Goal: Task Accomplishment & Management: Manage account settings

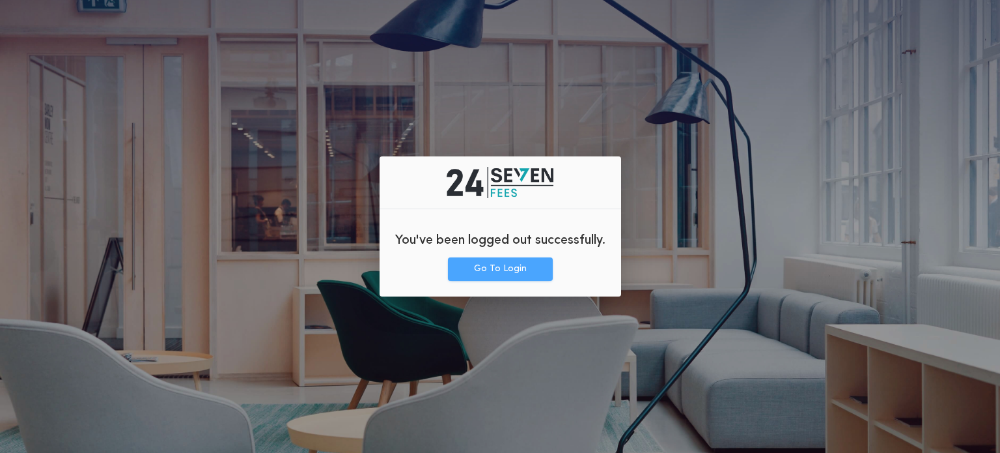
click at [493, 279] on button "Go To Login" at bounding box center [500, 268] width 105 height 23
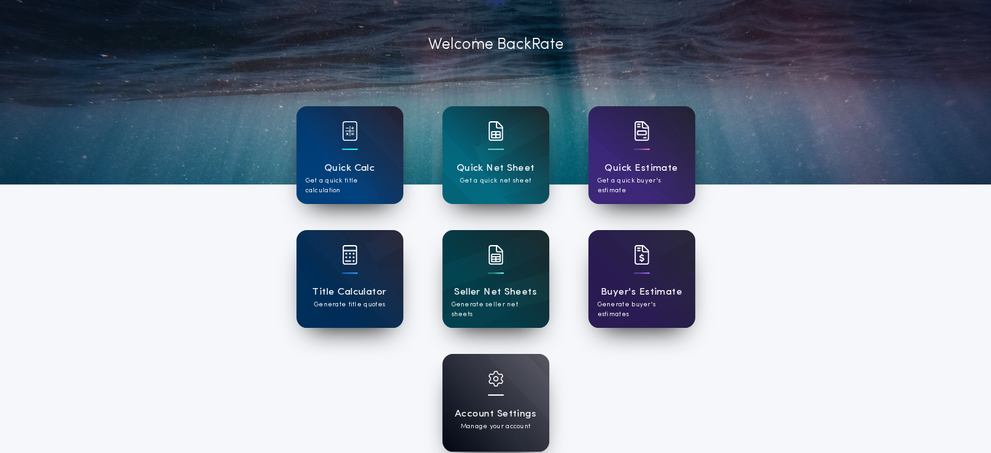
scroll to position [62, 0]
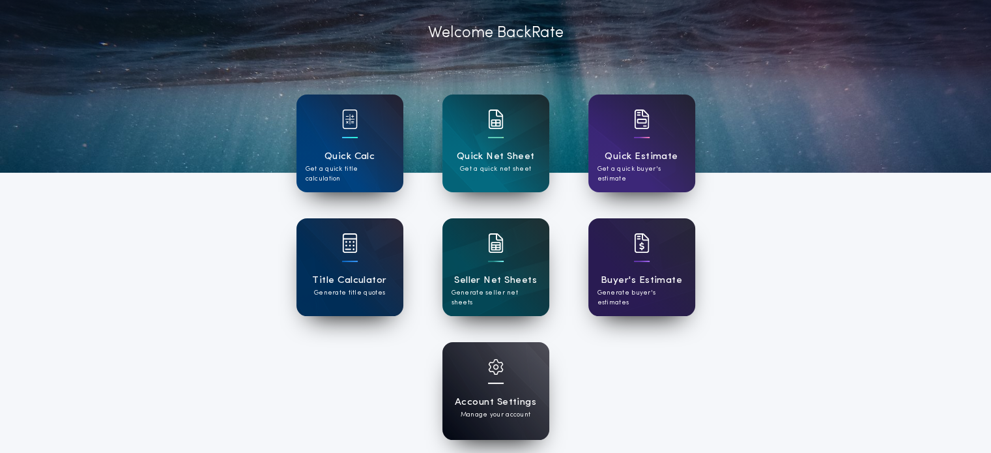
click at [482, 359] on div "Account Settings Manage your account" at bounding box center [495, 391] width 107 height 98
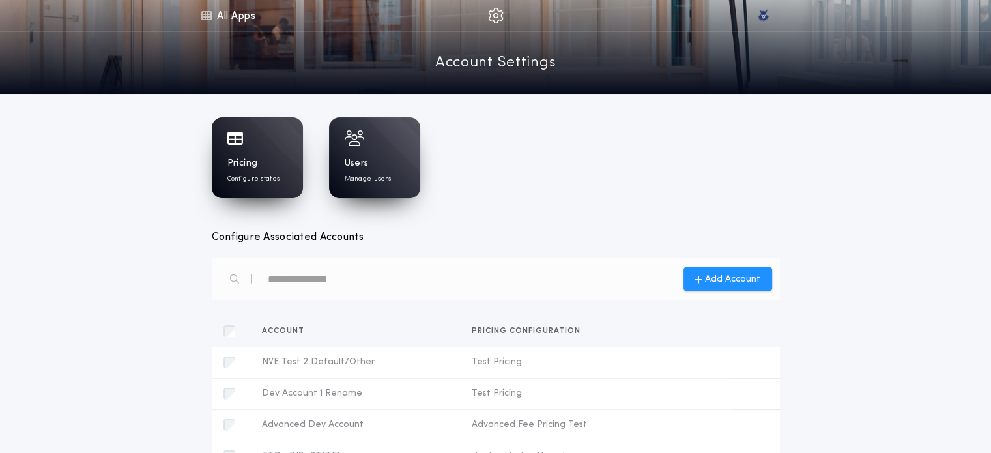
click at [281, 165] on div "Pricing Configure states" at bounding box center [257, 170] width 60 height 27
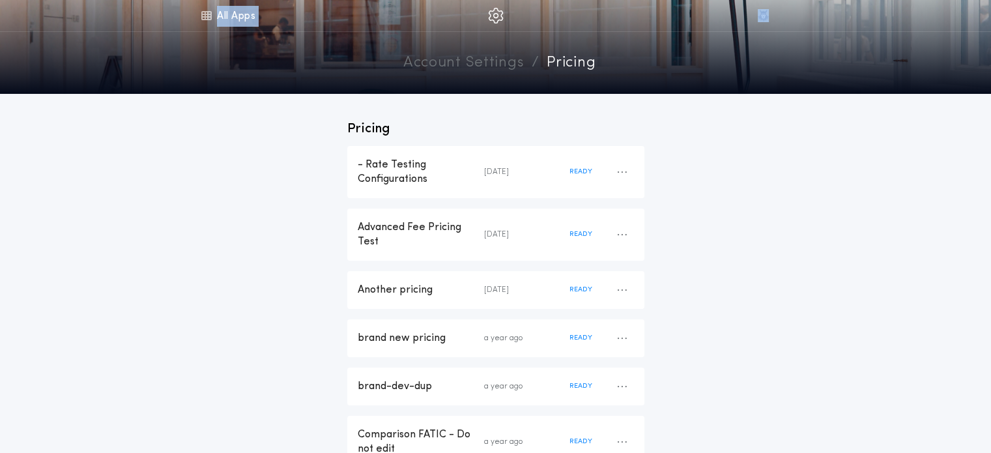
click at [184, 28] on div "Menu All Apps Account Settings / pricing" at bounding box center [495, 44] width 991 height 89
click at [354, 170] on div "- Rate Testing Configurations 3 days ago READY" at bounding box center [495, 172] width 297 height 52
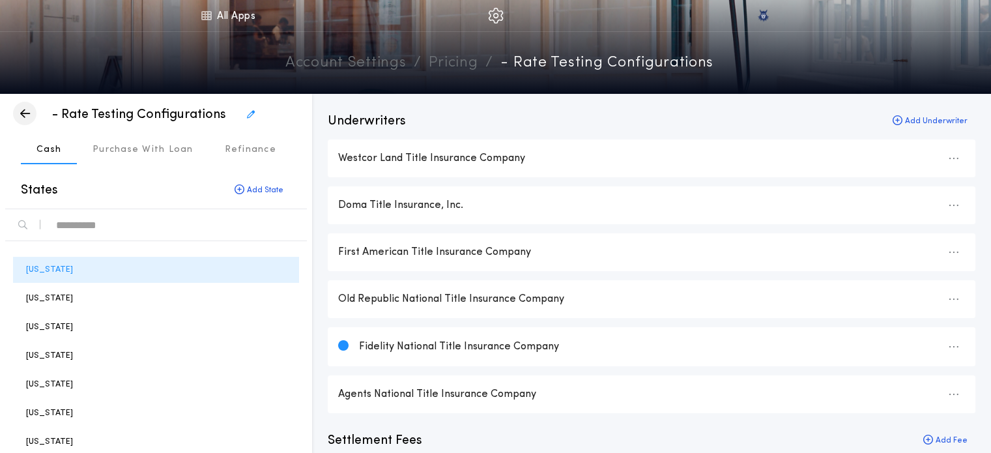
click at [31, 119] on div "button" at bounding box center [24, 113] width 23 height 23
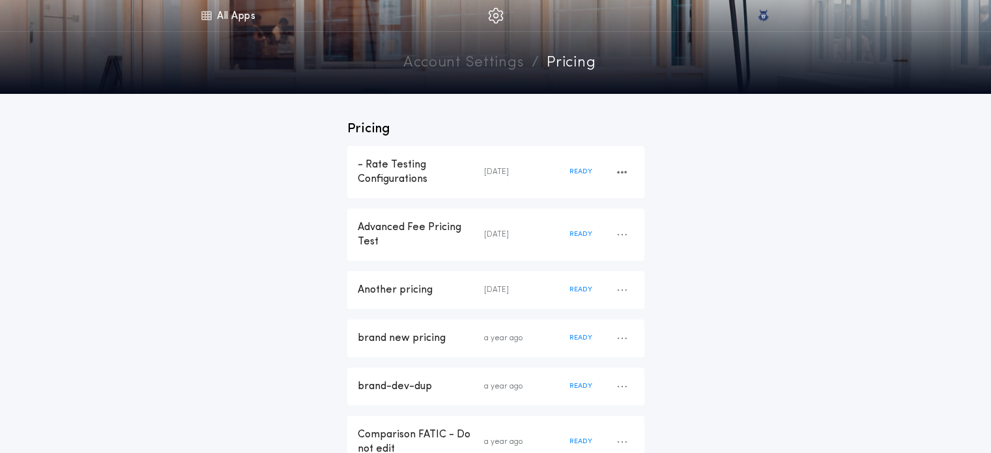
click at [411, 161] on div "- Rate Testing Configurations" at bounding box center [421, 172] width 126 height 29
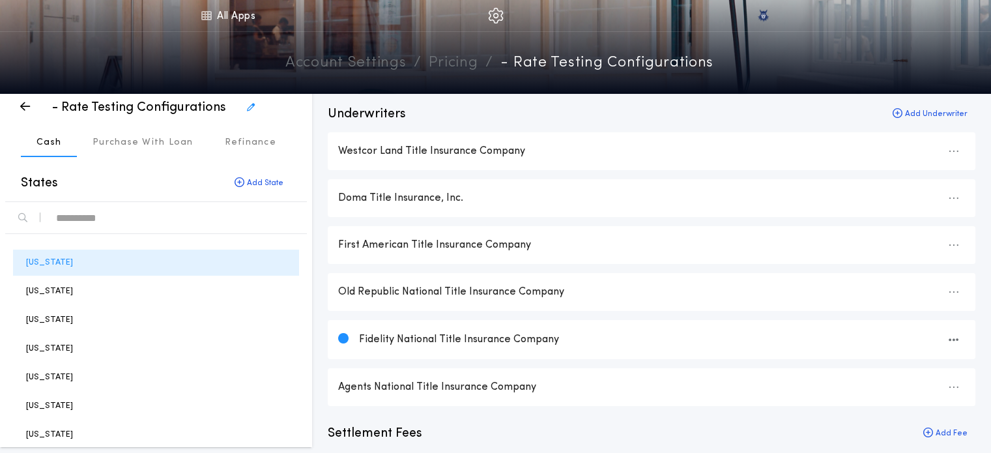
scroll to position [6, 0]
click at [384, 151] on div "Westcor Land Title Insurance Company" at bounding box center [651, 152] width 626 height 14
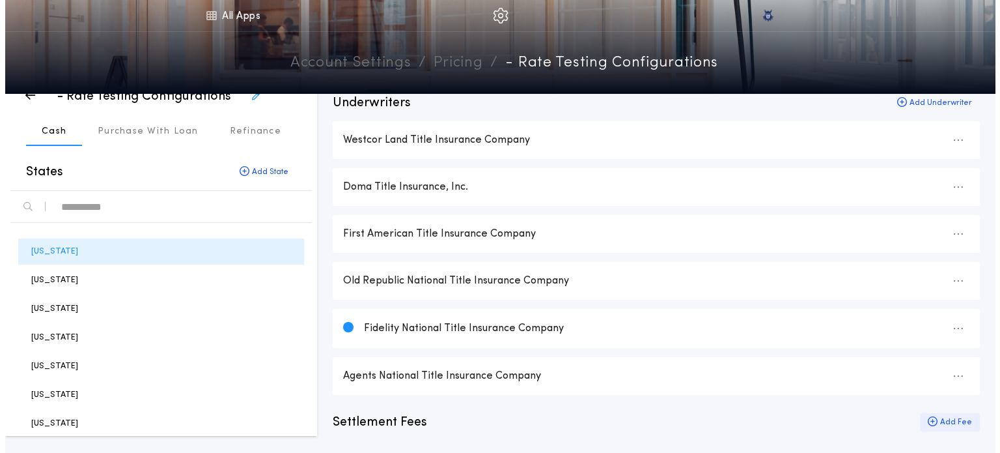
scroll to position [0, 0]
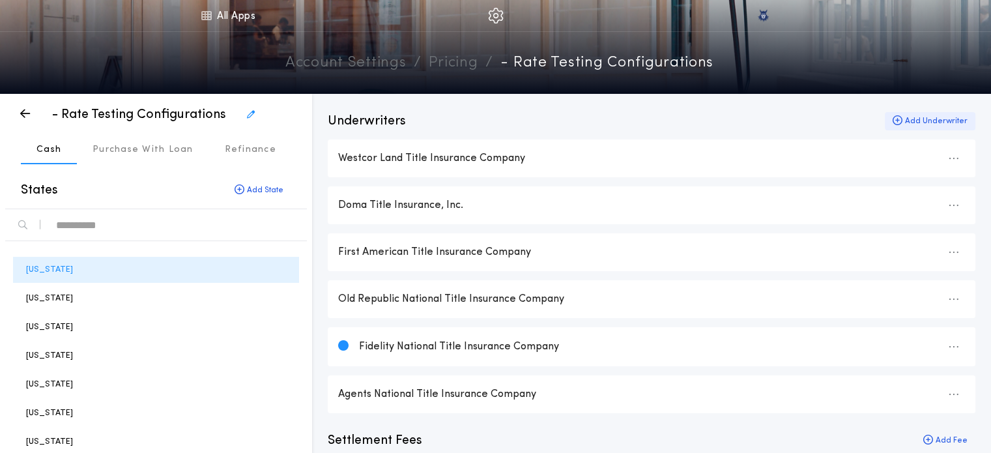
click at [904, 126] on div "Add Underwriter" at bounding box center [929, 121] width 91 height 18
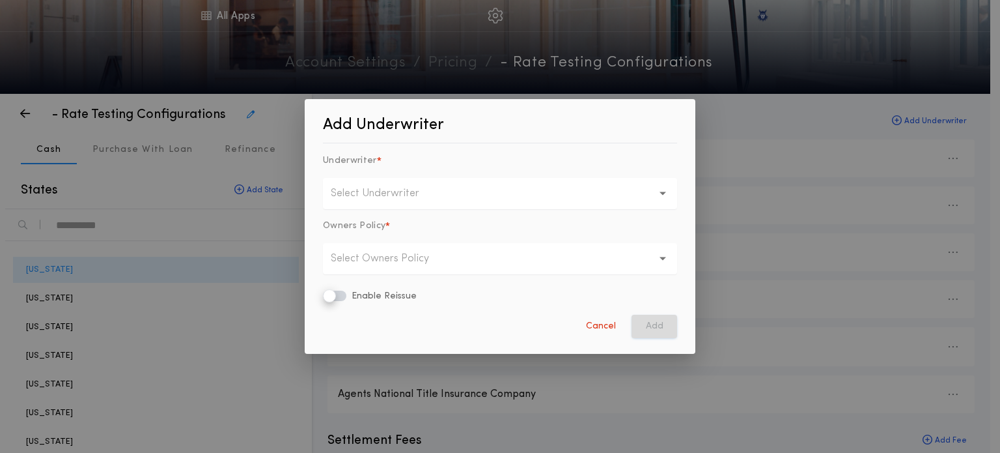
click at [402, 182] on button "Select Underwriter" at bounding box center [500, 193] width 354 height 31
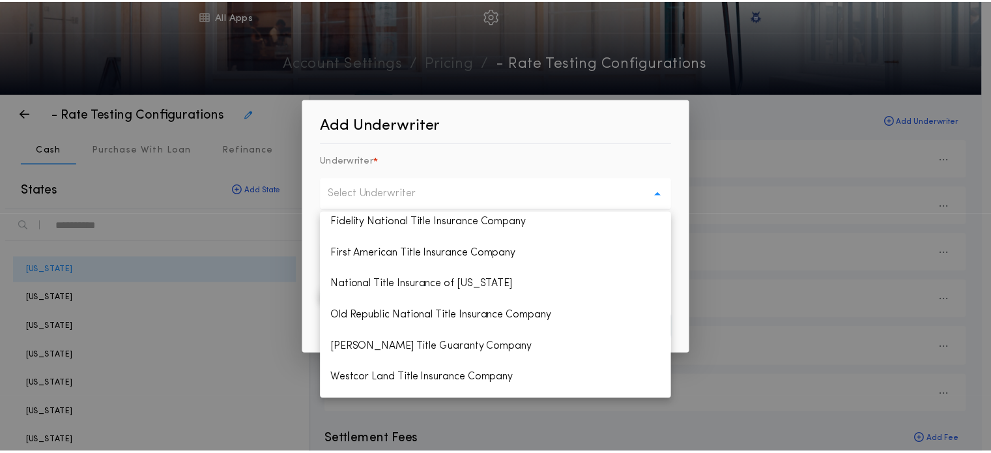
scroll to position [188, 0]
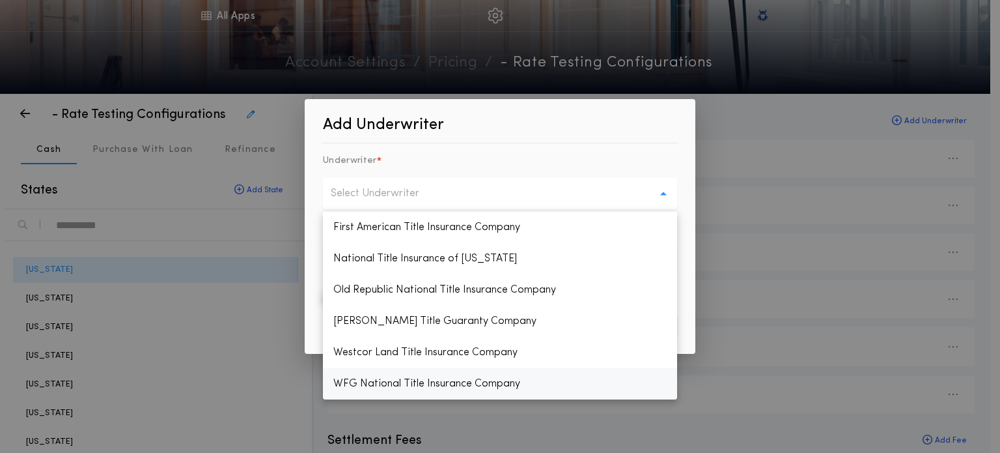
click at [373, 374] on p "WFG National Title Insurance Company" at bounding box center [500, 383] width 354 height 31
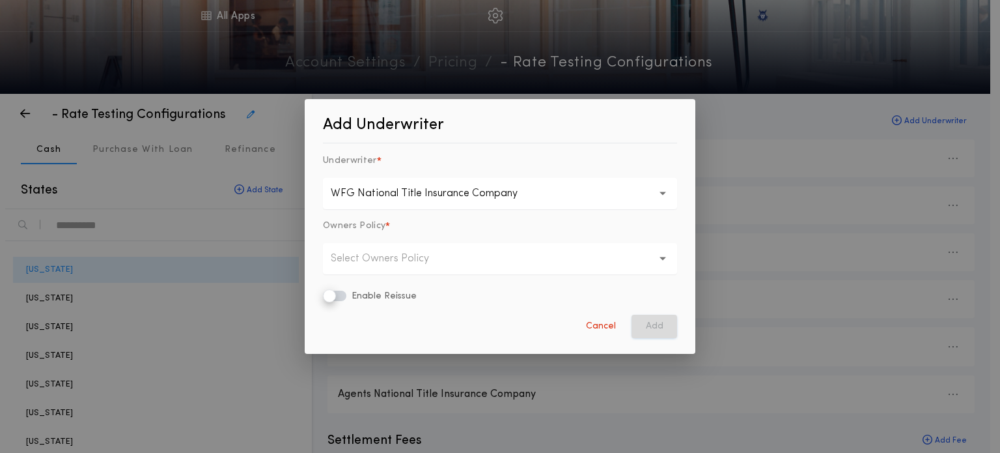
click at [422, 271] on button "Select Owners Policy" at bounding box center [500, 258] width 354 height 31
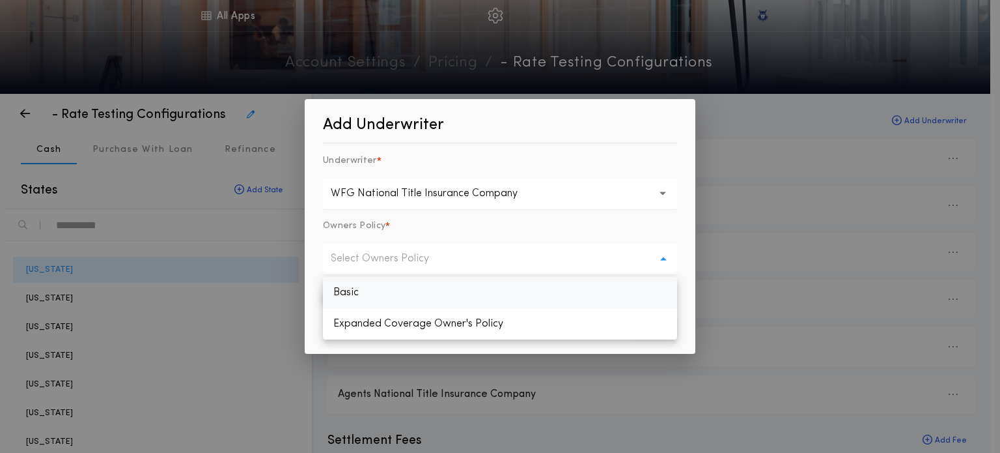
click at [413, 286] on p "Basic" at bounding box center [500, 292] width 354 height 31
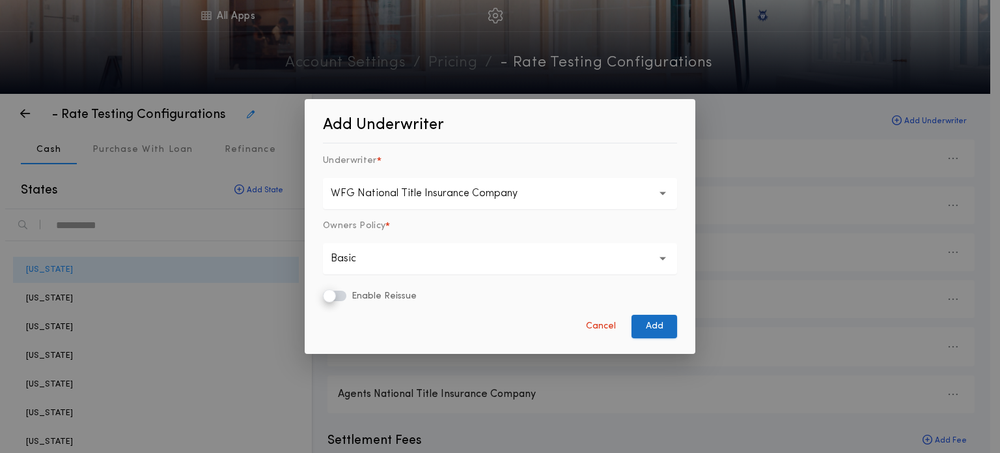
click at [662, 324] on button "Add" at bounding box center [655, 326] width 46 height 23
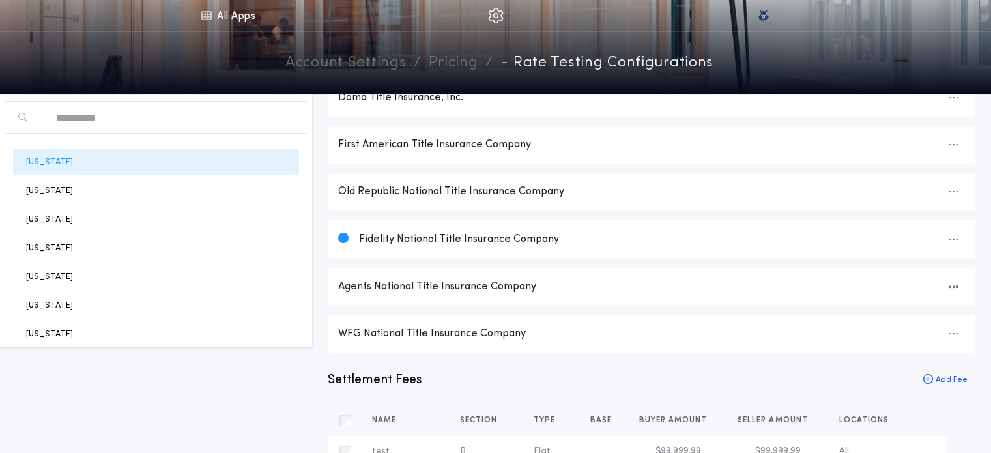
scroll to position [121, 0]
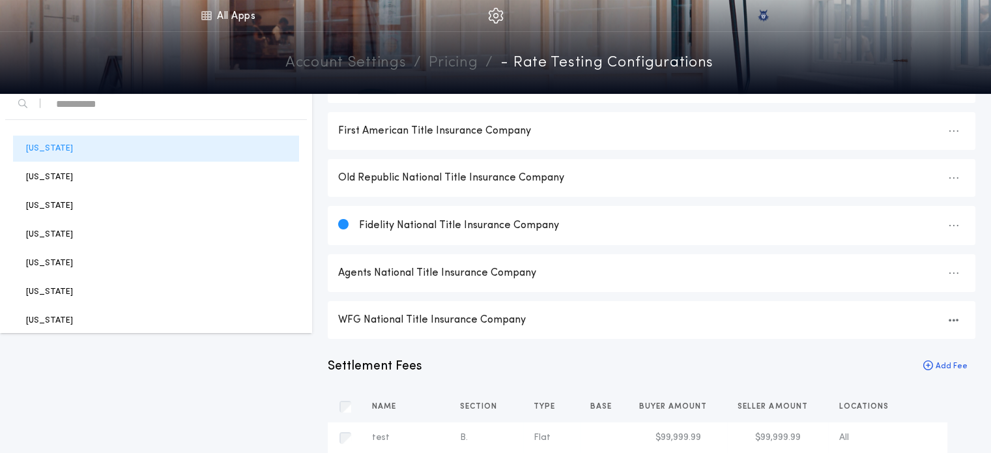
click at [397, 330] on div "WFG National Title Insurance Company" at bounding box center [651, 320] width 647 height 38
click at [958, 318] on div "button" at bounding box center [952, 319] width 23 height 23
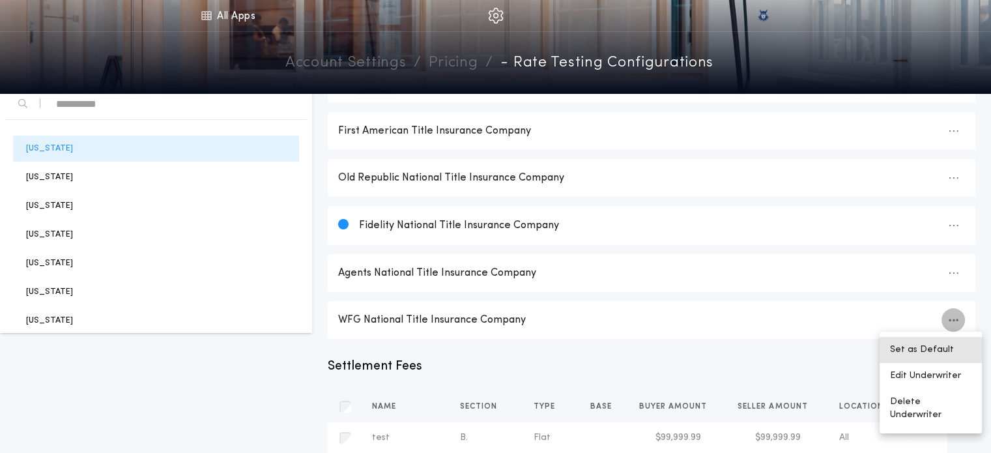
click at [938, 346] on button "Set as Default" at bounding box center [930, 350] width 102 height 26
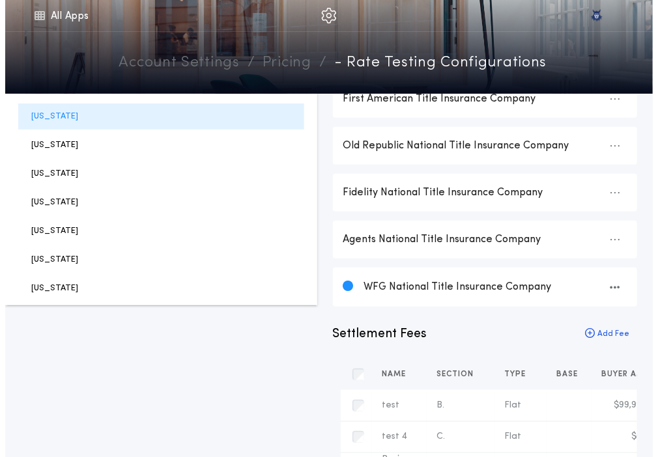
scroll to position [0, 0]
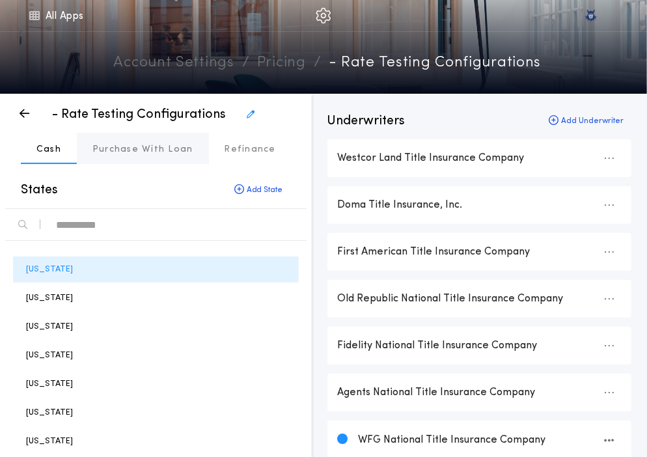
click at [109, 152] on p "Purchase With Loan" at bounding box center [142, 149] width 101 height 13
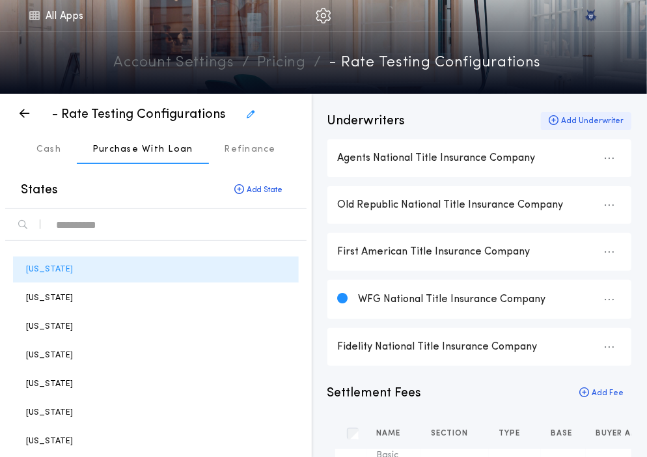
click at [586, 124] on div "Add Underwriter" at bounding box center [586, 121] width 91 height 18
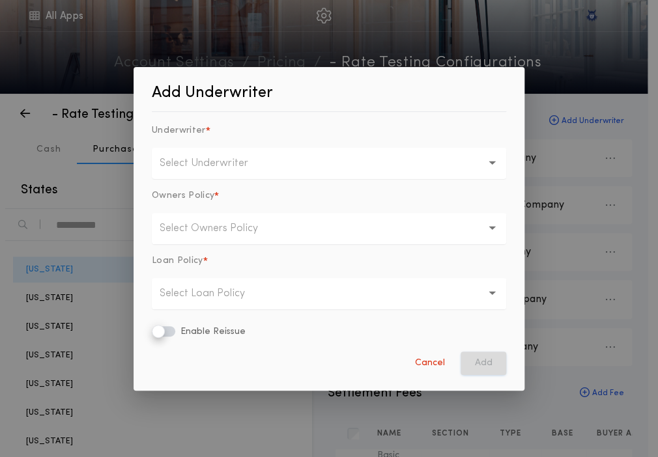
click at [339, 166] on button "Select Underwriter" at bounding box center [329, 163] width 354 height 31
click at [424, 365] on button "Cancel" at bounding box center [430, 363] width 46 height 23
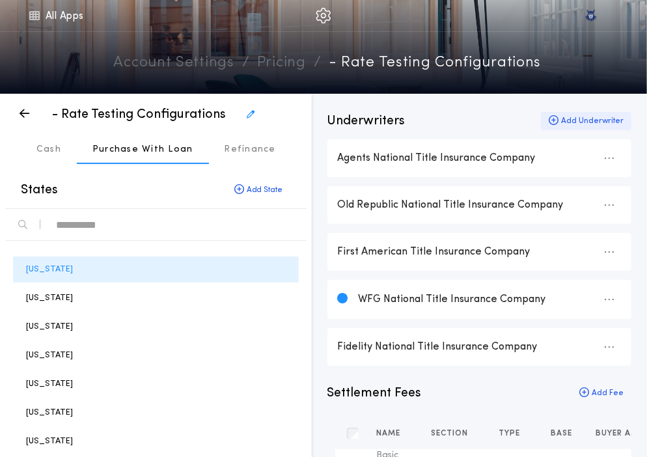
click at [568, 122] on div "Add Underwriter" at bounding box center [586, 121] width 91 height 18
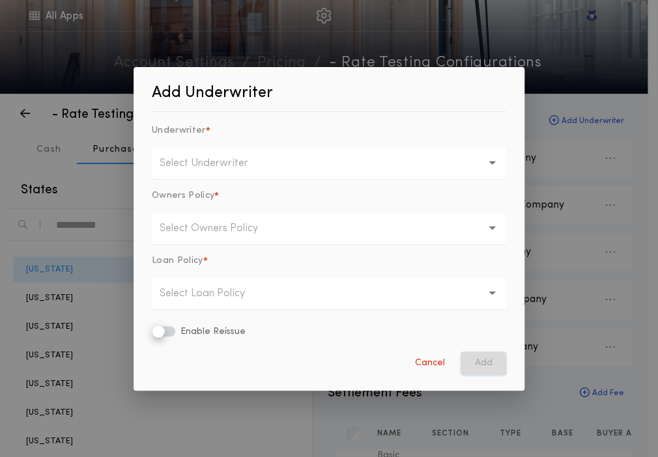
click at [256, 156] on p "Select Underwriter" at bounding box center [214, 164] width 109 height 16
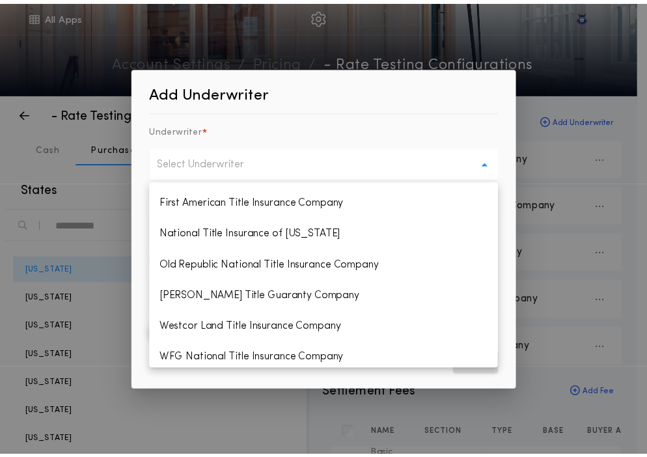
scroll to position [188, 0]
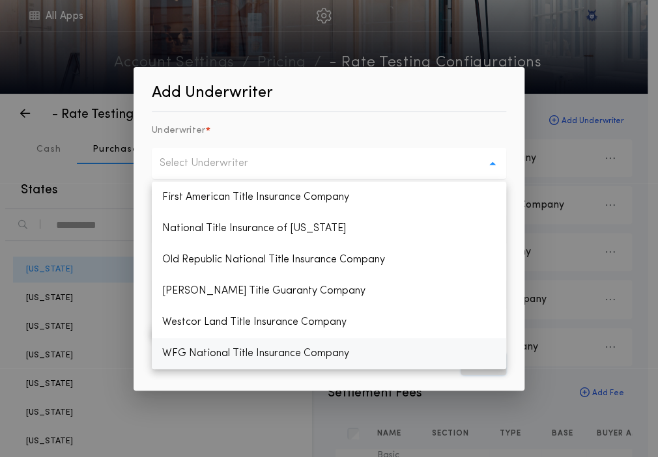
click at [227, 346] on p "WFG National Title Insurance Company" at bounding box center [329, 353] width 354 height 31
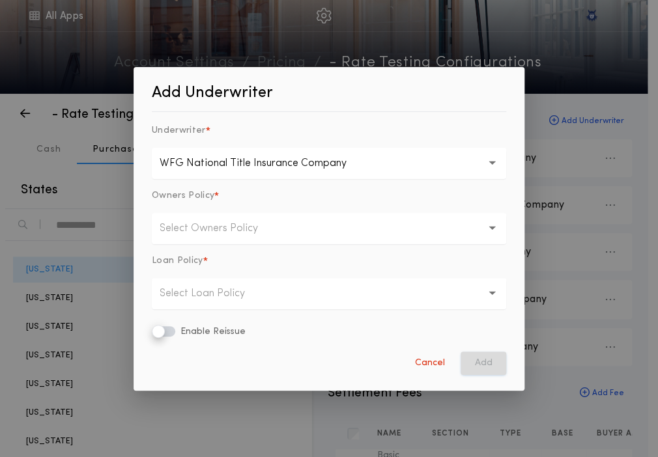
click at [301, 236] on button "Select Owners Policy" at bounding box center [329, 228] width 354 height 31
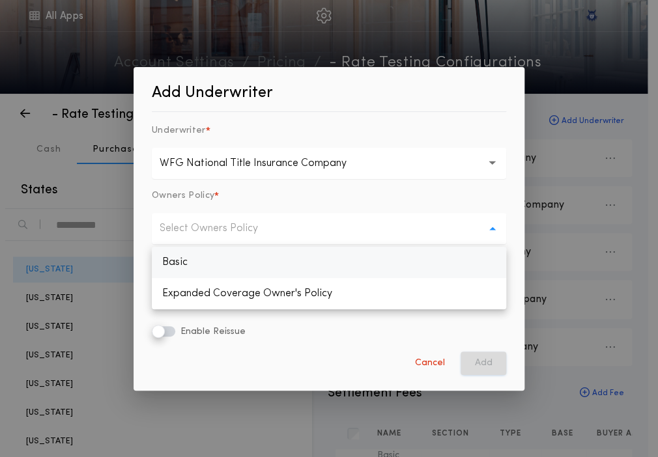
click at [280, 255] on p "Basic" at bounding box center [329, 262] width 354 height 31
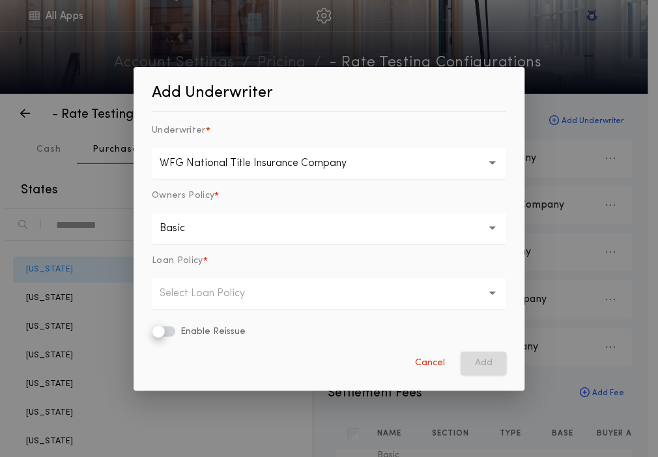
click at [256, 290] on p "Select Loan Policy" at bounding box center [213, 294] width 106 height 16
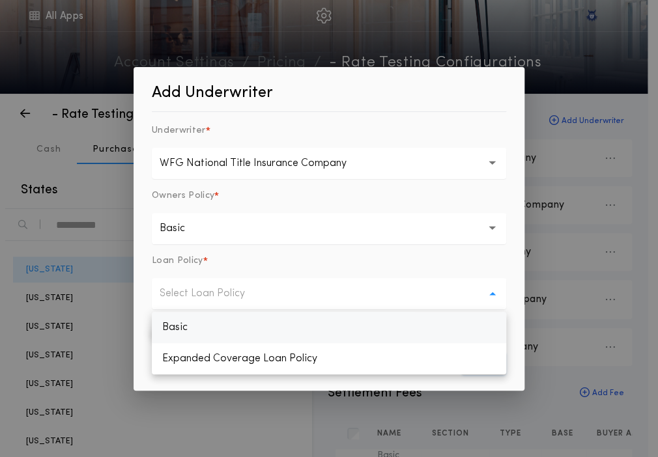
click at [232, 328] on p "Basic" at bounding box center [329, 327] width 354 height 31
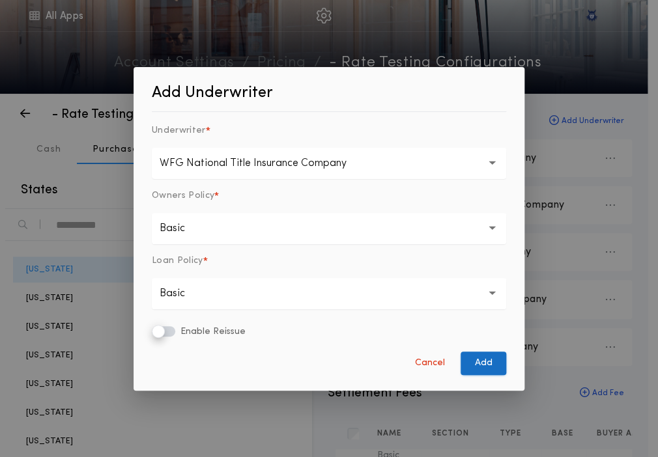
click at [494, 355] on button "Add" at bounding box center [483, 363] width 46 height 23
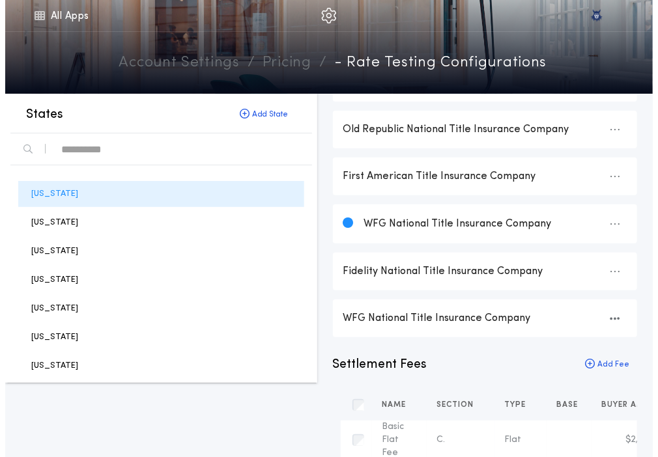
scroll to position [84, 0]
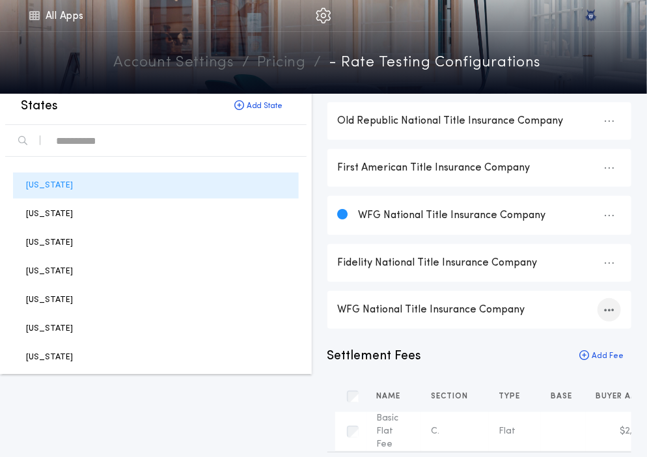
click at [609, 310] on icon "button" at bounding box center [610, 310] width 10 height 1
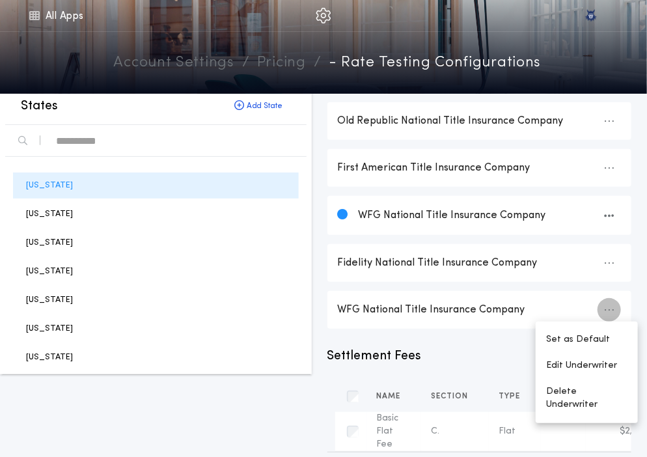
click at [414, 216] on div "WFG National Title Insurance Company" at bounding box center [490, 215] width 262 height 14
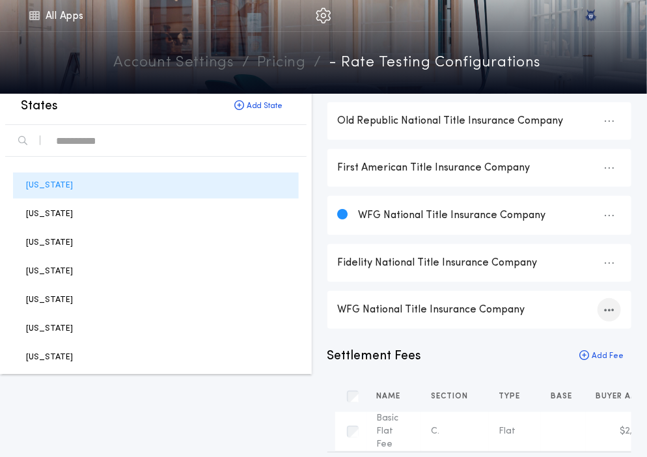
click at [605, 311] on icon "button" at bounding box center [610, 310] width 10 height 1
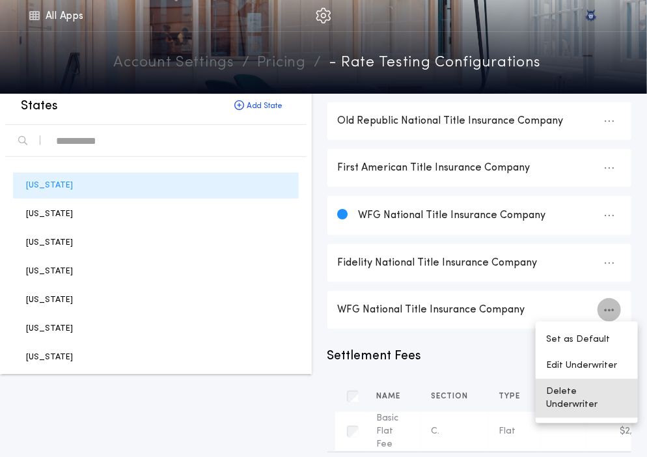
click at [563, 395] on button "Delete Underwriter" at bounding box center [587, 398] width 102 height 39
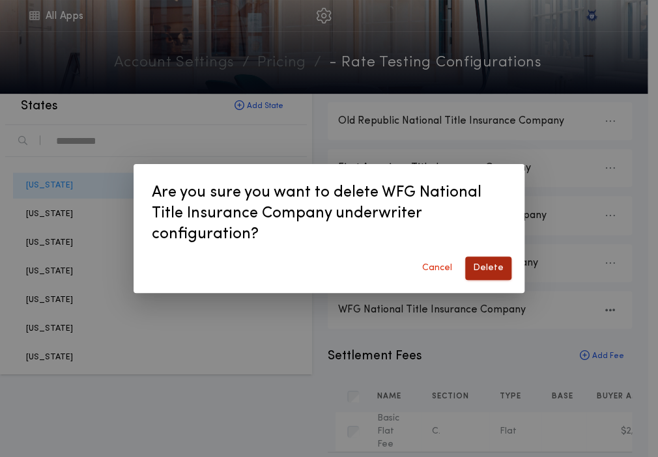
click at [503, 261] on button "Delete" at bounding box center [488, 268] width 46 height 23
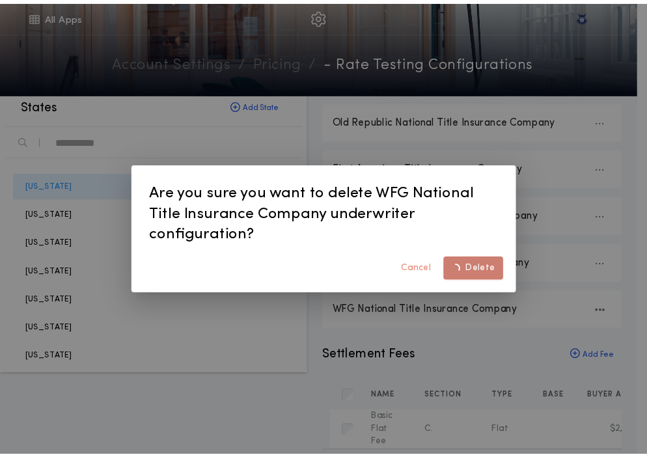
scroll to position [0, 0]
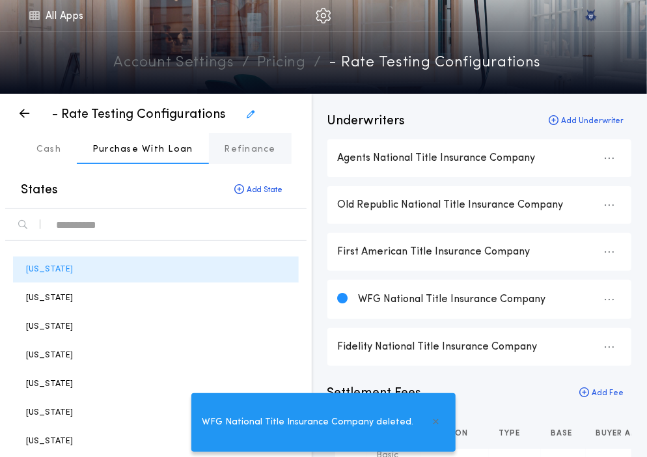
click at [263, 137] on button "Refinance" at bounding box center [250, 148] width 83 height 31
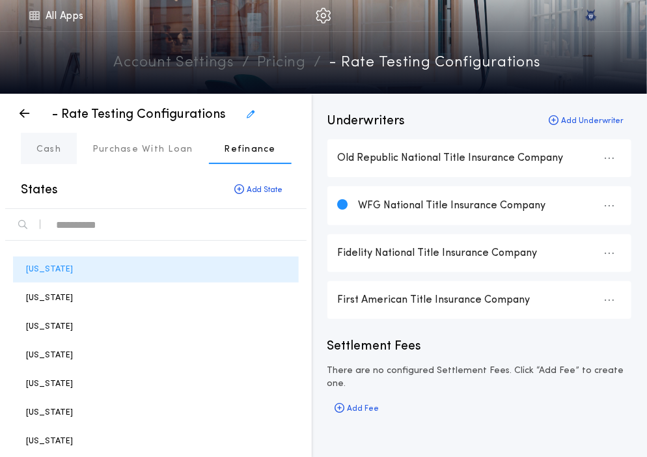
click at [51, 145] on p "Cash" at bounding box center [48, 149] width 25 height 13
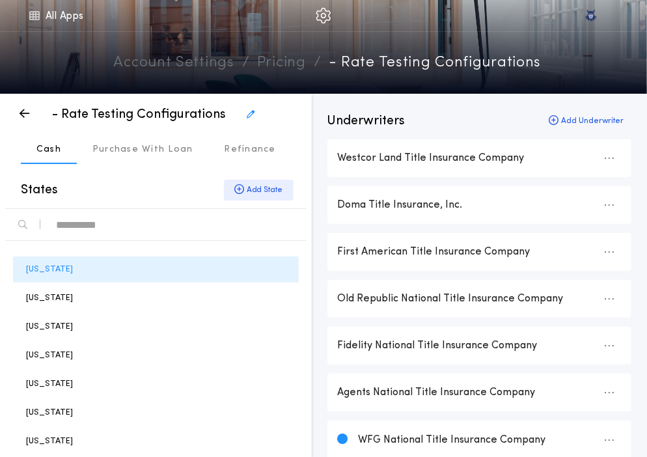
click at [255, 188] on div "Add State" at bounding box center [259, 190] width 70 height 21
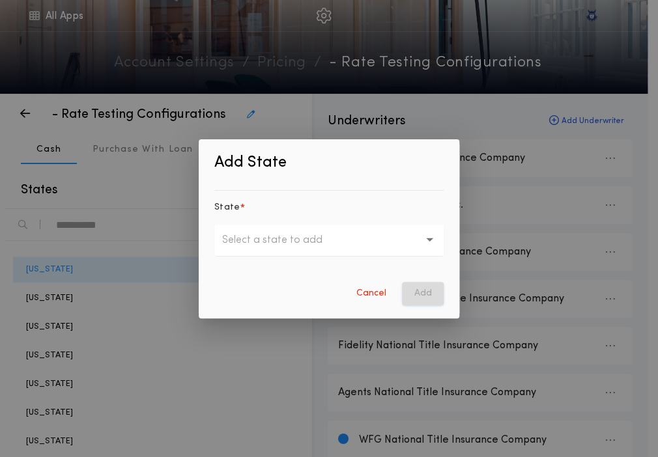
click at [266, 244] on p "Select a state to add" at bounding box center [282, 240] width 121 height 16
click at [362, 296] on button "Cancel" at bounding box center [371, 293] width 46 height 23
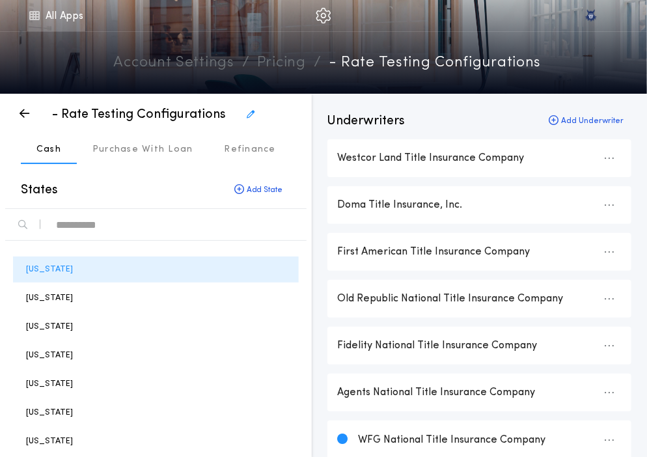
click at [33, 21] on icon at bounding box center [34, 16] width 12 height 16
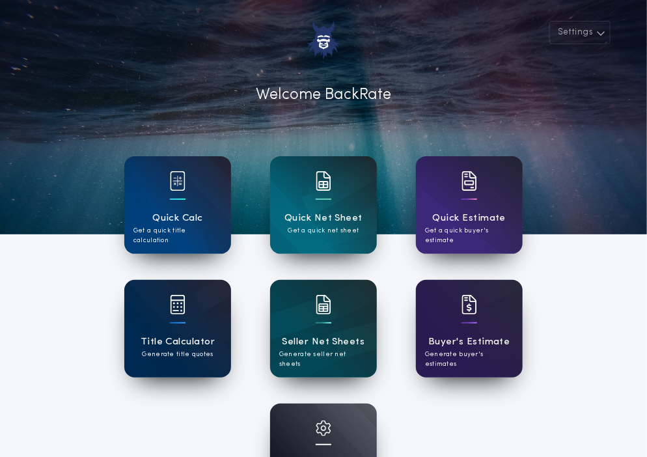
click at [184, 302] on img at bounding box center [178, 305] width 16 height 20
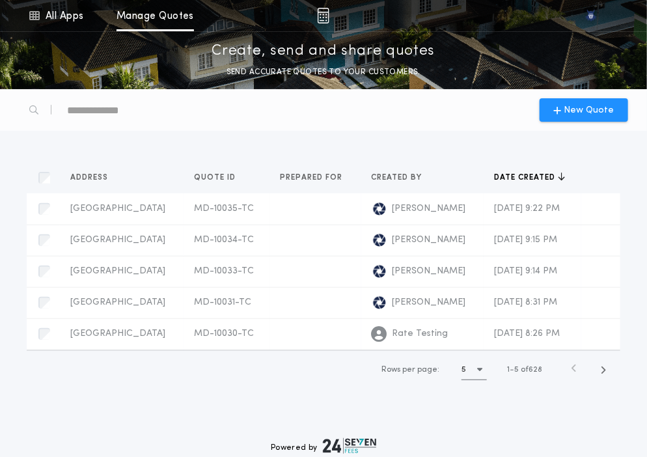
click at [256, 399] on div "Address Quotes Quote ID Quotes Prepared for Quotes Created by Quotes Date creat…" at bounding box center [323, 276] width 625 height 259
click at [607, 117] on div "New Quote" at bounding box center [584, 109] width 89 height 23
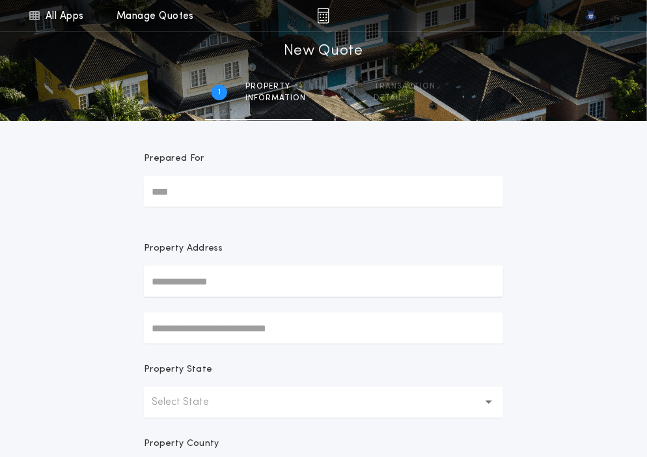
click at [234, 204] on input "Prepared For" at bounding box center [323, 191] width 359 height 31
type input "*"
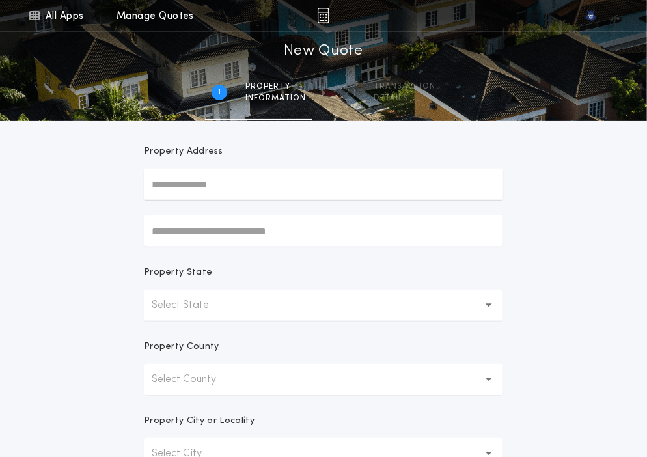
scroll to position [99, 0]
click at [194, 302] on p "Select State" at bounding box center [191, 304] width 78 height 16
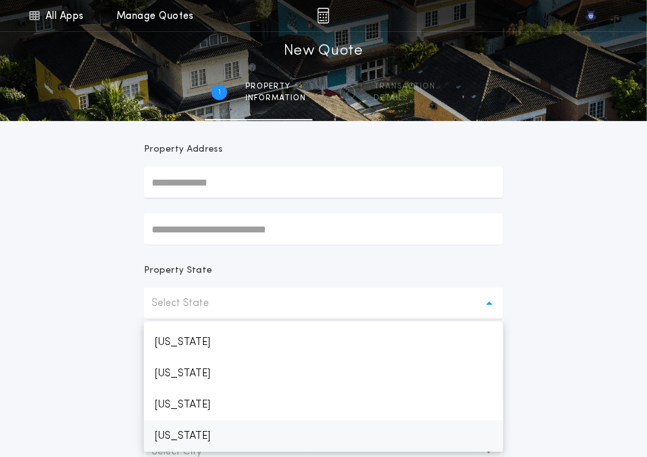
scroll to position [344, 0]
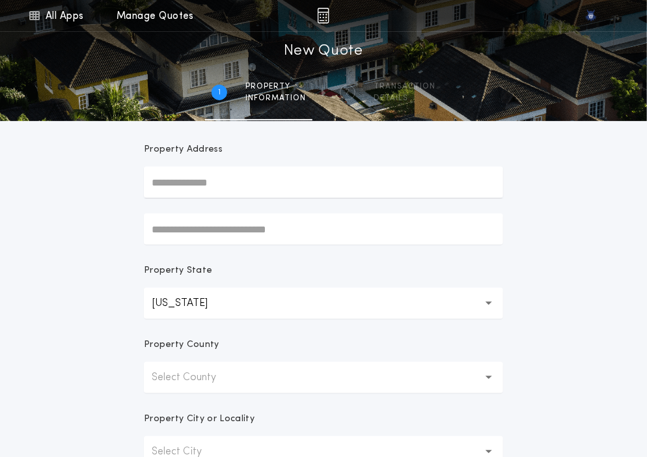
click at [194, 302] on p "Indiana" at bounding box center [190, 304] width 77 height 16
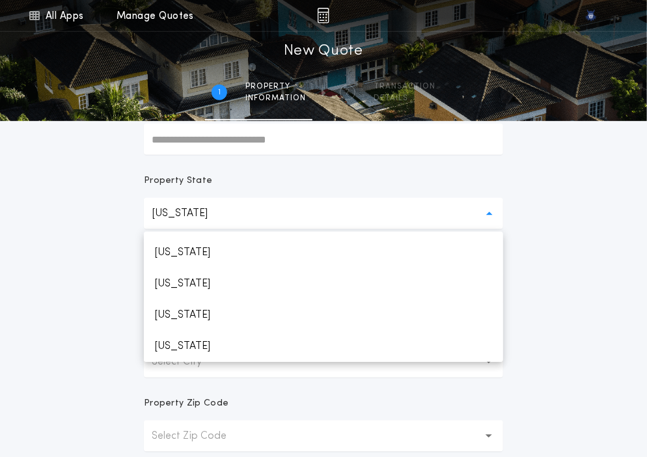
scroll to position [589, 0]
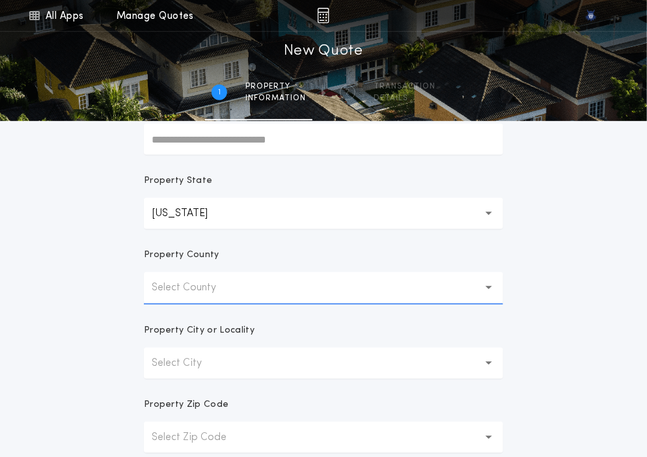
click at [187, 287] on p "Select County" at bounding box center [194, 288] width 85 height 16
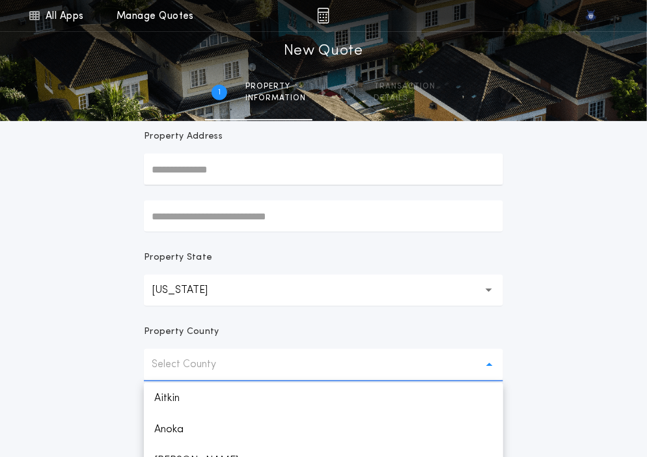
scroll to position [109, 0]
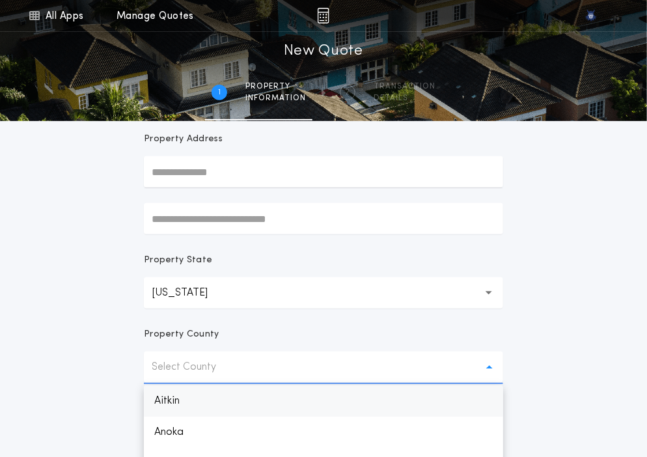
click at [155, 396] on p "Aitkin" at bounding box center [323, 401] width 359 height 31
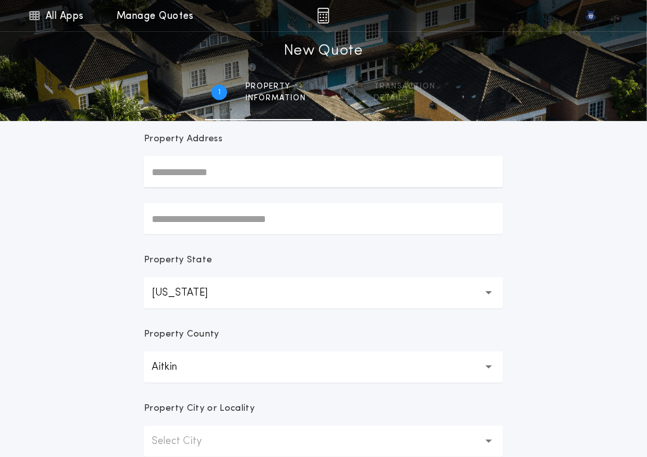
click at [107, 382] on div "All Apps Quick Calc Quick Net Sheet Quick Estimate Title Calculator Seller Net …" at bounding box center [323, 263] width 647 height 744
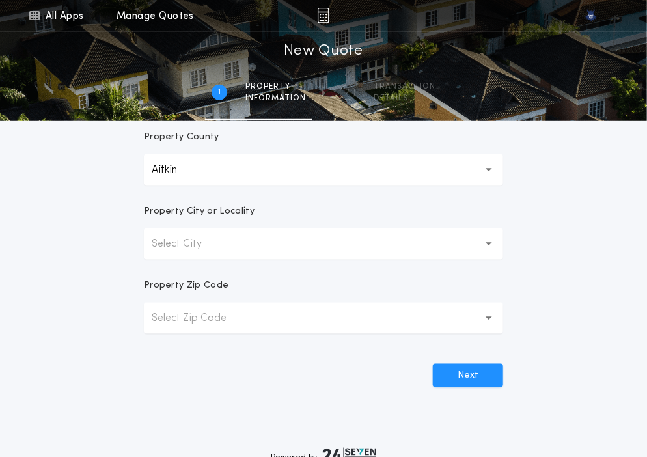
scroll to position [307, 0]
click at [303, 246] on button "Select City" at bounding box center [323, 243] width 359 height 31
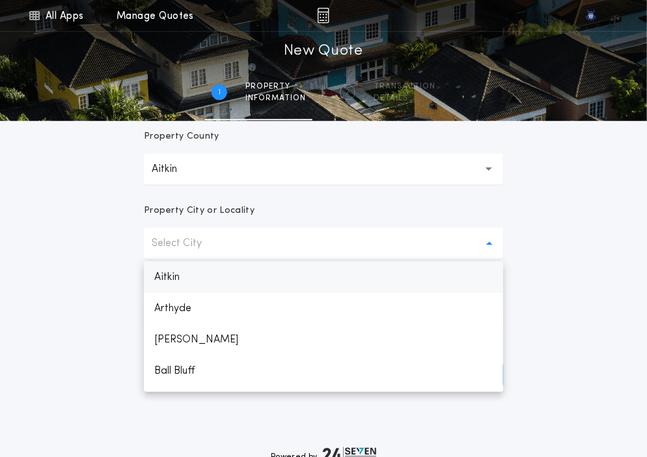
click at [266, 270] on p "Aitkin" at bounding box center [323, 277] width 359 height 31
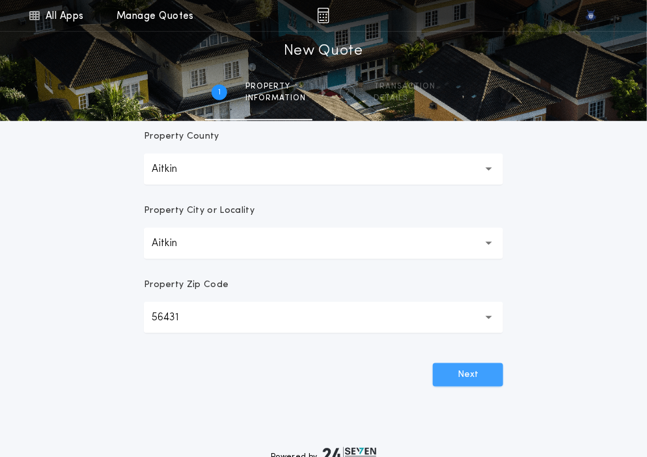
click at [451, 368] on button "Next" at bounding box center [468, 374] width 70 height 23
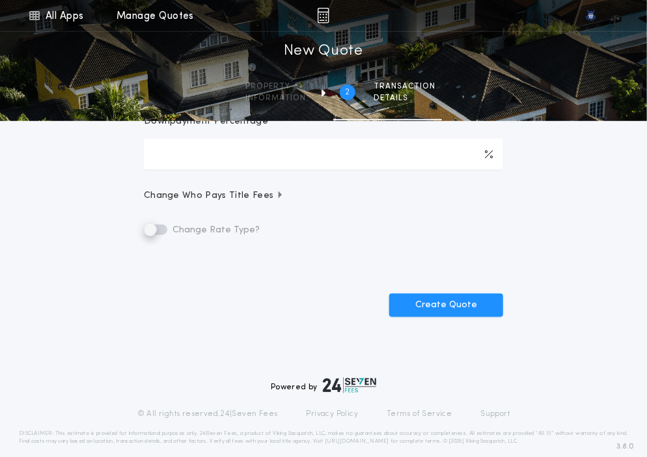
scroll to position [0, 0]
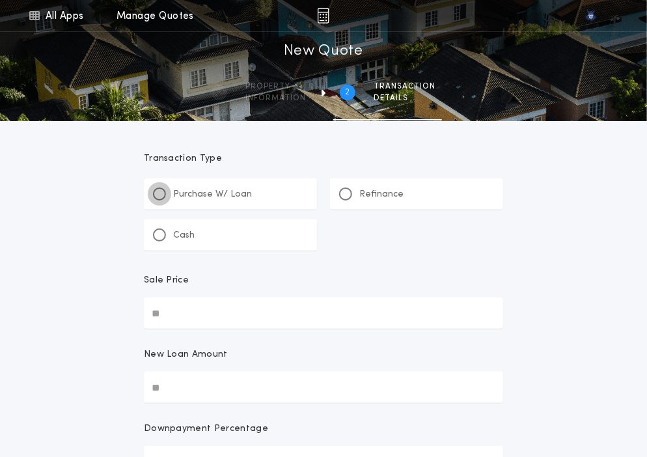
click at [162, 197] on div at bounding box center [159, 194] width 13 height 13
click at [233, 294] on div "Sale Price" at bounding box center [323, 285] width 359 height 23
click at [233, 298] on input "Sale Price" at bounding box center [323, 313] width 359 height 31
click at [221, 305] on input "Sale Price" at bounding box center [323, 313] width 359 height 31
paste input "text"
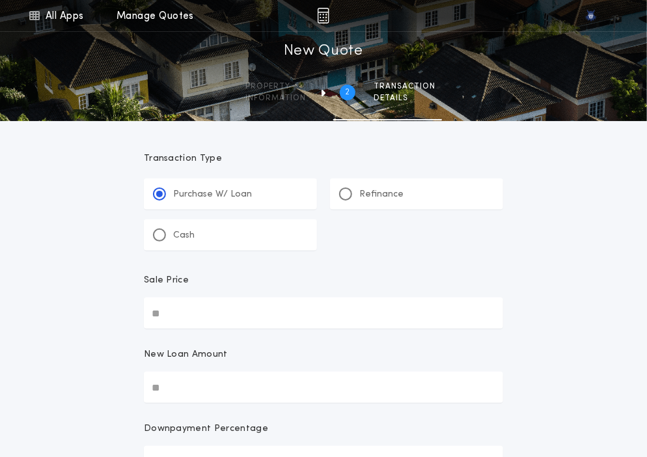
type input "********"
click at [96, 330] on div "**********" at bounding box center [323, 461] width 647 height 922
click at [167, 392] on input "New Loan Amount" at bounding box center [323, 387] width 359 height 31
paste input "text"
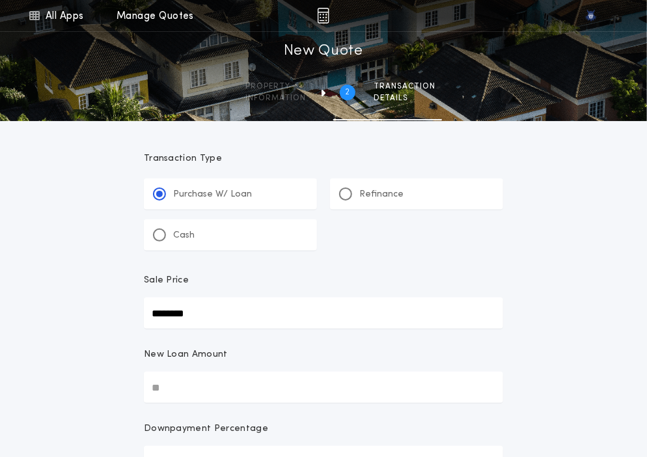
type input "********"
type input "****"
type input "********"
click at [92, 376] on div "**********" at bounding box center [323, 461] width 647 height 922
click at [80, 18] on link "All Apps" at bounding box center [56, 15] width 59 height 31
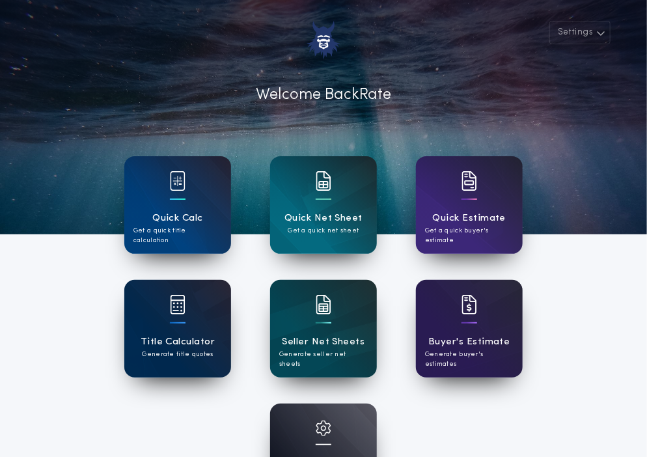
click at [160, 342] on h1 "Title Calculator" at bounding box center [178, 342] width 74 height 15
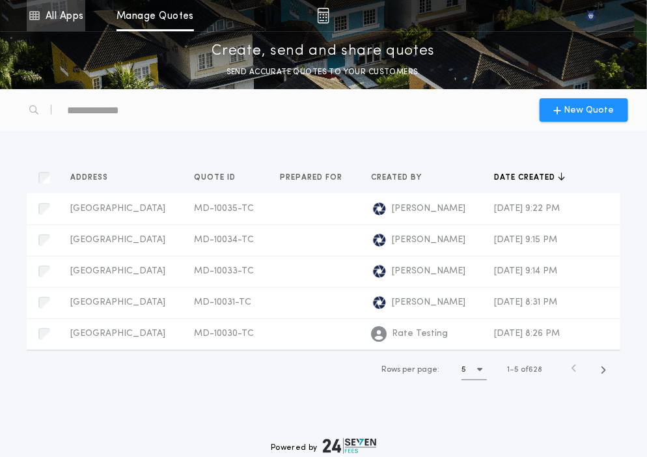
click at [42, 24] on link "All Apps" at bounding box center [56, 15] width 59 height 31
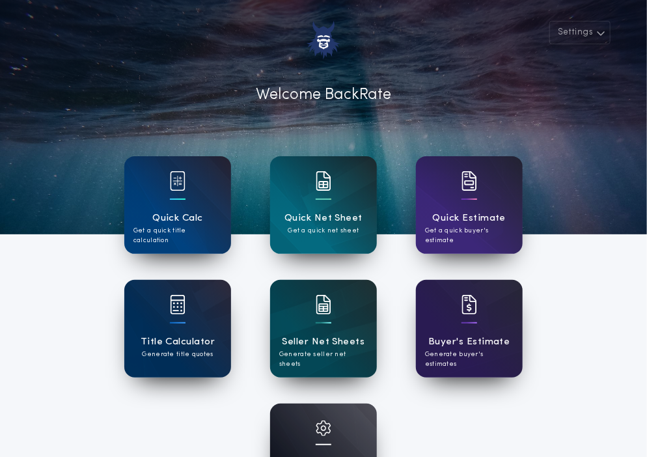
click at [304, 445] on div "Account Settings Manage your account" at bounding box center [323, 453] width 107 height 98
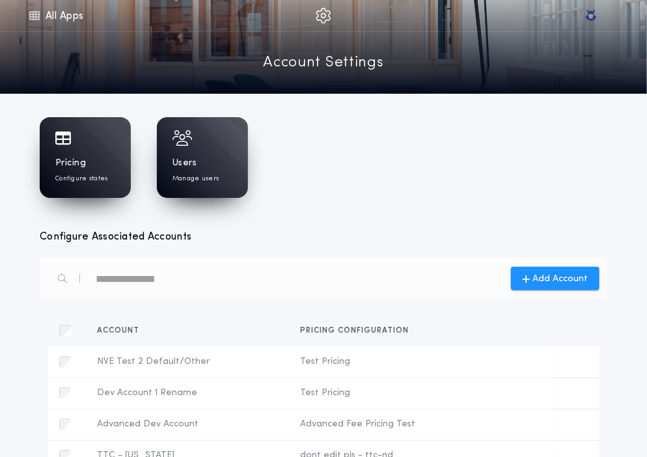
click at [109, 150] on div "Pricing Configure states" at bounding box center [85, 157] width 91 height 81
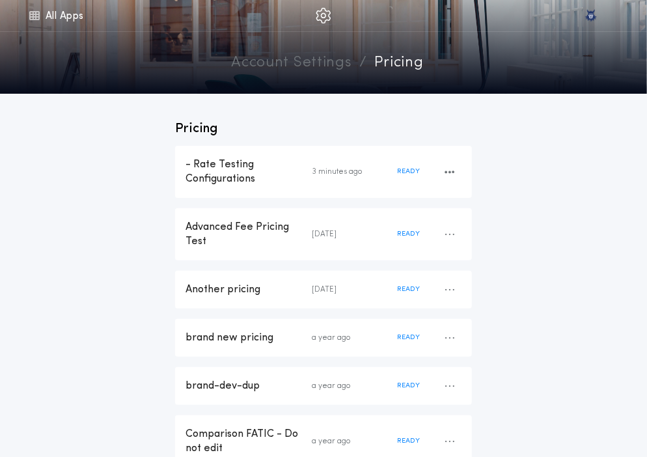
click at [219, 184] on div "- Rate Testing Configurations" at bounding box center [249, 172] width 126 height 29
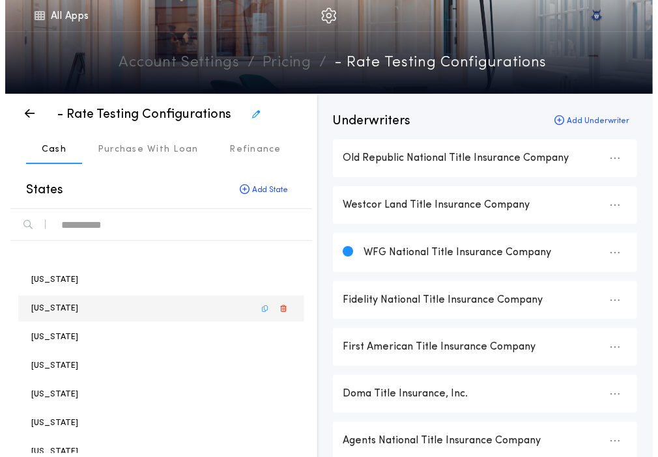
scroll to position [483, 0]
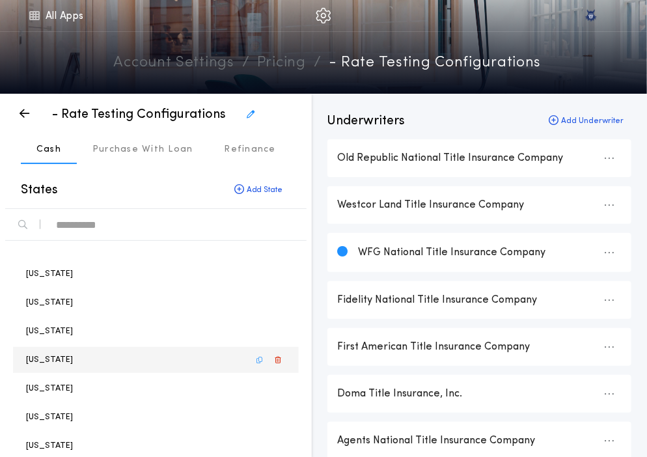
click at [49, 356] on p "Minnesota" at bounding box center [49, 360] width 47 height 12
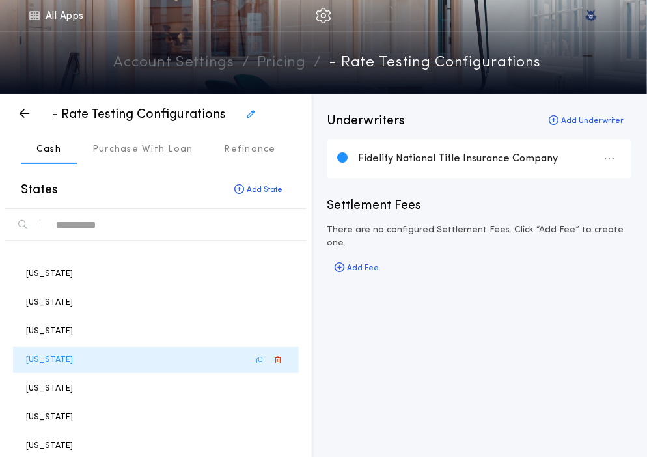
click at [49, 356] on p "Minnesota" at bounding box center [49, 360] width 47 height 12
click at [162, 351] on div "Minnesota" at bounding box center [156, 360] width 286 height 26
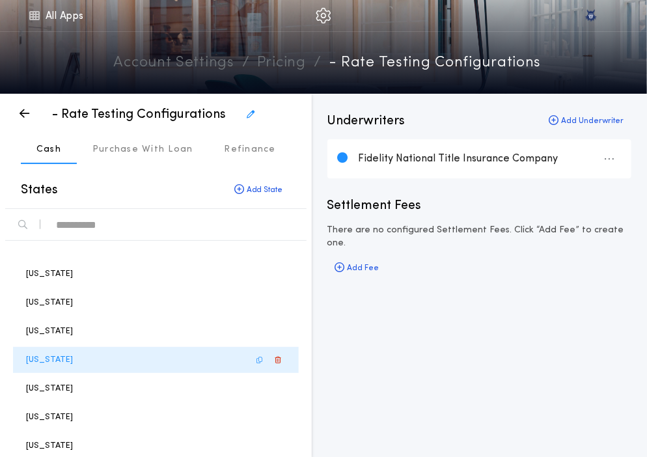
click at [160, 351] on div "Minnesota" at bounding box center [156, 360] width 286 height 26
click at [34, 356] on p "Minnesota" at bounding box center [49, 360] width 47 height 12
click at [610, 115] on div "Add Underwriter" at bounding box center [586, 121] width 91 height 18
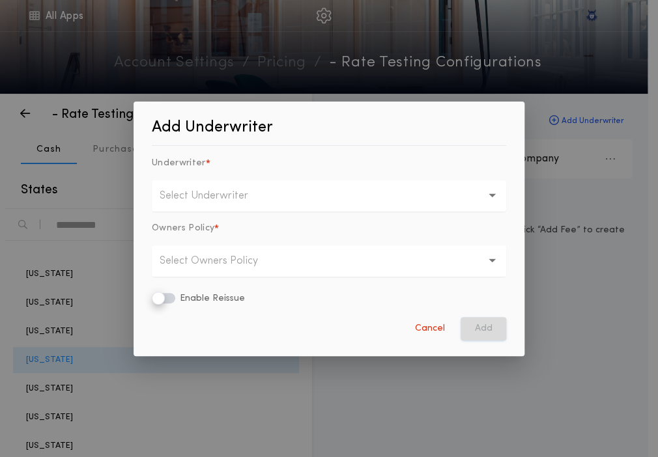
click at [293, 195] on button "Select Underwriter" at bounding box center [329, 195] width 354 height 31
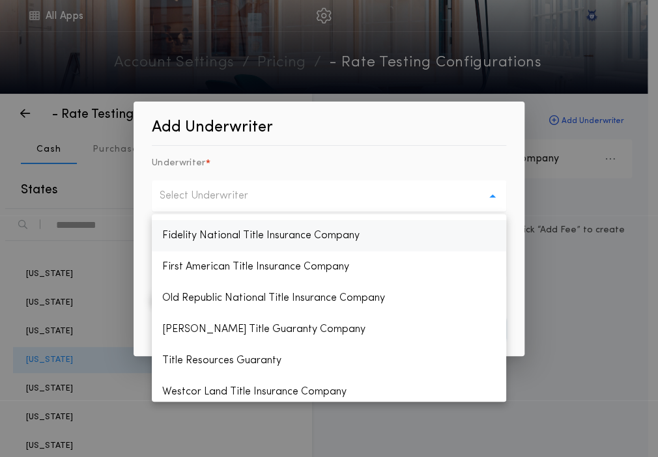
scroll to position [188, 0]
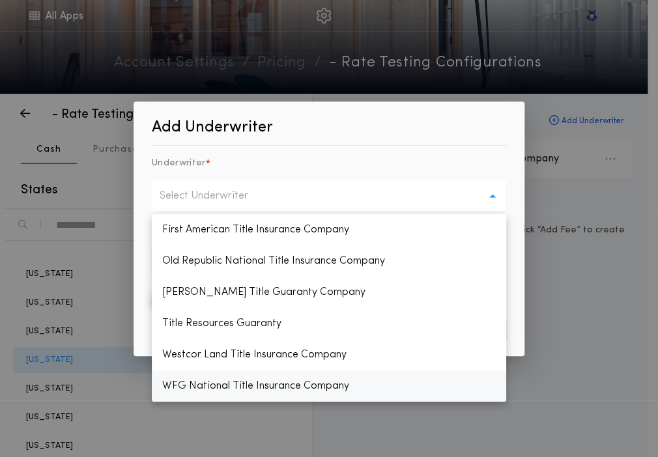
click at [221, 393] on p "WFG National Title Insurance Company" at bounding box center [329, 386] width 354 height 31
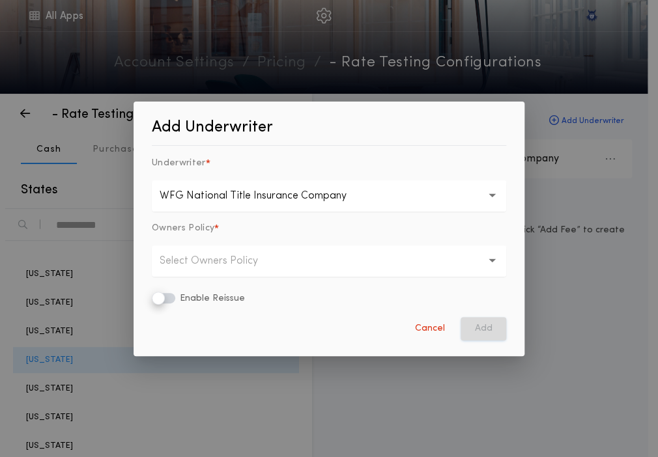
click at [176, 270] on button "Select Owners Policy" at bounding box center [329, 261] width 354 height 31
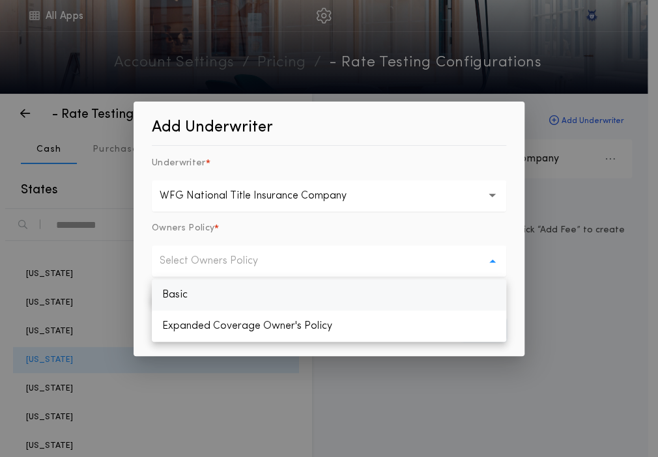
click at [177, 286] on p "Basic" at bounding box center [329, 294] width 354 height 31
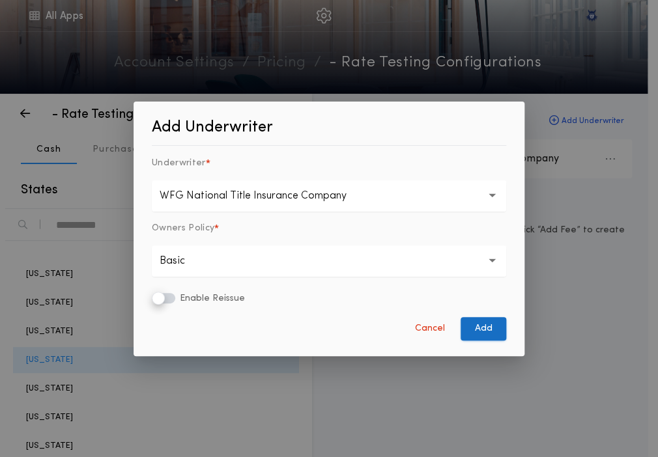
click at [482, 335] on button "Add" at bounding box center [483, 328] width 46 height 23
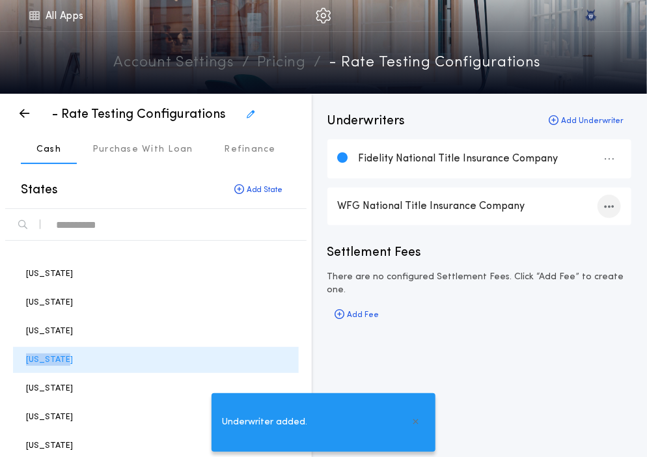
click at [607, 206] on icon "button" at bounding box center [610, 206] width 10 height 1
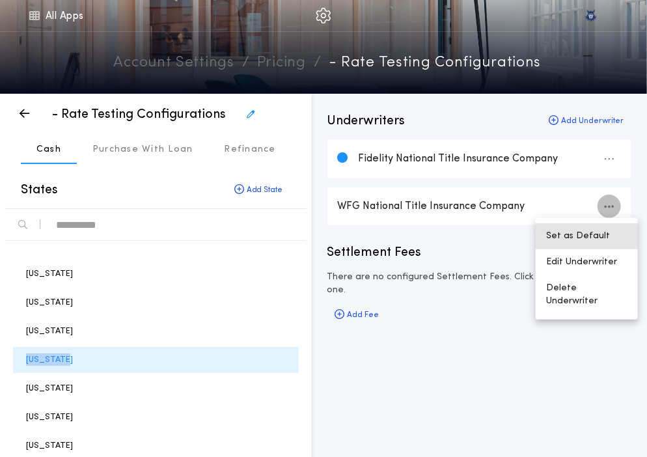
click at [590, 231] on button "Set as Default" at bounding box center [587, 236] width 102 height 26
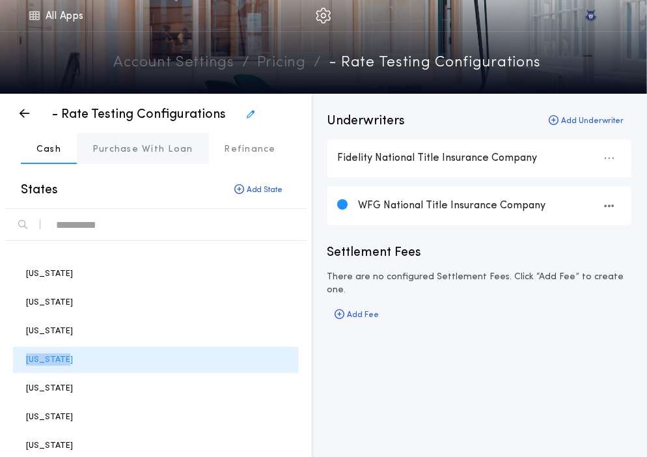
click at [114, 158] on button "Purchase With Loan" at bounding box center [143, 148] width 132 height 31
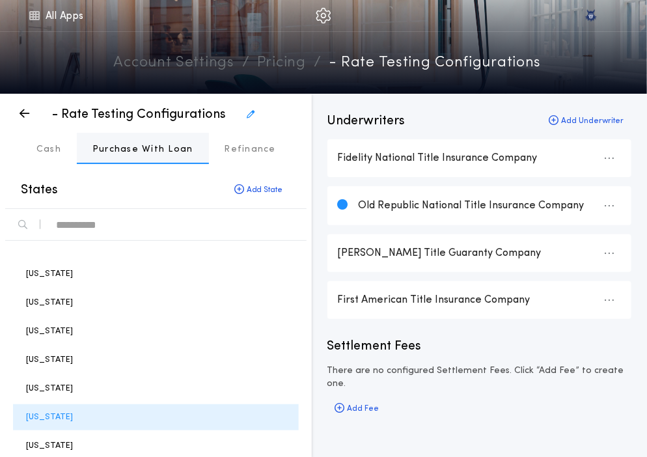
click at [114, 158] on button "Purchase With Loan" at bounding box center [143, 148] width 132 height 31
click at [591, 126] on div "Add Underwriter" at bounding box center [586, 121] width 91 height 18
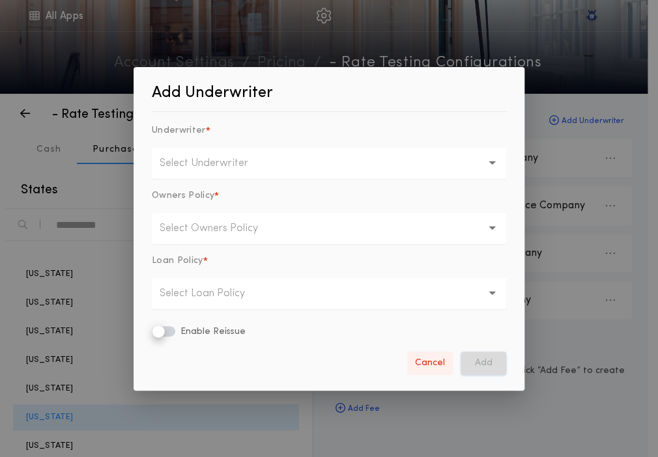
click at [424, 367] on button "Cancel" at bounding box center [430, 363] width 46 height 23
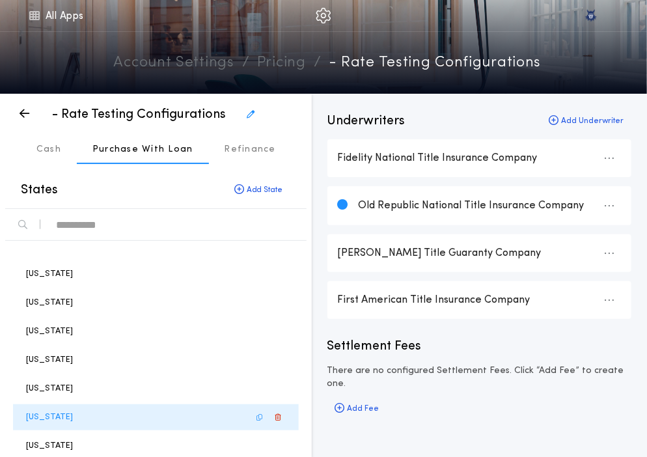
click at [89, 416] on div "Minnesota" at bounding box center [156, 417] width 286 height 26
click at [565, 113] on div "Add Underwriter" at bounding box center [586, 121] width 91 height 18
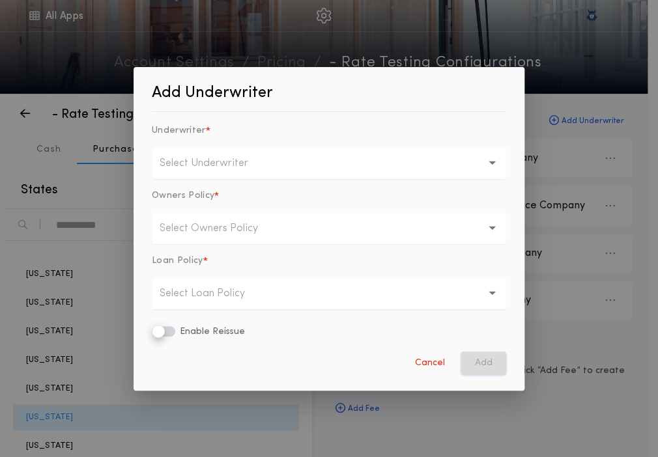
click at [307, 162] on button "Select Underwriter" at bounding box center [329, 163] width 354 height 31
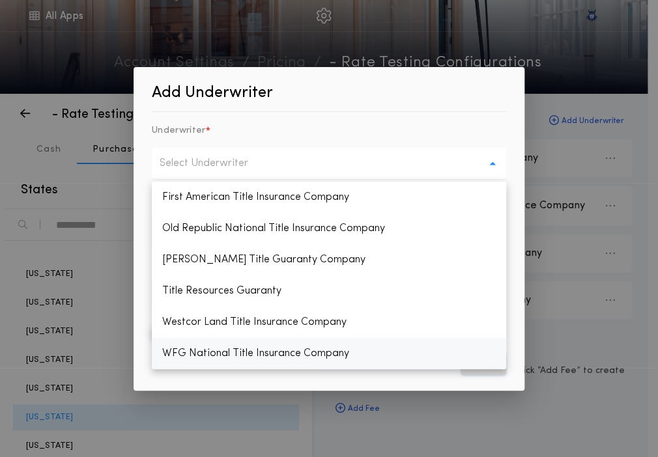
click at [232, 344] on p "WFG National Title Insurance Company" at bounding box center [329, 353] width 354 height 31
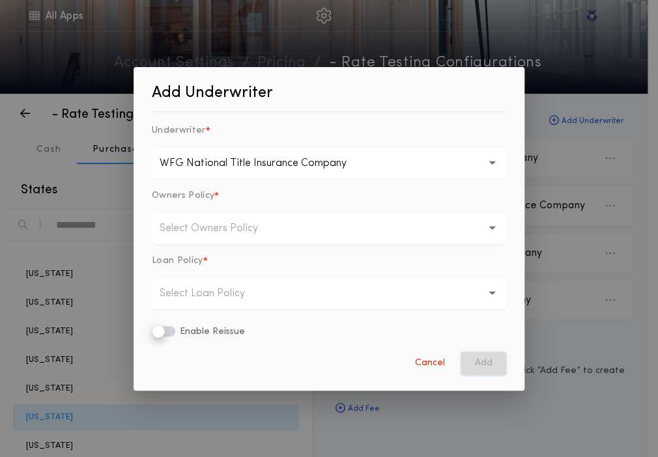
click at [322, 238] on button "Select Owners Policy" at bounding box center [329, 228] width 354 height 31
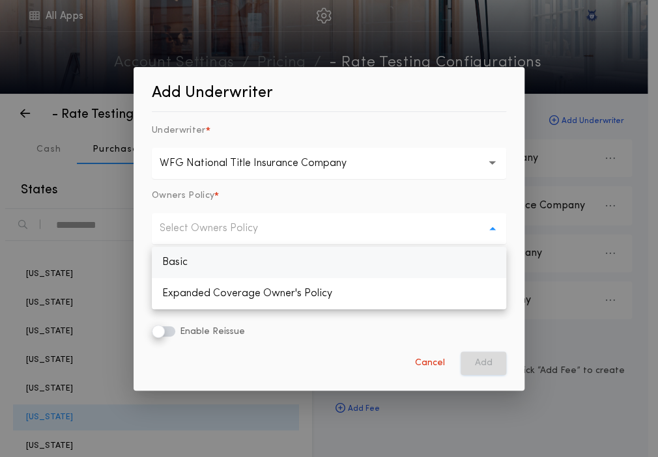
click at [315, 252] on p "Basic" at bounding box center [329, 262] width 354 height 31
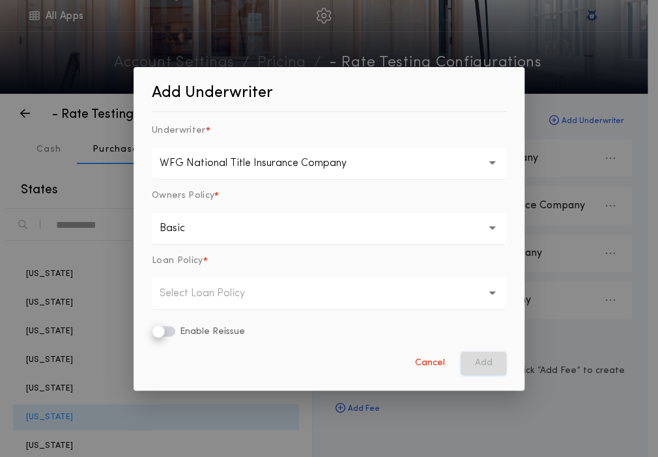
click at [297, 294] on button "Select Loan Policy" at bounding box center [329, 293] width 354 height 31
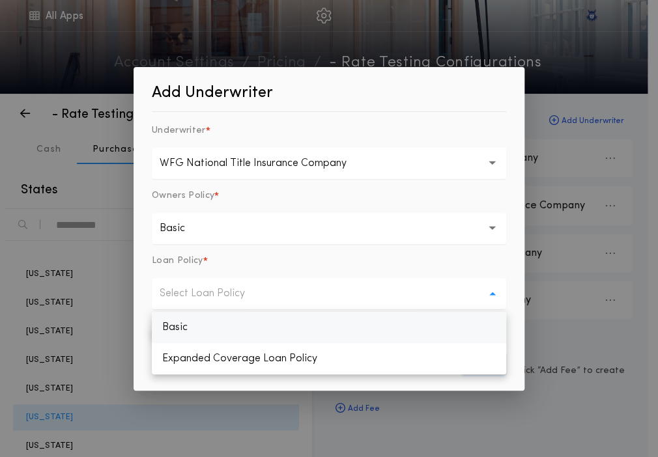
click at [282, 320] on p "Basic" at bounding box center [329, 327] width 354 height 31
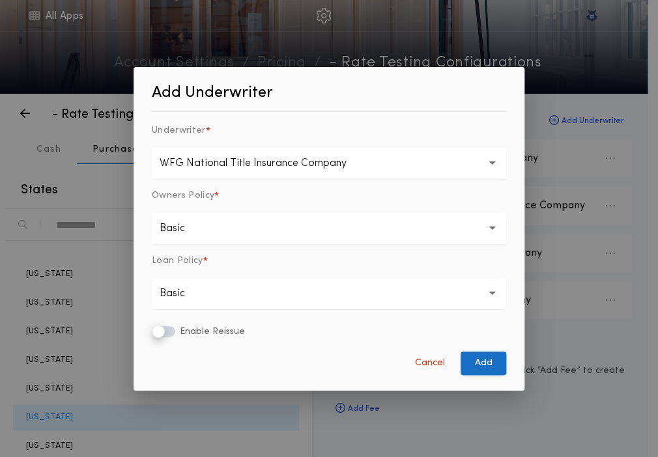
click at [484, 369] on button "Add" at bounding box center [483, 363] width 46 height 23
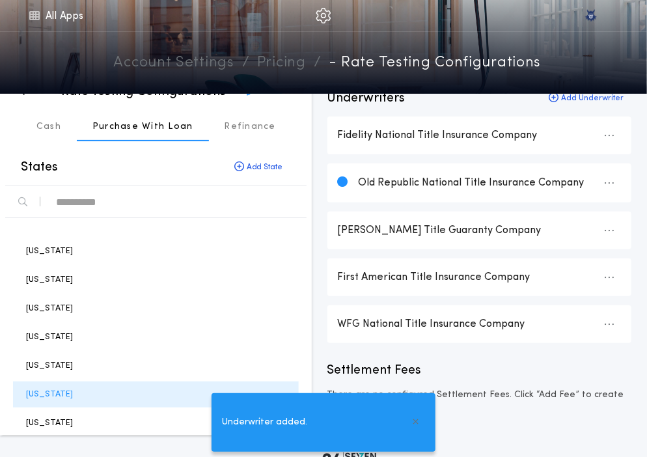
scroll to position [25, 0]
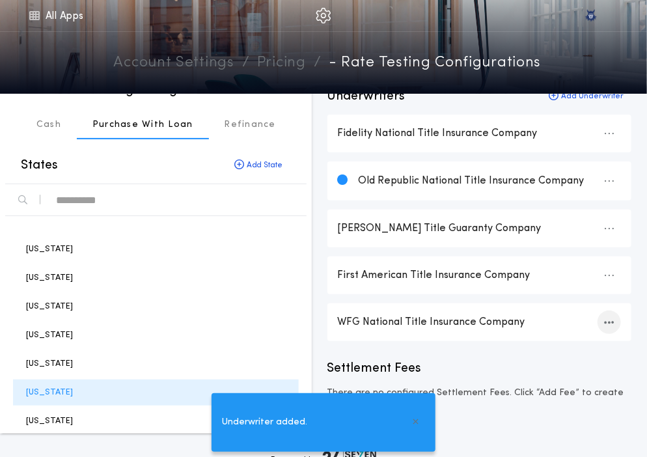
drag, startPoint x: 600, startPoint y: 311, endPoint x: 602, endPoint y: 317, distance: 7.0
click at [602, 315] on div "WFG National Title Insurance Company" at bounding box center [480, 322] width 304 height 38
click at [605, 322] on icon "button" at bounding box center [610, 322] width 10 height 1
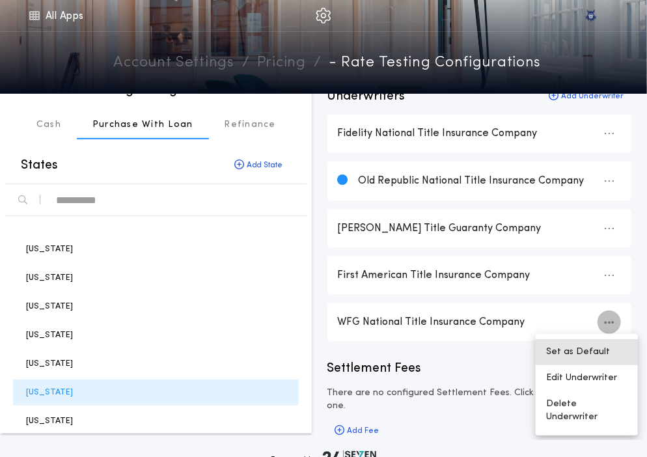
click at [586, 348] on button "Set as Default" at bounding box center [587, 352] width 102 height 26
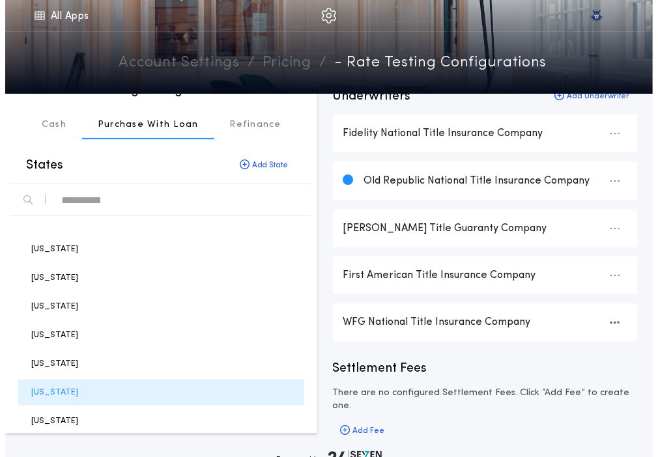
scroll to position [0, 0]
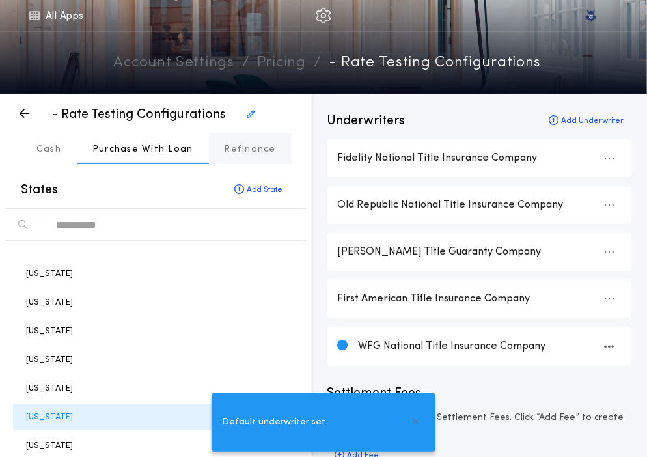
click at [244, 142] on button "Refinance" at bounding box center [250, 148] width 83 height 31
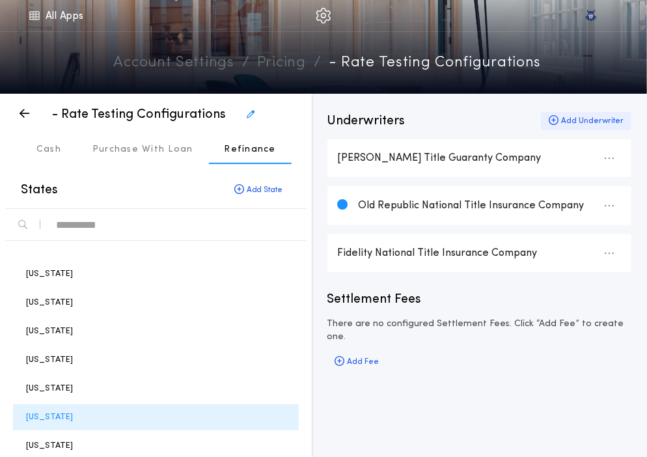
click at [563, 122] on div "Add Underwriter" at bounding box center [586, 121] width 91 height 18
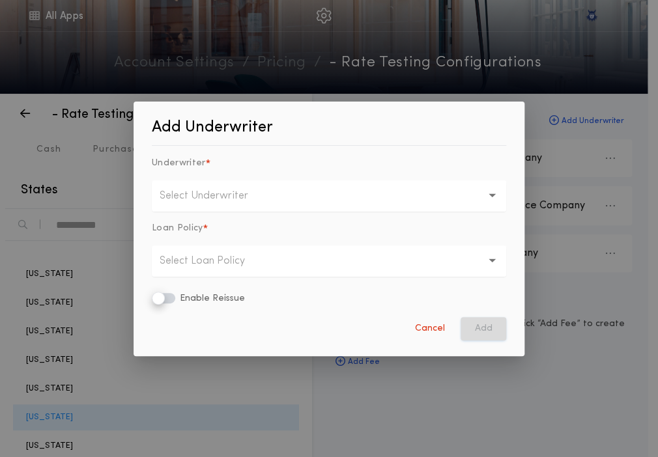
click at [219, 205] on button "Select Underwriter" at bounding box center [329, 195] width 354 height 31
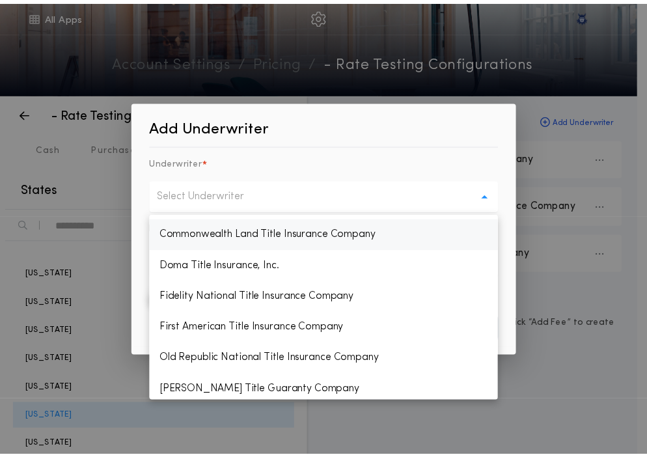
scroll to position [188, 0]
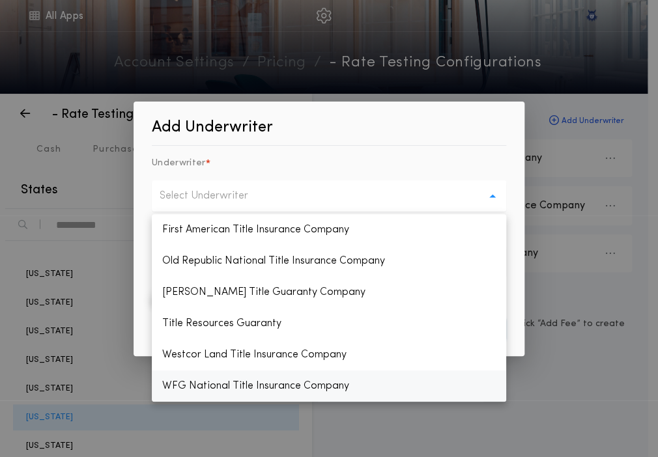
click at [188, 386] on p "WFG National Title Insurance Company" at bounding box center [329, 386] width 354 height 31
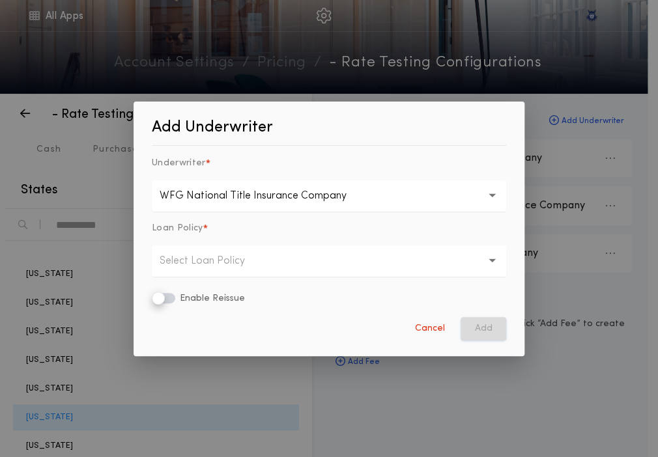
click at [255, 265] on p "Select Loan Policy" at bounding box center [213, 261] width 106 height 16
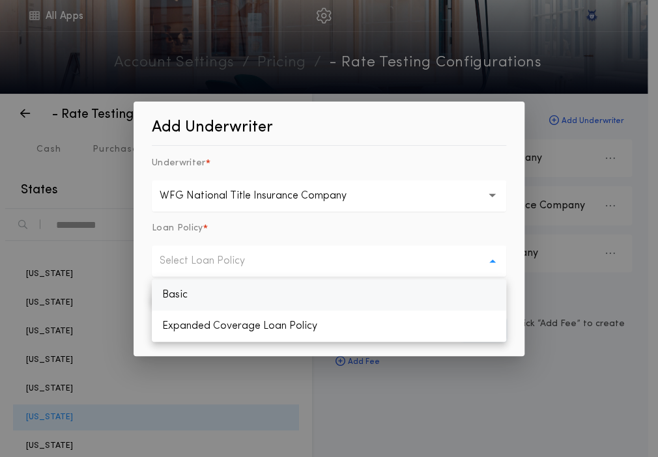
click at [254, 298] on p "Basic" at bounding box center [329, 294] width 354 height 31
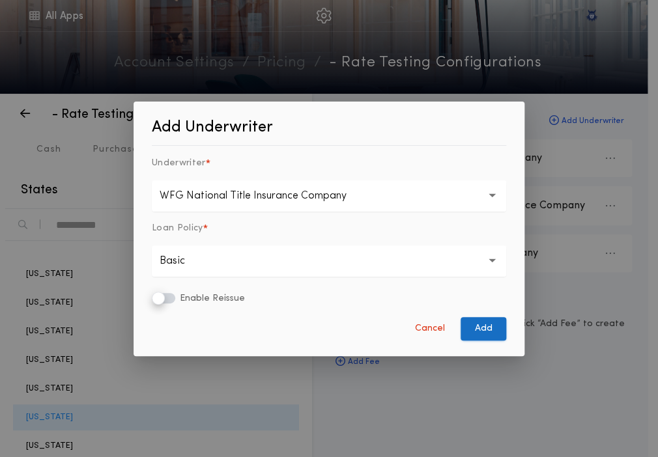
click at [486, 334] on button "Add" at bounding box center [483, 328] width 46 height 23
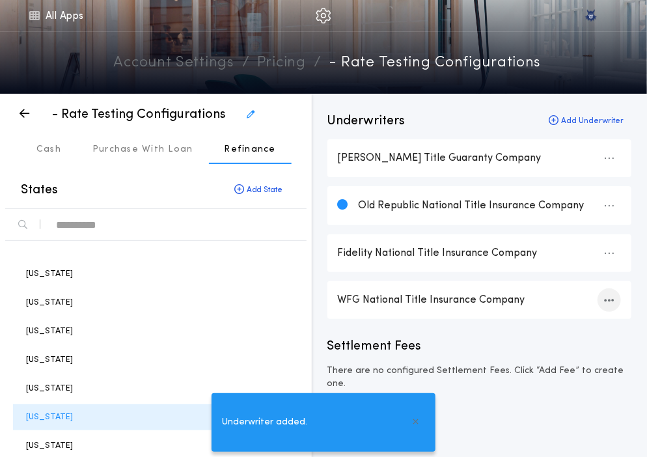
click at [615, 302] on div "button" at bounding box center [609, 299] width 23 height 23
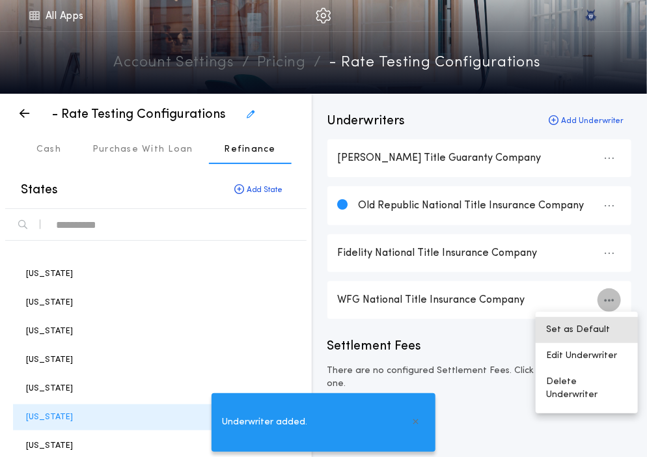
click at [595, 320] on button "Set as Default" at bounding box center [587, 330] width 102 height 26
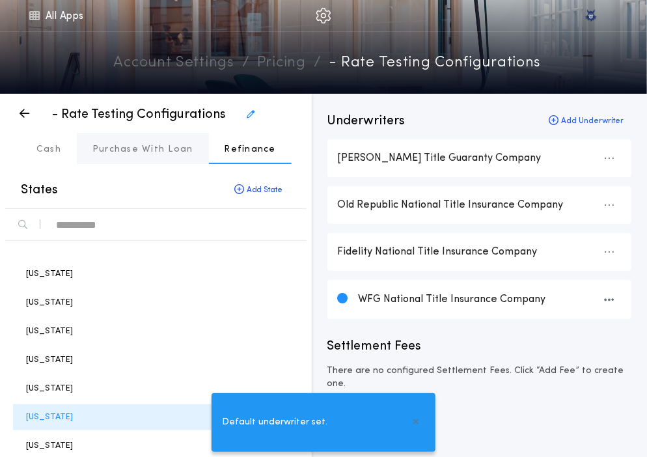
click at [135, 139] on button "Purchase With Loan" at bounding box center [143, 148] width 132 height 31
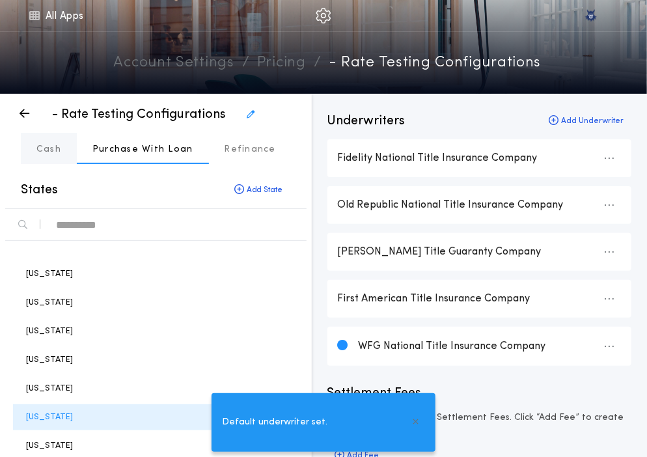
click at [42, 137] on button "Cash" at bounding box center [49, 148] width 56 height 31
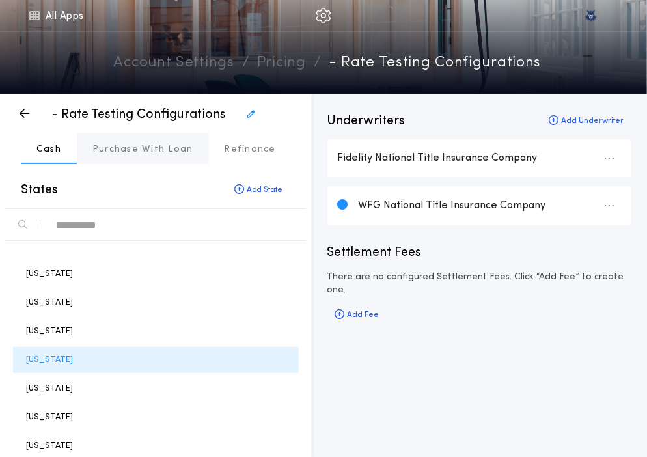
click at [120, 155] on p "Purchase With Loan" at bounding box center [142, 149] width 101 height 13
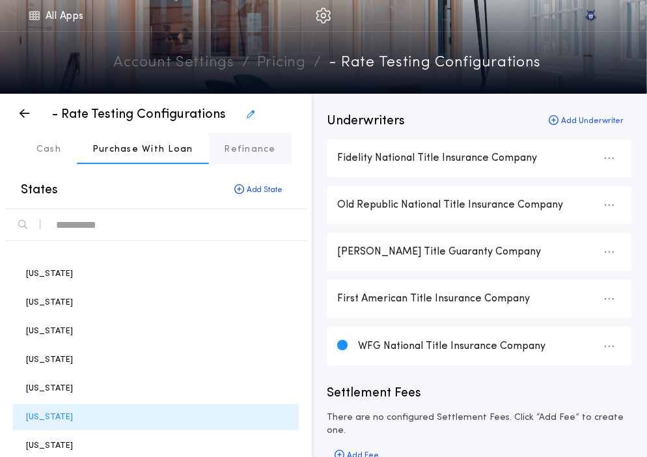
click at [241, 150] on p "Refinance" at bounding box center [250, 149] width 51 height 13
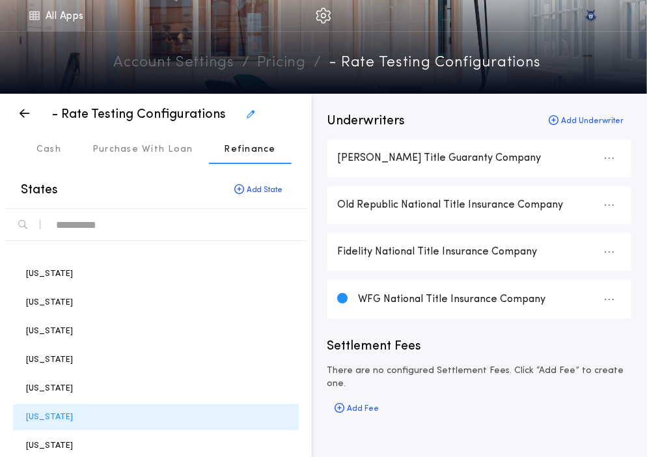
click at [36, 20] on icon at bounding box center [34, 16] width 12 height 16
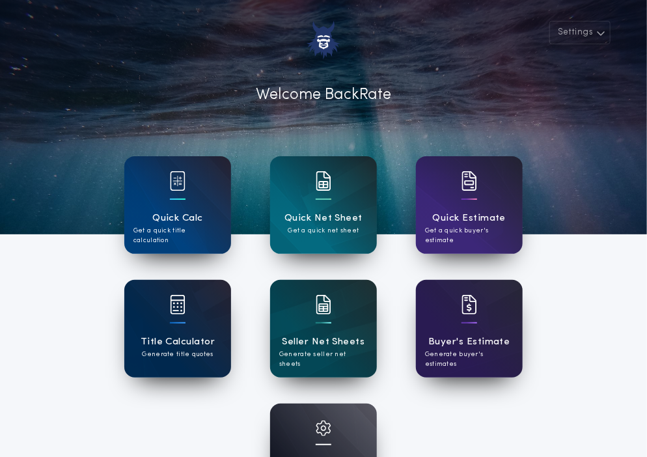
click at [201, 320] on div "Title Calculator Generate title quotes" at bounding box center [177, 329] width 107 height 98
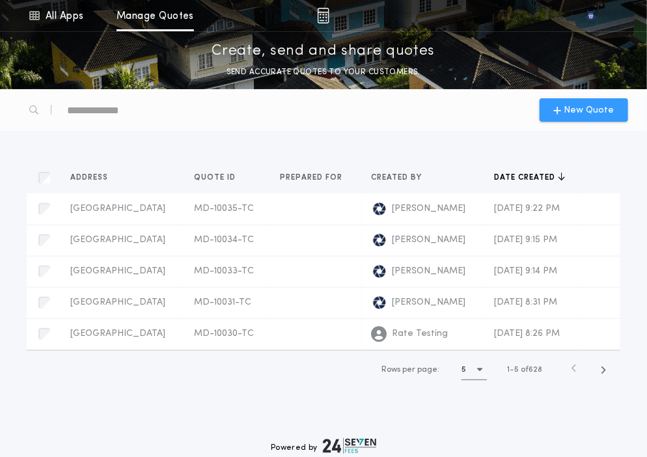
click at [588, 105] on span "New Quote" at bounding box center [590, 111] width 50 height 14
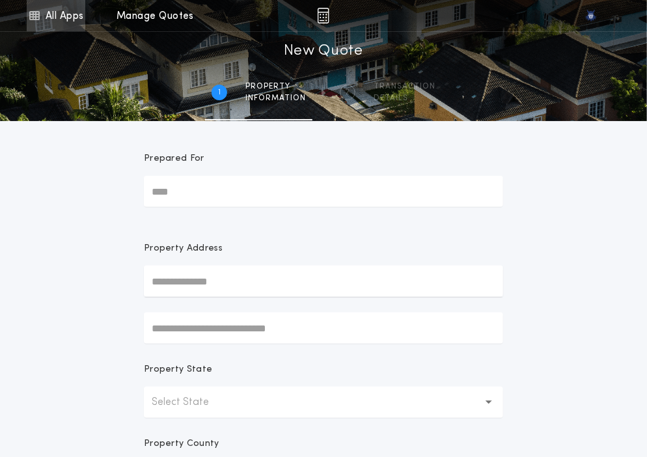
click at [40, 20] on link "All Apps" at bounding box center [56, 15] width 59 height 31
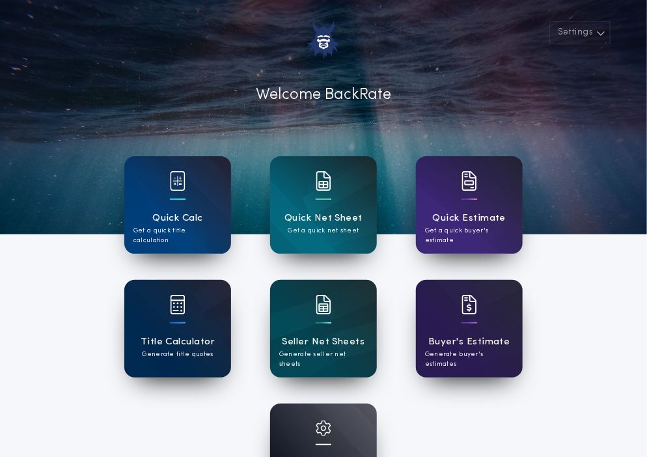
click at [201, 292] on div "Title Calculator Generate title quotes" at bounding box center [177, 329] width 107 height 98
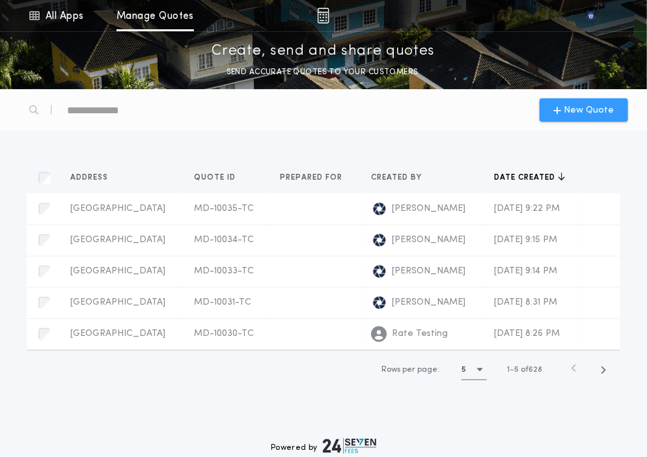
click at [605, 115] on span "New Quote" at bounding box center [590, 111] width 50 height 14
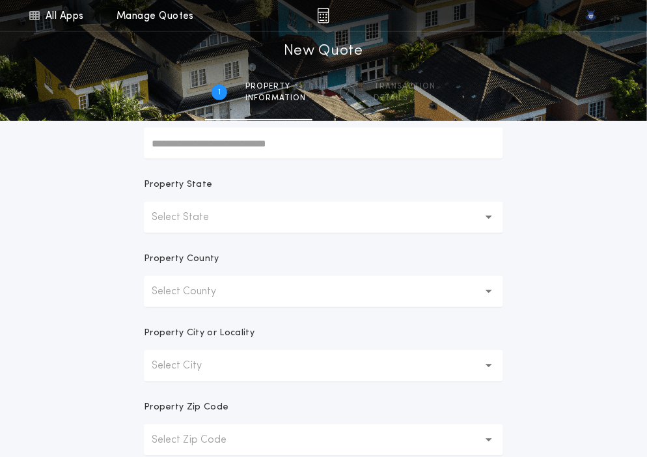
scroll to position [181, 0]
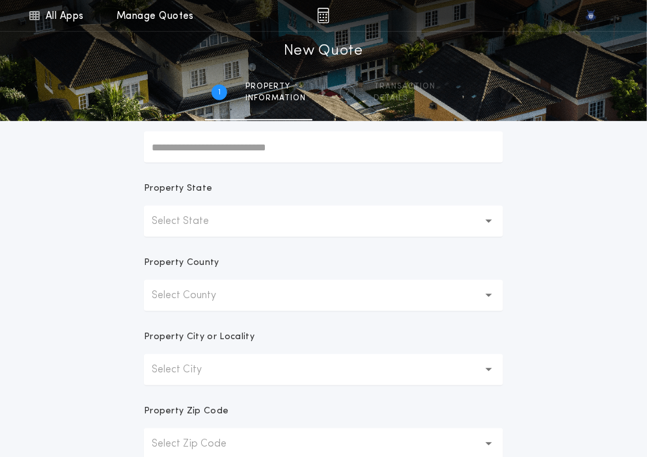
click at [177, 234] on button "Select State" at bounding box center [323, 221] width 359 height 31
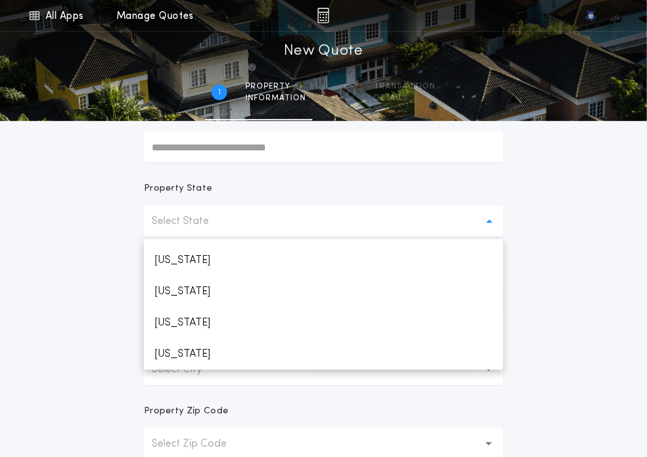
scroll to position [589, 0]
click at [173, 357] on p "Minnesota" at bounding box center [323, 354] width 359 height 31
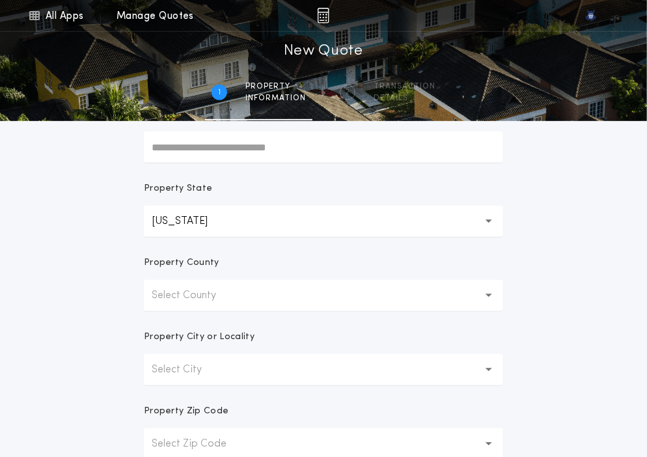
click at [197, 289] on p "Select County" at bounding box center [194, 296] width 85 height 16
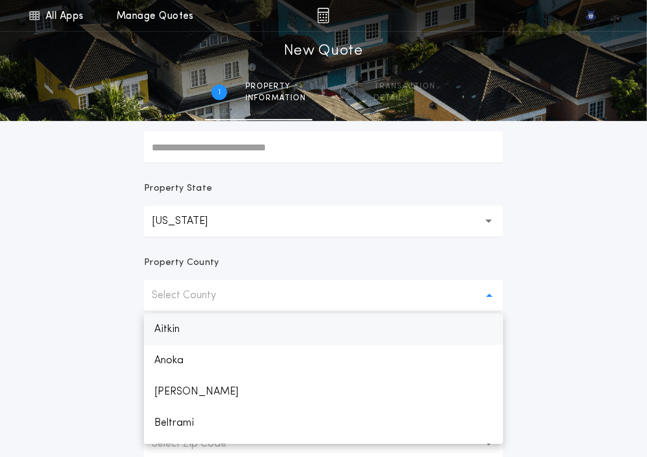
click at [182, 332] on p "Aitkin" at bounding box center [323, 329] width 359 height 31
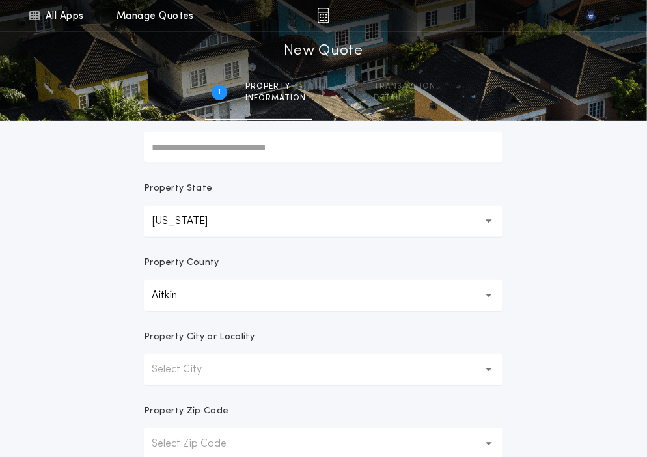
click at [180, 363] on p "Select City" at bounding box center [187, 370] width 71 height 16
click at [175, 397] on p "Aitkin" at bounding box center [323, 403] width 359 height 31
click at [555, 352] on div "All Apps Quick Calc Quick Net Sheet Quick Estimate Title Calculator Seller Net …" at bounding box center [323, 191] width 647 height 744
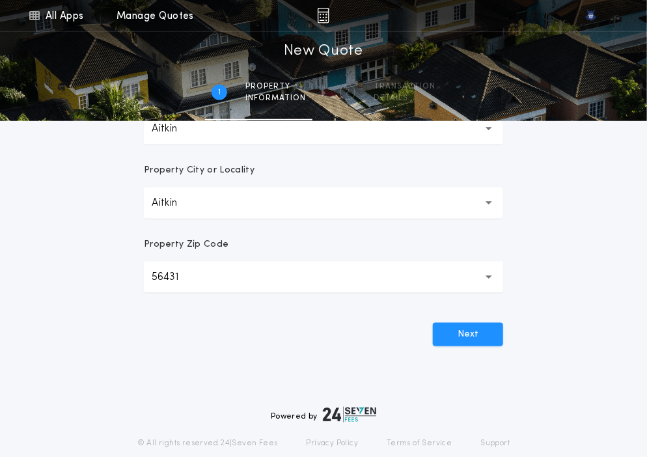
scroll to position [391, 0]
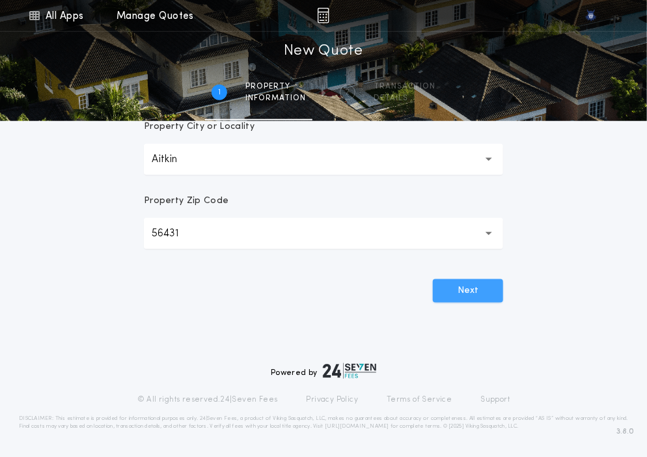
click at [494, 296] on button "Next" at bounding box center [468, 290] width 70 height 23
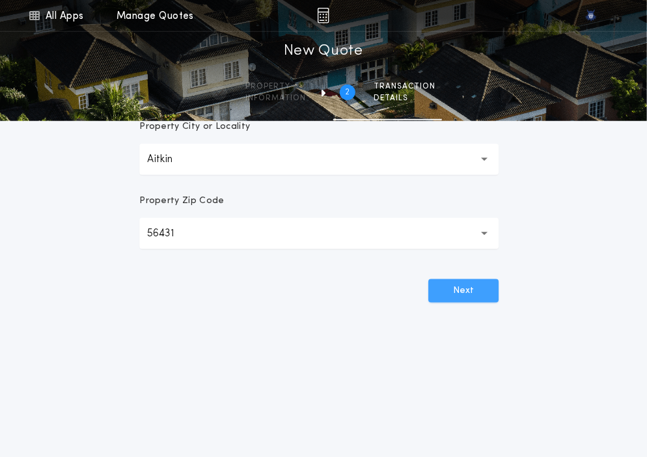
scroll to position [0, 0]
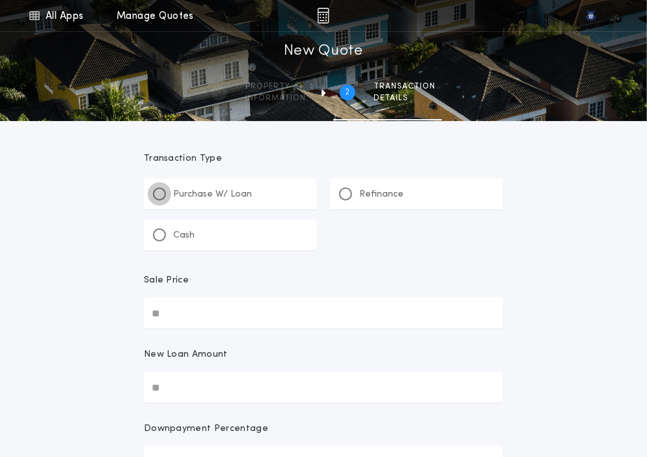
click at [159, 200] on div at bounding box center [159, 194] width 13 height 13
click at [214, 186] on div "Purchase W/ Loan" at bounding box center [230, 193] width 173 height 31
paste input "text"
type input "********"
click at [186, 311] on input "********" at bounding box center [323, 313] width 359 height 31
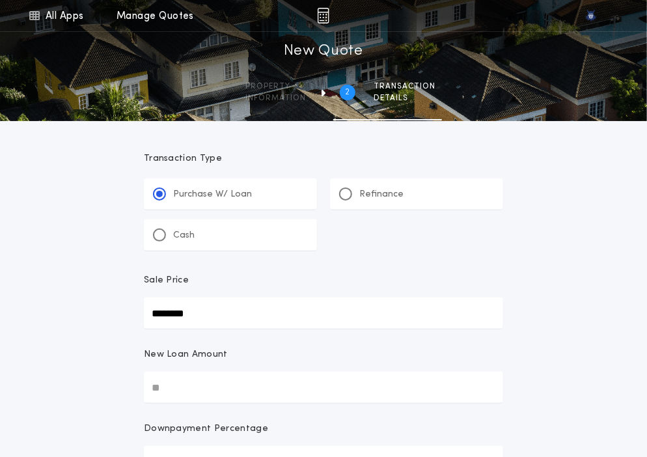
type input "********"
paste input "text"
type input "********"
type input "****"
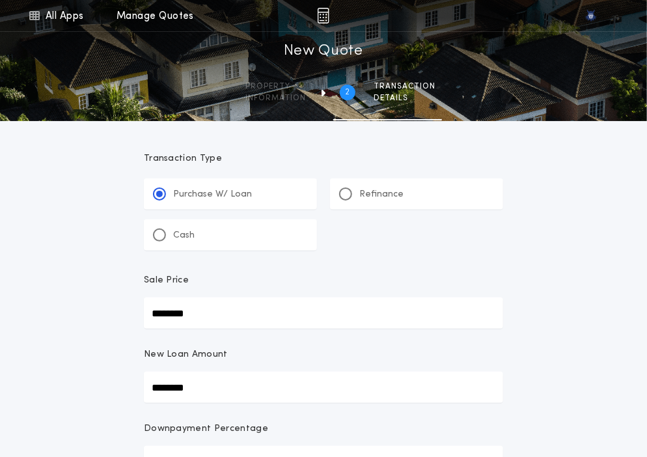
click at [170, 398] on input "********" at bounding box center [323, 387] width 359 height 31
type input "********"
click at [74, 365] on div "**********" at bounding box center [323, 461] width 647 height 922
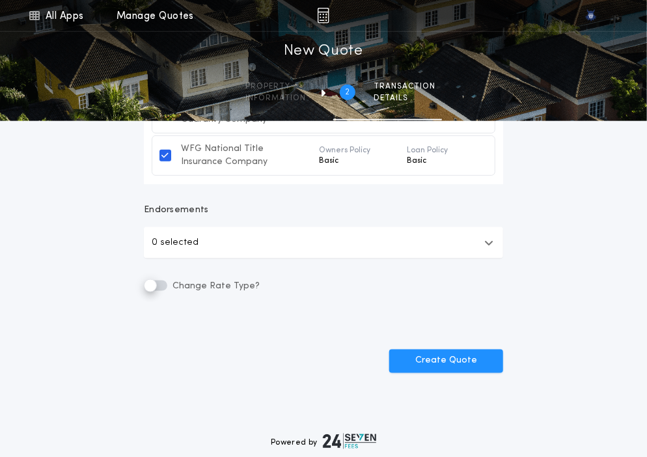
scroll to position [569, 0]
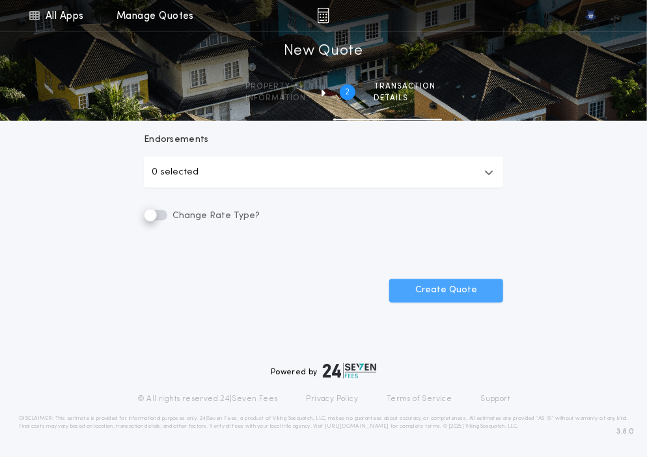
click at [430, 292] on button "Create Quote" at bounding box center [446, 290] width 114 height 23
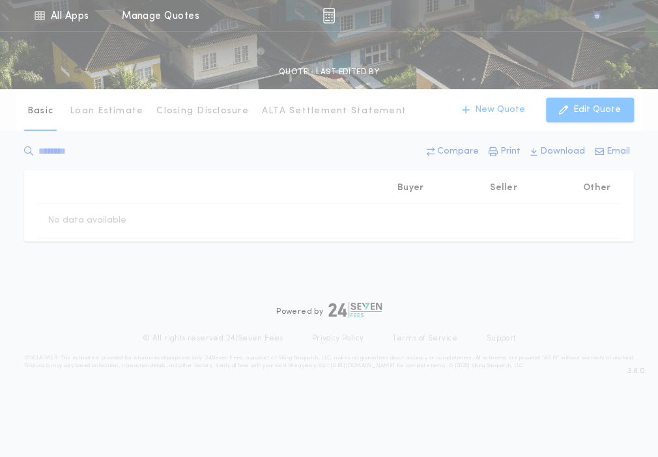
type input "********"
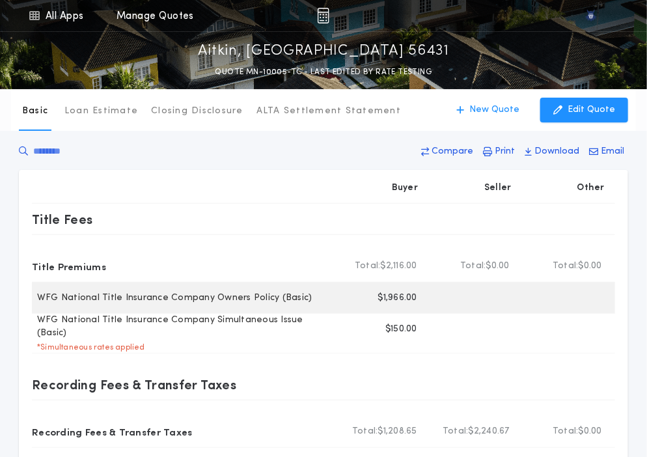
click at [393, 300] on p "$1,966.00" at bounding box center [397, 298] width 39 height 13
copy p "1,966.00"
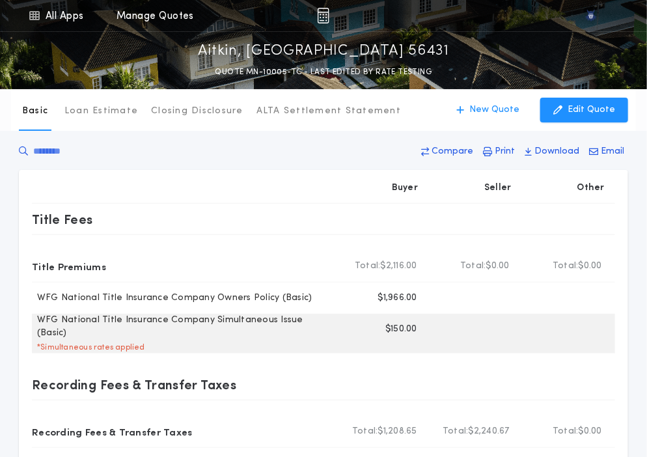
click at [396, 330] on p "$150.00" at bounding box center [402, 329] width 32 height 13
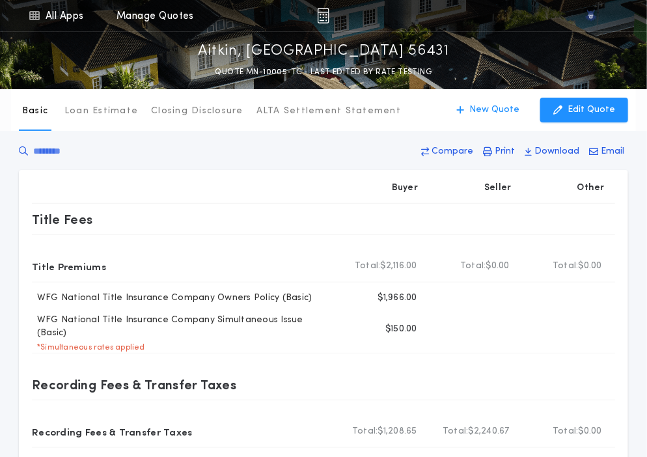
click at [617, 309] on div "Buyer Seller Other Title Fees Title Premiums Total Buyer Total: $2,116.00 Total…" at bounding box center [324, 444] width 610 height 548
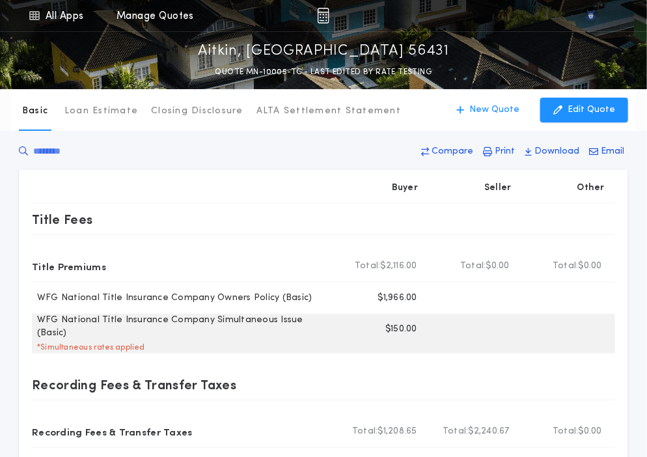
click at [399, 324] on p "$150.00" at bounding box center [402, 329] width 32 height 13
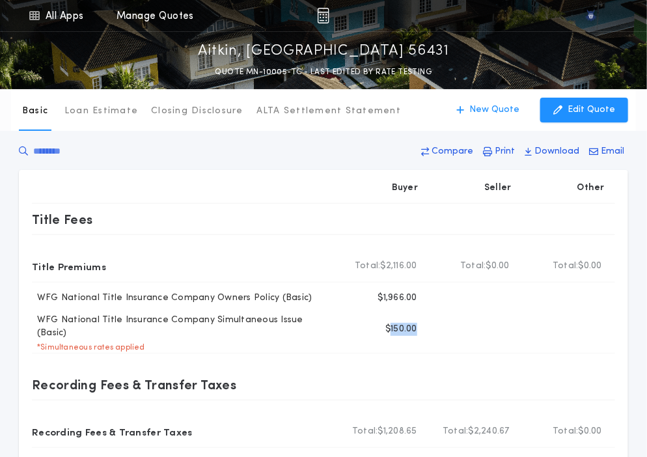
copy p "150.00"
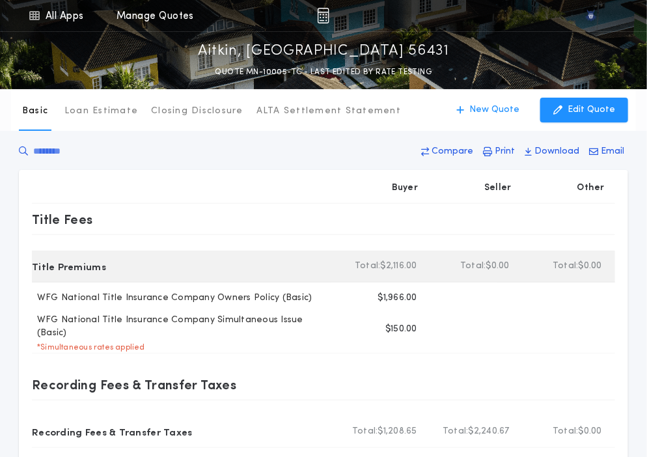
click at [355, 264] on b "Total:" at bounding box center [368, 266] width 26 height 13
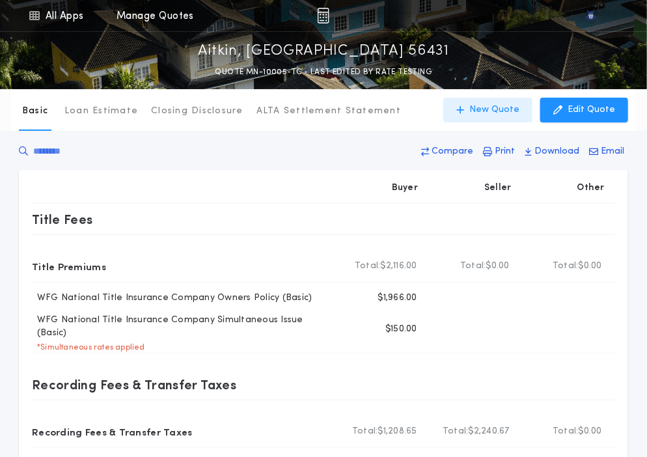
click at [474, 109] on button "New Quote" at bounding box center [487, 110] width 89 height 25
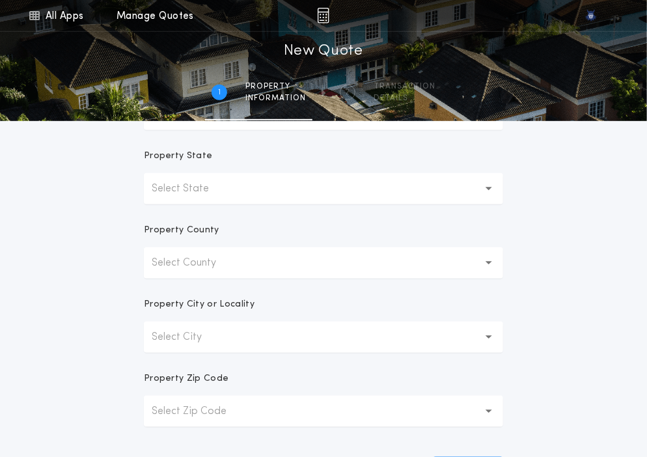
scroll to position [204, 0]
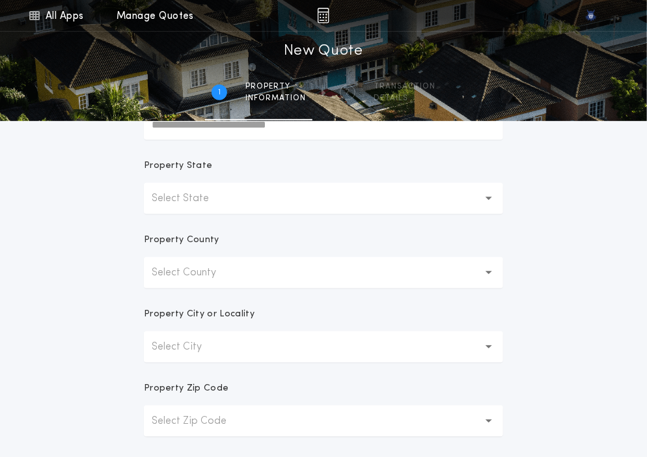
click at [179, 204] on p "Select State" at bounding box center [191, 199] width 78 height 16
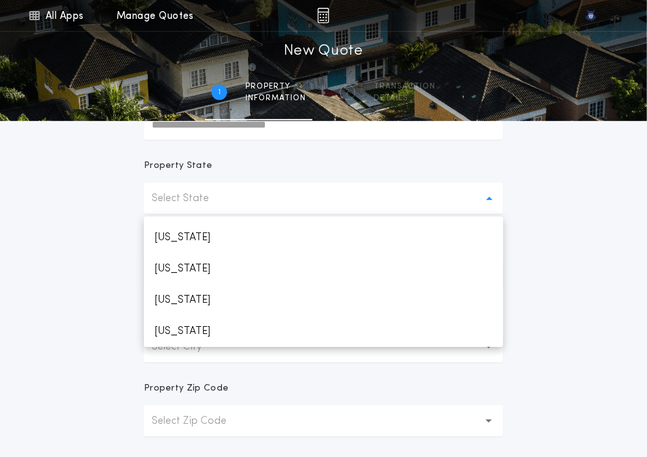
scroll to position [589, 0]
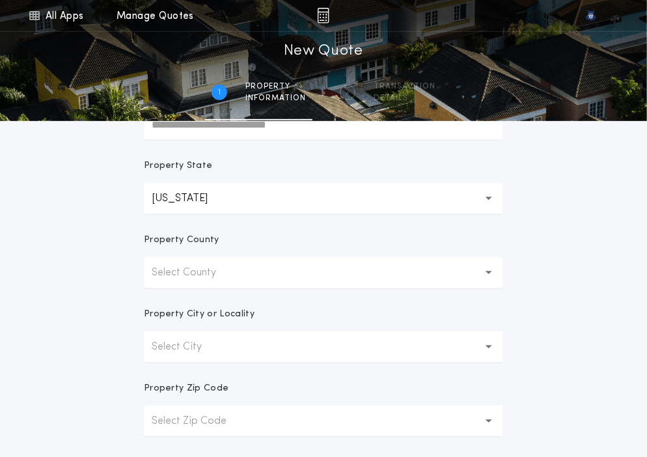
click at [172, 275] on p "Select County" at bounding box center [194, 273] width 85 height 16
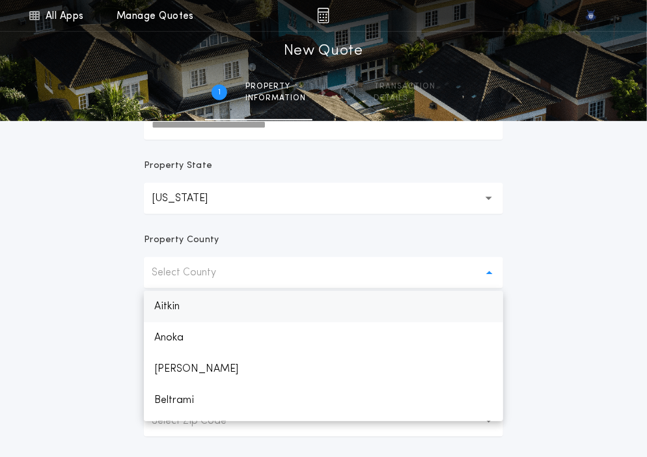
click at [174, 294] on p "Aitkin" at bounding box center [323, 306] width 359 height 31
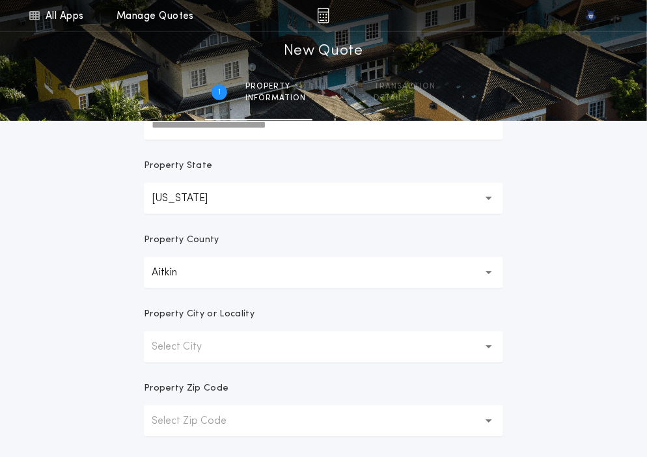
click at [194, 346] on p "Select City" at bounding box center [187, 347] width 71 height 16
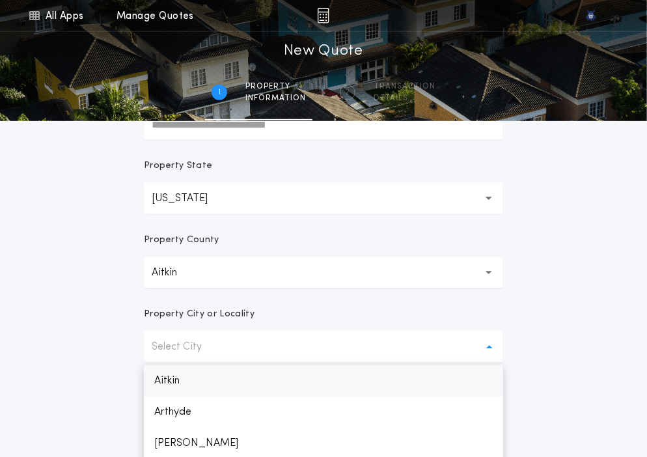
click at [193, 376] on p "Aitkin" at bounding box center [323, 380] width 359 height 31
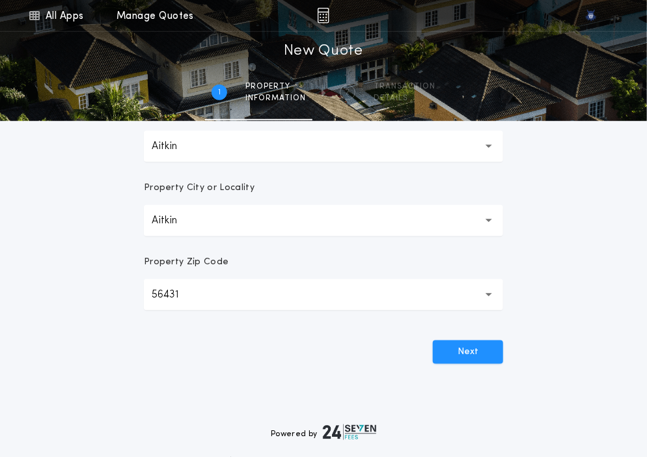
scroll to position [331, 0]
click at [464, 358] on button "Next" at bounding box center [468, 351] width 70 height 23
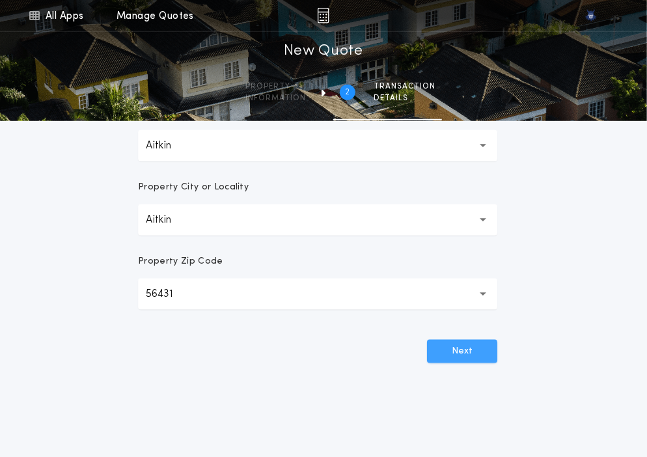
scroll to position [0, 0]
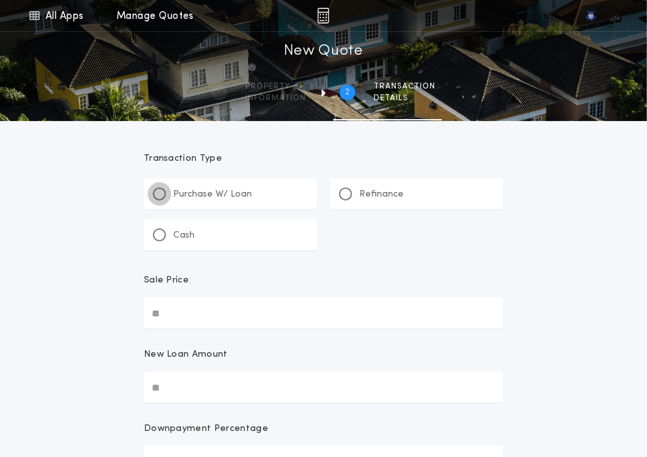
click at [160, 195] on div at bounding box center [159, 194] width 7 height 7
click at [162, 316] on input "Sale Price" at bounding box center [323, 313] width 359 height 31
paste input "text"
type input "********"
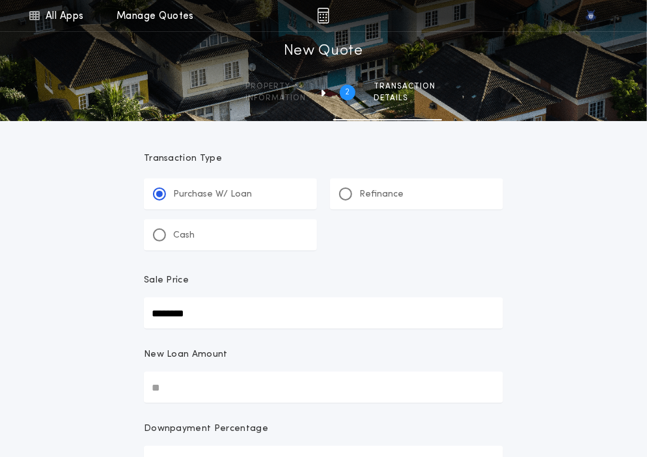
click at [177, 391] on input "New Loan Amount" at bounding box center [323, 387] width 359 height 31
paste input "text"
type input "********"
type input "****"
type input "********"
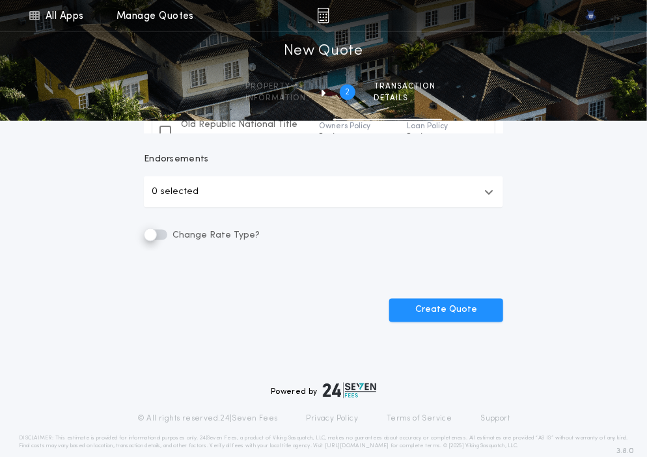
scroll to position [569, 0]
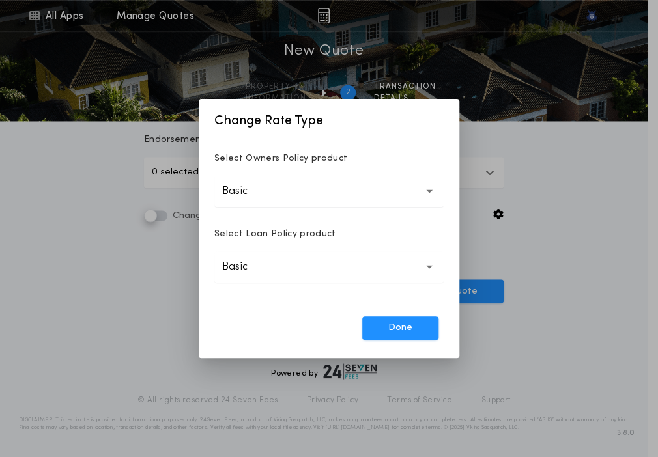
click at [272, 195] on button "Basic *****" at bounding box center [328, 191] width 229 height 31
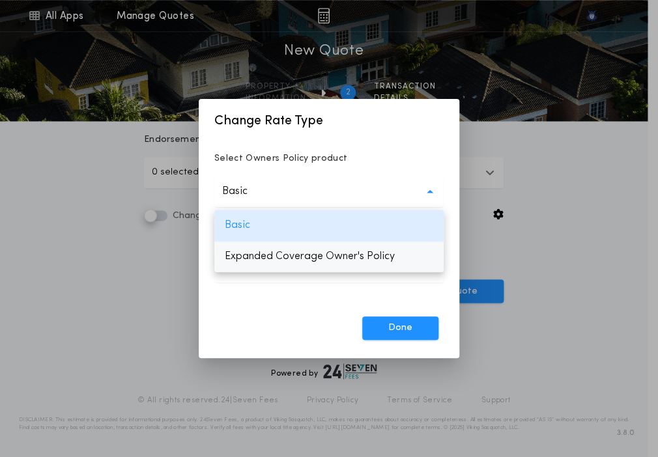
click at [272, 248] on p "Expanded Coverage Owner's Policy" at bounding box center [328, 256] width 229 height 31
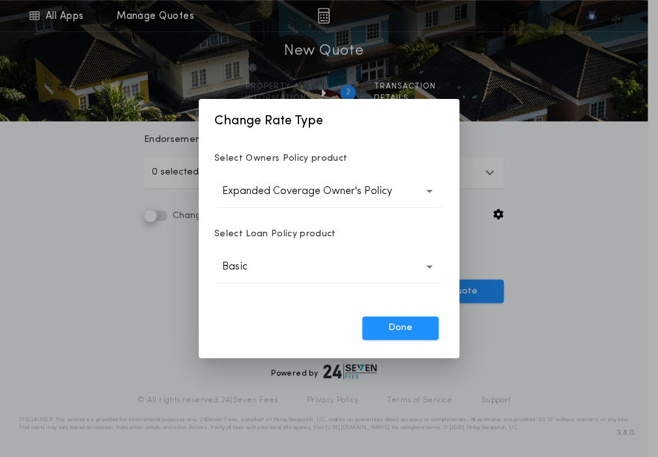
click at [272, 265] on button "Basic *****" at bounding box center [328, 266] width 229 height 31
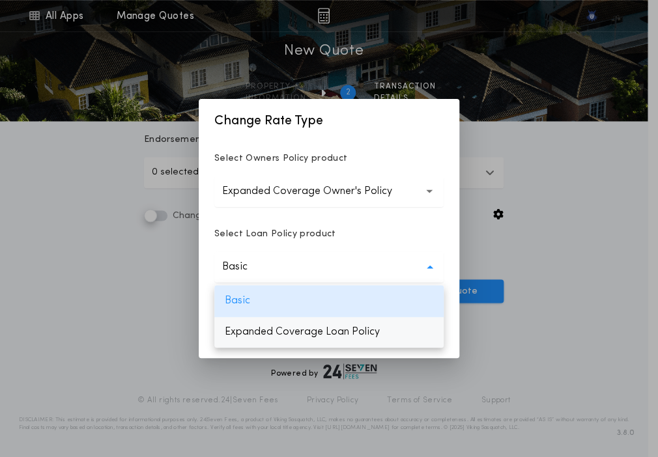
click at [276, 324] on p "Expanded Coverage Loan Policy" at bounding box center [328, 331] width 229 height 31
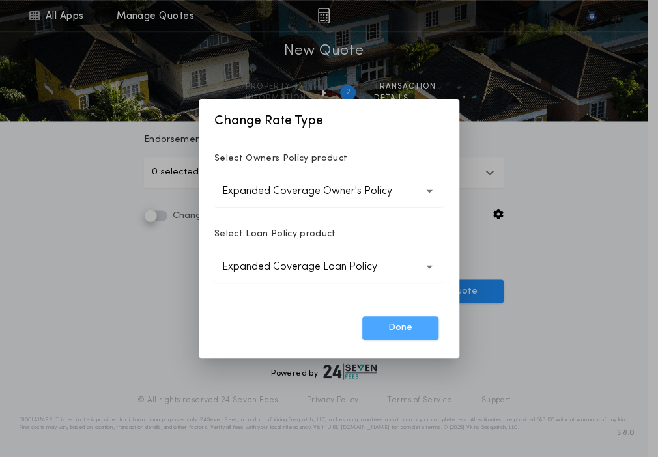
click at [384, 327] on button "Done" at bounding box center [400, 327] width 76 height 23
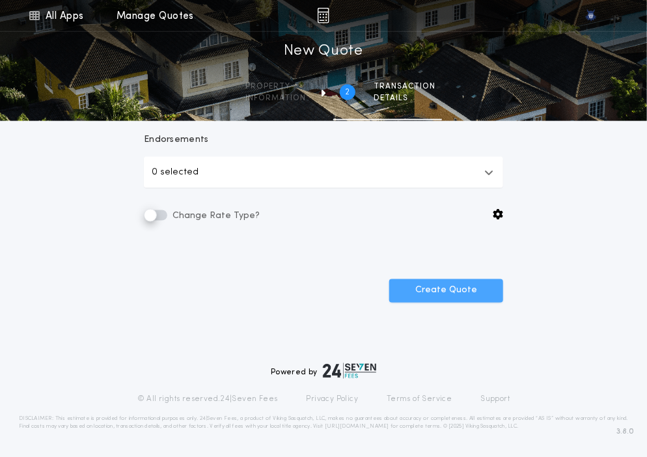
click at [419, 292] on button "Create Quote" at bounding box center [446, 290] width 114 height 23
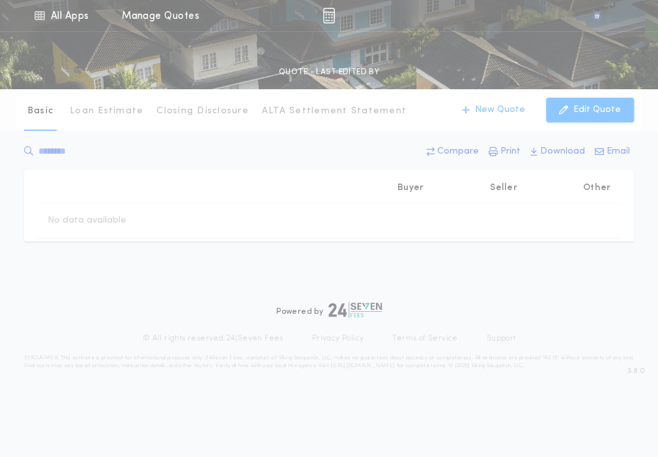
type input "********"
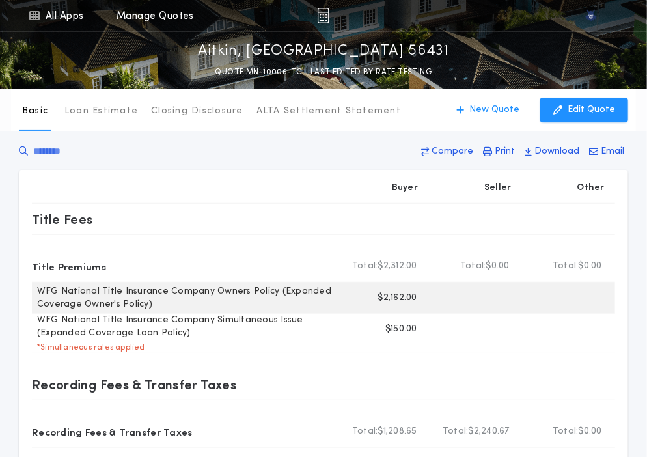
click at [395, 299] on p "$2,162.00" at bounding box center [397, 298] width 39 height 13
copy p "2,162.00"
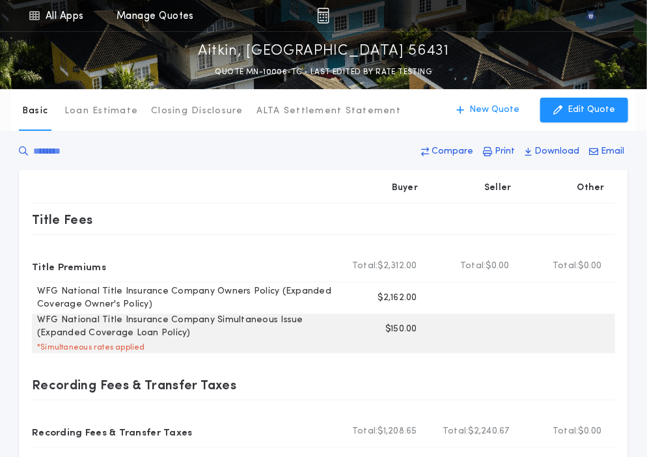
click at [393, 330] on p "$150.00" at bounding box center [402, 329] width 32 height 13
copy p "150.00"
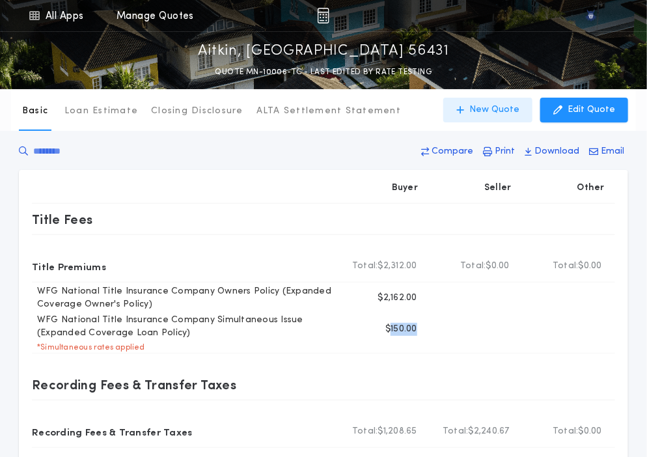
click at [475, 106] on button "New Quote" at bounding box center [487, 110] width 89 height 25
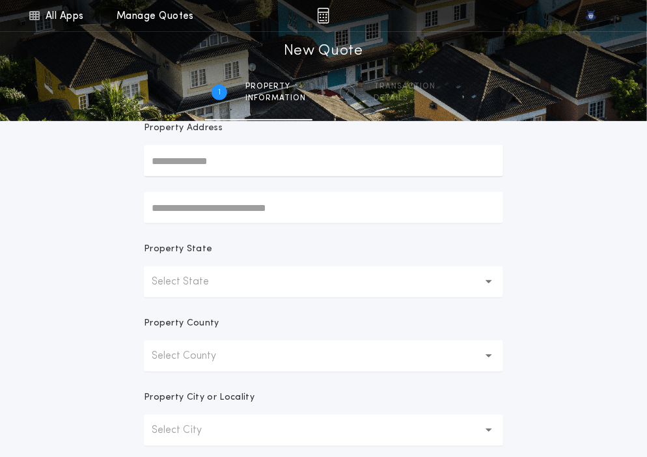
scroll to position [113, 0]
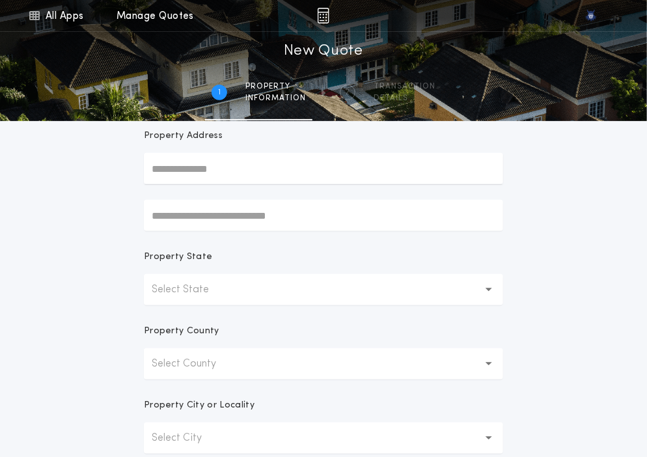
click at [208, 292] on p "Select State" at bounding box center [191, 290] width 78 height 16
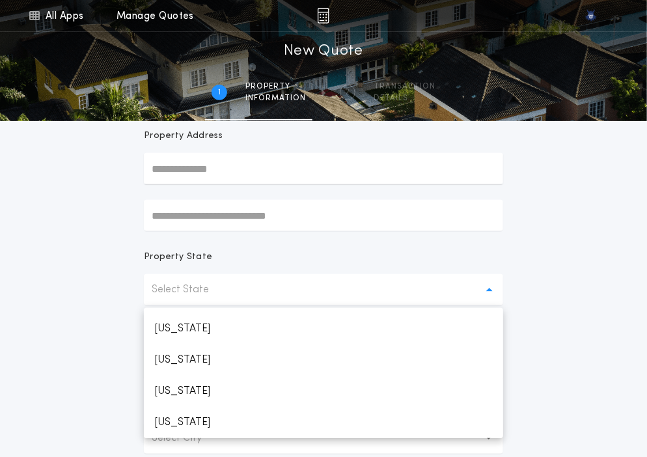
scroll to position [589, 0]
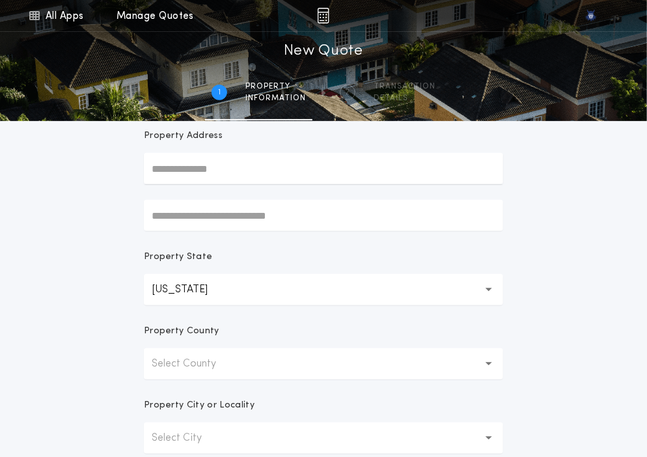
click at [197, 371] on p "Select County" at bounding box center [194, 364] width 85 height 16
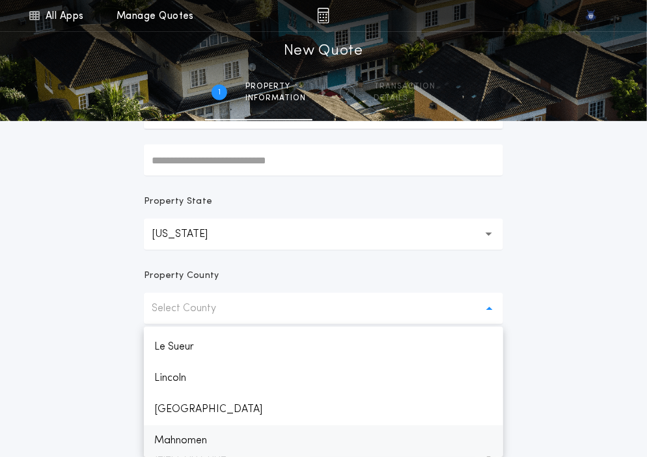
scroll to position [1370, 0]
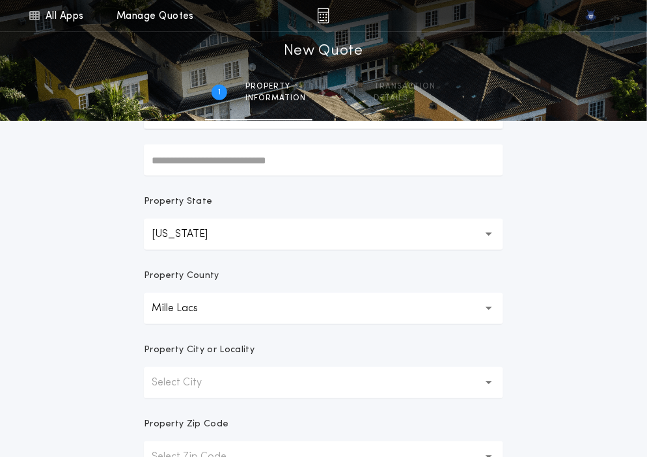
click at [168, 317] on button "**********" at bounding box center [323, 308] width 359 height 31
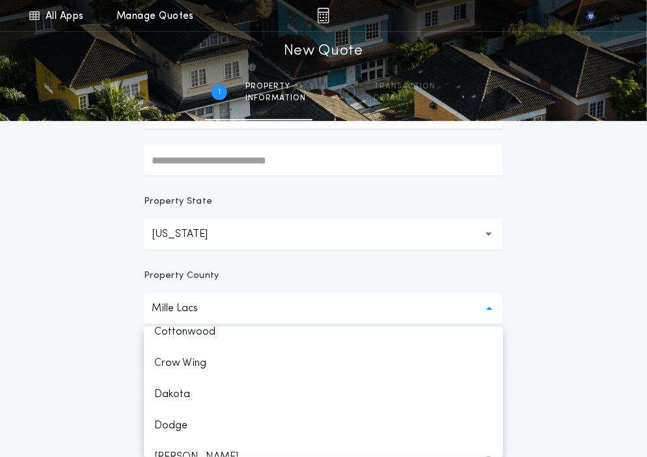
scroll to position [0, 0]
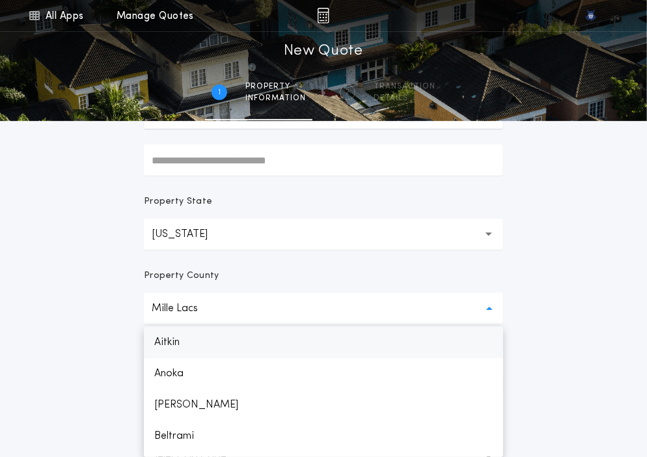
click at [171, 343] on p "Aitkin" at bounding box center [323, 342] width 359 height 31
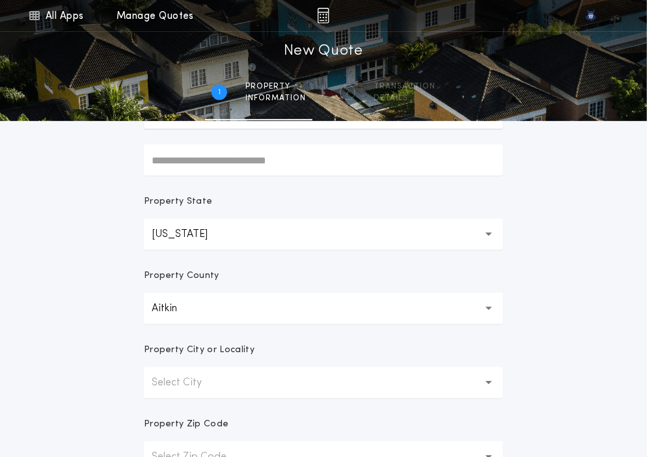
click at [179, 377] on p "Select City" at bounding box center [187, 383] width 71 height 16
click at [177, 414] on p "Aitkin" at bounding box center [323, 416] width 359 height 31
click at [219, 359] on div "Property City or Locality" at bounding box center [323, 355] width 359 height 23
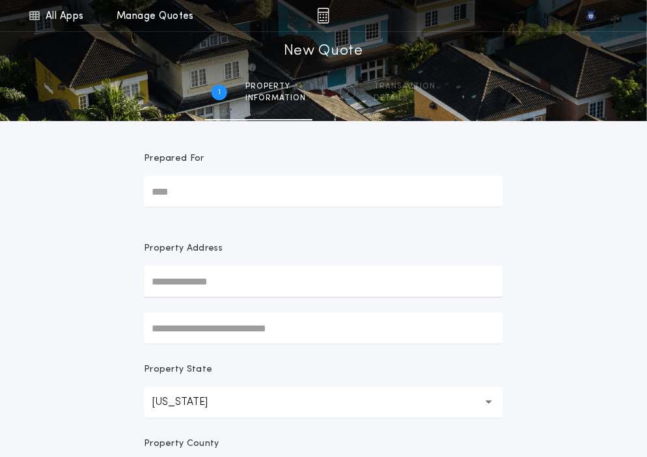
scroll to position [391, 0]
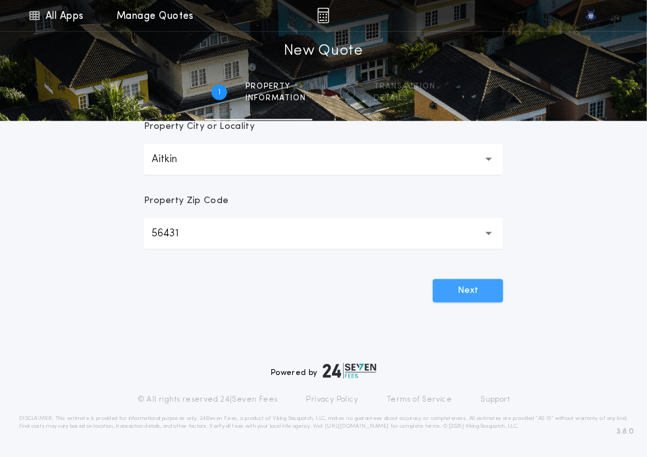
click at [453, 292] on button "Next" at bounding box center [468, 290] width 70 height 23
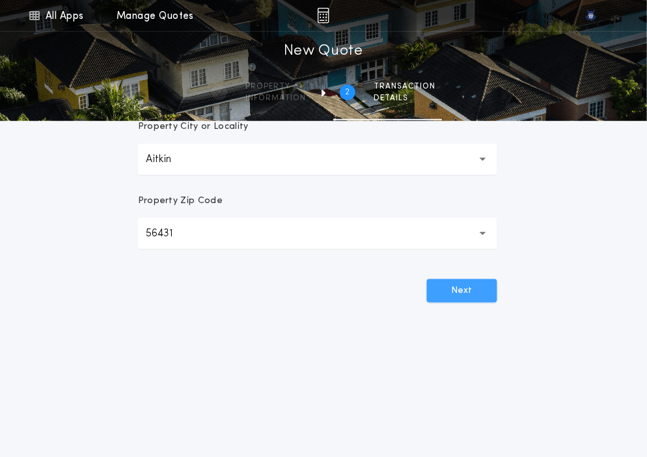
scroll to position [0, 0]
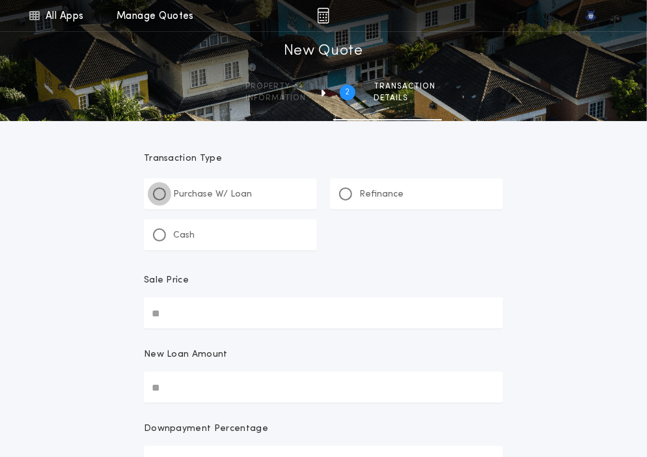
click at [162, 197] on div at bounding box center [159, 194] width 13 height 13
click at [180, 307] on input "Sale Price" at bounding box center [323, 313] width 359 height 31
paste input "text"
type input "*******"
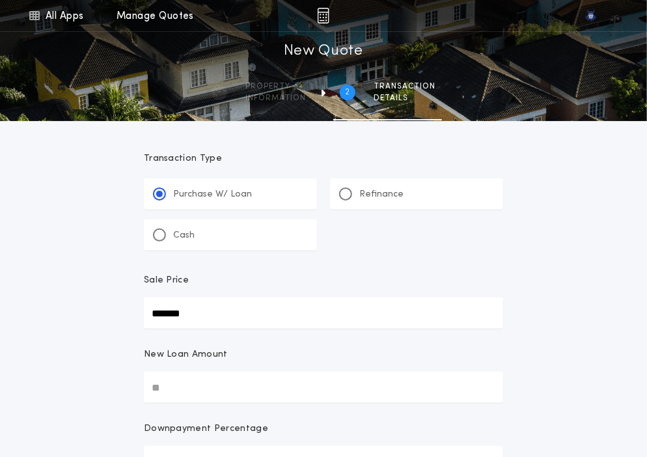
click at [169, 383] on input "New Loan Amount" at bounding box center [323, 387] width 359 height 31
paste input "text"
type input "*******"
type input "***"
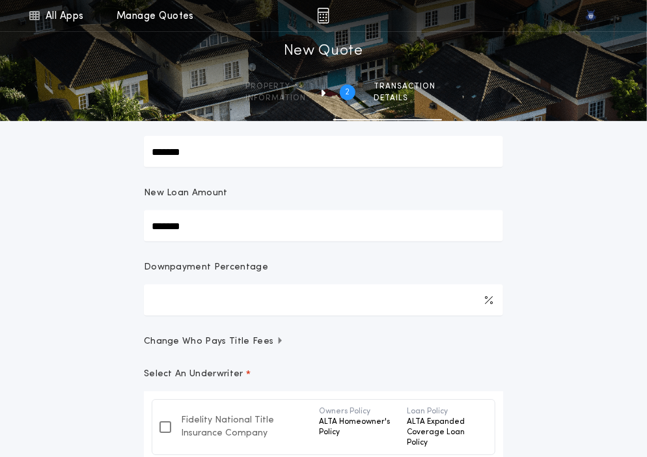
scroll to position [163, 0]
type input "*******"
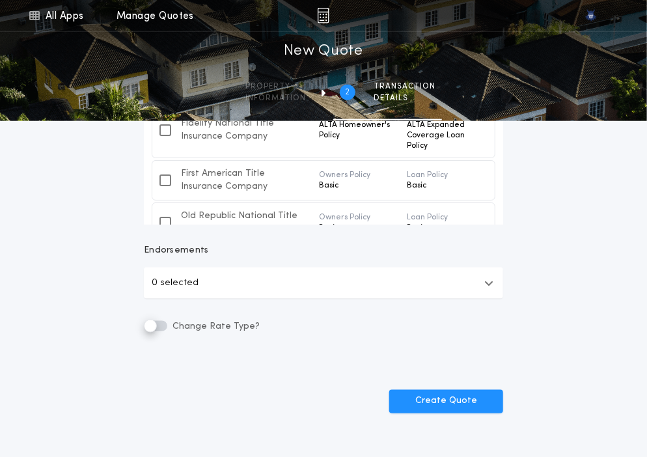
scroll to position [569, 0]
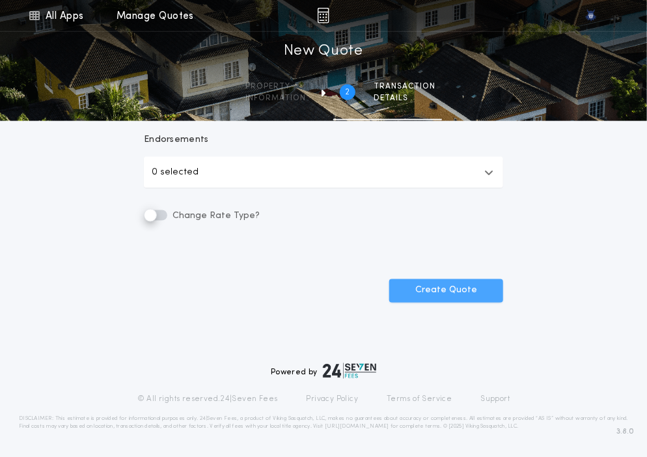
click at [427, 290] on button "Create Quote" at bounding box center [446, 290] width 114 height 23
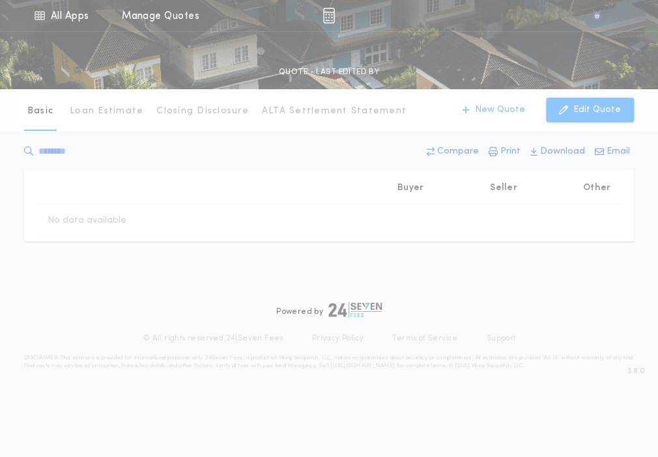
type input "*******"
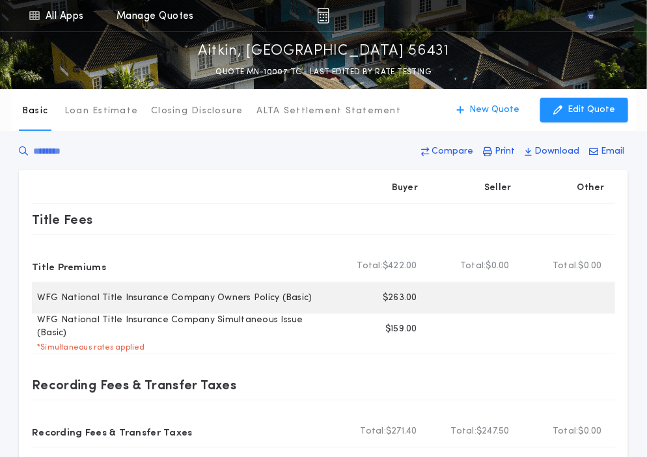
click at [395, 294] on p "$263.00" at bounding box center [400, 298] width 35 height 13
copy p "$263.00"
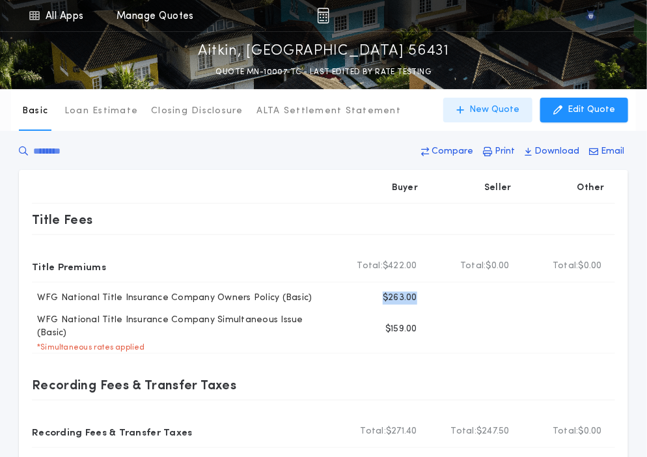
click at [489, 106] on p "New Quote" at bounding box center [495, 110] width 50 height 13
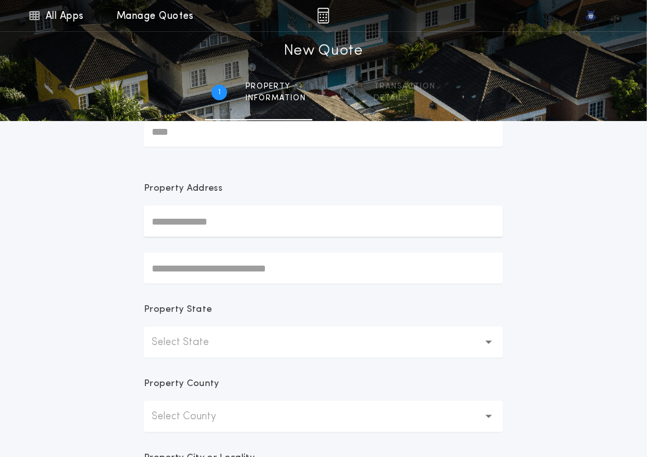
scroll to position [68, 0]
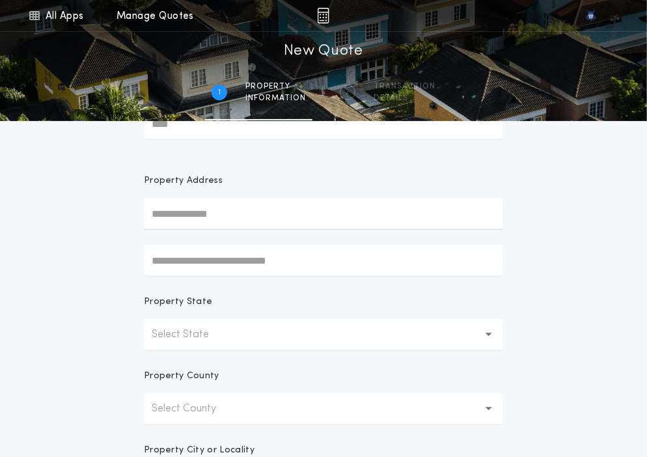
click at [190, 331] on p "Select State" at bounding box center [191, 335] width 78 height 16
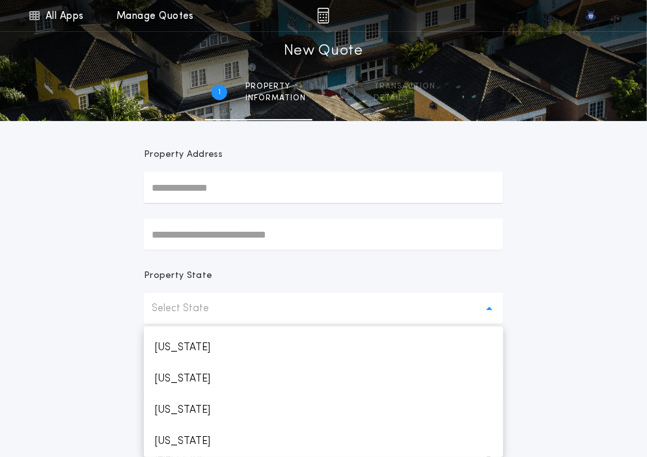
scroll to position [589, 0]
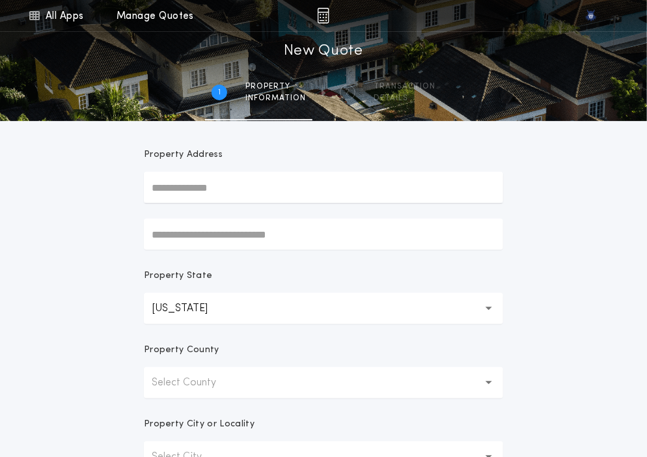
click at [190, 382] on p "Select County" at bounding box center [194, 383] width 85 height 16
click at [185, 413] on p "Aitkin" at bounding box center [323, 416] width 359 height 31
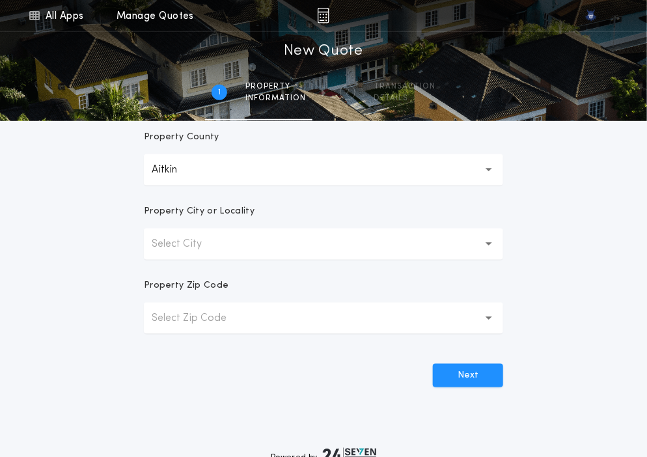
scroll to position [313, 0]
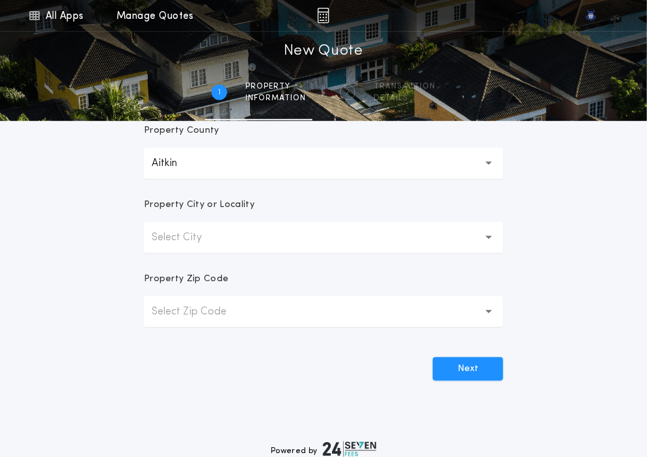
click at [283, 247] on button "Select City" at bounding box center [323, 237] width 359 height 31
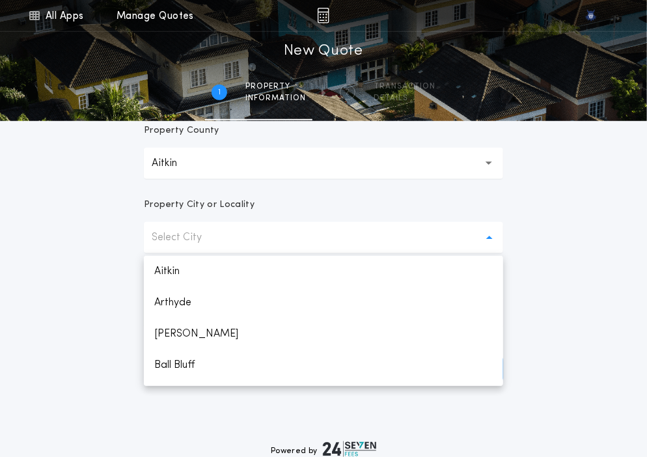
click at [283, 247] on button "Select City" at bounding box center [323, 237] width 359 height 31
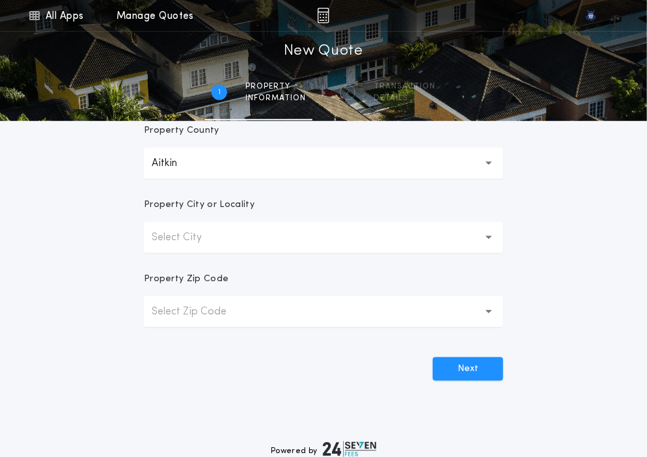
click at [281, 238] on button "Select City" at bounding box center [323, 237] width 359 height 31
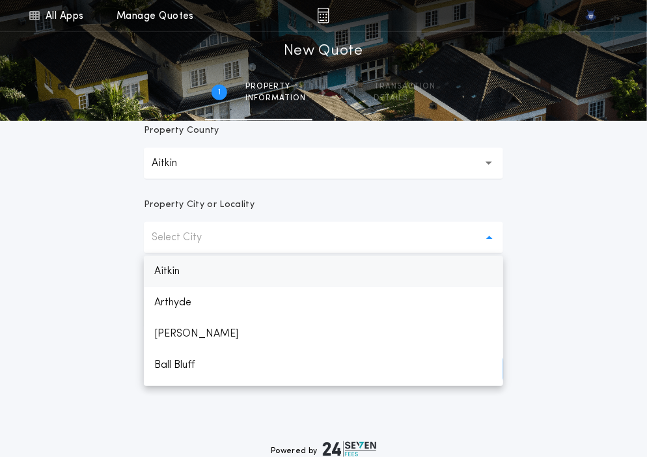
click at [274, 258] on p "Aitkin" at bounding box center [323, 271] width 359 height 31
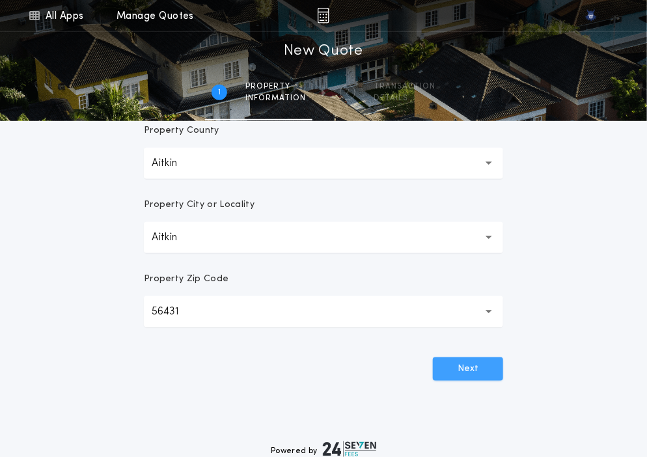
click at [442, 358] on button "Next" at bounding box center [468, 369] width 70 height 23
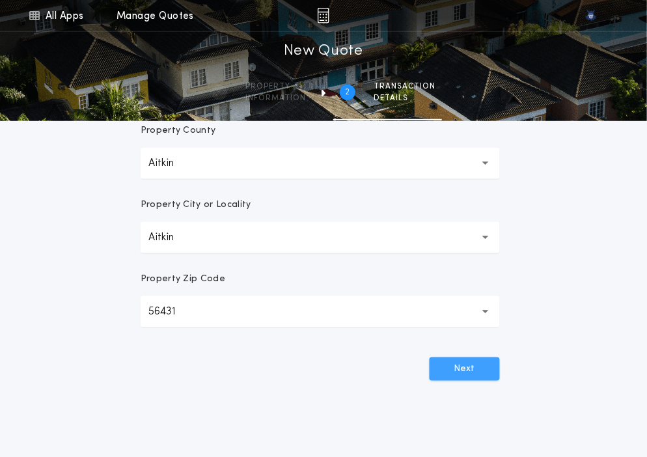
scroll to position [0, 0]
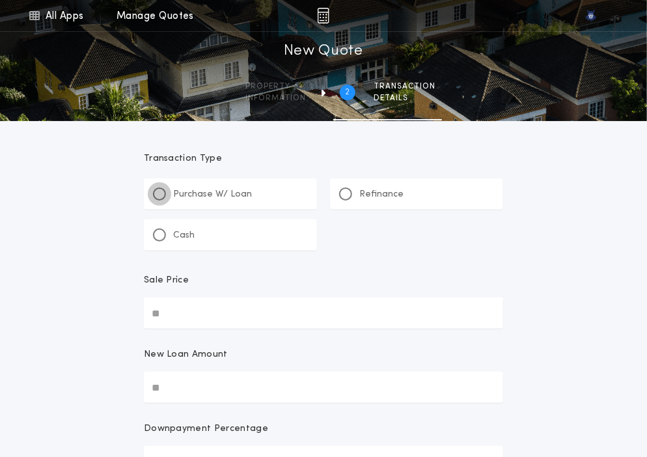
click at [157, 192] on div at bounding box center [159, 194] width 7 height 7
paste input "text"
click at [197, 321] on input "Sale Price" at bounding box center [323, 313] width 359 height 31
type input "*******"
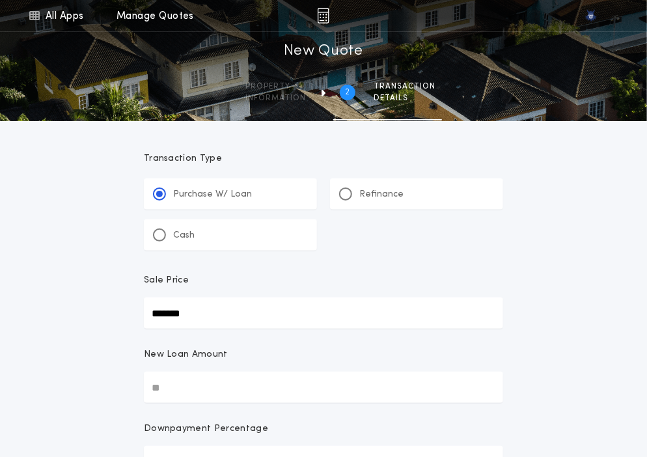
type input "*******"
click at [180, 378] on input "New Loan Amount" at bounding box center [323, 387] width 359 height 31
paste input "text"
type input "*******"
type input "***"
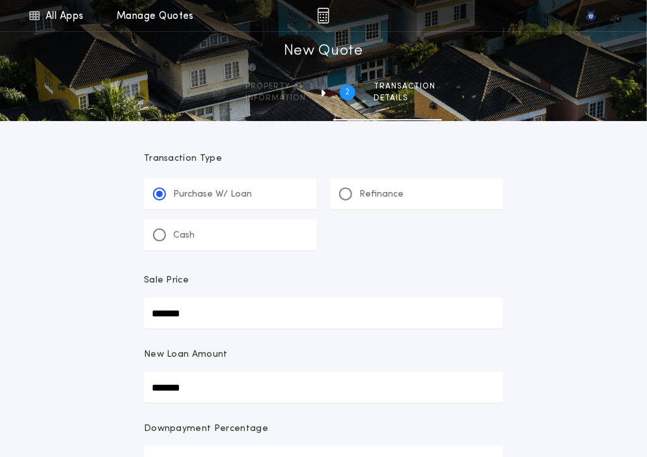
type input "*******"
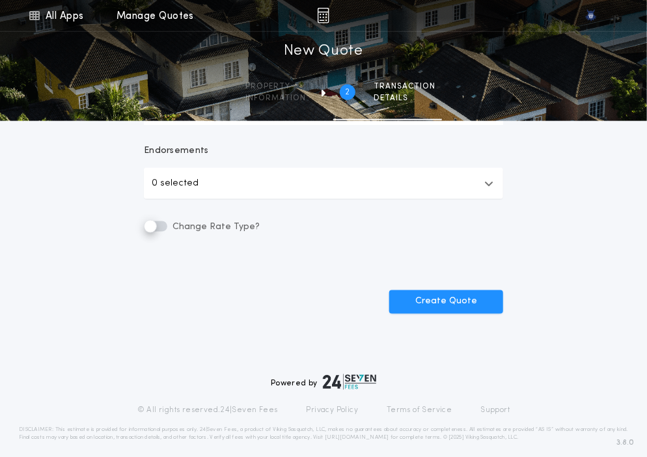
scroll to position [562, 0]
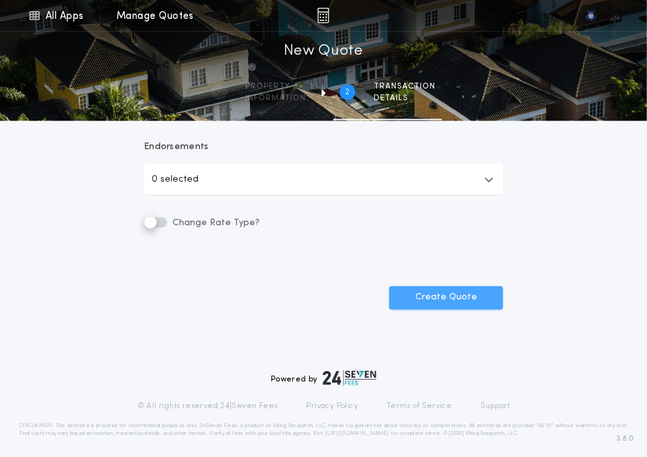
click at [439, 299] on button "Create Quote" at bounding box center [446, 298] width 114 height 23
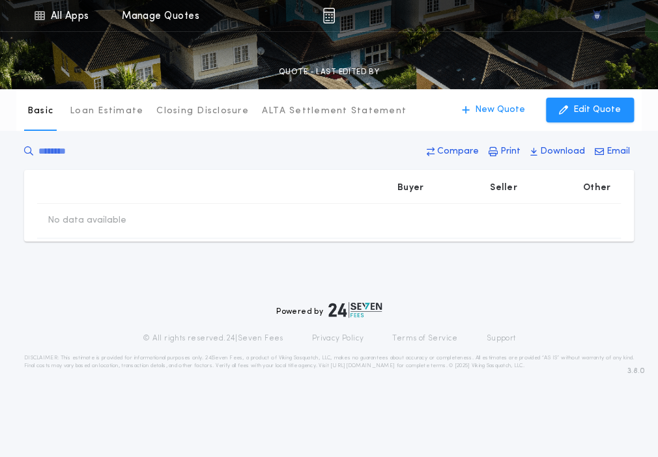
type input "*******"
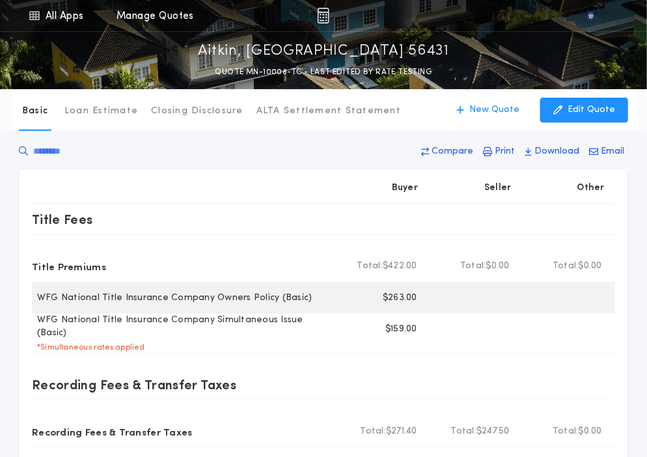
click at [400, 298] on p "$263.00" at bounding box center [400, 298] width 35 height 13
copy p "263.00"
click at [396, 296] on p "$263.00" at bounding box center [400, 298] width 35 height 13
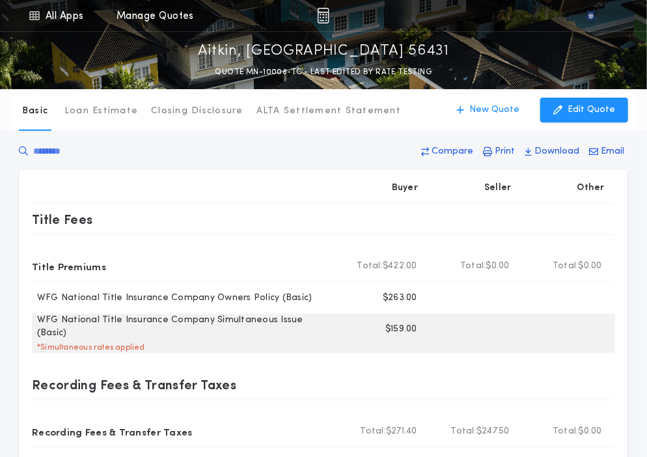
click at [400, 326] on p "$159.00" at bounding box center [402, 329] width 32 height 13
copy p "159.00"
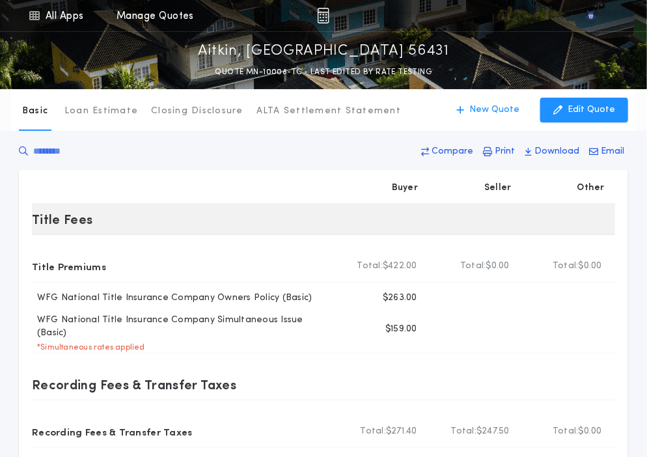
click at [429, 229] on div "Title Fees" at bounding box center [323, 219] width 583 height 31
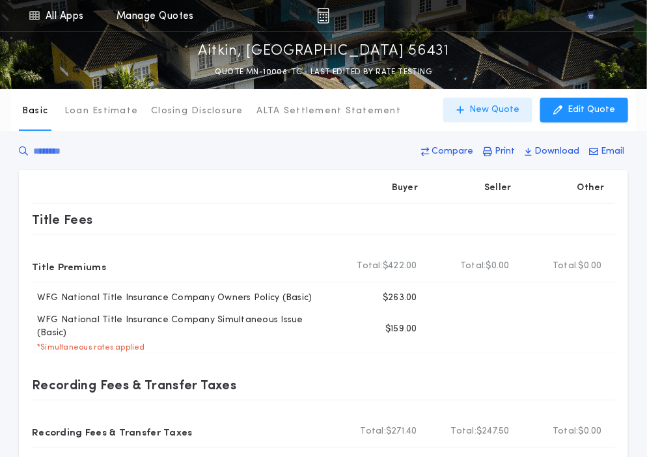
click at [477, 114] on p "New Quote" at bounding box center [495, 110] width 50 height 13
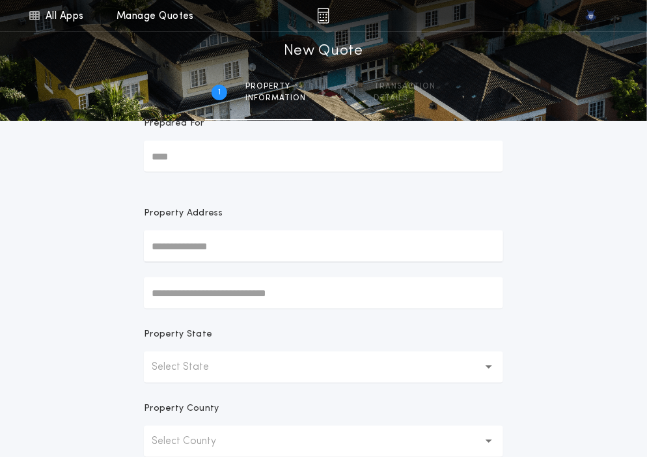
scroll to position [36, 0]
click at [177, 361] on p "Select State" at bounding box center [191, 366] width 78 height 16
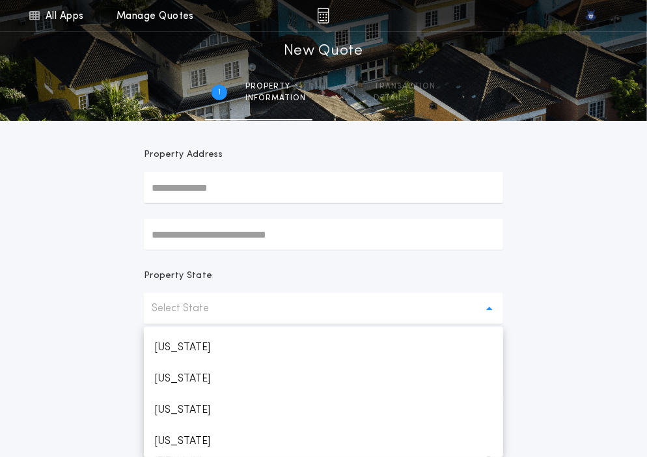
scroll to position [589, 0]
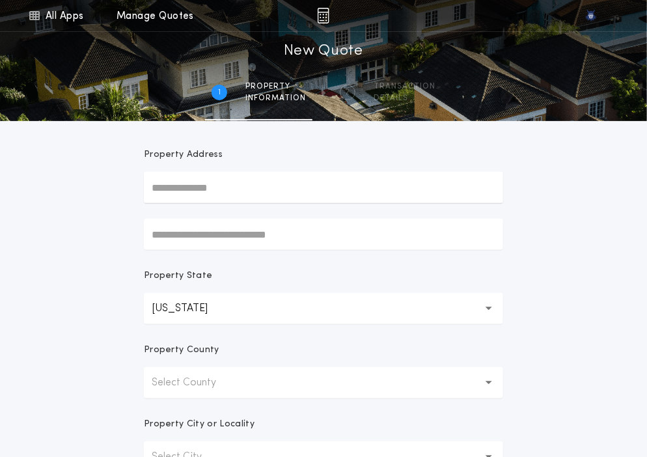
click at [177, 380] on p "Select County" at bounding box center [194, 383] width 85 height 16
click at [180, 421] on p "Aitkin" at bounding box center [323, 416] width 359 height 31
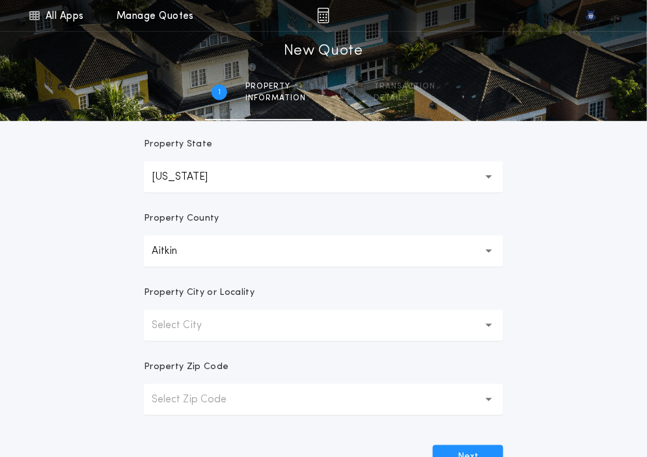
scroll to position [260, 0]
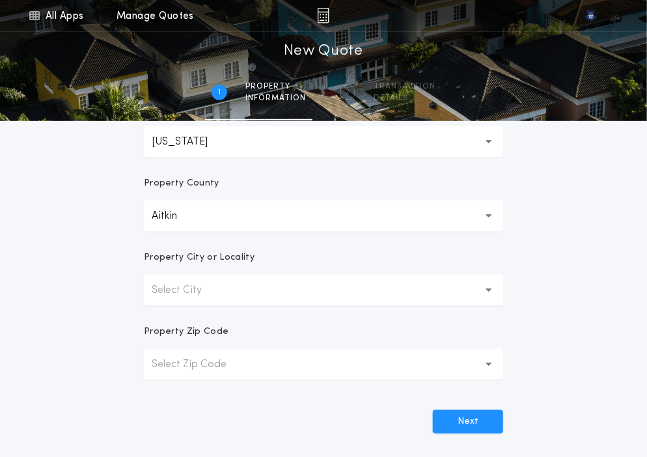
click at [229, 290] on button "Select City" at bounding box center [323, 290] width 359 height 31
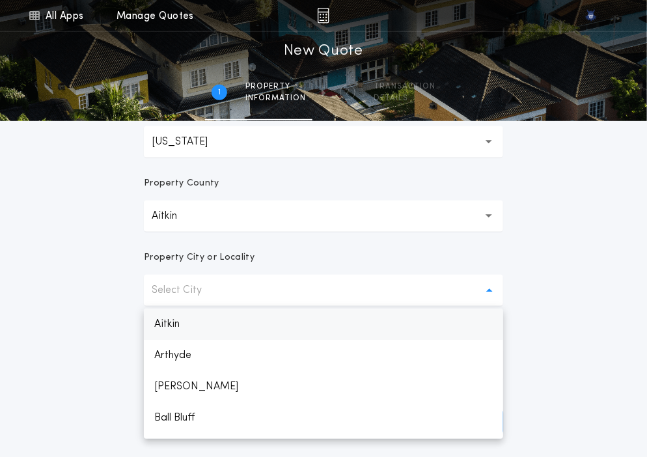
click at [224, 333] on p "Aitkin" at bounding box center [323, 324] width 359 height 31
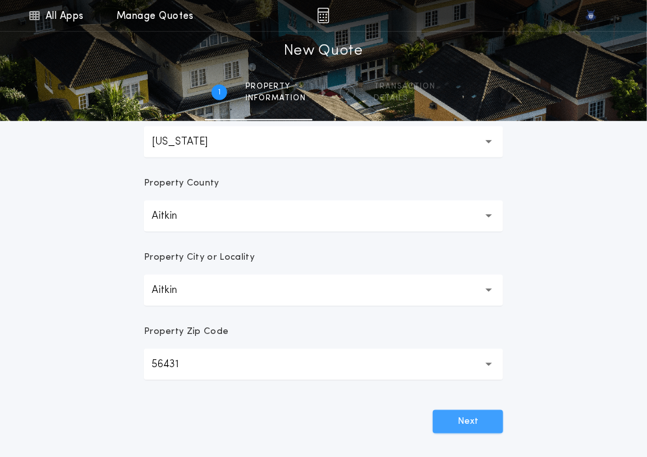
click at [456, 417] on button "Next" at bounding box center [468, 421] width 70 height 23
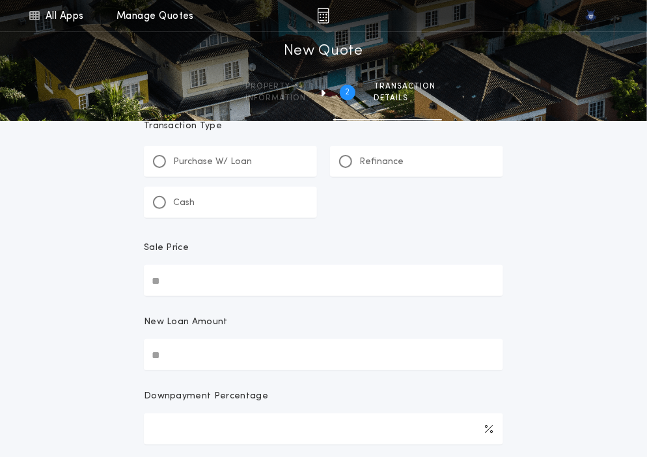
scroll to position [0, 0]
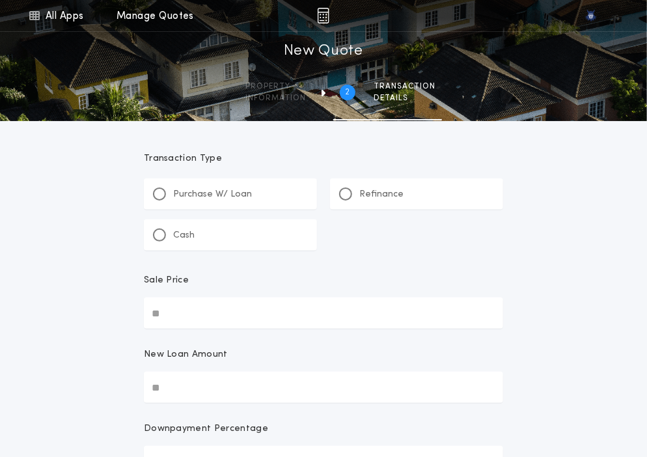
click at [170, 191] on div "Purchase W/ Loan" at bounding box center [202, 195] width 99 height 14
click at [180, 310] on input "Sale Price" at bounding box center [323, 313] width 359 height 31
paste input "text"
type input "*******"
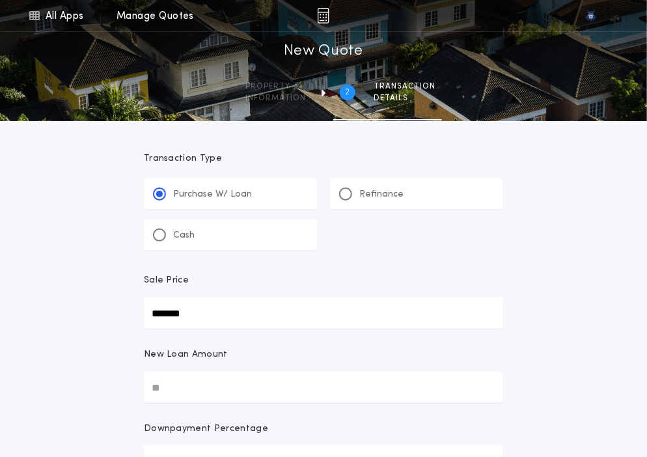
click at [198, 379] on input "New Loan Amount" at bounding box center [323, 387] width 359 height 31
paste input "text"
type input "*******"
type input "***"
type input "*******"
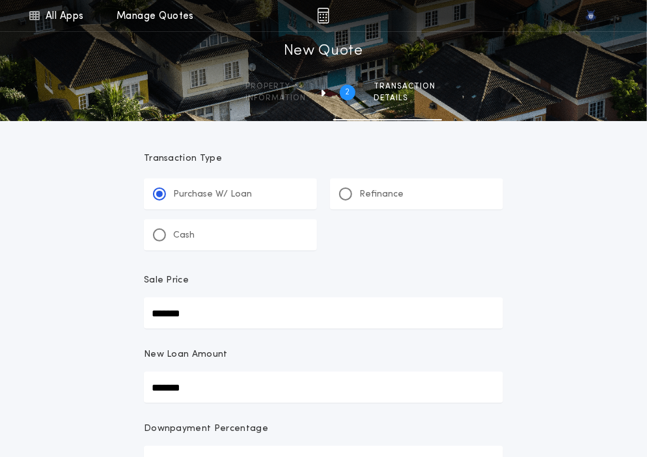
click at [76, 366] on div "**********" at bounding box center [323, 461] width 647 height 922
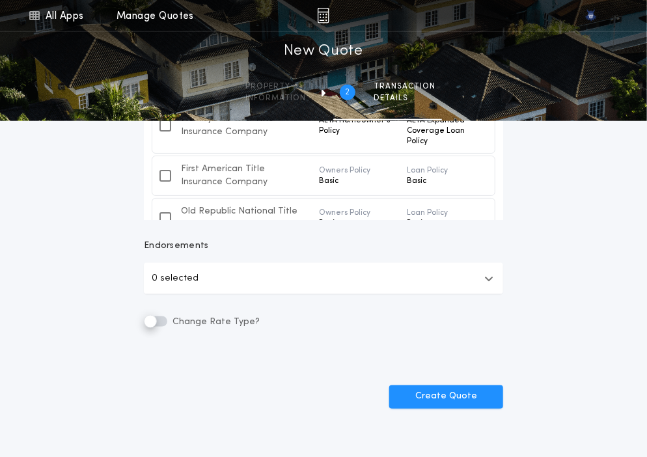
scroll to position [569, 0]
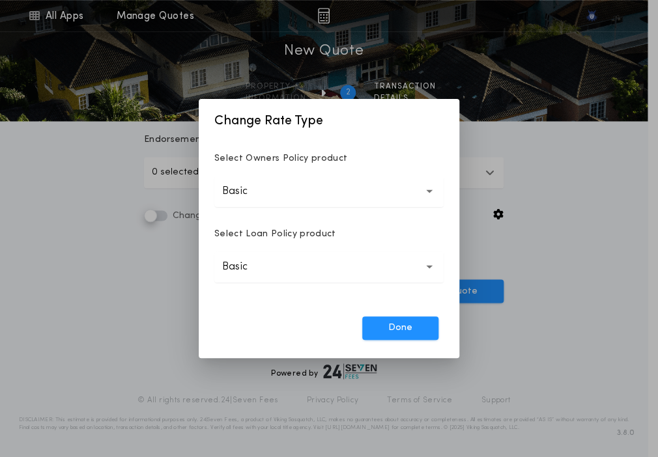
click at [335, 197] on button "Basic *****" at bounding box center [328, 191] width 229 height 31
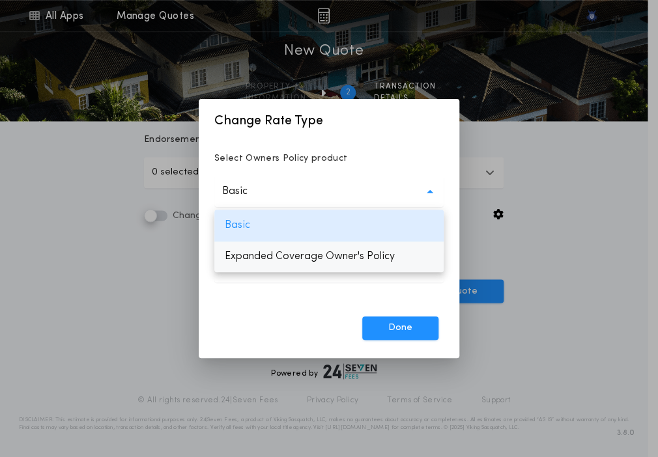
click at [316, 260] on p "Expanded Coverage Owner's Policy" at bounding box center [328, 256] width 229 height 31
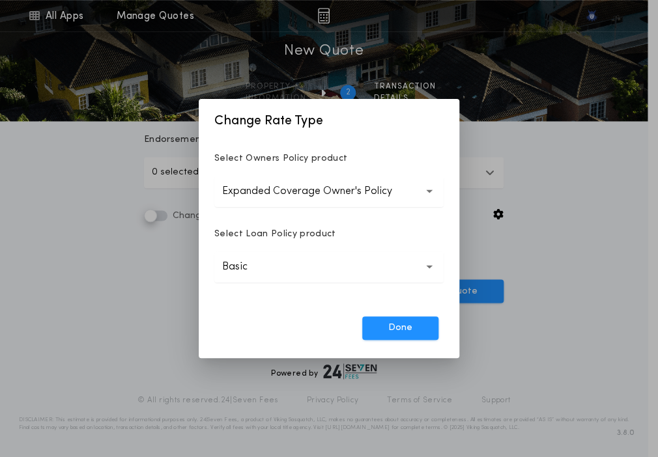
click at [296, 260] on button "Basic *****" at bounding box center [328, 266] width 229 height 31
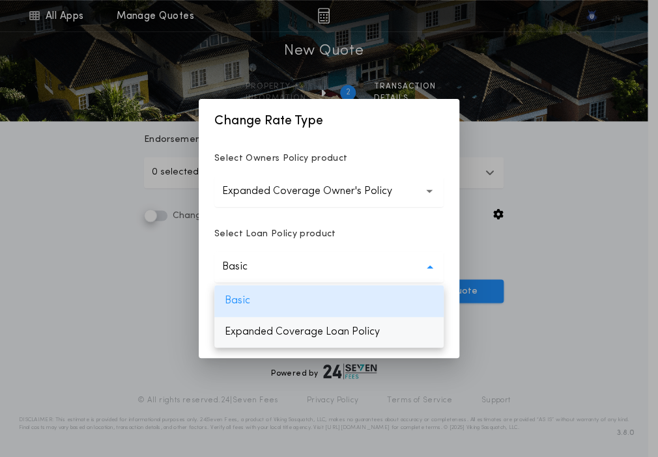
click at [289, 326] on p "Expanded Coverage Loan Policy" at bounding box center [328, 331] width 229 height 31
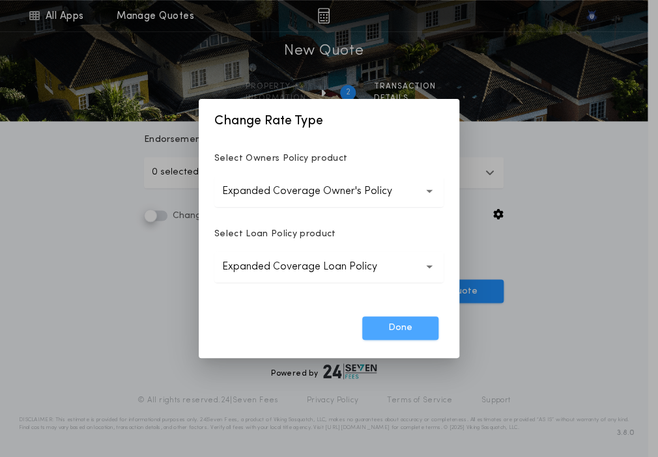
click at [397, 322] on button "Done" at bounding box center [400, 327] width 76 height 23
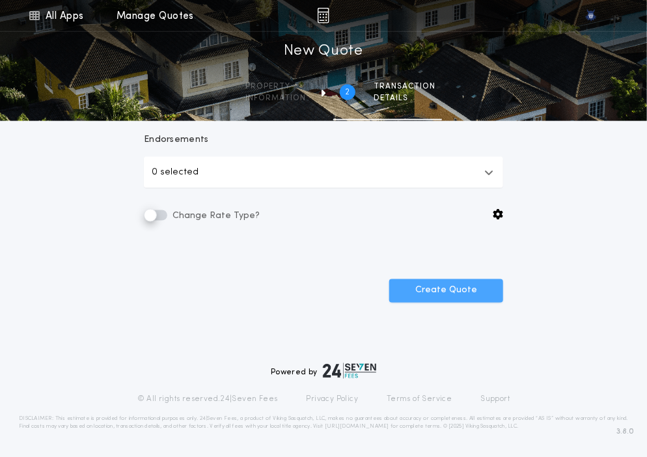
click at [431, 299] on button "Create Quote" at bounding box center [446, 290] width 114 height 23
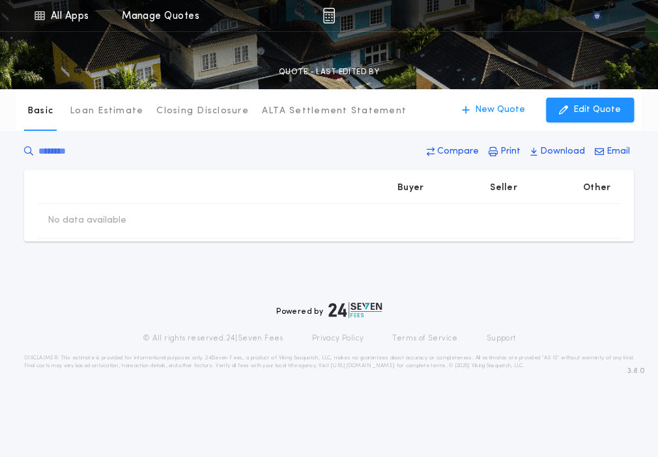
type input "*******"
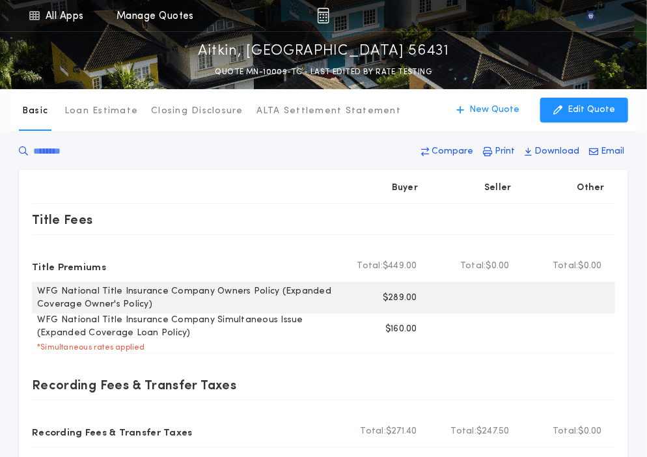
click at [400, 299] on p "$289.00" at bounding box center [400, 298] width 35 height 13
copy p "289.00"
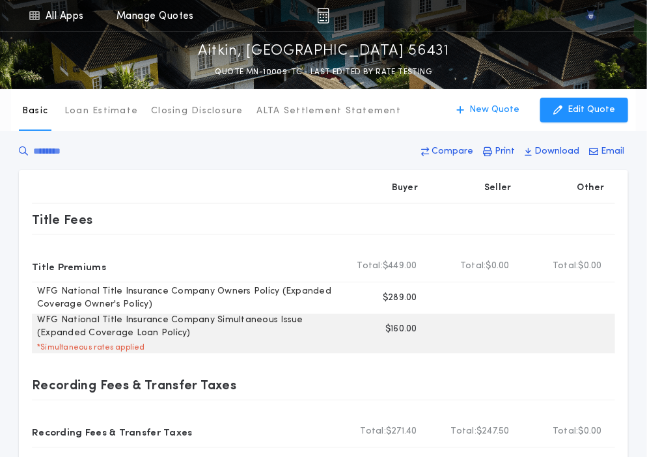
click at [398, 329] on p "$160.00" at bounding box center [402, 329] width 32 height 13
copy p "160.00"
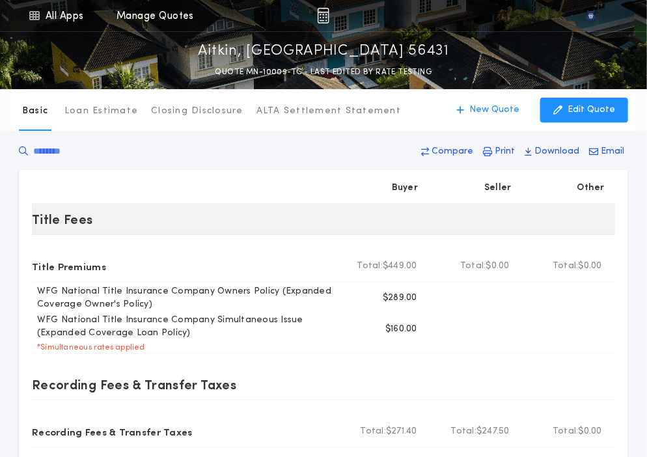
click at [265, 229] on div "Title Fees" at bounding box center [183, 219] width 303 height 21
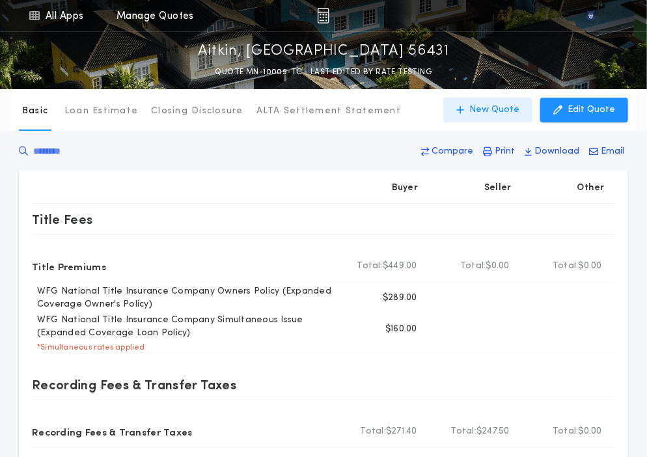
click at [508, 99] on button "New Quote" at bounding box center [487, 110] width 89 height 25
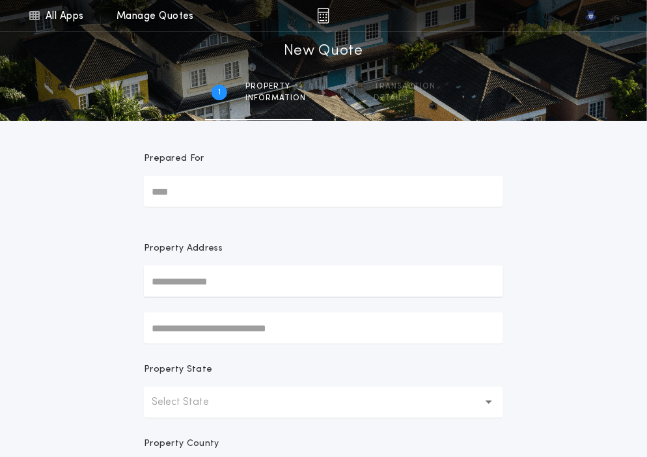
click at [206, 390] on button "Select State" at bounding box center [323, 402] width 359 height 31
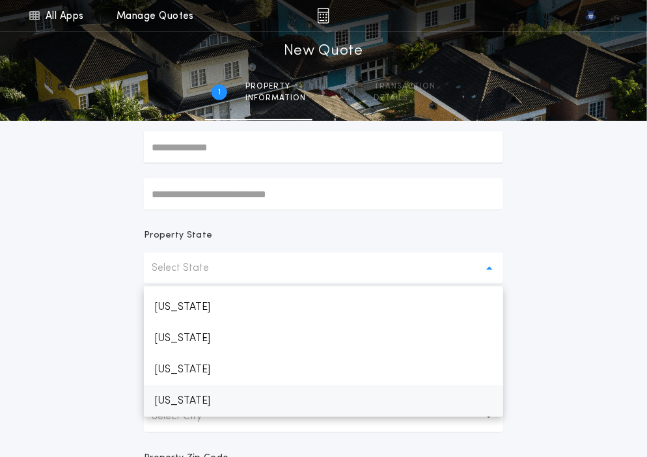
scroll to position [589, 0]
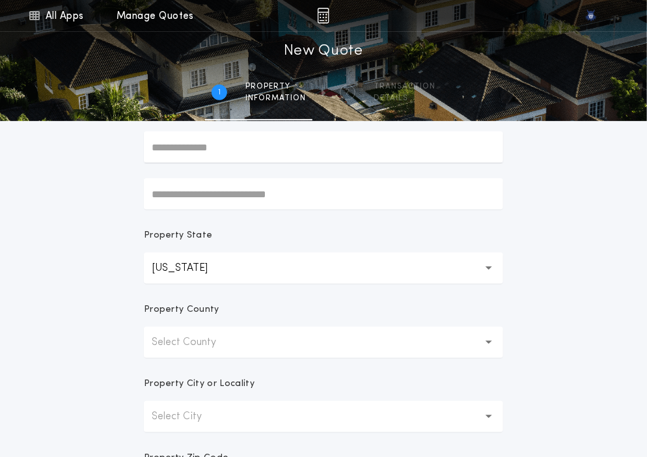
click at [229, 330] on button "Select County" at bounding box center [323, 342] width 359 height 31
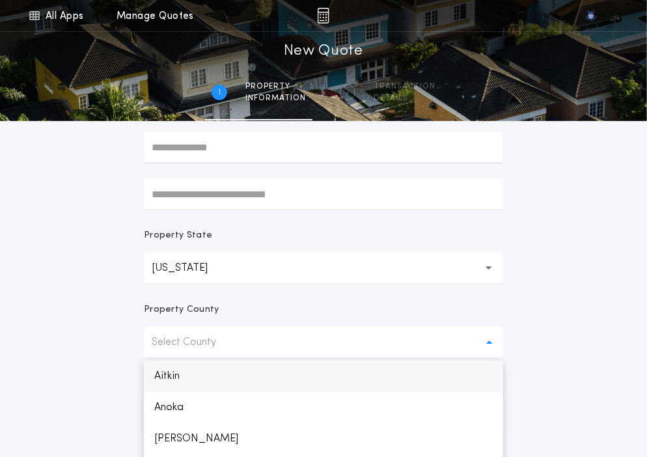
click at [219, 374] on p "Aitkin" at bounding box center [323, 376] width 359 height 31
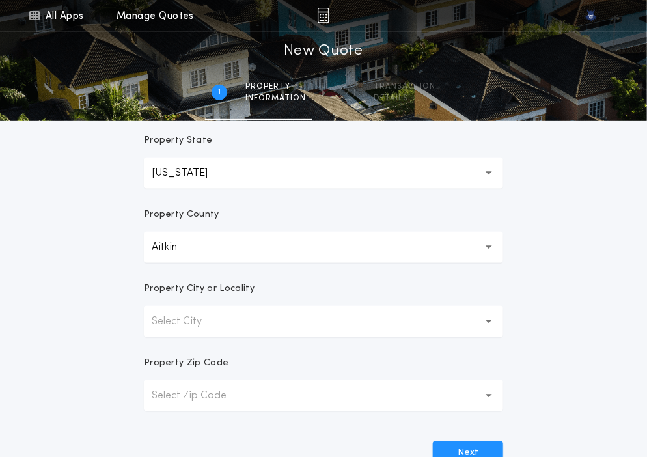
scroll to position [230, 0]
click at [224, 334] on button "Select City" at bounding box center [323, 320] width 359 height 31
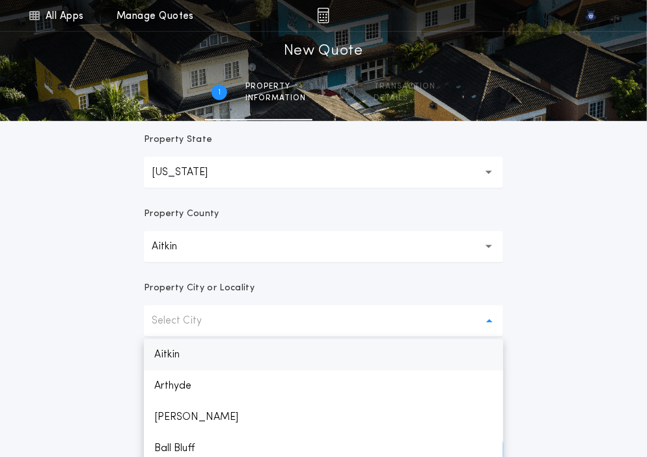
click at [223, 351] on p "Aitkin" at bounding box center [323, 354] width 359 height 31
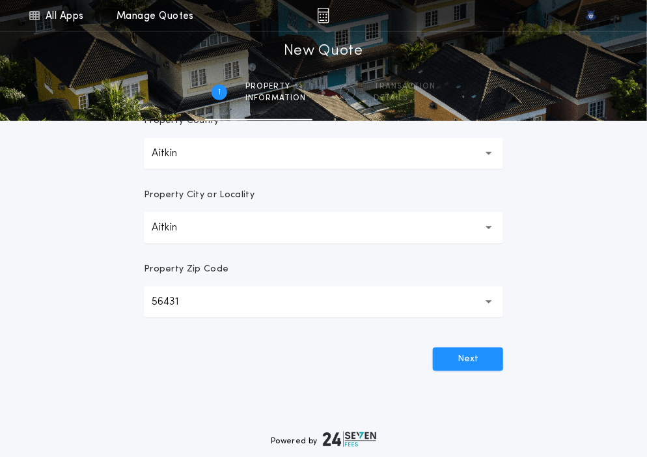
scroll to position [391, 0]
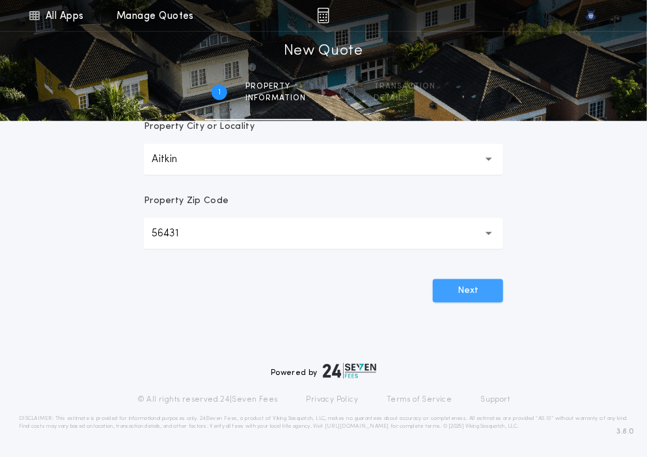
click at [487, 285] on button "Next" at bounding box center [468, 290] width 70 height 23
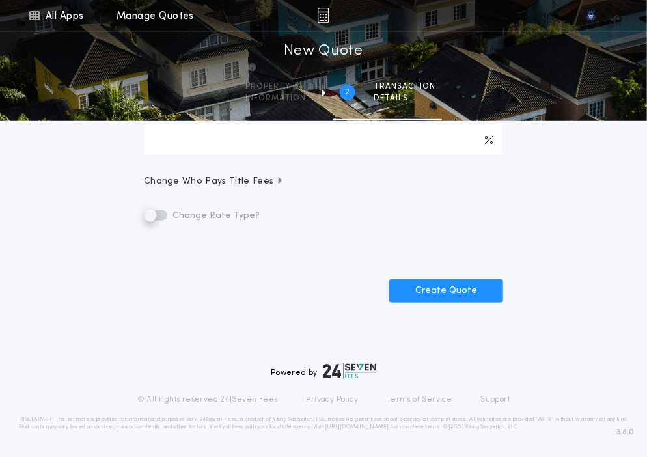
scroll to position [0, 0]
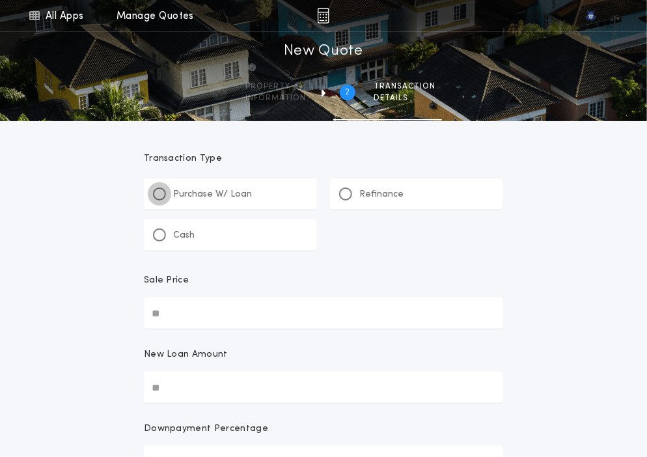
click at [160, 195] on div at bounding box center [159, 194] width 7 height 7
click at [234, 302] on input "Sale Price" at bounding box center [323, 313] width 359 height 31
paste input "text"
type input "**********"
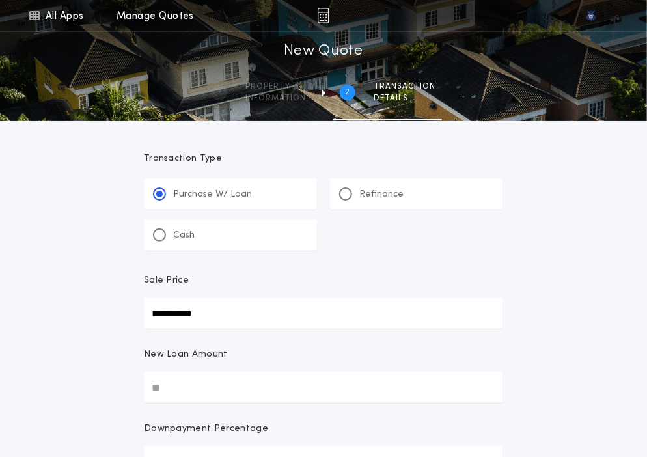
click at [247, 390] on input "New Loan Amount" at bounding box center [323, 387] width 359 height 31
paste input "text"
type input "**********"
type input "****"
type input "**********"
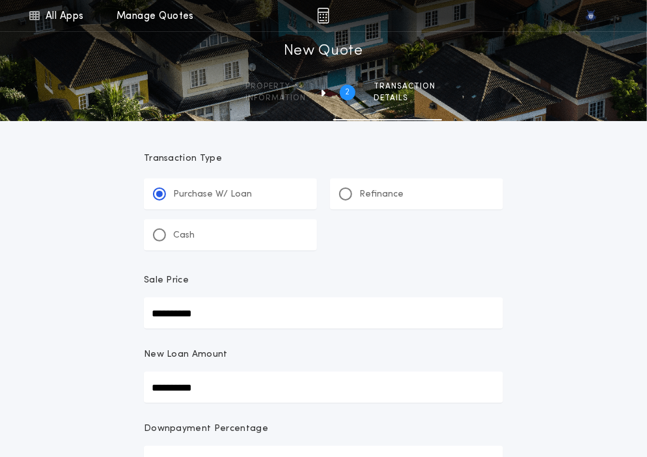
click at [36, 363] on div "**********" at bounding box center [323, 461] width 647 height 922
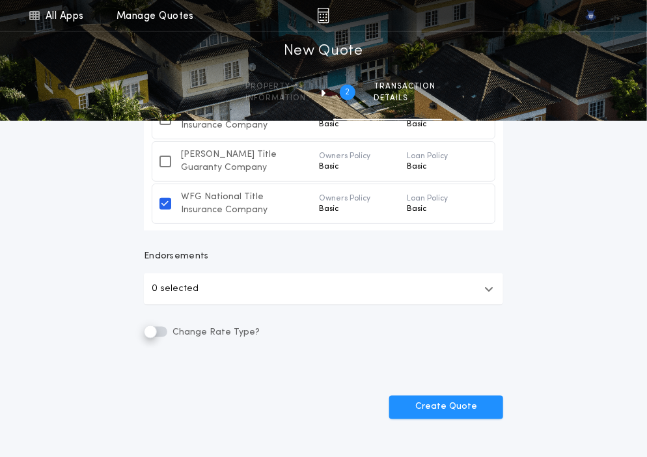
scroll to position [111, 0]
click at [333, 304] on form "**********" at bounding box center [323, 44] width 391 height 751
click at [300, 294] on button "0 selected" at bounding box center [323, 289] width 359 height 31
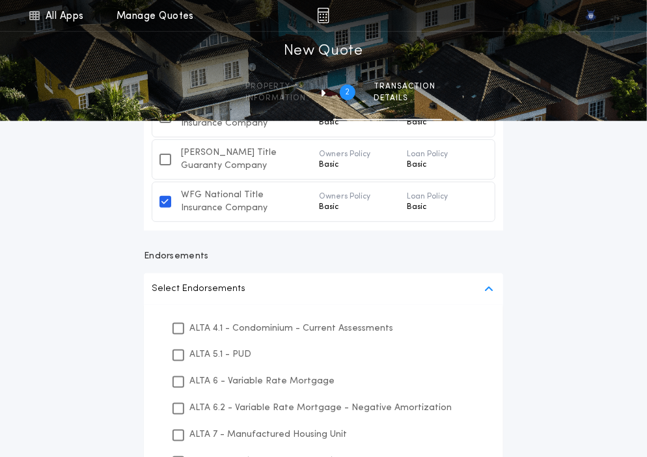
click at [358, 256] on p "Endorsements" at bounding box center [323, 256] width 359 height 13
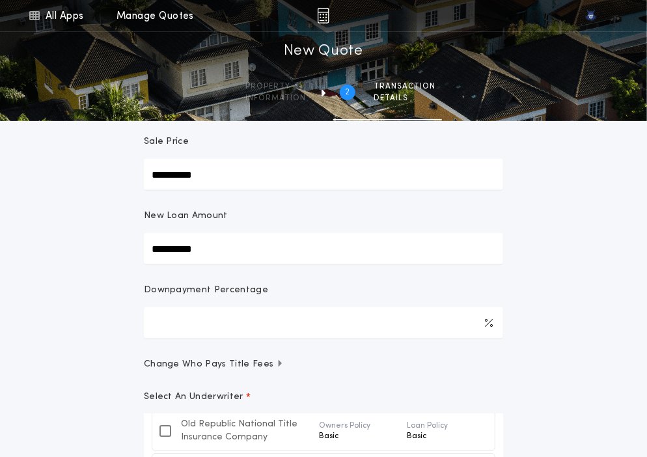
scroll to position [130, 0]
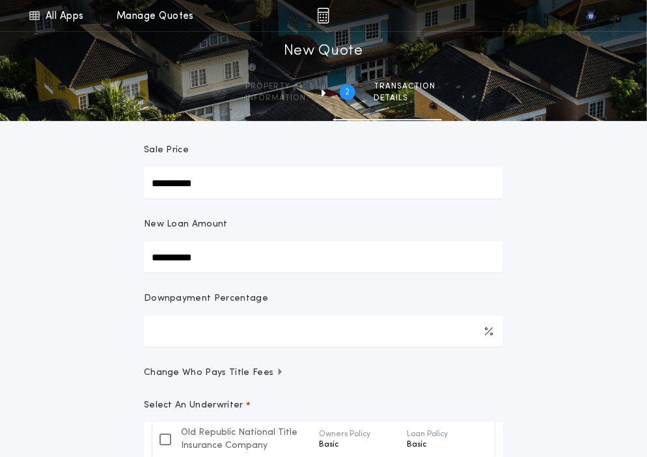
click at [89, 382] on div "**********" at bounding box center [323, 331] width 647 height 922
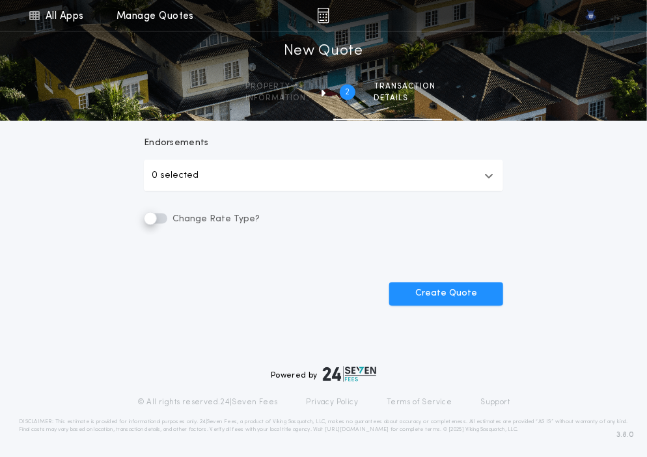
scroll to position [569, 0]
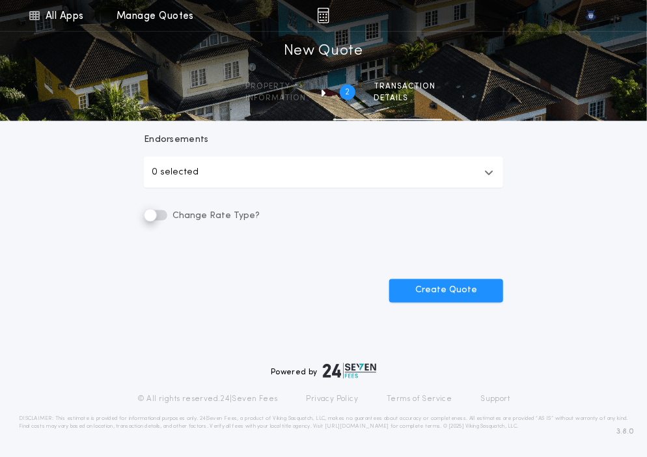
click at [418, 300] on button "Create Quote" at bounding box center [446, 290] width 114 height 23
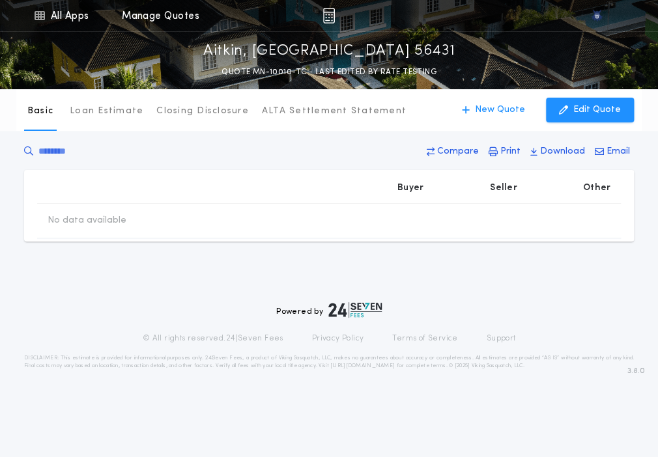
type input "**********"
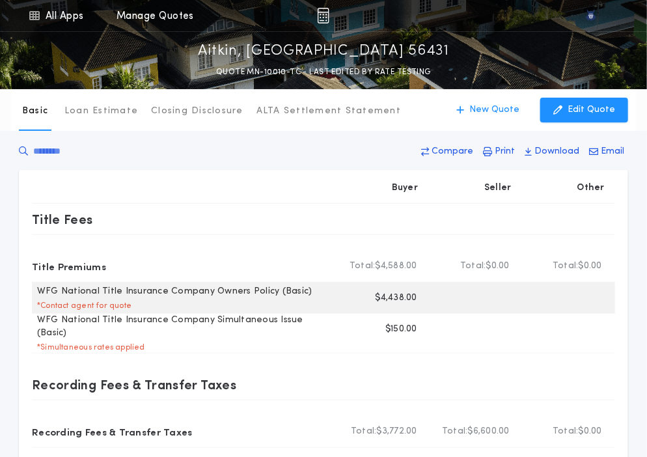
click at [399, 298] on p "$4,438.00" at bounding box center [397, 298] width 42 height 13
copy p "4,438.00"
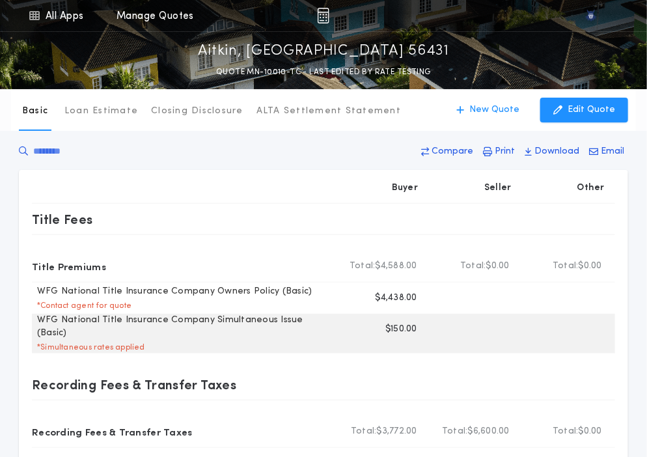
click at [391, 333] on p "$150.00" at bounding box center [402, 329] width 32 height 13
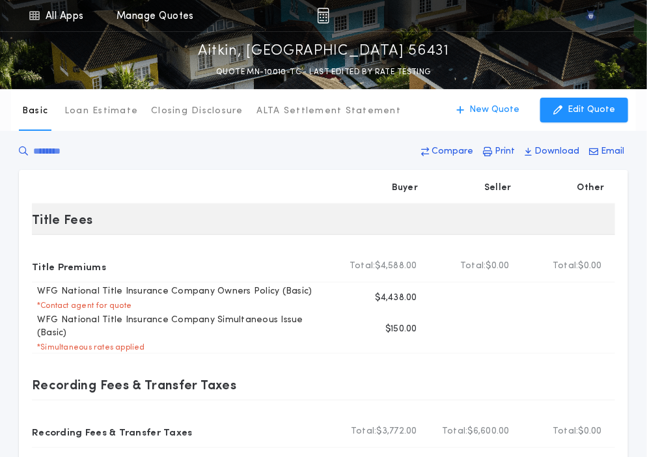
click at [494, 226] on div "Title Fees" at bounding box center [323, 219] width 583 height 31
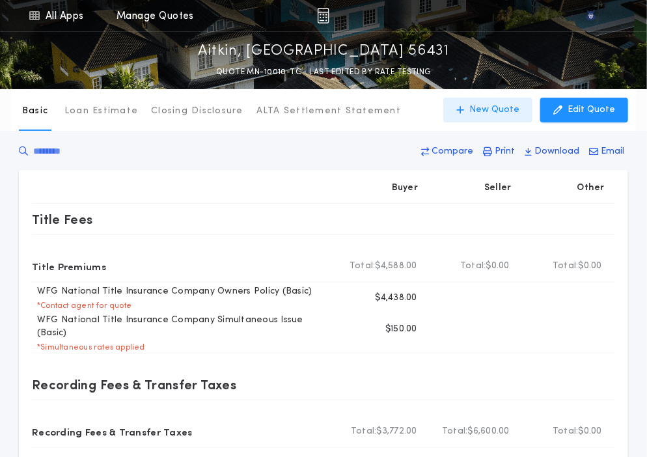
click at [492, 119] on button "New Quote" at bounding box center [487, 110] width 89 height 25
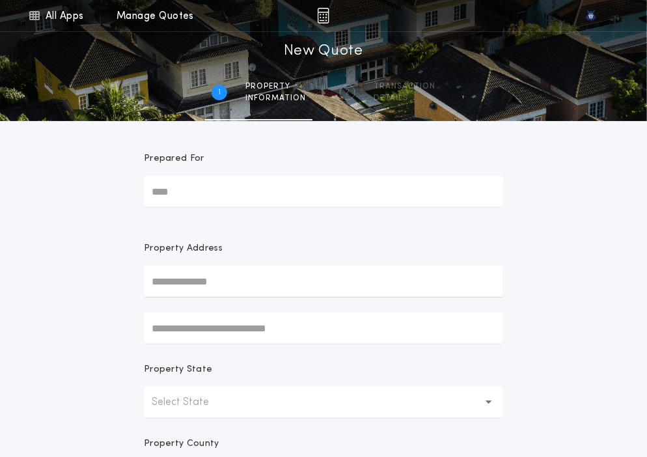
click at [188, 409] on p "Select State" at bounding box center [191, 403] width 78 height 16
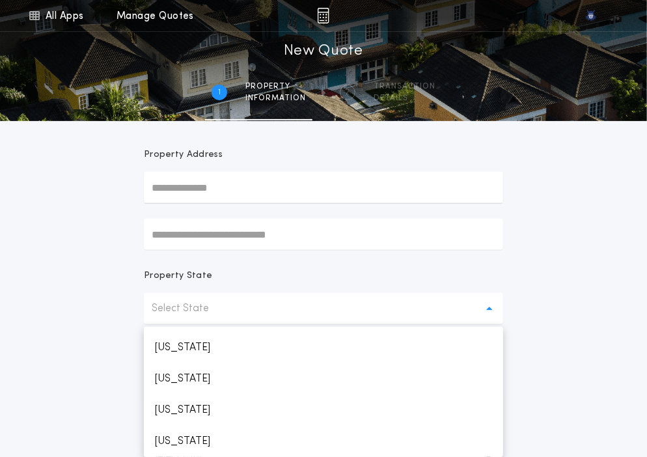
scroll to position [589, 0]
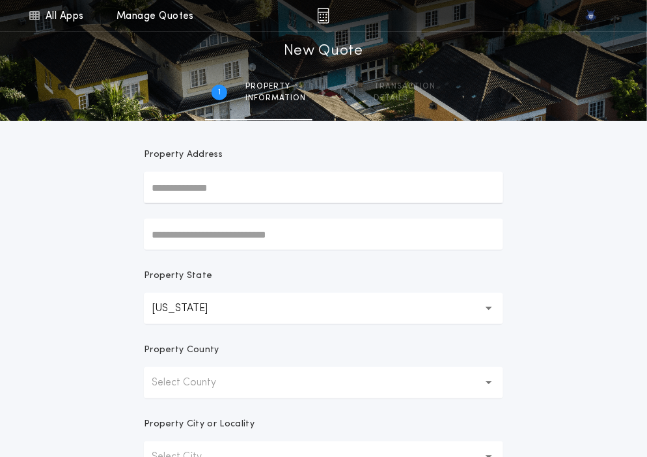
click at [208, 389] on p "Select County" at bounding box center [194, 383] width 85 height 16
click at [212, 402] on p "Aitkin" at bounding box center [323, 416] width 359 height 31
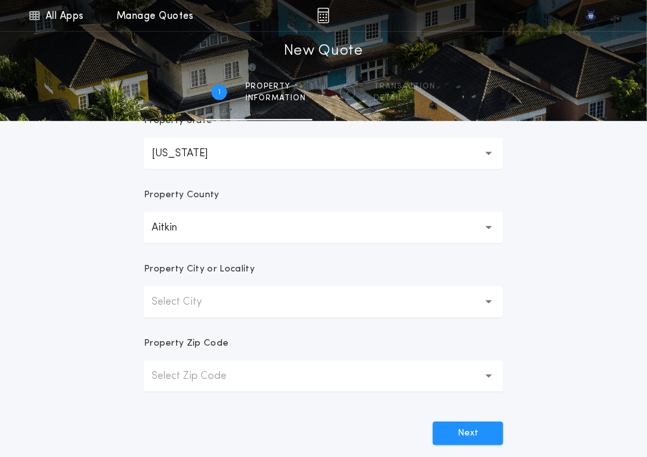
scroll to position [250, 0]
click at [233, 311] on button "Select City" at bounding box center [323, 300] width 359 height 31
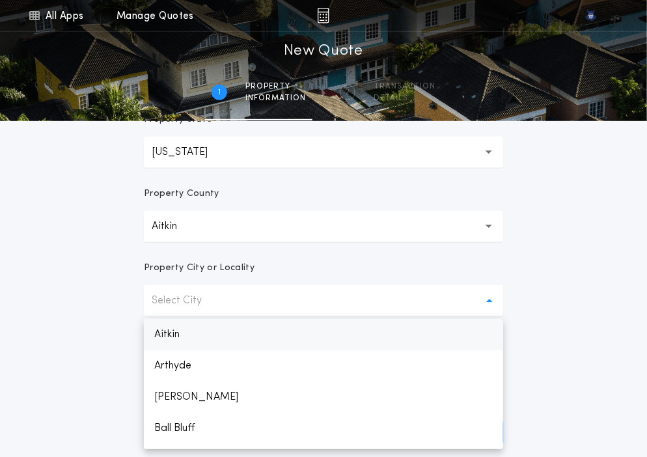
click at [231, 327] on p "Aitkin" at bounding box center [323, 334] width 359 height 31
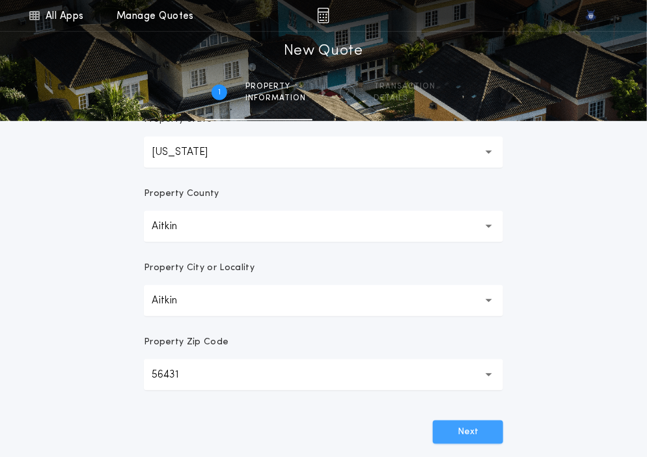
click at [447, 421] on button "Next" at bounding box center [468, 432] width 70 height 23
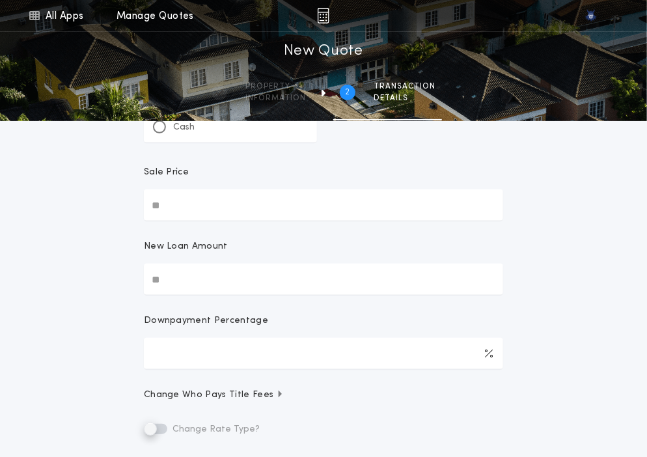
scroll to position [0, 0]
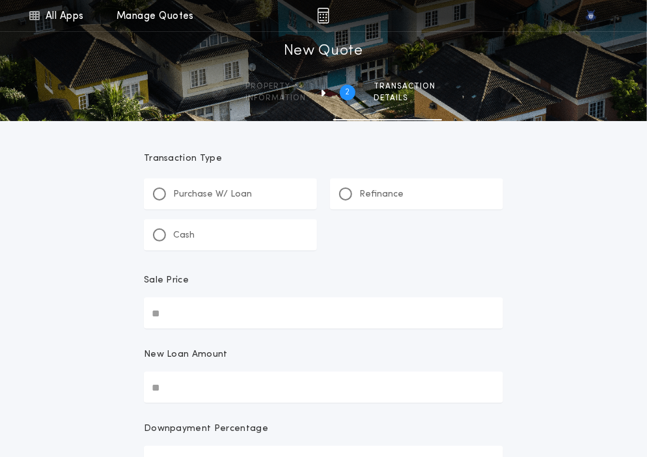
click at [169, 206] on div "Purchase W/ Loan" at bounding box center [230, 193] width 173 height 31
click at [198, 311] on input "Sale Price" at bounding box center [323, 313] width 359 height 31
paste input "text"
type input "**********"
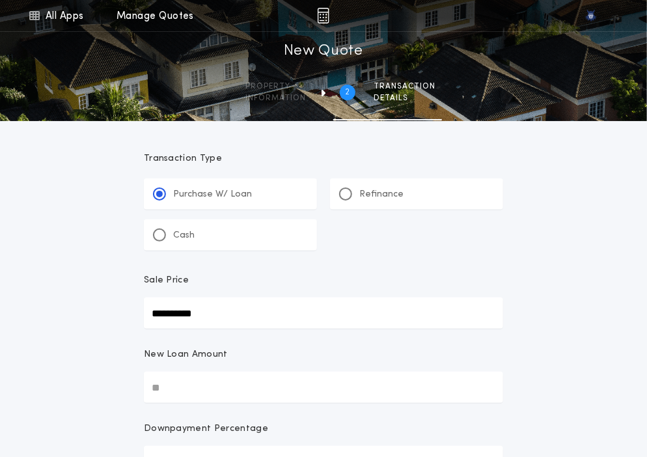
click at [187, 393] on input "New Loan Amount" at bounding box center [323, 387] width 359 height 31
paste input "text"
type input "**********"
type input "****"
type input "**********"
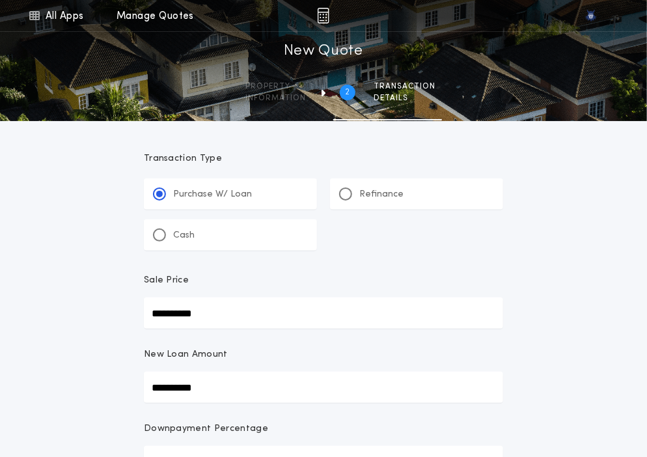
click at [262, 349] on div "New Loan Amount" at bounding box center [323, 359] width 359 height 23
click at [262, 372] on input "**********" at bounding box center [323, 387] width 359 height 31
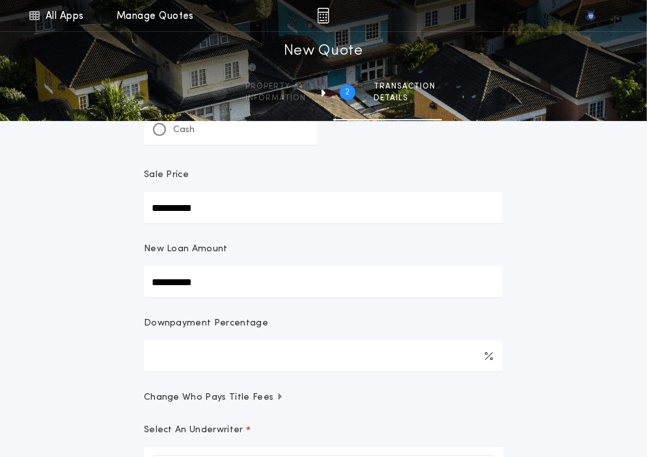
scroll to position [116, 0]
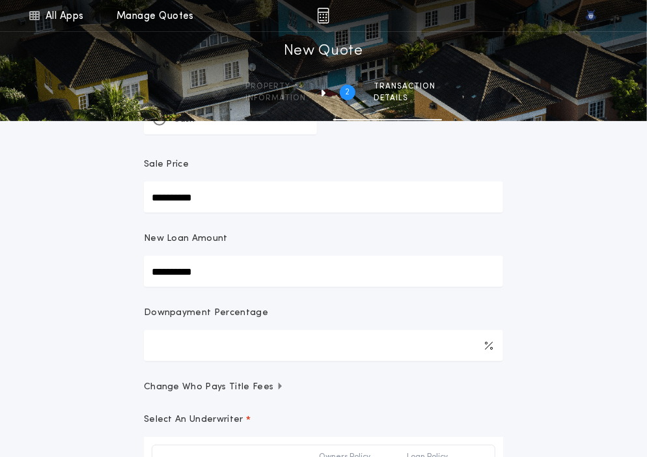
click at [328, 382] on button "Change Who Pays Title Fees" at bounding box center [323, 387] width 359 height 13
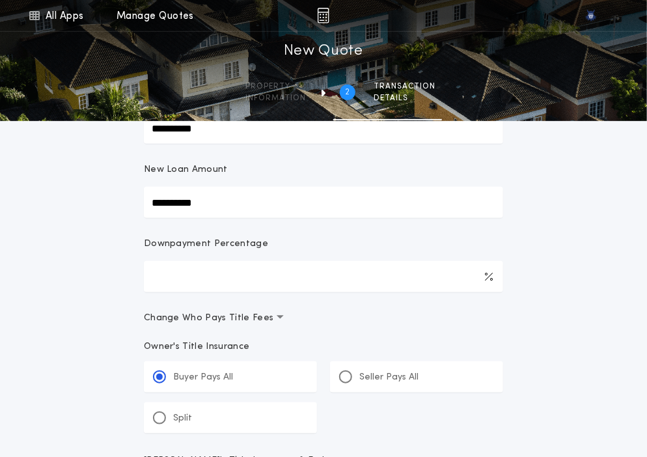
scroll to position [186, 0]
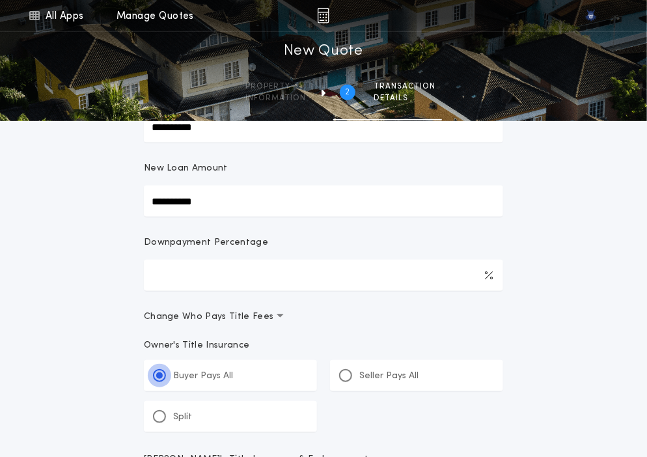
click at [162, 376] on div at bounding box center [159, 376] width 7 height 7
click at [0, 0] on input "*****" at bounding box center [0, 0] width 0 height 0
click at [162, 343] on p "Owner's Title Insurance" at bounding box center [323, 345] width 359 height 13
click at [0, 0] on input "*****" at bounding box center [0, 0] width 0 height 0
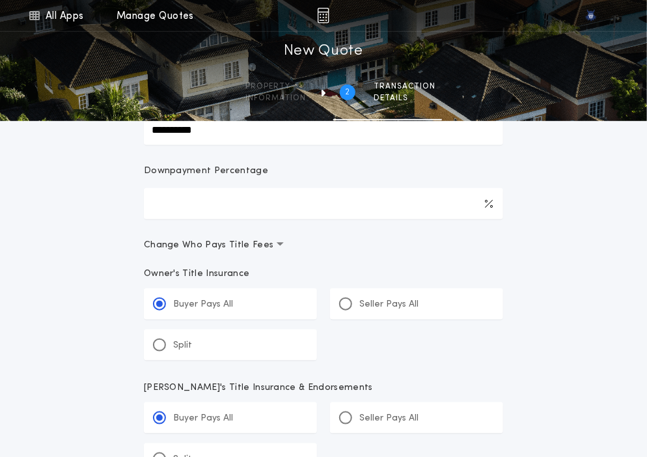
scroll to position [279, 0]
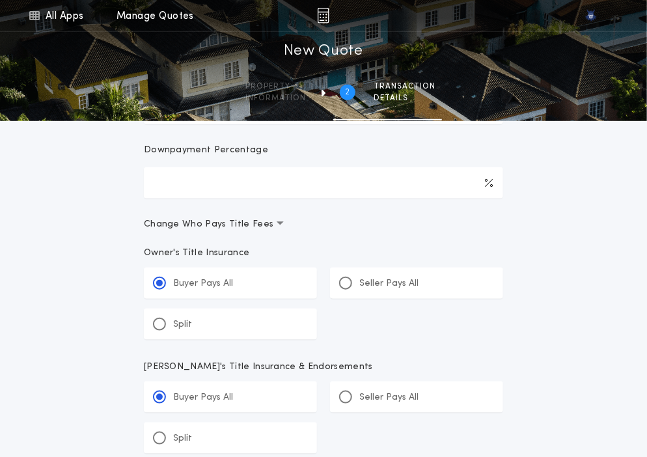
click at [269, 223] on span "Change Who Pays Title Fees" at bounding box center [214, 224] width 140 height 13
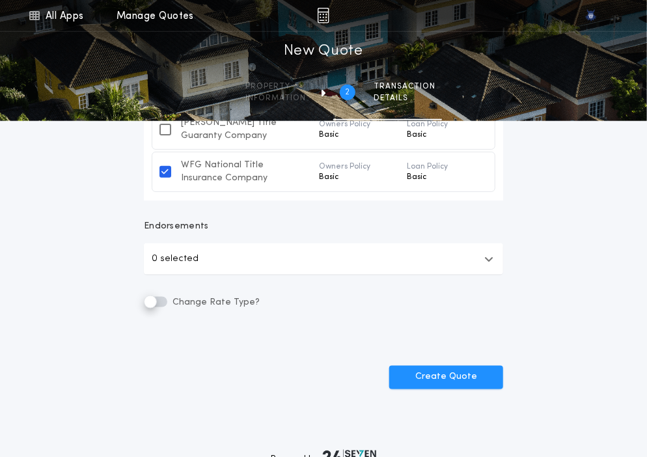
scroll to position [569, 0]
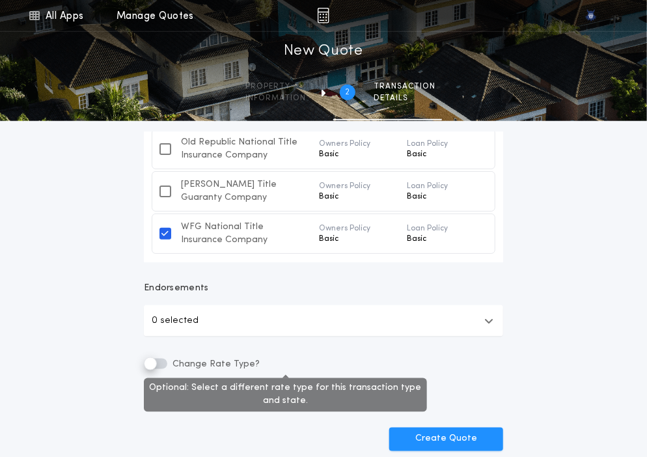
scroll to position [424, 0]
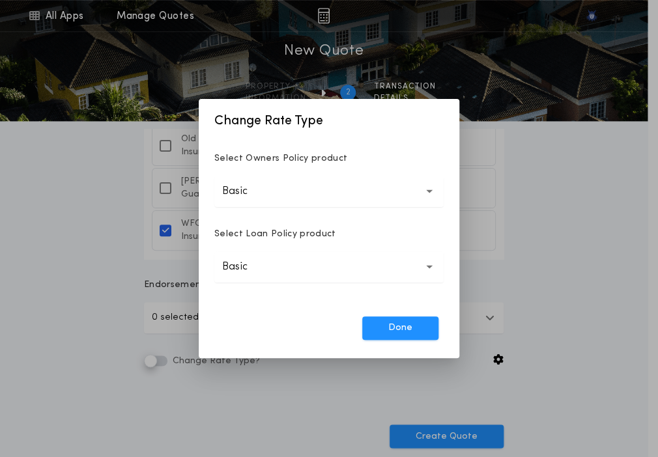
click at [355, 180] on button "Basic *****" at bounding box center [328, 191] width 229 height 31
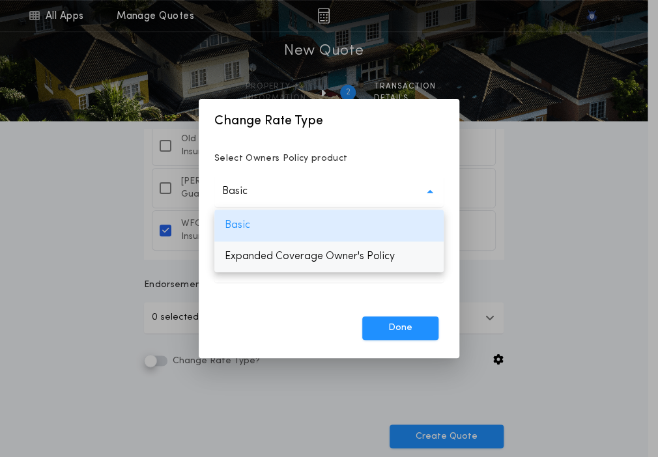
click at [347, 251] on p "Expanded Coverage Owner's Policy" at bounding box center [328, 256] width 229 height 31
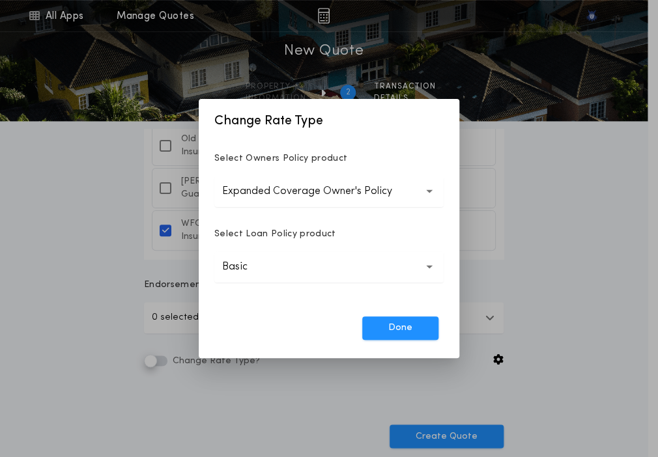
click at [323, 279] on button "Basic *****" at bounding box center [328, 266] width 229 height 31
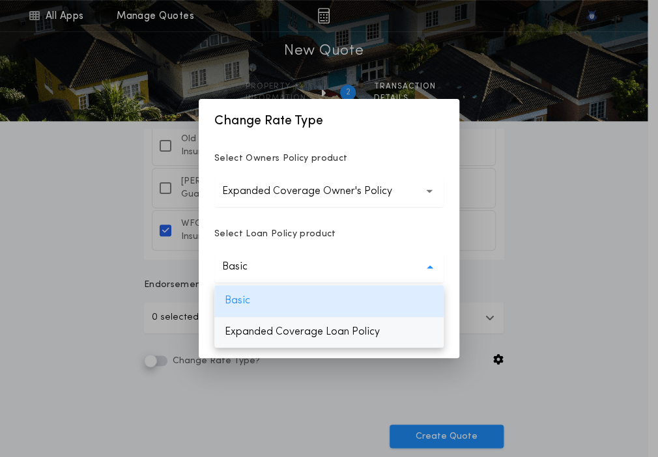
click at [369, 328] on p "Expanded Coverage Loan Policy" at bounding box center [328, 331] width 229 height 31
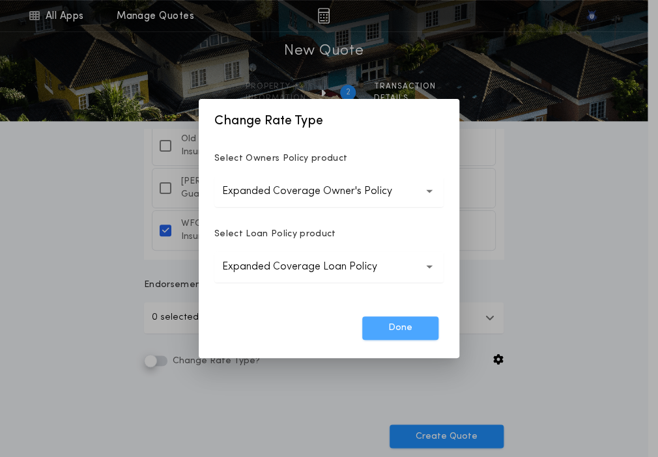
click at [415, 318] on button "Done" at bounding box center [400, 327] width 76 height 23
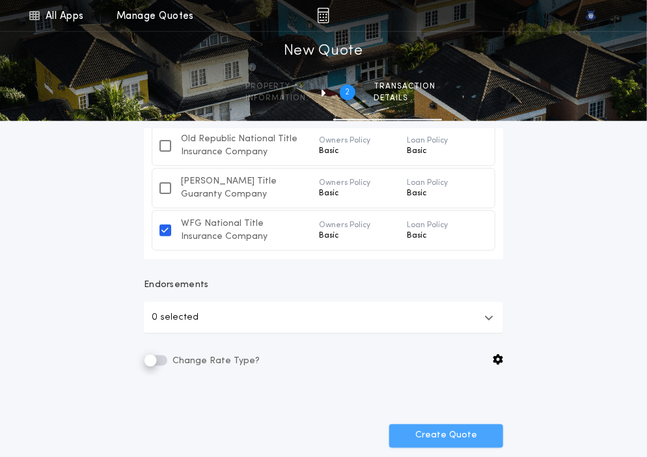
click at [439, 427] on button "Create Quote" at bounding box center [446, 436] width 114 height 23
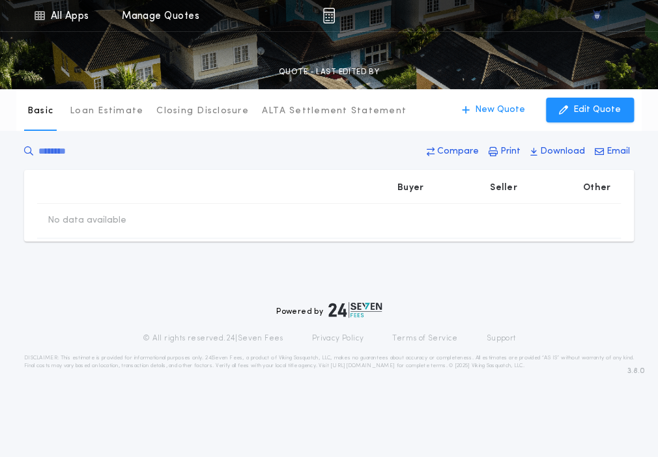
type input "**********"
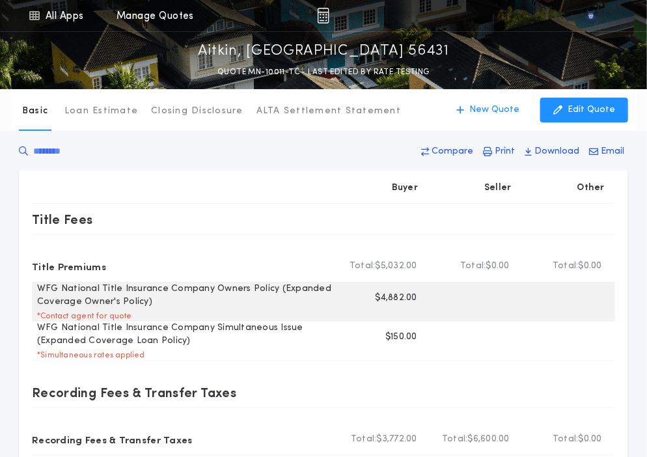
click at [401, 300] on p "$4,882.00" at bounding box center [397, 298] width 42 height 13
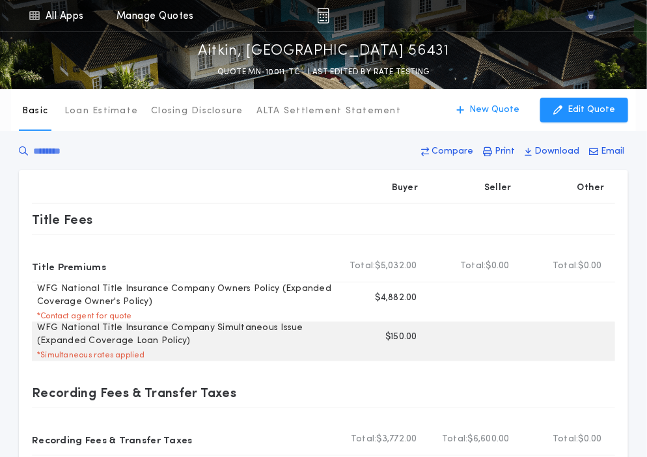
click at [393, 335] on p "$150.00" at bounding box center [402, 337] width 32 height 13
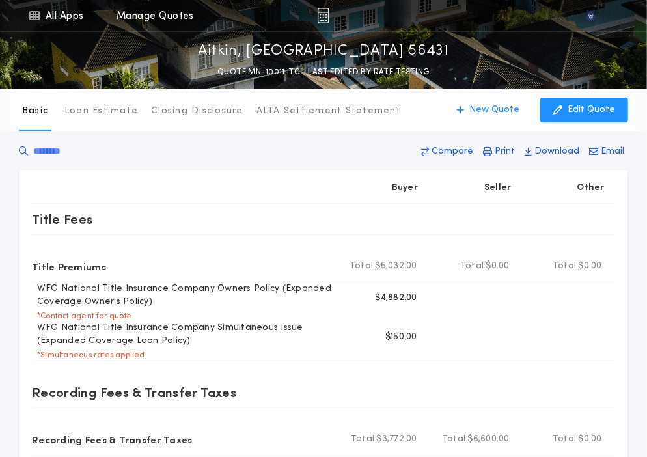
click at [203, 192] on div at bounding box center [183, 188] width 303 height 31
click at [502, 105] on p "New Quote" at bounding box center [495, 110] width 50 height 13
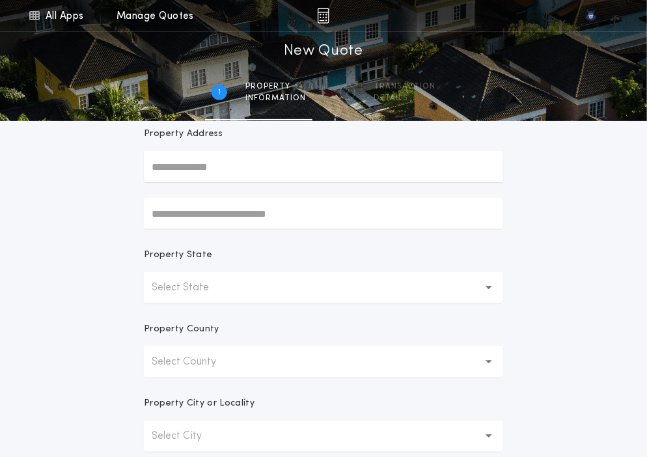
scroll to position [117, 0]
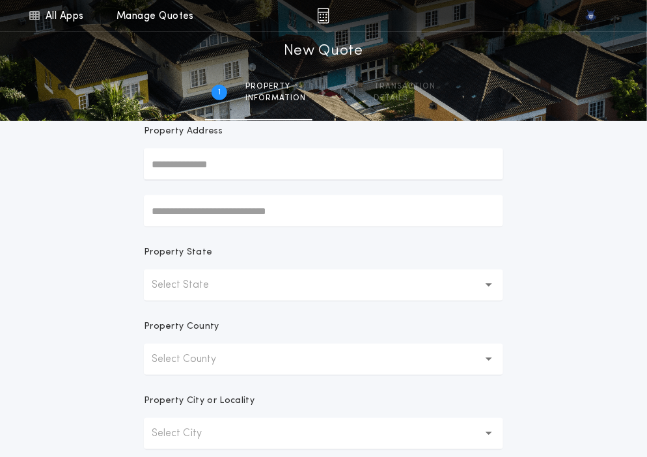
click at [204, 288] on p "Select State" at bounding box center [191, 285] width 78 height 16
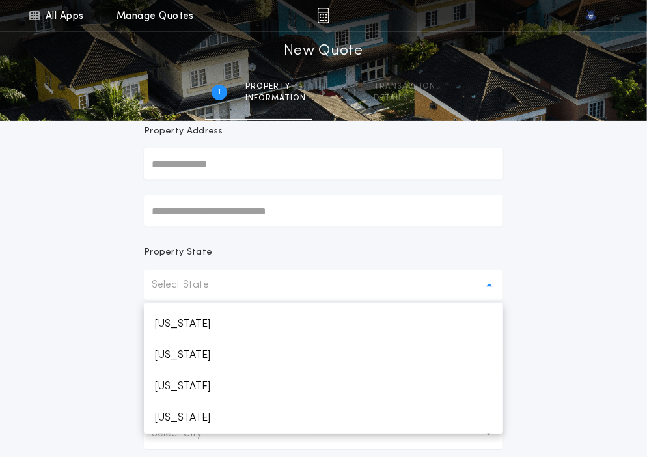
scroll to position [589, 0]
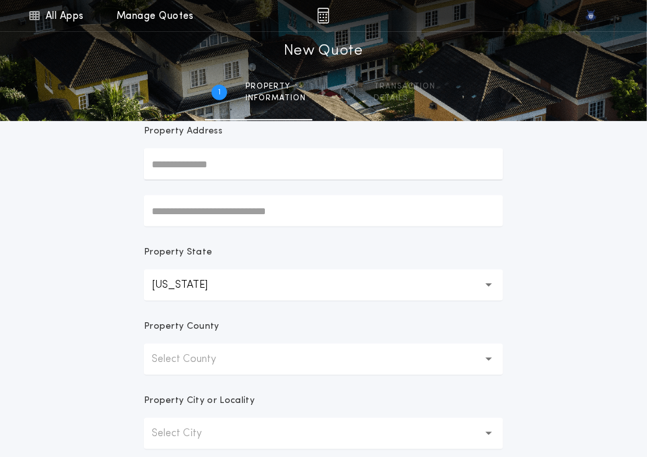
click at [201, 360] on p "Select County" at bounding box center [194, 360] width 85 height 16
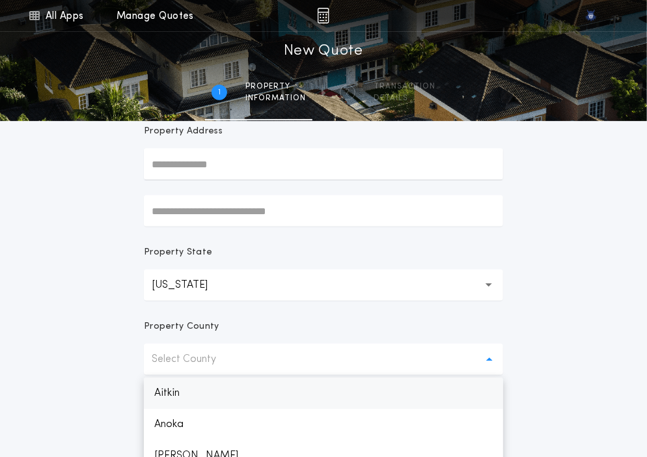
click at [201, 384] on p "Aitkin" at bounding box center [323, 393] width 359 height 31
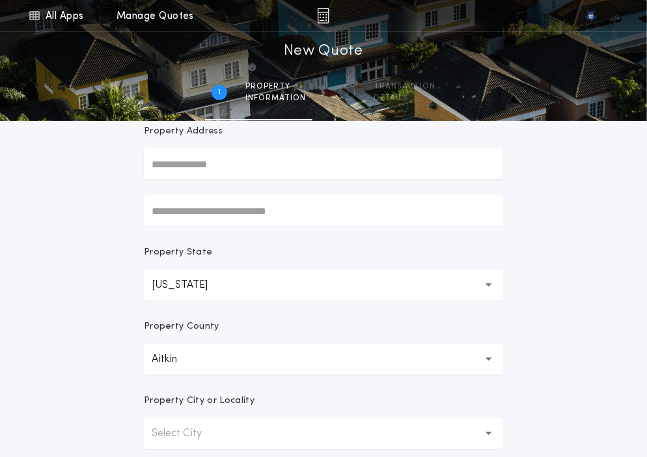
click at [196, 440] on p "Select City" at bounding box center [187, 434] width 71 height 16
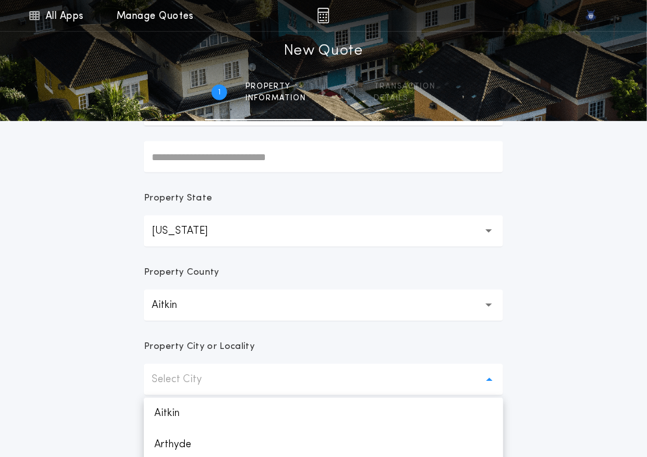
scroll to position [224, 0]
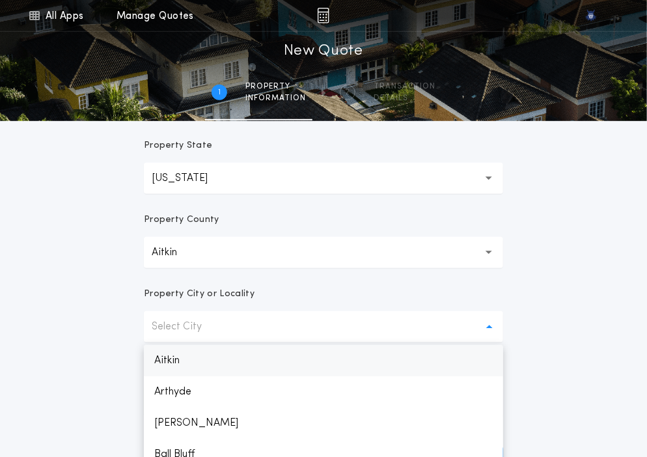
click at [206, 367] on p "Aitkin" at bounding box center [323, 360] width 359 height 31
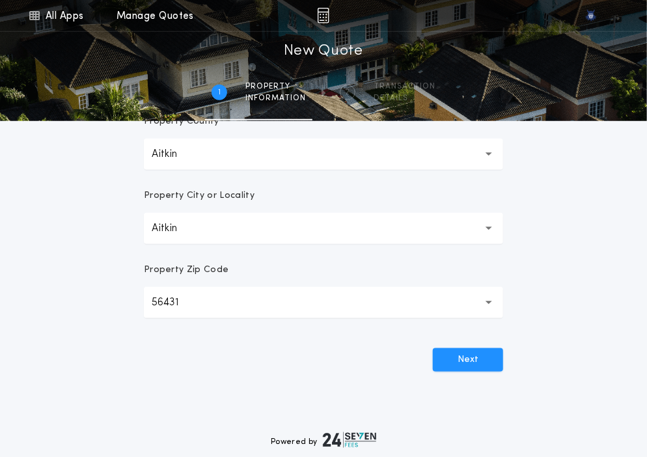
scroll to position [324, 0]
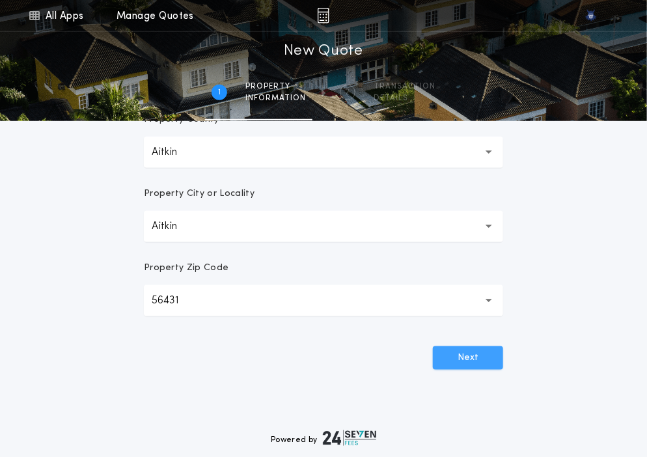
click at [458, 359] on button "Next" at bounding box center [468, 357] width 70 height 23
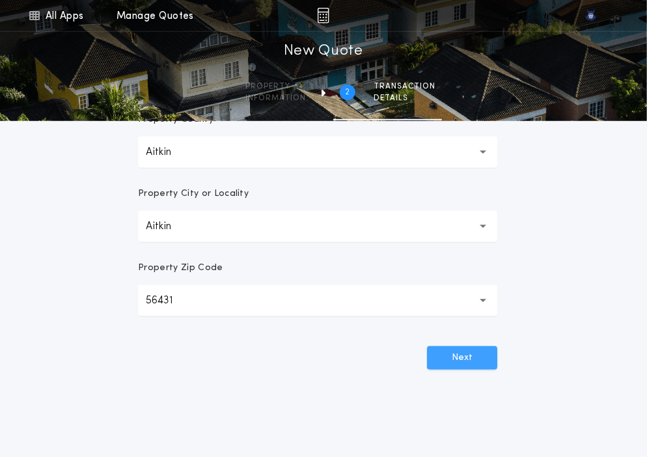
scroll to position [0, 0]
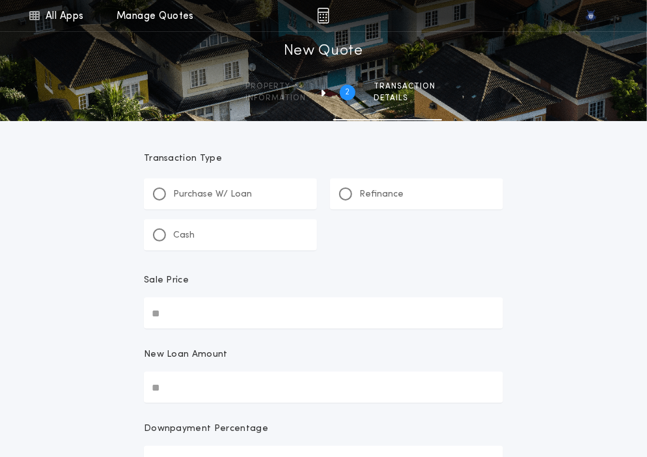
click at [356, 188] on div "Refinance" at bounding box center [371, 195] width 64 height 14
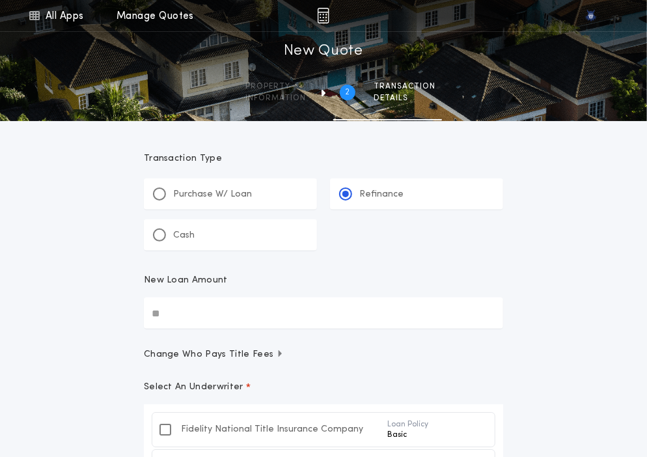
click at [206, 296] on div "New Loan Amount" at bounding box center [323, 285] width 359 height 23
click at [206, 298] on input "New Loan Amount" at bounding box center [323, 313] width 359 height 31
click at [188, 315] on input "New Loan Amount" at bounding box center [323, 313] width 359 height 31
paste input "text"
type input "********"
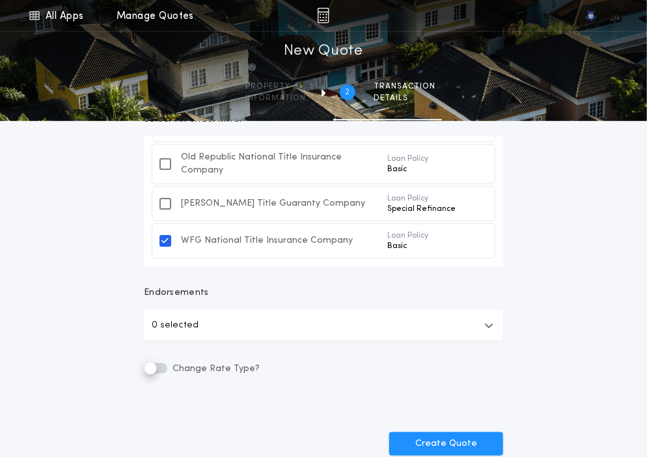
scroll to position [331, 0]
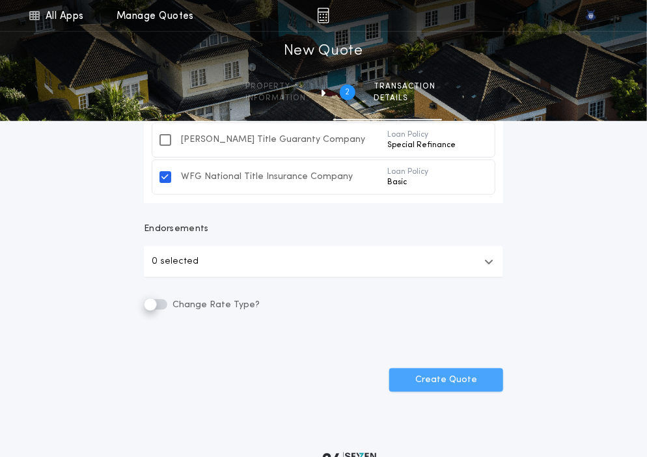
click at [419, 373] on button "Create Quote" at bounding box center [446, 380] width 114 height 23
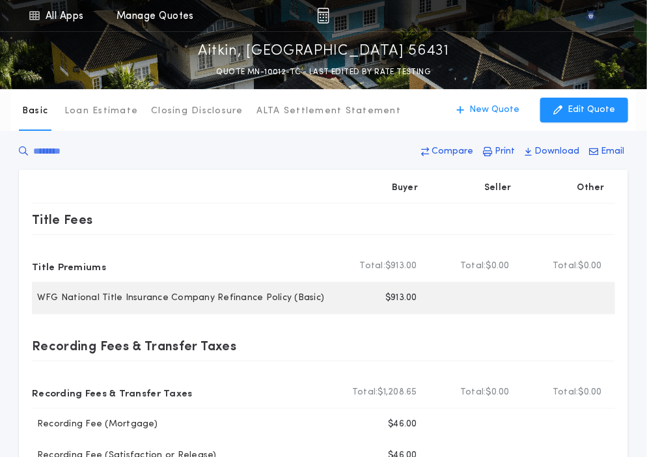
click at [397, 295] on p "$913.00" at bounding box center [402, 298] width 32 height 13
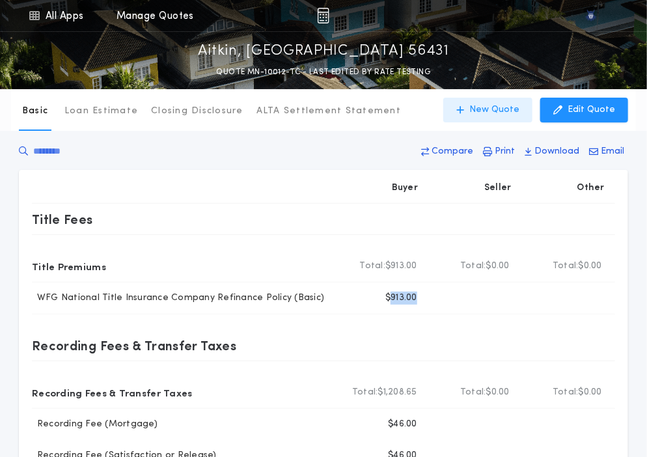
click at [474, 107] on button "New Quote" at bounding box center [487, 110] width 89 height 25
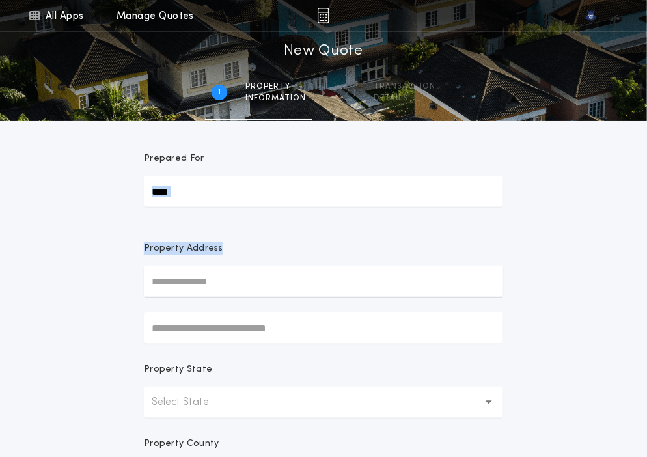
drag, startPoint x: 268, startPoint y: 258, endPoint x: 298, endPoint y: 186, distance: 78.5
click at [298, 186] on form "Prepared For Property Address Property State Select State Property County Selec…" at bounding box center [323, 407] width 391 height 573
click at [290, 208] on form "Prepared For Property Address Property State Select State Property County Selec…" at bounding box center [323, 407] width 391 height 573
click at [240, 390] on button "Select State" at bounding box center [323, 402] width 359 height 31
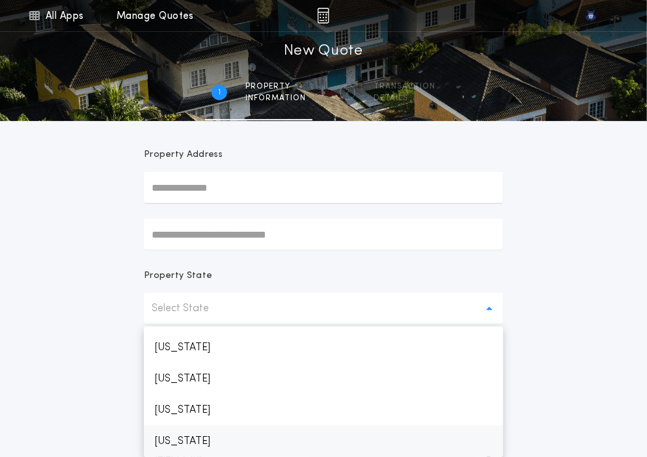
scroll to position [589, 0]
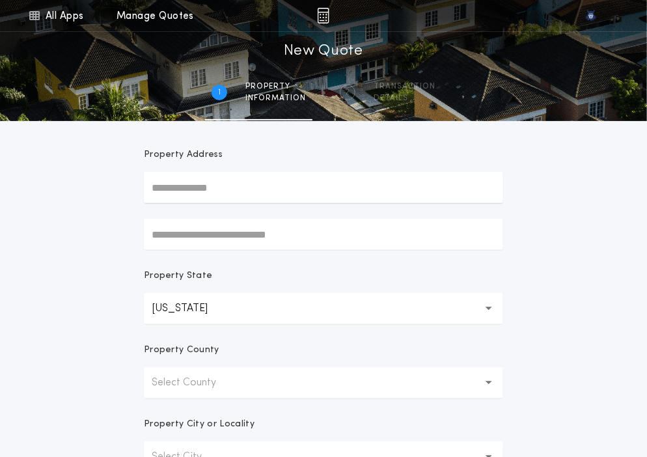
click at [240, 390] on button "Select County" at bounding box center [323, 382] width 359 height 31
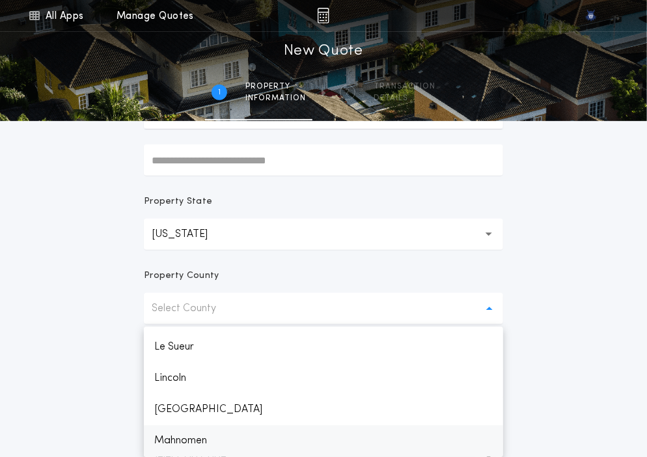
scroll to position [1370, 0]
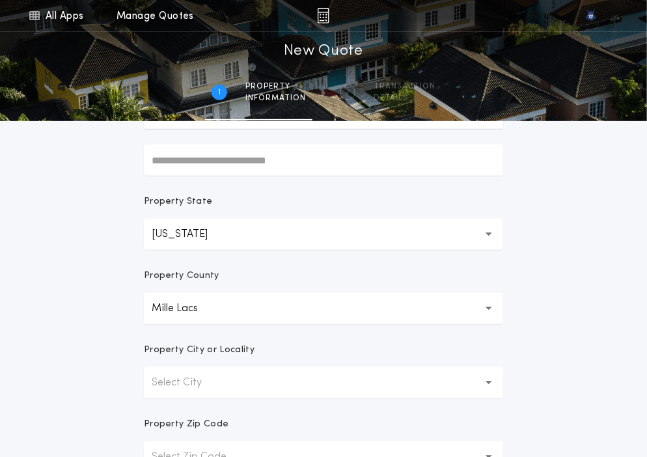
click at [243, 301] on button "**********" at bounding box center [323, 308] width 359 height 31
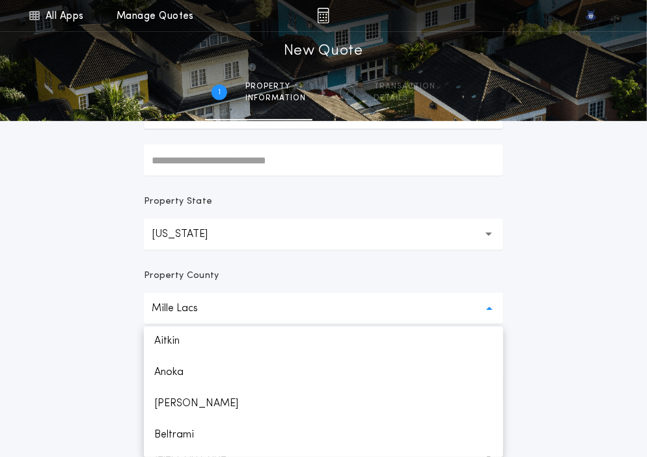
scroll to position [0, 0]
click at [217, 337] on p "Aitkin" at bounding box center [323, 342] width 359 height 31
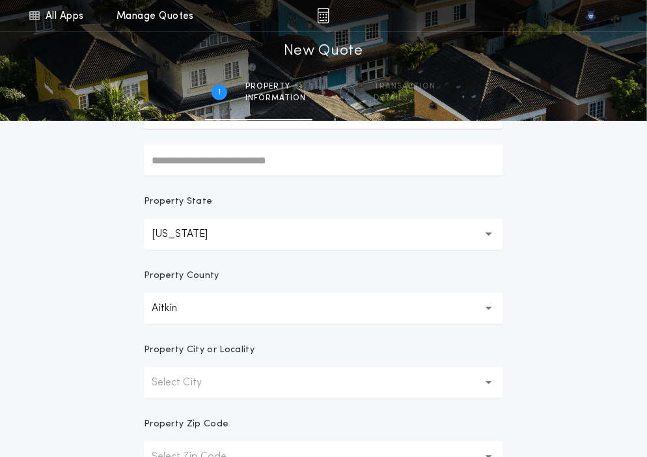
click at [242, 355] on p "Property City or Locality" at bounding box center [199, 350] width 111 height 13
click at [245, 377] on button "Select City" at bounding box center [323, 382] width 359 height 31
click at [234, 429] on p "Aitkin" at bounding box center [323, 416] width 359 height 31
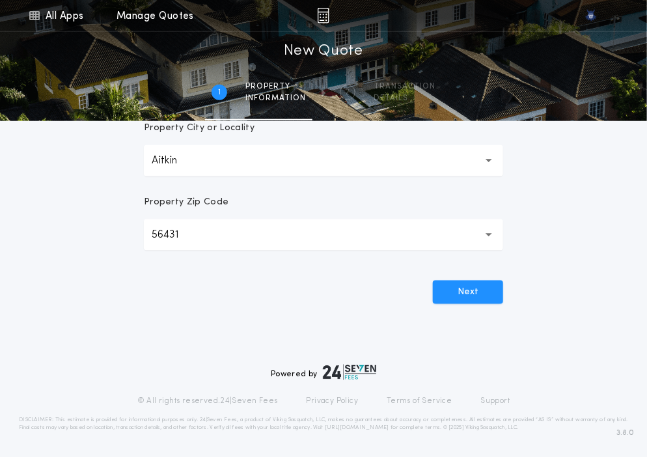
scroll to position [391, 0]
click at [457, 290] on button "Next" at bounding box center [468, 290] width 70 height 23
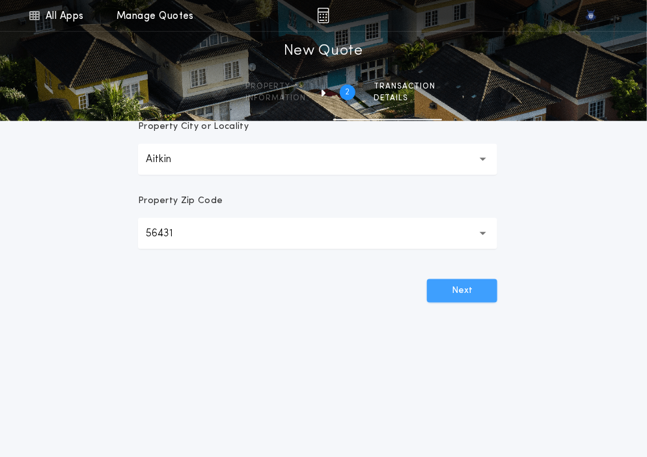
scroll to position [0, 0]
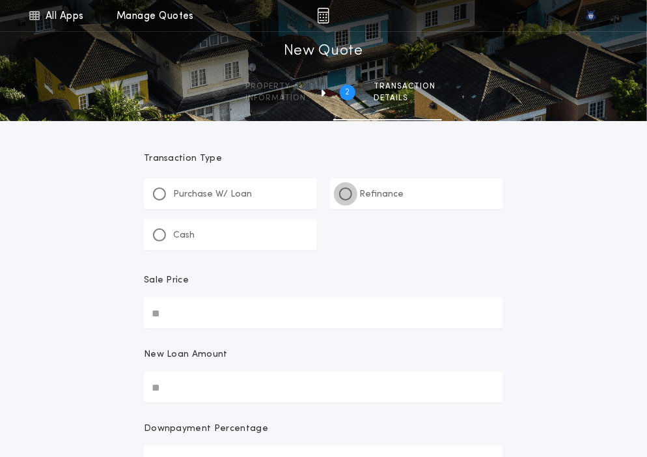
click at [348, 195] on div at bounding box center [346, 194] width 7 height 7
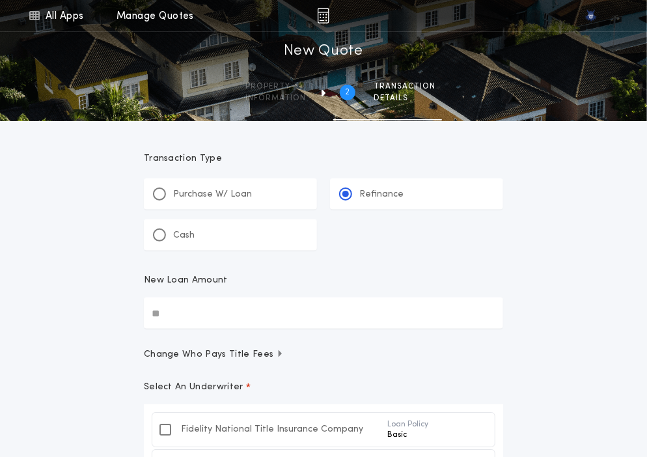
click at [205, 309] on input "New Loan Amount" at bounding box center [323, 313] width 359 height 31
paste input "text"
type input "********"
click at [302, 331] on form "Transaction Type ********* Purchase W/ Loan Refinance Cash New Loan Amount ****…" at bounding box center [323, 422] width 391 height 602
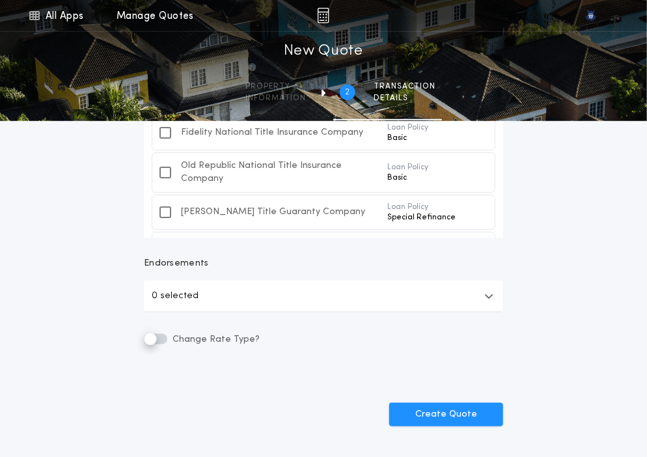
scroll to position [315, 0]
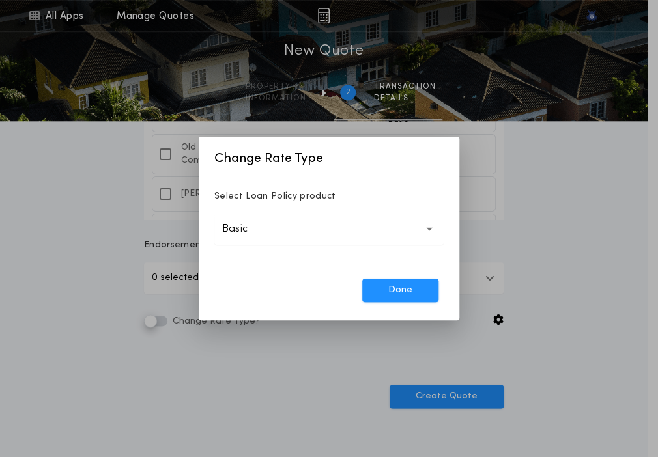
click at [314, 232] on button "Basic *****" at bounding box center [328, 229] width 229 height 31
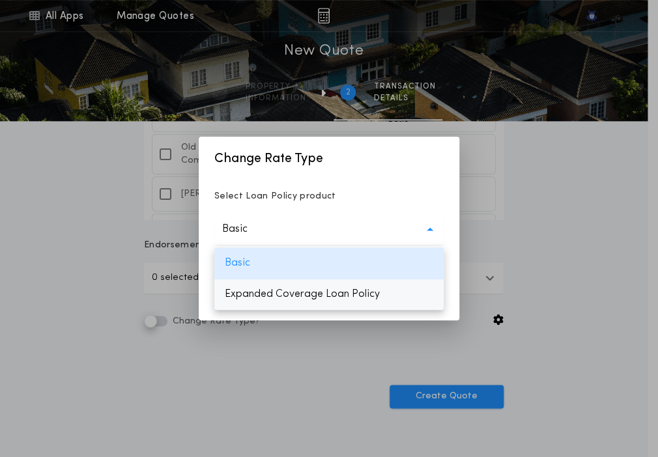
click at [280, 302] on p "Expanded Coverage Loan Policy" at bounding box center [328, 294] width 229 height 31
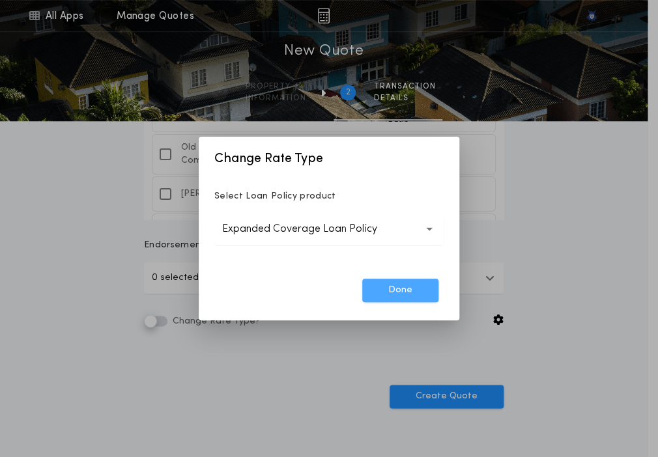
click at [373, 286] on button "Done" at bounding box center [400, 290] width 76 height 23
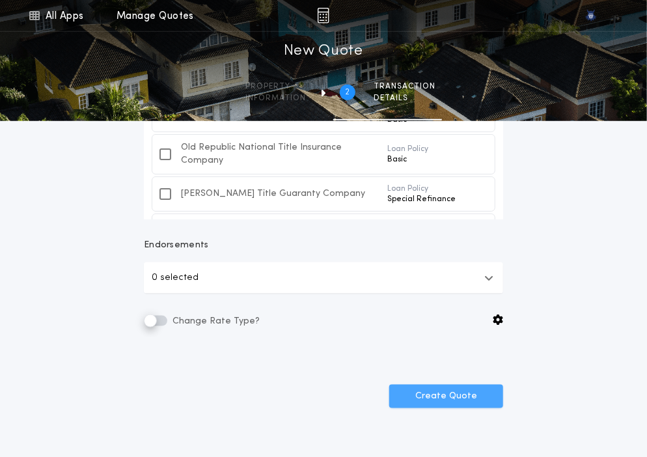
click at [419, 395] on button "Create Quote" at bounding box center [446, 396] width 114 height 23
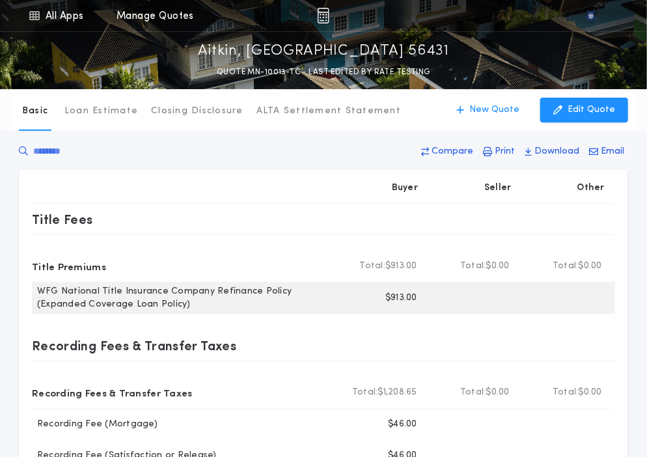
click at [394, 300] on p "$913.00" at bounding box center [402, 298] width 32 height 13
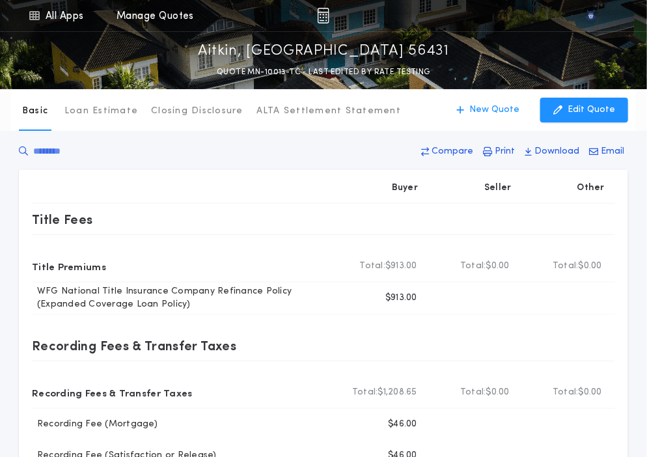
click at [310, 160] on div "Compare Print Download Email" at bounding box center [324, 154] width 610 height 31
click at [506, 107] on p "New Quote" at bounding box center [495, 110] width 50 height 13
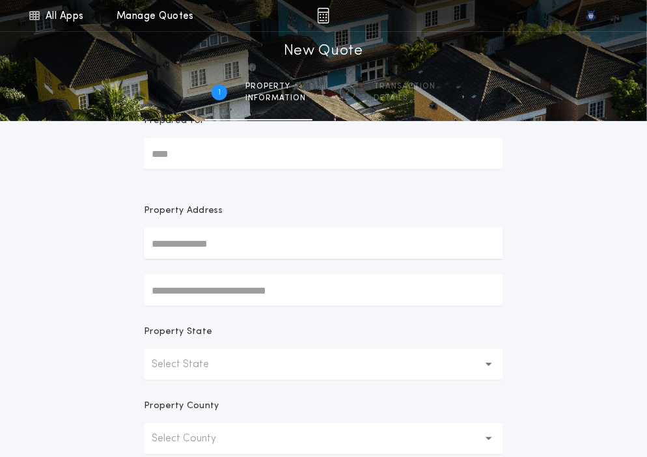
scroll to position [40, 0]
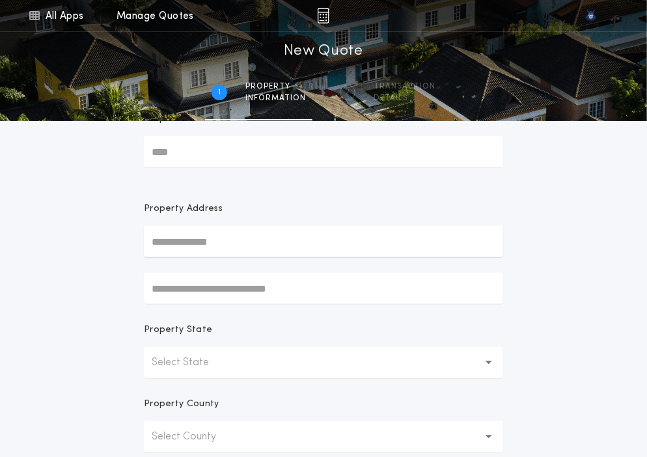
click at [186, 358] on p "Select State" at bounding box center [191, 363] width 78 height 16
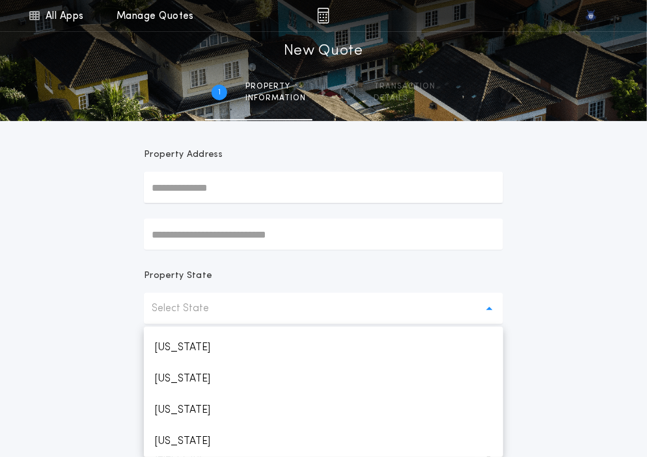
scroll to position [589, 0]
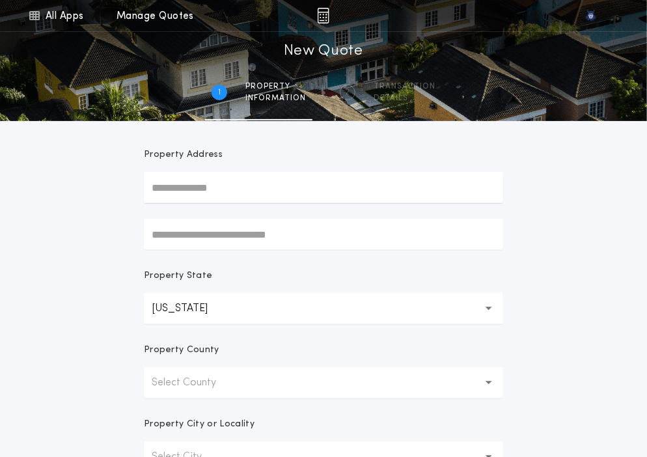
click at [182, 384] on p "Select County" at bounding box center [194, 383] width 85 height 16
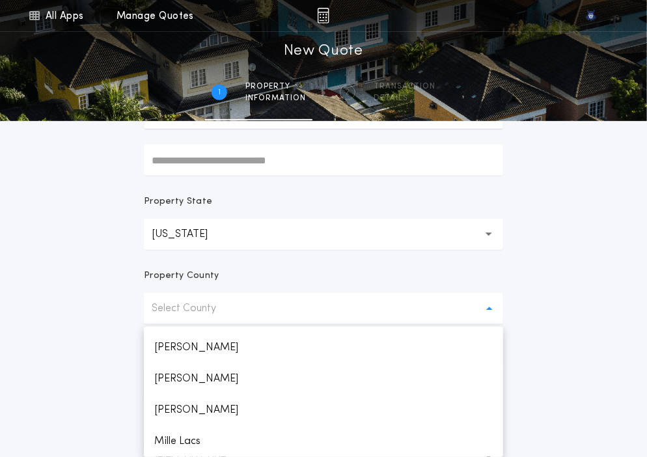
scroll to position [2277, 0]
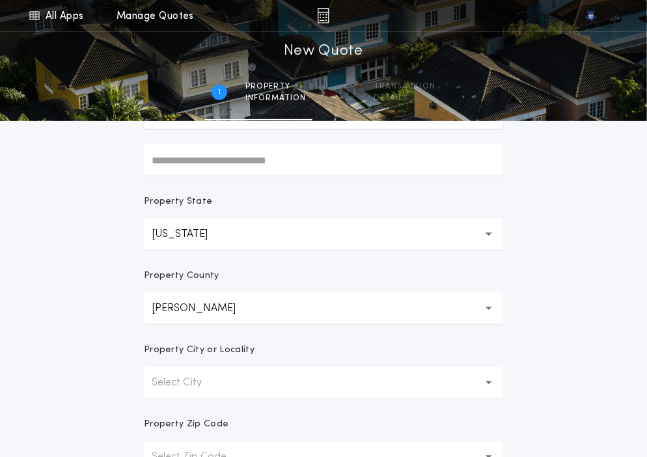
click at [211, 308] on button "Todd ****" at bounding box center [323, 308] width 359 height 31
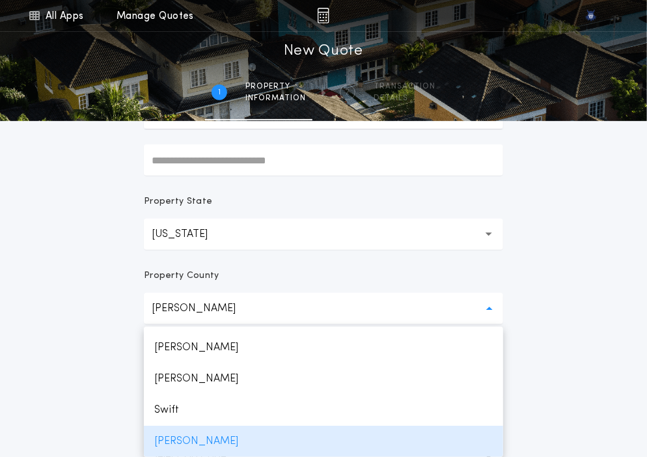
scroll to position [0, 0]
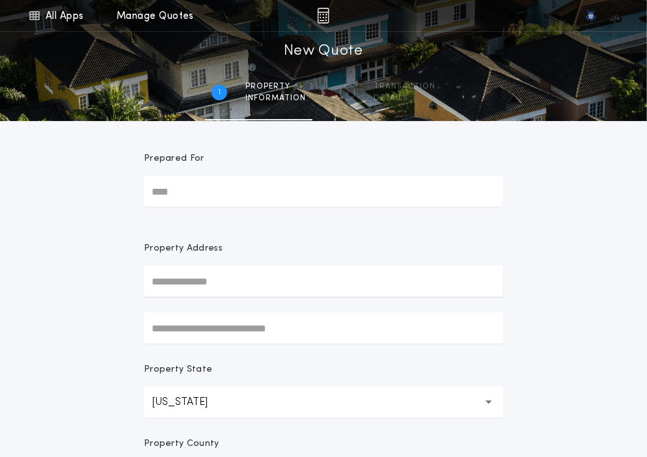
click at [211, 308] on div "Property Address" at bounding box center [323, 293] width 359 height 102
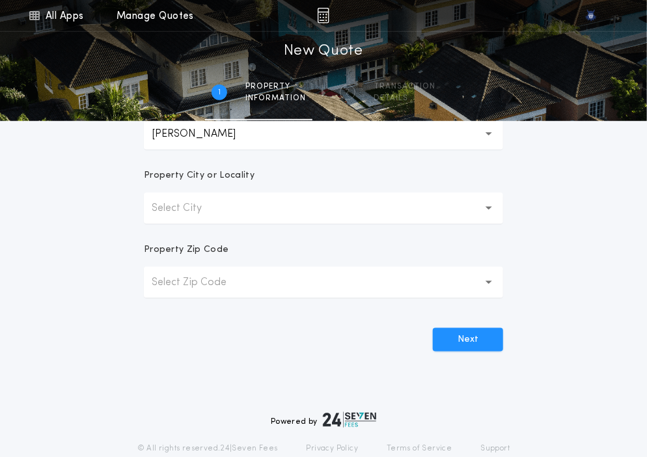
scroll to position [341, 0]
click at [211, 308] on form "Prepared For Property Address Property State Minnesota ** Property County Todd …" at bounding box center [323, 66] width 391 height 573
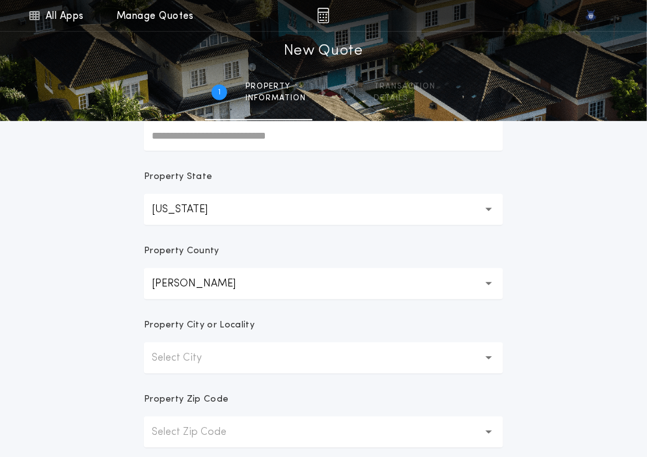
scroll to position [192, 0]
click at [199, 285] on button "Todd ****" at bounding box center [323, 284] width 359 height 31
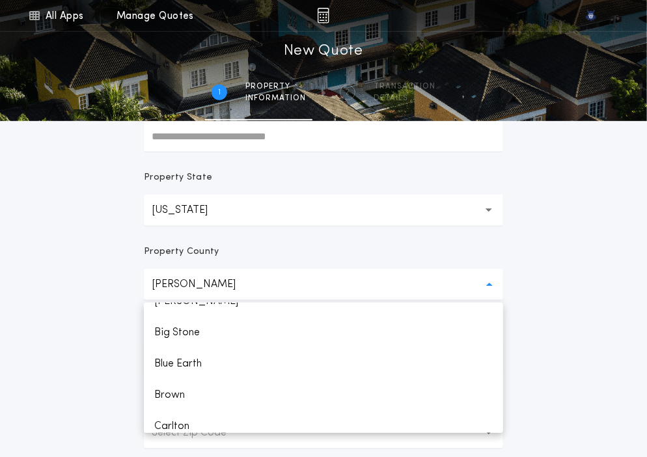
scroll to position [0, 0]
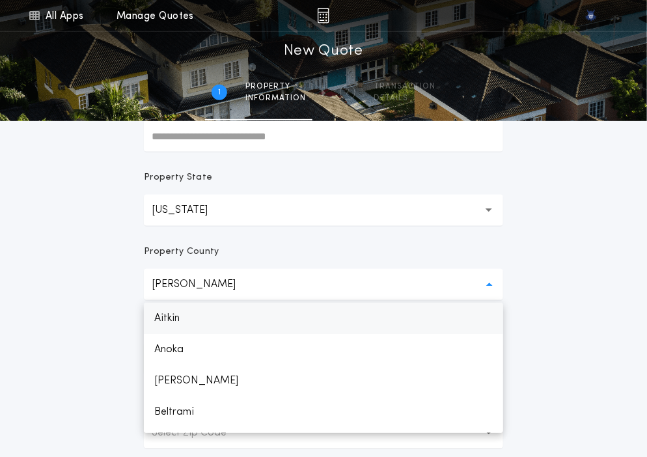
click at [171, 317] on p "Aitkin" at bounding box center [323, 318] width 359 height 31
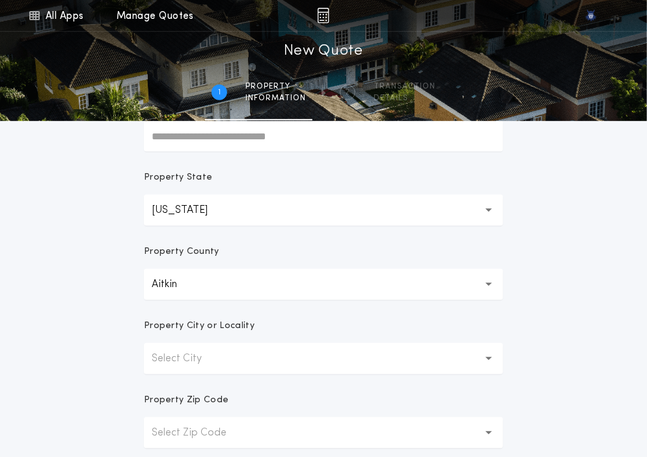
click at [516, 344] on form "Prepared For Property Address Property State Minnesota ** Property County Aitki…" at bounding box center [323, 215] width 391 height 573
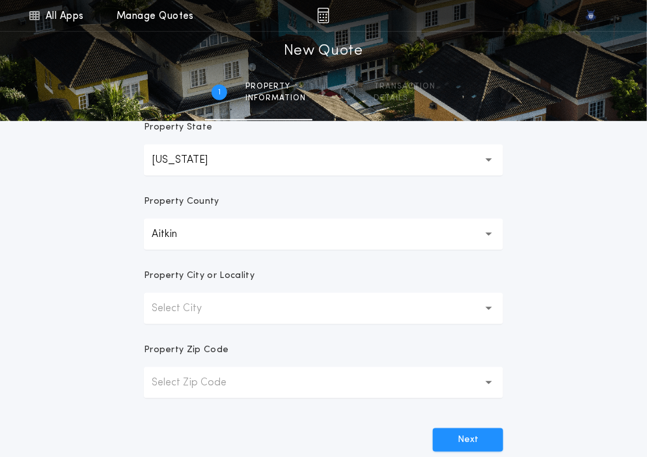
scroll to position [244, 0]
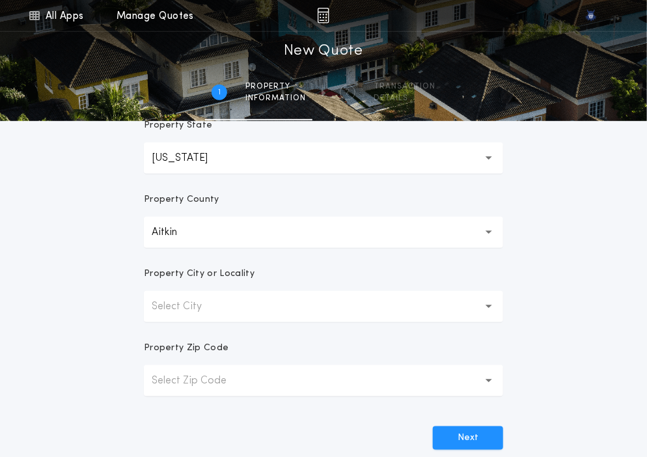
click at [412, 296] on button "Select City" at bounding box center [323, 306] width 359 height 31
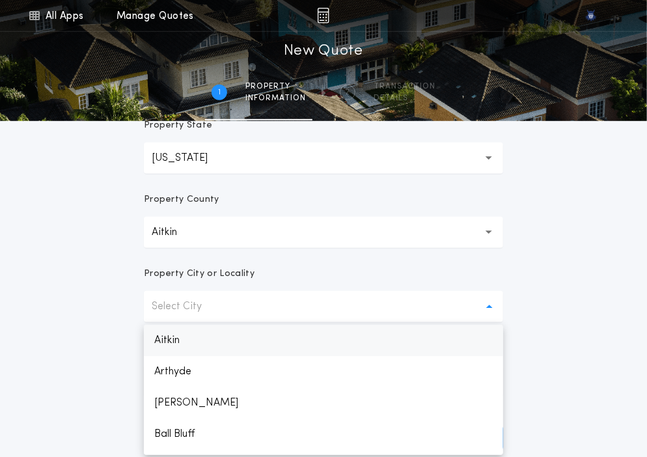
click at [338, 346] on p "Aitkin" at bounding box center [323, 340] width 359 height 31
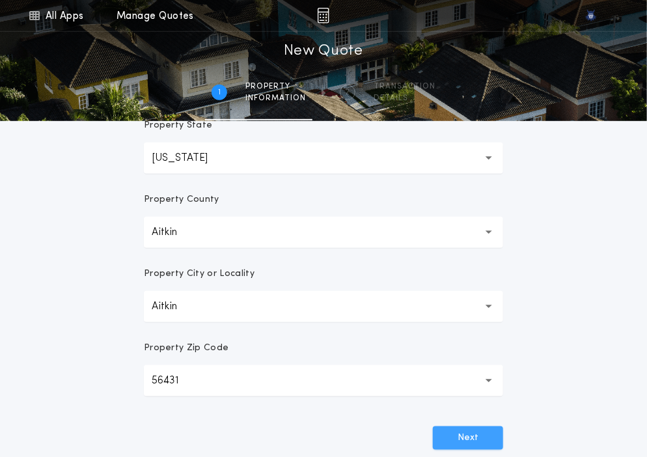
click at [466, 435] on button "Next" at bounding box center [468, 438] width 70 height 23
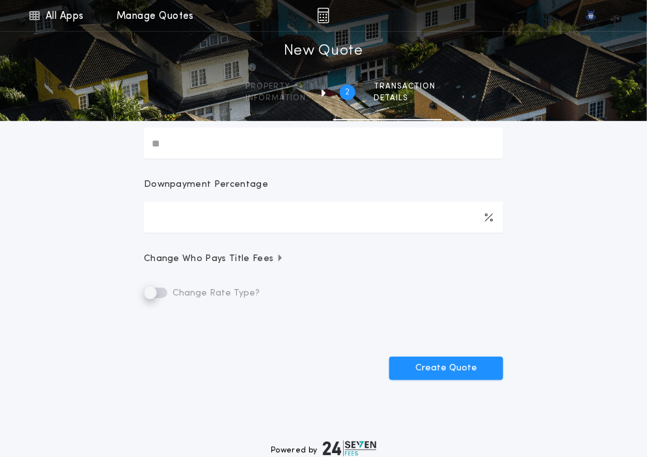
click at [516, 195] on form "Transaction Type Purchase W/ Loan Refinance Cash Sale Price New Loan Amount Dow…" at bounding box center [323, 128] width 391 height 503
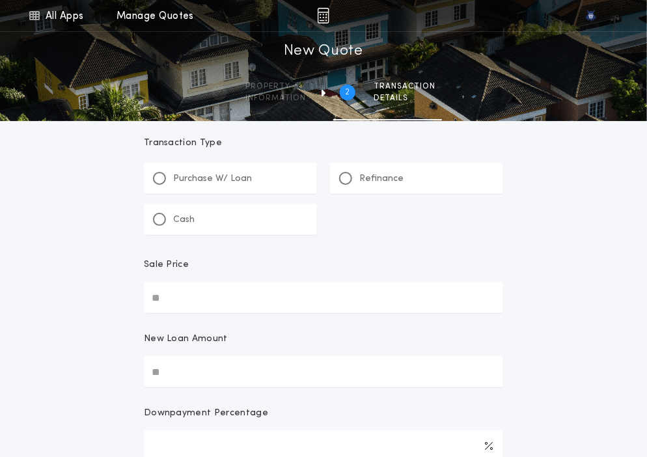
scroll to position [0, 0]
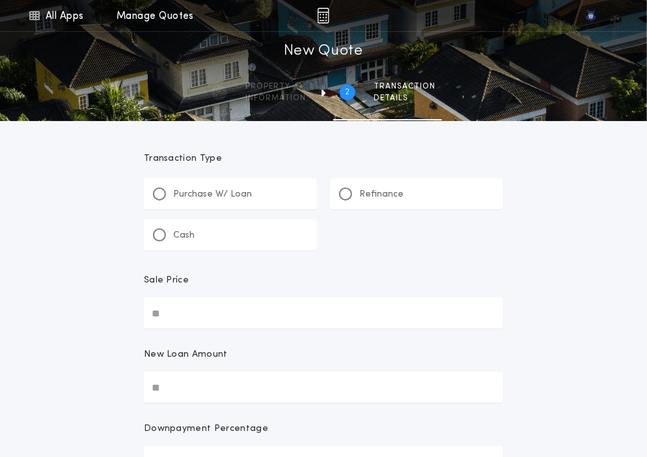
click at [175, 195] on p "Purchase W/ Loan" at bounding box center [212, 194] width 79 height 13
click at [181, 313] on input "Sale Price" at bounding box center [323, 313] width 359 height 31
paste input "text"
type input "**********"
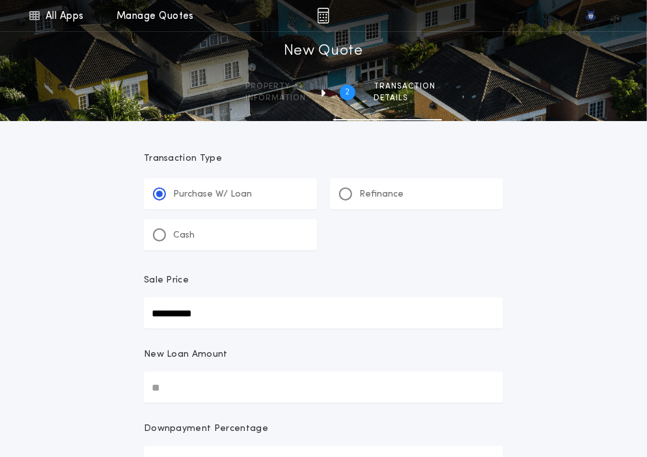
click at [236, 394] on input "New Loan Amount" at bounding box center [323, 387] width 359 height 31
paste input "text"
type input "**********"
type input "****"
type input "**********"
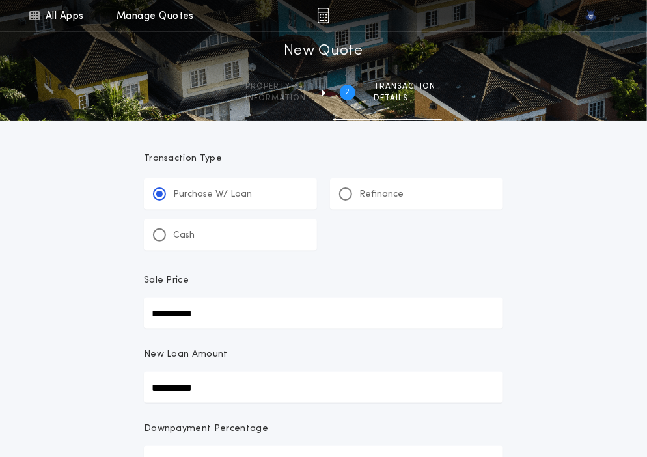
click at [597, 309] on div "**********" at bounding box center [323, 461] width 647 height 922
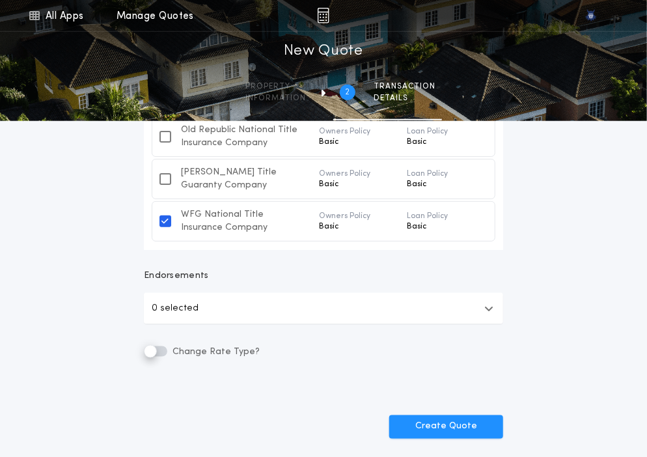
scroll to position [432, 0]
click at [375, 309] on button "0 selected" at bounding box center [323, 309] width 359 height 31
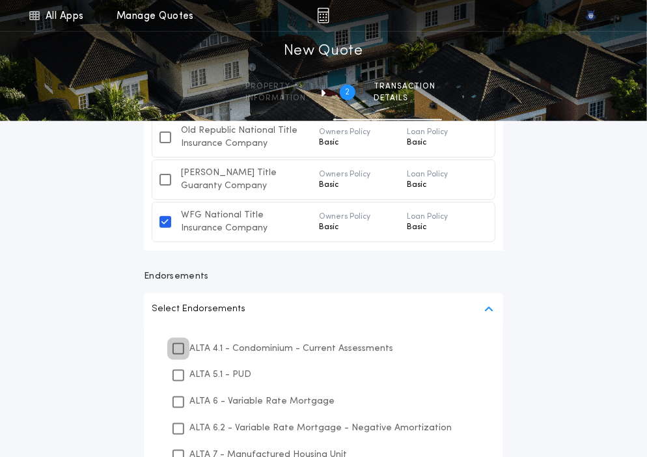
click at [182, 347] on icon at bounding box center [179, 348] width 8 height 9
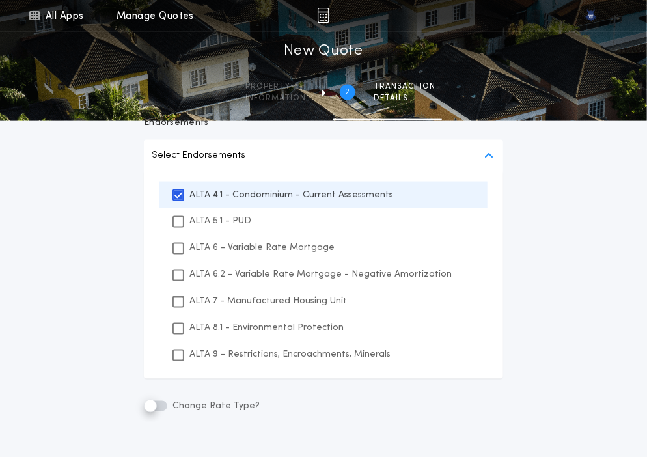
scroll to position [587, 0]
click at [182, 221] on icon at bounding box center [179, 220] width 8 height 9
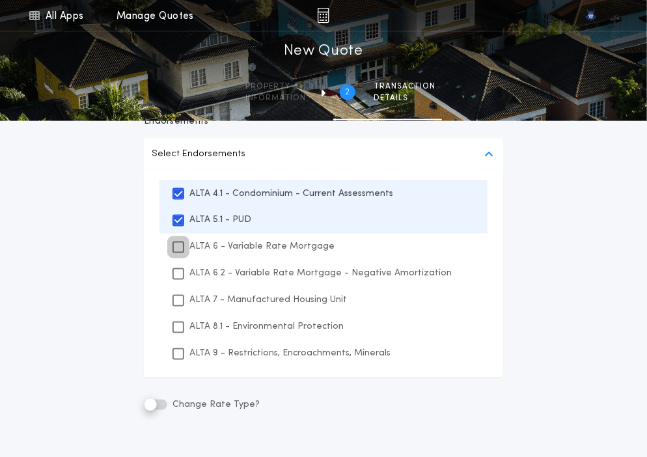
click at [180, 243] on icon at bounding box center [179, 247] width 8 height 9
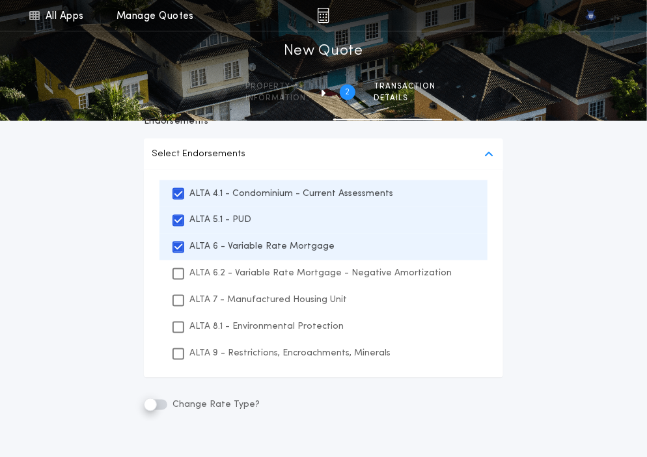
click at [178, 281] on div "ALTA 6.2 - Variable Rate Mortgage - Negative Amortization" at bounding box center [324, 273] width 328 height 27
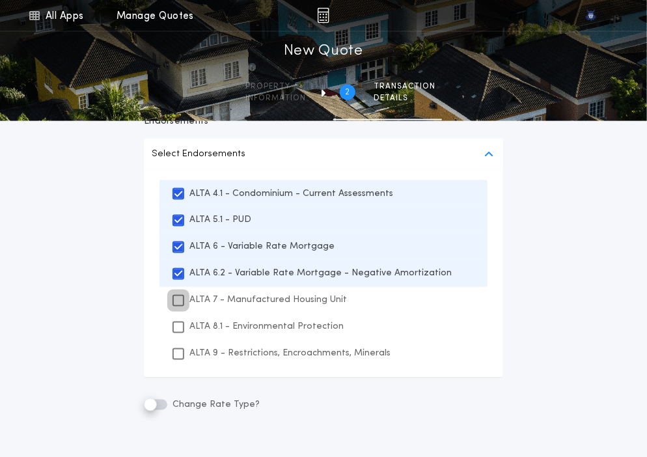
click at [175, 299] on icon at bounding box center [179, 300] width 8 height 9
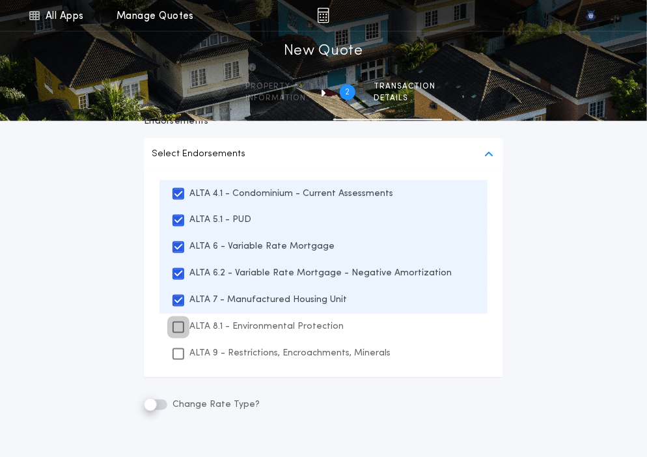
click at [175, 324] on icon at bounding box center [179, 327] width 8 height 9
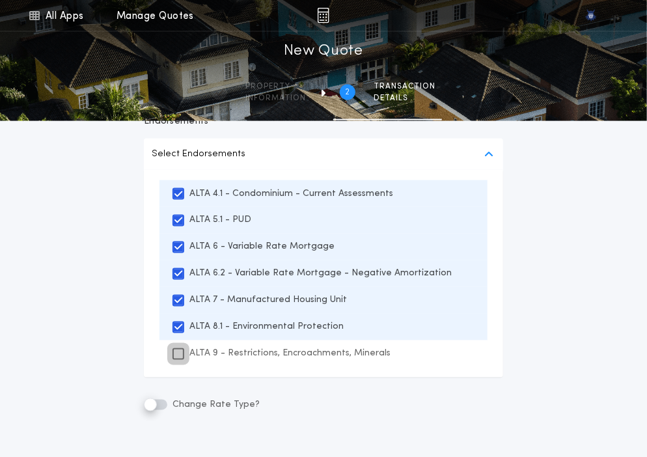
click at [176, 352] on icon at bounding box center [179, 354] width 8 height 9
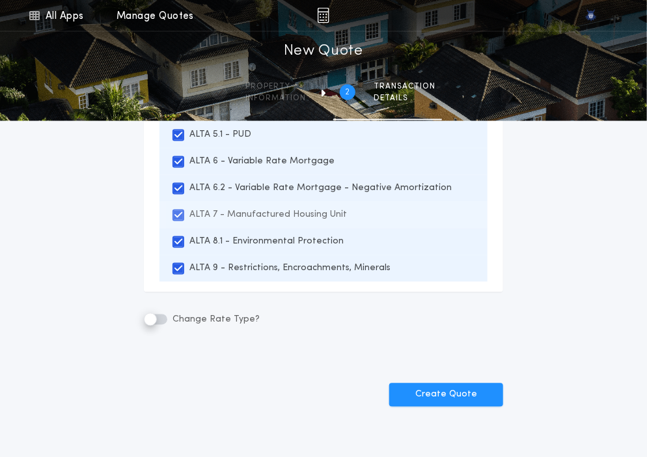
scroll to position [673, 0]
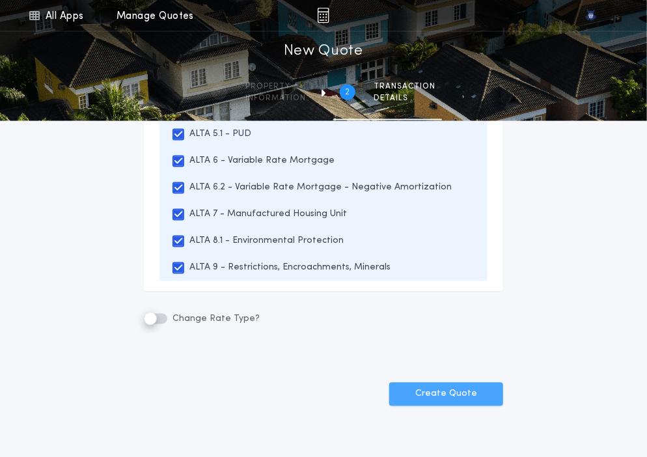
click at [427, 397] on button "Create Quote" at bounding box center [446, 394] width 114 height 23
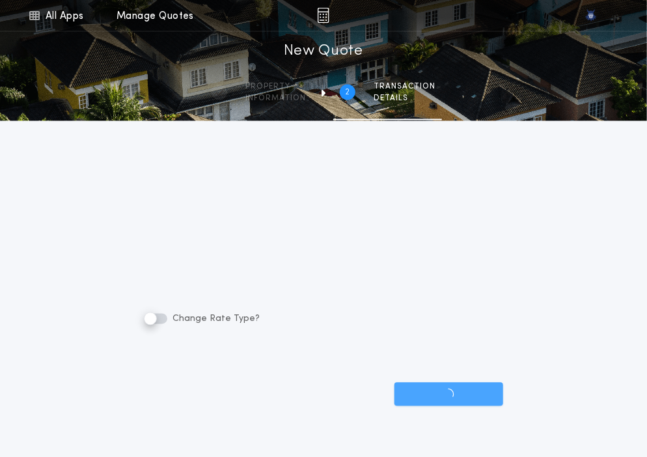
scroll to position [569, 0]
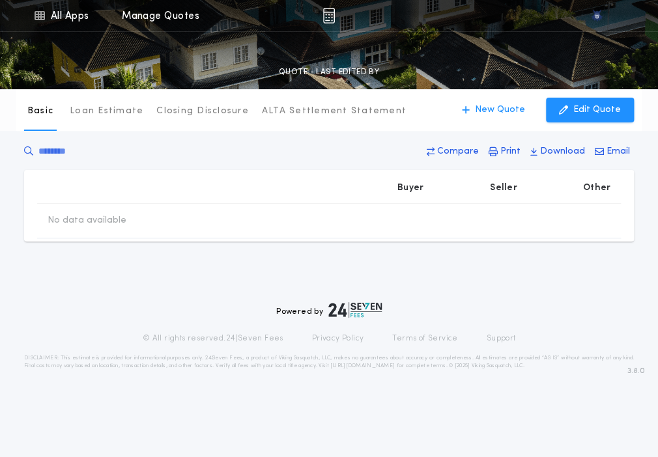
type input "**********"
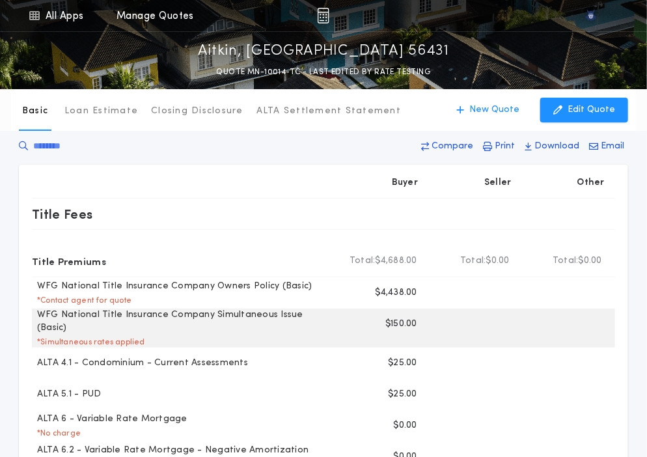
scroll to position [8, 0]
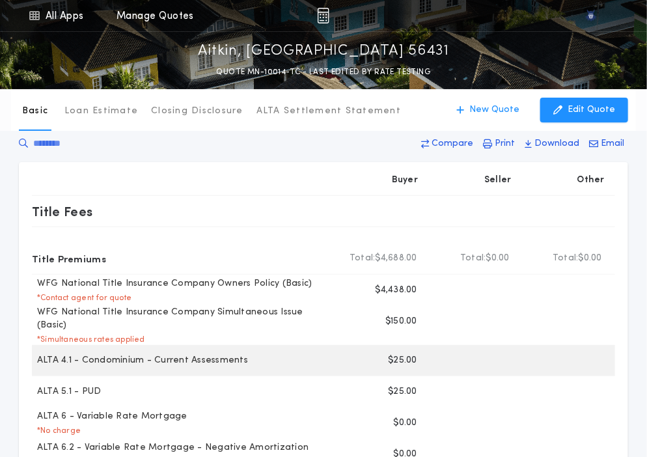
click at [399, 354] on p "$25.00" at bounding box center [402, 360] width 29 height 13
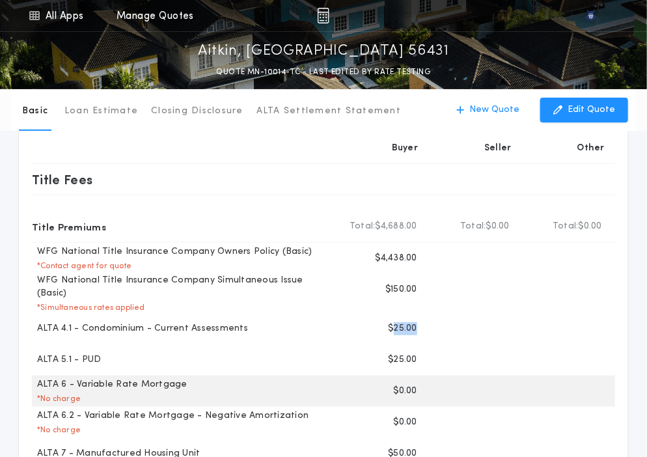
scroll to position [64, 0]
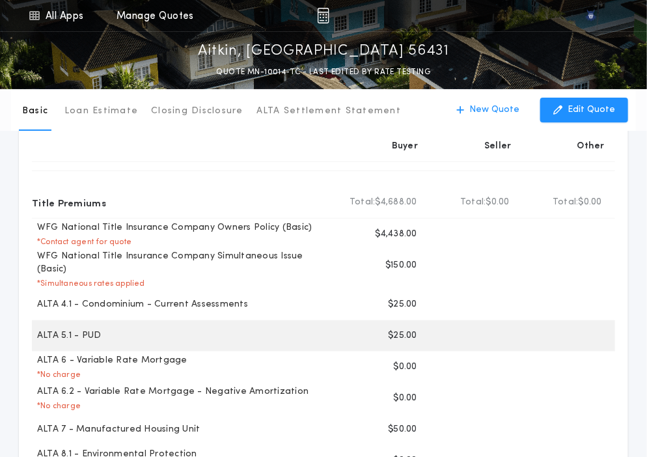
click at [401, 330] on p "$25.00" at bounding box center [402, 336] width 29 height 13
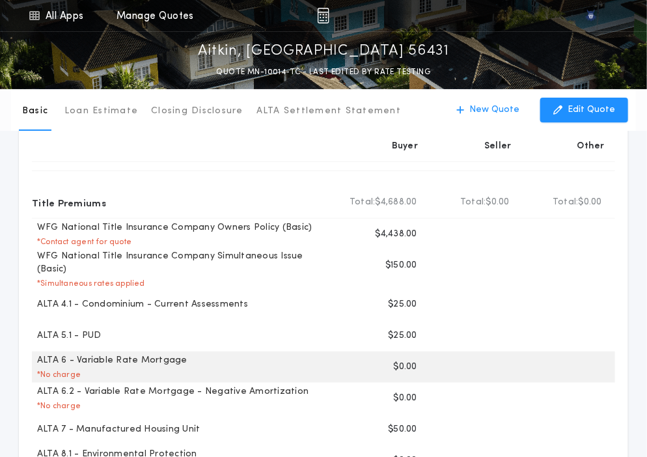
click at [401, 361] on p "$0.00" at bounding box center [405, 367] width 23 height 13
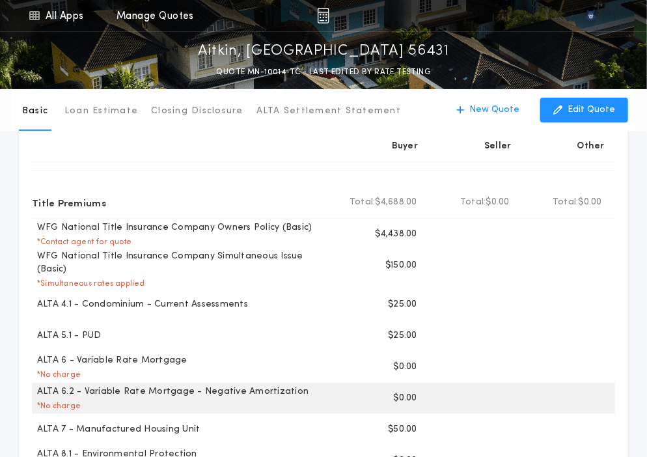
click at [403, 396] on p "$0.00" at bounding box center [405, 398] width 23 height 13
click at [399, 392] on p "$0.00" at bounding box center [405, 398] width 23 height 13
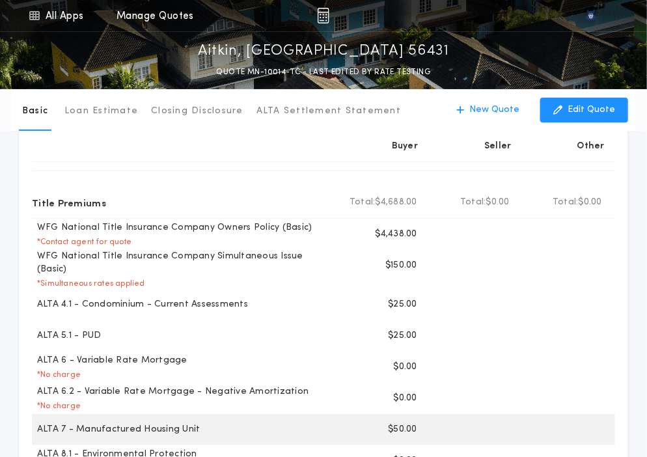
click at [408, 423] on p "$50.00" at bounding box center [402, 429] width 29 height 13
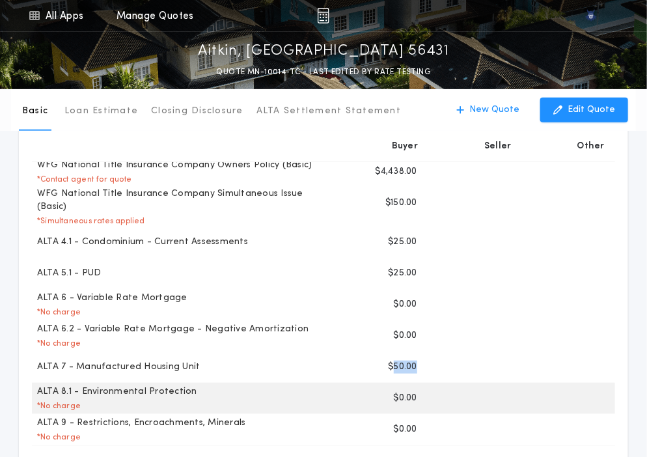
scroll to position [128, 0]
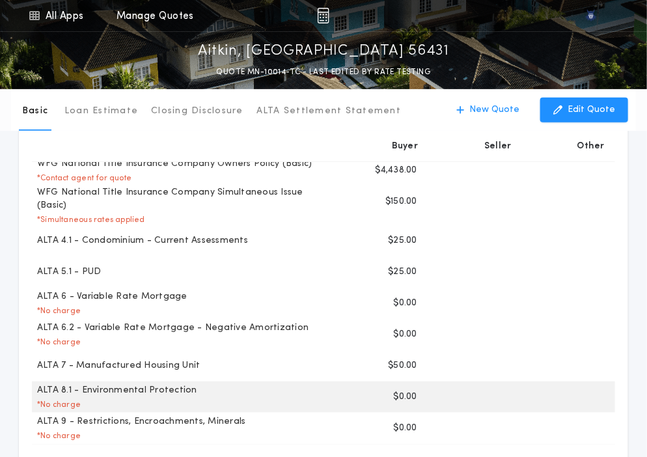
click at [402, 396] on div "Buyer $0.00" at bounding box center [381, 397] width 92 height 31
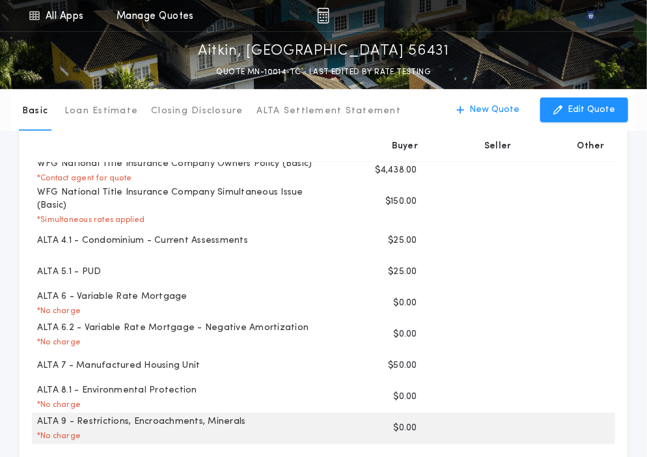
click at [401, 424] on p "$0.00" at bounding box center [405, 428] width 23 height 13
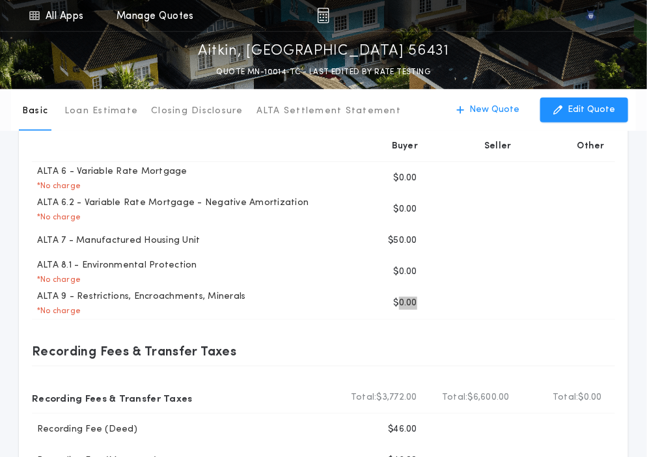
scroll to position [254, 0]
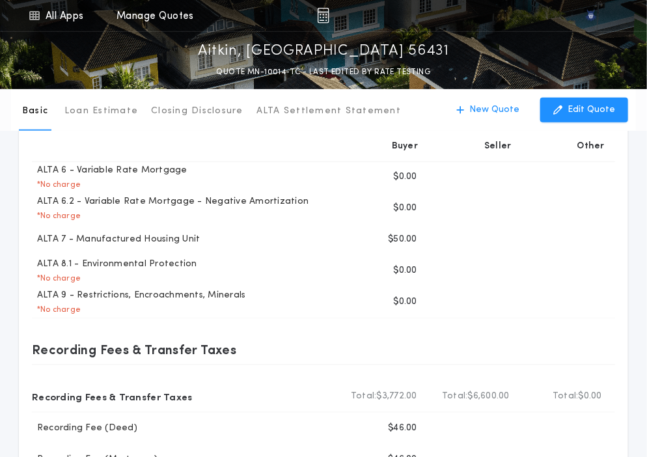
click at [3, 236] on div "Basic Loan Estimate Closing Disclosure ALTA Settlement Statement Basic New Quot…" at bounding box center [323, 259] width 647 height 848
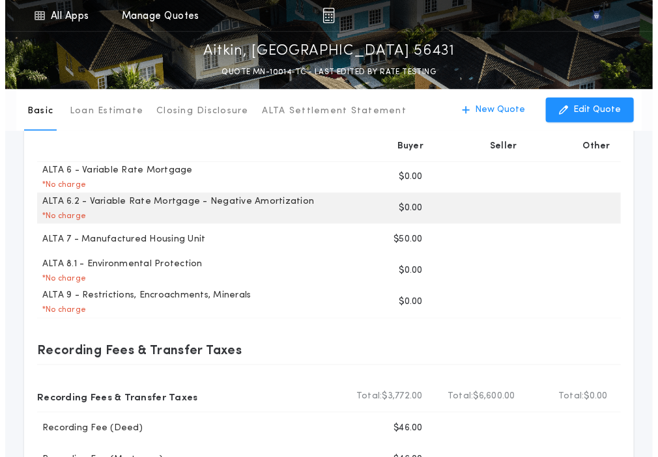
scroll to position [0, 0]
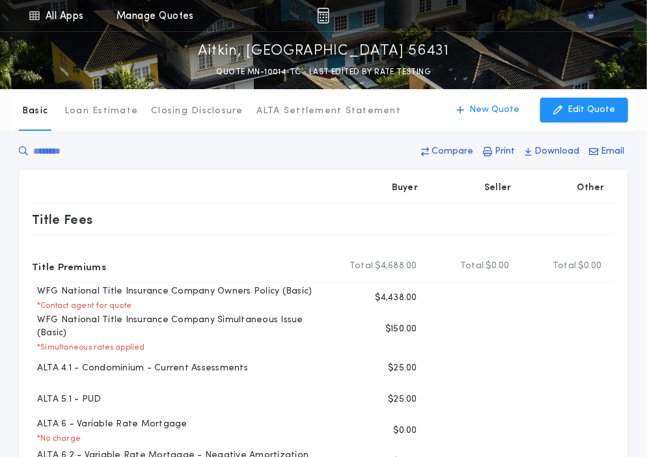
click at [117, 175] on div at bounding box center [183, 188] width 303 height 31
click at [485, 107] on p "New Quote" at bounding box center [495, 110] width 50 height 13
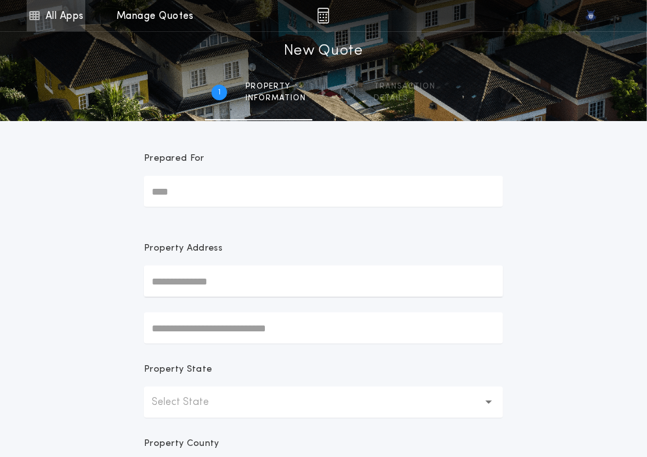
click at [36, 13] on icon at bounding box center [34, 16] width 12 height 16
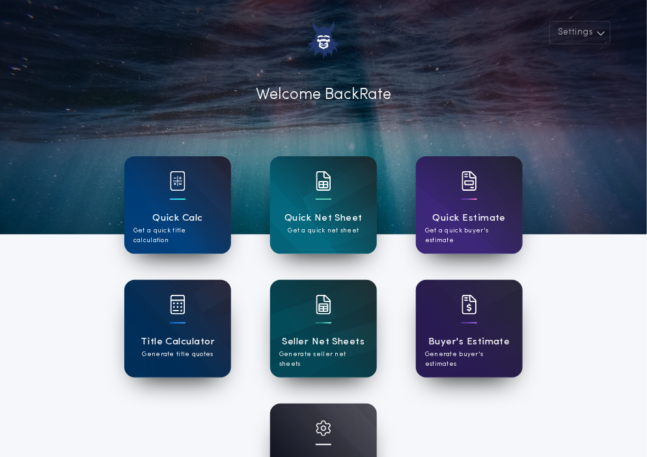
click at [331, 407] on div "Account Settings Manage your account" at bounding box center [323, 453] width 107 height 98
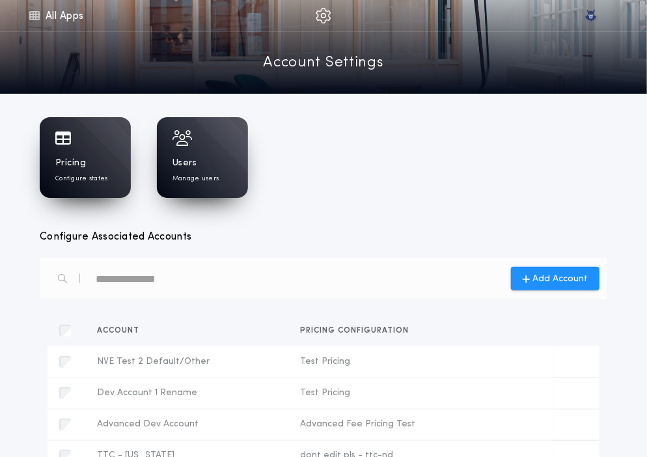
click at [112, 161] on div "Pricing Configure states" at bounding box center [85, 170] width 60 height 27
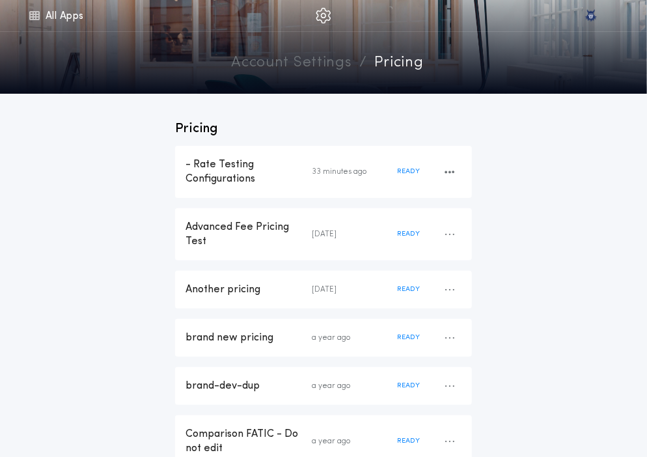
click at [249, 175] on div "- Rate Testing Configurations" at bounding box center [249, 172] width 126 height 29
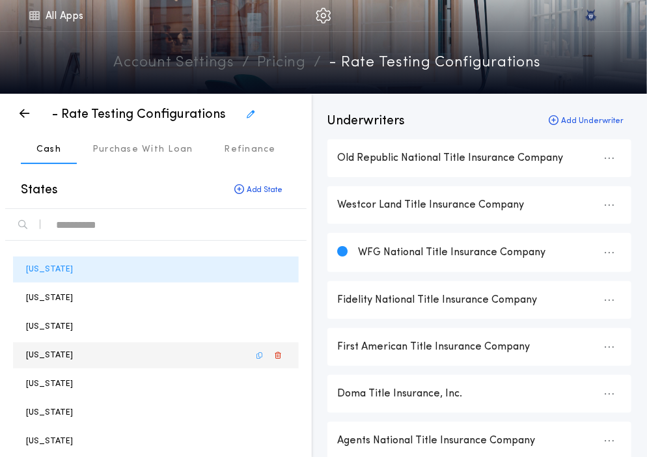
click at [152, 348] on div "Arkansas" at bounding box center [156, 356] width 286 height 26
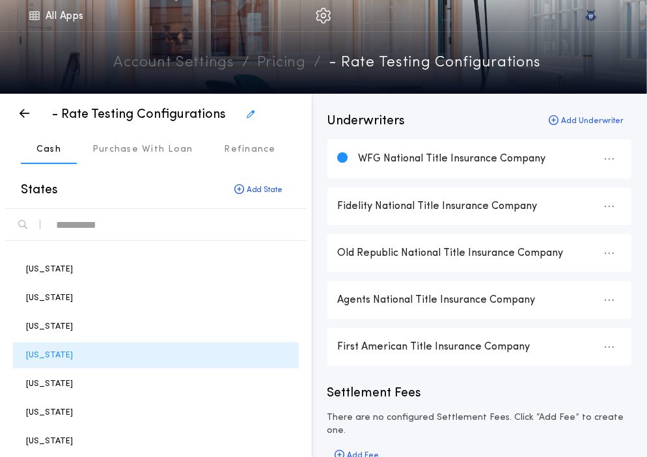
click at [104, 231] on div "text" at bounding box center [176, 224] width 240 height 21
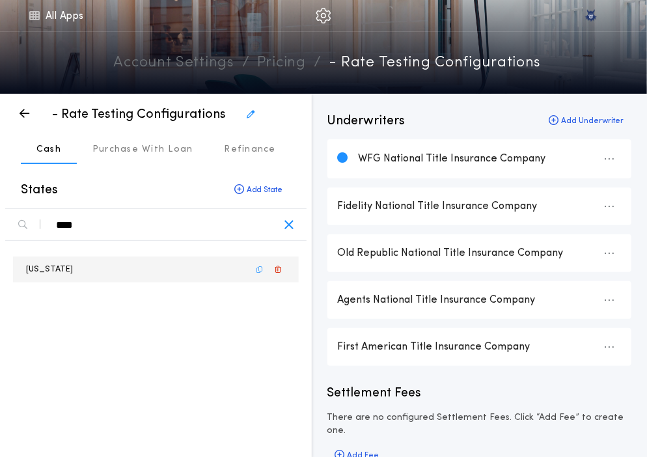
type div "****"
click at [39, 271] on p "Maine" at bounding box center [49, 269] width 47 height 12
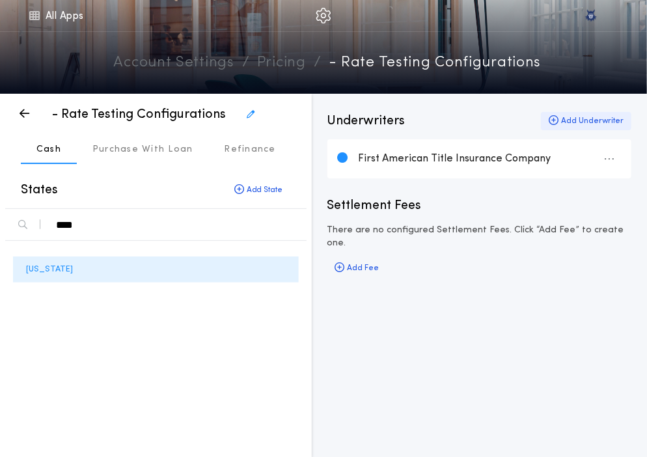
click at [559, 120] on icon "button" at bounding box center [554, 120] width 10 height 1
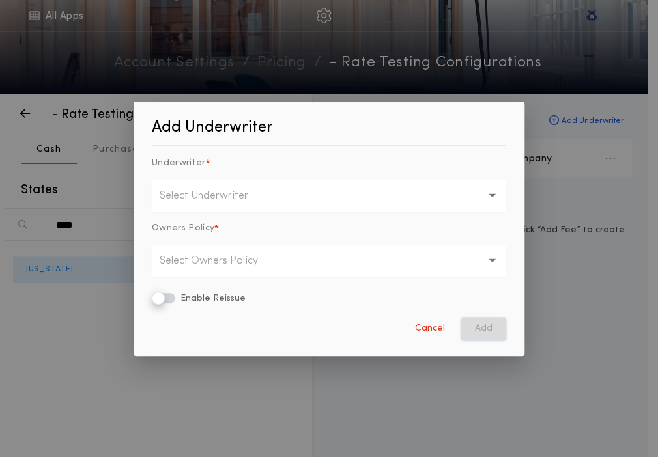
click at [253, 197] on p "Select Underwriter" at bounding box center [214, 196] width 109 height 16
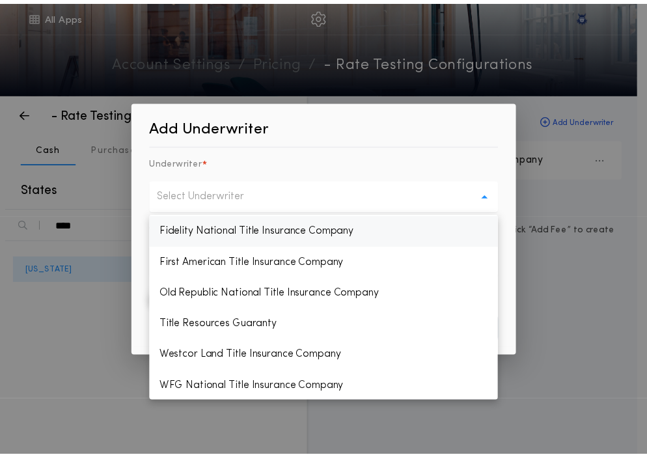
scroll to position [94, 0]
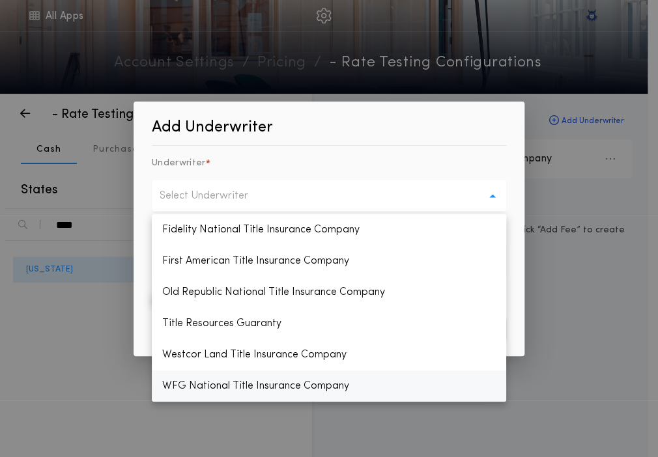
click at [201, 393] on p "WFG National Title Insurance Company" at bounding box center [329, 386] width 354 height 31
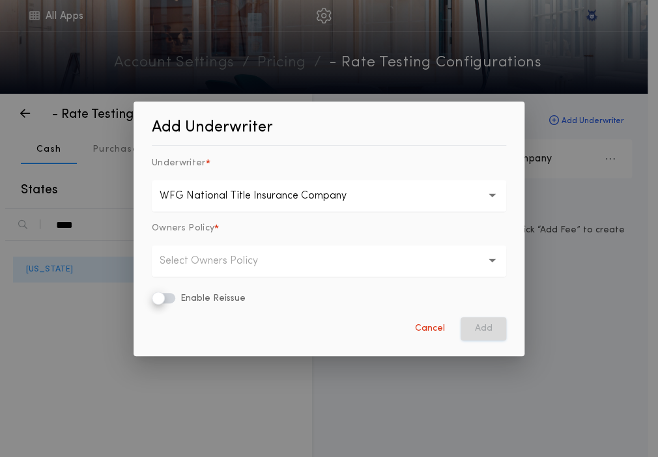
click at [238, 257] on p "Select Owners Policy" at bounding box center [219, 261] width 119 height 16
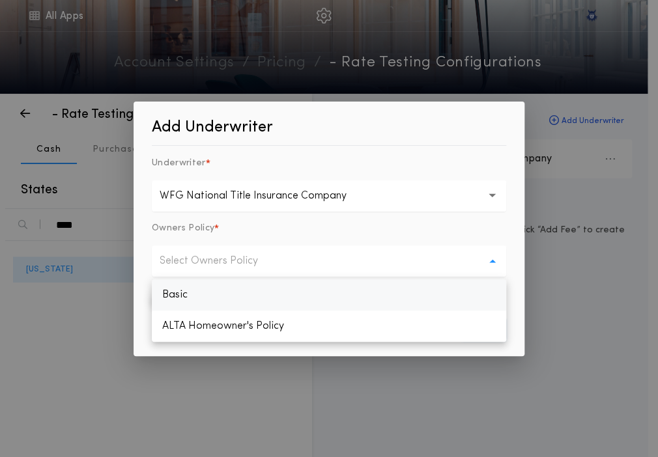
click at [204, 300] on p "Basic" at bounding box center [329, 294] width 354 height 31
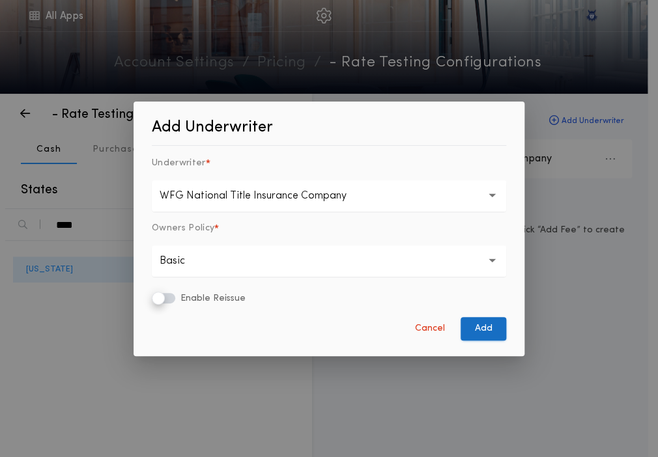
click at [481, 333] on button "Add" at bounding box center [483, 328] width 46 height 23
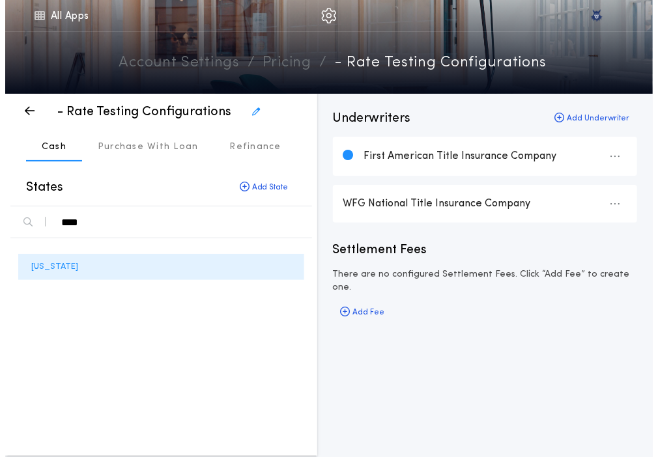
scroll to position [0, 0]
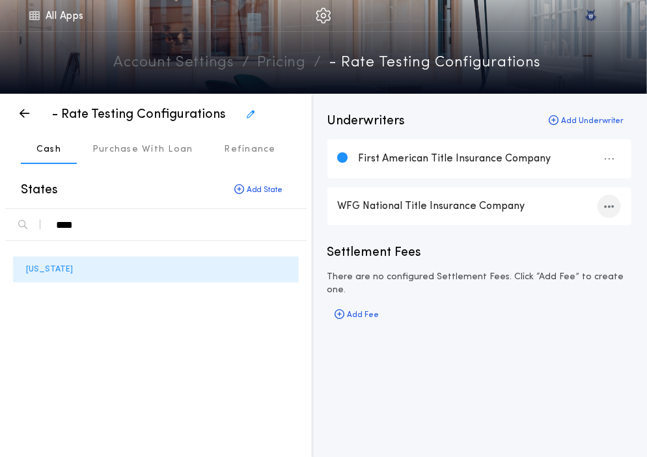
click at [606, 199] on div "button" at bounding box center [609, 206] width 23 height 23
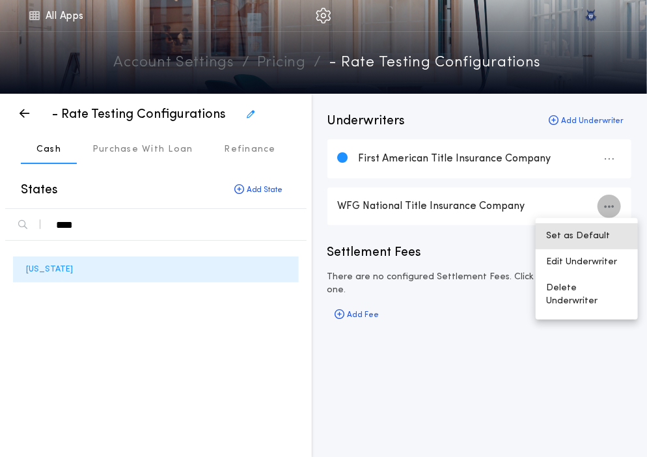
click at [599, 229] on button "Set as Default" at bounding box center [587, 236] width 102 height 26
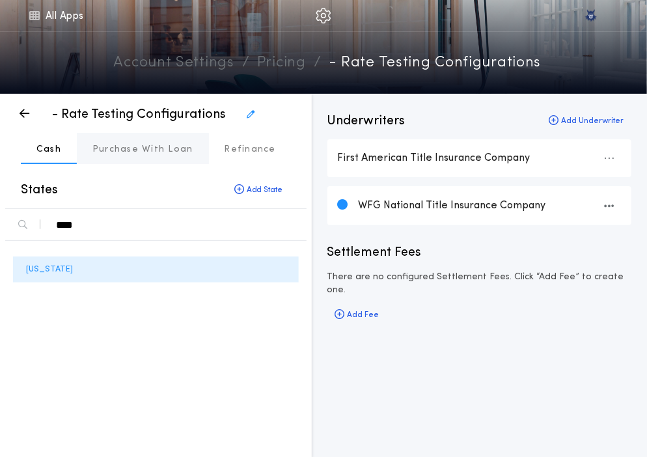
click at [125, 147] on p "Purchase With Loan" at bounding box center [142, 149] width 101 height 13
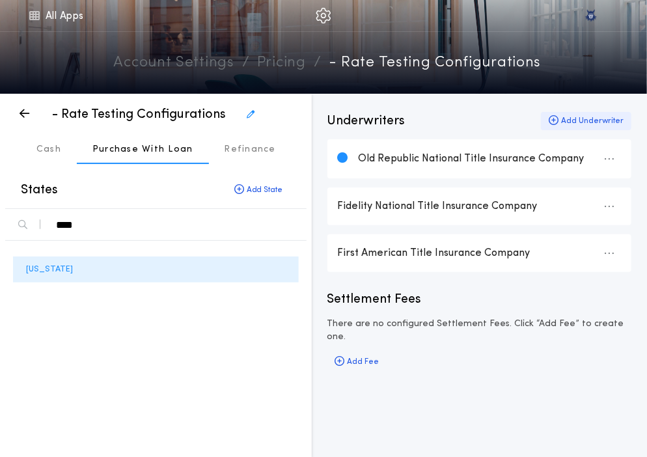
click at [569, 117] on div "Add Underwriter" at bounding box center [586, 121] width 91 height 18
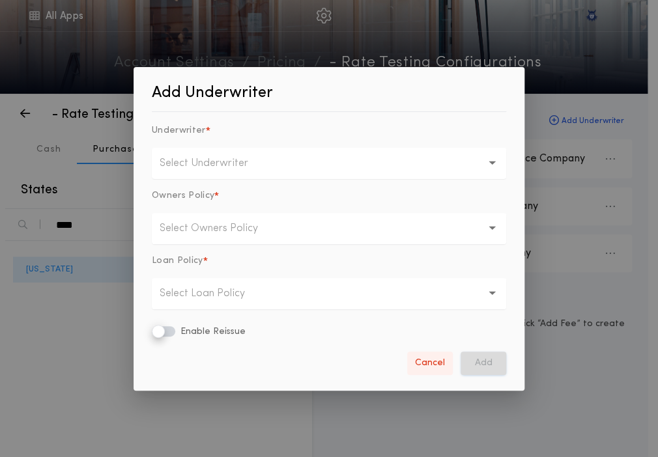
click at [427, 356] on button "Cancel" at bounding box center [430, 363] width 46 height 23
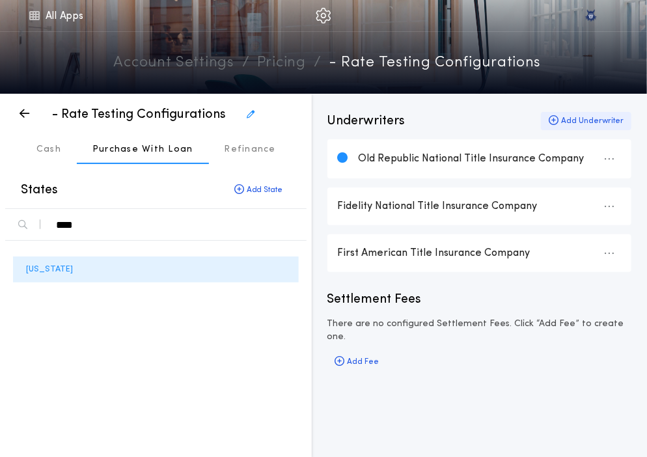
click at [570, 122] on div "Add Underwriter" at bounding box center [586, 121] width 91 height 18
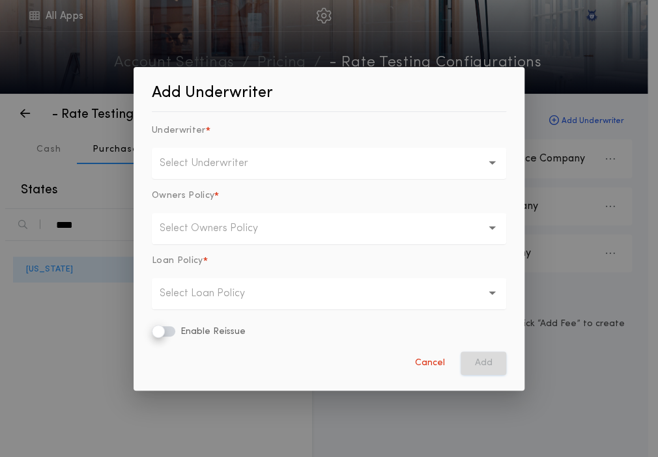
click at [277, 165] on button "Select Underwriter" at bounding box center [329, 163] width 354 height 31
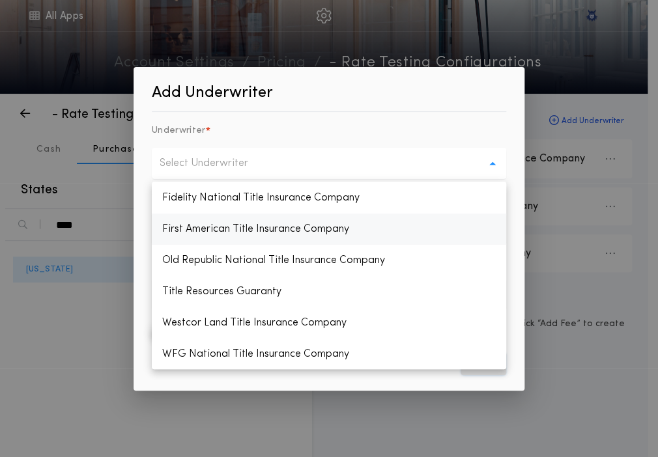
scroll to position [94, 0]
click at [238, 351] on p "WFG National Title Insurance Company" at bounding box center [329, 353] width 354 height 31
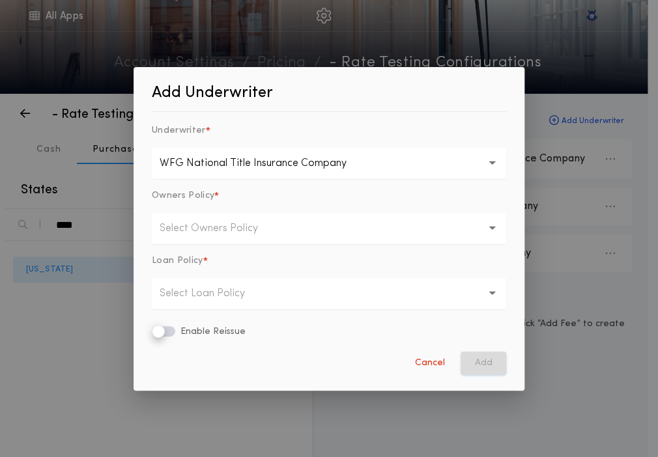
click at [287, 234] on button "Select Owners Policy" at bounding box center [329, 228] width 354 height 31
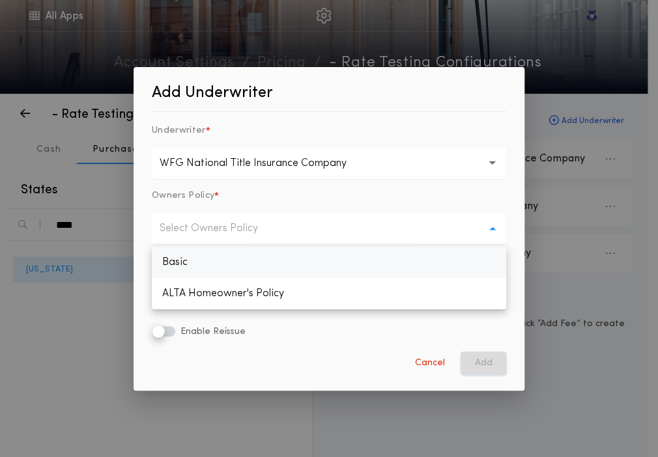
click at [279, 263] on p "Basic" at bounding box center [329, 262] width 354 height 31
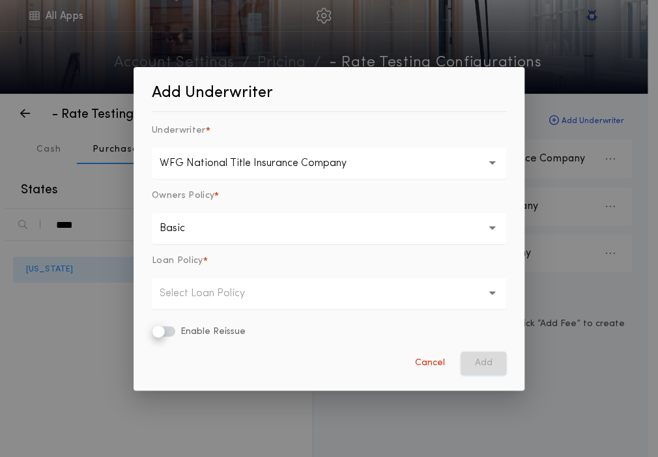
click at [259, 296] on p "Select Loan Policy" at bounding box center [213, 294] width 106 height 16
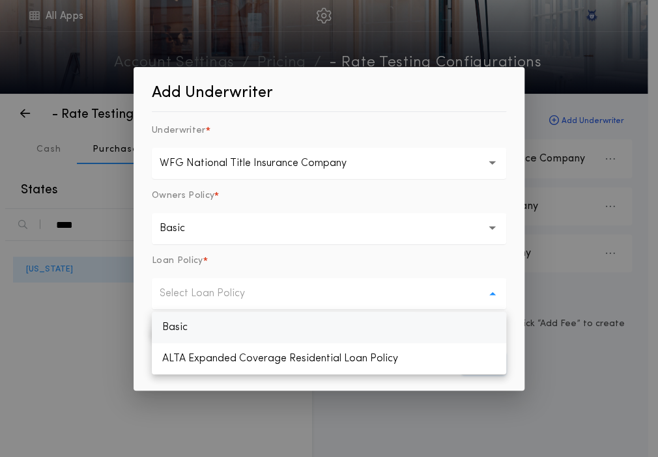
click at [245, 328] on p "Basic" at bounding box center [329, 327] width 354 height 31
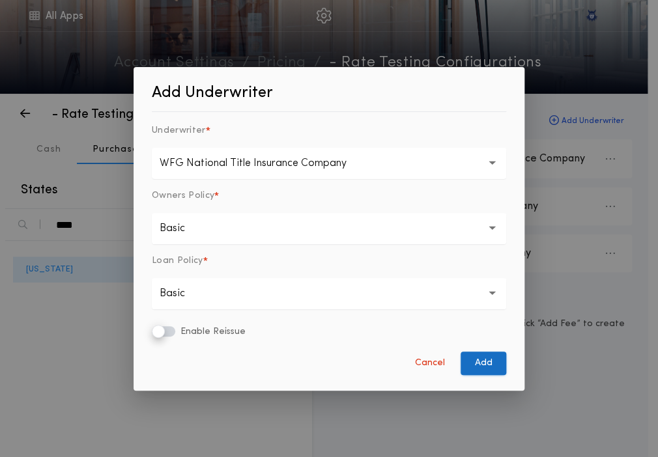
click at [475, 358] on button "Add" at bounding box center [483, 363] width 46 height 23
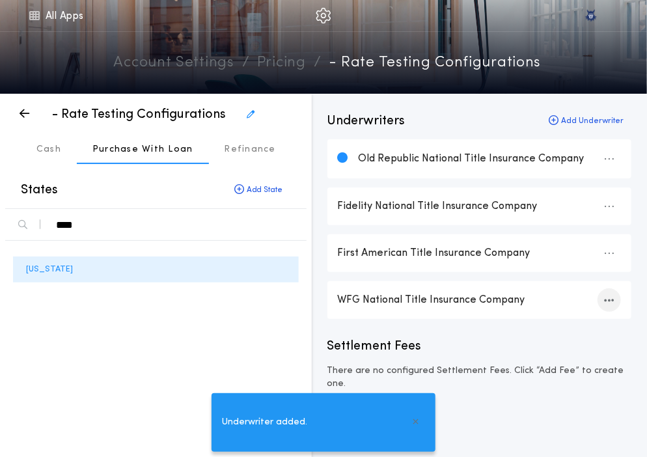
click at [611, 300] on icon "button" at bounding box center [610, 300] width 10 height 1
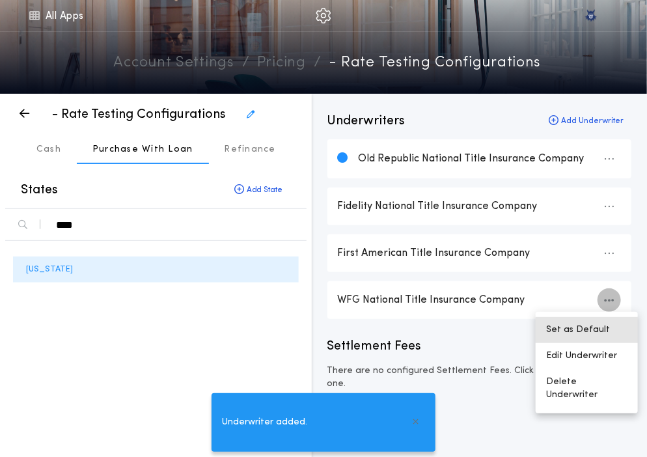
click at [593, 335] on button "Set as Default" at bounding box center [587, 330] width 102 height 26
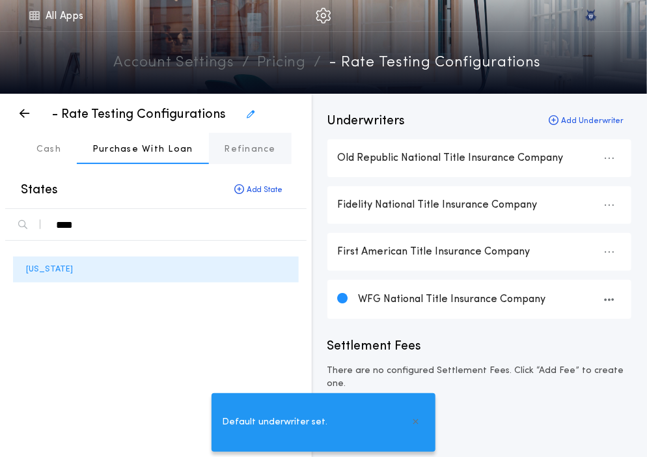
click at [240, 150] on p "Refinance" at bounding box center [250, 149] width 51 height 13
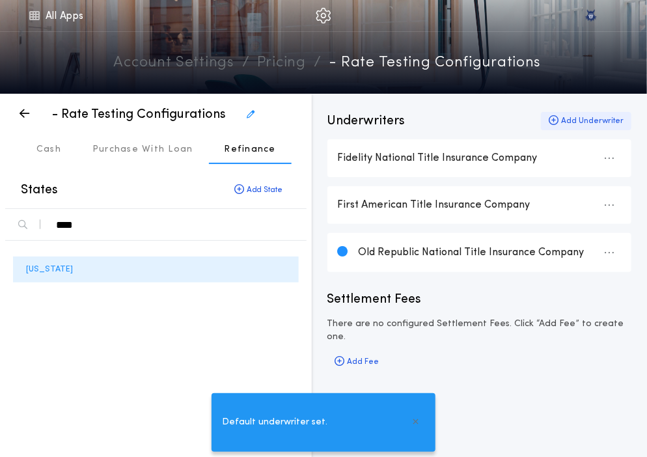
click at [562, 127] on div "Add Underwriter" at bounding box center [586, 121] width 91 height 18
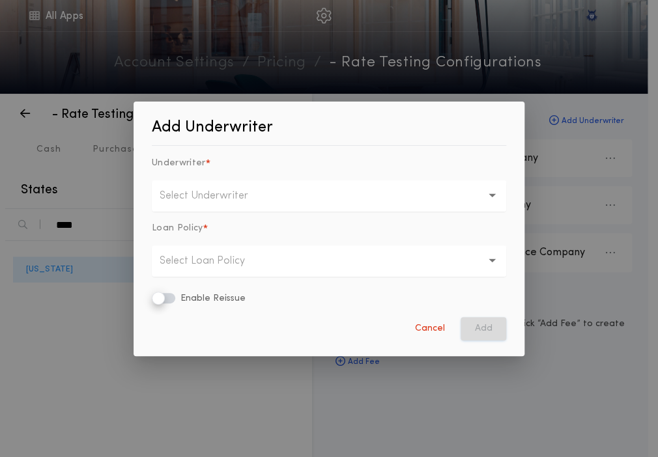
click at [238, 210] on button "Select Underwriter" at bounding box center [329, 195] width 354 height 31
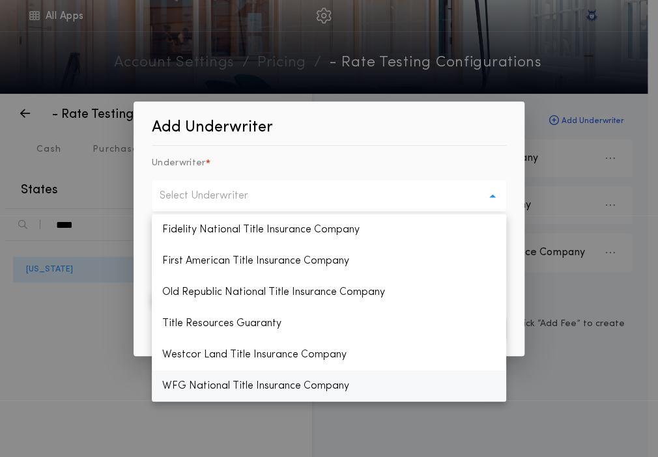
click at [263, 381] on p "WFG National Title Insurance Company" at bounding box center [329, 386] width 354 height 31
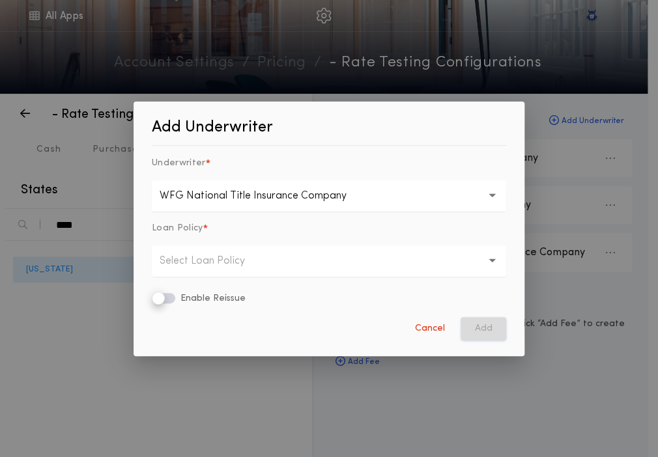
click at [260, 257] on p "Select Loan Policy" at bounding box center [213, 261] width 106 height 16
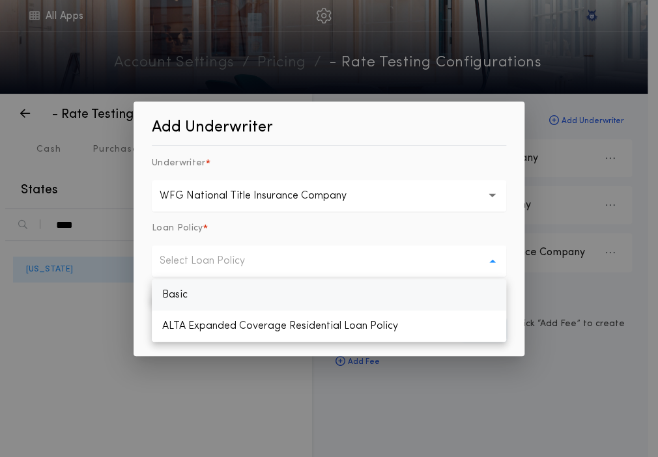
click at [219, 300] on p "Basic" at bounding box center [329, 294] width 354 height 31
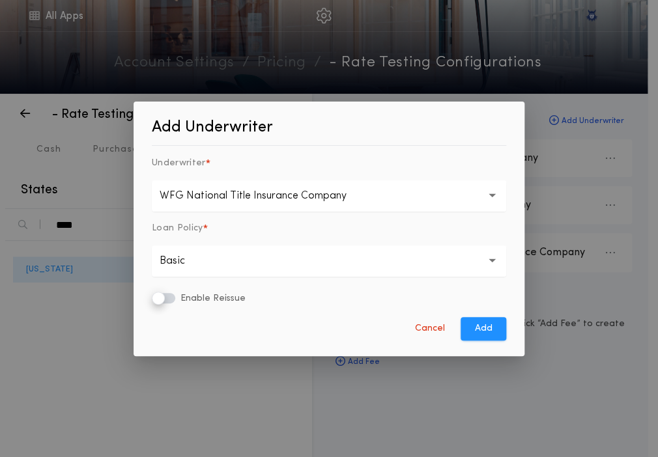
click at [470, 315] on form "**********" at bounding box center [329, 228] width 386 height 239
click at [475, 320] on button "Add" at bounding box center [483, 328] width 46 height 23
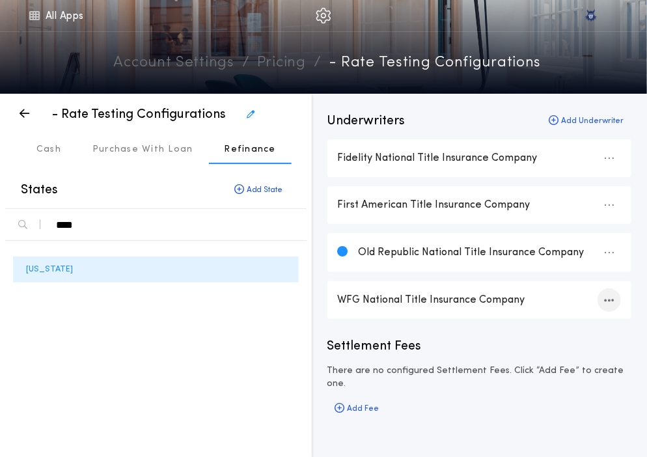
click at [602, 300] on div "button" at bounding box center [609, 299] width 23 height 23
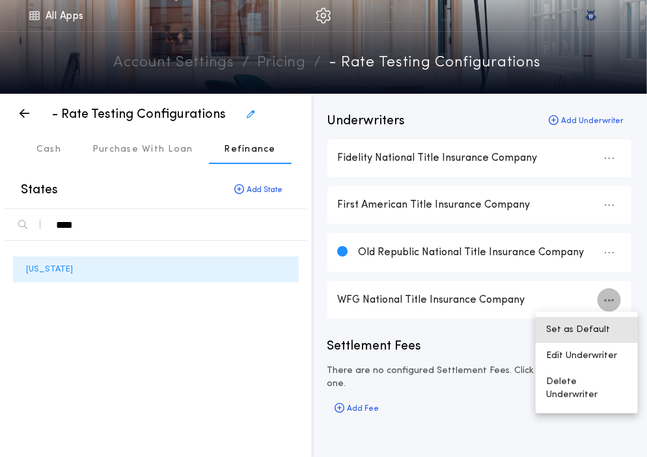
click at [592, 338] on button "Set as Default" at bounding box center [587, 330] width 102 height 26
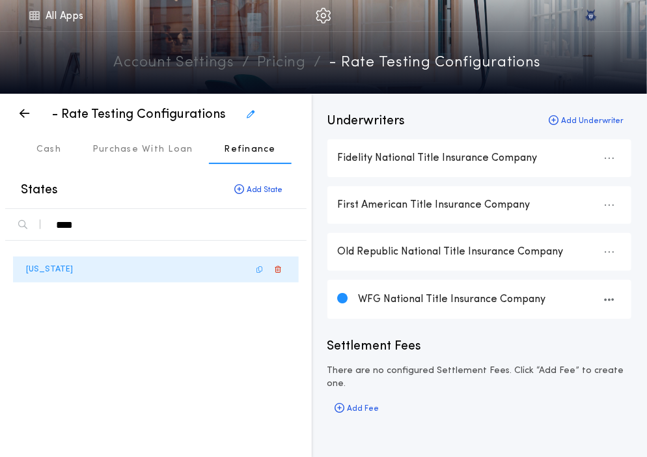
click at [98, 271] on div "Maine" at bounding box center [156, 270] width 286 height 26
click at [51, 25] on link "All Apps" at bounding box center [56, 15] width 59 height 31
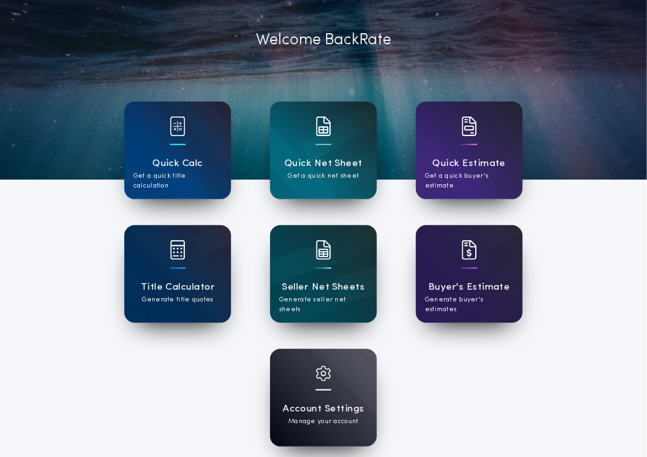
scroll to position [70, 0]
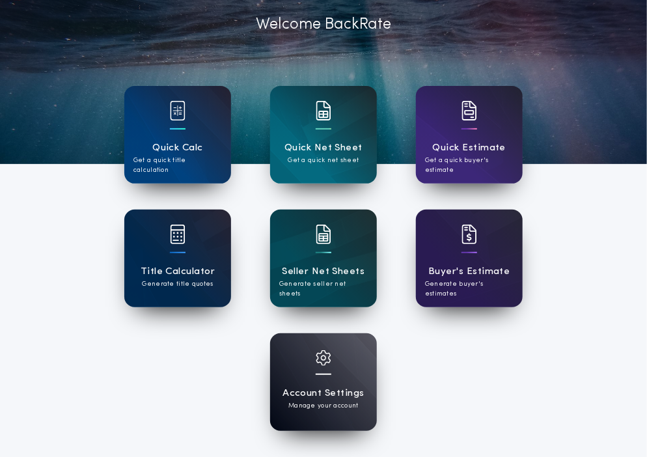
click at [133, 265] on div "Title Calculator Generate title quotes" at bounding box center [177, 259] width 107 height 98
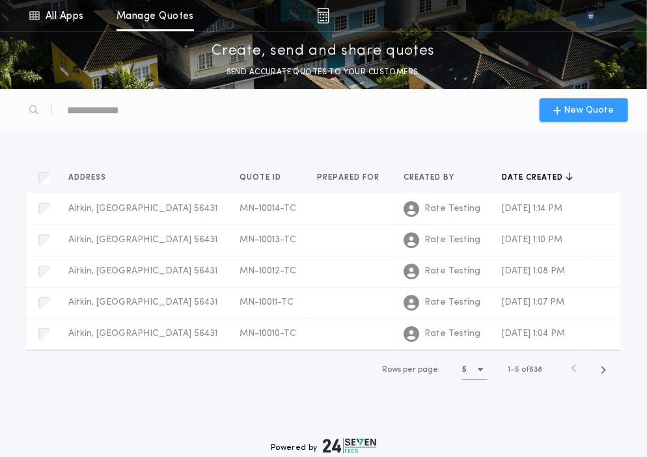
click at [578, 100] on div "New Quote" at bounding box center [584, 109] width 89 height 23
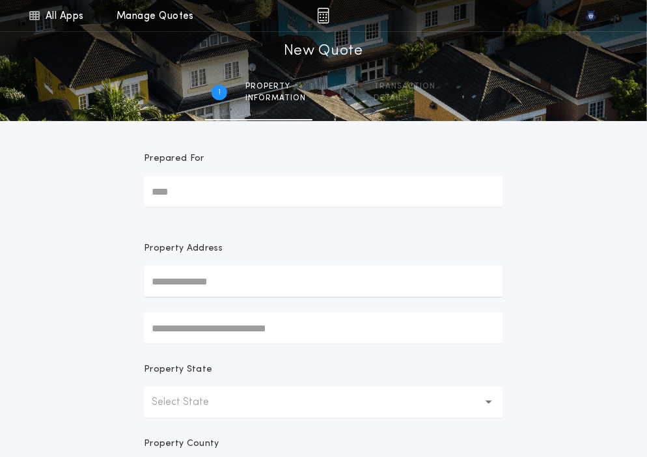
click at [224, 412] on button "Select State" at bounding box center [323, 402] width 359 height 31
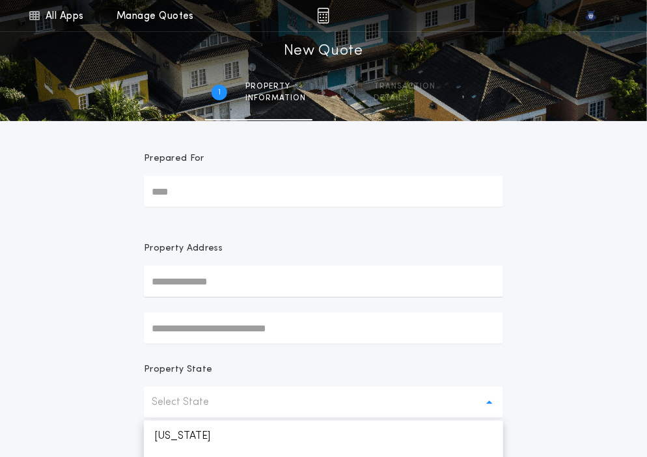
scroll to position [94, 0]
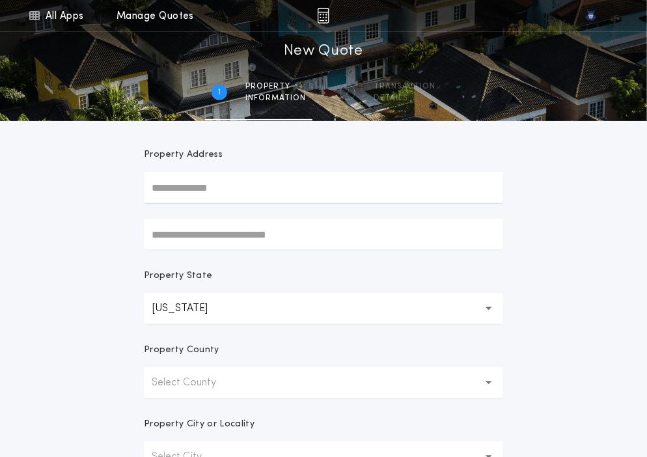
click at [197, 388] on p "Select County" at bounding box center [194, 383] width 85 height 16
click at [190, 419] on p "Androscoggin" at bounding box center [323, 416] width 359 height 31
click at [597, 382] on div "**********" at bounding box center [323, 278] width 647 height 744
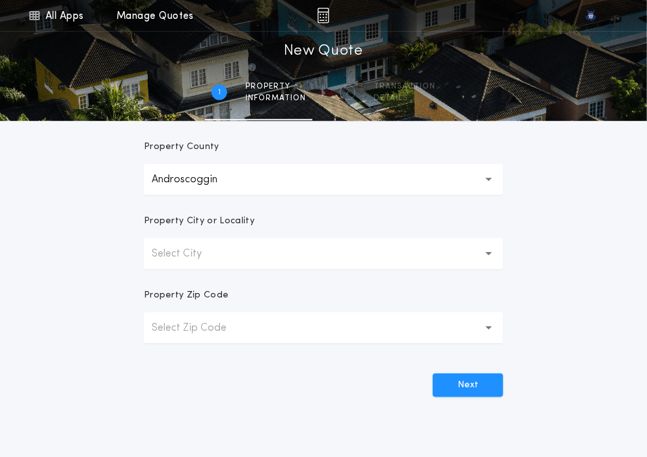
scroll to position [298, 0]
click at [231, 260] on button "Select City" at bounding box center [323, 252] width 359 height 31
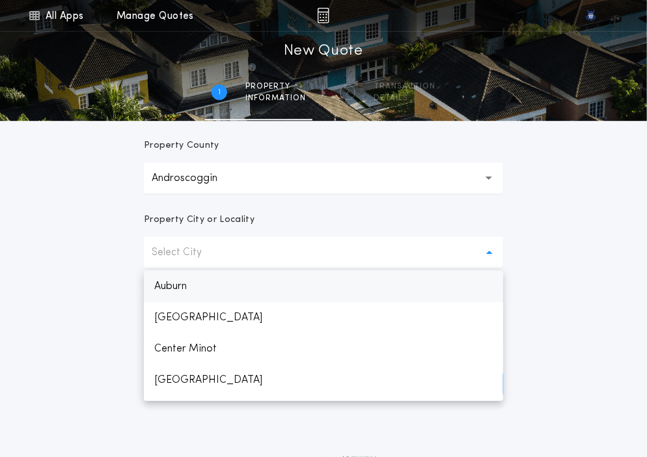
click at [221, 281] on p "Auburn" at bounding box center [323, 286] width 359 height 31
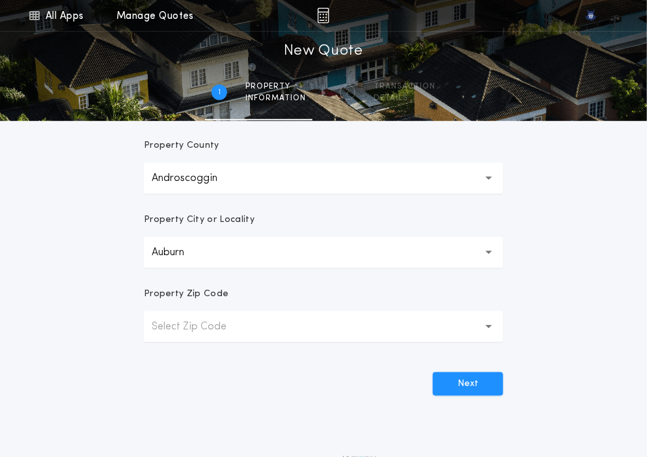
click at [199, 178] on p "Androscoggin" at bounding box center [195, 179] width 87 height 16
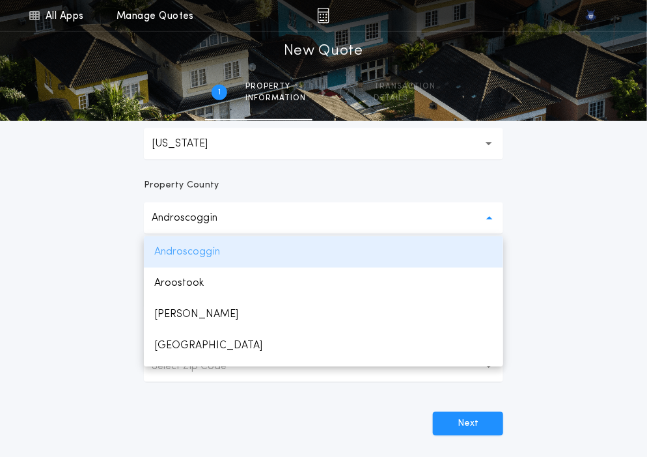
scroll to position [248, 0]
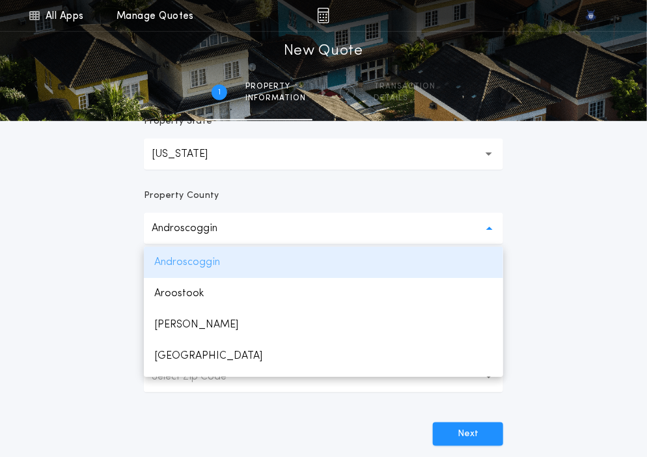
click at [185, 255] on p "Androscoggin" at bounding box center [323, 262] width 359 height 31
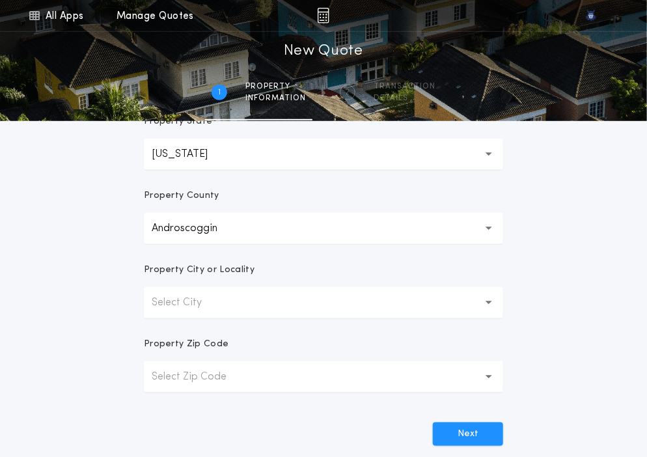
click at [182, 307] on p "Select City" at bounding box center [187, 303] width 71 height 16
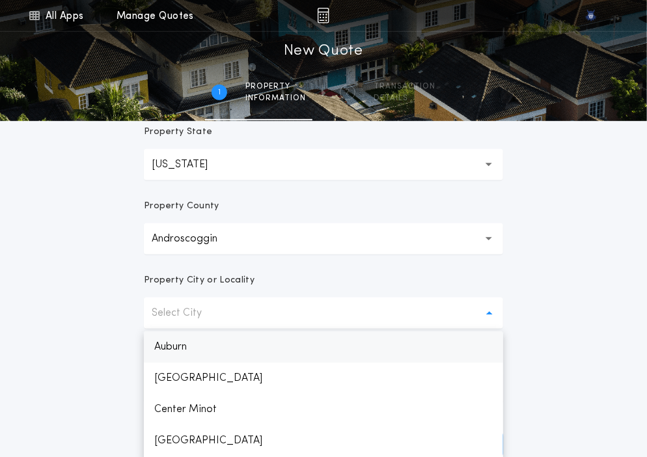
scroll to position [236, 0]
click at [180, 339] on p "Auburn" at bounding box center [323, 348] width 359 height 31
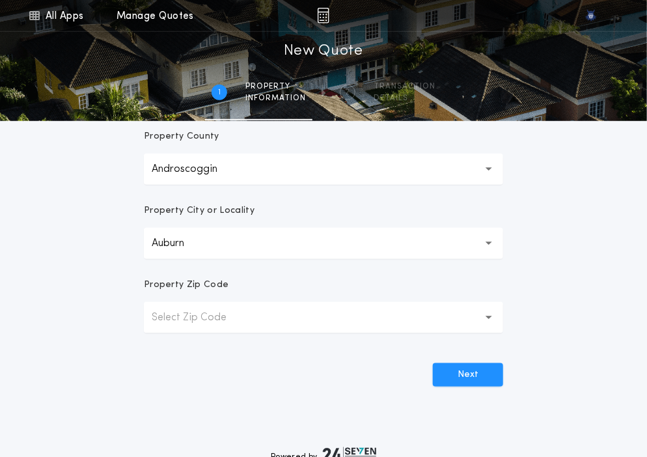
scroll to position [318, 0]
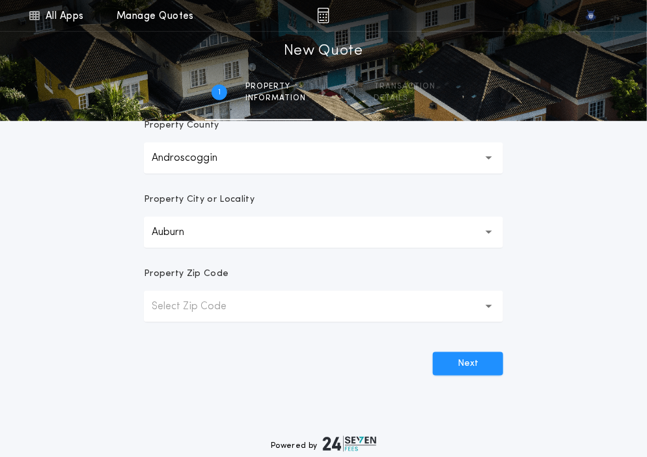
click at [238, 305] on p "Select Zip Code" at bounding box center [200, 307] width 96 height 16
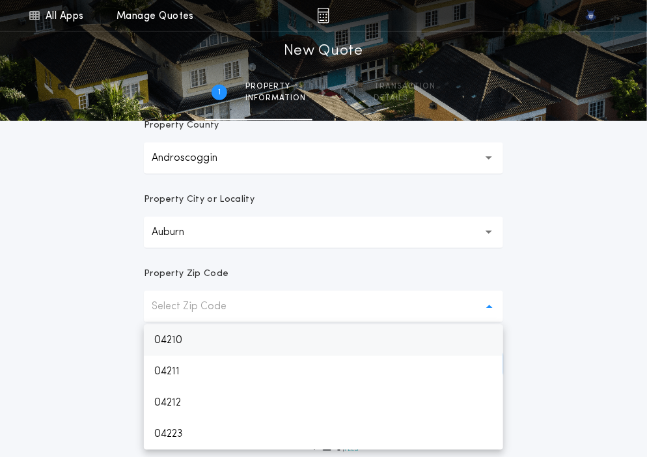
click at [222, 340] on p "04210" at bounding box center [323, 340] width 359 height 31
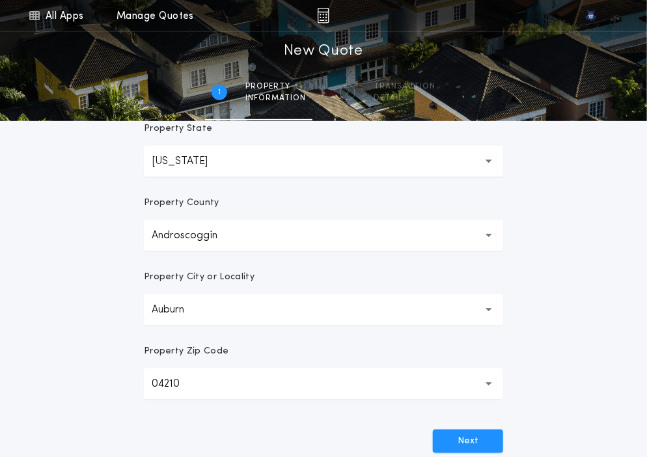
scroll to position [236, 0]
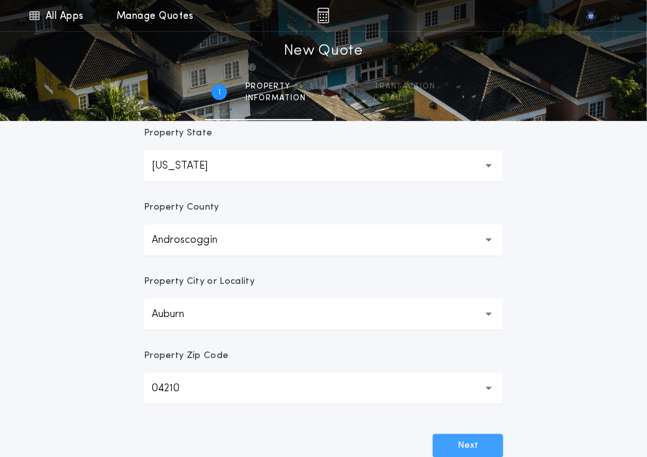
click at [460, 434] on button "Next" at bounding box center [468, 445] width 70 height 23
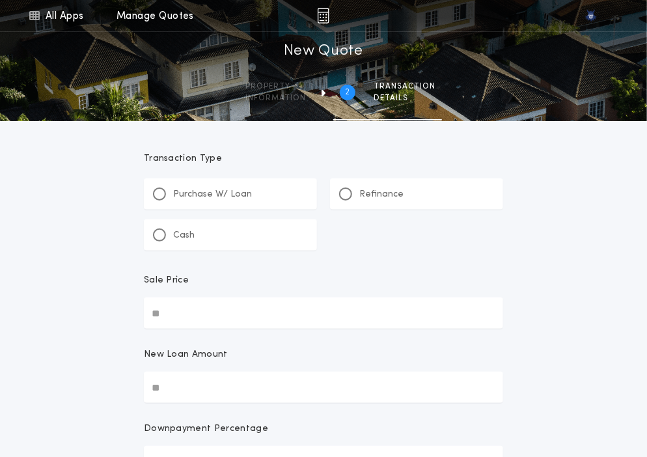
scroll to position [0, 0]
click at [163, 193] on div at bounding box center [159, 194] width 13 height 13
click at [186, 317] on input "Sale Price" at bounding box center [323, 313] width 359 height 31
paste input "text"
type input "********"
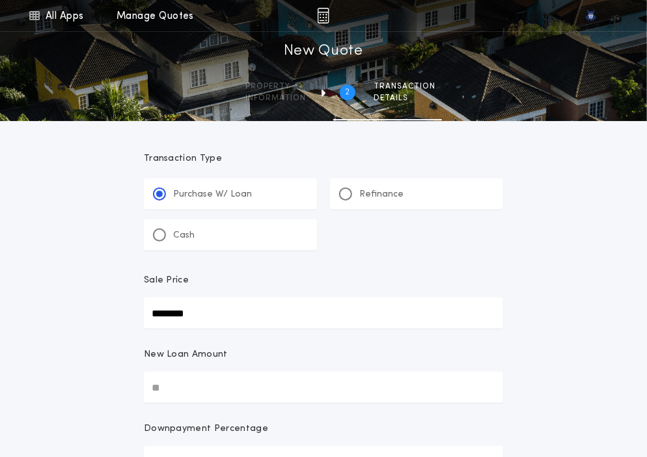
type input "********"
click at [204, 379] on input "New Loan Amount" at bounding box center [323, 387] width 359 height 31
paste input "text"
type input "********"
type input "****"
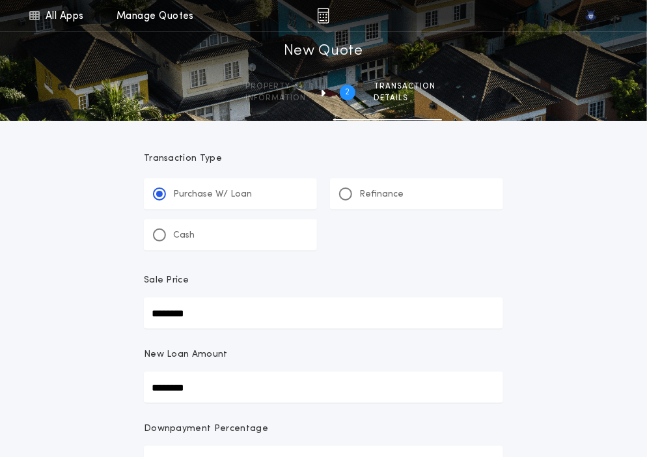
type input "********"
click at [125, 339] on div "**********" at bounding box center [323, 424] width 647 height 848
click at [336, 351] on div "New Loan Amount" at bounding box center [323, 359] width 359 height 23
click at [336, 372] on input "********" at bounding box center [323, 387] width 359 height 31
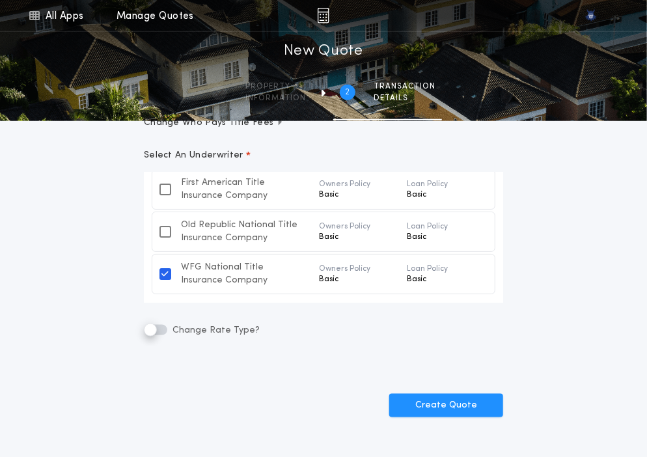
scroll to position [469, 0]
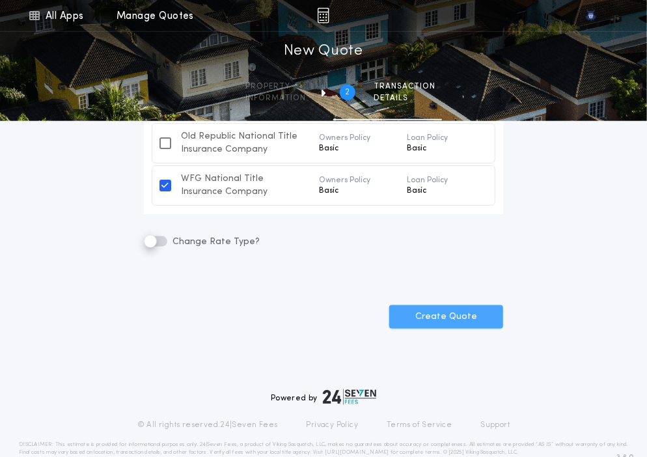
click at [471, 320] on button "Create Quote" at bounding box center [446, 316] width 114 height 23
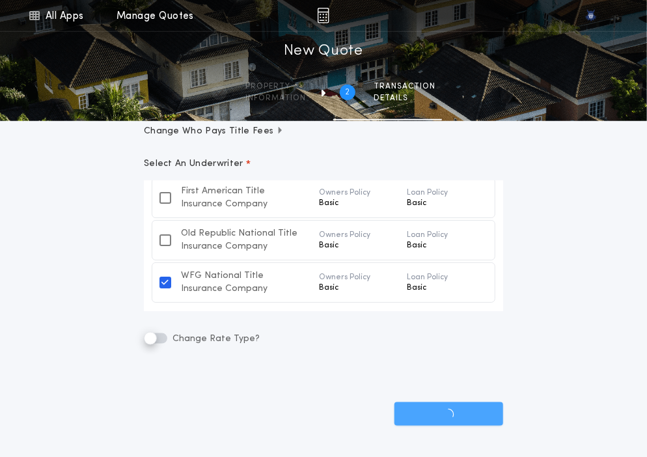
scroll to position [371, 0]
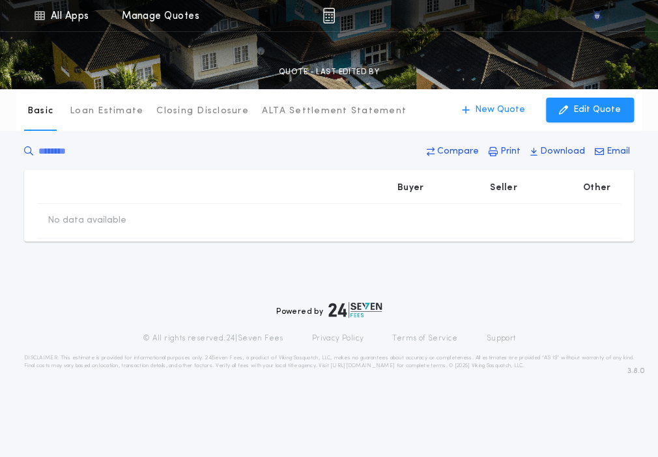
type input "********"
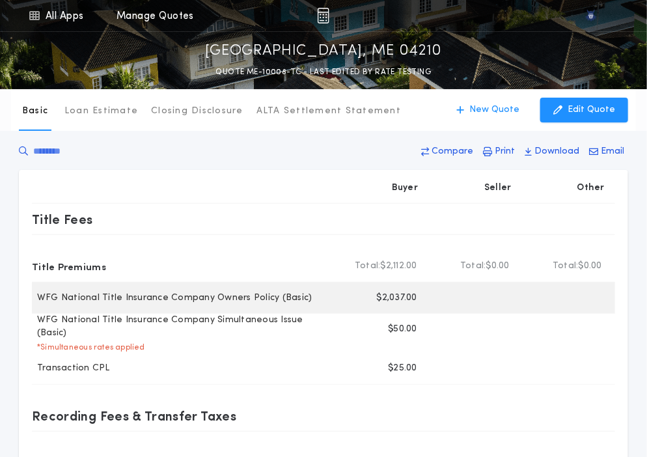
click at [396, 297] on p "$2,037.00" at bounding box center [397, 298] width 40 height 13
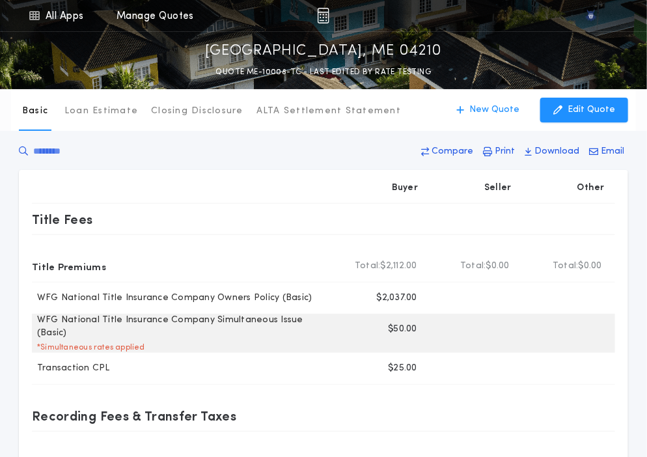
click at [399, 333] on p "$50.00" at bounding box center [402, 329] width 29 height 13
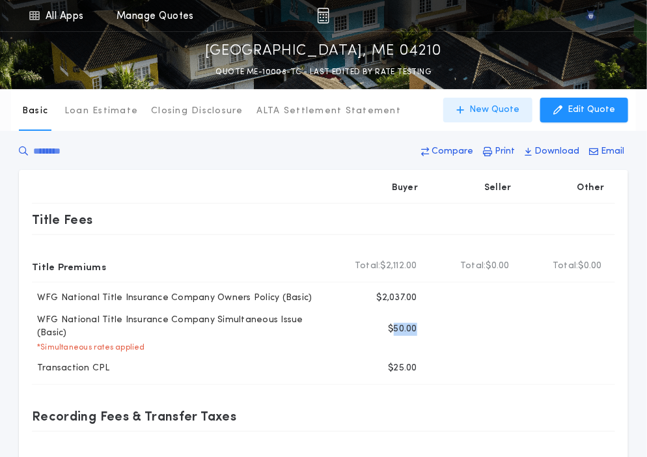
click at [492, 104] on p "New Quote" at bounding box center [495, 110] width 50 height 13
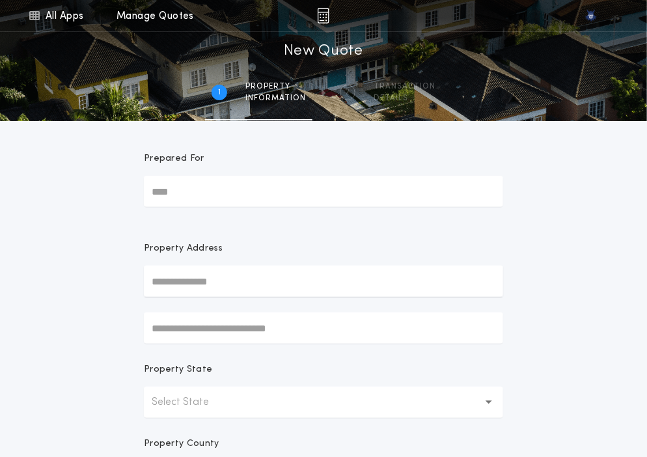
click at [188, 402] on p "Select State" at bounding box center [191, 403] width 78 height 16
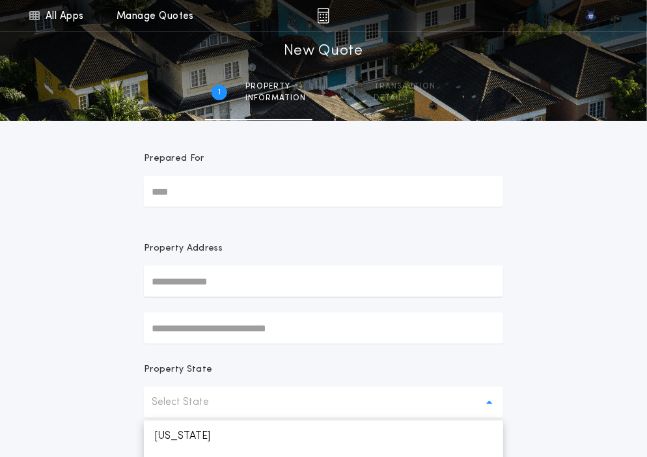
scroll to position [94, 0]
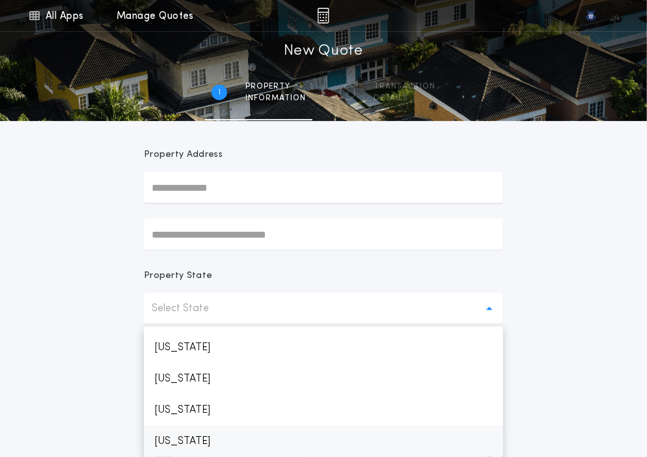
click at [176, 443] on p "Maine" at bounding box center [323, 441] width 359 height 31
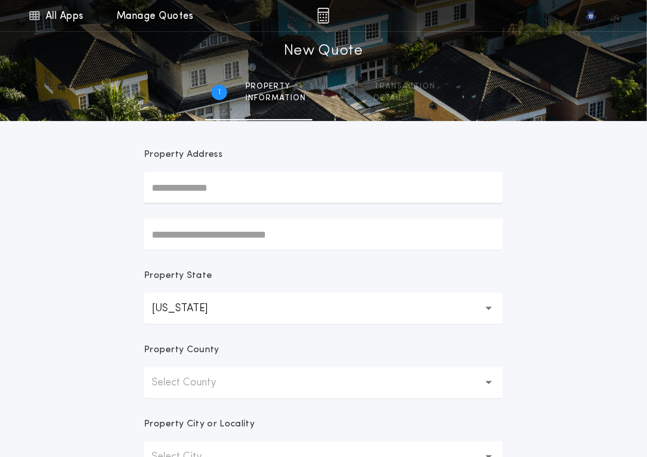
click at [255, 380] on button "Select County" at bounding box center [323, 382] width 359 height 31
click at [221, 417] on p "Androscoggin" at bounding box center [323, 416] width 359 height 31
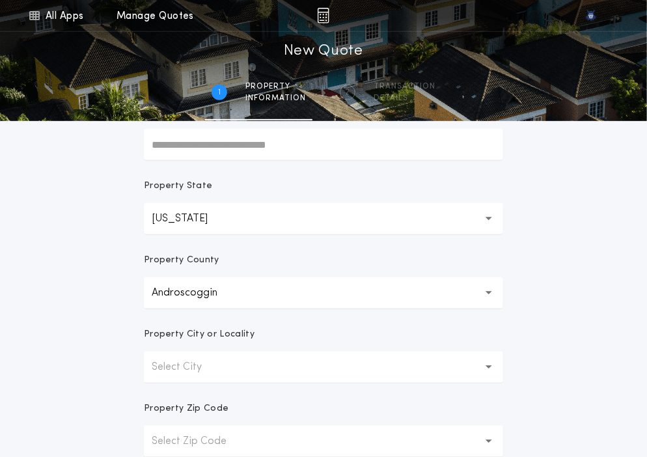
scroll to position [184, 0]
click at [242, 352] on button "Select City" at bounding box center [323, 366] width 359 height 31
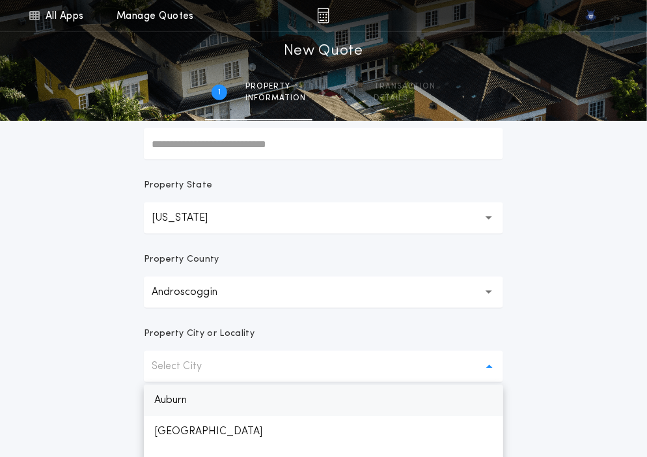
click at [206, 393] on p "Auburn" at bounding box center [323, 400] width 359 height 31
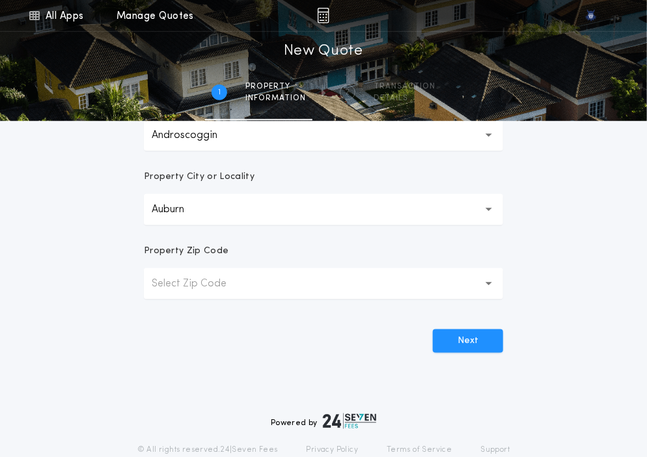
scroll to position [346, 0]
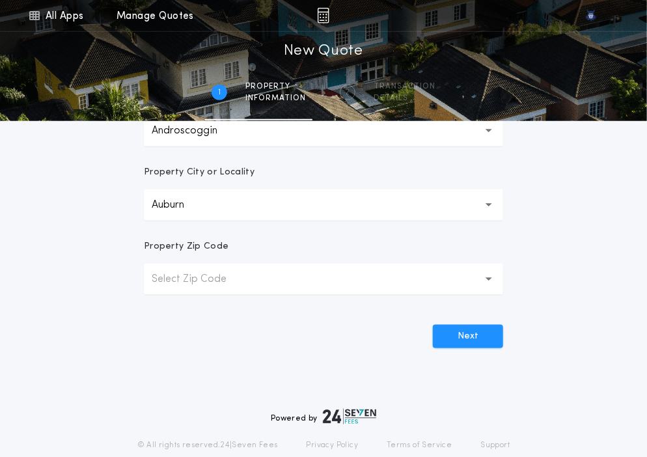
click at [244, 275] on p "Select Zip Code" at bounding box center [200, 280] width 96 height 16
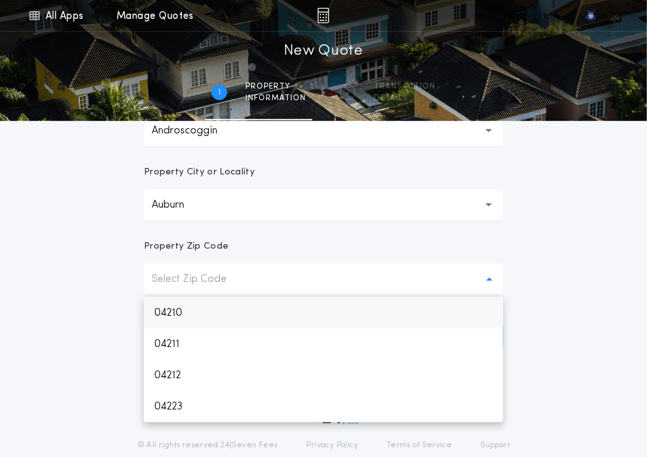
click at [216, 317] on p "04210" at bounding box center [323, 313] width 359 height 31
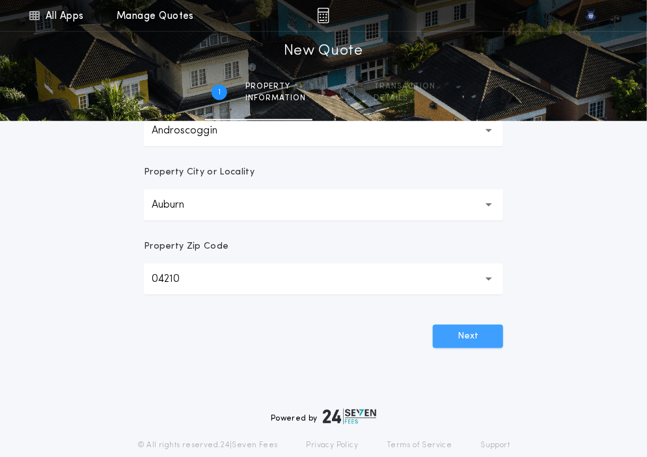
click at [447, 335] on button "Next" at bounding box center [468, 336] width 70 height 23
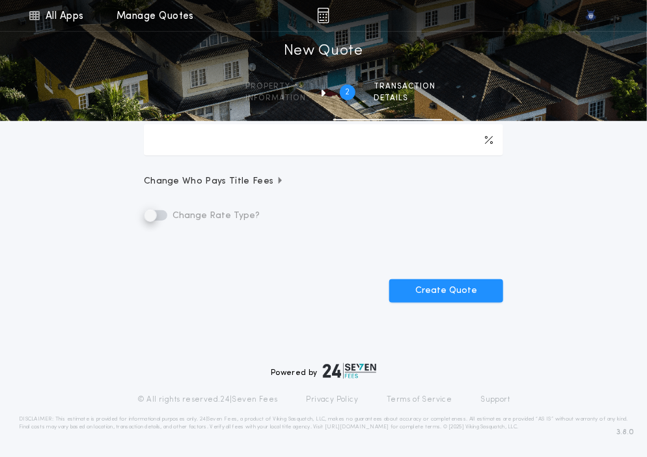
scroll to position [0, 0]
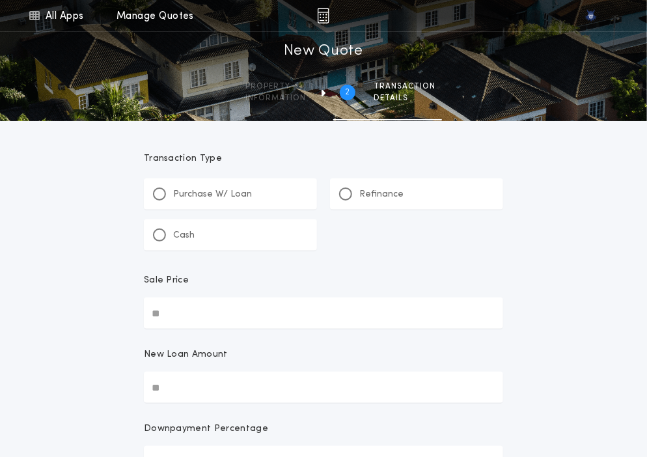
click at [167, 196] on div "Purchase W/ Loan" at bounding box center [202, 195] width 99 height 14
click at [210, 313] on input "Sale Price" at bounding box center [323, 313] width 359 height 31
paste input "text"
type input "********"
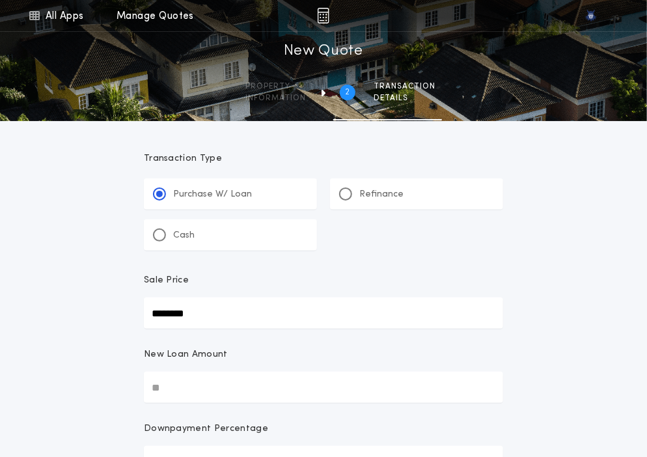
click at [182, 390] on input "New Loan Amount" at bounding box center [323, 387] width 359 height 31
paste input "text"
type input "********"
type input "****"
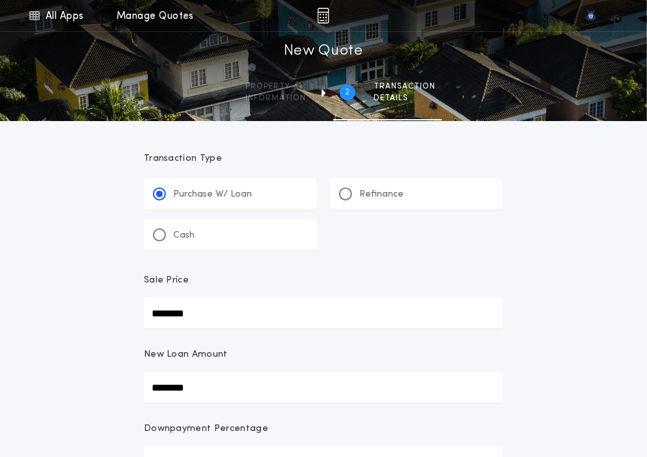
type input "********"
click at [238, 365] on div "New Loan Amount" at bounding box center [323, 359] width 359 height 23
click at [238, 372] on input "********" at bounding box center [323, 387] width 359 height 31
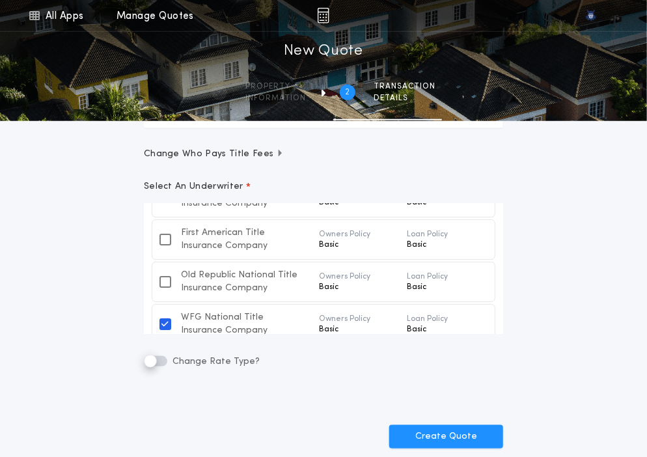
scroll to position [53, 0]
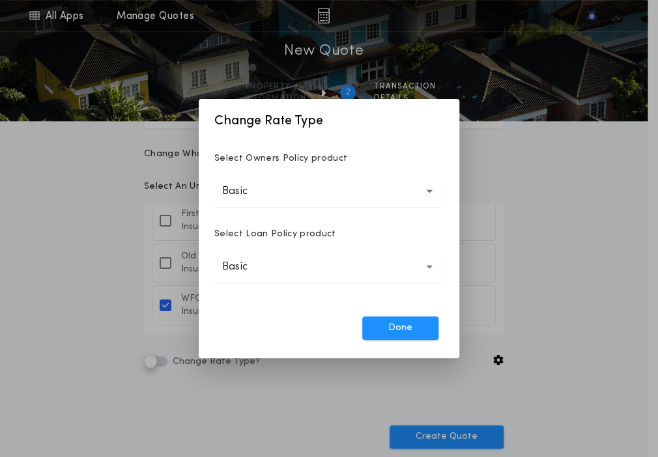
click at [328, 198] on button "Basic *****" at bounding box center [328, 191] width 229 height 31
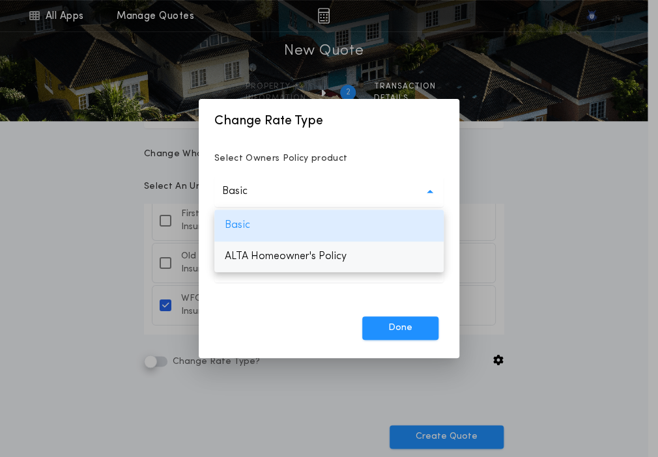
click at [292, 258] on p "ALTA Homeowner's Policy" at bounding box center [328, 256] width 229 height 31
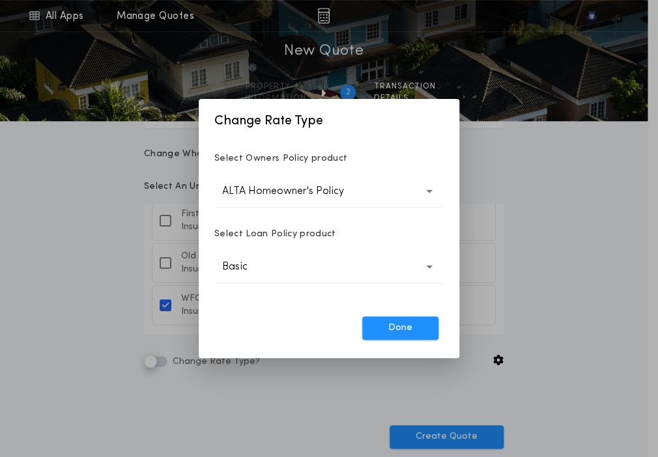
click at [285, 270] on button "Basic *****" at bounding box center [328, 266] width 229 height 31
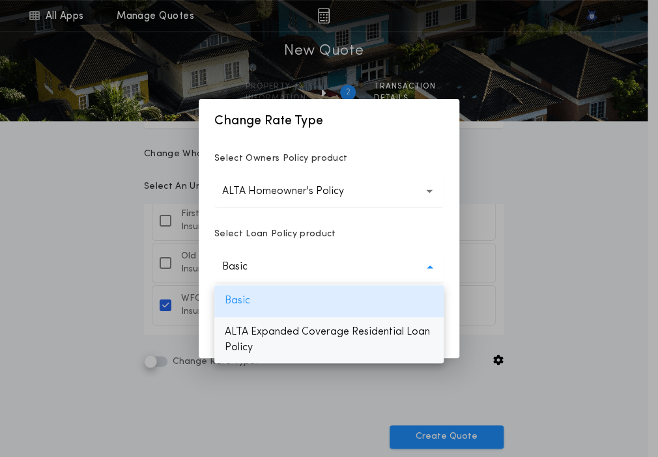
click at [265, 339] on p "ALTA Expanded Coverage Residential Loan Policy" at bounding box center [328, 339] width 229 height 47
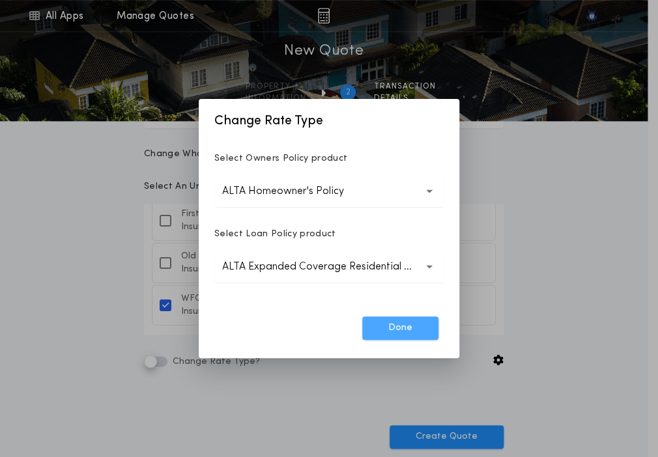
click at [380, 324] on button "Done" at bounding box center [400, 327] width 76 height 23
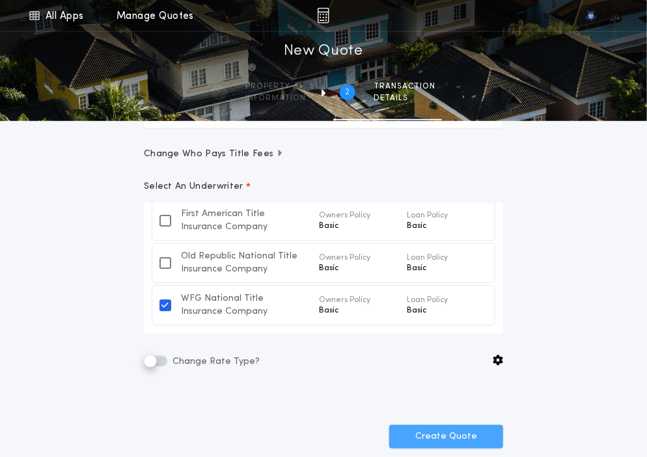
click at [413, 427] on button "Create Quote" at bounding box center [446, 436] width 114 height 23
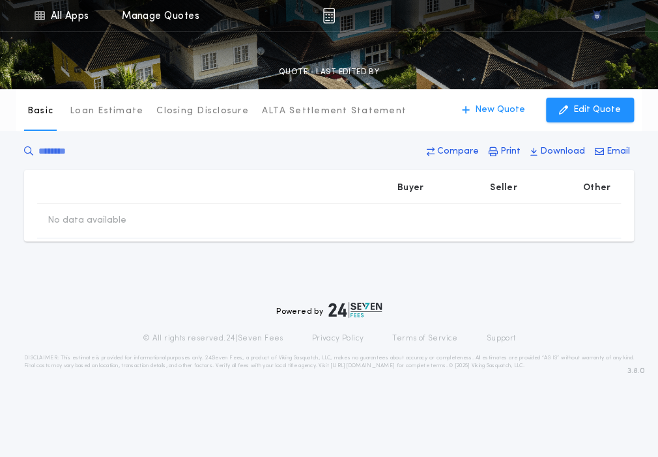
type input "********"
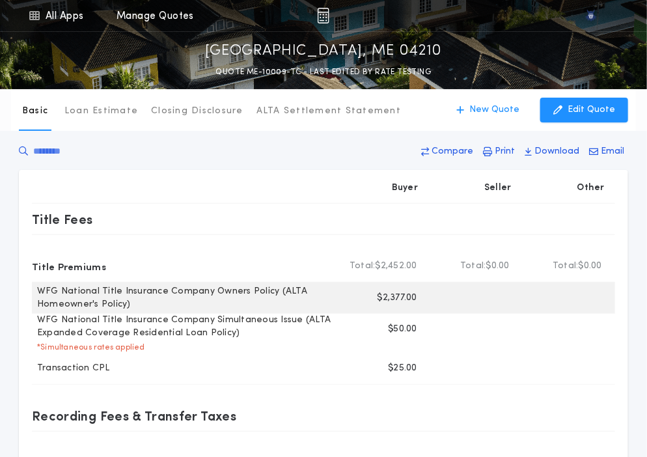
click at [394, 299] on p "$2,377.00" at bounding box center [398, 298] width 40 height 13
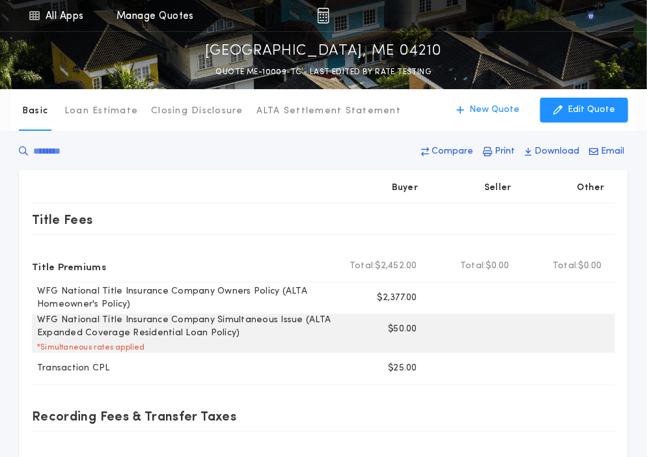
click at [396, 328] on p "$50.00" at bounding box center [402, 329] width 29 height 13
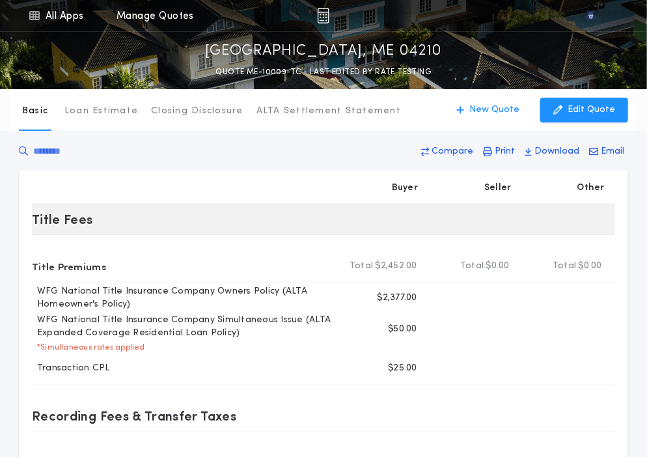
click at [274, 216] on div "Title Fees" at bounding box center [183, 219] width 303 height 21
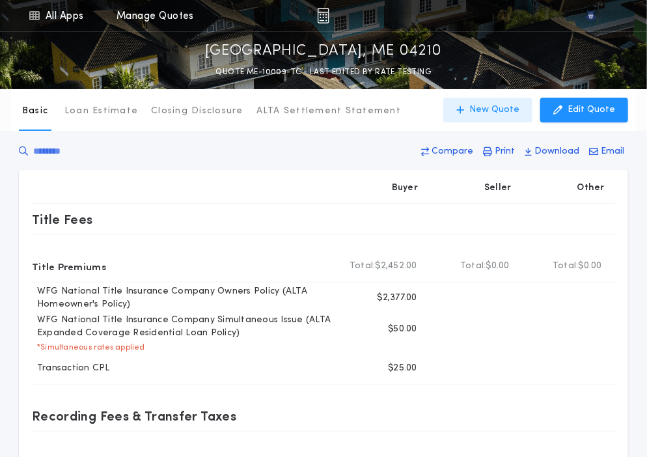
click at [500, 117] on button "New Quote" at bounding box center [487, 110] width 89 height 25
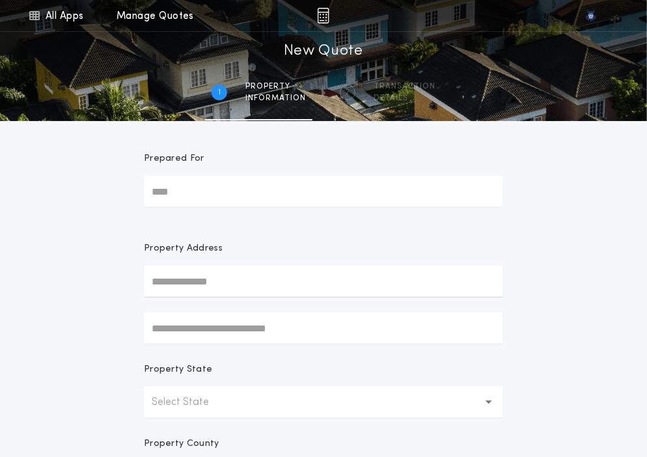
click at [255, 393] on button "Select State" at bounding box center [323, 402] width 359 height 31
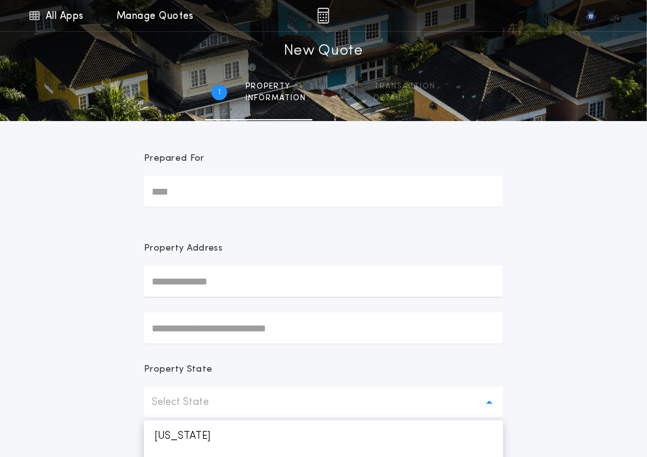
scroll to position [94, 0]
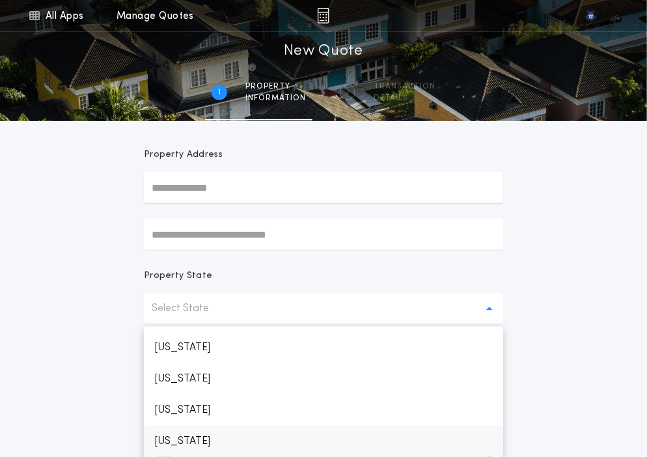
click at [161, 442] on p "Maine" at bounding box center [323, 441] width 359 height 31
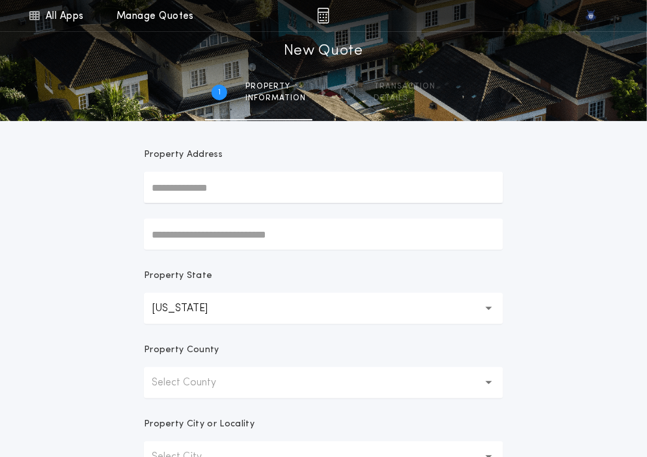
click at [108, 357] on div "All Apps Quick Calc Quick Net Sheet Quick Estimate Title Calculator Seller Net …" at bounding box center [323, 278] width 647 height 744
click at [188, 375] on p "Select County" at bounding box center [194, 383] width 85 height 16
click at [277, 409] on p "Androscoggin" at bounding box center [323, 416] width 359 height 31
click at [546, 400] on div "**********" at bounding box center [323, 278] width 647 height 744
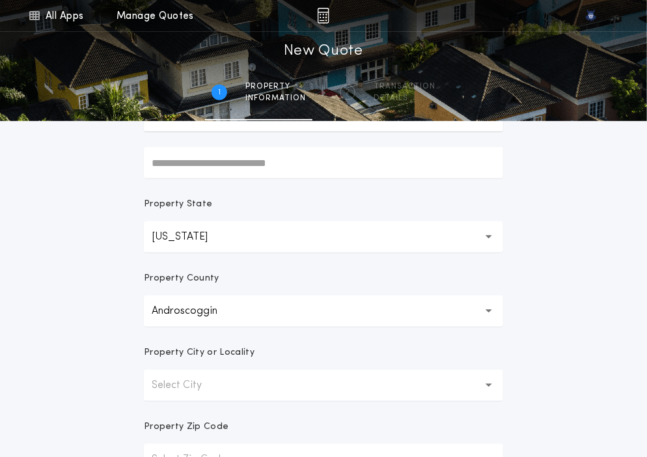
scroll to position [188, 0]
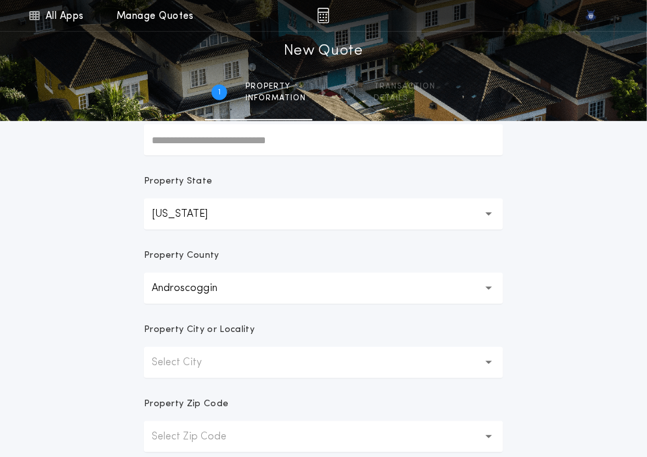
click at [263, 357] on button "Select City" at bounding box center [323, 362] width 359 height 31
click at [217, 395] on p "Auburn" at bounding box center [323, 396] width 359 height 31
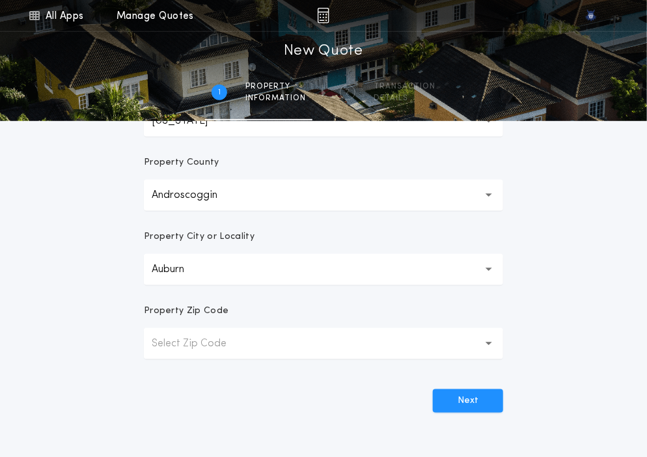
scroll to position [307, 0]
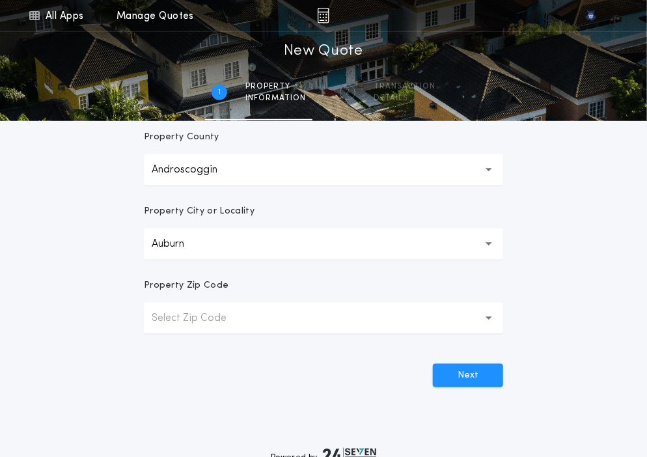
click at [202, 309] on button "Select Zip Code" at bounding box center [323, 318] width 359 height 31
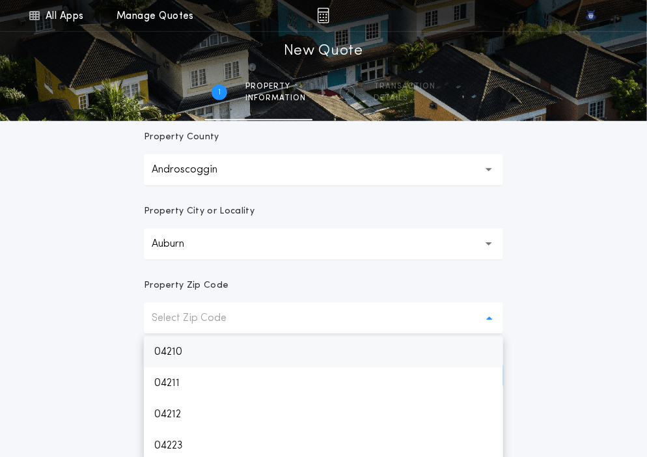
click at [201, 347] on p "04210" at bounding box center [323, 352] width 359 height 31
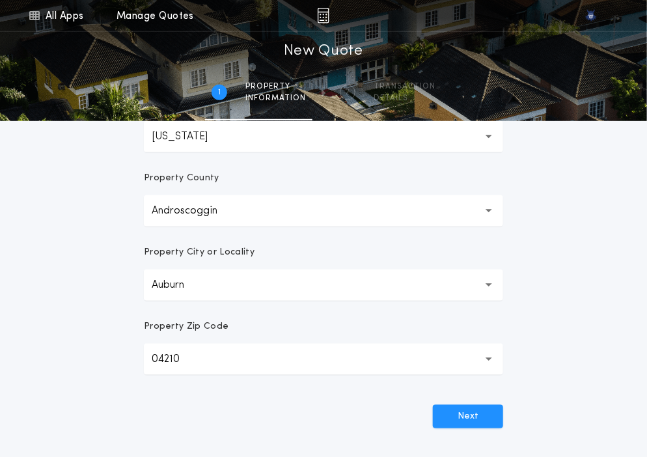
scroll to position [269, 0]
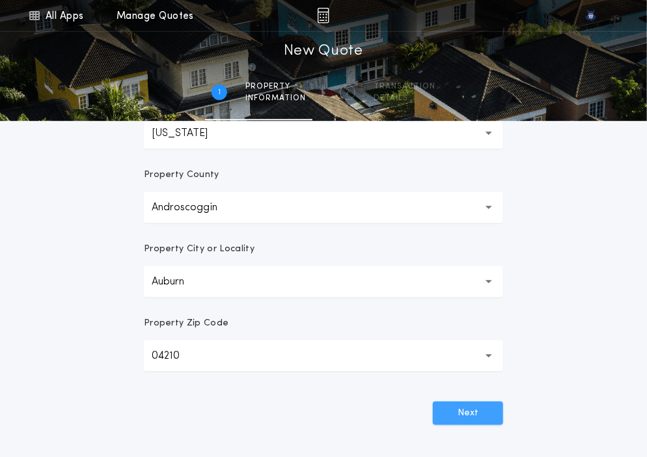
click at [470, 408] on button "Next" at bounding box center [468, 413] width 70 height 23
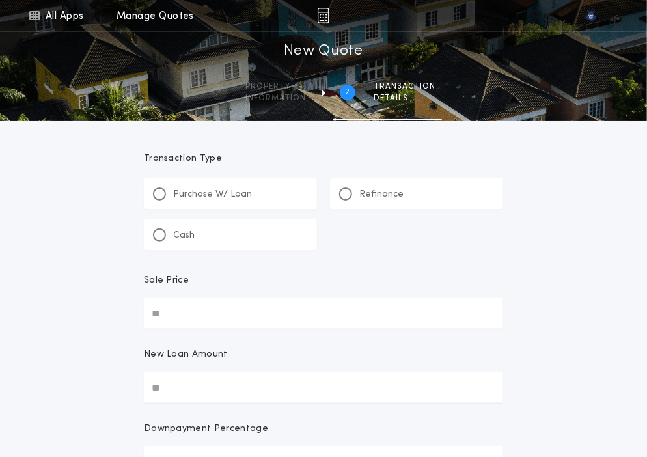
scroll to position [0, 0]
click at [289, 102] on span "information" at bounding box center [276, 98] width 61 height 10
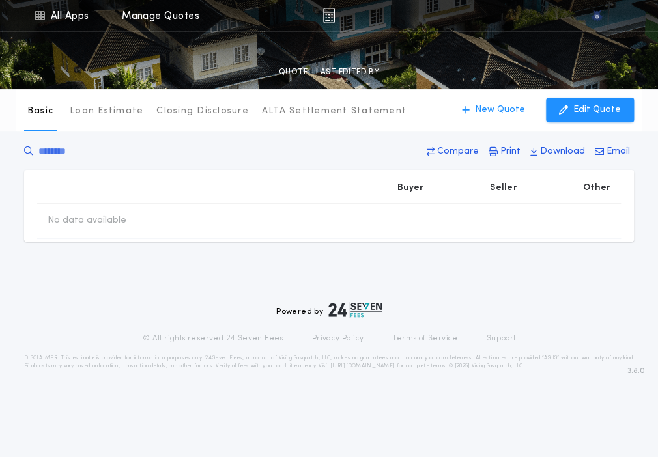
type input "********"
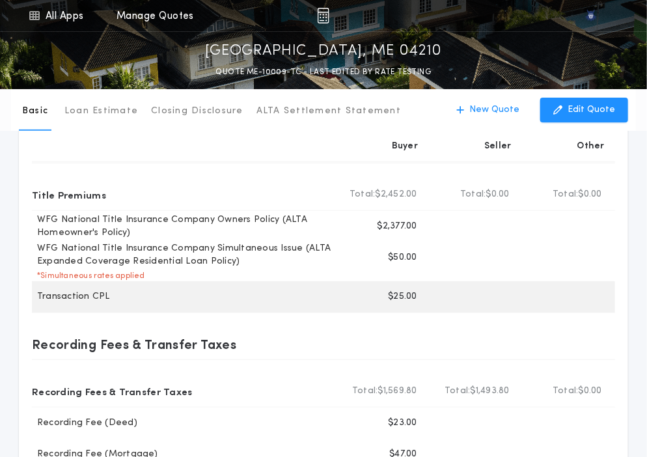
scroll to position [75, 0]
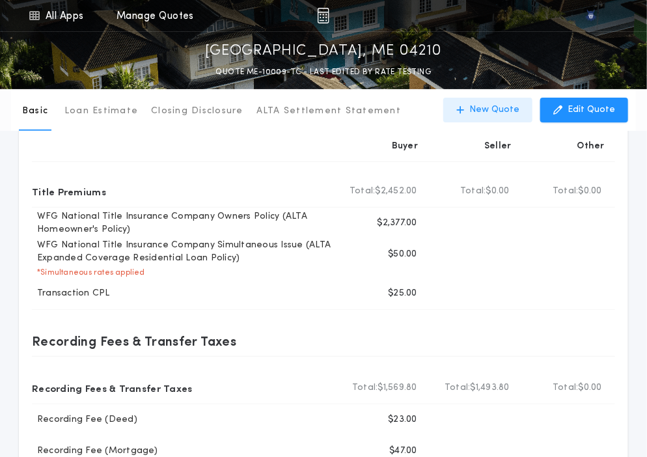
click at [485, 113] on p "New Quote" at bounding box center [495, 110] width 50 height 13
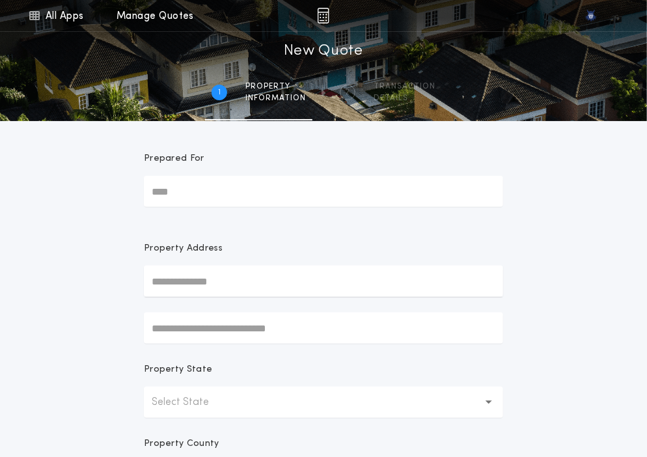
click at [116, 320] on div "All Apps Quick Calc Quick Net Sheet Quick Estimate Title Calculator Seller Net …" at bounding box center [323, 372] width 647 height 744
click at [235, 401] on button "Select State" at bounding box center [323, 402] width 359 height 31
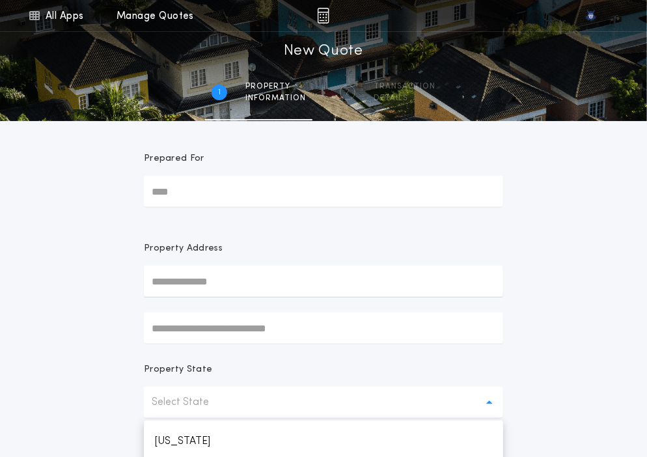
scroll to position [94, 0]
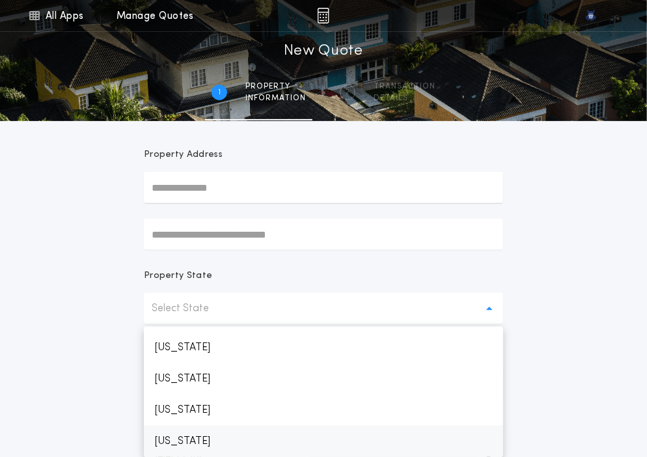
click at [218, 436] on p "Maine" at bounding box center [323, 441] width 359 height 31
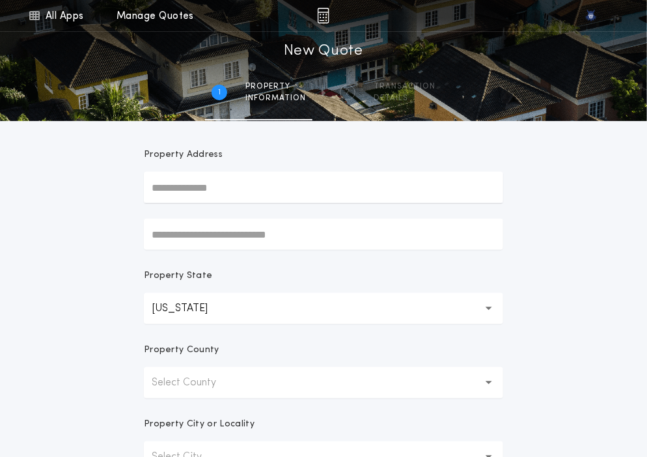
click at [97, 382] on div "All Apps Quick Calc Quick Net Sheet Quick Estimate Title Calculator Seller Net …" at bounding box center [323, 278] width 647 height 744
click at [183, 379] on p "Select County" at bounding box center [194, 383] width 85 height 16
click at [187, 410] on p "Androscoggin" at bounding box center [323, 416] width 359 height 31
click at [76, 401] on div "**********" at bounding box center [323, 278] width 647 height 744
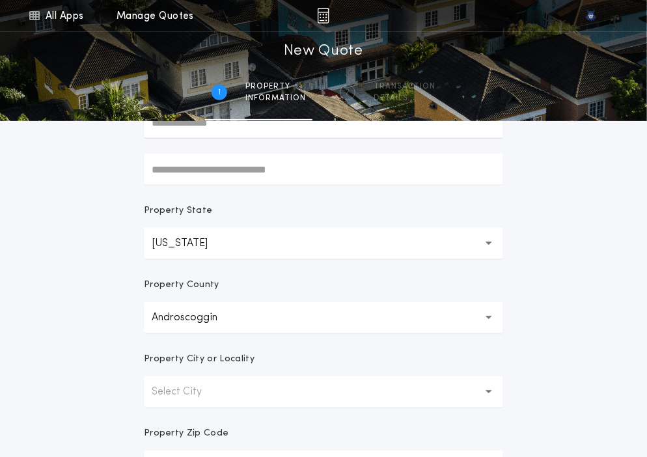
scroll to position [160, 0]
click at [173, 386] on p "Select City" at bounding box center [187, 391] width 71 height 16
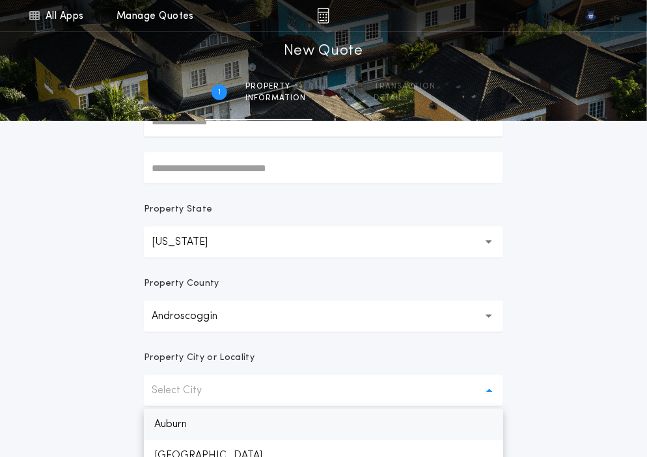
click at [177, 415] on p "Auburn" at bounding box center [323, 424] width 359 height 31
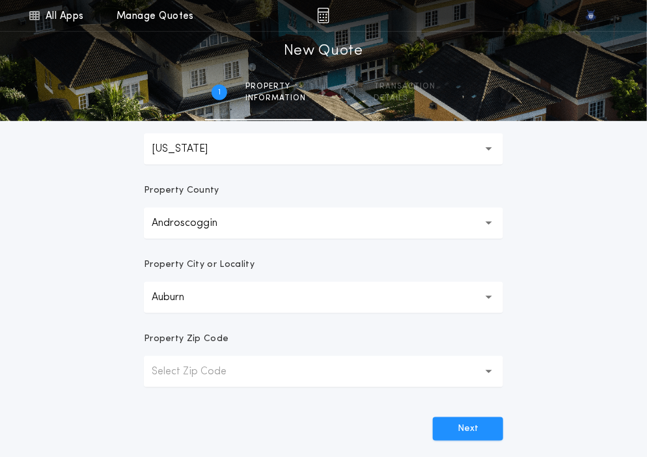
scroll to position [255, 0]
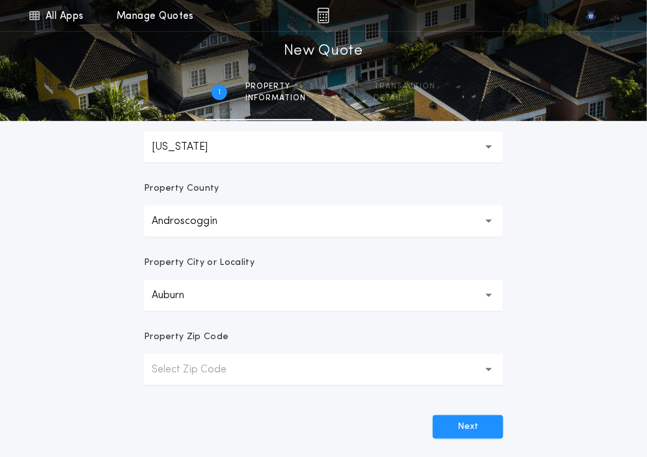
click at [179, 382] on button "Select Zip Code" at bounding box center [323, 369] width 359 height 31
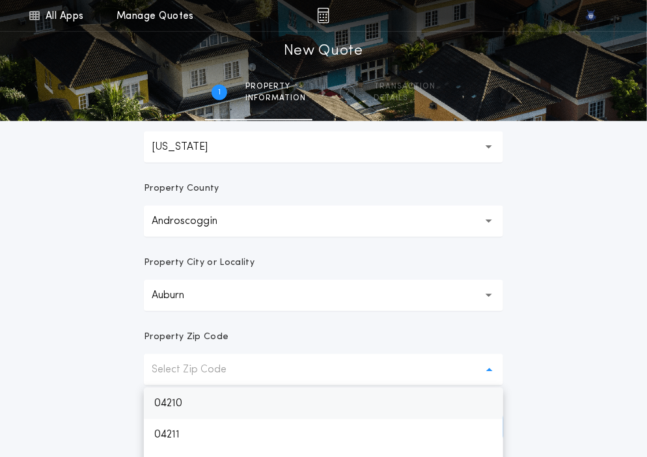
click at [178, 402] on p "04210" at bounding box center [323, 403] width 359 height 31
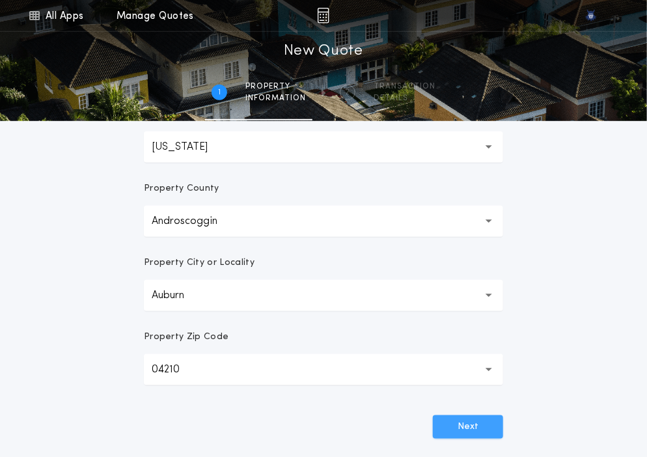
click at [451, 426] on button "Next" at bounding box center [468, 426] width 70 height 23
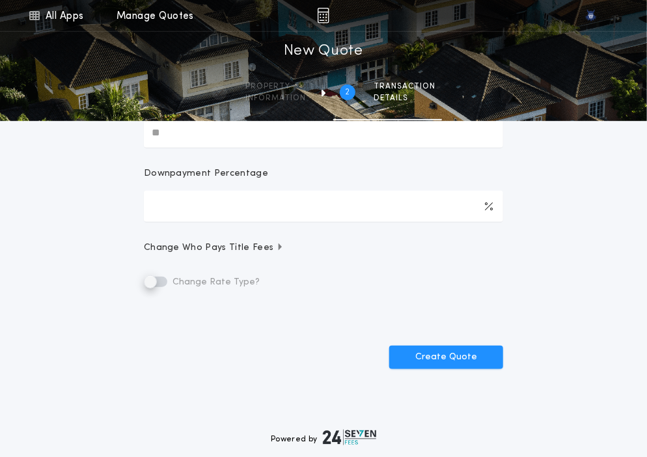
scroll to position [0, 0]
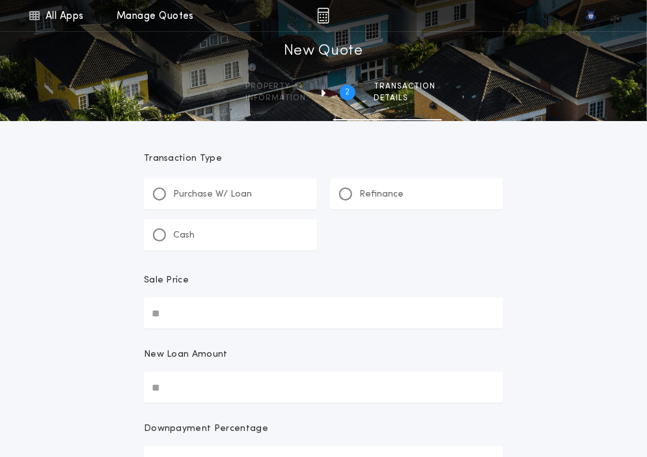
click at [155, 200] on div "Purchase W/ Loan" at bounding box center [202, 195] width 99 height 14
click at [211, 300] on input "Sale Price" at bounding box center [323, 313] width 359 height 31
paste input "text"
type input "*******"
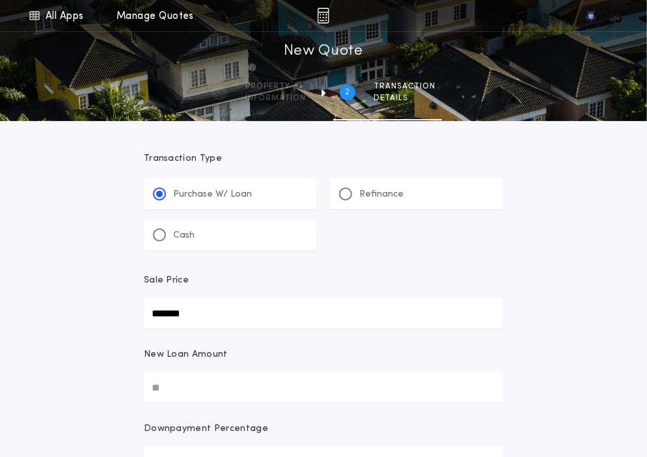
click at [258, 394] on input "New Loan Amount" at bounding box center [323, 387] width 359 height 31
type input "*****"
click at [258, 394] on input "New Loan Amount" at bounding box center [323, 387] width 359 height 31
paste input "text"
type input "*******"
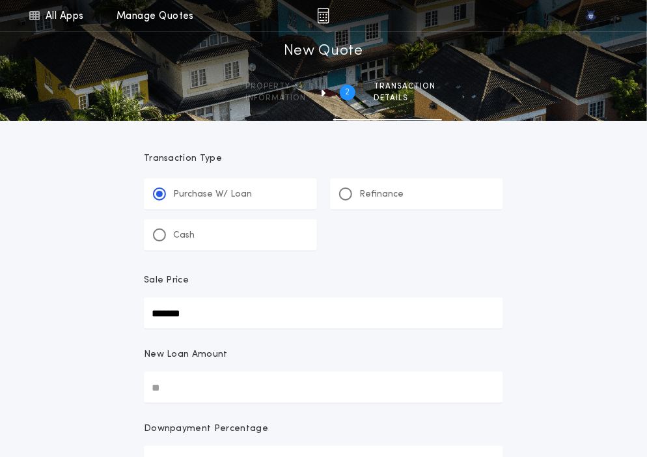
type input "***"
type input "*******"
click at [285, 359] on div "New Loan Amount" at bounding box center [323, 359] width 359 height 23
click at [285, 372] on input "*******" at bounding box center [323, 387] width 359 height 31
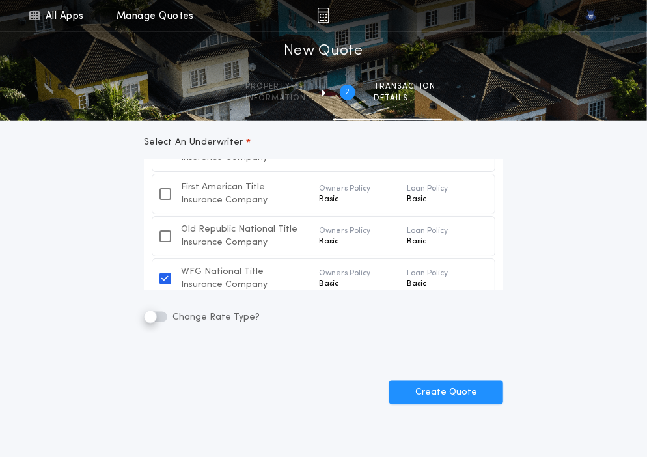
scroll to position [53, 0]
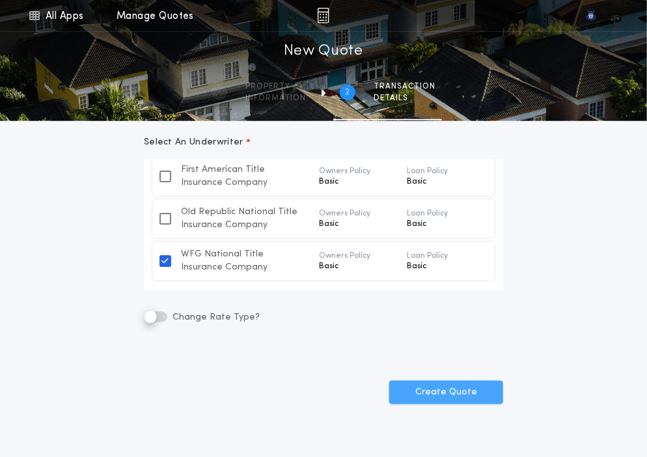
click at [419, 401] on button "Create Quote" at bounding box center [446, 392] width 114 height 23
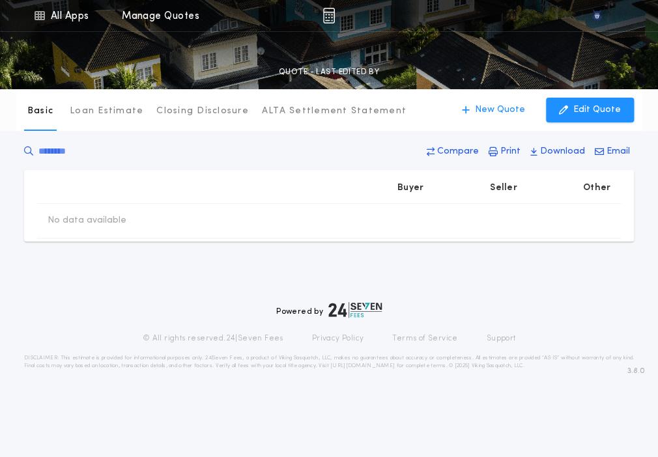
type input "*******"
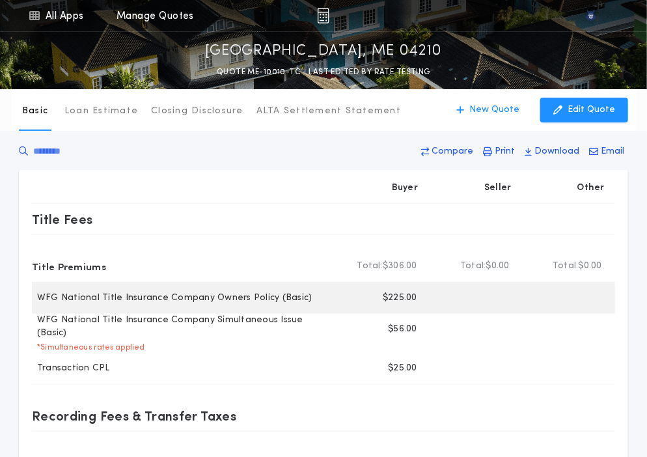
click at [396, 298] on p "$225.00" at bounding box center [400, 298] width 35 height 13
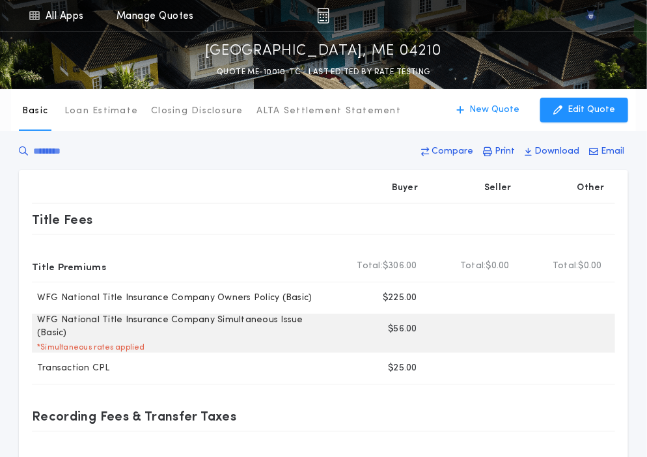
click at [399, 329] on p "$56.00" at bounding box center [402, 329] width 29 height 13
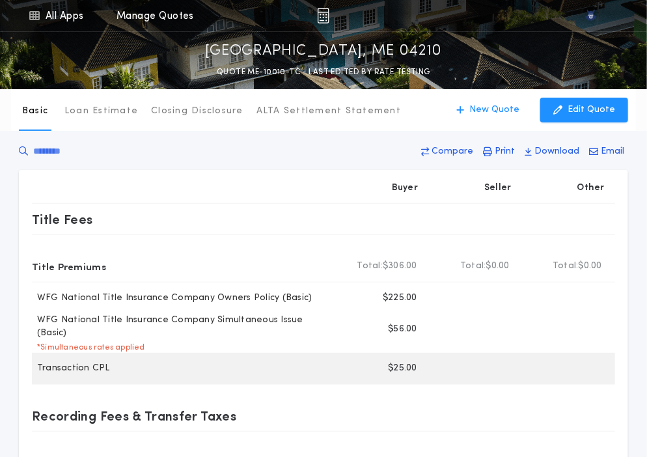
click at [495, 364] on div at bounding box center [474, 368] width 92 height 31
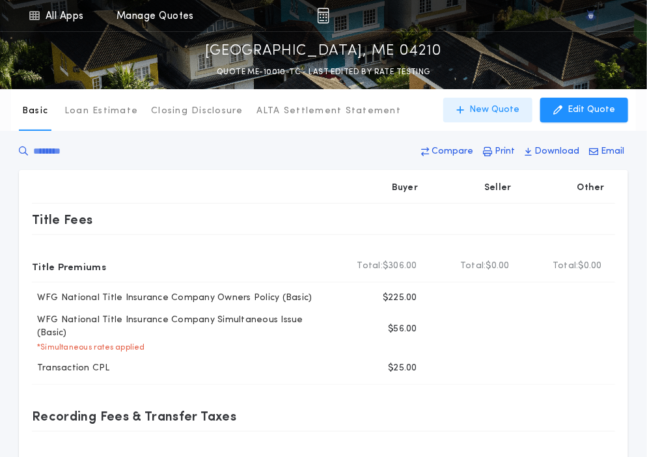
click at [488, 116] on p "New Quote" at bounding box center [495, 110] width 50 height 13
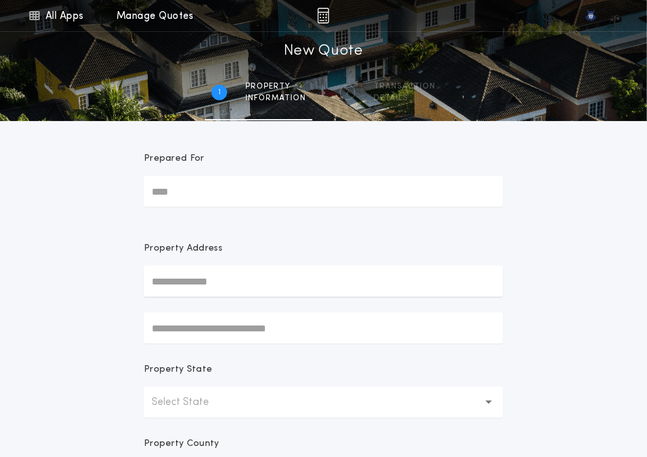
click at [213, 390] on button "Select State" at bounding box center [323, 402] width 359 height 31
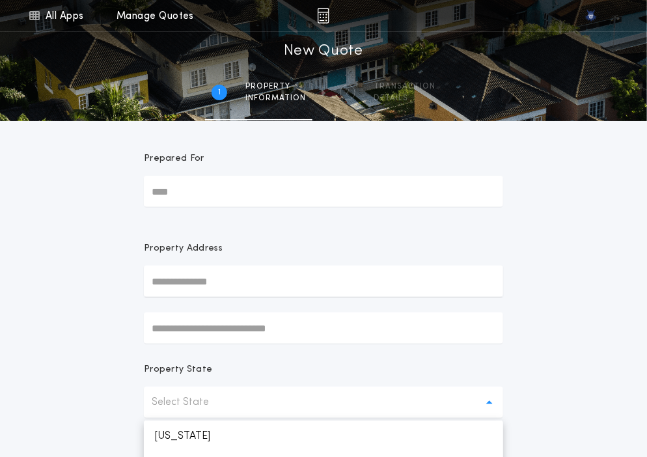
scroll to position [464, 0]
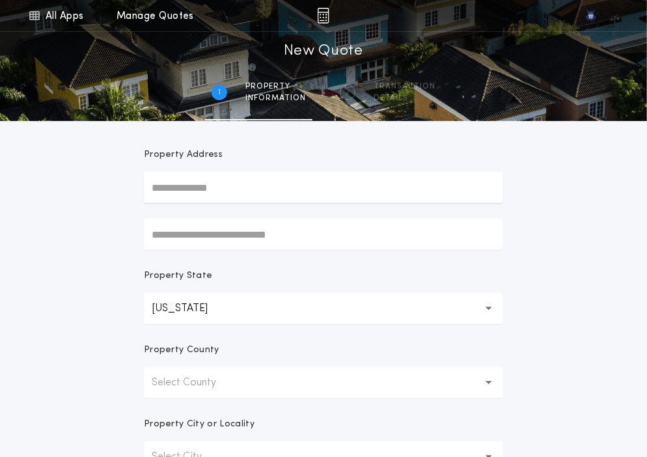
click at [213, 390] on p "Select County" at bounding box center [194, 383] width 85 height 16
click at [205, 412] on p "Androscoggin" at bounding box center [323, 416] width 359 height 31
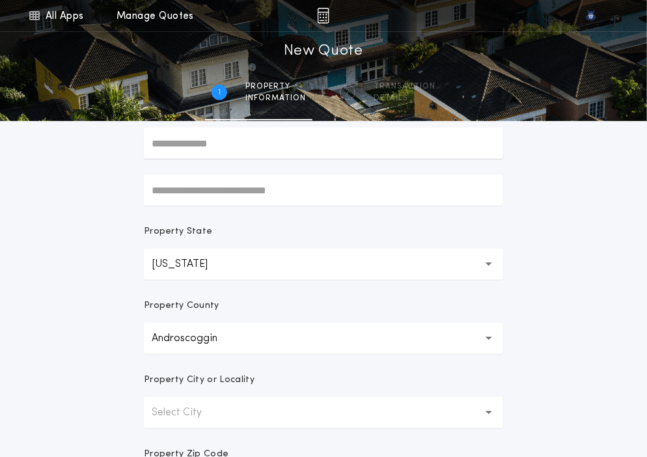
scroll to position [141, 0]
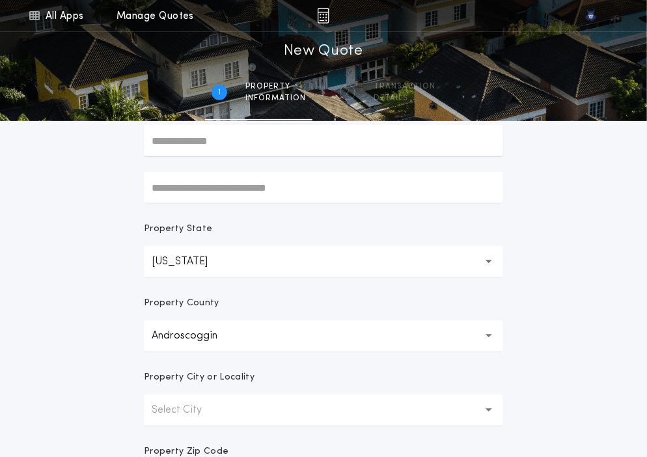
click at [205, 412] on p "Select City" at bounding box center [187, 410] width 71 height 16
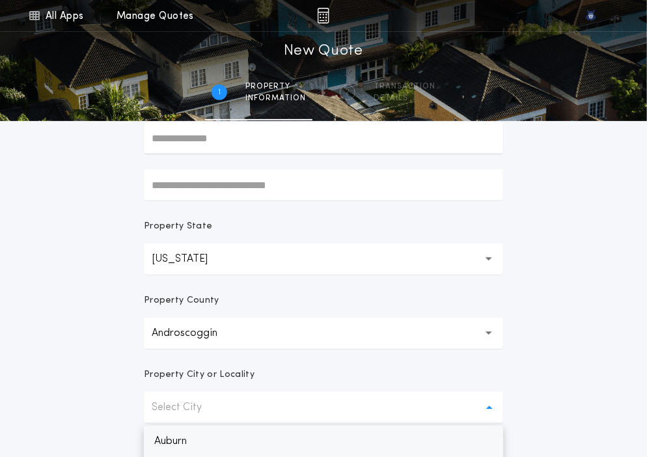
click at [192, 443] on p "Auburn" at bounding box center [323, 441] width 359 height 31
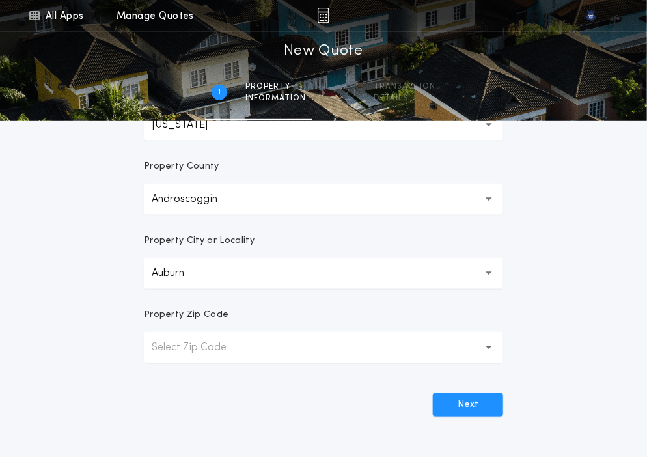
scroll to position [280, 0]
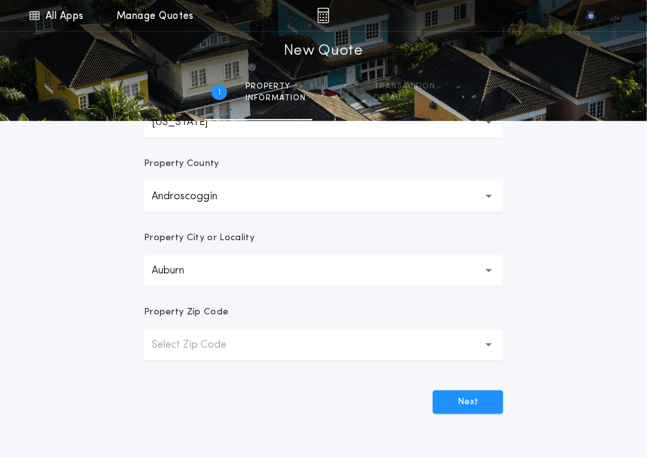
click at [229, 334] on button "Select Zip Code" at bounding box center [323, 345] width 359 height 31
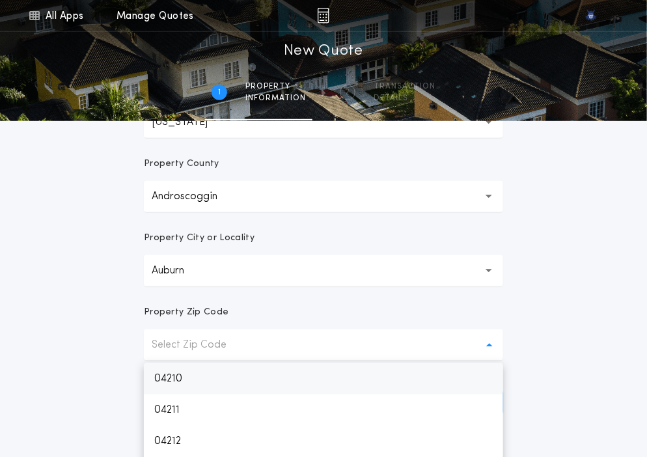
click at [201, 377] on p "04210" at bounding box center [323, 378] width 359 height 31
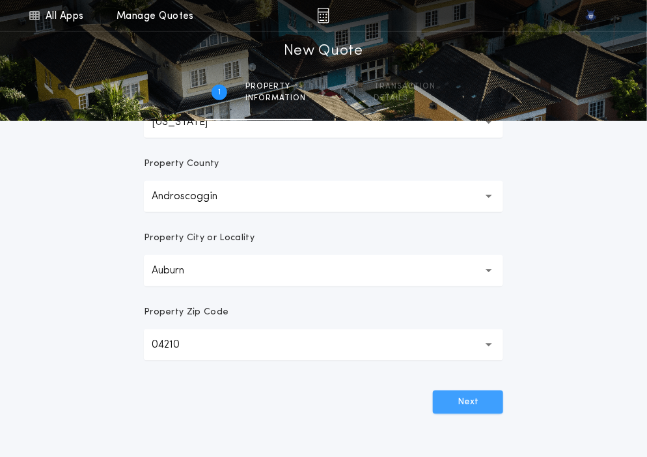
click at [443, 404] on button "Next" at bounding box center [468, 402] width 70 height 23
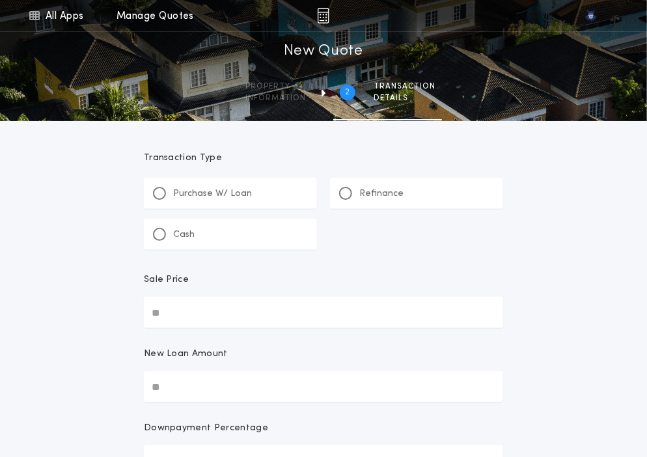
scroll to position [0, 0]
click at [160, 189] on div at bounding box center [159, 194] width 13 height 13
click at [232, 298] on input "Sale Price" at bounding box center [323, 313] width 359 height 31
paste input "text"
type input "*******"
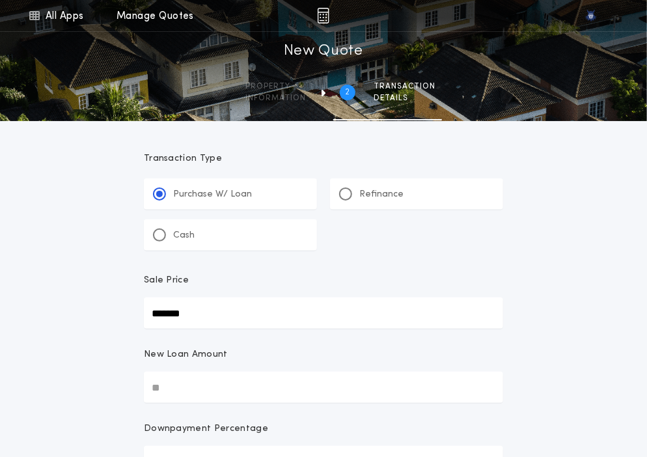
type input "*******"
click at [238, 374] on input "New Loan Amount" at bounding box center [323, 387] width 359 height 31
paste input "text"
type input "*******"
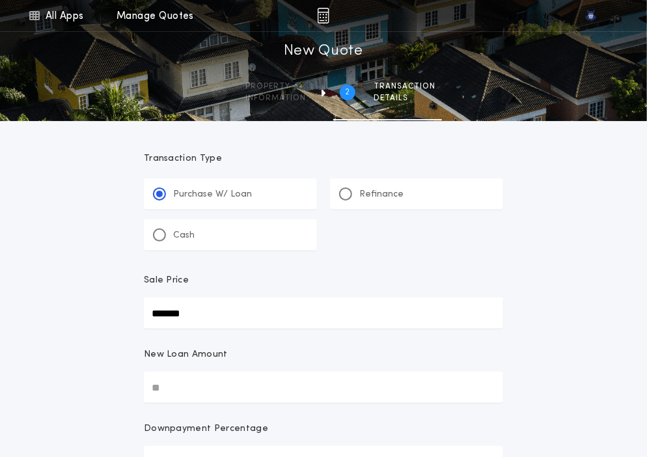
type input "***"
type input "*******"
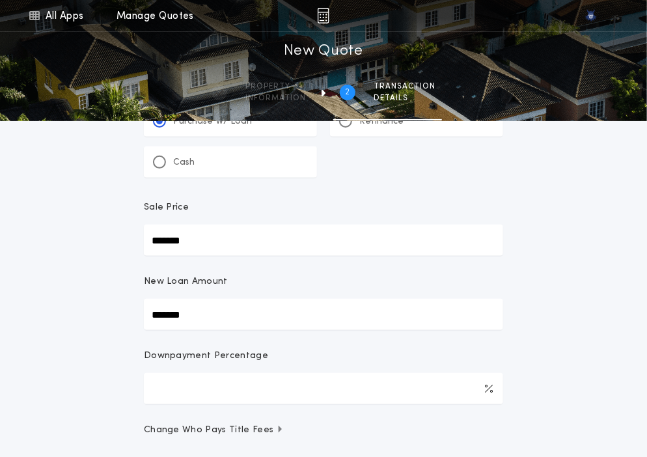
scroll to position [83, 0]
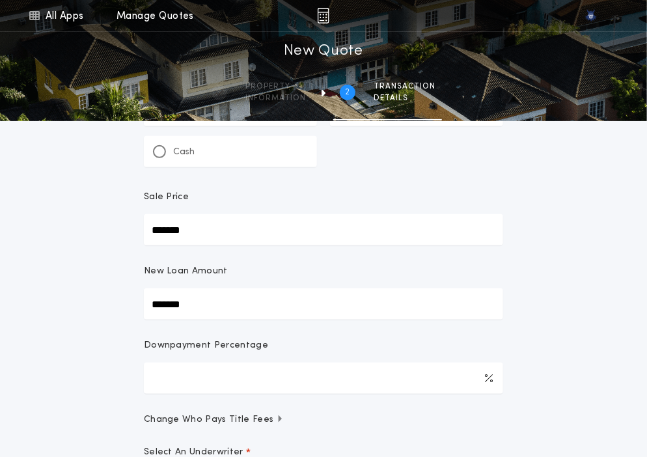
click at [109, 387] on div "**********" at bounding box center [323, 341] width 647 height 848
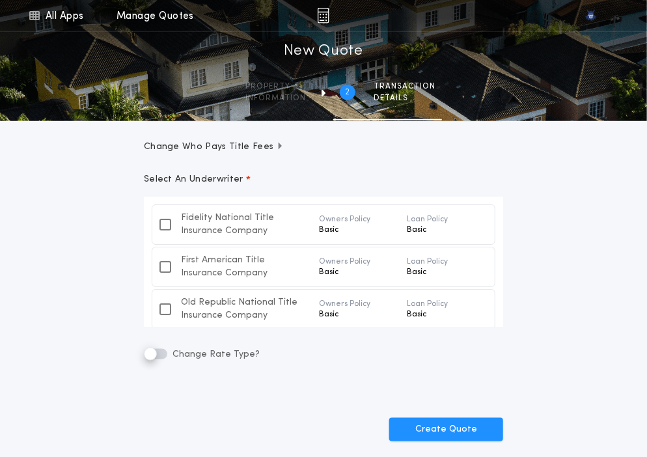
scroll to position [495, 0]
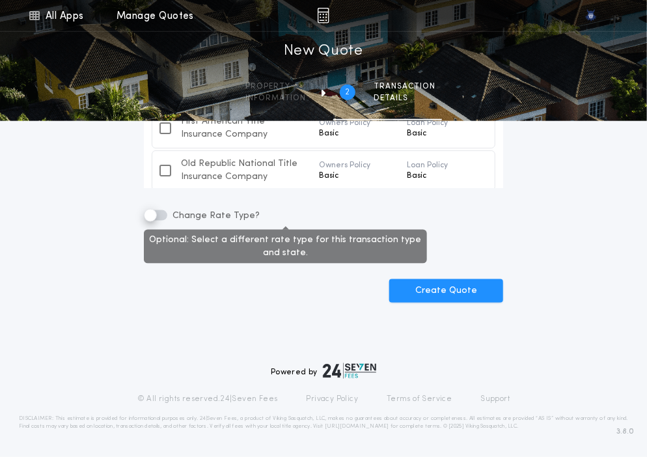
click at [170, 219] on span "Change Rate Type?" at bounding box center [215, 216] width 90 height 10
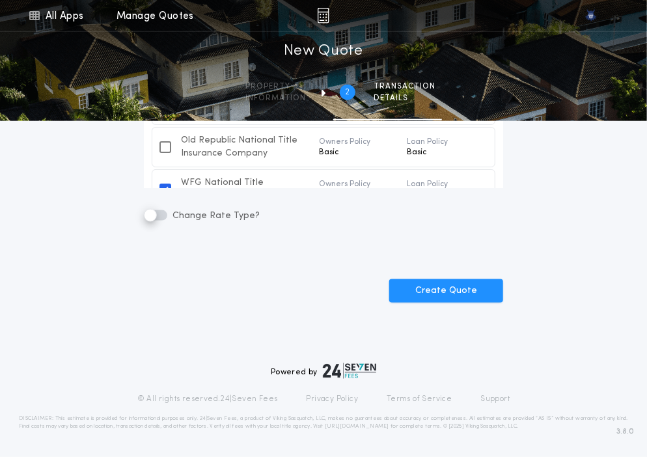
scroll to position [53, 0]
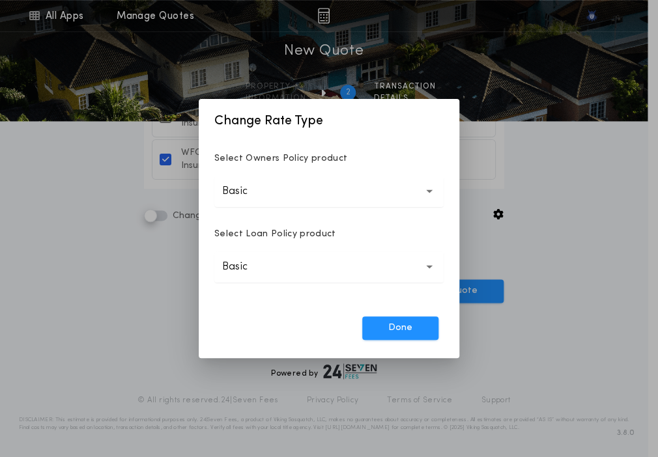
click at [256, 195] on p "Basic" at bounding box center [245, 192] width 46 height 16
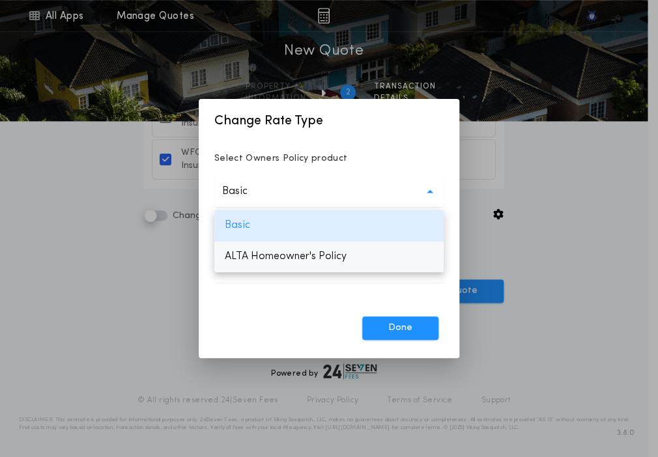
click at [247, 269] on p "ALTA Homeowner's Policy" at bounding box center [328, 256] width 229 height 31
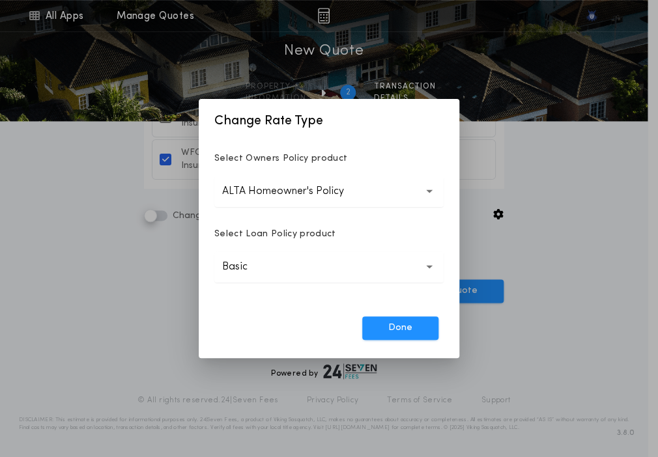
click at [247, 269] on p "Basic" at bounding box center [245, 267] width 46 height 16
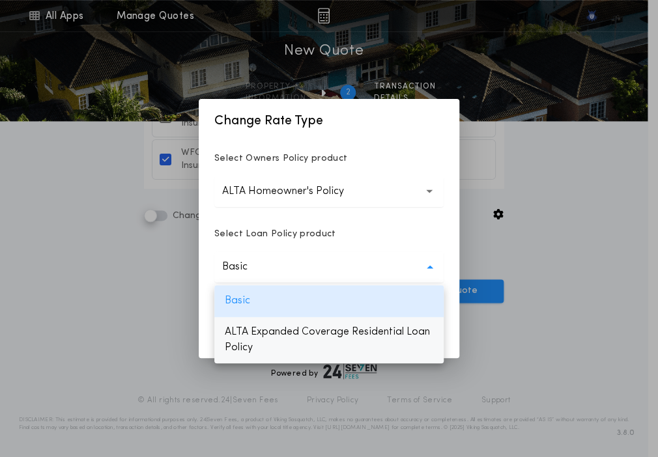
click at [246, 328] on p "ALTA Expanded Coverage Residential Loan Policy" at bounding box center [328, 339] width 229 height 47
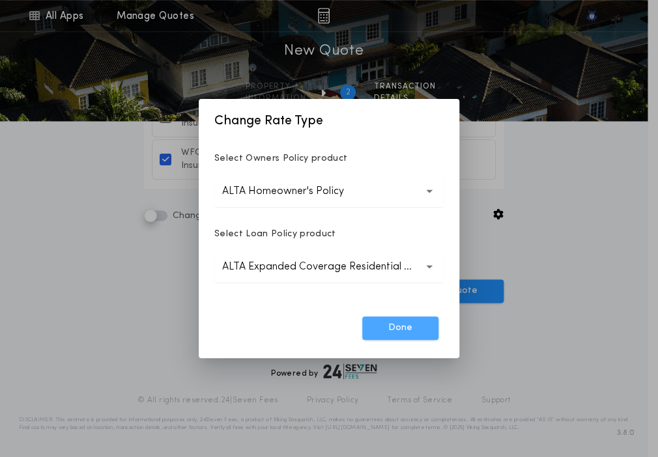
click at [399, 325] on button "Done" at bounding box center [400, 327] width 76 height 23
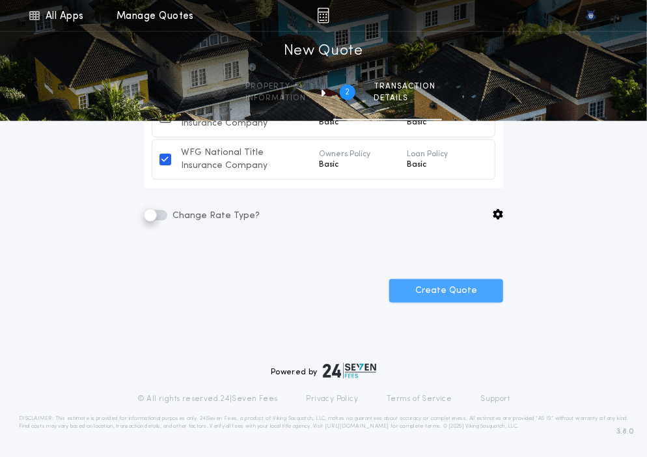
click at [441, 298] on button "Create Quote" at bounding box center [446, 290] width 114 height 23
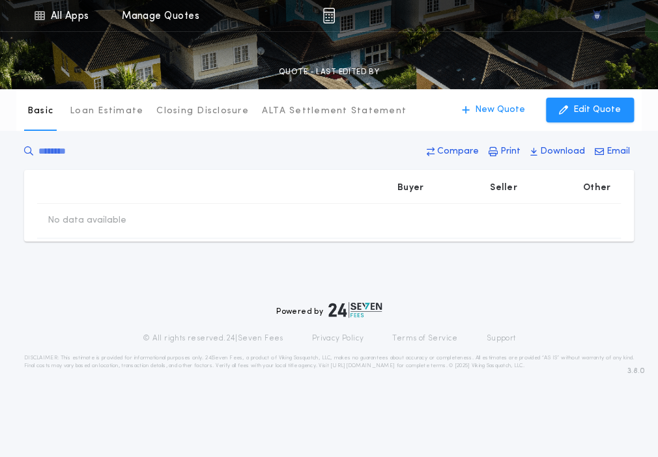
type input "*******"
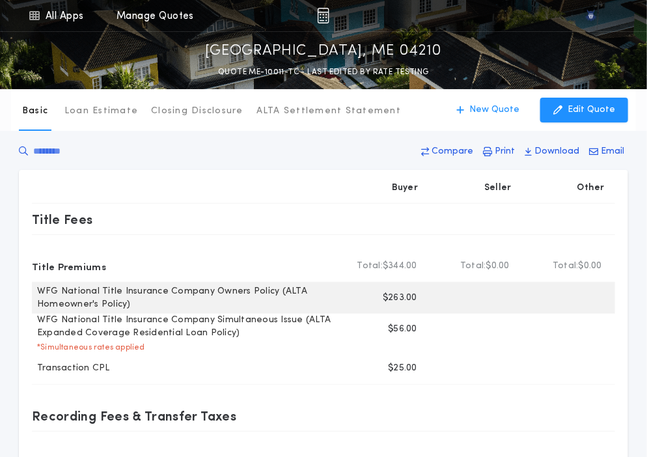
click at [399, 303] on p "$263.00" at bounding box center [400, 298] width 35 height 13
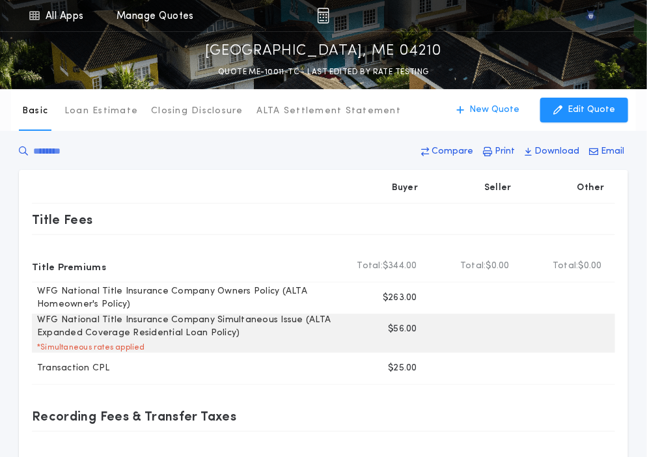
click at [399, 328] on p "$56.00" at bounding box center [402, 329] width 29 height 13
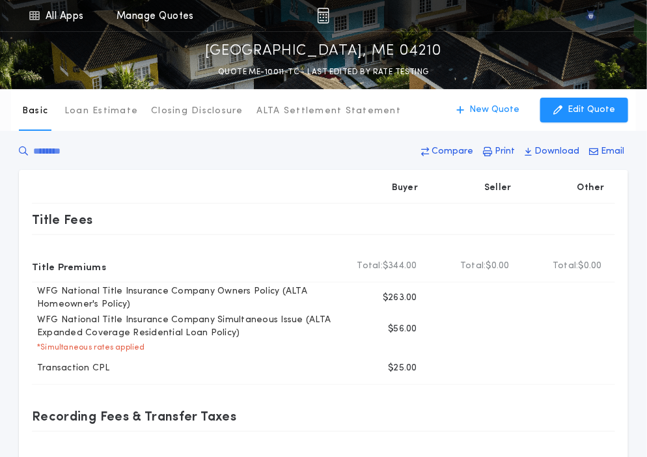
click at [234, 185] on div at bounding box center [183, 188] width 303 height 31
click at [471, 102] on button "New Quote" at bounding box center [487, 110] width 89 height 25
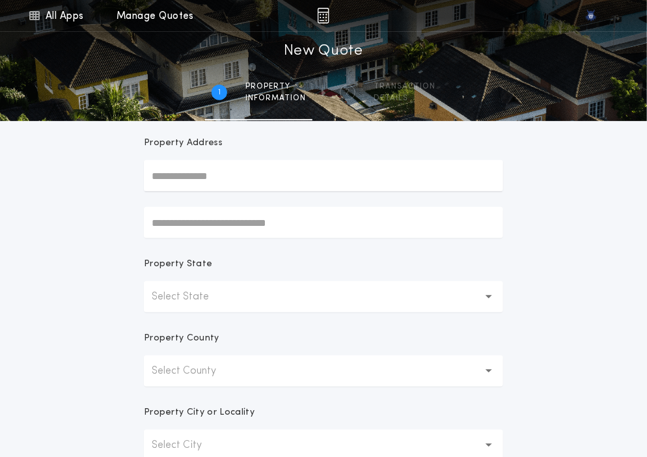
scroll to position [128, 0]
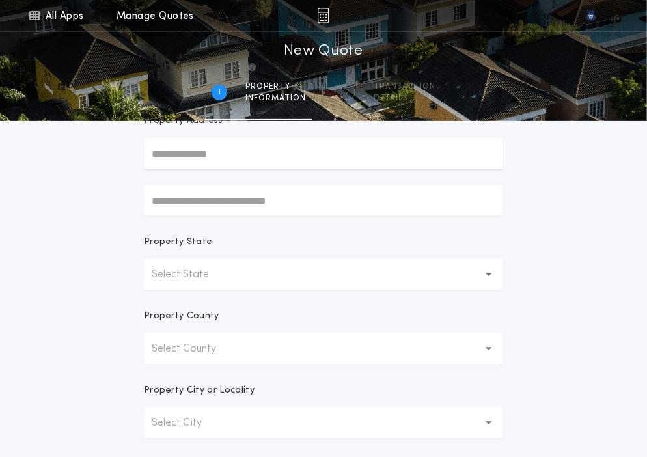
click at [317, 282] on button "Select State" at bounding box center [323, 274] width 359 height 31
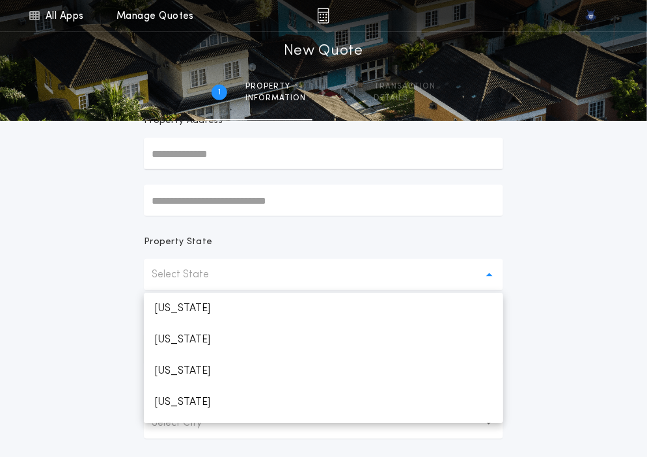
scroll to position [464, 0]
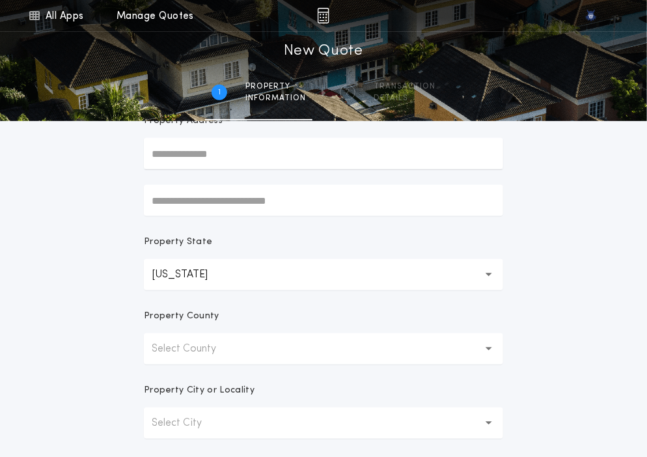
click at [247, 361] on button "Select County" at bounding box center [323, 348] width 359 height 31
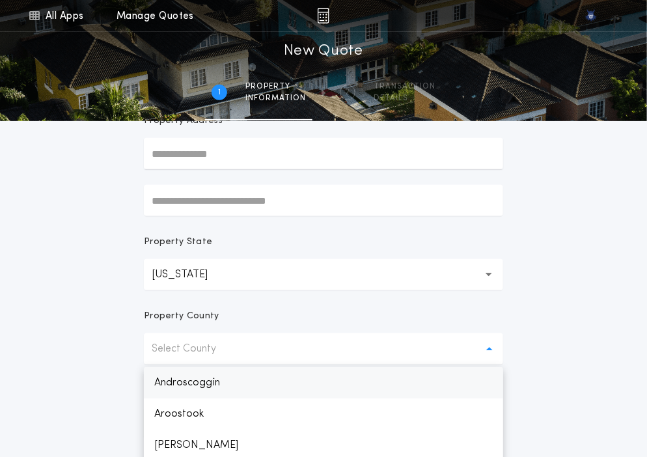
click at [246, 379] on p "Androscoggin" at bounding box center [323, 382] width 359 height 31
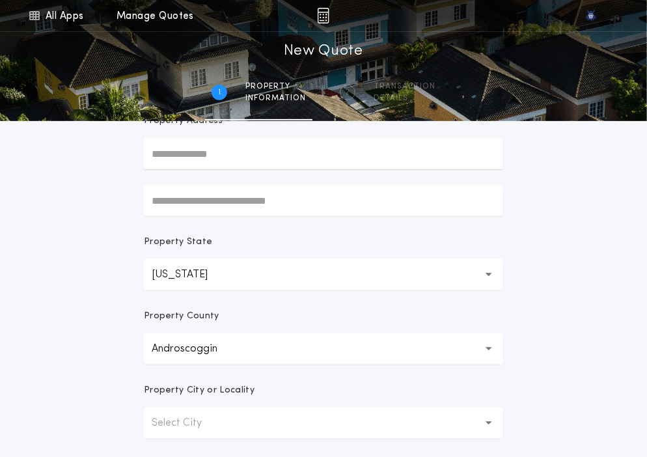
click at [232, 417] on button "Select City" at bounding box center [323, 423] width 359 height 31
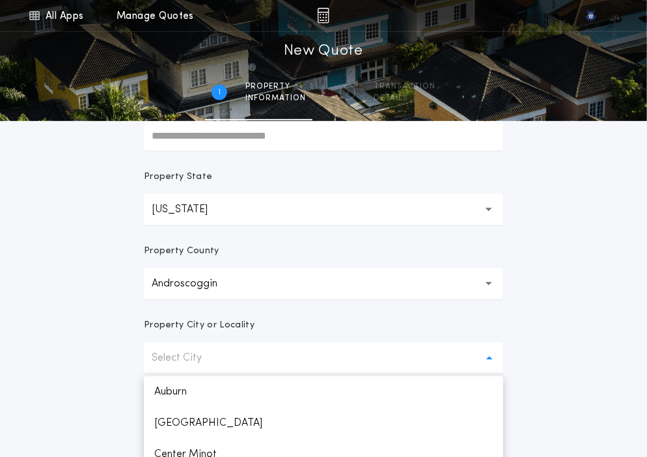
scroll to position [196, 0]
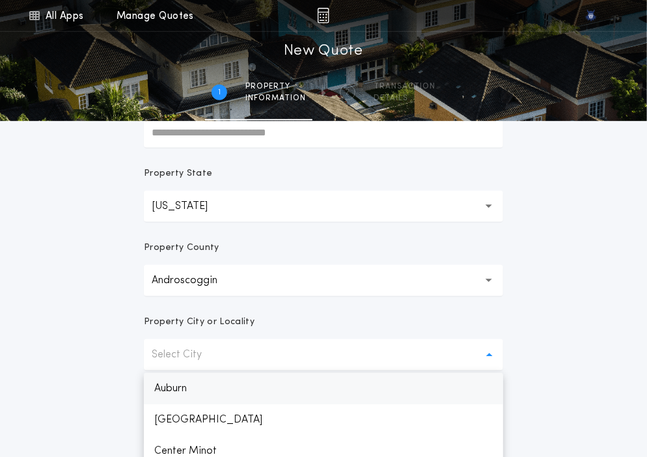
click at [176, 382] on p "Auburn" at bounding box center [323, 388] width 359 height 31
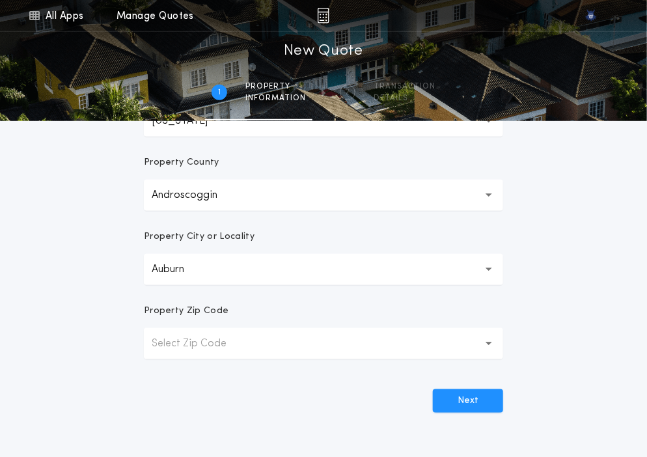
scroll to position [281, 0]
click at [193, 353] on button "Select Zip Code" at bounding box center [323, 343] width 359 height 31
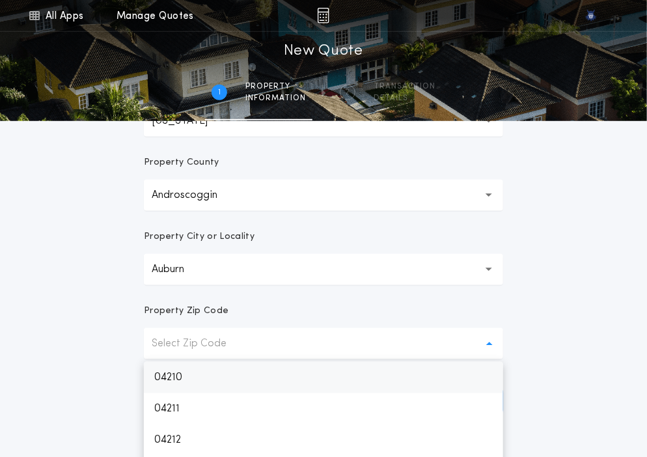
click at [197, 369] on p "04210" at bounding box center [323, 377] width 359 height 31
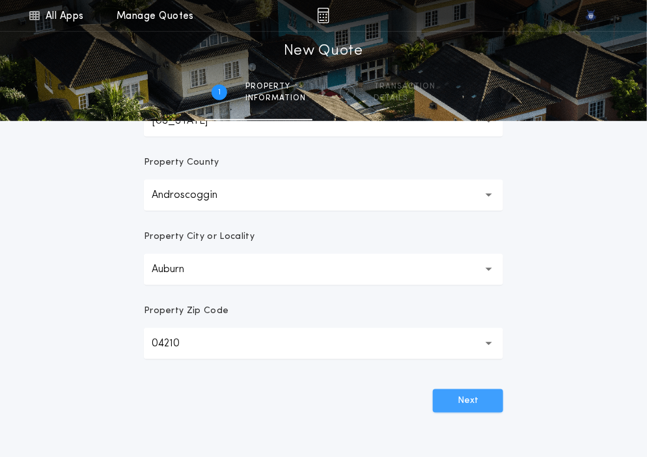
click at [448, 407] on button "Next" at bounding box center [468, 400] width 70 height 23
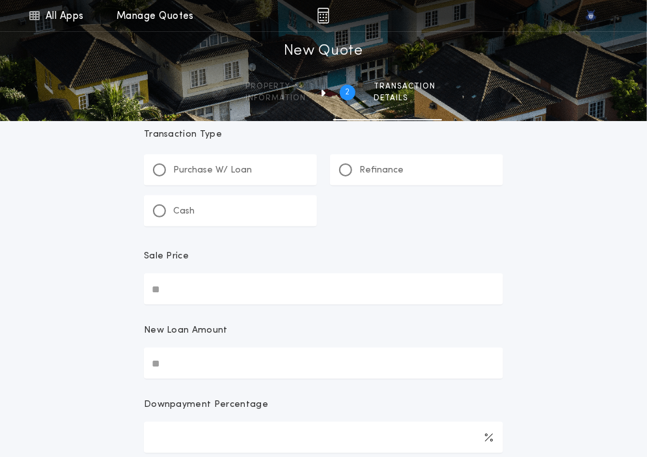
scroll to position [0, 0]
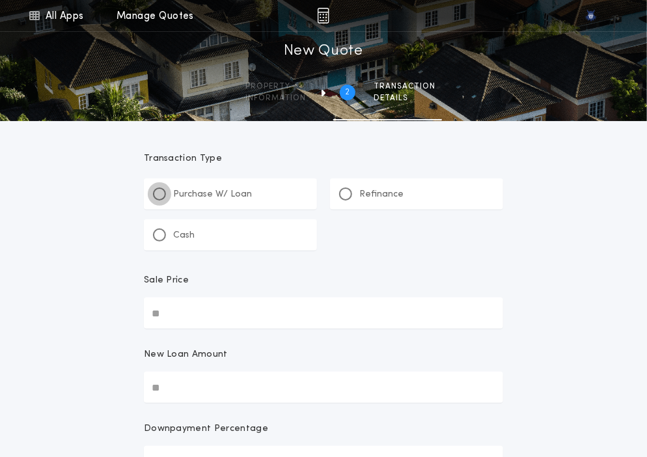
click at [163, 192] on div at bounding box center [159, 194] width 13 height 13
click at [197, 305] on input "Sale Price" at bounding box center [323, 313] width 359 height 31
paste input "text"
type input "**********"
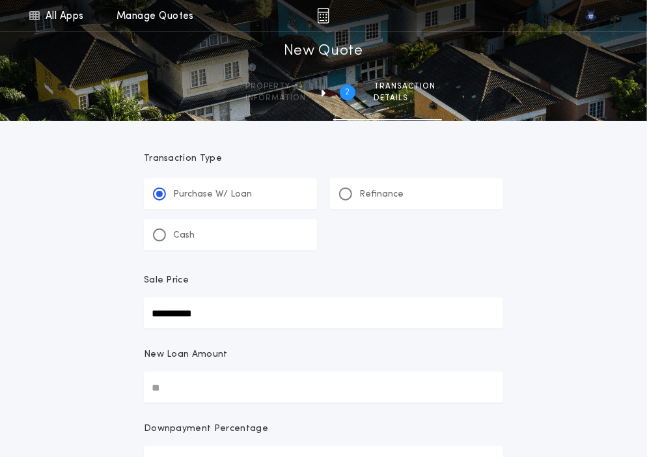
click at [186, 379] on input "New Loan Amount" at bounding box center [323, 387] width 359 height 31
paste input "text"
type input "**********"
type input "****"
type input "**********"
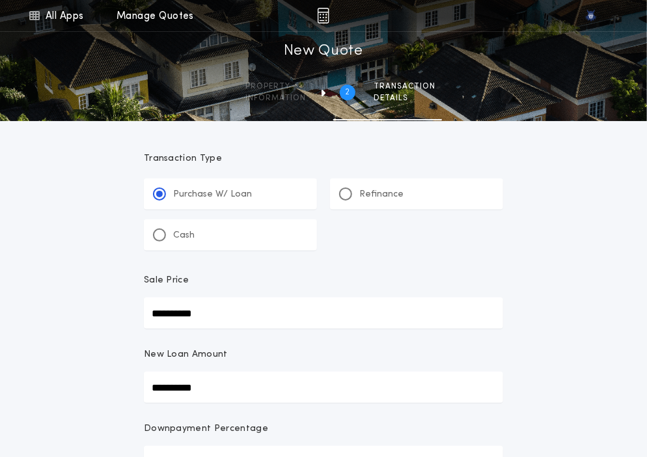
click at [402, 349] on div "New Loan Amount" at bounding box center [323, 359] width 359 height 23
click at [402, 372] on input "**********" at bounding box center [323, 387] width 359 height 31
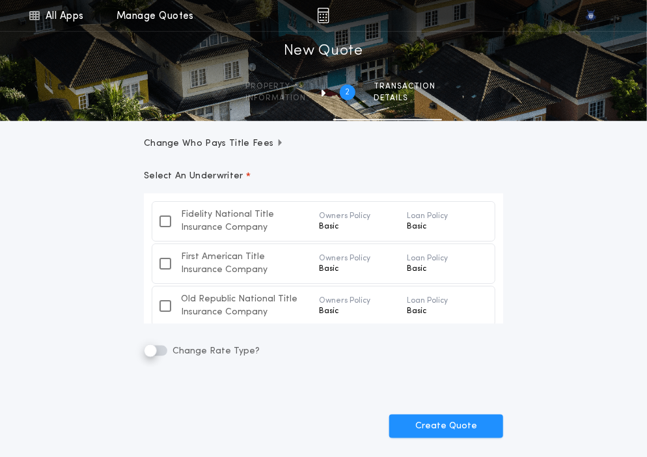
scroll to position [53, 0]
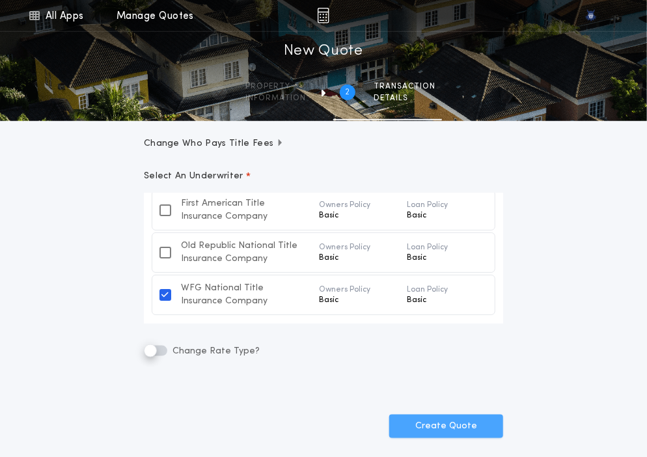
click at [401, 421] on button "Create Quote" at bounding box center [446, 426] width 114 height 23
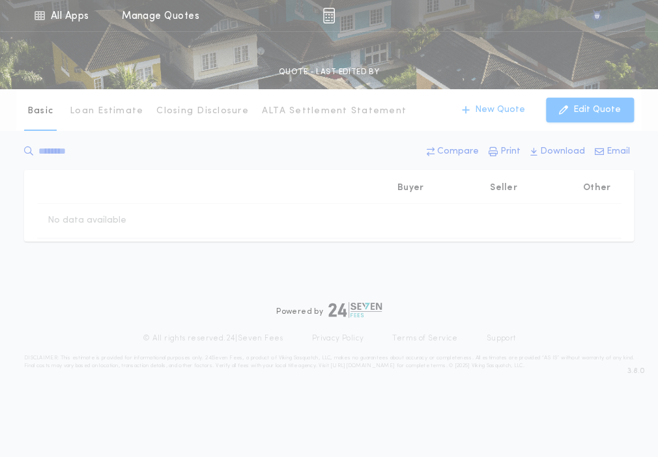
type input "**********"
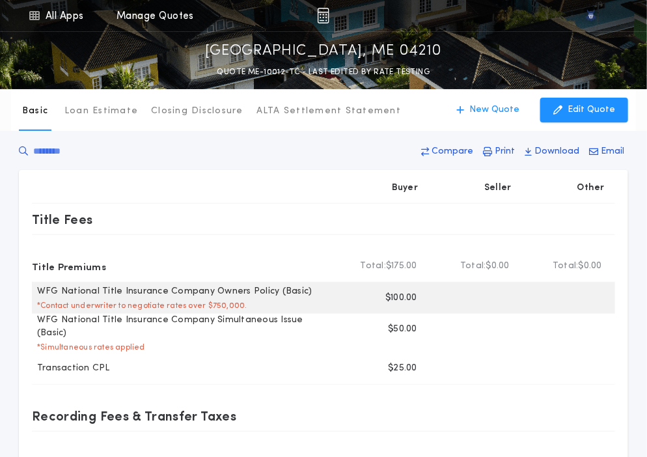
click at [394, 297] on p "$100.00" at bounding box center [402, 298] width 32 height 13
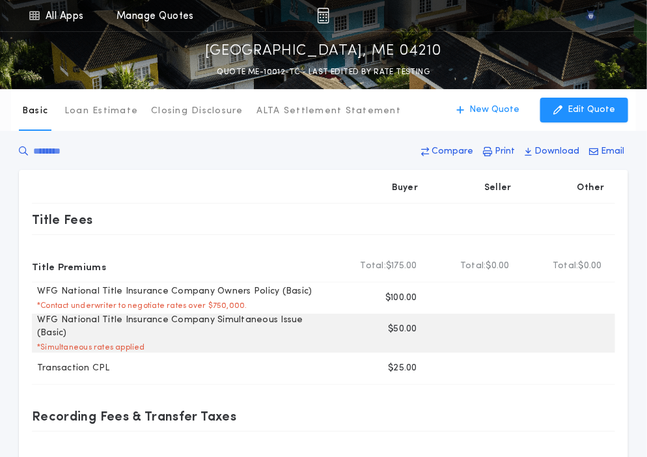
click at [399, 330] on p "$50.00" at bounding box center [402, 329] width 29 height 13
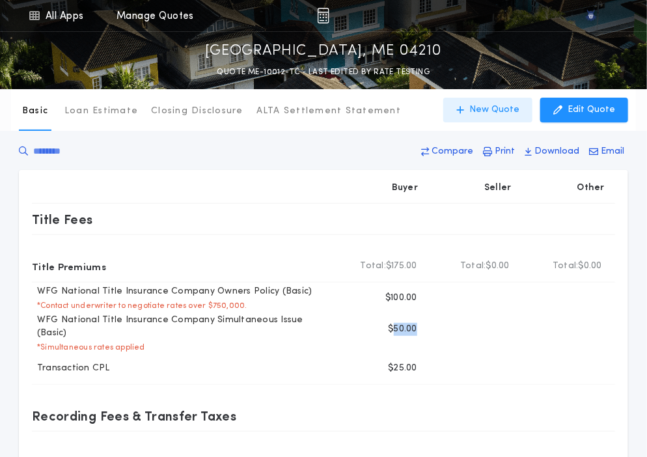
click at [485, 110] on p "New Quote" at bounding box center [495, 110] width 50 height 13
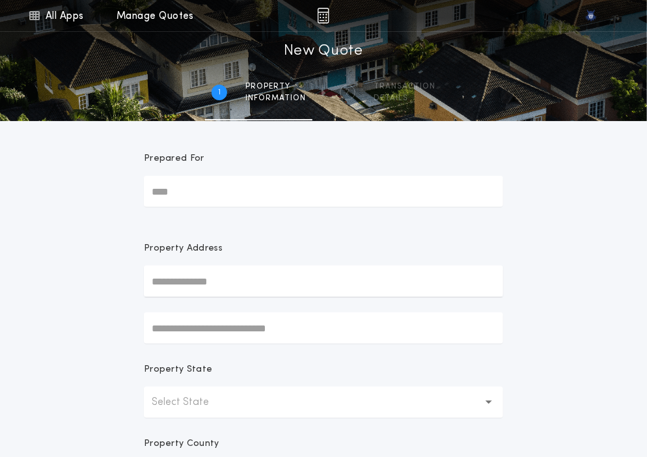
click at [255, 403] on button "Select State" at bounding box center [323, 402] width 359 height 31
click at [229, 434] on p "Alabama" at bounding box center [323, 436] width 359 height 31
click at [235, 428] on form "Prepared For Property Address Property State Alabama ** Property County Select …" at bounding box center [323, 407] width 391 height 573
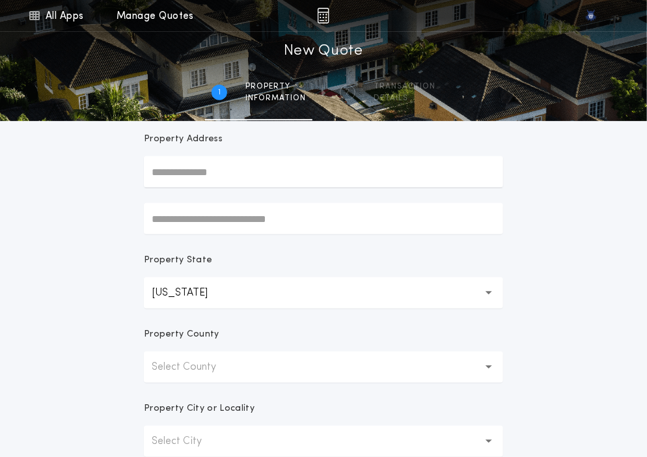
scroll to position [126, 0]
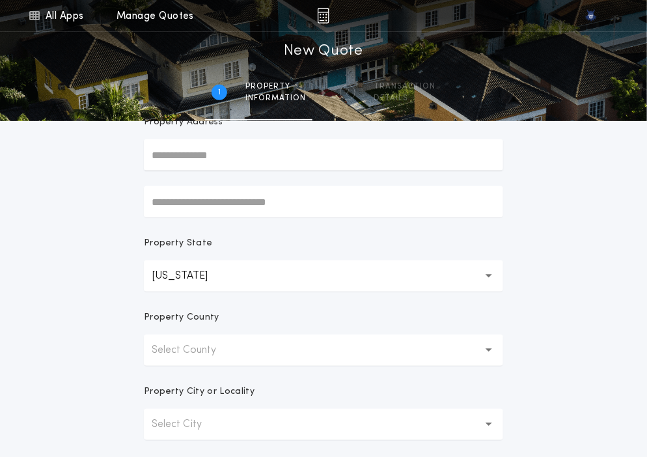
click at [223, 348] on p "Select County" at bounding box center [194, 351] width 85 height 16
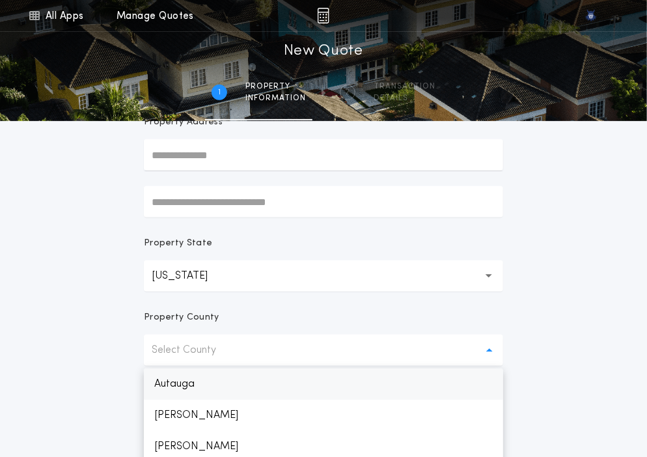
click at [215, 374] on p "Autauga" at bounding box center [323, 384] width 359 height 31
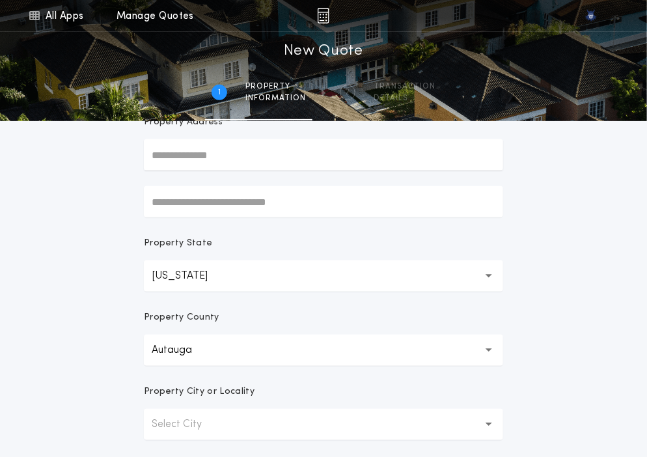
click at [218, 421] on p "Select City" at bounding box center [187, 425] width 71 height 16
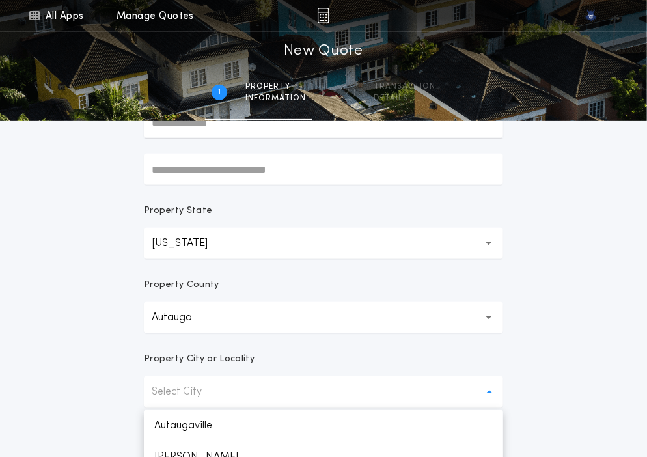
scroll to position [175, 0]
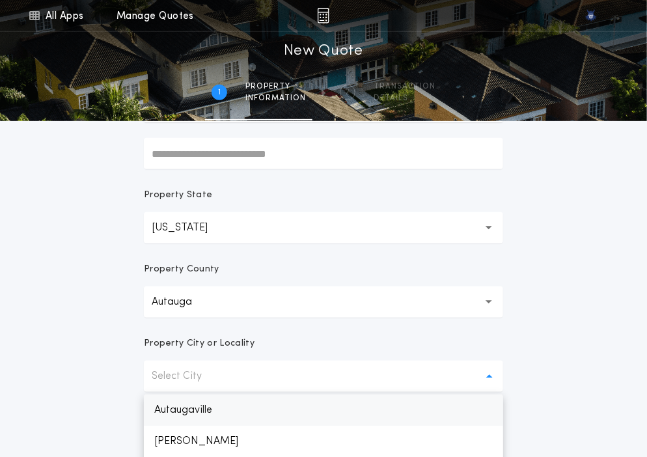
click at [201, 417] on p "Autaugaville" at bounding box center [323, 410] width 359 height 31
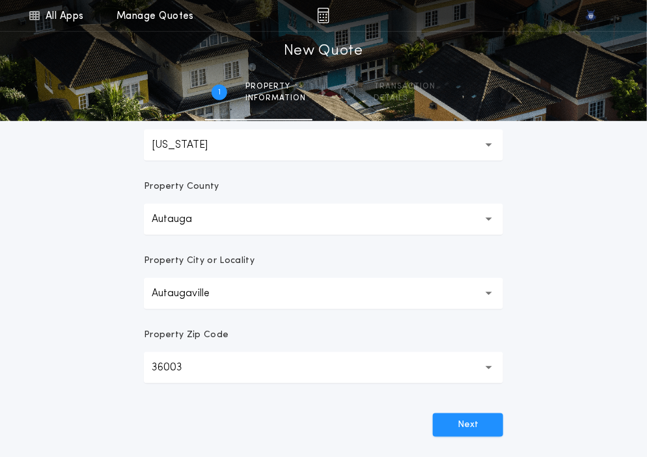
scroll to position [272, 0]
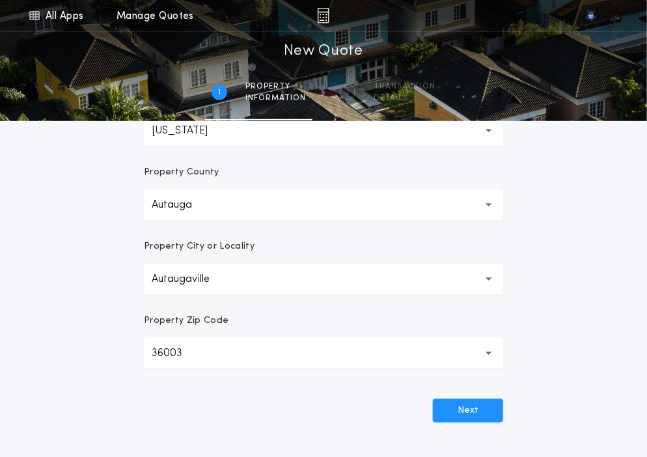
click at [190, 343] on button "36003 *****" at bounding box center [323, 353] width 359 height 31
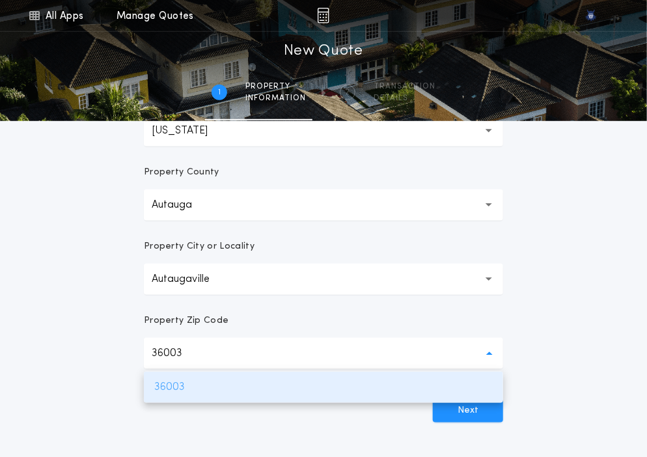
click at [181, 389] on p "36003" at bounding box center [323, 387] width 359 height 31
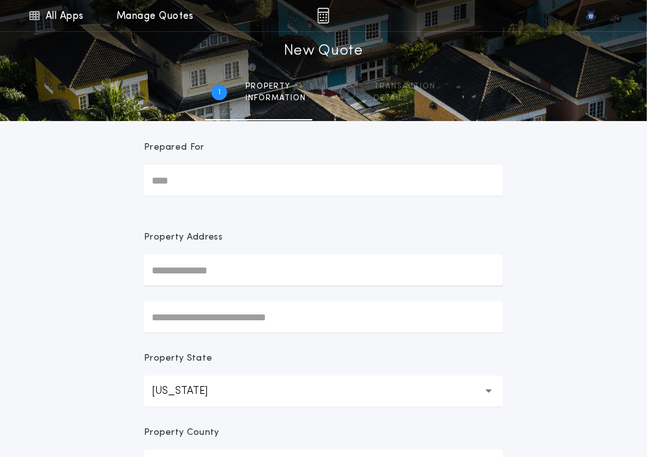
scroll to position [0, 0]
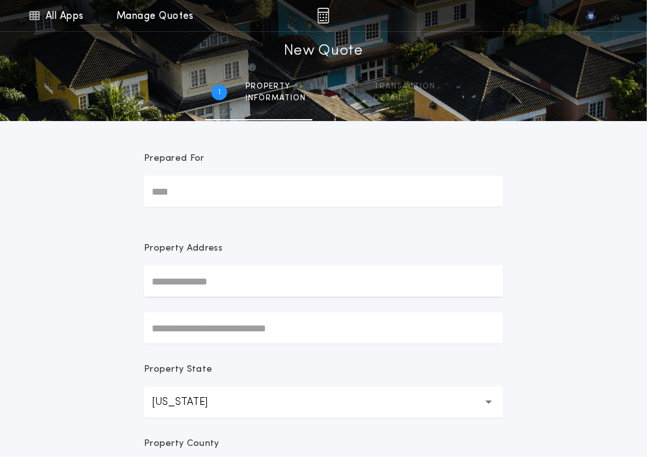
click at [179, 400] on p "Alabama" at bounding box center [190, 403] width 77 height 16
click at [206, 401] on p "Alabama" at bounding box center [190, 403] width 77 height 16
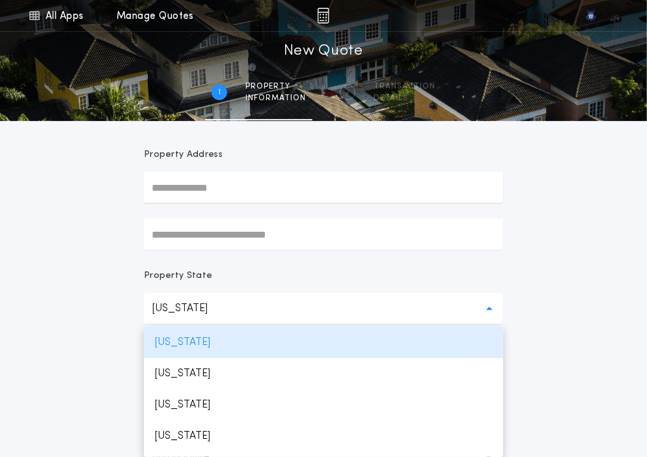
scroll to position [464, 0]
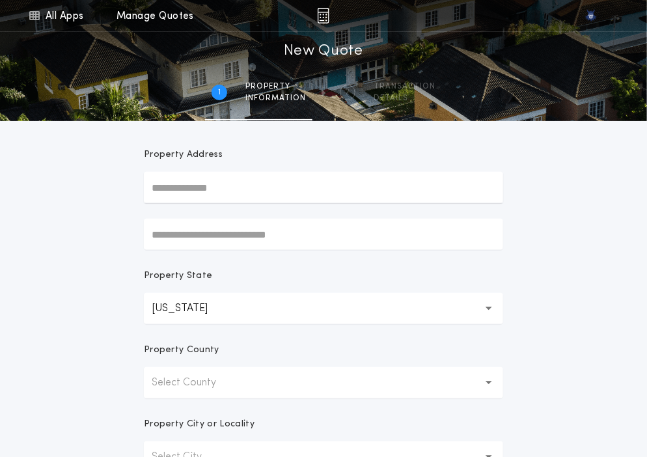
click at [208, 393] on button "Select County" at bounding box center [323, 382] width 359 height 31
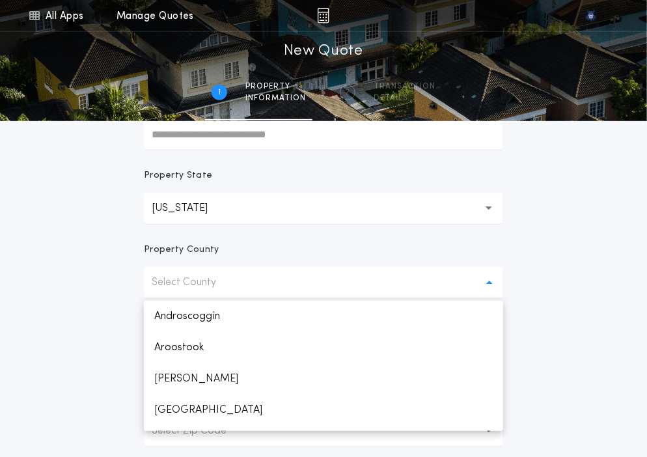
scroll to position [197, 0]
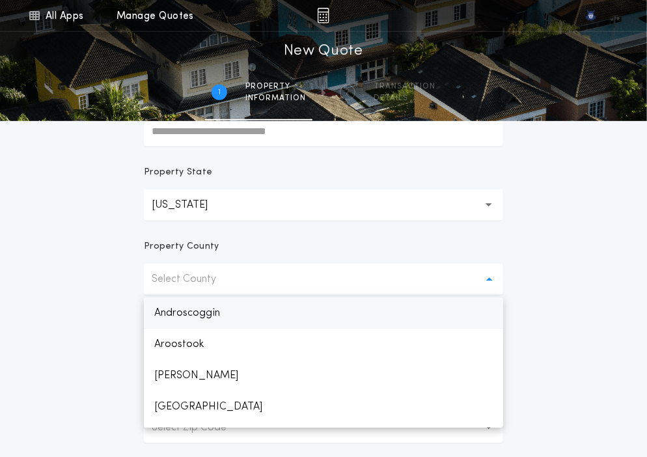
click at [207, 322] on p "Androscoggin" at bounding box center [323, 313] width 359 height 31
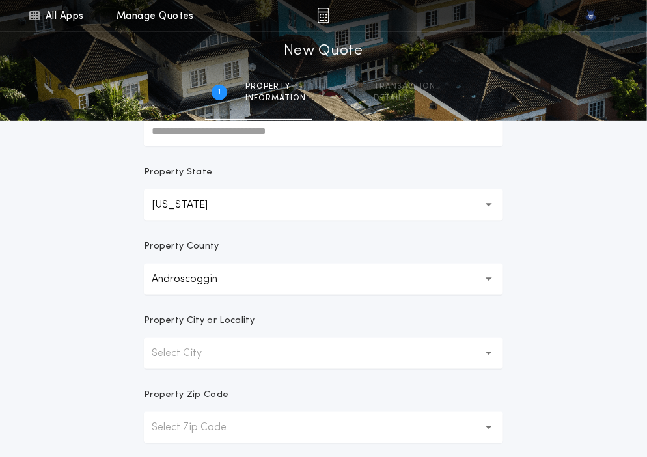
click at [202, 356] on p "Select City" at bounding box center [187, 354] width 71 height 16
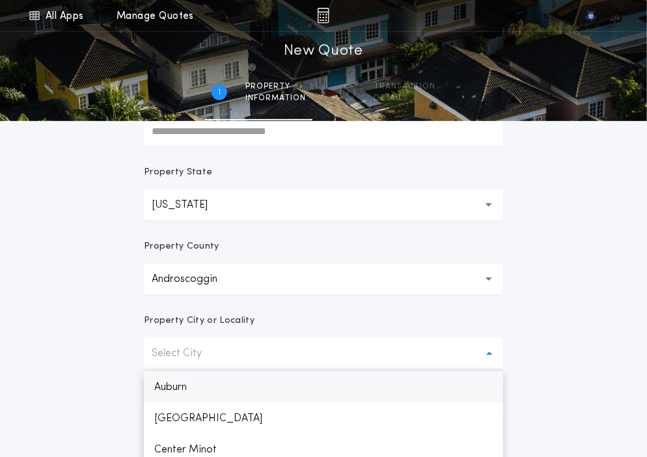
click at [195, 390] on p "Auburn" at bounding box center [323, 387] width 359 height 31
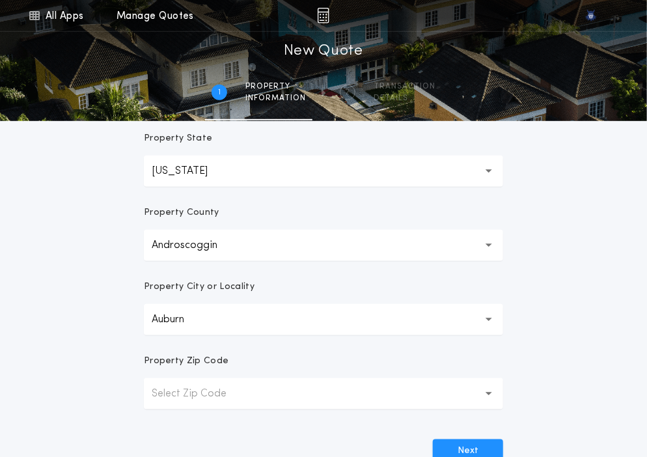
scroll to position [272, 0]
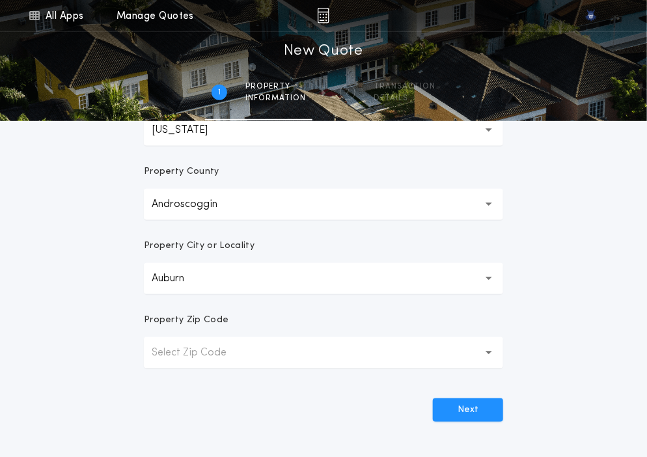
click at [184, 343] on button "Select Zip Code" at bounding box center [323, 352] width 359 height 31
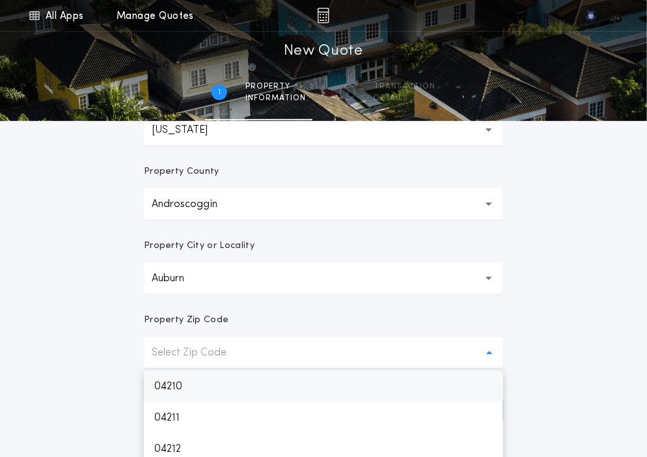
click at [182, 380] on p "04210" at bounding box center [323, 386] width 359 height 31
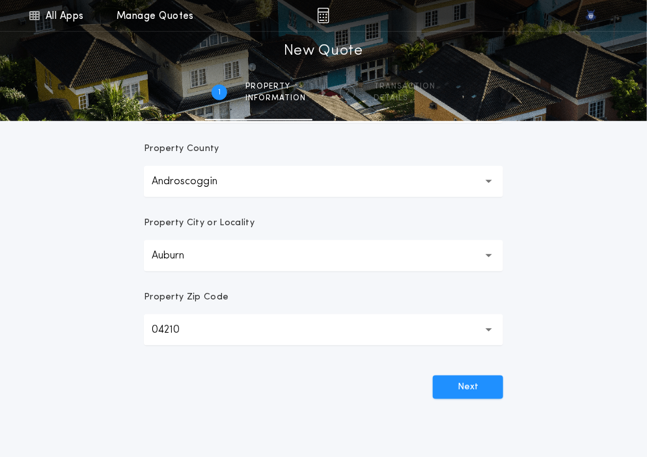
scroll to position [296, 0]
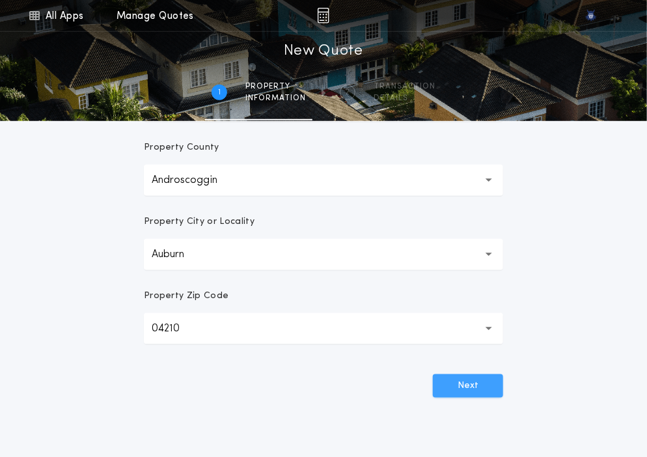
click at [441, 378] on button "Next" at bounding box center [468, 385] width 70 height 23
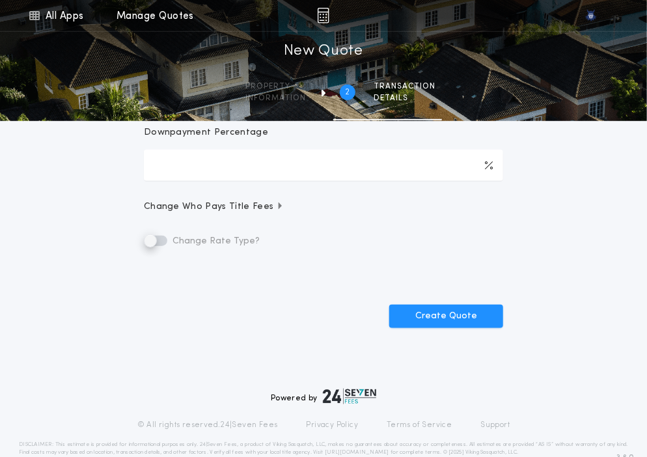
scroll to position [0, 0]
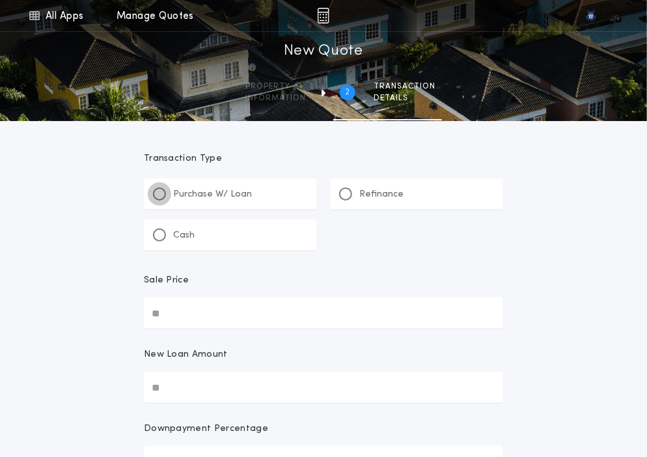
click at [162, 193] on div at bounding box center [159, 194] width 7 height 7
click at [264, 306] on input "Sale Price" at bounding box center [323, 313] width 359 height 31
paste input "text"
type input "**********"
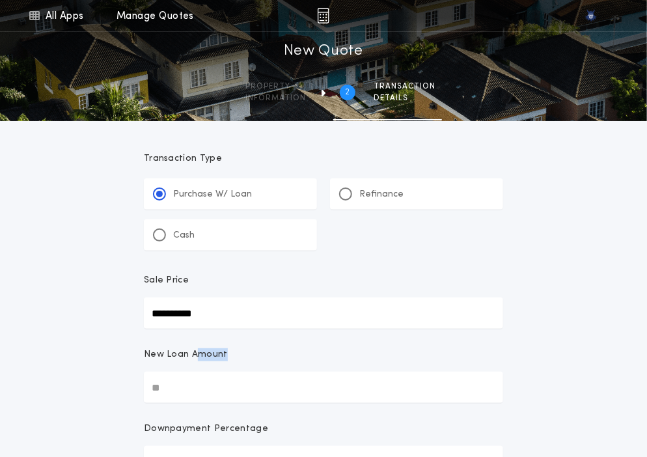
drag, startPoint x: 198, startPoint y: 367, endPoint x: 183, endPoint y: 386, distance: 23.6
click at [183, 386] on label "New Loan Amount" at bounding box center [323, 375] width 359 height 55
click at [183, 386] on input "New Loan Amount" at bounding box center [323, 387] width 359 height 31
paste input "text"
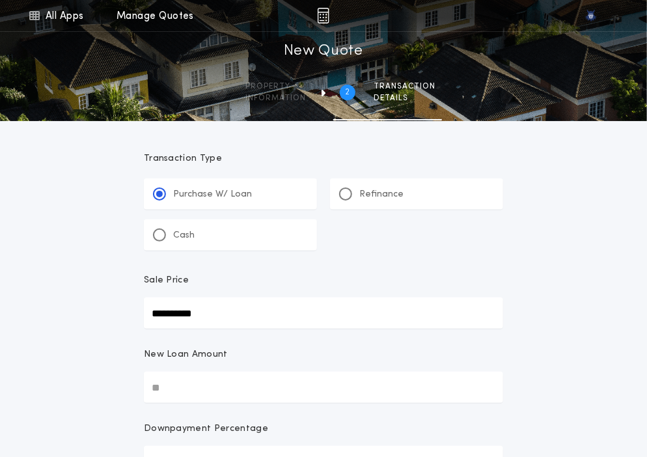
type input "**********"
type input "****"
type input "**********"
click at [141, 366] on form "**********" at bounding box center [323, 459] width 391 height 677
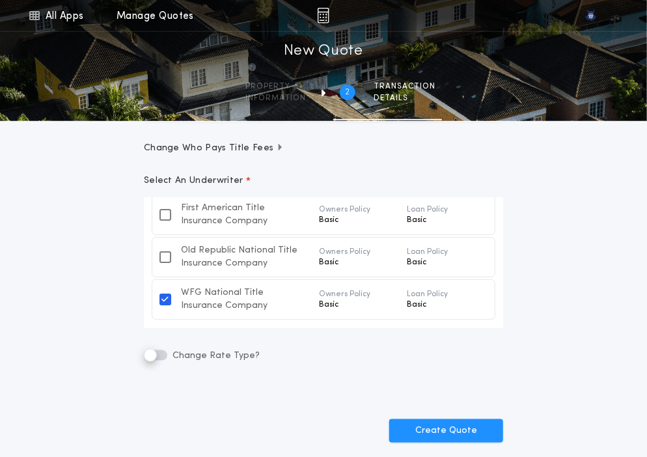
scroll to position [378, 0]
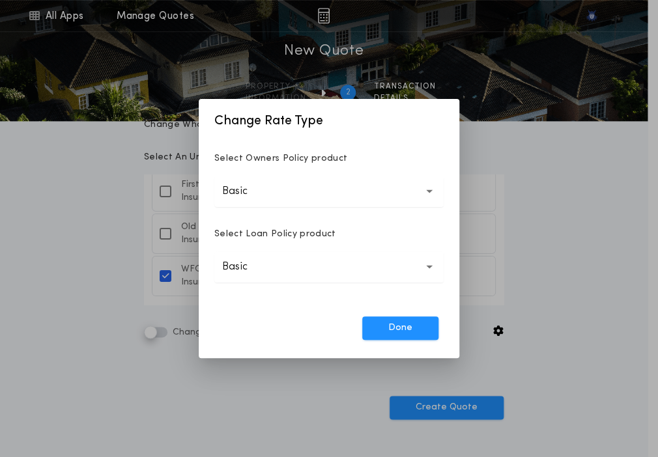
click at [268, 205] on button "Basic *****" at bounding box center [328, 191] width 229 height 31
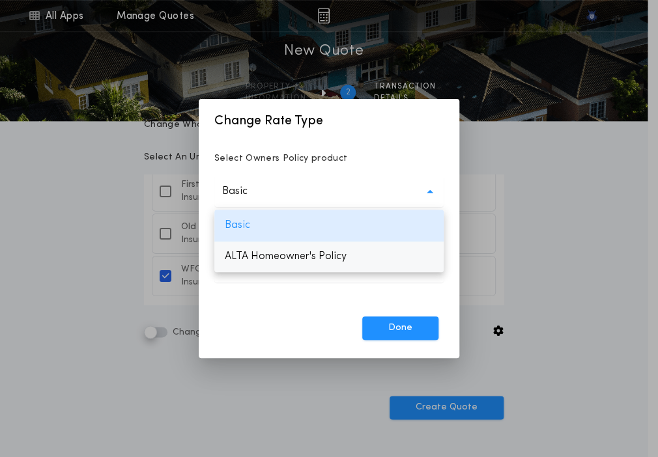
click at [273, 251] on p "ALTA Homeowner's Policy" at bounding box center [328, 256] width 229 height 31
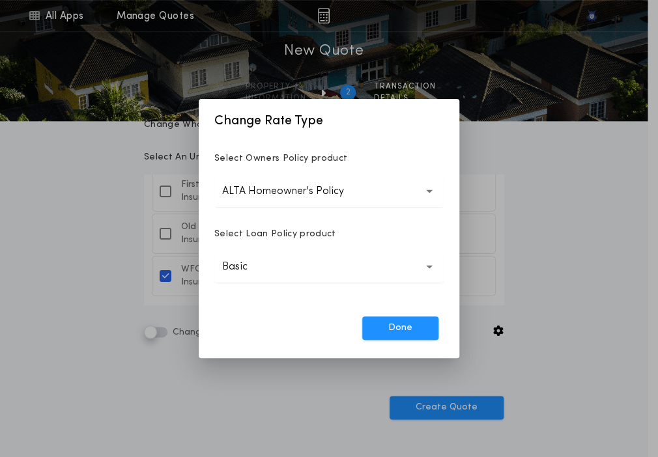
click at [268, 270] on button "Basic *****" at bounding box center [328, 266] width 229 height 31
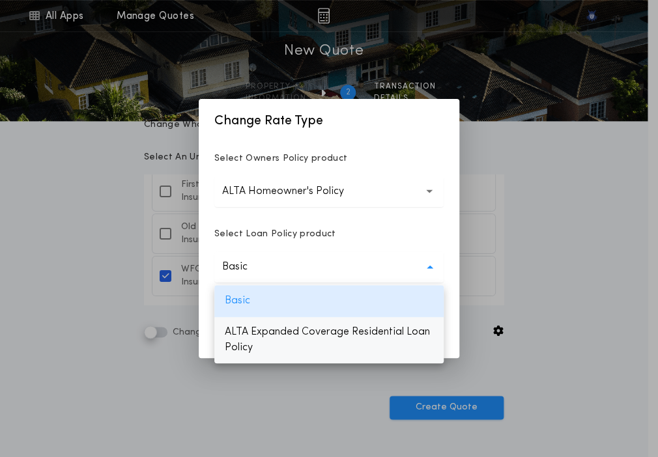
click at [274, 319] on p "ALTA Expanded Coverage Residential Loan Policy" at bounding box center [328, 339] width 229 height 47
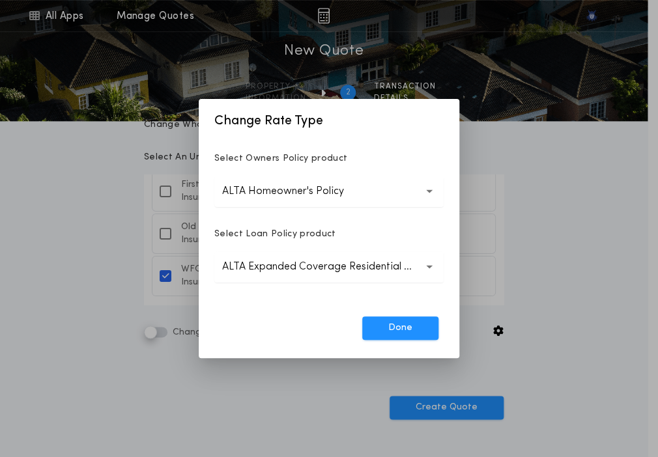
click at [274, 268] on p "ALTA Expanded Coverage Residential Loan Policy" at bounding box center [329, 267] width 214 height 16
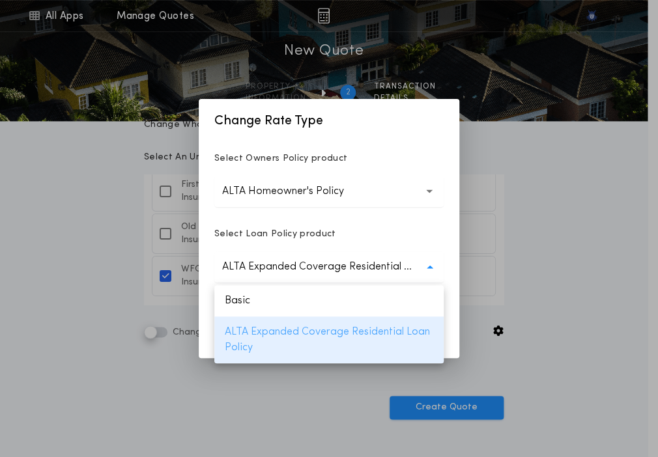
click at [272, 337] on p "ALTA Expanded Coverage Residential Loan Policy" at bounding box center [328, 339] width 229 height 47
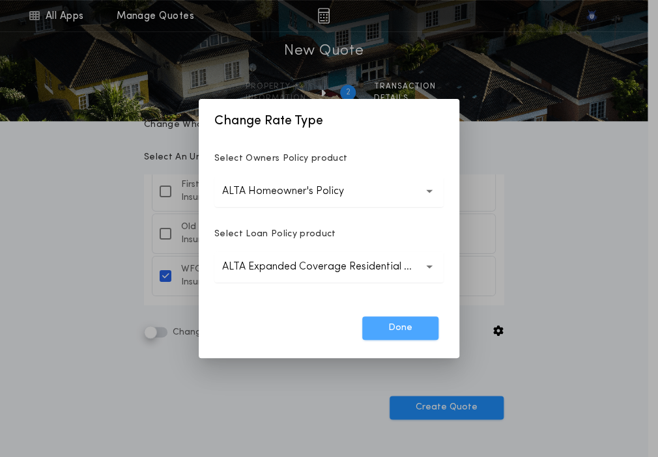
click at [399, 328] on button "Done" at bounding box center [400, 327] width 76 height 23
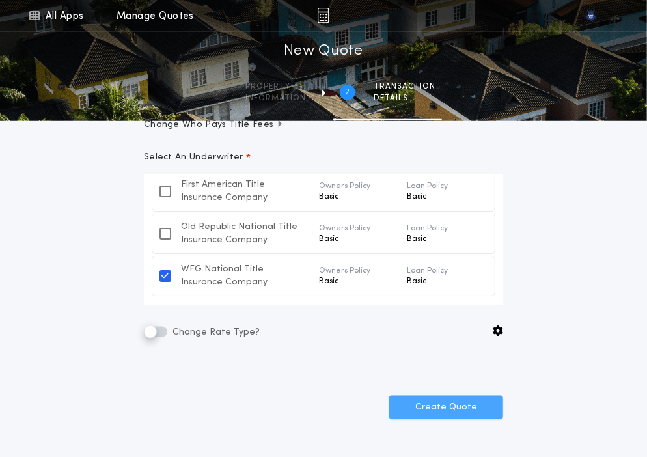
click at [425, 396] on button "Create Quote" at bounding box center [446, 407] width 114 height 23
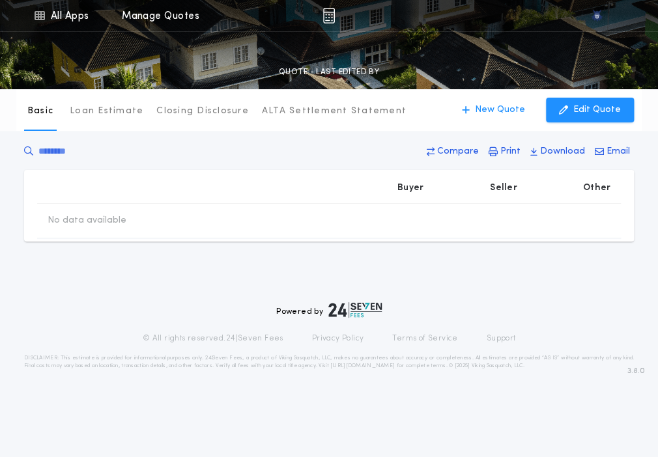
type input "**********"
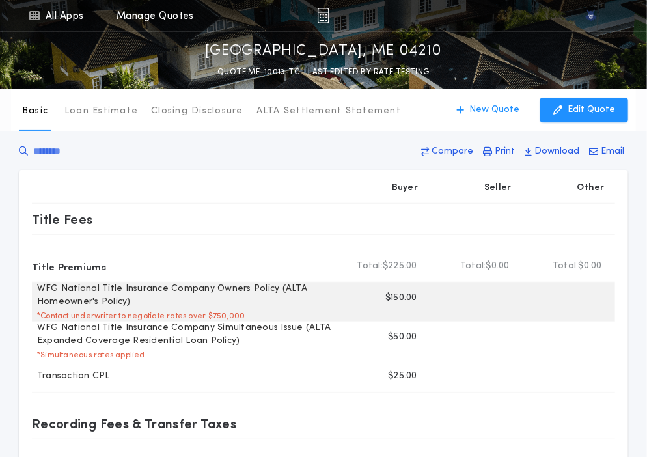
click at [399, 299] on p "$150.00" at bounding box center [402, 298] width 32 height 13
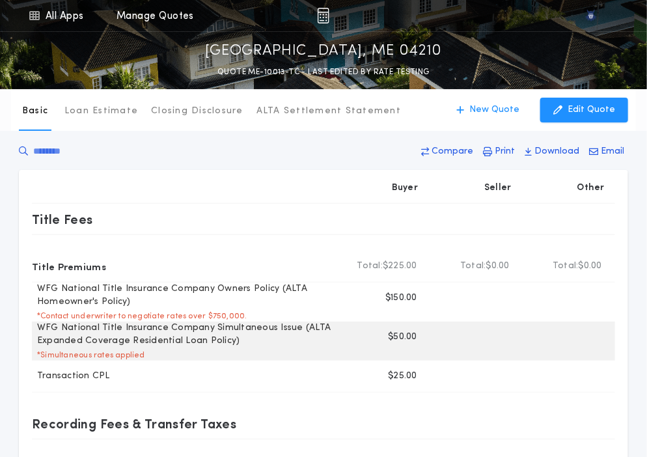
click at [402, 337] on p "$50.00" at bounding box center [402, 337] width 29 height 13
click at [146, 322] on p "WFG National Title Insurance Company Simultaneous Issue (ALTA Expanded Coverage…" at bounding box center [183, 335] width 303 height 26
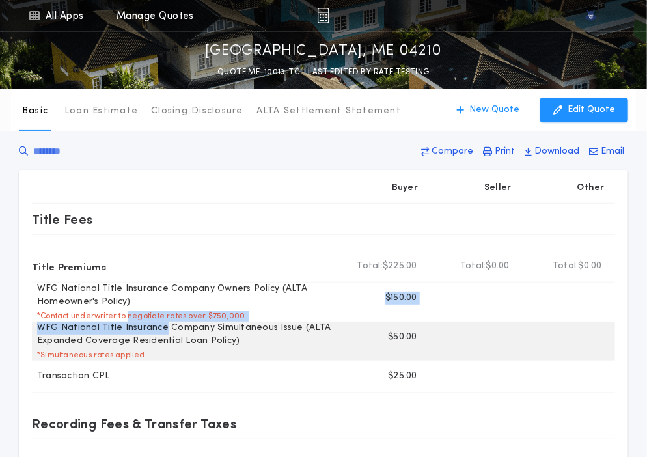
click at [146, 322] on p "WFG National Title Insurance Company Simultaneous Issue (ALTA Expanded Coverage…" at bounding box center [183, 335] width 303 height 26
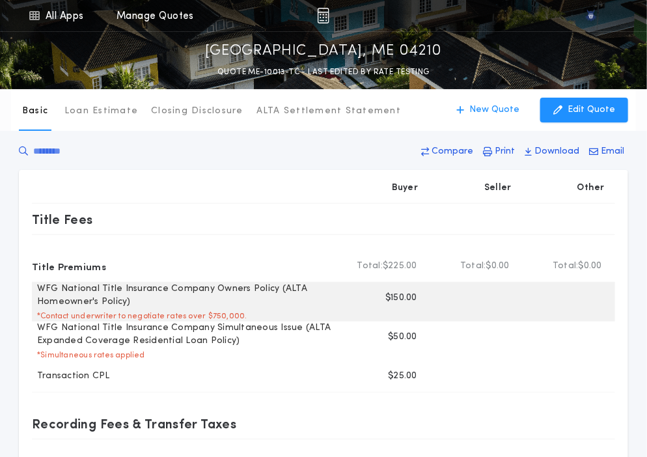
click at [115, 316] on p "* Contact underwriter to negotiate rates over $750,000." at bounding box center [140, 316] width 216 height 10
drag, startPoint x: 41, startPoint y: 316, endPoint x: 236, endPoint y: 318, distance: 195.4
click at [236, 318] on p "* Contact underwriter to negotiate rates over $750,000." at bounding box center [140, 316] width 216 height 10
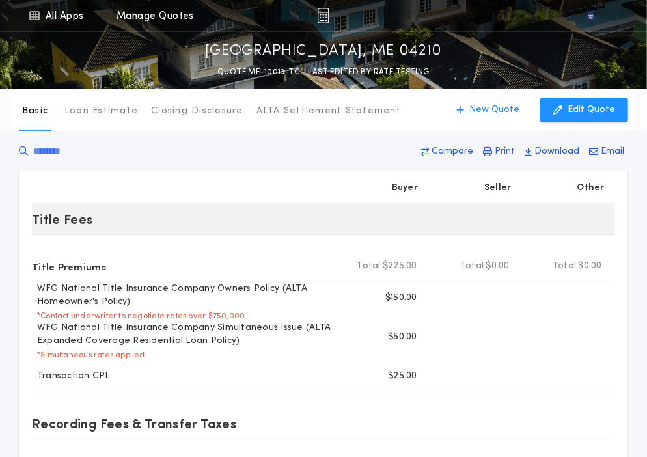
click at [288, 229] on div "Title Fees" at bounding box center [183, 219] width 303 height 21
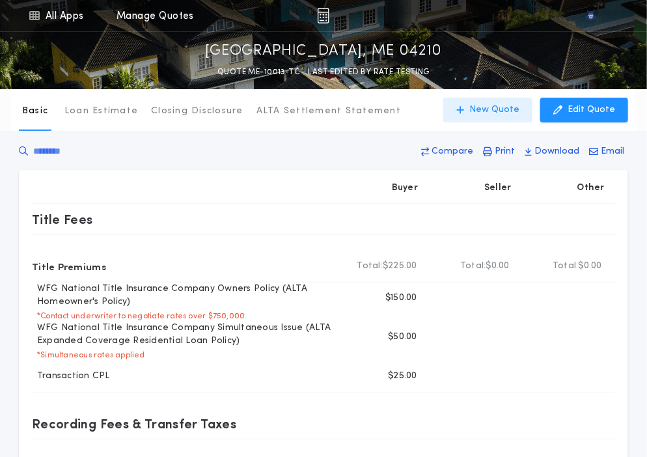
click at [500, 115] on p "New Quote" at bounding box center [495, 110] width 50 height 13
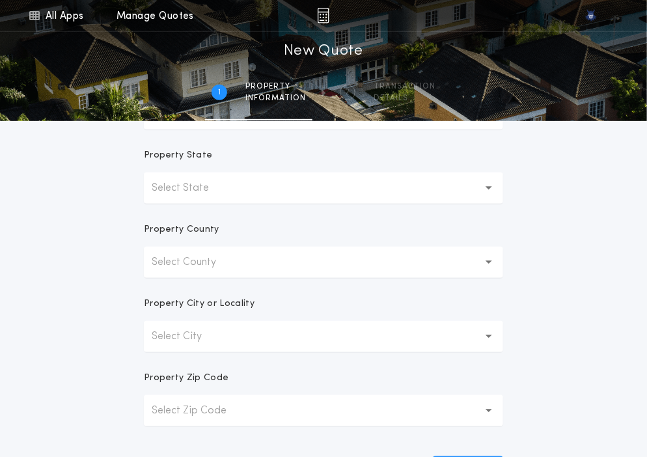
scroll to position [221, 0]
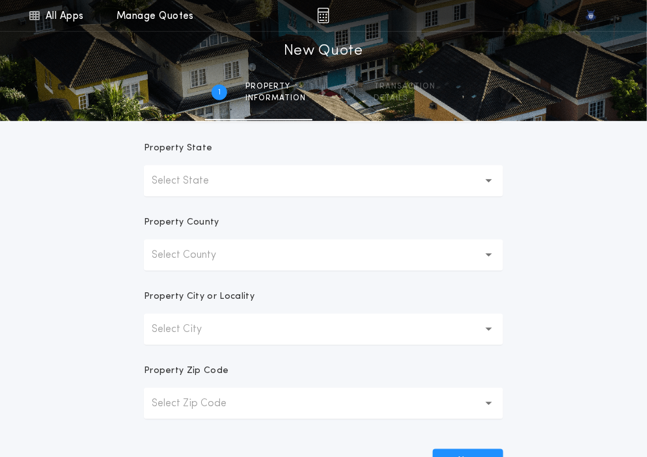
click at [277, 176] on button "Select State" at bounding box center [323, 180] width 359 height 31
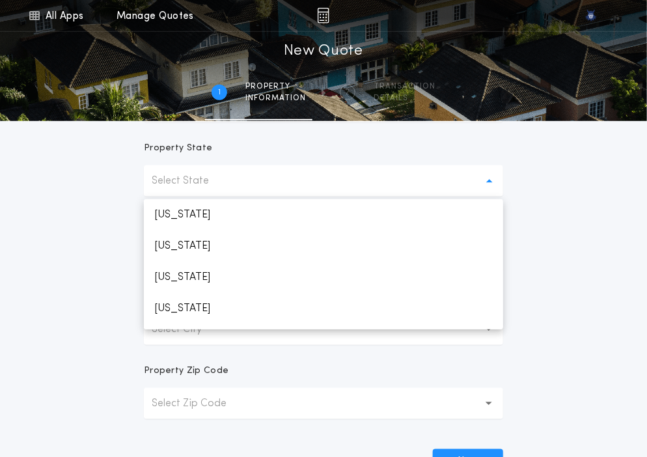
scroll to position [464, 0]
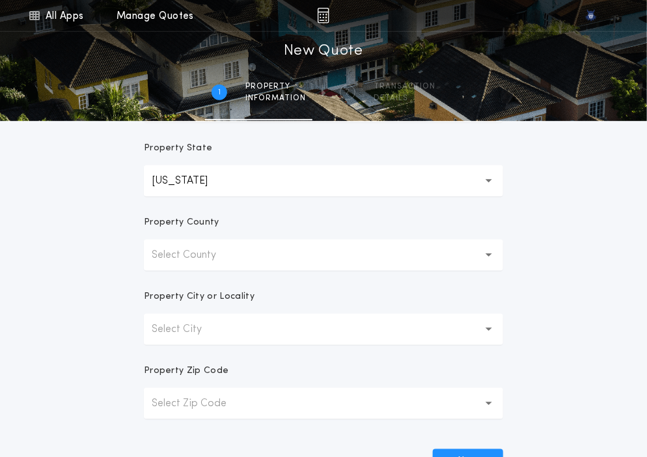
click at [240, 247] on button "Select County" at bounding box center [323, 255] width 359 height 31
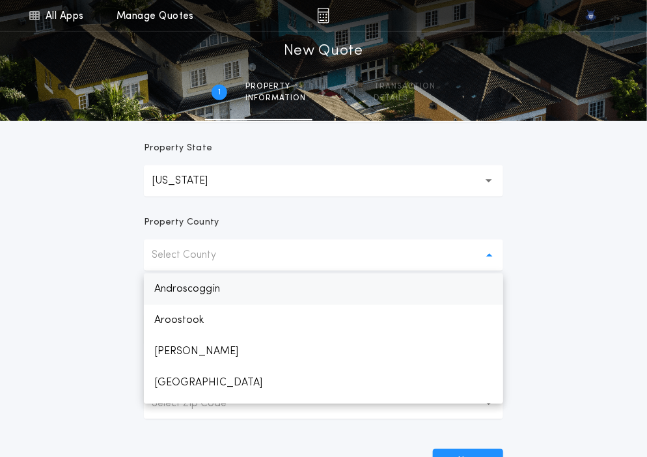
click at [229, 287] on p "Androscoggin" at bounding box center [323, 289] width 359 height 31
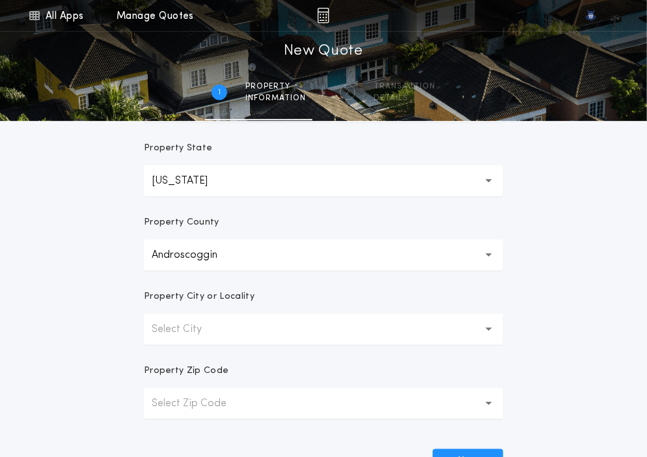
click at [216, 322] on p "Select City" at bounding box center [187, 330] width 71 height 16
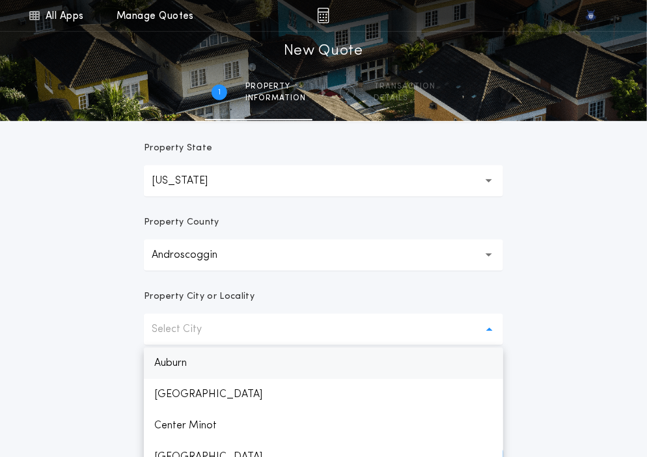
click at [203, 359] on p "Auburn" at bounding box center [323, 363] width 359 height 31
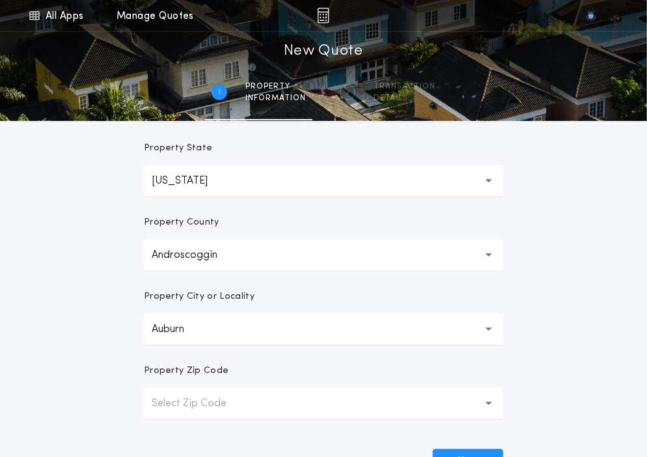
click at [252, 395] on button "Select Zip Code" at bounding box center [323, 403] width 359 height 31
click at [216, 424] on p "04210" at bounding box center [323, 437] width 359 height 31
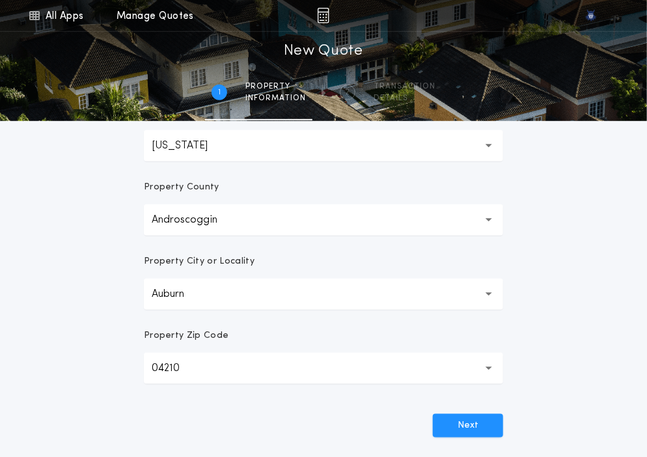
scroll to position [259, 0]
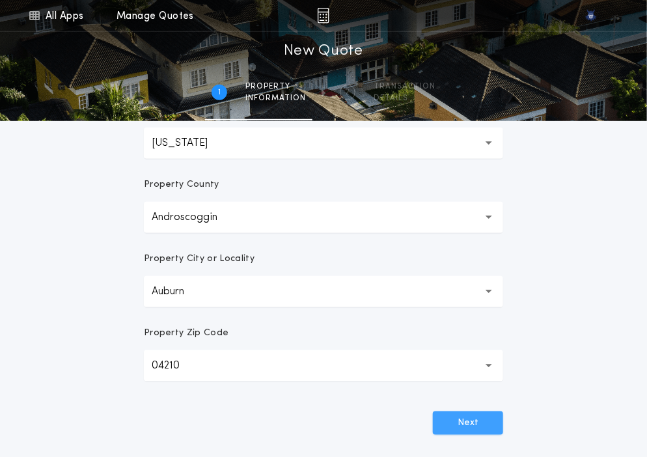
click at [475, 419] on button "Next" at bounding box center [468, 423] width 70 height 23
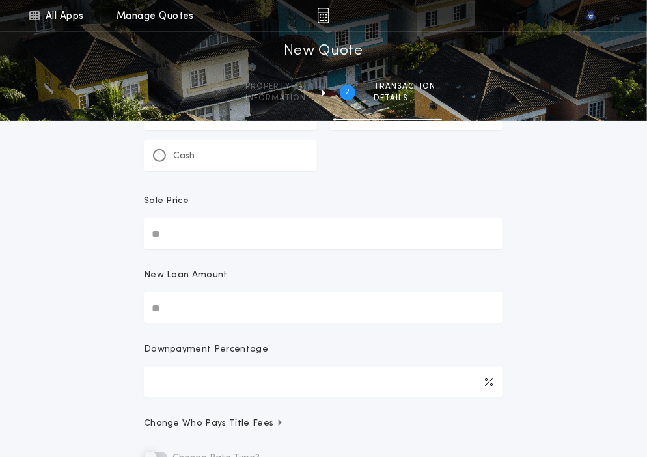
scroll to position [0, 0]
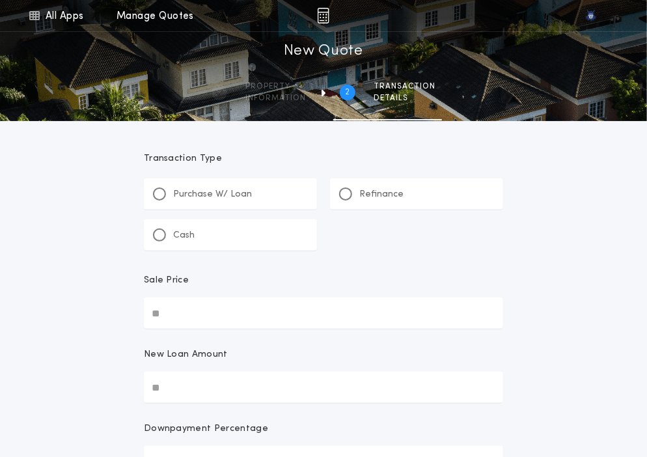
click at [231, 326] on input "Sale Price" at bounding box center [323, 313] width 359 height 31
paste input "text"
type input "**********"
paste input "text"
click at [158, 384] on input "New Loan Amount" at bounding box center [323, 387] width 359 height 31
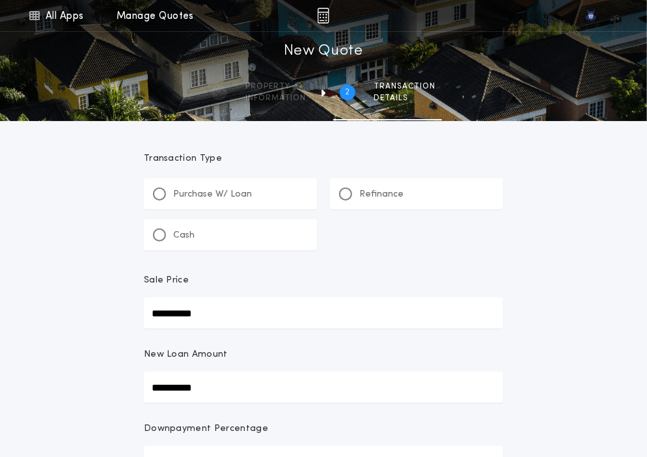
type input "**********"
type input "****"
click at [226, 364] on div "New Loan Amount" at bounding box center [323, 359] width 359 height 23
click at [226, 372] on input "**********" at bounding box center [323, 387] width 359 height 31
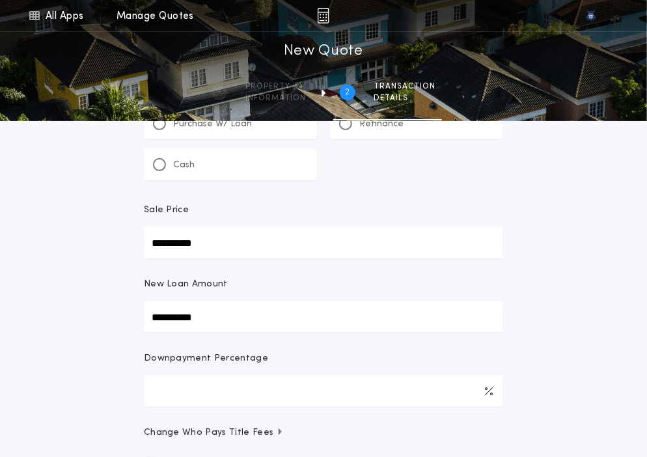
scroll to position [110, 0]
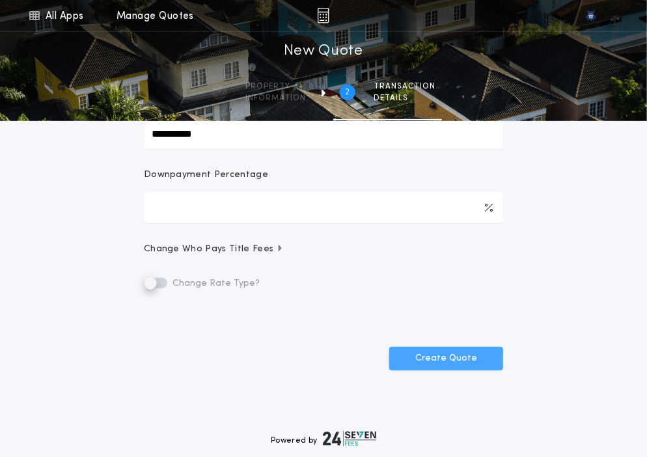
click at [422, 356] on button "Create Quote" at bounding box center [446, 358] width 114 height 23
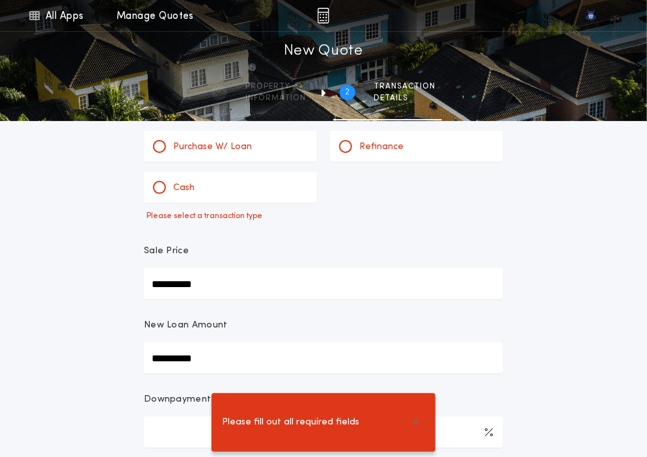
scroll to position [0, 0]
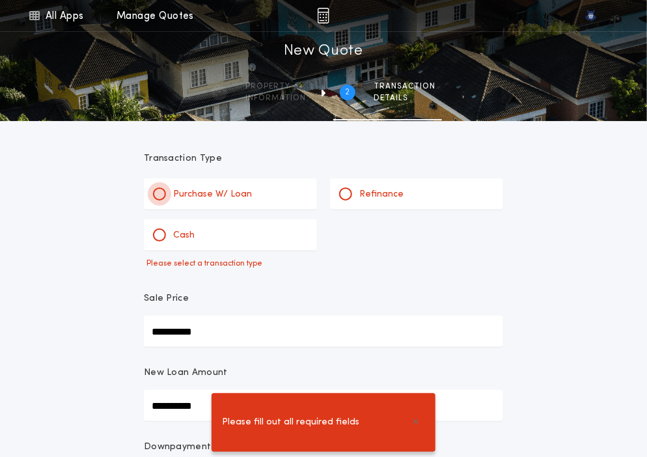
click at [163, 190] on div at bounding box center [159, 194] width 13 height 13
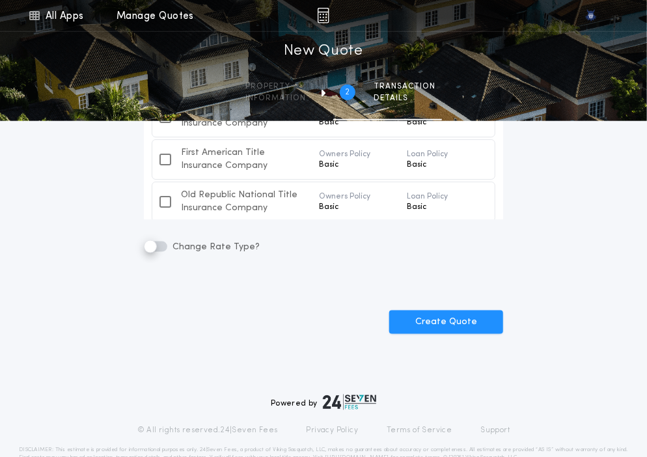
scroll to position [468, 0]
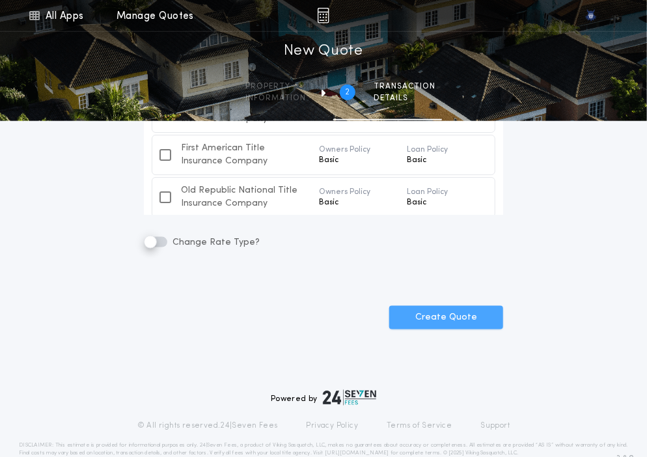
click at [451, 322] on button "Create Quote" at bounding box center [446, 317] width 114 height 23
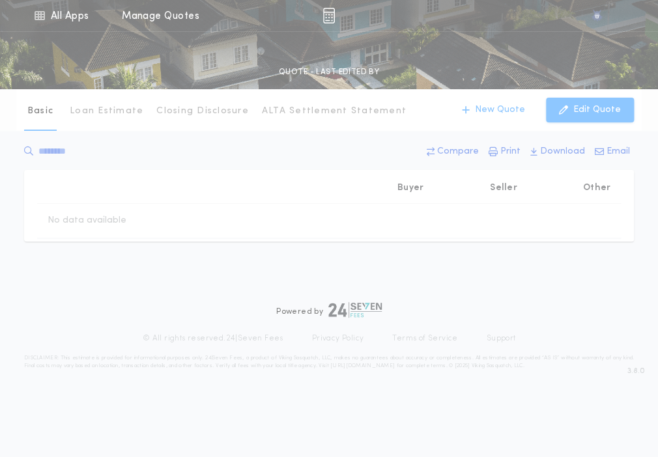
type input "**********"
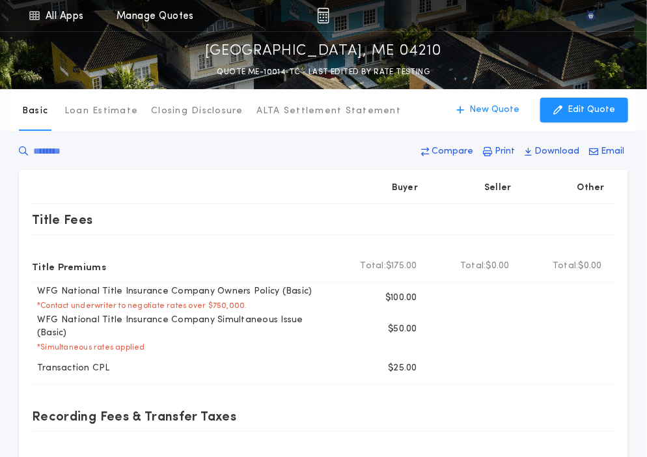
click at [231, 173] on div at bounding box center [183, 188] width 303 height 31
click at [459, 126] on div "Basic Loan Estimate Closing Disclosure ALTA Settlement Statement Basic New Quot…" at bounding box center [323, 110] width 625 height 42
click at [474, 115] on button "New Quote" at bounding box center [487, 110] width 89 height 25
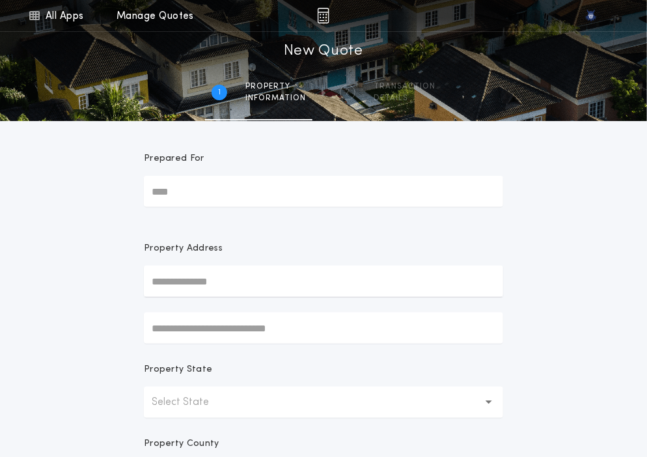
click at [208, 415] on button "Select State" at bounding box center [323, 402] width 359 height 31
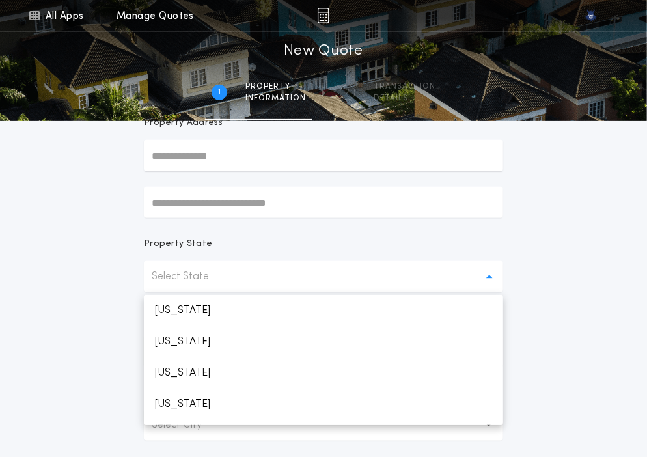
scroll to position [464, 0]
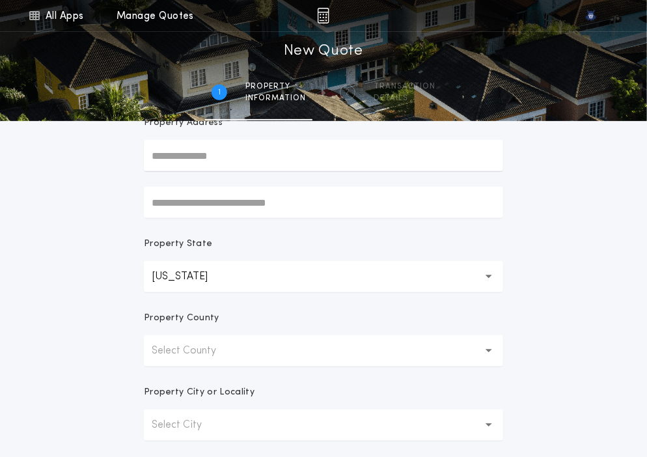
click at [223, 354] on p "Select County" at bounding box center [194, 351] width 85 height 16
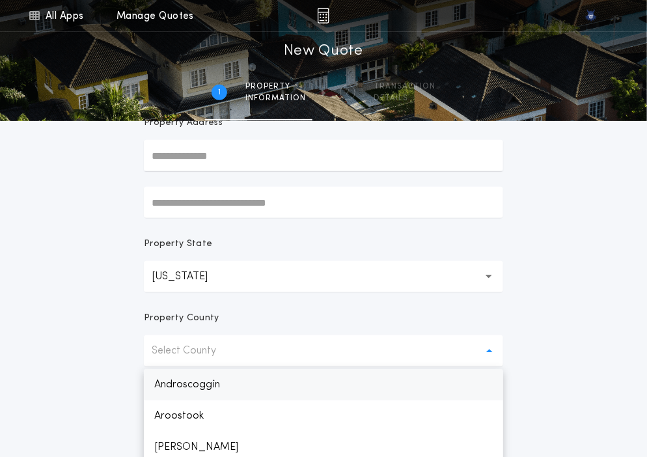
click at [225, 391] on p "Androscoggin" at bounding box center [323, 384] width 359 height 31
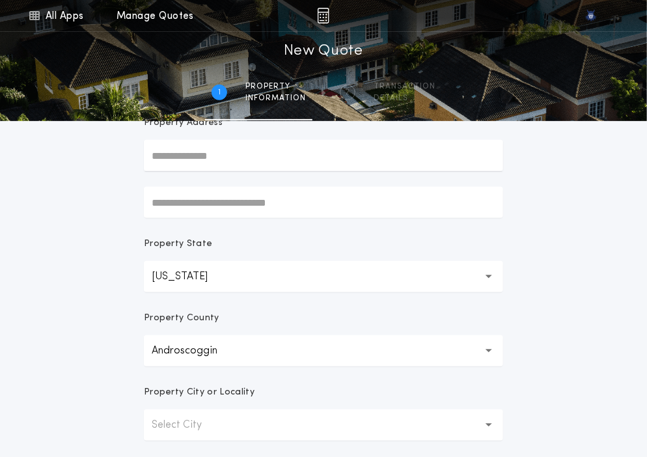
click at [221, 427] on button "Select City" at bounding box center [323, 425] width 359 height 31
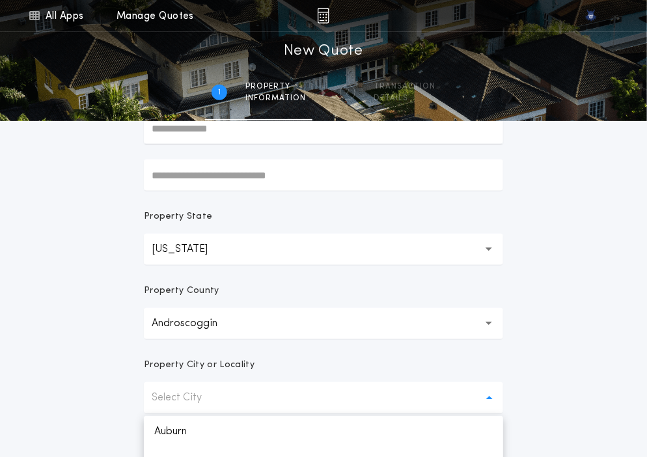
scroll to position [160, 0]
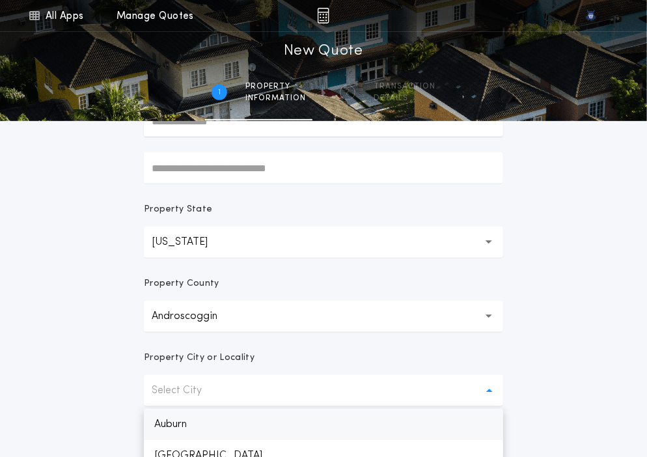
click at [221, 427] on p "Auburn" at bounding box center [323, 424] width 359 height 31
click at [513, 374] on form "**********" at bounding box center [323, 247] width 391 height 573
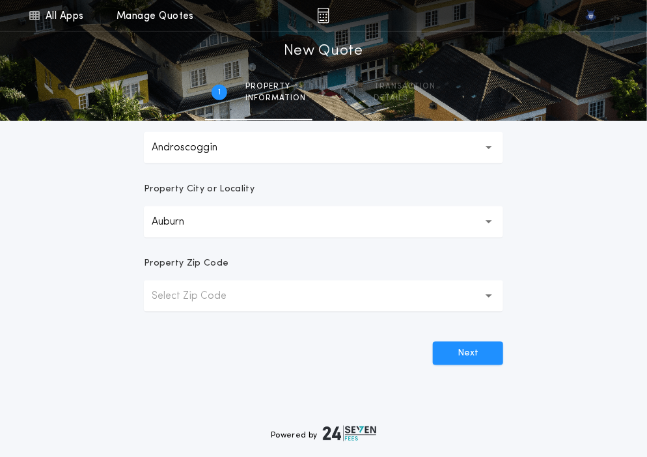
scroll to position [334, 0]
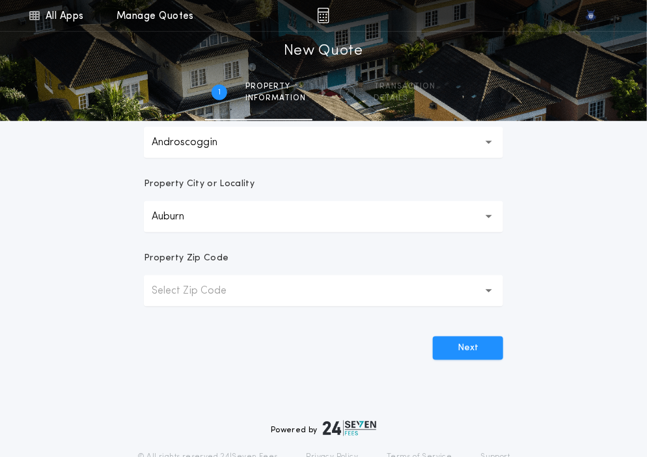
click at [214, 287] on p "Select Zip Code" at bounding box center [200, 291] width 96 height 16
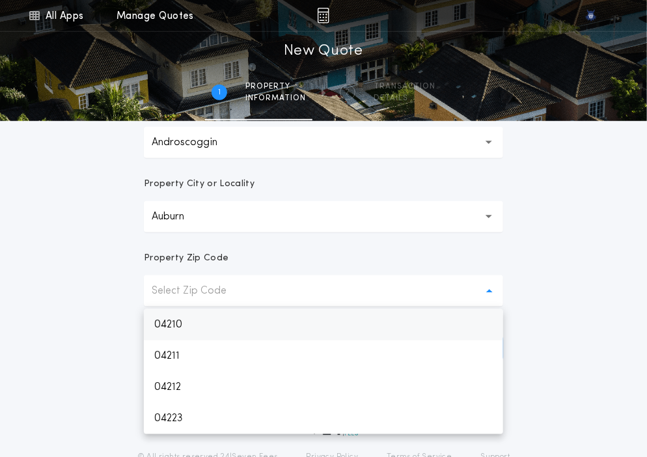
click at [197, 325] on p "04210" at bounding box center [323, 324] width 359 height 31
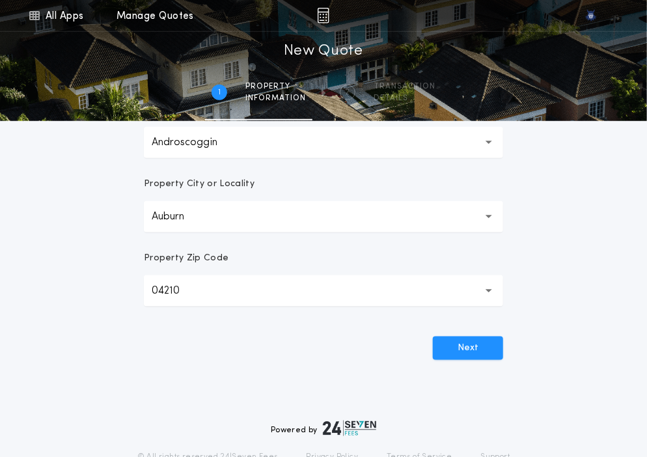
click at [456, 335] on div "Next" at bounding box center [323, 343] width 359 height 34
click at [455, 342] on button "Next" at bounding box center [468, 348] width 70 height 23
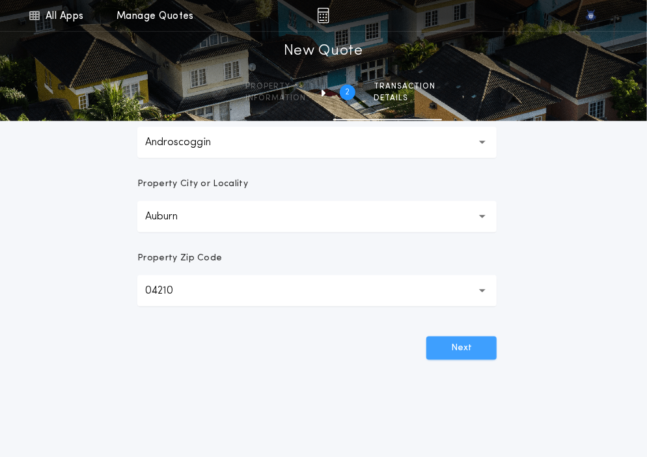
scroll to position [0, 0]
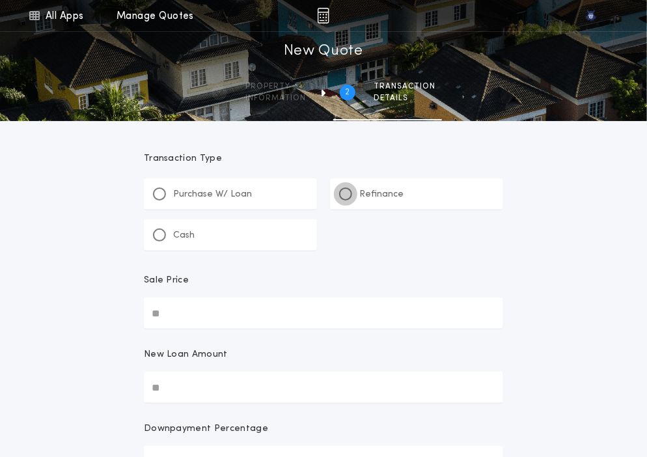
click at [348, 198] on div at bounding box center [345, 194] width 13 height 13
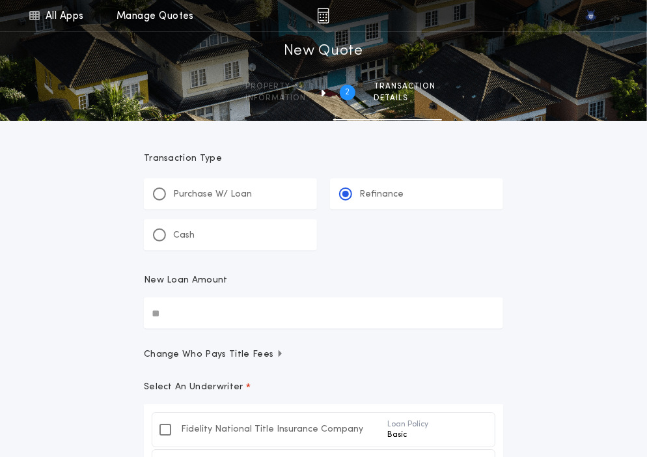
click at [216, 305] on input "New Loan Amount" at bounding box center [323, 313] width 359 height 31
paste input "text"
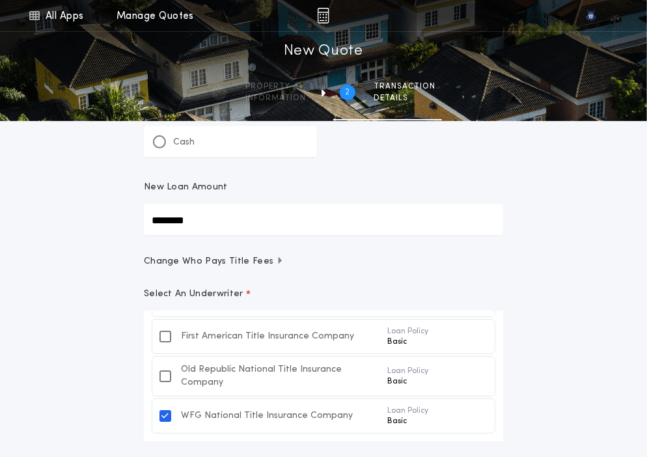
scroll to position [38, 0]
type input "********"
click at [563, 350] on div "All Apps Quick Calc Quick Net Sheet Quick Estimate Title Calculator Seller Net …" at bounding box center [323, 256] width 647 height 699
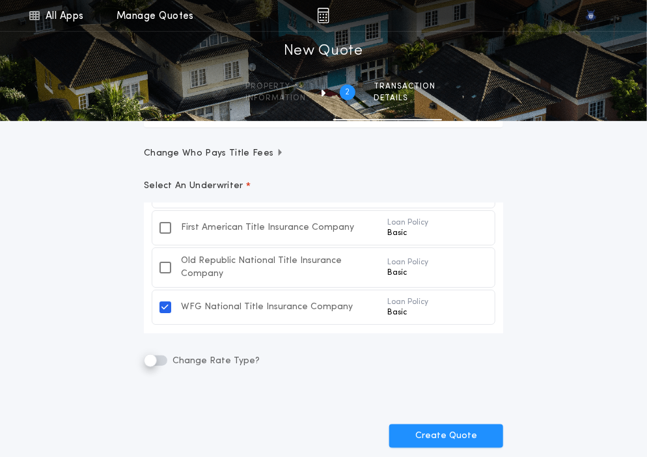
scroll to position [202, 0]
click at [436, 430] on button "Create Quote" at bounding box center [446, 435] width 114 height 23
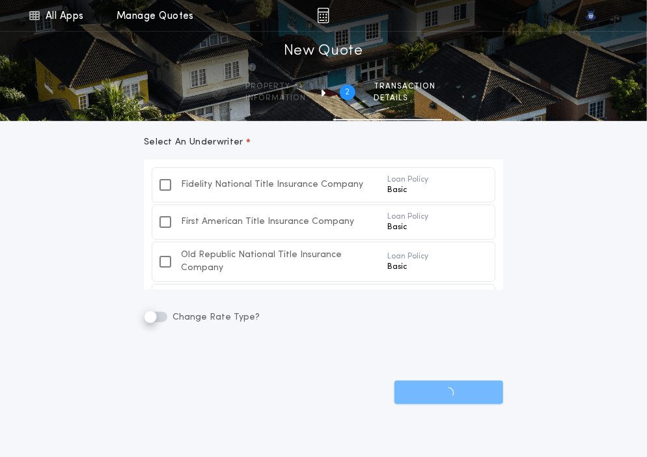
scroll to position [313, 0]
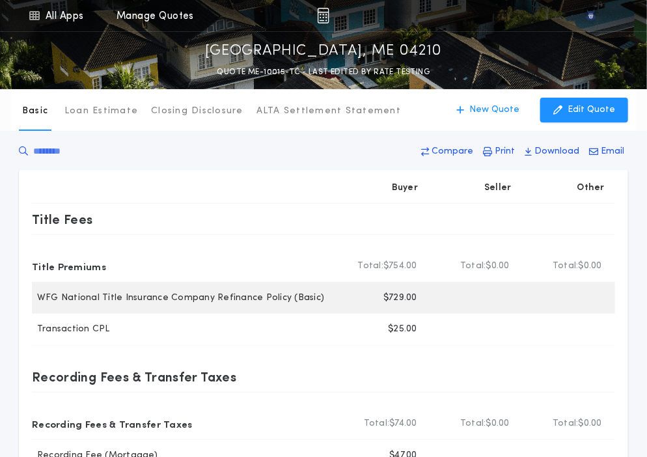
click at [391, 296] on p "$729.00" at bounding box center [401, 298] width 34 height 13
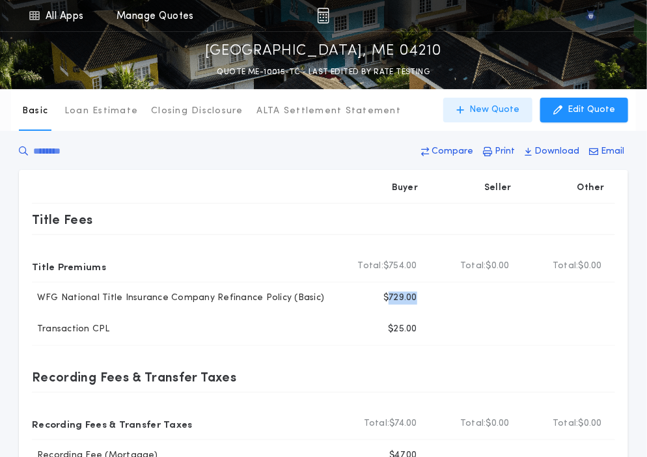
click at [487, 119] on button "New Quote" at bounding box center [487, 110] width 89 height 25
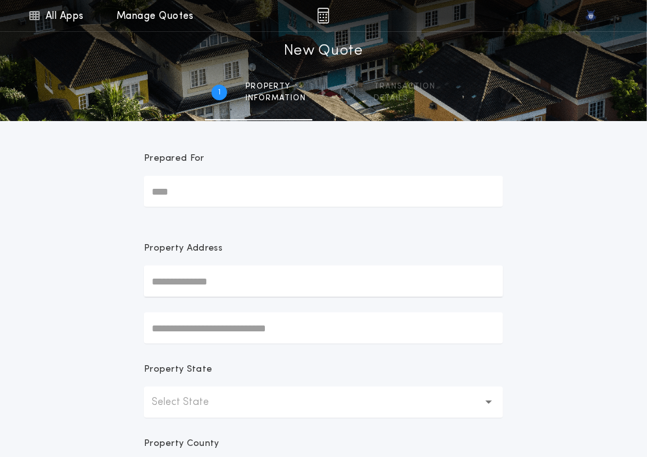
click at [203, 392] on button "Select State" at bounding box center [323, 402] width 359 height 31
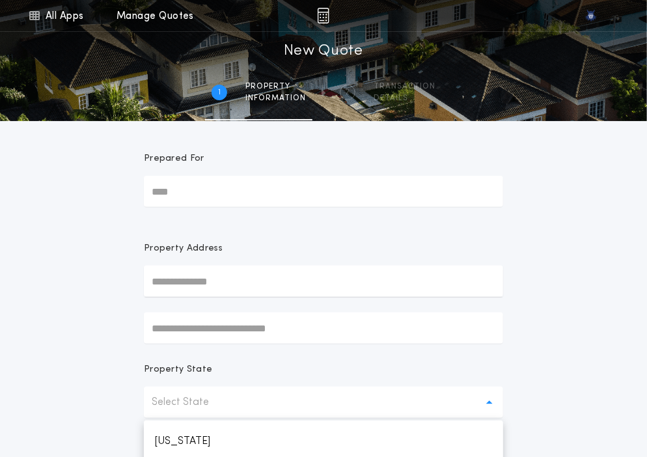
scroll to position [94, 0]
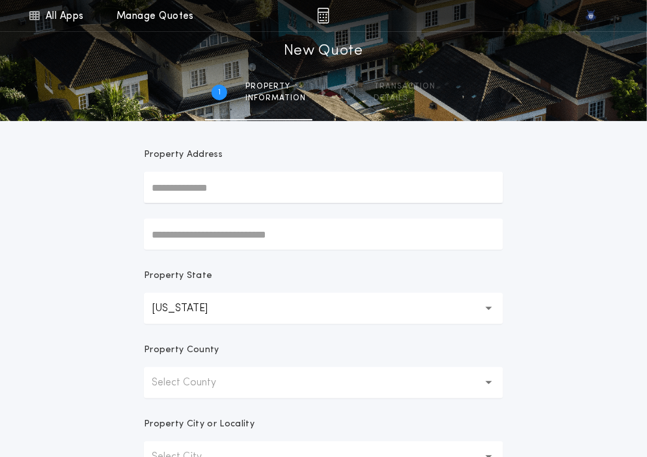
click at [203, 392] on button "Select County" at bounding box center [323, 382] width 359 height 31
click at [197, 413] on p "Androscoggin" at bounding box center [323, 416] width 359 height 31
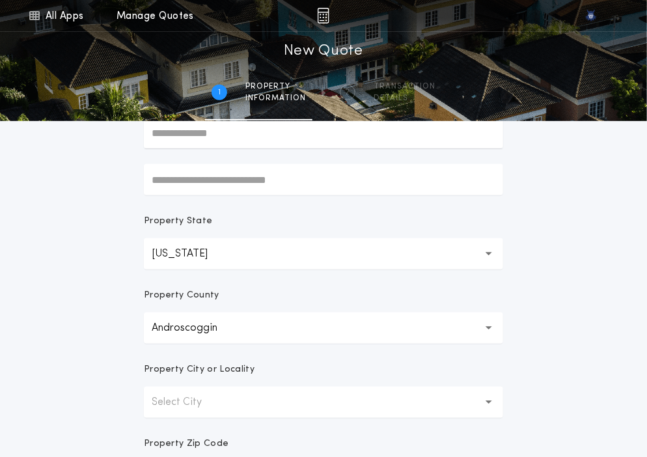
scroll to position [169, 0]
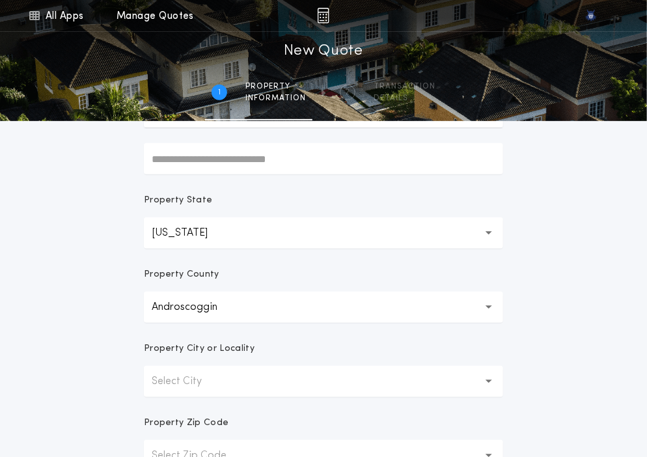
click at [185, 387] on p "Select City" at bounding box center [187, 382] width 71 height 16
click at [182, 408] on p "Auburn" at bounding box center [323, 415] width 359 height 31
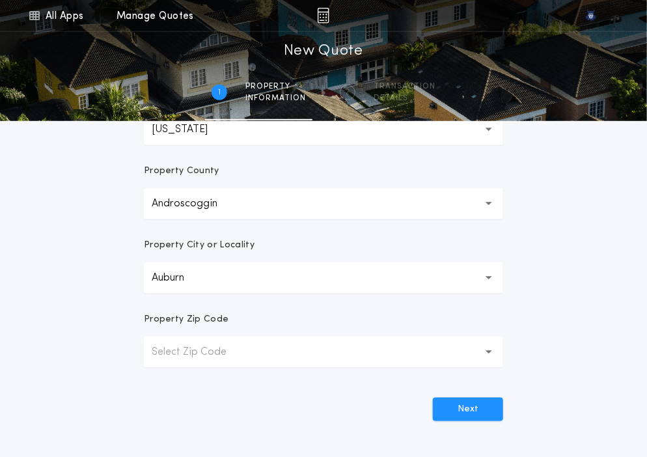
scroll to position [282, 0]
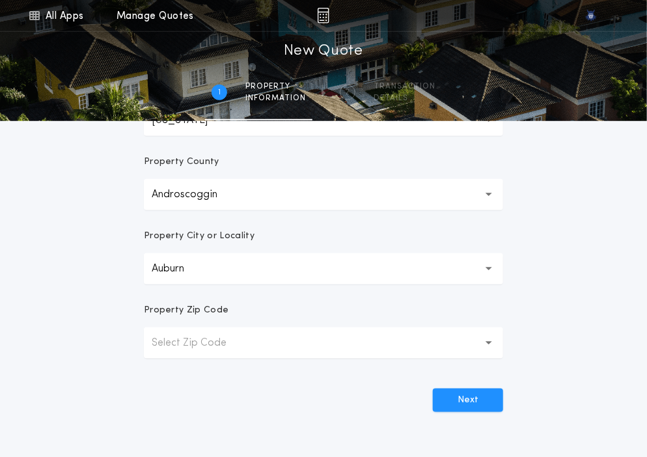
click at [216, 343] on p "Select Zip Code" at bounding box center [200, 343] width 96 height 16
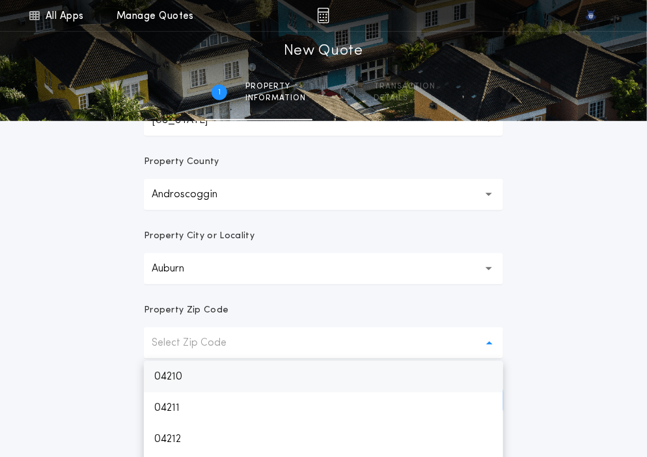
click at [206, 373] on p "04210" at bounding box center [323, 376] width 359 height 31
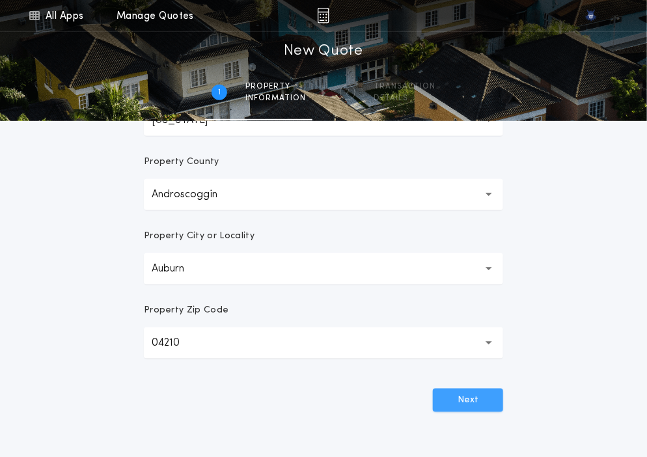
click at [455, 404] on button "Next" at bounding box center [468, 400] width 70 height 23
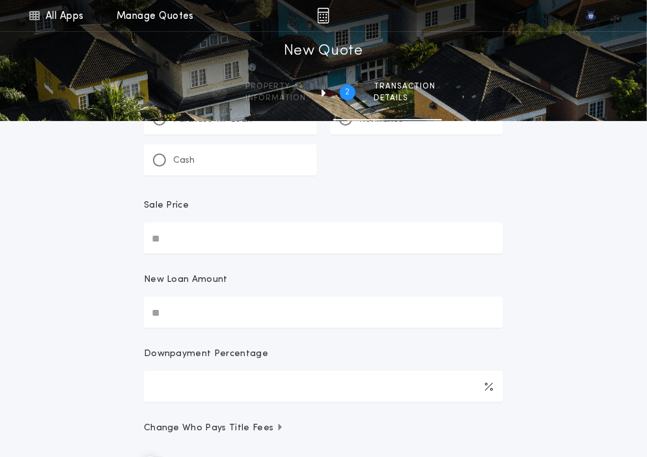
scroll to position [0, 0]
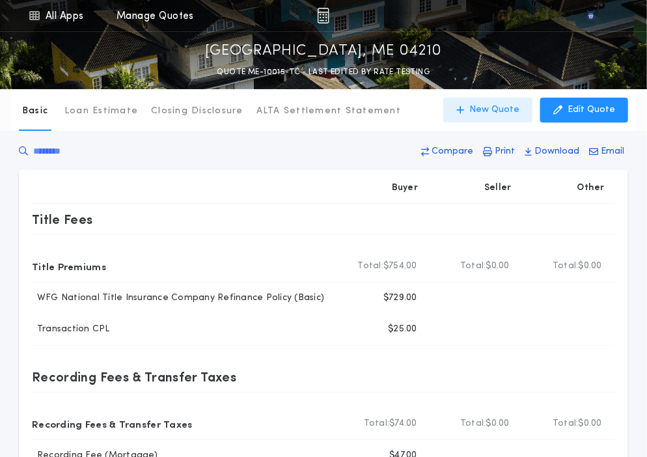
click at [491, 112] on p "New Quote" at bounding box center [495, 110] width 50 height 13
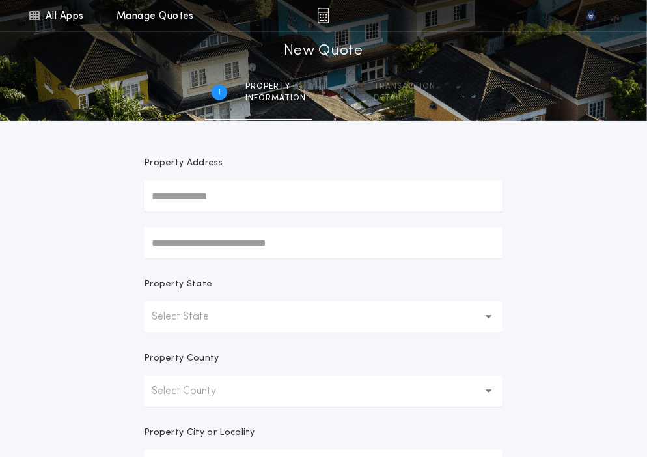
scroll to position [95, 0]
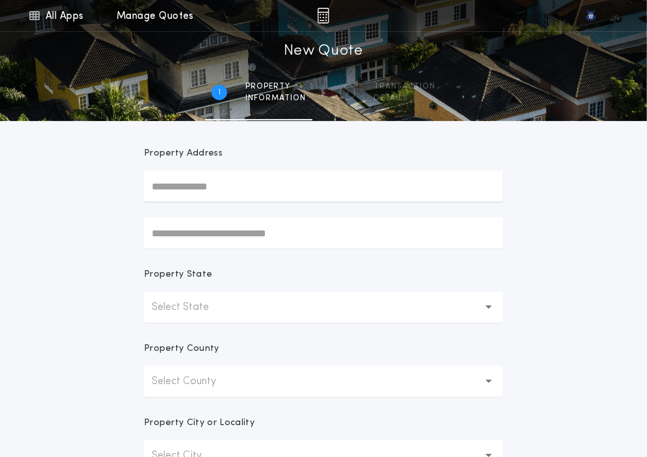
click at [178, 305] on p "Select State" at bounding box center [191, 308] width 78 height 16
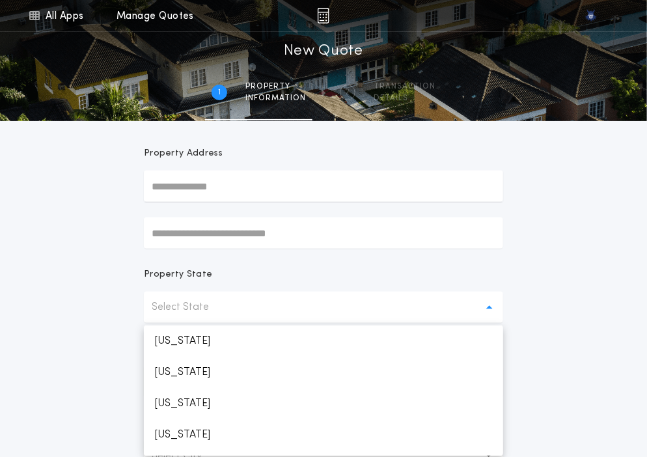
scroll to position [464, 0]
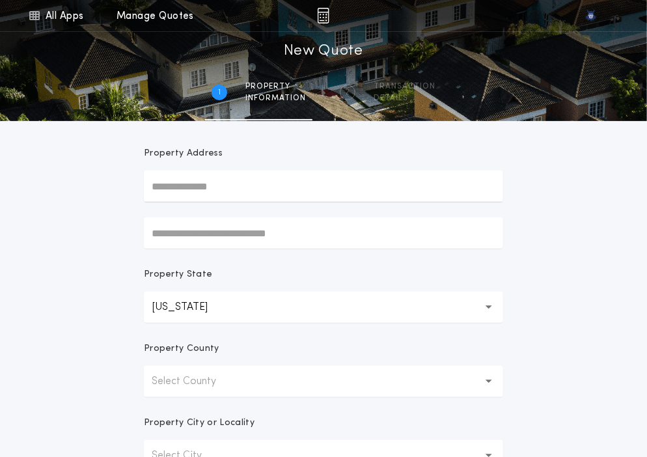
click at [212, 385] on p "Select County" at bounding box center [194, 382] width 85 height 16
click at [219, 414] on p "Androscoggin" at bounding box center [323, 415] width 359 height 31
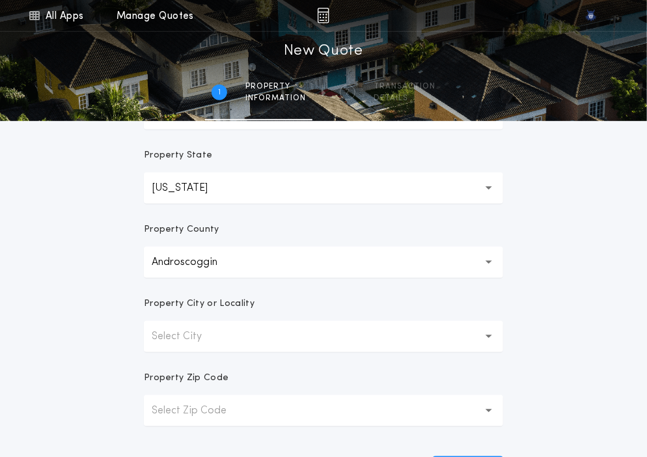
scroll to position [215, 0]
click at [197, 331] on p "Select City" at bounding box center [187, 336] width 71 height 16
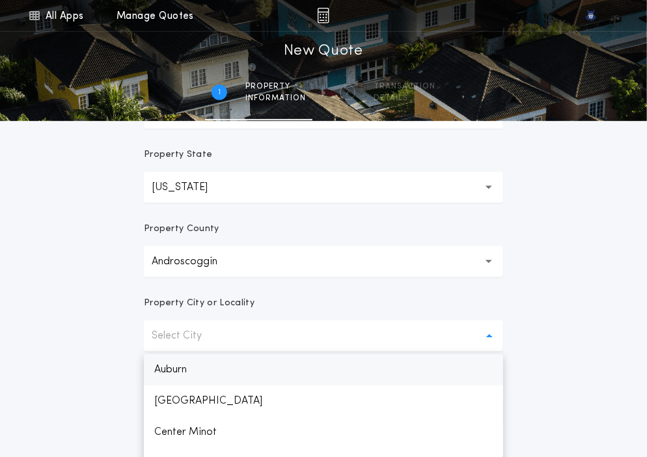
click at [193, 364] on p "Auburn" at bounding box center [323, 369] width 359 height 31
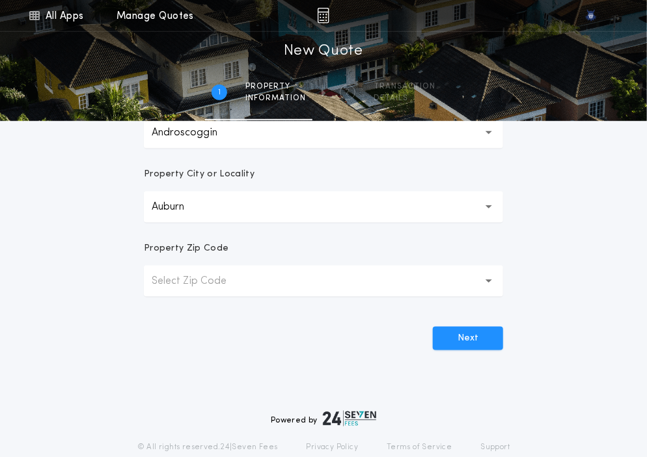
scroll to position [346, 0]
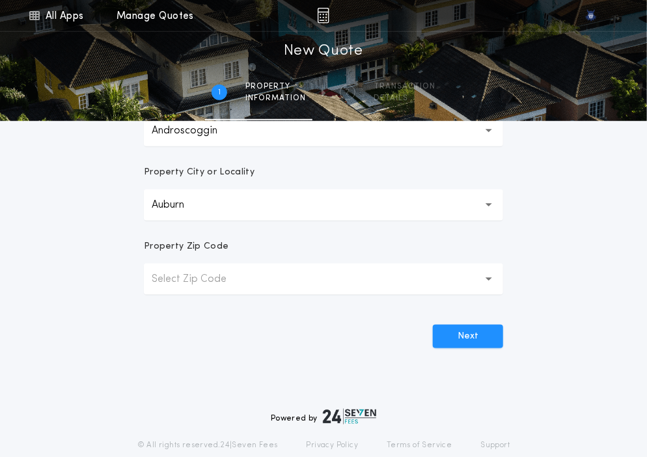
click at [206, 274] on p "Select Zip Code" at bounding box center [200, 280] width 96 height 16
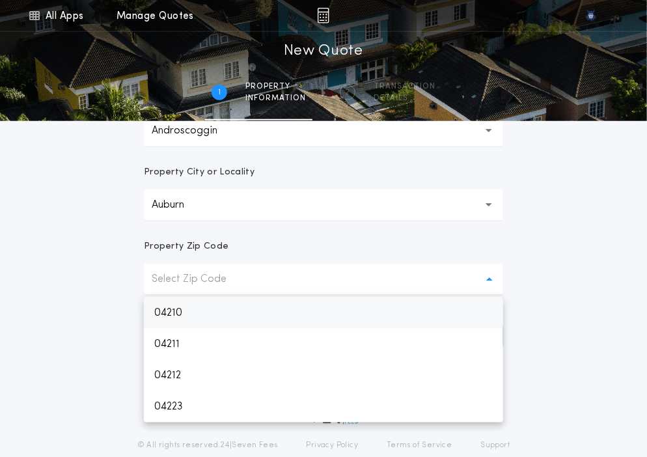
click at [200, 317] on p "04210" at bounding box center [323, 313] width 359 height 31
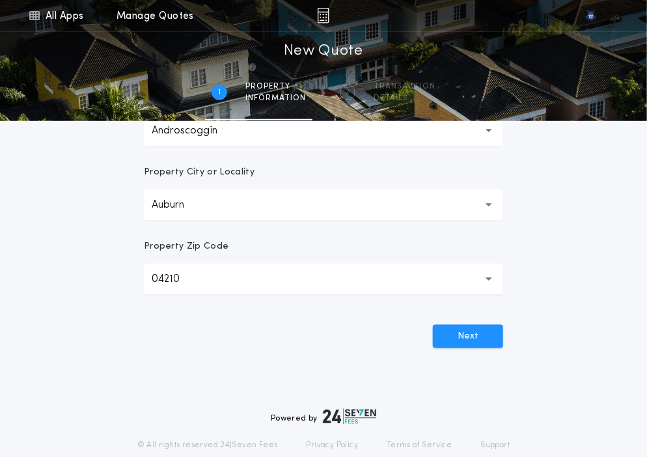
click at [462, 348] on div "**********" at bounding box center [323, 86] width 391 height 623
click at [449, 339] on button "Next" at bounding box center [468, 336] width 70 height 23
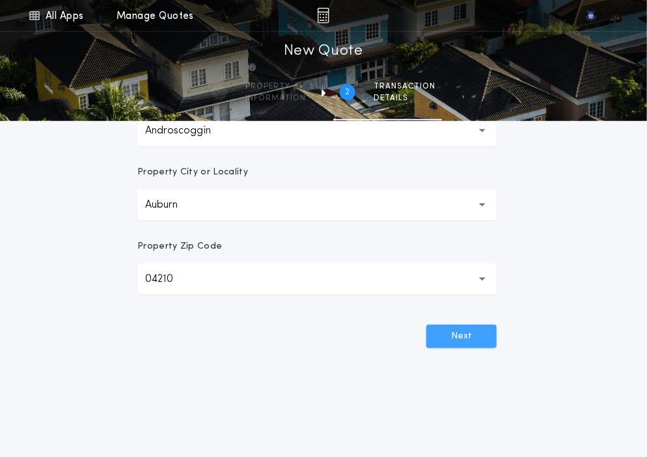
scroll to position [0, 0]
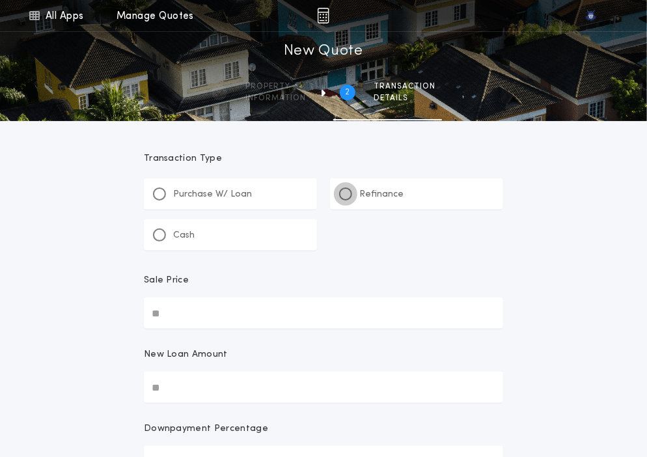
click at [346, 197] on div at bounding box center [345, 194] width 13 height 13
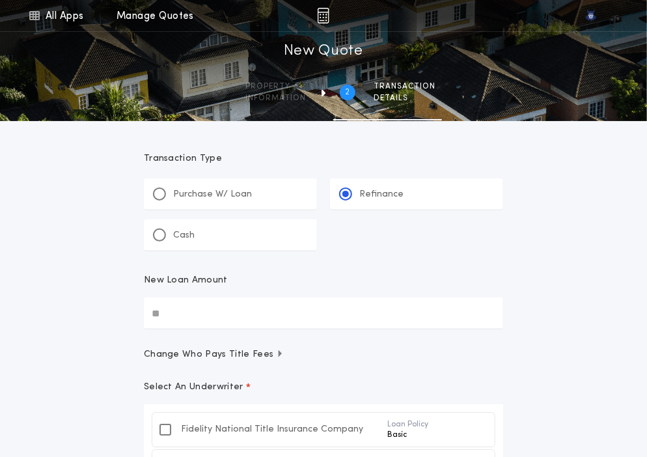
click at [219, 328] on input "New Loan Amount" at bounding box center [323, 313] width 359 height 31
click at [279, 320] on input "New Loan Amount" at bounding box center [323, 313] width 359 height 31
paste input "text"
type input "********"
click at [361, 342] on form "Transaction Type ********* Purchase W/ Loan Refinance Cash New Loan Amount ****…" at bounding box center [323, 385] width 391 height 528
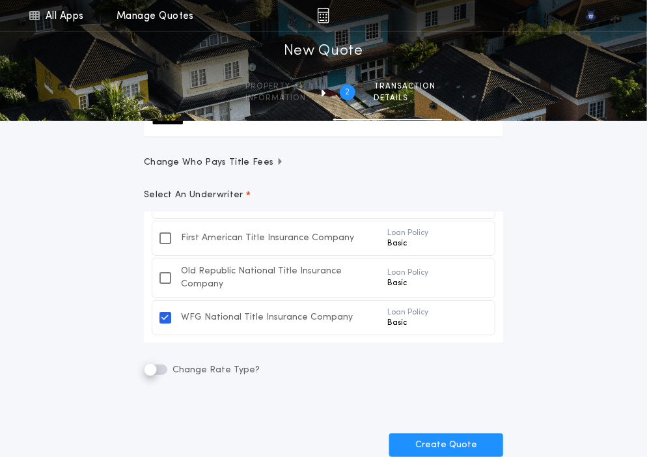
scroll to position [38, 0]
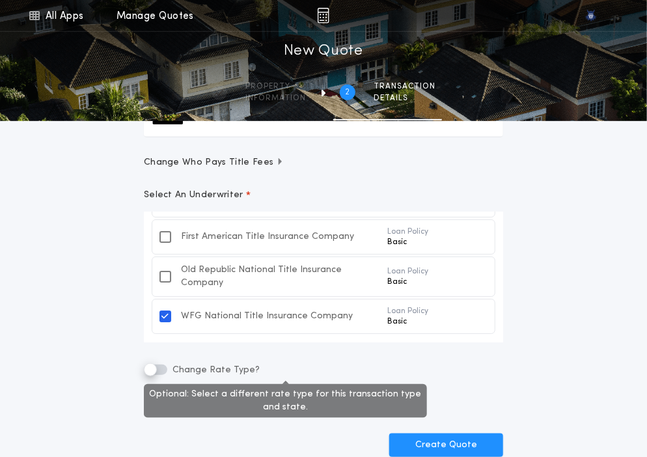
click at [167, 365] on label "Change Rate Type?" at bounding box center [202, 370] width 116 height 16
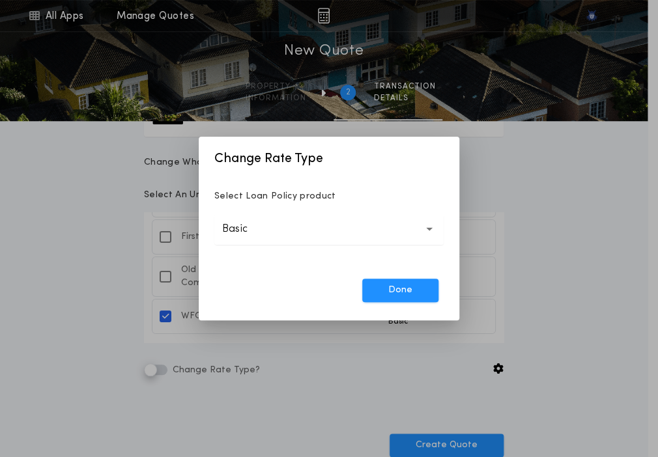
click at [363, 235] on button "Basic *****" at bounding box center [328, 229] width 229 height 31
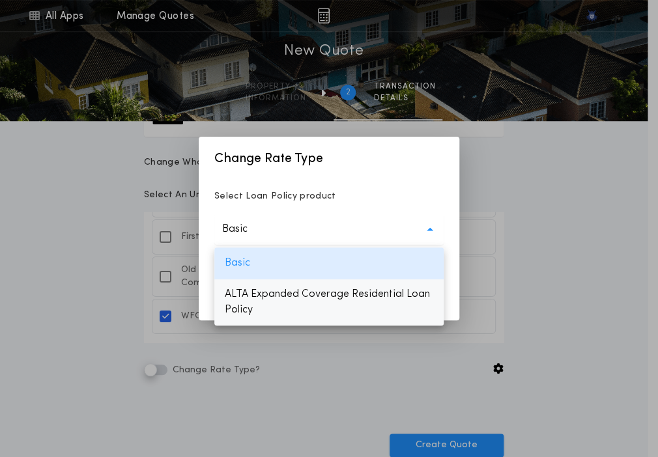
click at [328, 298] on p "ALTA Expanded Coverage Residential Loan Policy" at bounding box center [328, 302] width 229 height 47
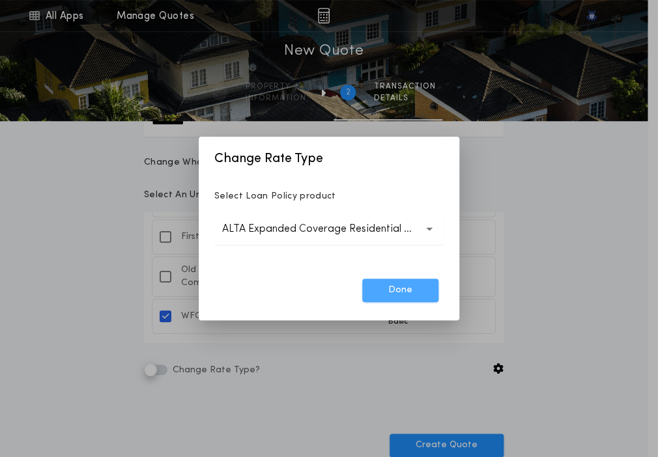
click at [406, 286] on button "Done" at bounding box center [400, 290] width 76 height 23
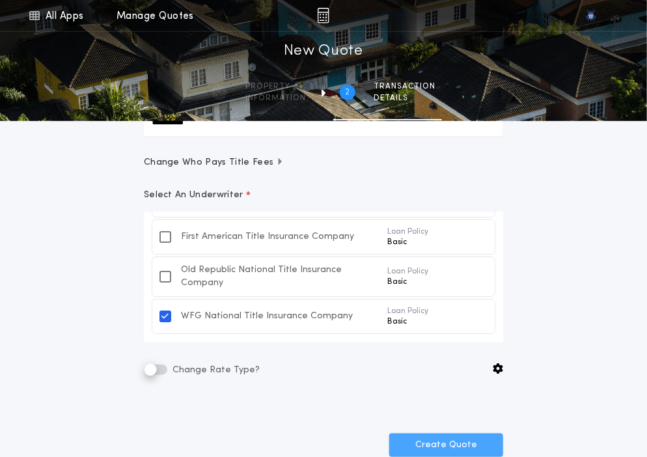
click at [452, 439] on button "Create Quote" at bounding box center [446, 445] width 114 height 23
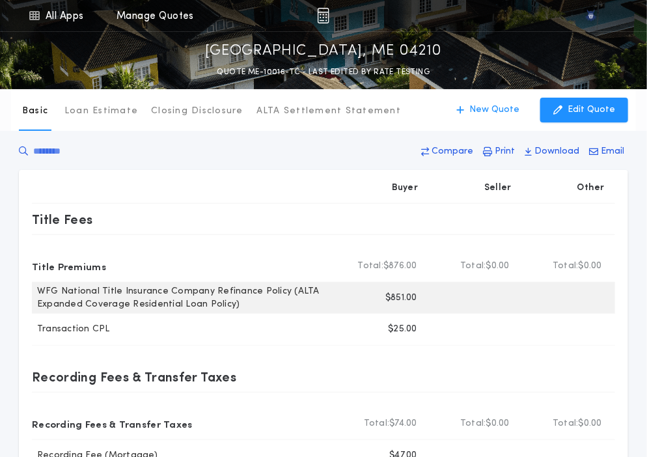
click at [397, 295] on p "$851.00" at bounding box center [402, 298] width 32 height 13
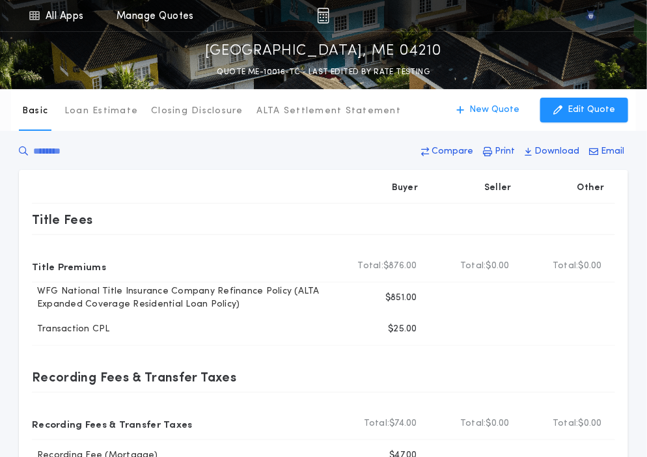
click at [244, 150] on div "Compare Print Download Email" at bounding box center [324, 154] width 610 height 31
click at [36, 14] on icon at bounding box center [34, 16] width 12 height 16
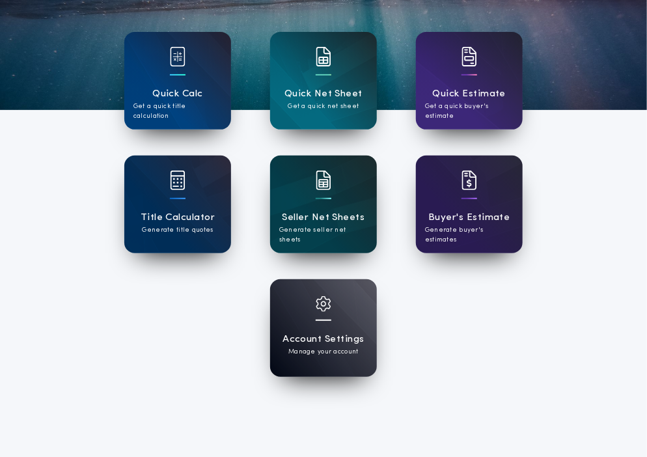
scroll to position [125, 0]
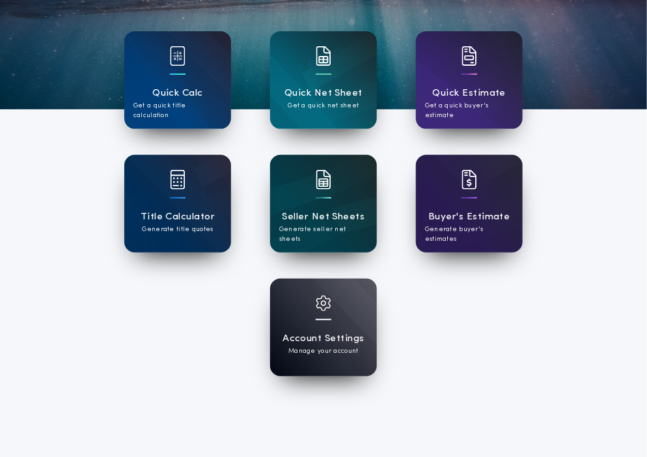
click at [320, 371] on div "Account Settings Manage your account" at bounding box center [323, 328] width 107 height 98
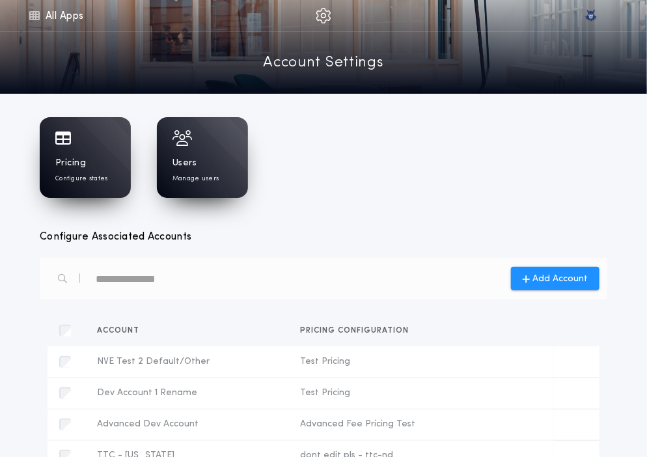
click at [113, 184] on div "Pricing Configure states" at bounding box center [85, 157] width 91 height 81
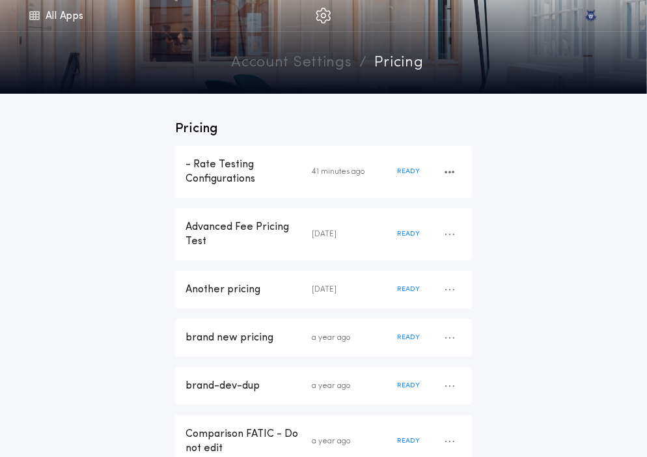
click at [244, 174] on div "- Rate Testing Configurations" at bounding box center [249, 172] width 126 height 29
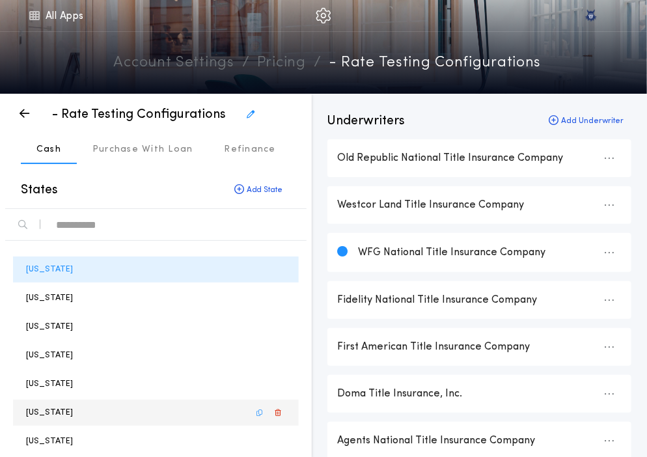
click at [49, 406] on p "Colorado" at bounding box center [49, 412] width 47 height 12
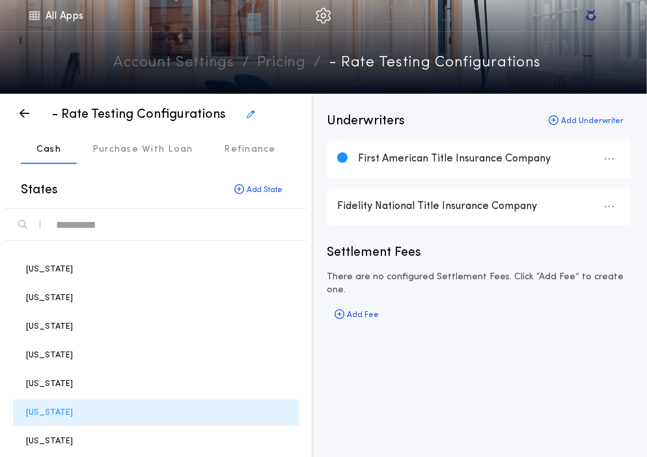
click at [115, 227] on div "text" at bounding box center [176, 224] width 240 height 21
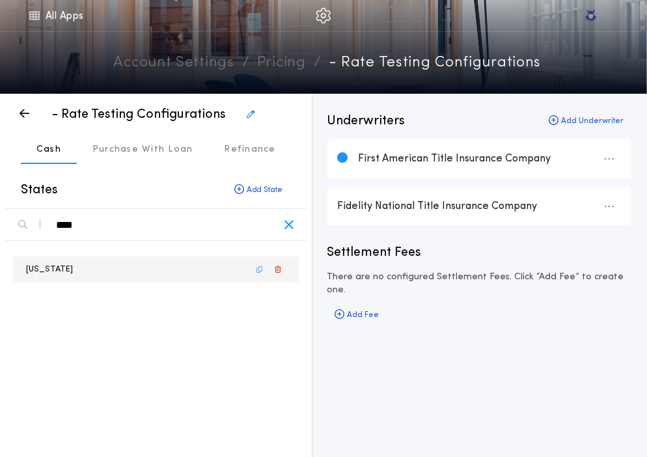
type div "****"
click at [90, 257] on div "Michigan" at bounding box center [156, 270] width 286 height 26
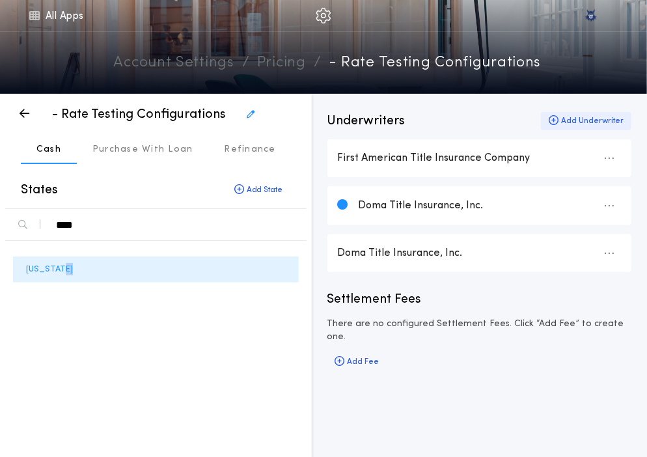
click at [555, 120] on icon "button" at bounding box center [554, 120] width 10 height 1
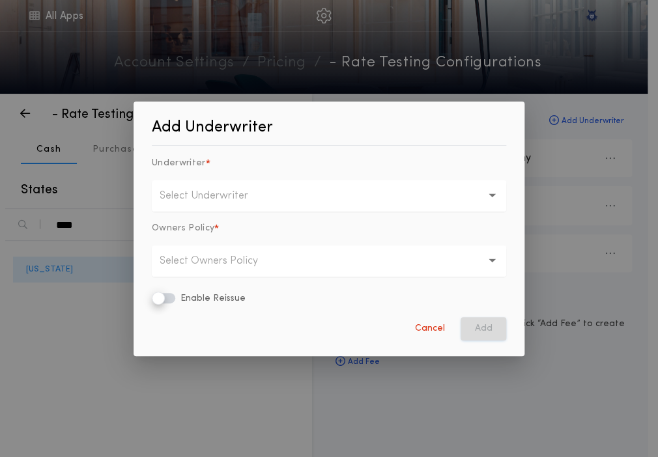
click at [219, 198] on p "Select Underwriter" at bounding box center [214, 196] width 109 height 16
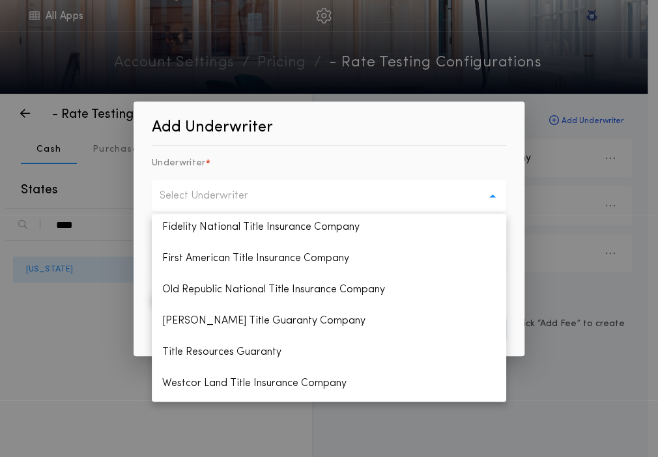
scroll to position [188, 0]
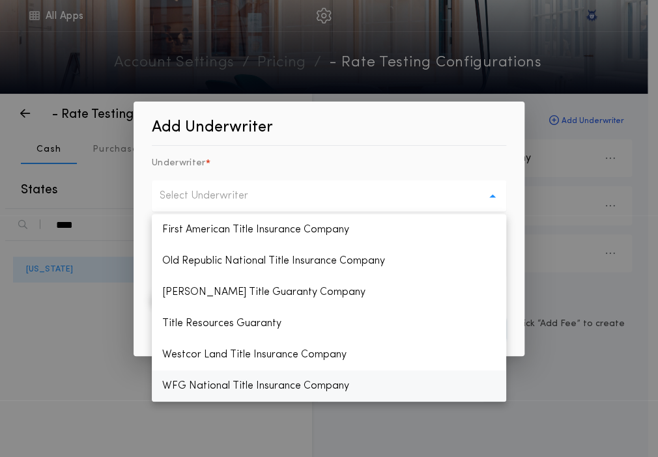
click at [193, 396] on p "WFG National Title Insurance Company" at bounding box center [329, 386] width 354 height 31
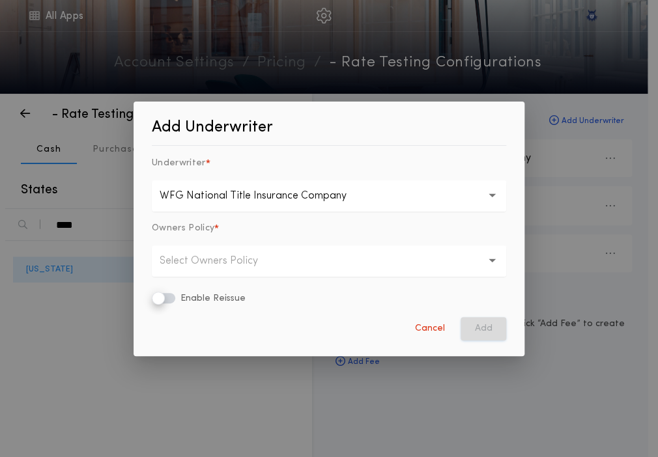
click at [203, 262] on p "Select Owners Policy" at bounding box center [219, 261] width 119 height 16
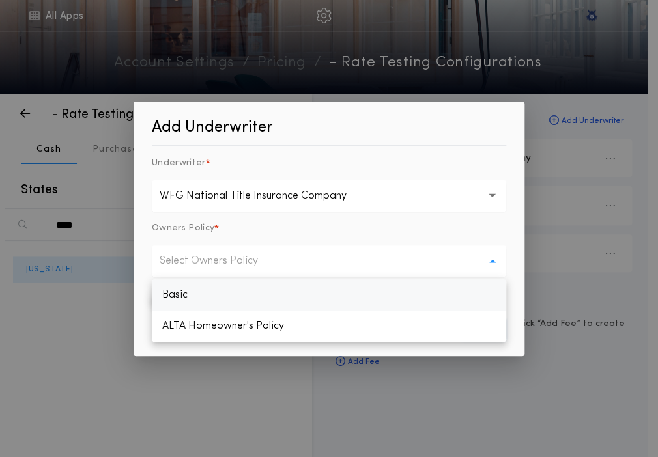
click at [177, 293] on p "Basic" at bounding box center [329, 294] width 354 height 31
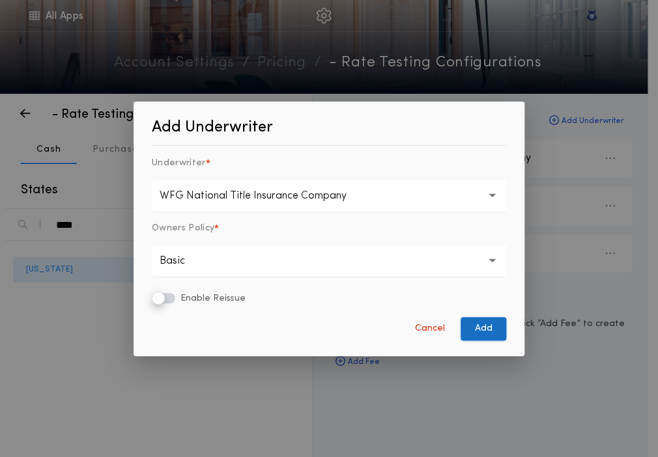
click at [471, 328] on button "Add" at bounding box center [483, 328] width 46 height 23
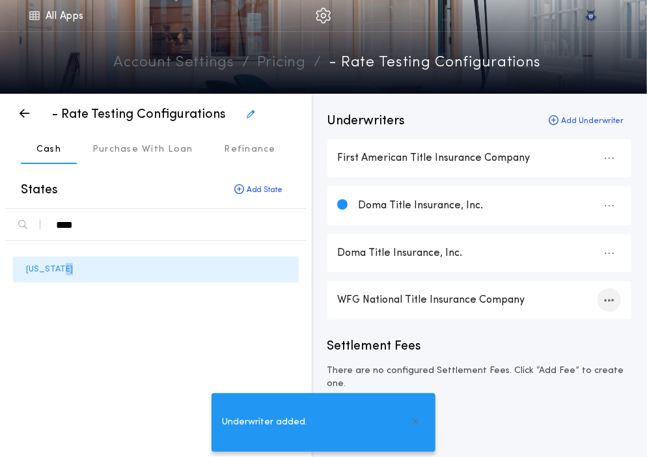
click at [609, 301] on icon "button" at bounding box center [610, 300] width 10 height 1
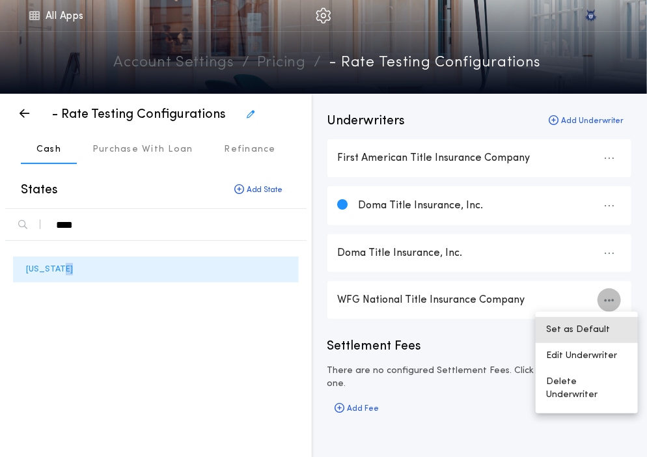
click at [586, 333] on button "Set as Default" at bounding box center [587, 330] width 102 height 26
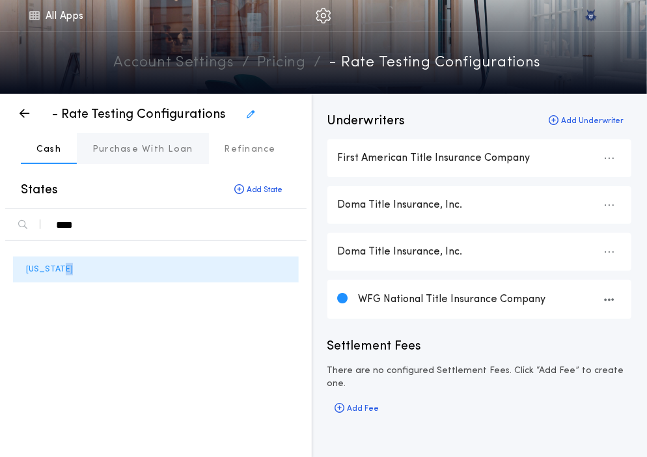
click at [126, 139] on button "Purchase With Loan" at bounding box center [143, 148] width 132 height 31
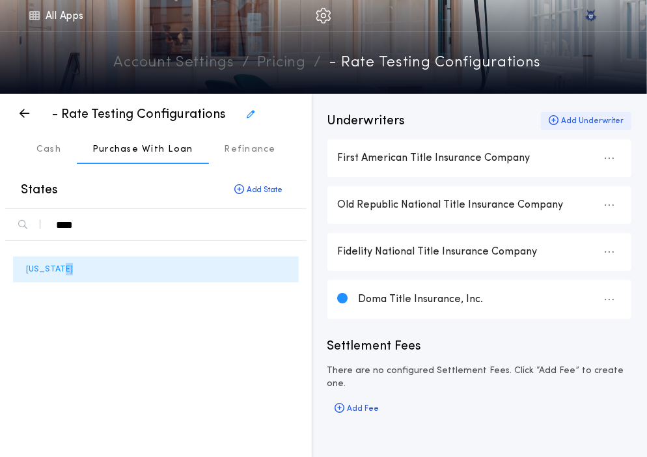
click at [569, 124] on div "Add Underwriter" at bounding box center [586, 121] width 91 height 18
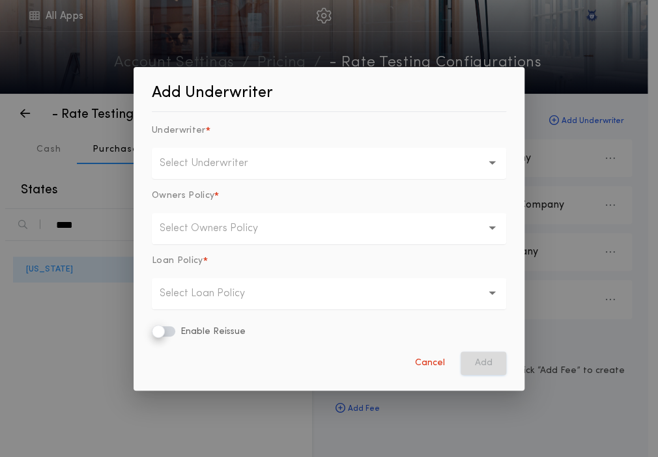
click at [214, 174] on button "Select Underwriter" at bounding box center [329, 163] width 354 height 31
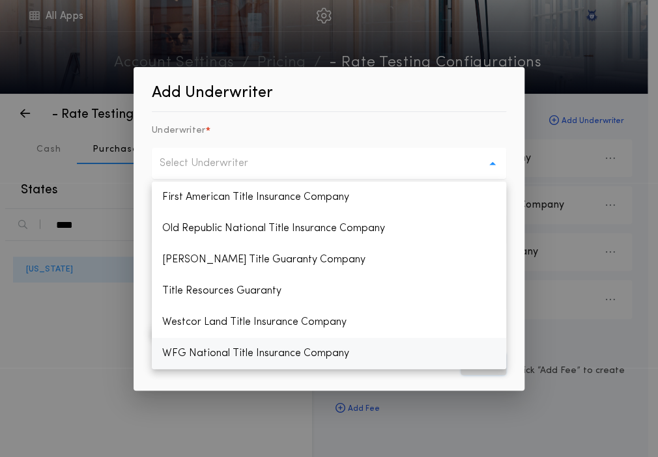
click at [237, 346] on p "WFG National Title Insurance Company" at bounding box center [329, 353] width 354 height 31
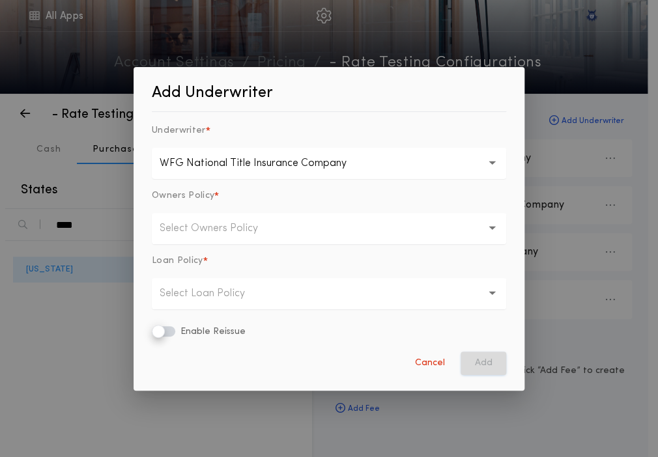
click at [289, 233] on button "Select Owners Policy" at bounding box center [329, 228] width 354 height 31
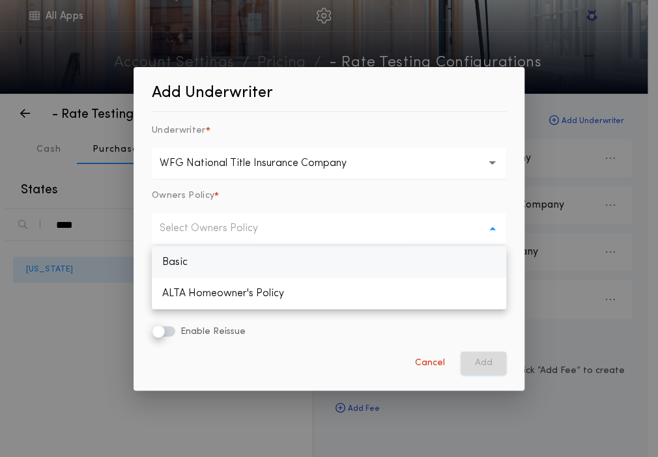
click at [265, 260] on p "Basic" at bounding box center [329, 262] width 354 height 31
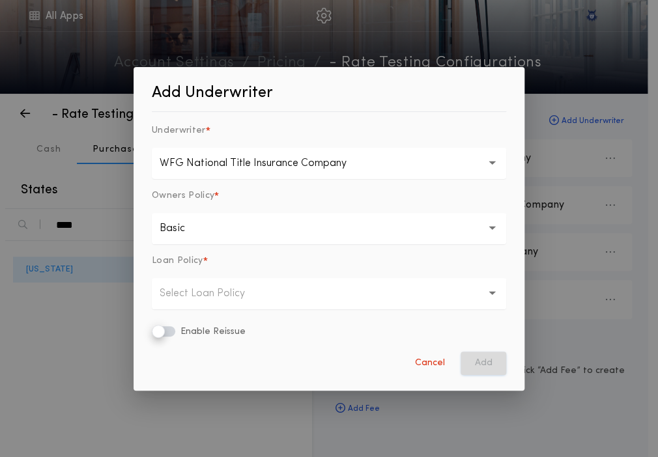
click at [246, 291] on p "Select Loan Policy" at bounding box center [213, 294] width 106 height 16
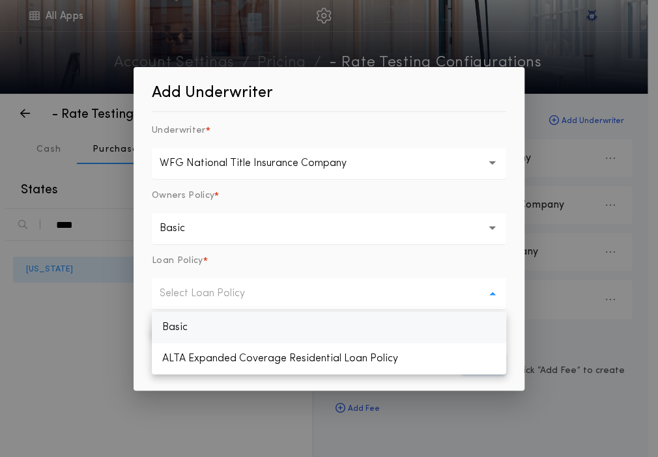
click at [237, 317] on p "Basic" at bounding box center [329, 327] width 354 height 31
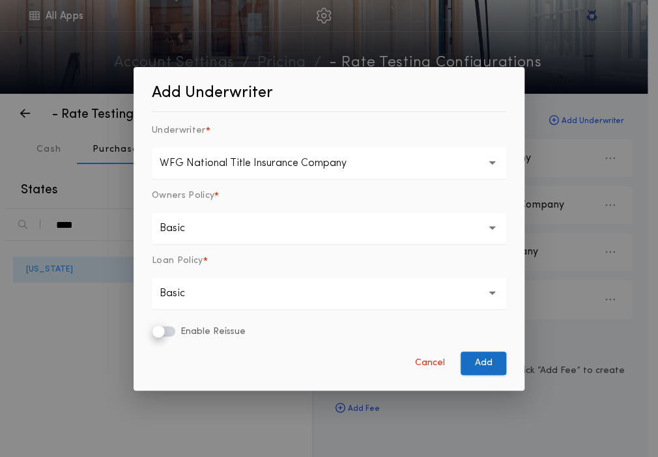
click at [476, 356] on button "Add" at bounding box center [483, 363] width 46 height 23
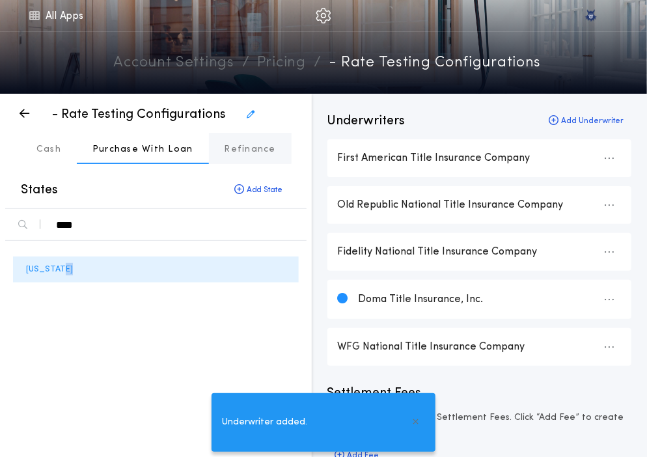
click at [255, 151] on p "Refinance" at bounding box center [250, 149] width 51 height 13
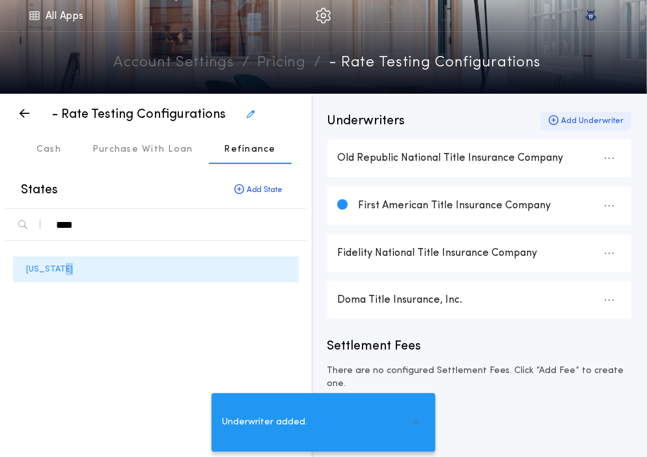
click at [570, 120] on div "Add Underwriter" at bounding box center [586, 121] width 91 height 18
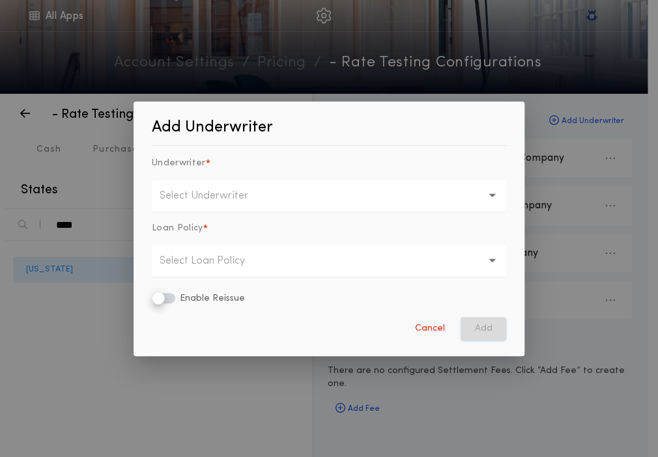
click at [274, 192] on button "Select Underwriter" at bounding box center [329, 195] width 354 height 31
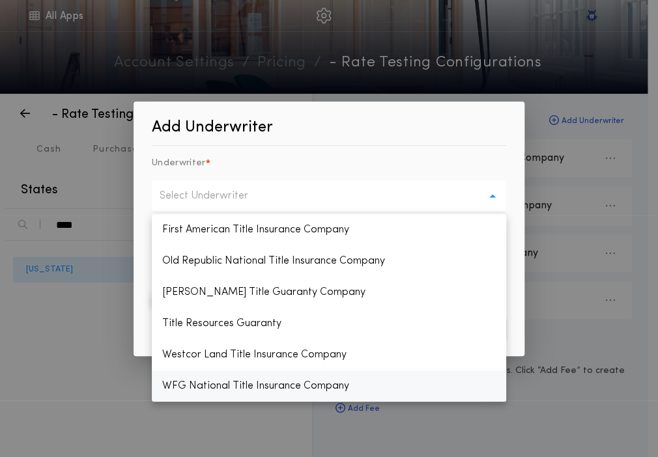
click at [222, 397] on p "WFG National Title Insurance Company" at bounding box center [329, 386] width 354 height 31
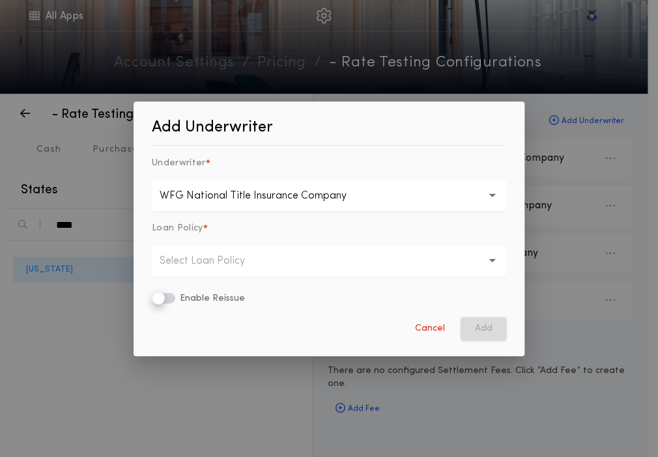
click at [238, 271] on button "Select Loan Policy" at bounding box center [329, 261] width 354 height 31
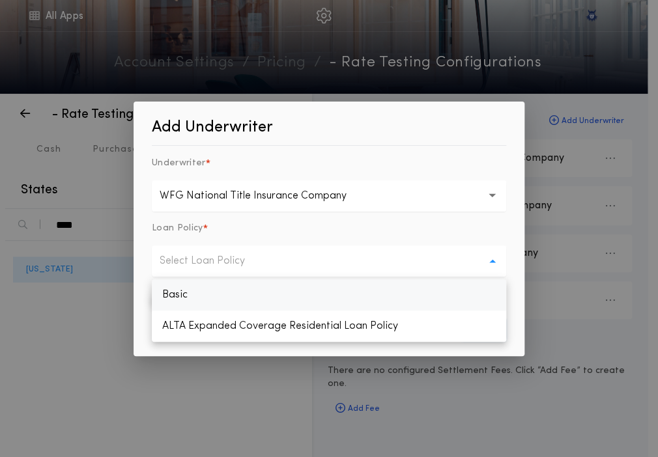
click at [225, 292] on p "Basic" at bounding box center [329, 294] width 354 height 31
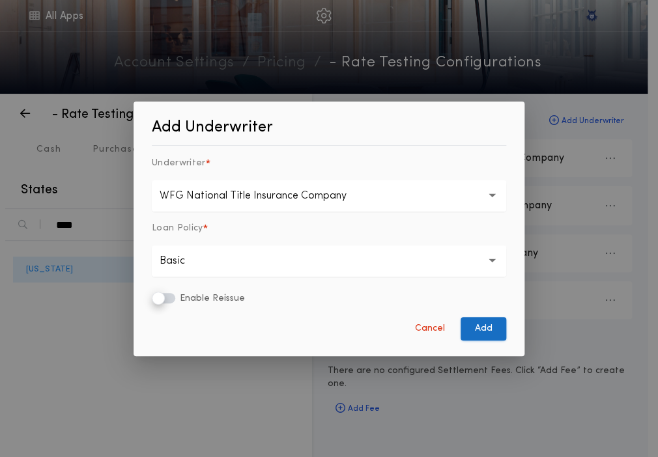
click at [489, 318] on button "Add" at bounding box center [483, 328] width 46 height 23
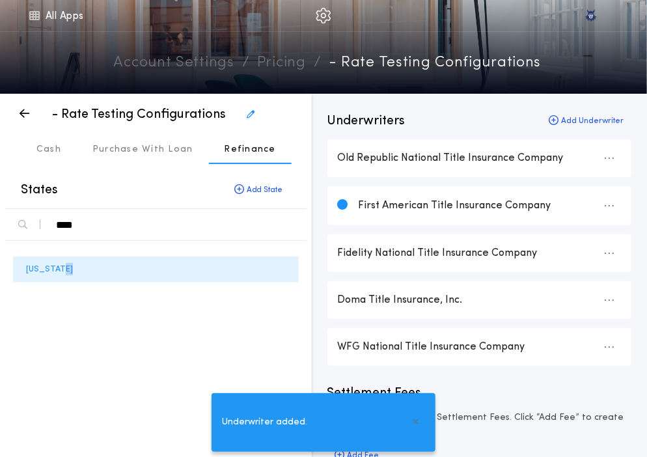
scroll to position [1, 0]
click at [615, 346] on div "button" at bounding box center [609, 346] width 23 height 23
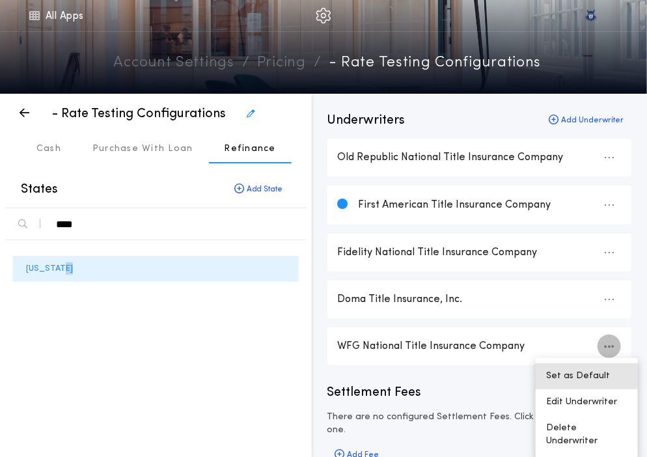
click at [590, 371] on button "Set as Default" at bounding box center [587, 376] width 102 height 26
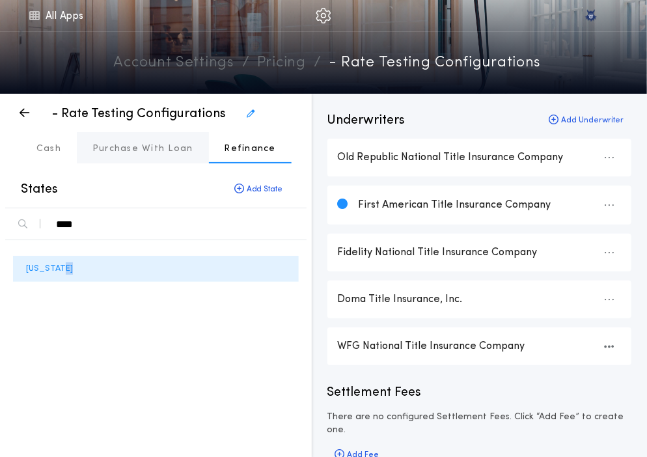
scroll to position [0, 0]
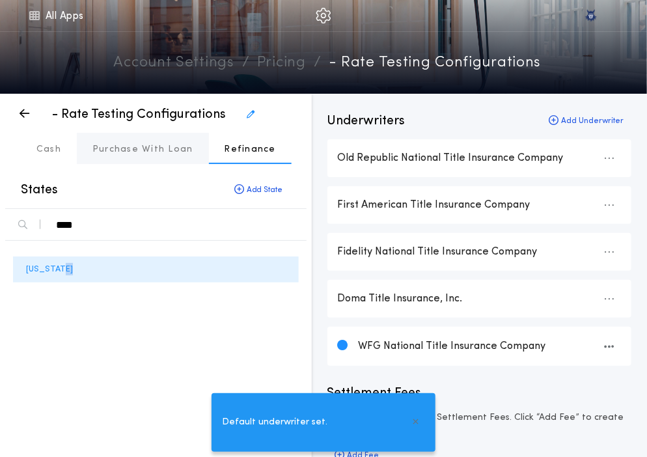
click at [182, 147] on p "Purchase With Loan" at bounding box center [142, 149] width 101 height 13
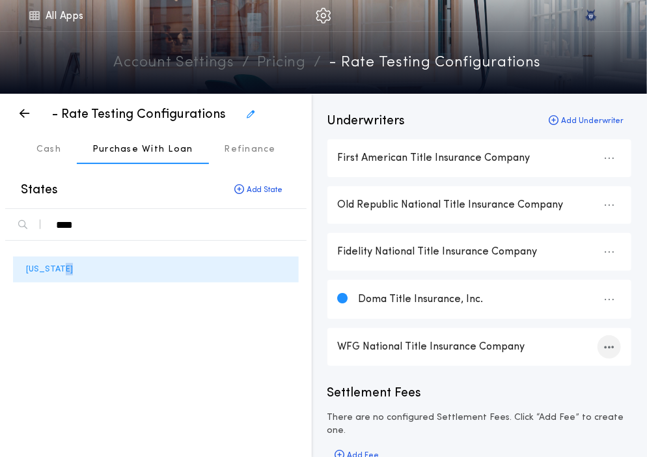
click at [617, 353] on div "button" at bounding box center [609, 346] width 23 height 23
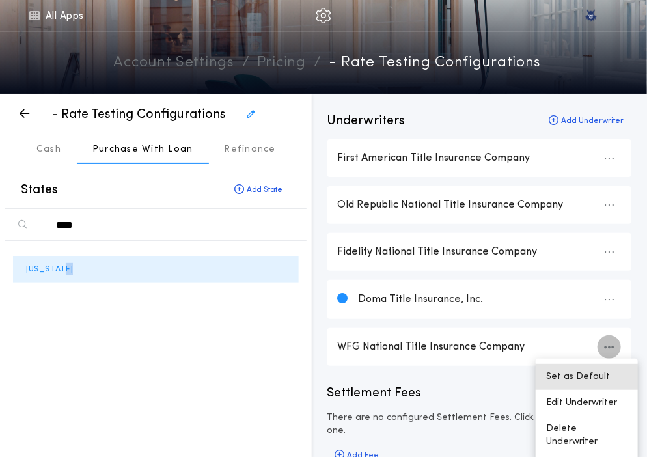
click at [581, 374] on button "Set as Default" at bounding box center [587, 377] width 102 height 26
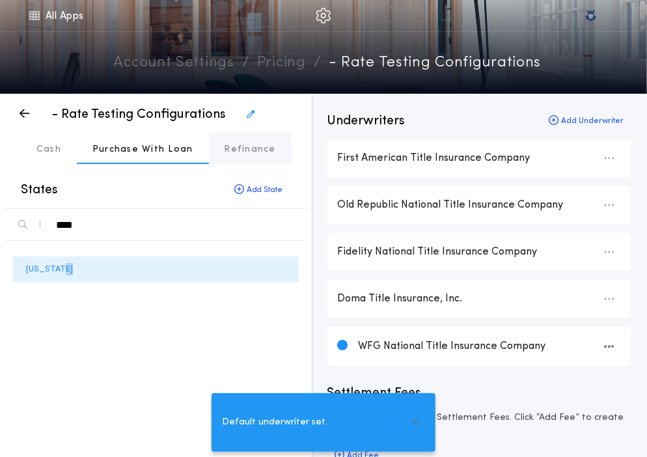
click at [247, 152] on p "Refinance" at bounding box center [250, 149] width 51 height 13
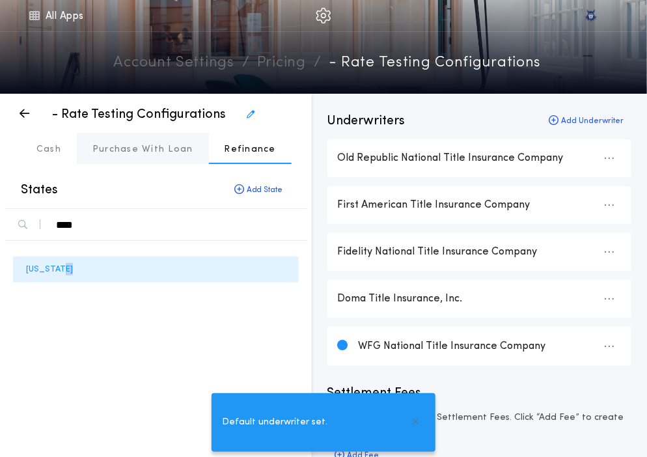
click at [141, 145] on p "Purchase With Loan" at bounding box center [142, 149] width 101 height 13
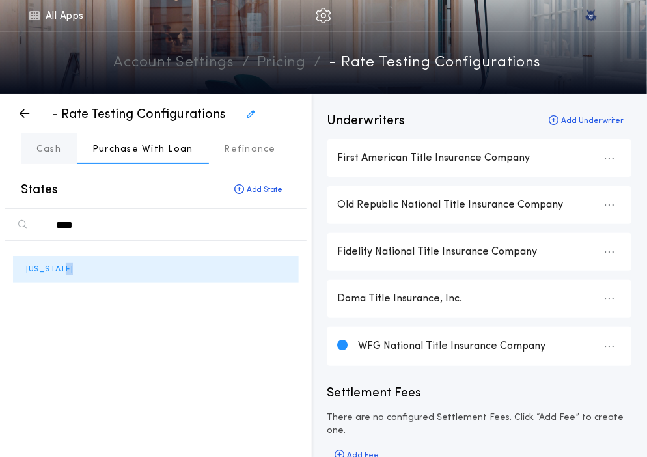
click at [29, 139] on button "Cash" at bounding box center [49, 148] width 56 height 31
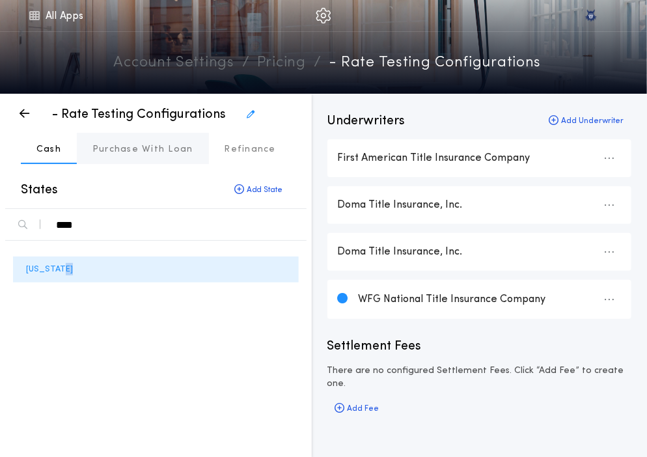
click at [182, 152] on p "Purchase With Loan" at bounding box center [142, 149] width 101 height 13
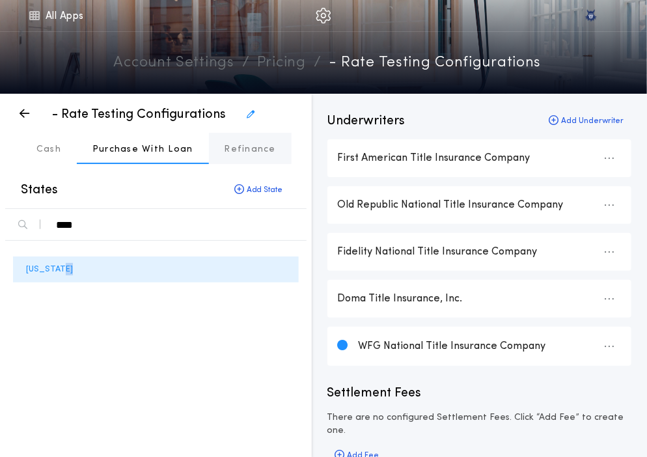
click at [257, 145] on p "Refinance" at bounding box center [250, 149] width 51 height 13
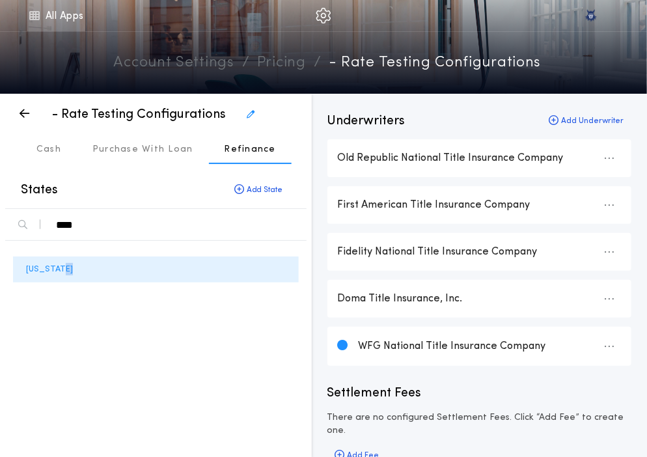
click at [45, 14] on link "All Apps" at bounding box center [56, 15] width 59 height 31
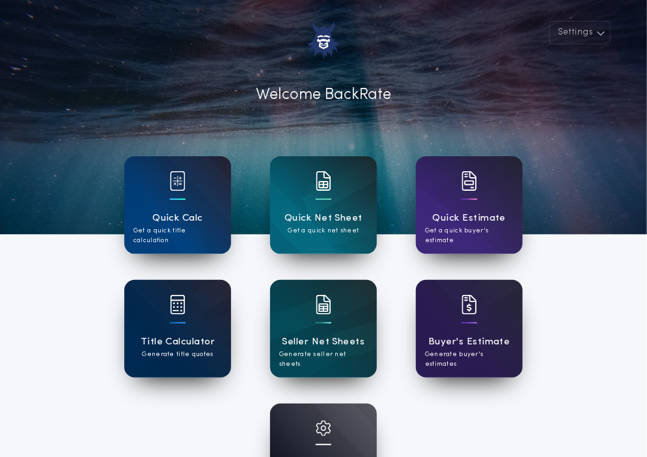
click at [184, 337] on h1 "Title Calculator" at bounding box center [178, 342] width 74 height 15
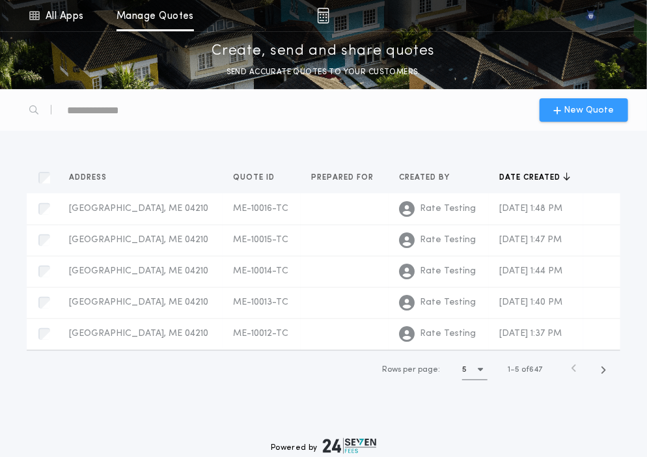
click at [577, 110] on span "New Quote" at bounding box center [590, 111] width 50 height 14
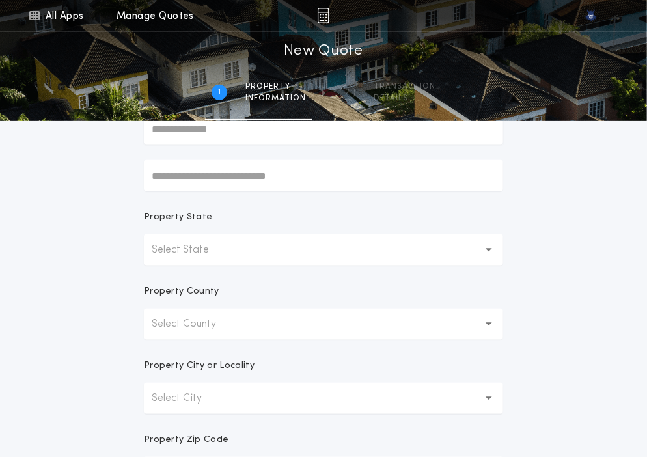
scroll to position [197, 0]
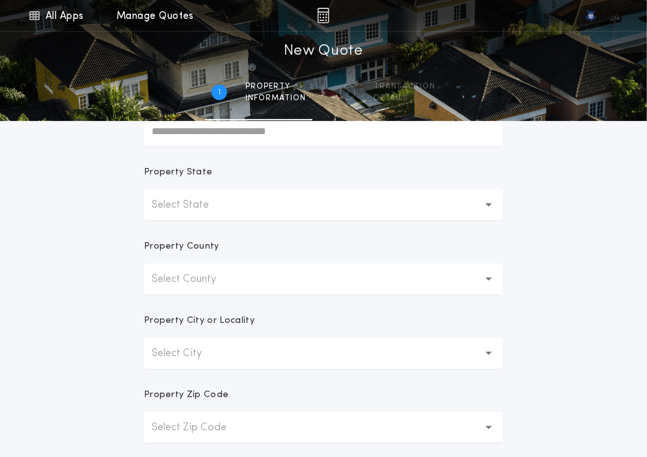
click at [203, 210] on p "Select State" at bounding box center [191, 205] width 78 height 16
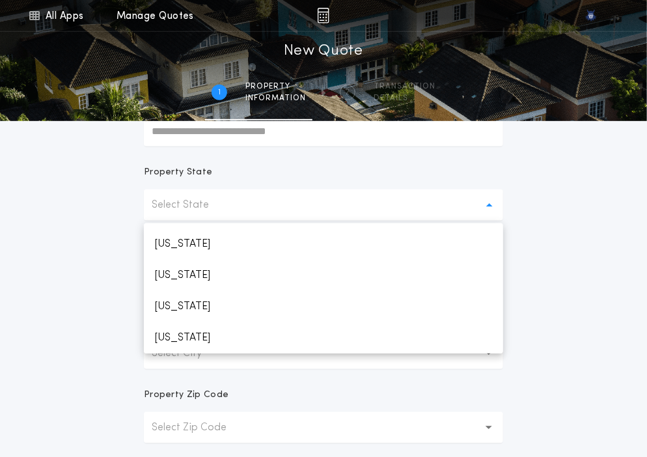
scroll to position [557, 0]
click at [210, 332] on p "Michigan" at bounding box center [323, 337] width 359 height 31
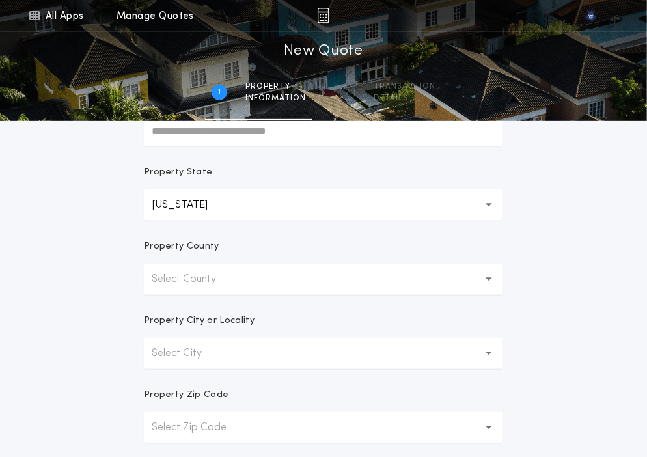
click at [197, 260] on div "Property County" at bounding box center [323, 251] width 359 height 23
click at [193, 280] on p "Select County" at bounding box center [194, 280] width 85 height 16
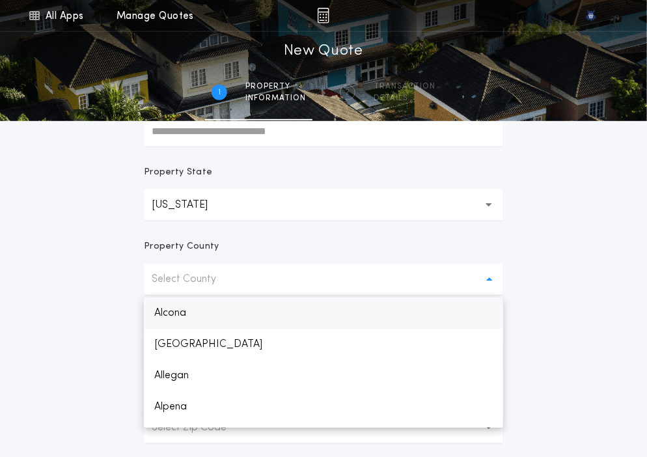
click at [193, 317] on p "Alcona" at bounding box center [323, 313] width 359 height 31
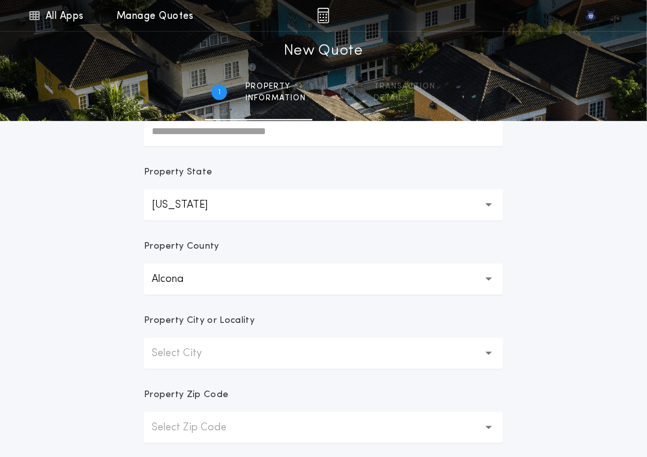
click at [189, 356] on p "Select City" at bounding box center [187, 354] width 71 height 16
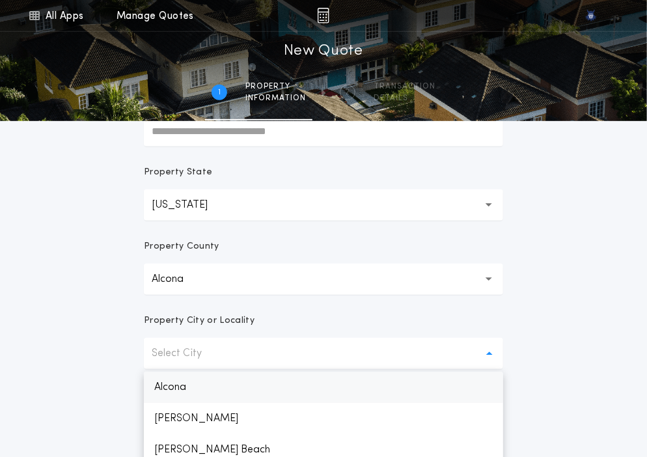
click at [185, 385] on p "Alcona" at bounding box center [323, 387] width 359 height 31
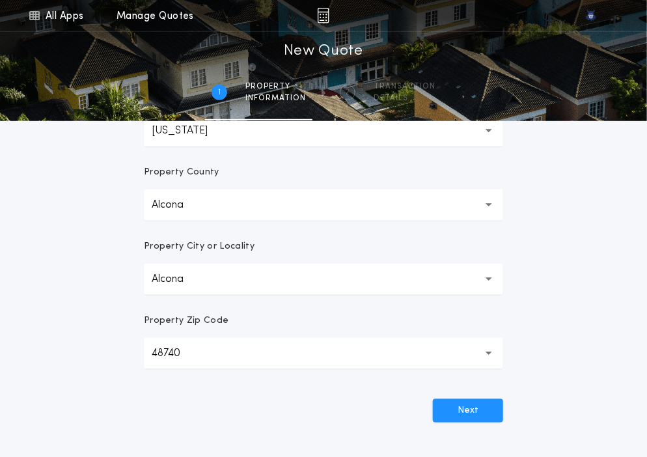
scroll to position [272, 0]
click at [187, 351] on p "48740" at bounding box center [176, 353] width 49 height 16
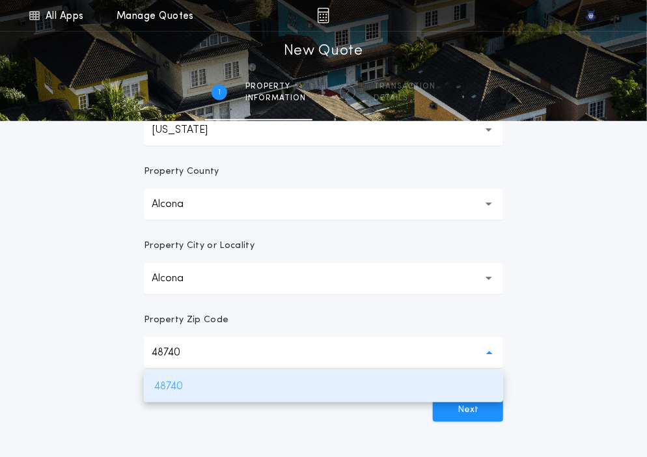
click at [181, 396] on p "48740" at bounding box center [323, 386] width 359 height 31
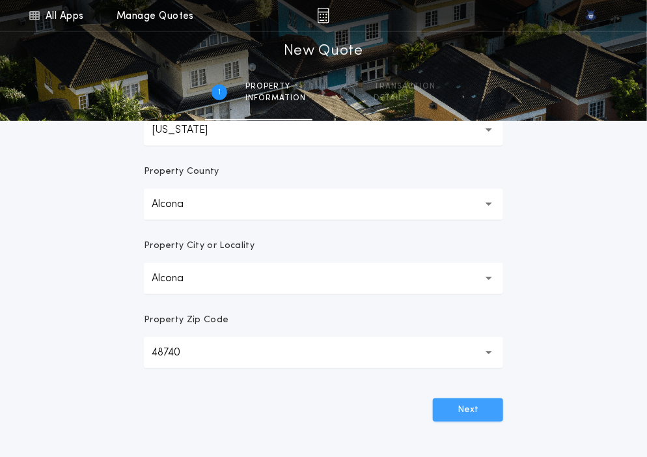
click at [453, 416] on button "Next" at bounding box center [468, 410] width 70 height 23
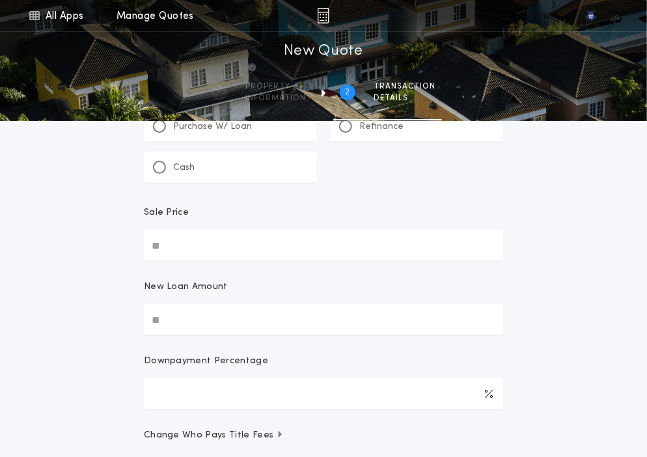
scroll to position [0, 0]
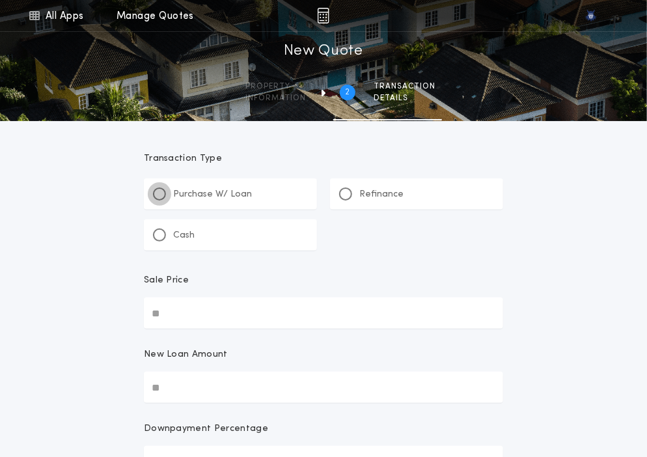
click at [158, 197] on div at bounding box center [159, 194] width 13 height 13
click at [240, 315] on input "Sale Price" at bounding box center [323, 313] width 359 height 31
paste input "text"
type input "********"
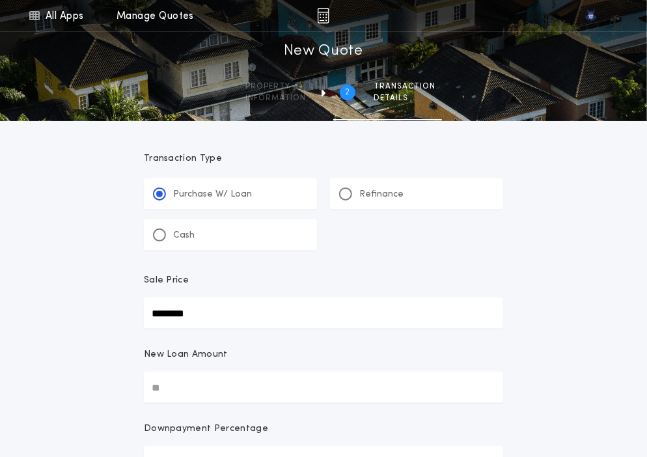
click at [175, 401] on input "New Loan Amount" at bounding box center [323, 387] width 359 height 31
paste input "text"
type input "********"
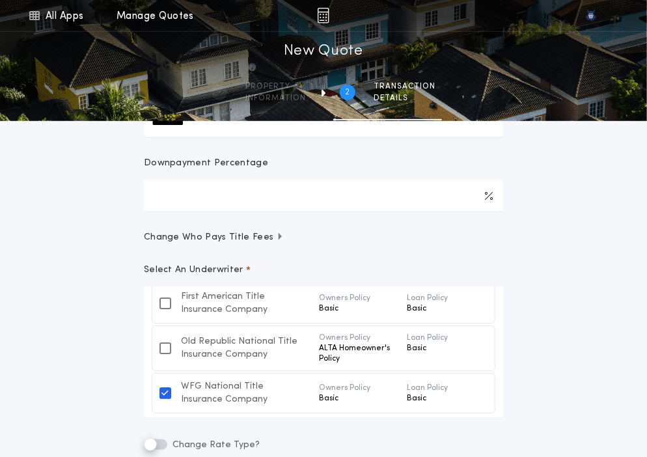
scroll to position [96, 0]
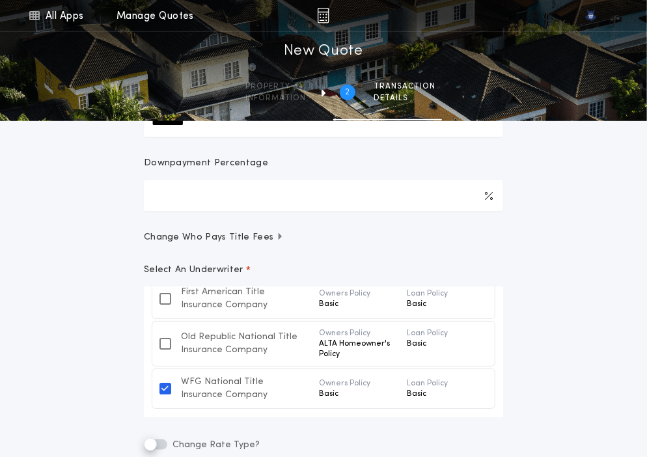
click at [79, 384] on div "**********" at bounding box center [323, 158] width 647 height 848
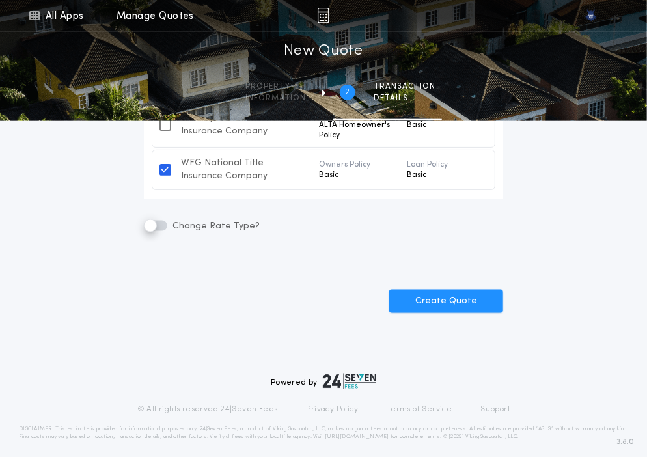
scroll to position [495, 0]
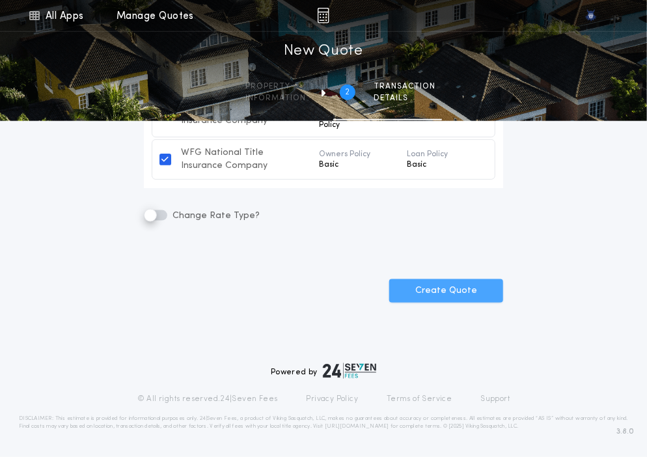
click at [479, 291] on button "Create Quote" at bounding box center [446, 290] width 114 height 23
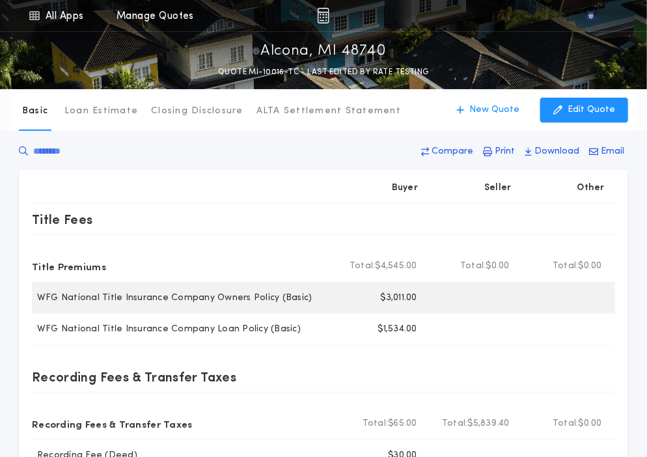
click at [396, 298] on p "$3,011.00" at bounding box center [399, 298] width 36 height 13
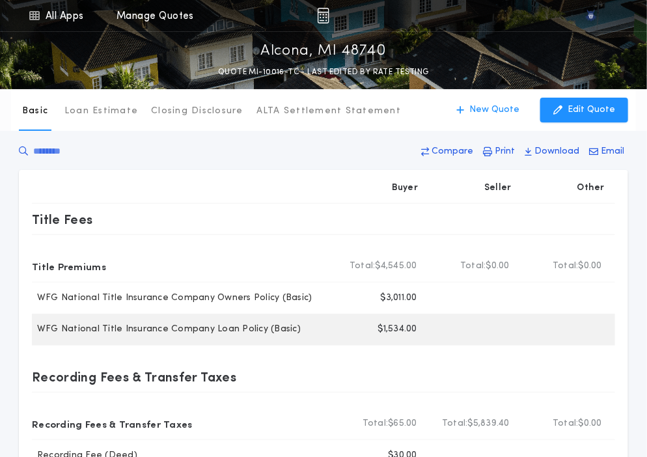
click at [405, 330] on p "$1,534.00" at bounding box center [397, 329] width 39 height 13
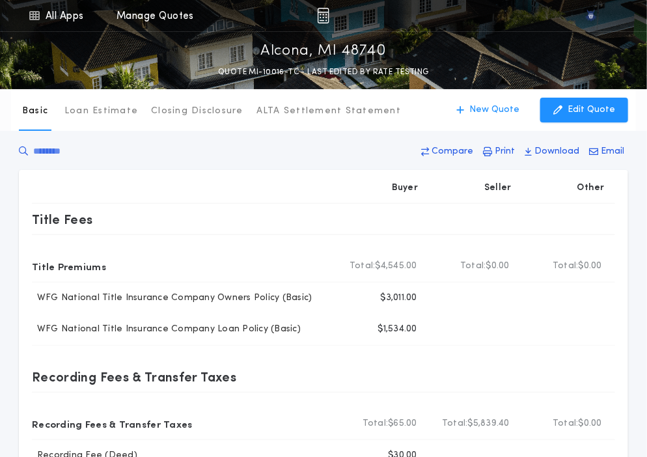
click at [260, 173] on div at bounding box center [183, 188] width 303 height 31
click at [499, 110] on p "New Quote" at bounding box center [495, 110] width 50 height 13
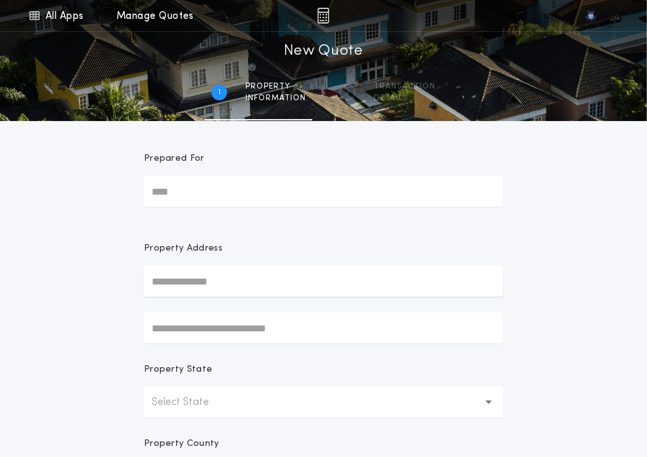
click at [207, 401] on p "Select State" at bounding box center [191, 403] width 78 height 16
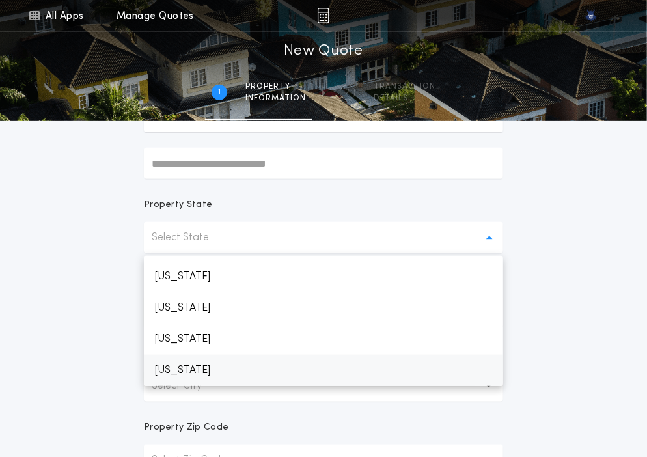
scroll to position [557, 0]
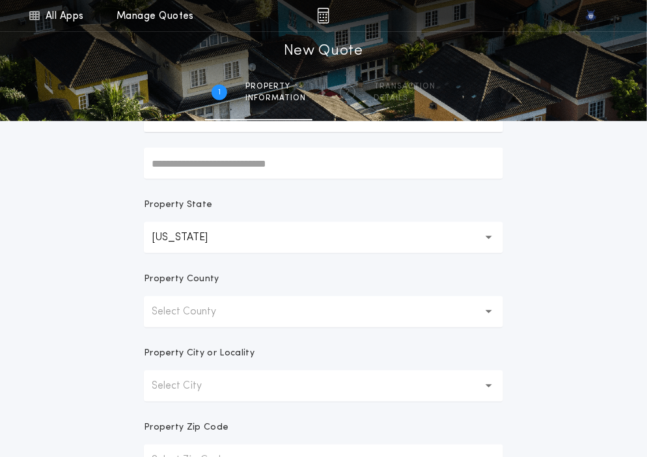
click at [229, 309] on p "Select County" at bounding box center [194, 312] width 85 height 16
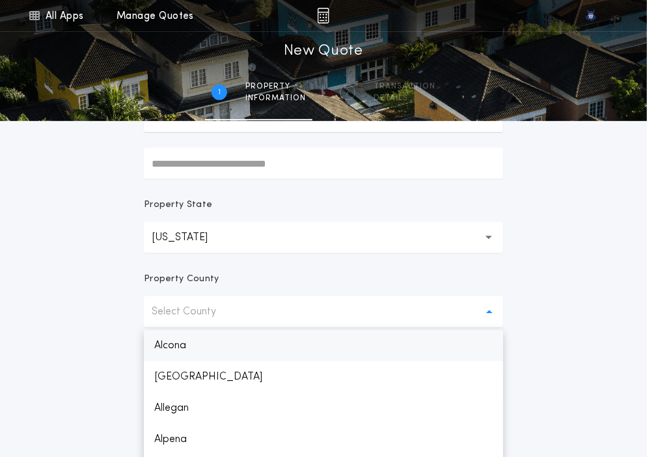
click at [228, 337] on p "Alcona" at bounding box center [323, 345] width 359 height 31
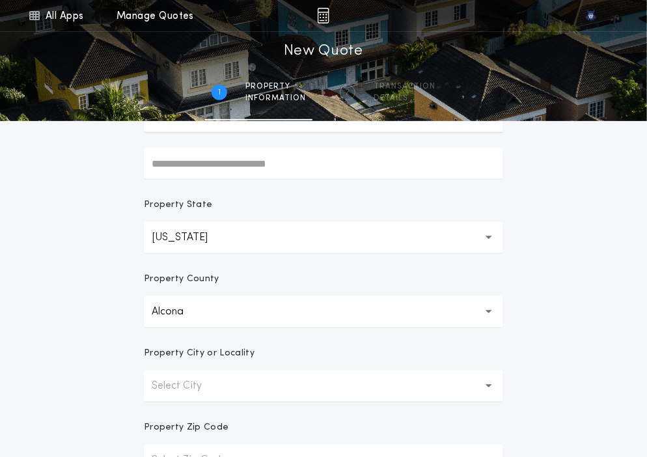
click at [214, 391] on p "Select City" at bounding box center [187, 386] width 71 height 16
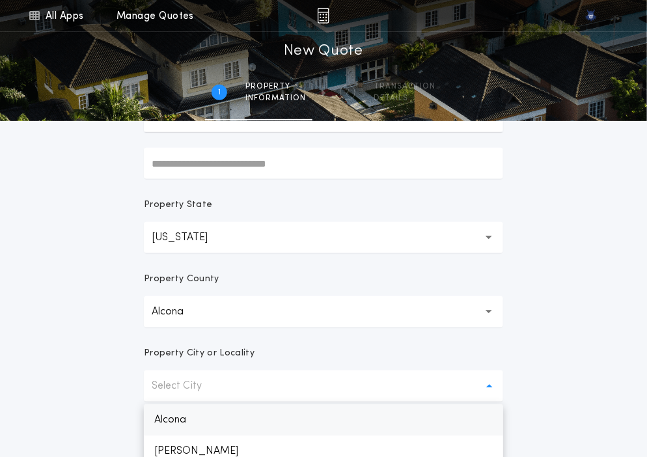
click at [210, 418] on p "Alcona" at bounding box center [323, 419] width 359 height 31
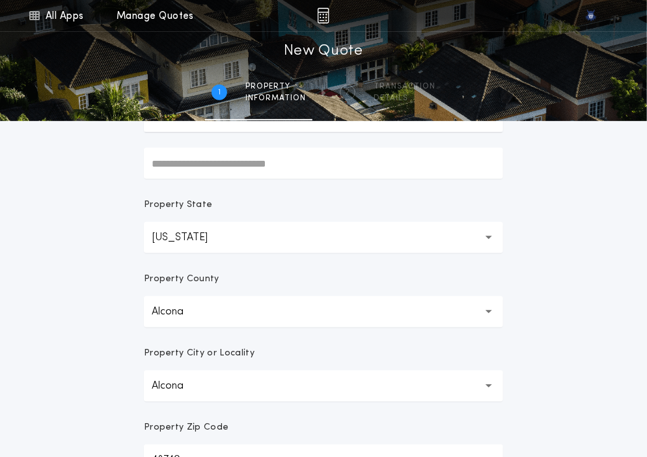
click at [210, 418] on form "Prepared For Property Address Property State Michigan ** Property County Alcona…" at bounding box center [323, 242] width 391 height 573
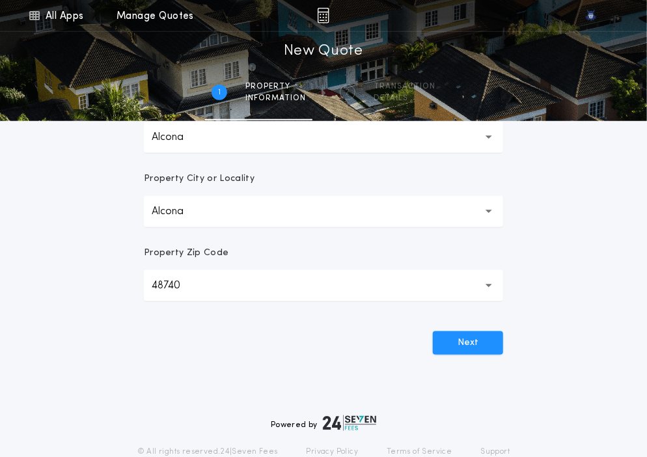
scroll to position [341, 0]
click at [586, 292] on div "All Apps Quick Calc Quick Net Sheet Quick Estimate Title Calculator Seller Net …" at bounding box center [323, 31] width 647 height 744
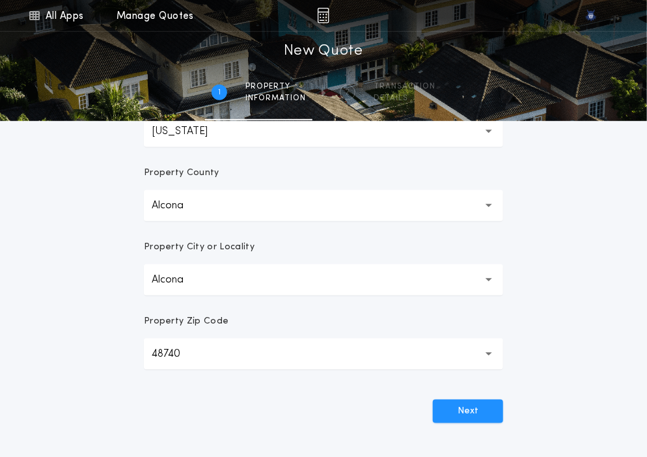
scroll to position [272, 0]
click at [448, 422] on div "Prepared For Property Address Property State Michigan ** Property County Alcona…" at bounding box center [323, 160] width 391 height 623
click at [452, 415] on button "Next" at bounding box center [468, 410] width 70 height 23
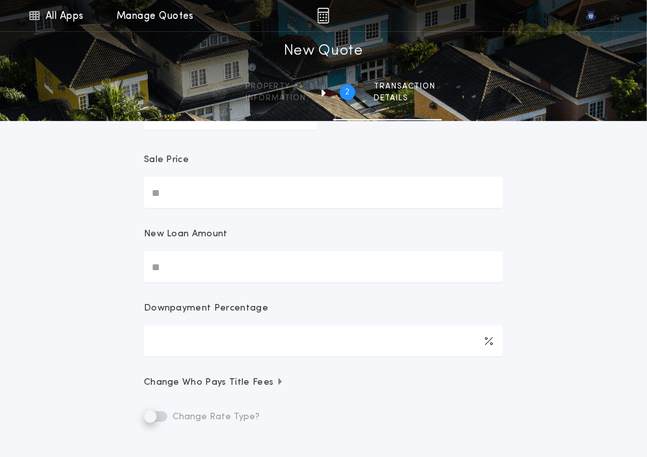
scroll to position [0, 0]
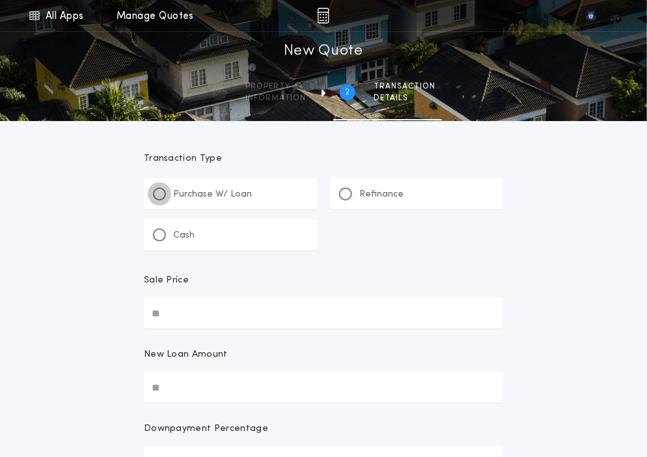
click at [159, 197] on div at bounding box center [159, 194] width 13 height 13
click at [213, 313] on input "Sale Price" at bounding box center [323, 313] width 359 height 31
paste input "text"
click at [219, 377] on input "New Loan Amount" at bounding box center [323, 387] width 359 height 31
paste input "text"
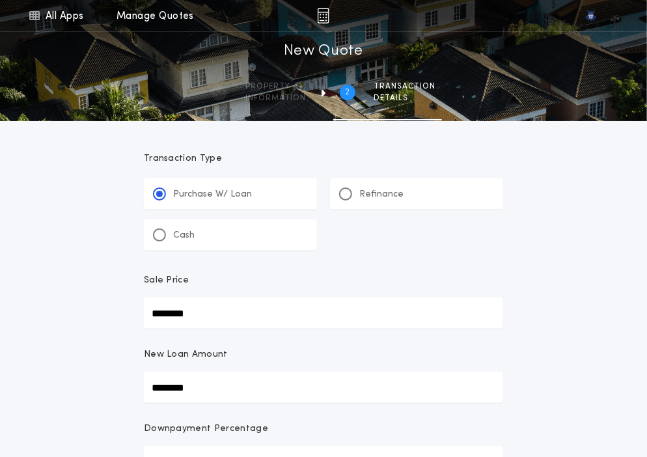
click at [246, 356] on div "New Loan Amount" at bounding box center [323, 359] width 359 height 23
click at [246, 372] on input "********" at bounding box center [323, 387] width 359 height 31
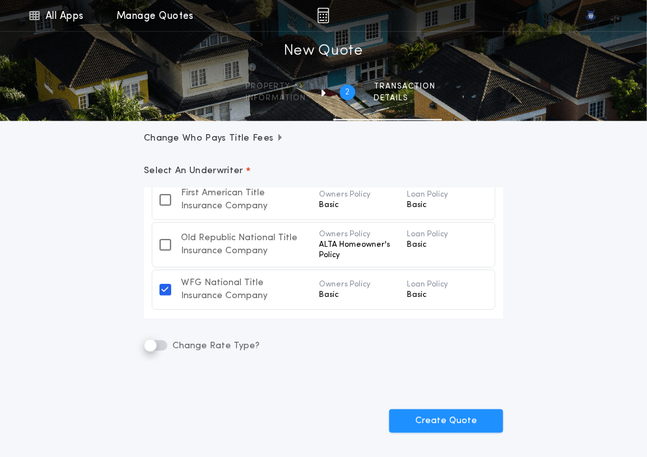
scroll to position [367, 0]
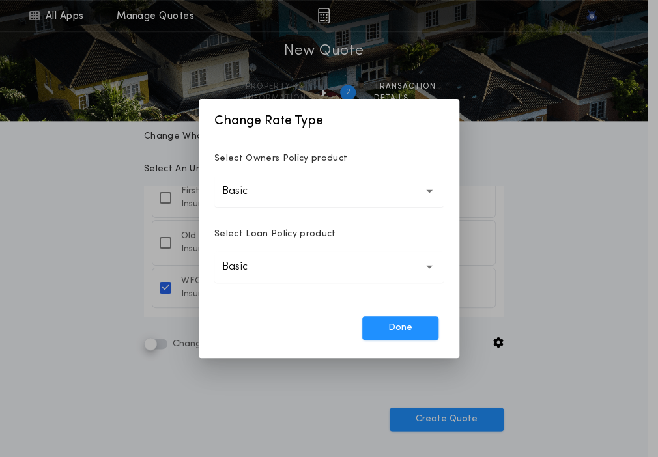
click at [338, 192] on button "Basic *****" at bounding box center [328, 191] width 229 height 31
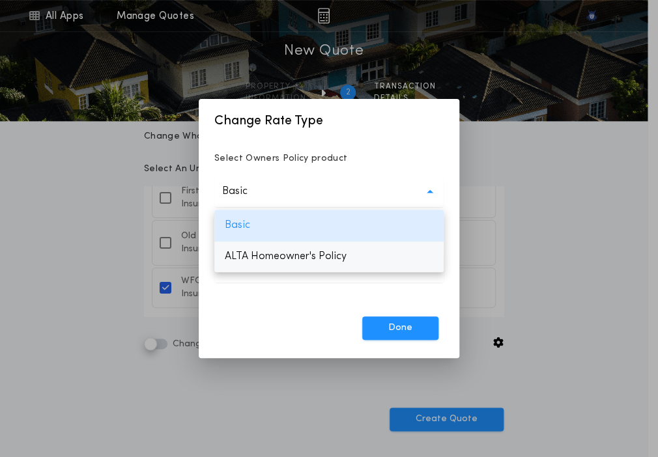
click at [296, 259] on p "ALTA Homeowner's Policy" at bounding box center [328, 256] width 229 height 31
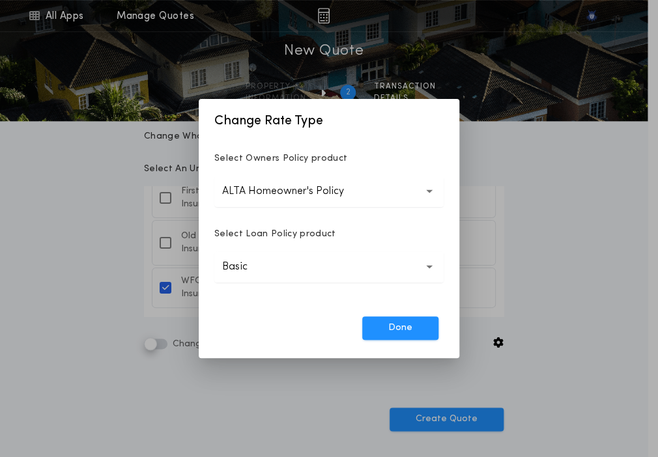
click at [285, 274] on button "Basic *****" at bounding box center [328, 266] width 229 height 31
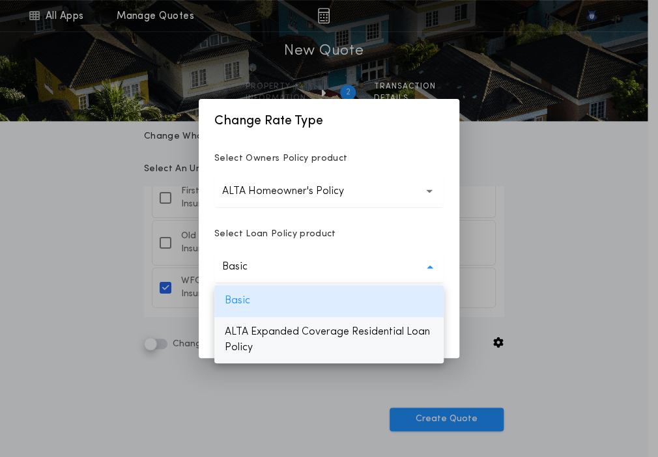
click at [268, 335] on p "ALTA Expanded Coverage Residential Loan Policy" at bounding box center [328, 339] width 229 height 47
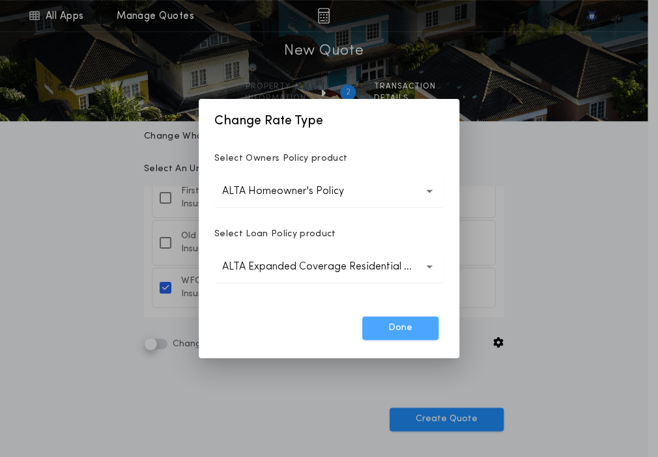
click at [393, 331] on button "Done" at bounding box center [400, 327] width 76 height 23
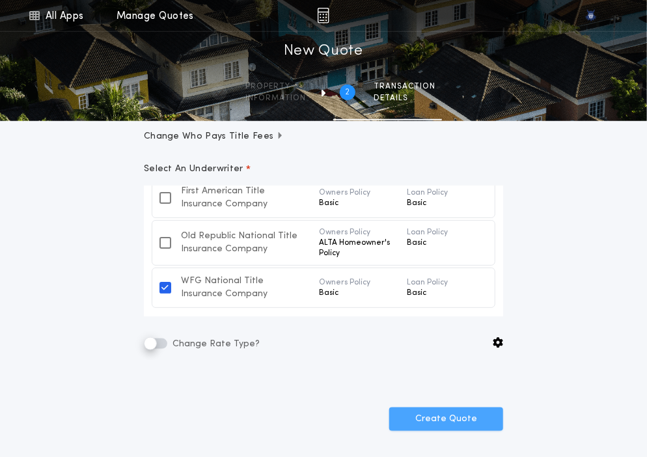
click at [424, 419] on button "Create Quote" at bounding box center [446, 419] width 114 height 23
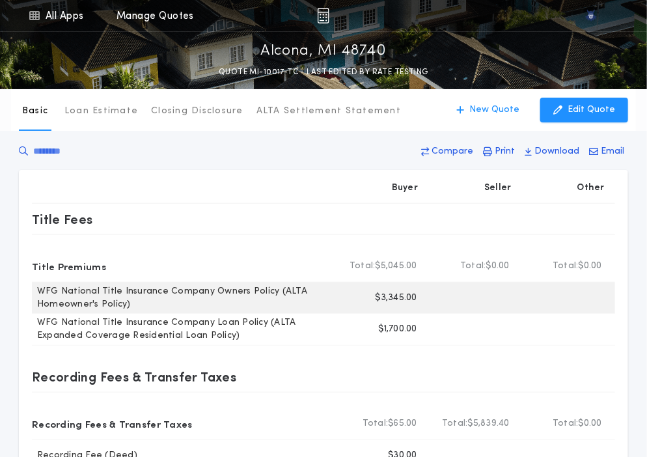
click at [393, 294] on p "$3,345.00" at bounding box center [397, 298] width 42 height 13
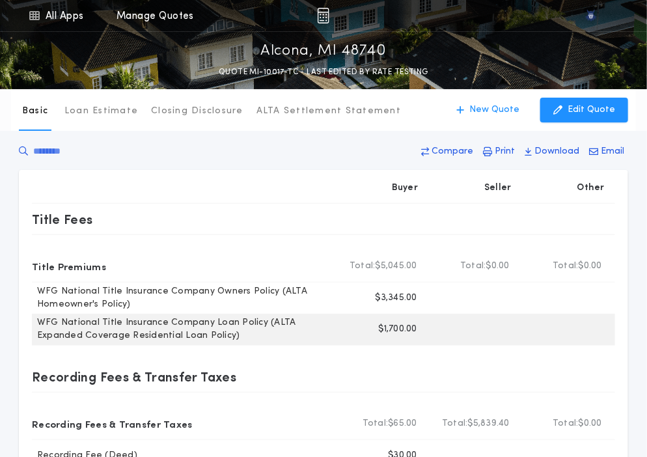
click at [394, 328] on p "$1,700.00" at bounding box center [398, 329] width 38 height 13
click at [496, 320] on div at bounding box center [474, 329] width 92 height 31
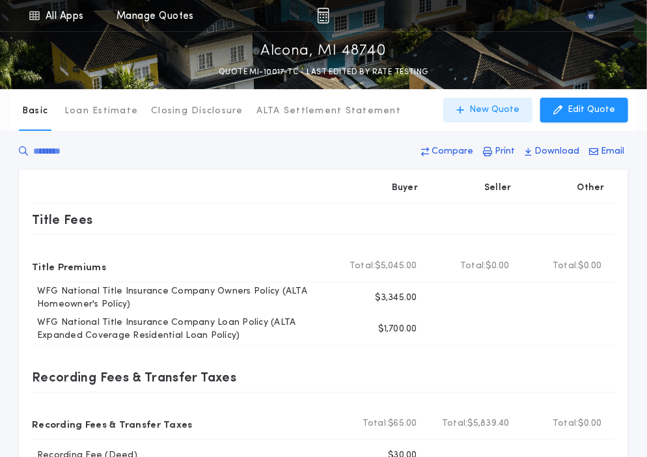
click at [505, 101] on button "New Quote" at bounding box center [487, 110] width 89 height 25
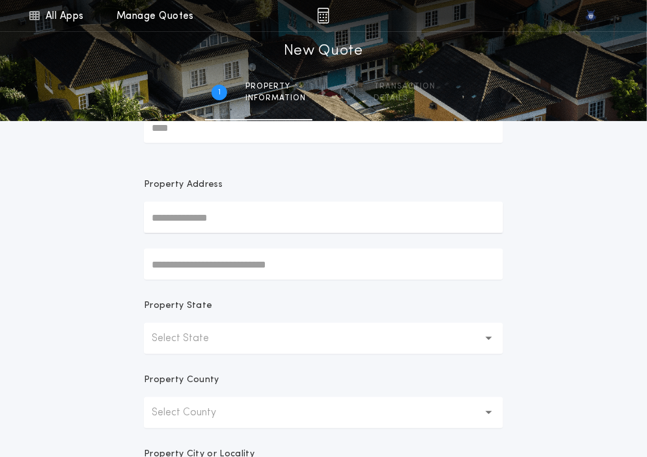
scroll to position [81, 0]
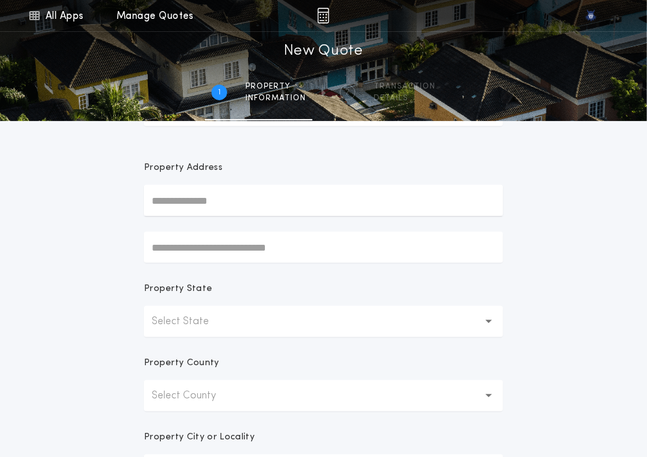
click at [203, 330] on button "Select State" at bounding box center [323, 321] width 359 height 31
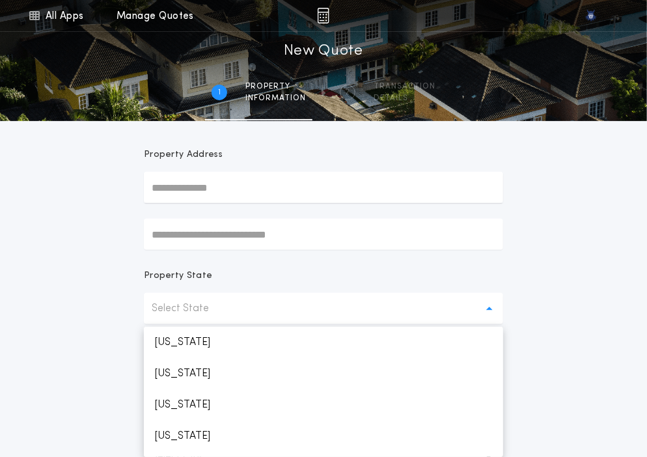
scroll to position [557, 0]
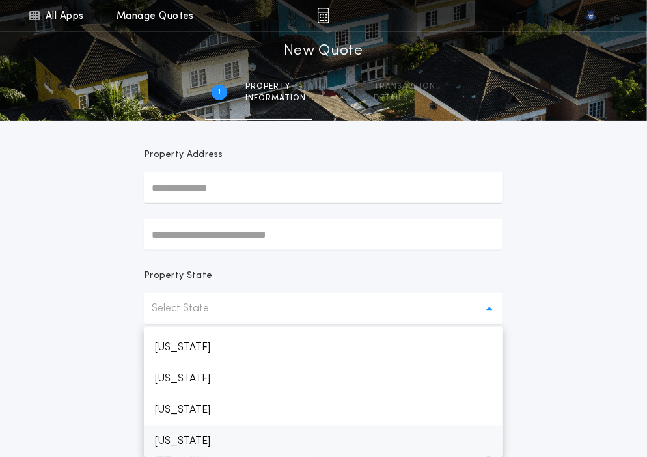
click at [188, 440] on p "Michigan" at bounding box center [323, 441] width 359 height 31
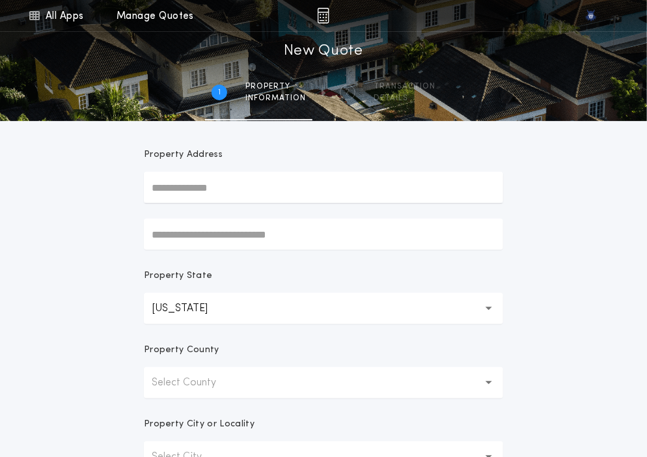
click at [220, 393] on button "Select County" at bounding box center [323, 382] width 359 height 31
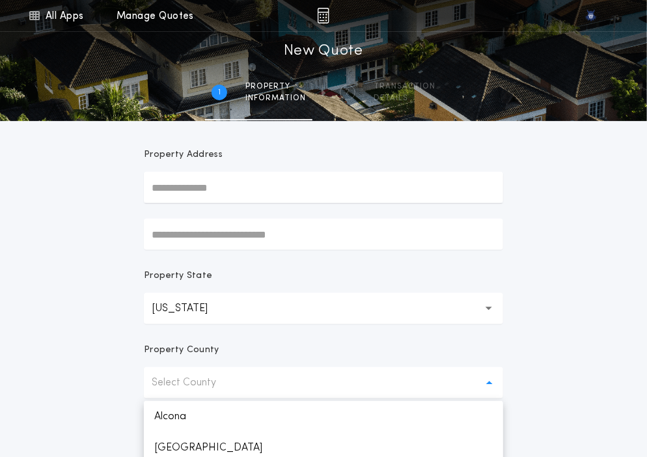
click at [133, 386] on form "Prepared For Property Address Property State Michigan ** Property County Select…" at bounding box center [323, 313] width 391 height 573
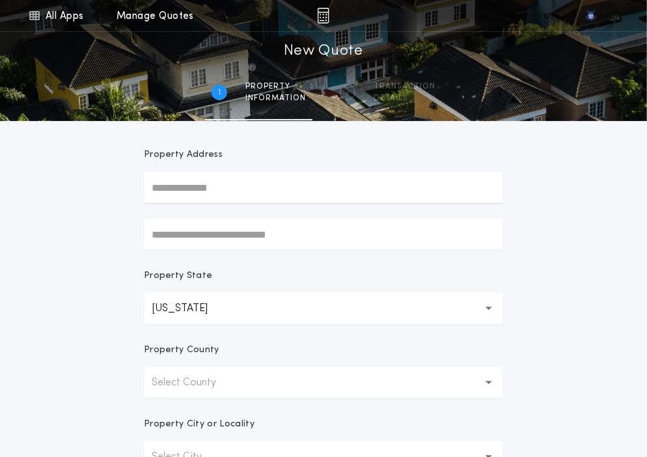
click at [190, 382] on p "Select County" at bounding box center [194, 383] width 85 height 16
click at [186, 408] on p "Alcona" at bounding box center [323, 416] width 359 height 31
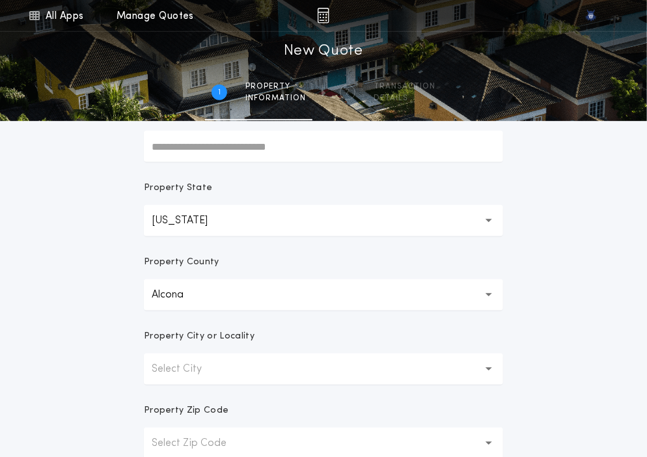
scroll to position [192, 0]
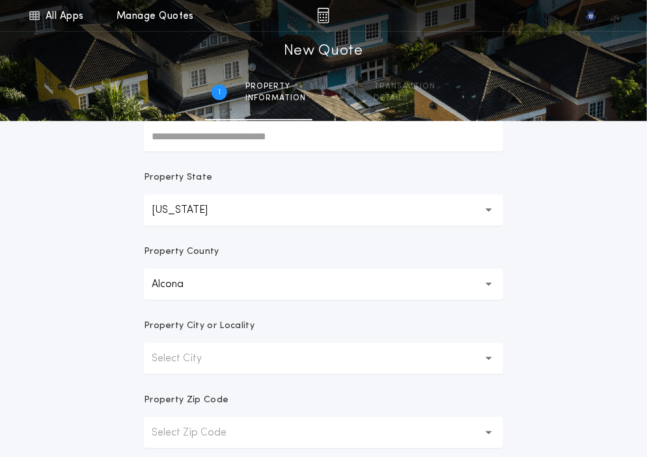
click at [182, 351] on p "Select City" at bounding box center [187, 359] width 71 height 16
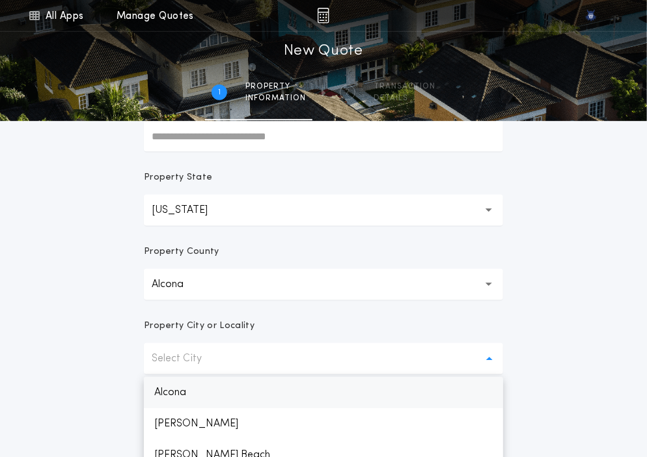
click at [177, 394] on p "Alcona" at bounding box center [323, 392] width 359 height 31
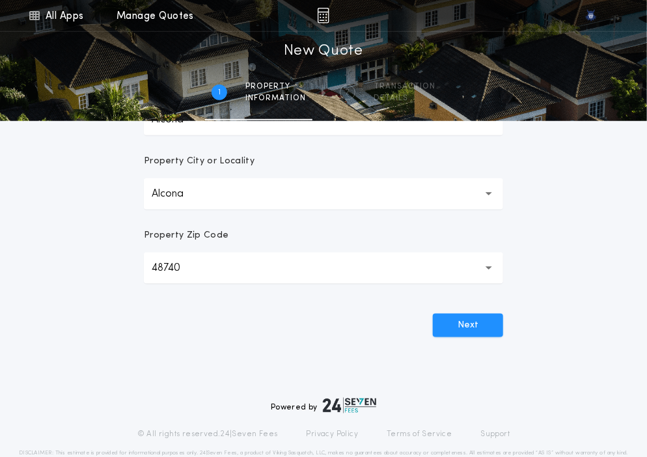
scroll to position [359, 0]
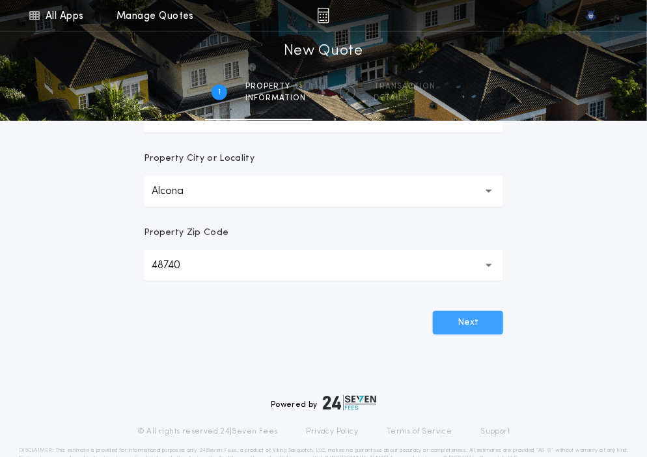
click at [468, 316] on button "Next" at bounding box center [468, 322] width 70 height 23
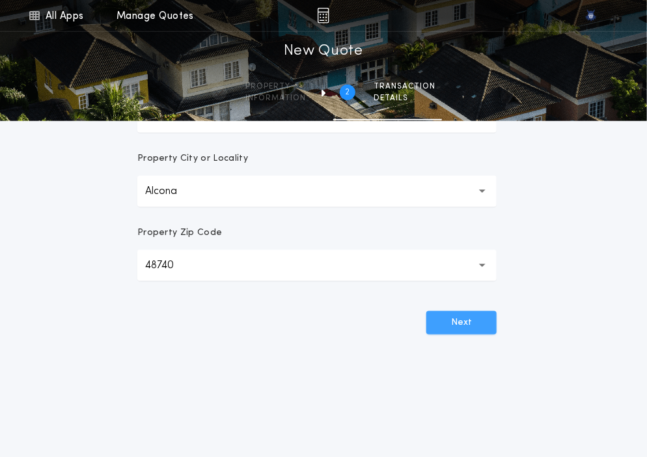
scroll to position [0, 0]
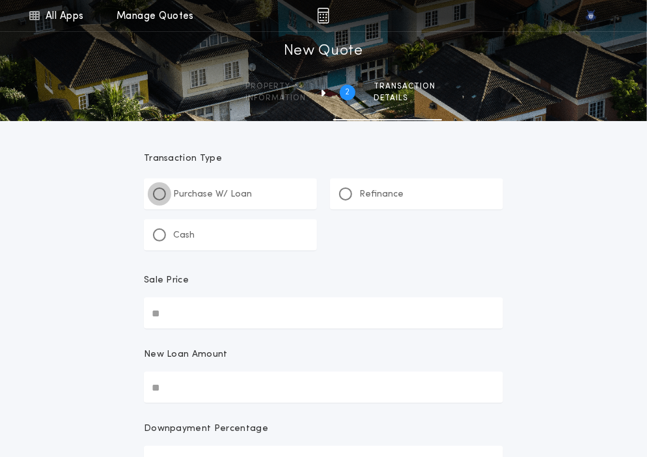
click at [163, 193] on div at bounding box center [159, 194] width 13 height 13
click at [190, 303] on input "Sale Price" at bounding box center [323, 313] width 359 height 31
paste input "text"
click at [196, 380] on input "New Loan Amount" at bounding box center [323, 387] width 359 height 31
paste input "text"
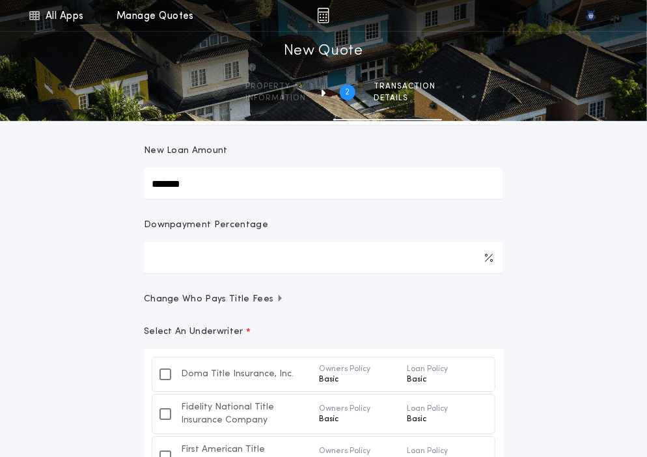
scroll to position [237, 0]
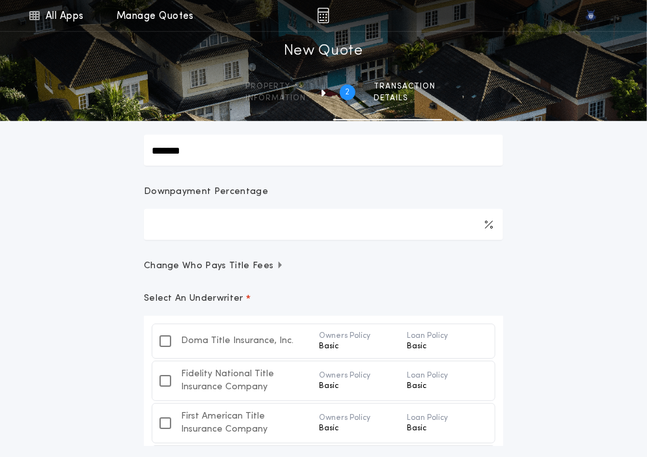
click at [316, 281] on form "**********" at bounding box center [323, 222] width 391 height 677
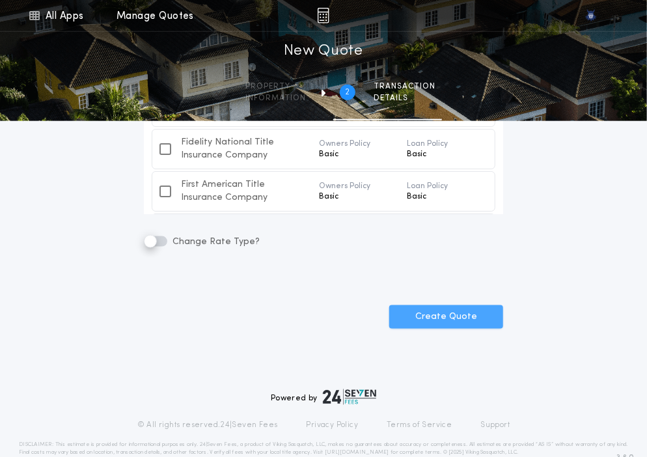
scroll to position [471, 0]
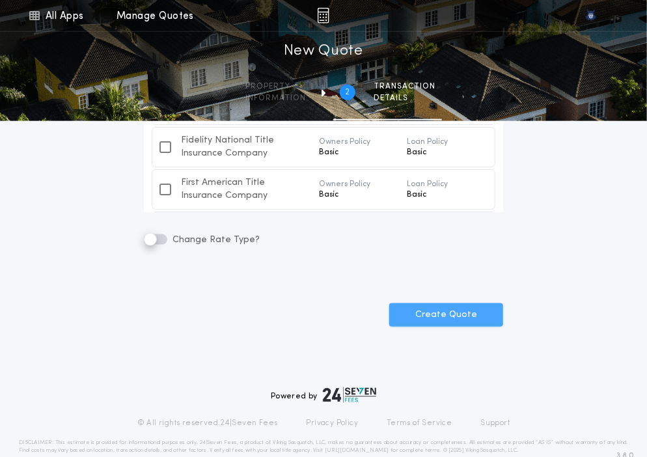
click at [431, 313] on button "Create Quote" at bounding box center [446, 314] width 114 height 23
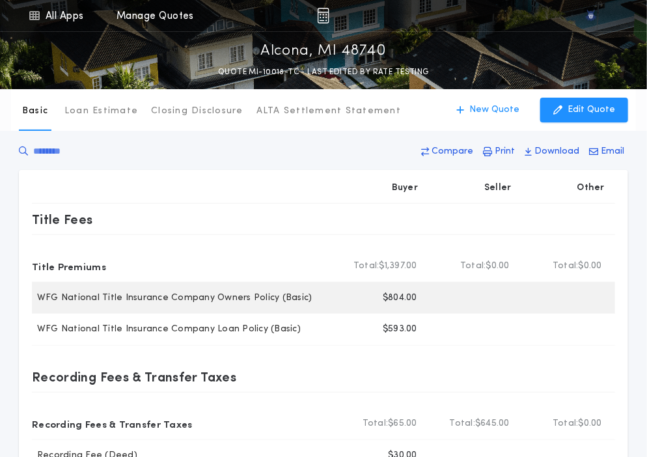
click at [393, 300] on p "$804.00" at bounding box center [400, 298] width 35 height 13
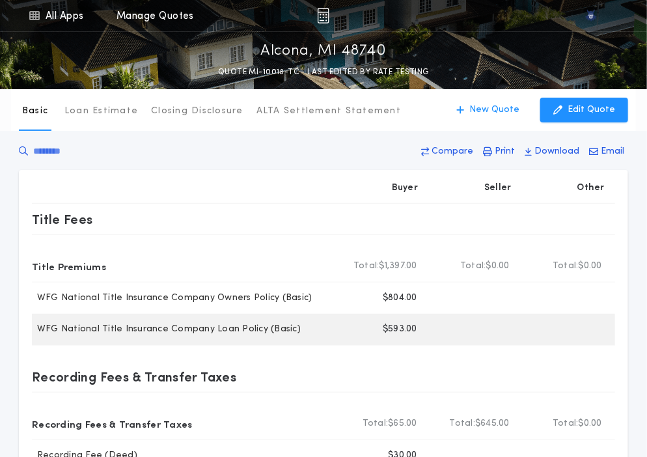
click at [399, 330] on p "$593.00" at bounding box center [400, 329] width 35 height 13
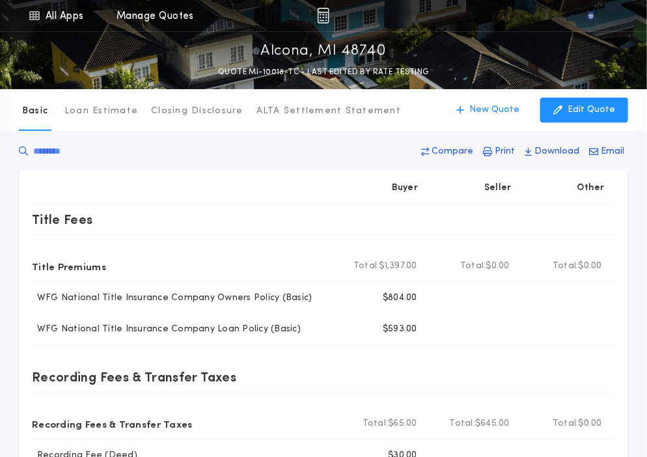
click at [392, 150] on div "Compare Print Download Email" at bounding box center [324, 154] width 610 height 31
click at [486, 108] on p "New Quote" at bounding box center [495, 110] width 50 height 13
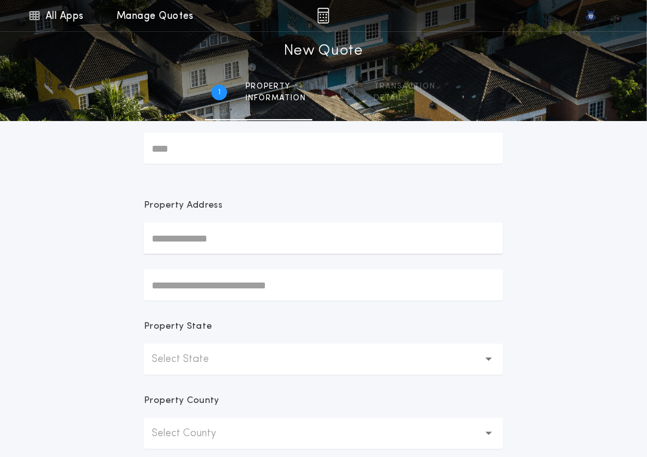
scroll to position [44, 0]
click at [191, 366] on button "Select State" at bounding box center [323, 358] width 359 height 31
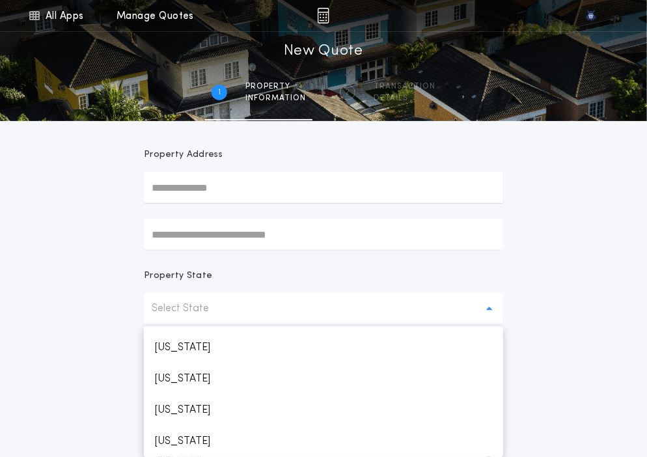
scroll to position [557, 0]
click at [180, 438] on p "Michigan" at bounding box center [323, 441] width 359 height 31
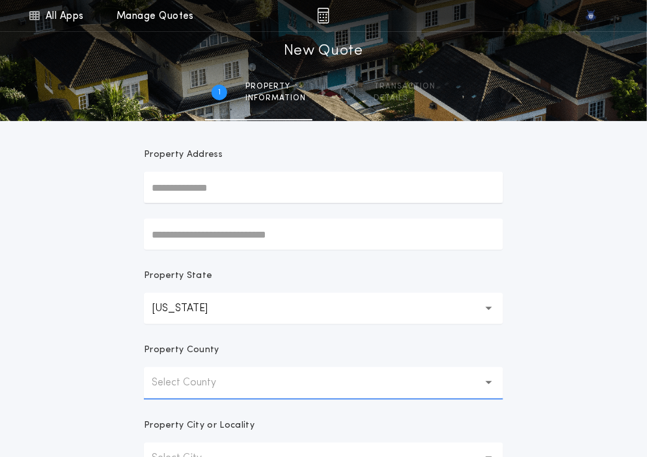
click at [104, 393] on div "All Apps Quick Calc Quick Net Sheet Quick Estimate Title Calculator Seller Net …" at bounding box center [323, 279] width 647 height 746
click at [162, 380] on p "Select County" at bounding box center [194, 383] width 85 height 16
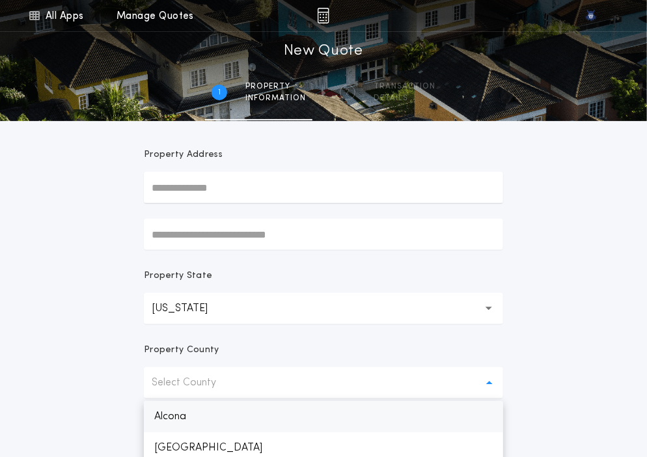
click at [178, 407] on p "Alcona" at bounding box center [323, 416] width 359 height 31
click at [100, 408] on div "All Apps Quick Calc Quick Net Sheet Quick Estimate Title Calculator Seller Net …" at bounding box center [323, 278] width 647 height 744
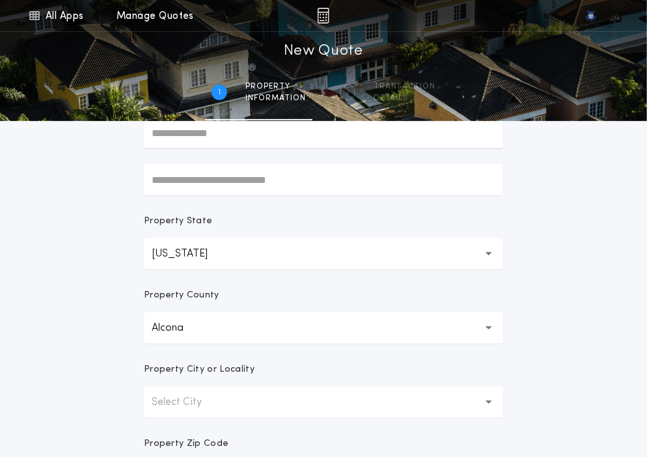
scroll to position [154, 0]
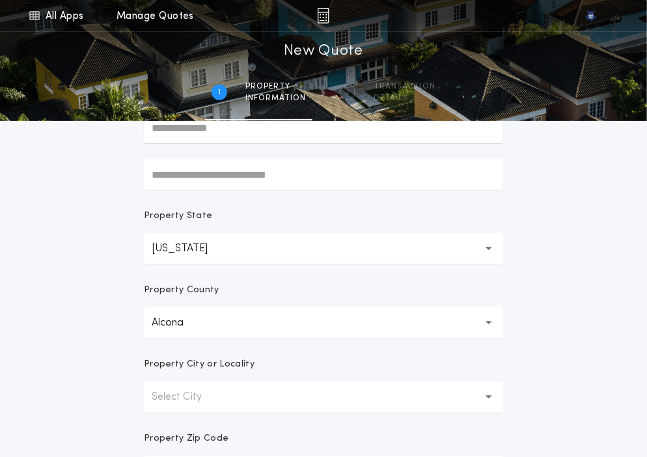
click at [181, 399] on p "Select City" at bounding box center [187, 397] width 71 height 16
click at [166, 434] on p "Alcona" at bounding box center [323, 430] width 359 height 31
click at [140, 406] on form "Prepared For Property Address Property State Michigan ** Property County Alcona…" at bounding box center [323, 253] width 391 height 573
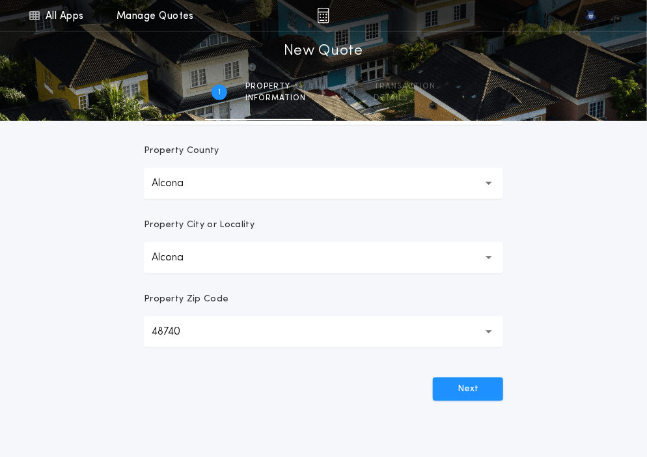
scroll to position [391, 0]
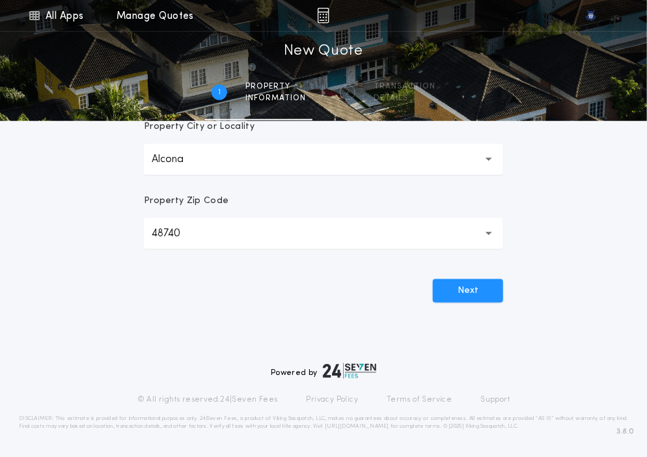
click at [447, 278] on div "Next" at bounding box center [323, 286] width 359 height 34
click at [443, 292] on button "Next" at bounding box center [468, 290] width 70 height 23
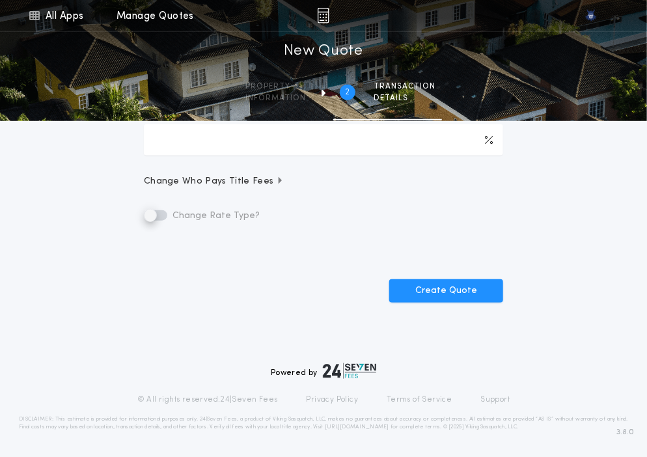
scroll to position [0, 0]
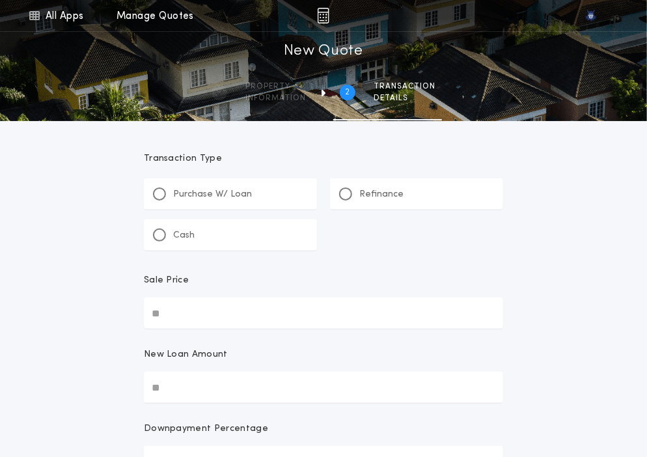
click at [165, 200] on div "Purchase W/ Loan" at bounding box center [202, 195] width 99 height 14
click at [231, 322] on input "Sale Price" at bounding box center [323, 313] width 359 height 31
paste input "text"
click at [193, 382] on input "New Loan Amount" at bounding box center [323, 387] width 359 height 31
paste input "text"
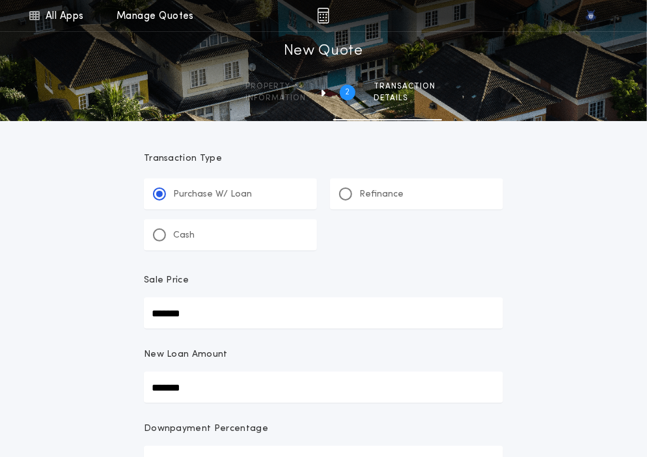
click at [141, 365] on form "**********" at bounding box center [323, 459] width 391 height 677
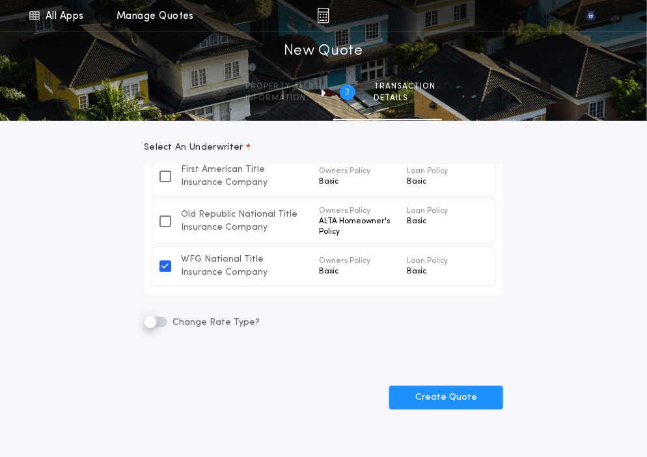
scroll to position [404, 0]
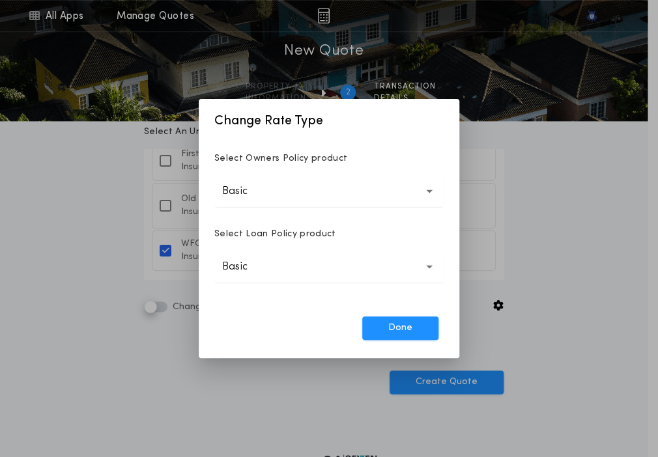
click at [332, 196] on button "Basic *****" at bounding box center [328, 191] width 229 height 31
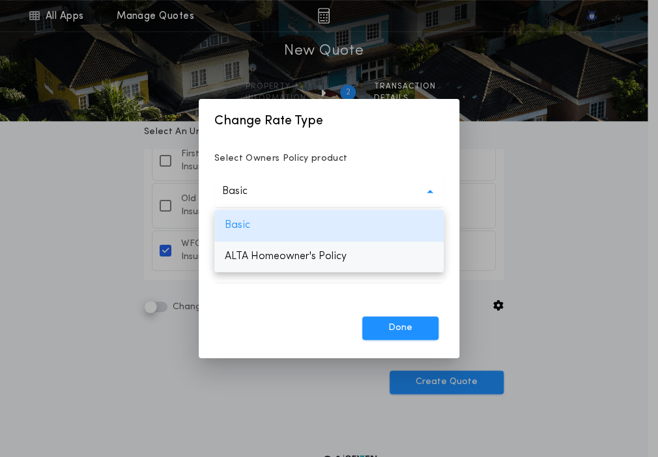
click at [294, 265] on p "ALTA Homeowner's Policy" at bounding box center [328, 256] width 229 height 31
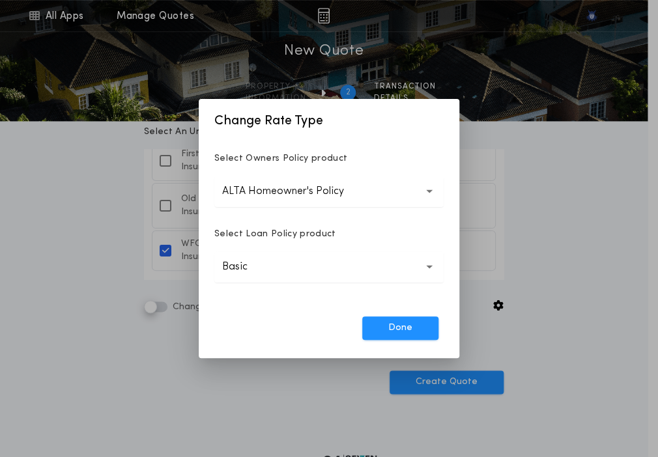
click at [261, 270] on p "Basic" at bounding box center [245, 267] width 46 height 16
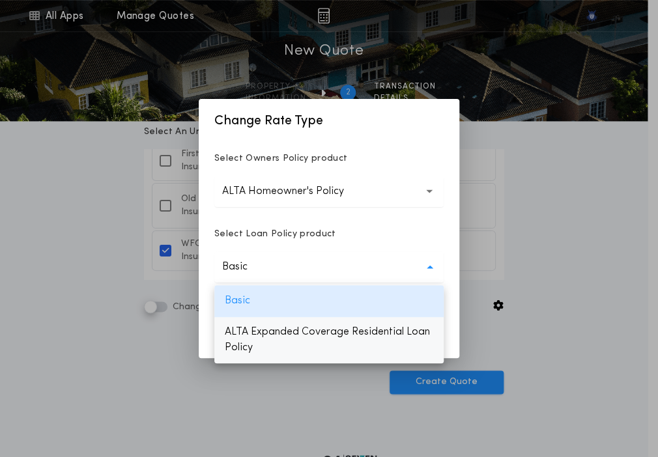
click at [257, 332] on p "ALTA Expanded Coverage Residential Loan Policy" at bounding box center [328, 339] width 229 height 47
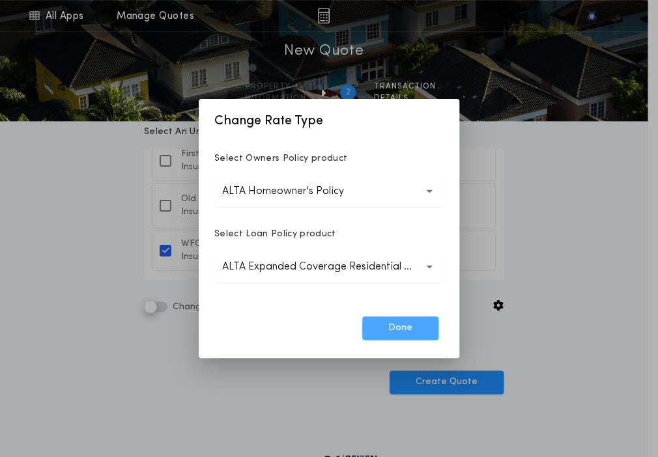
click at [382, 320] on button "Done" at bounding box center [400, 327] width 76 height 23
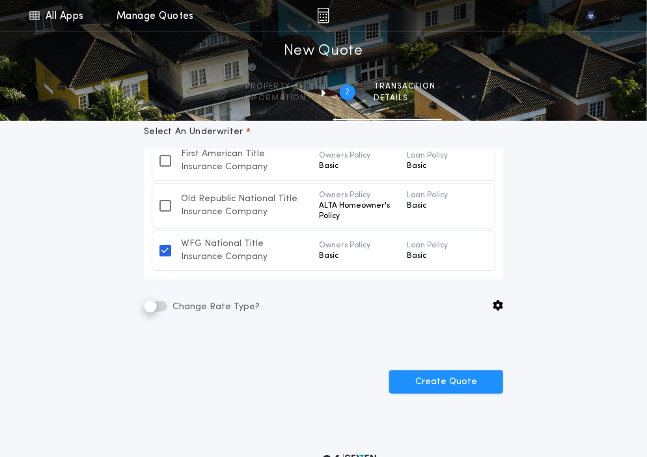
click at [524, 273] on div "**********" at bounding box center [323, 20] width 647 height 848
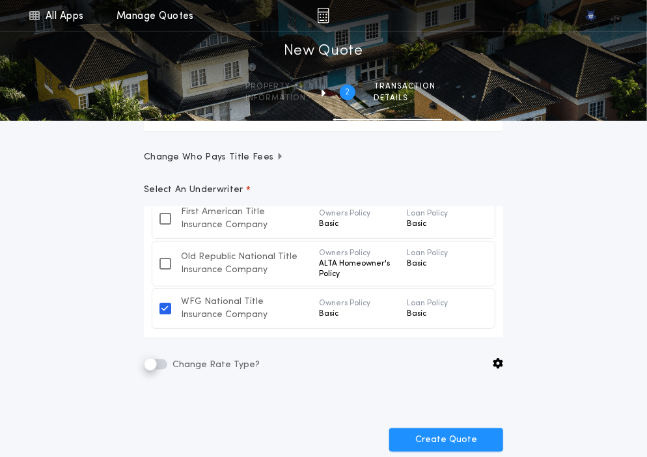
scroll to position [495, 0]
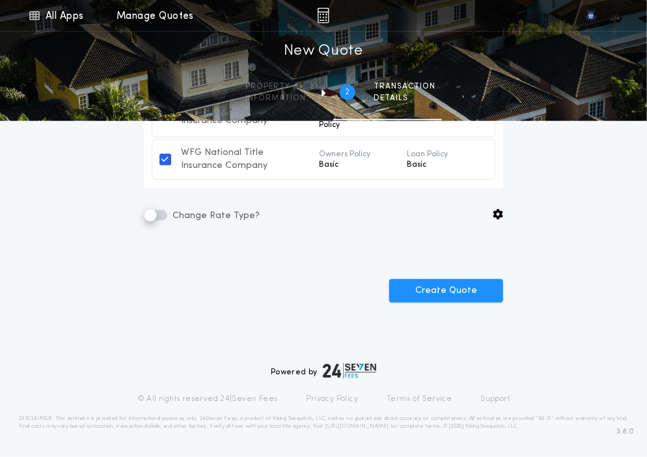
click at [429, 294] on button "Create Quote" at bounding box center [446, 290] width 114 height 23
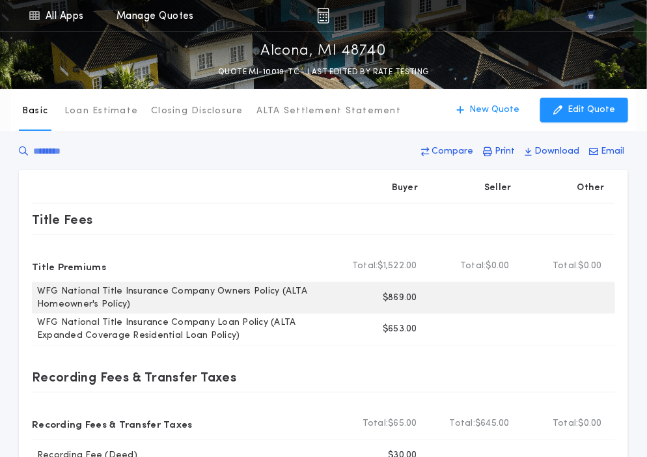
click at [389, 297] on p "$869.00" at bounding box center [400, 298] width 35 height 13
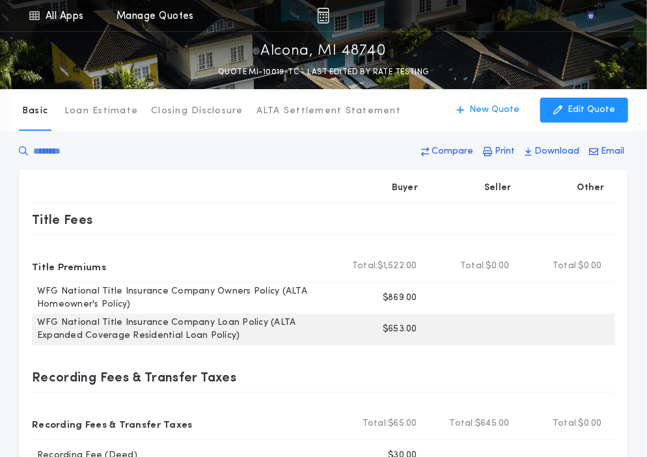
click at [400, 328] on p "$653.00" at bounding box center [400, 329] width 35 height 13
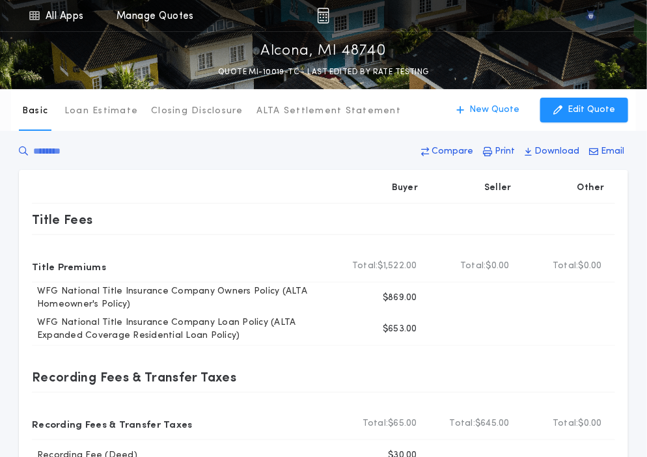
click at [305, 195] on div at bounding box center [183, 188] width 303 height 31
drag, startPoint x: 440, startPoint y: 241, endPoint x: 373, endPoint y: 158, distance: 106.5
click at [373, 158] on div "Compare Print Download Email" at bounding box center [324, 154] width 610 height 31
click at [516, 103] on button "New Quote" at bounding box center [487, 110] width 89 height 25
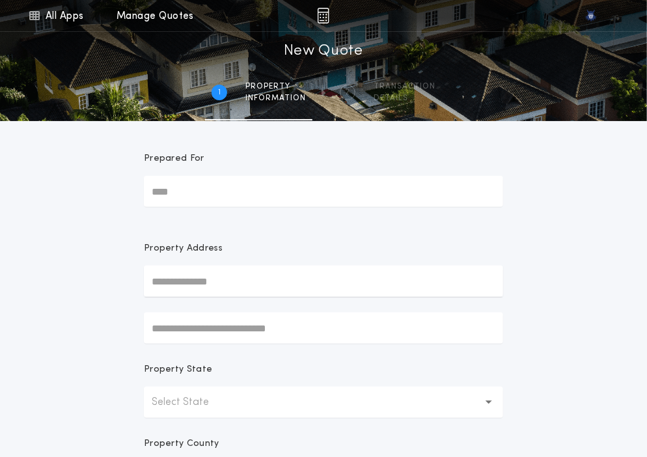
click at [187, 395] on p "Select State" at bounding box center [191, 403] width 78 height 16
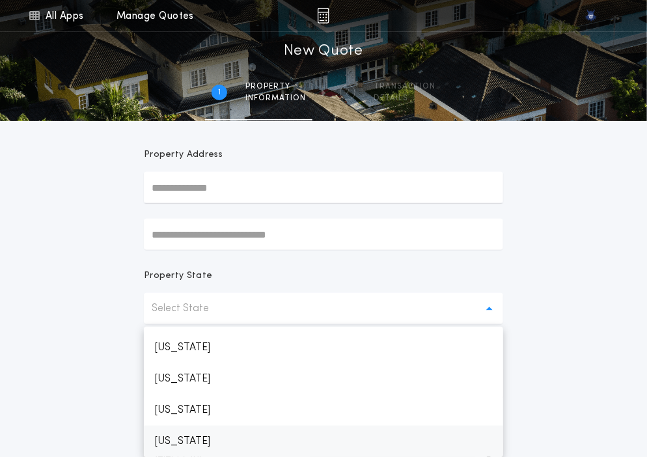
scroll to position [557, 0]
click at [180, 440] on p "Michigan" at bounding box center [323, 441] width 359 height 31
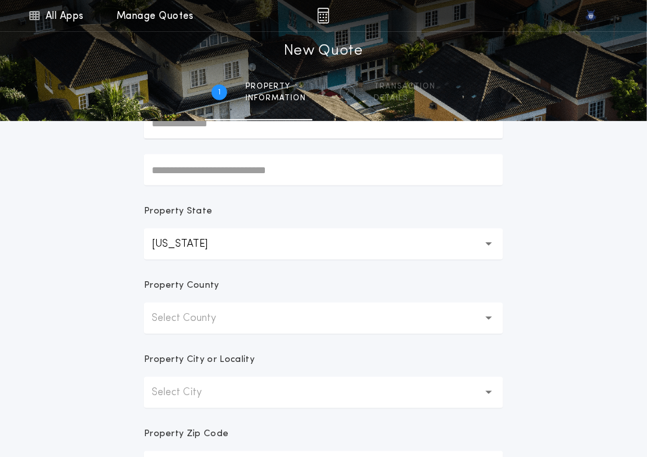
scroll to position [173, 0]
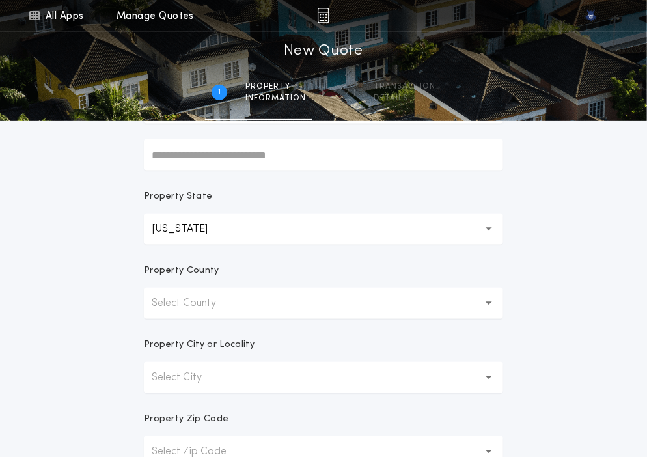
click at [238, 308] on button "Select County" at bounding box center [323, 303] width 359 height 31
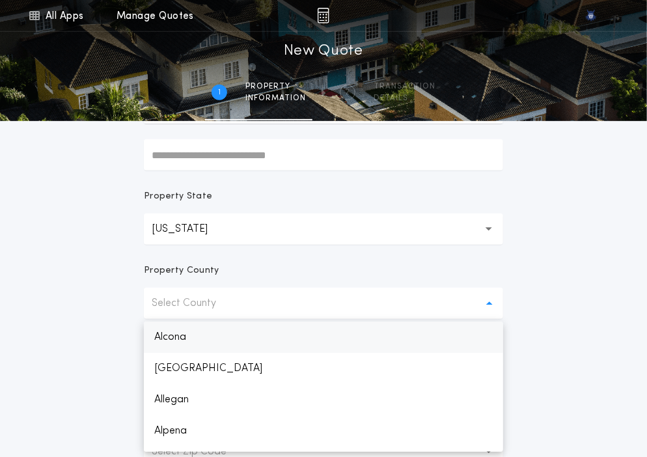
click at [227, 328] on p "Alcona" at bounding box center [323, 337] width 359 height 31
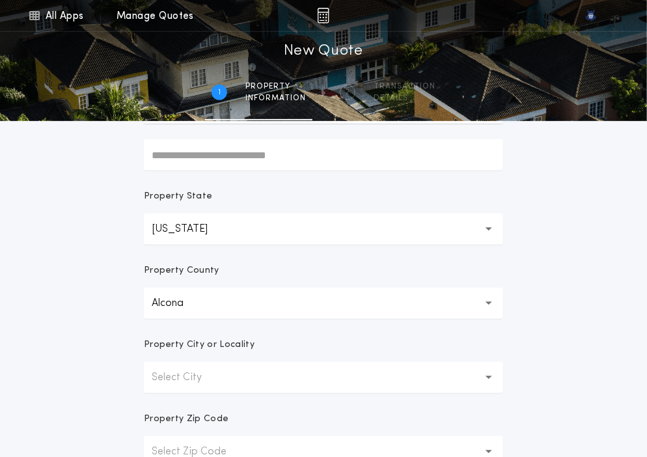
click at [219, 390] on button "Select City" at bounding box center [323, 377] width 359 height 31
click at [216, 404] on p "Alcona" at bounding box center [323, 411] width 359 height 31
click at [216, 404] on form "Prepared For Property Address Property State Michigan ** Property County Alcona…" at bounding box center [323, 234] width 391 height 573
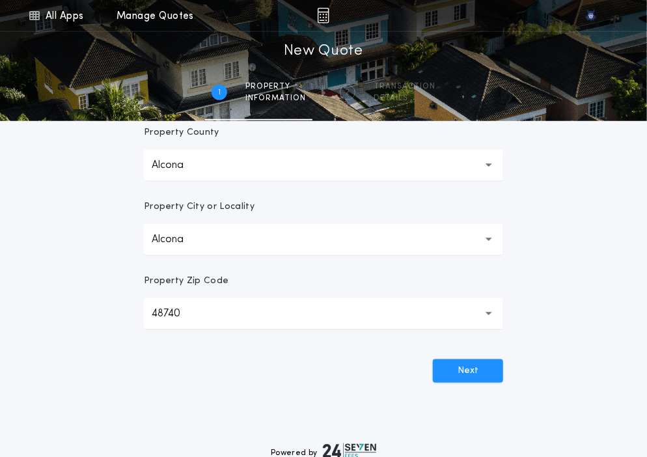
scroll to position [313, 0]
click at [460, 380] on button "Next" at bounding box center [468, 369] width 70 height 23
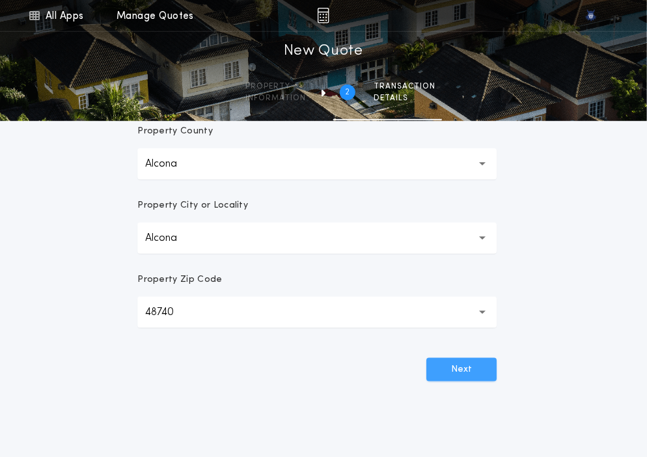
scroll to position [0, 0]
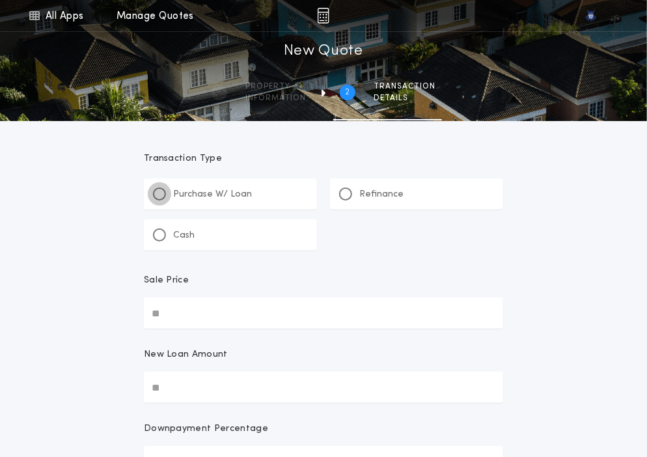
click at [159, 191] on div at bounding box center [159, 194] width 7 height 7
click at [192, 316] on input "Sale Price" at bounding box center [323, 313] width 359 height 31
paste input "text"
click at [214, 372] on input "New Loan Amount" at bounding box center [323, 387] width 359 height 31
paste input "text"
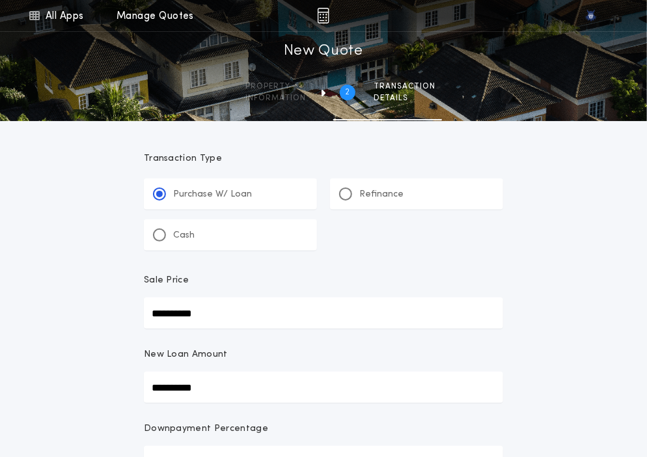
click at [251, 351] on div "New Loan Amount" at bounding box center [323, 359] width 359 height 23
click at [251, 372] on input "**********" at bounding box center [323, 387] width 359 height 31
click at [151, 336] on form "**********" at bounding box center [323, 459] width 391 height 677
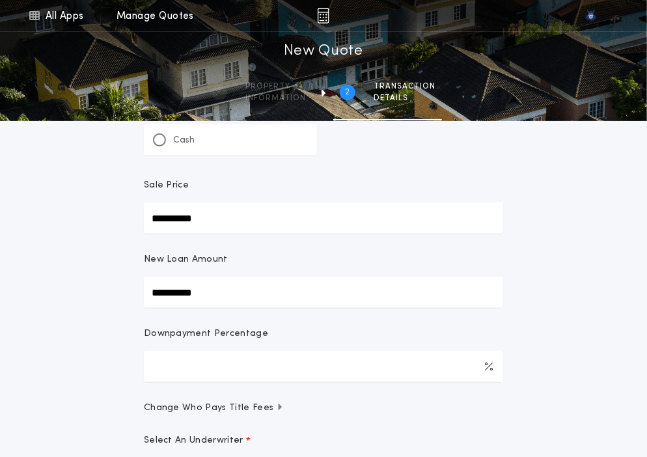
scroll to position [100, 0]
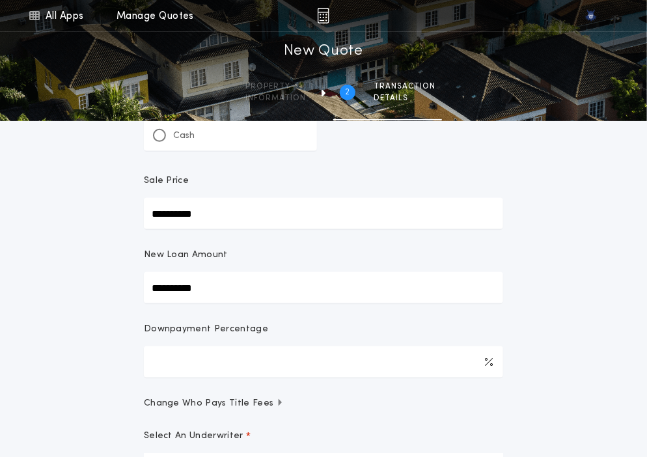
click at [99, 327] on div "**********" at bounding box center [323, 324] width 647 height 848
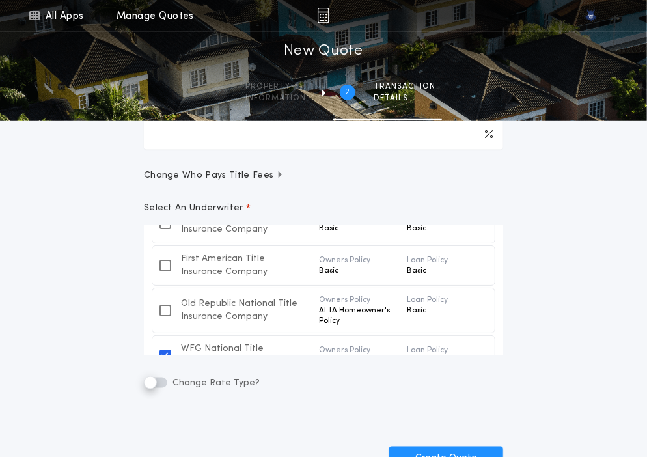
scroll to position [96, 0]
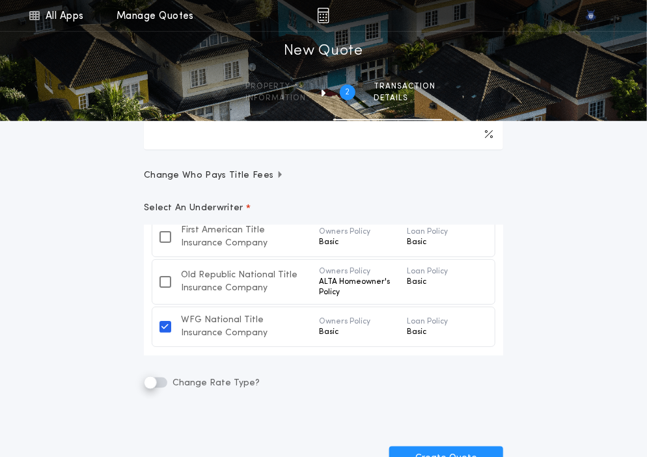
click at [56, 303] on div "**********" at bounding box center [323, 96] width 647 height 848
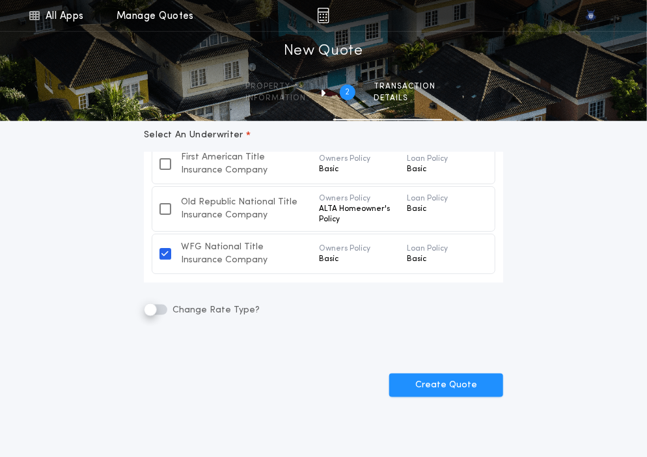
scroll to position [409, 0]
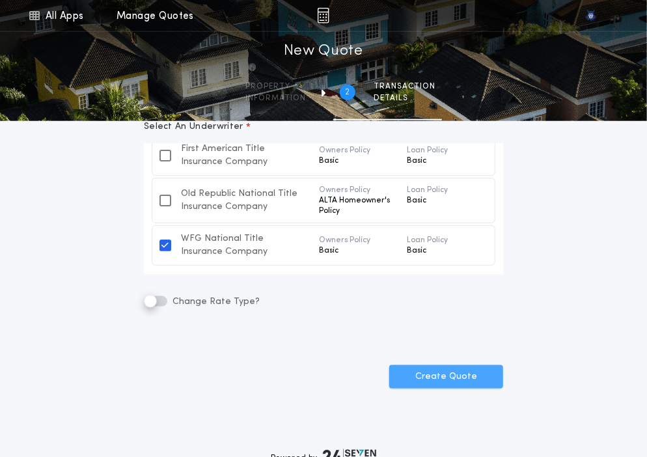
click at [457, 372] on button "Create Quote" at bounding box center [446, 376] width 114 height 23
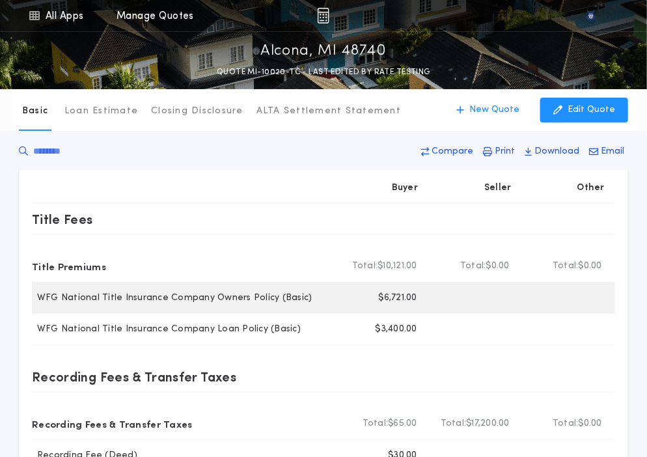
click at [395, 300] on p "$6,721.00" at bounding box center [398, 298] width 38 height 13
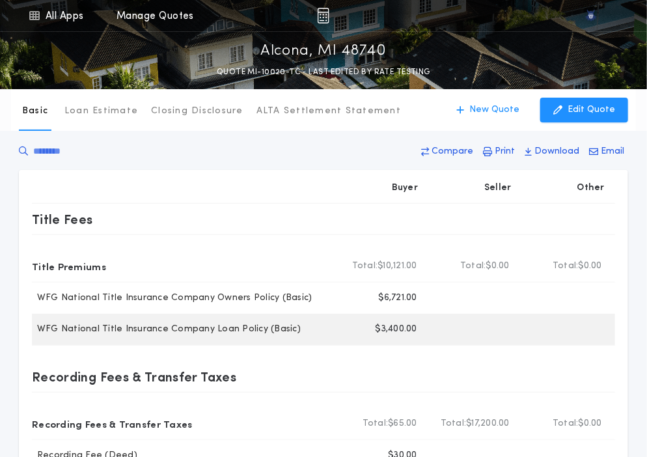
click at [389, 329] on p "$3,400.00" at bounding box center [397, 329] width 42 height 13
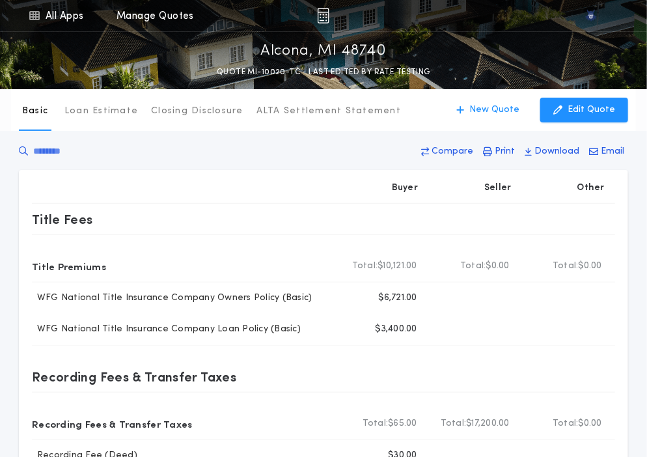
click at [225, 185] on div at bounding box center [183, 188] width 303 height 31
click at [483, 118] on button "New Quote" at bounding box center [487, 110] width 89 height 25
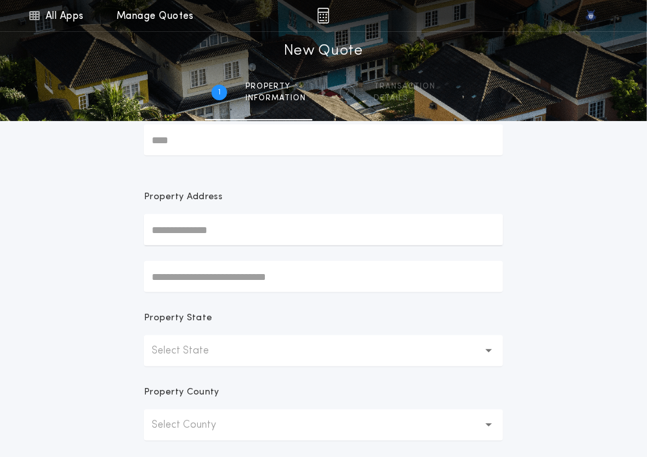
scroll to position [53, 0]
click at [178, 351] on p "Select State" at bounding box center [191, 350] width 78 height 16
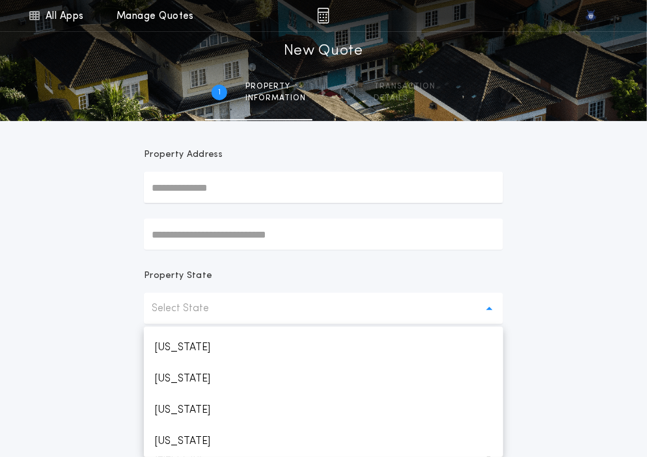
scroll to position [557, 0]
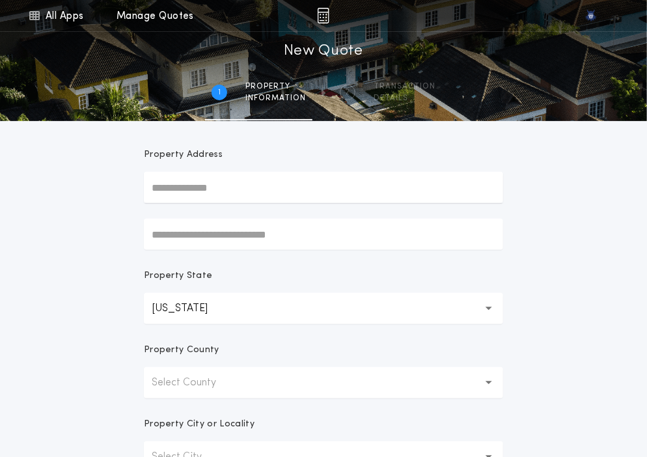
click at [176, 383] on p "Select County" at bounding box center [194, 383] width 85 height 16
click at [176, 401] on p "Alcona" at bounding box center [323, 416] width 359 height 31
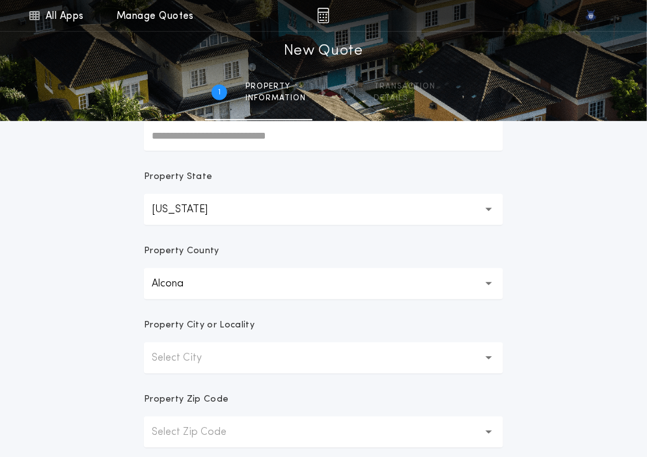
scroll to position [201, 0]
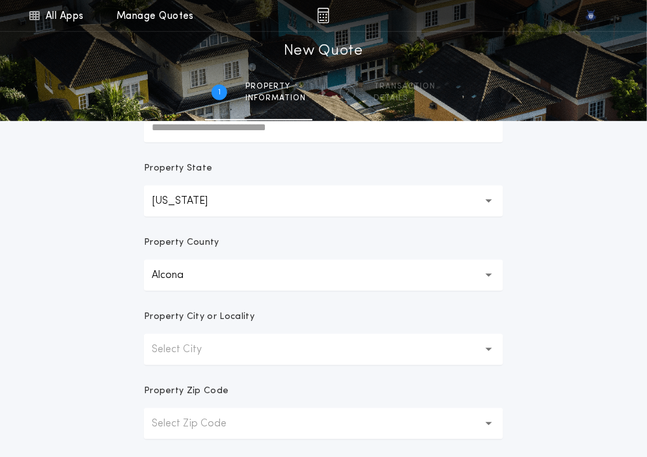
click at [211, 349] on p "Select City" at bounding box center [187, 350] width 71 height 16
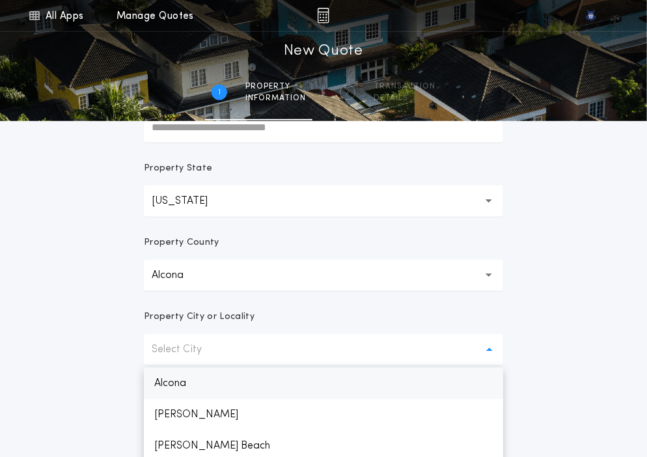
click at [204, 380] on p "Alcona" at bounding box center [323, 383] width 359 height 31
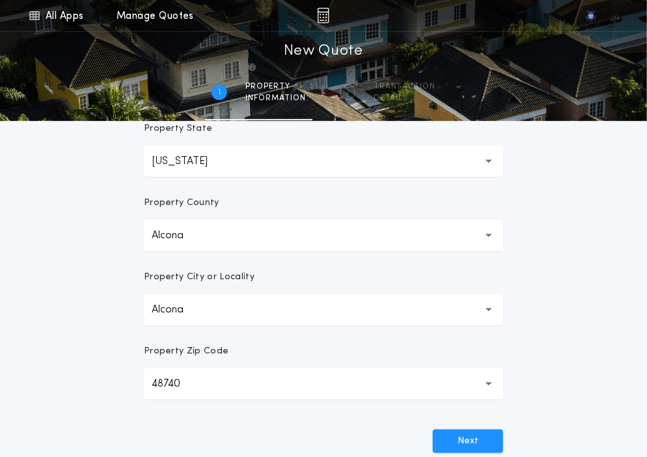
scroll to position [248, 0]
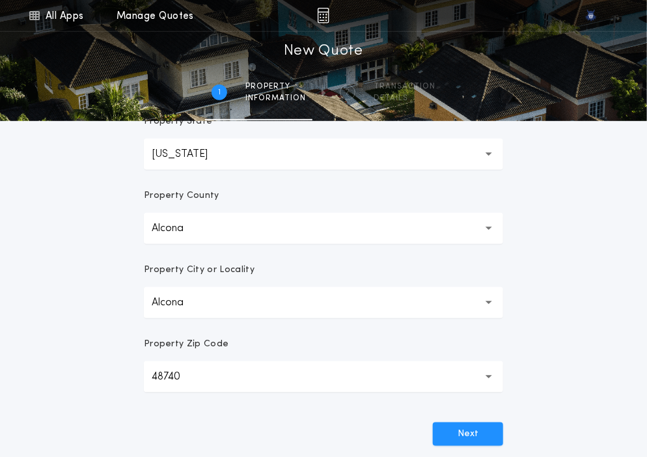
click at [397, 333] on form "Prepared For Property Address Property State Michigan ** Property County Alcona…" at bounding box center [323, 159] width 391 height 573
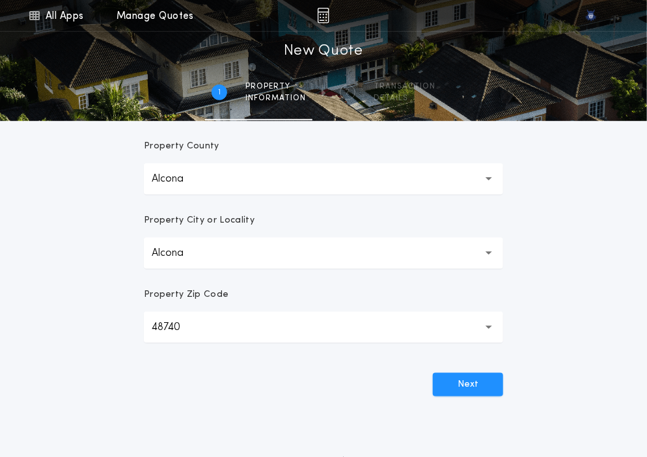
scroll to position [297, 0]
click at [485, 381] on button "Next" at bounding box center [468, 385] width 70 height 23
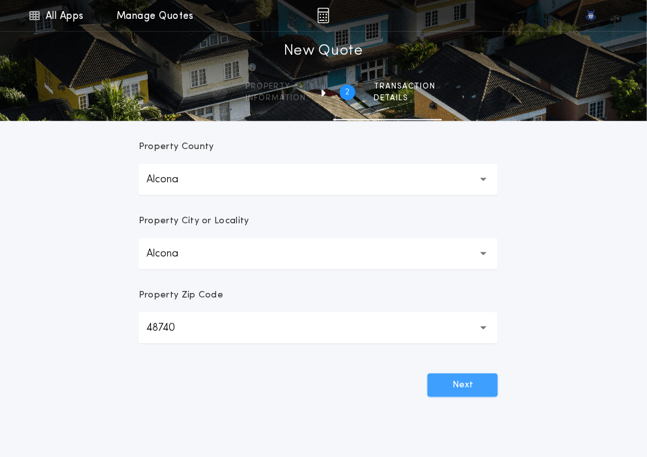
scroll to position [0, 0]
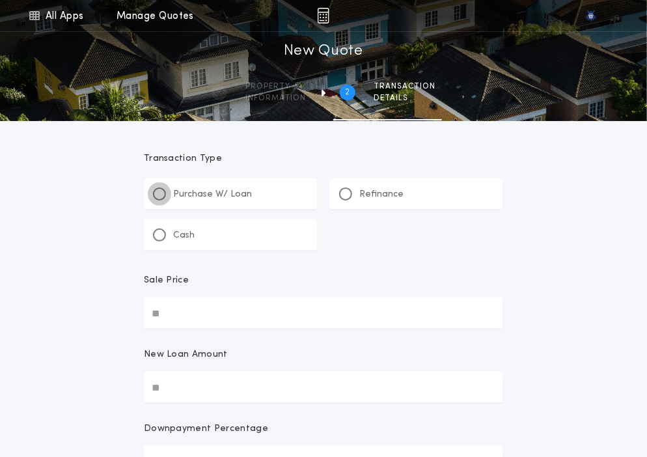
click at [162, 192] on div at bounding box center [159, 194] width 7 height 7
click at [195, 317] on input "Sale Price" at bounding box center [323, 313] width 359 height 31
paste input "text"
click at [191, 389] on input "New Loan Amount" at bounding box center [323, 387] width 359 height 31
paste input "text"
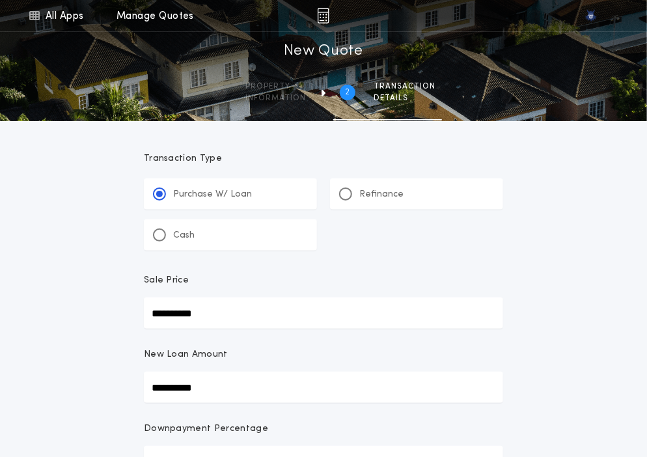
click at [315, 352] on div "New Loan Amount" at bounding box center [323, 359] width 359 height 23
click at [315, 372] on input "**********" at bounding box center [323, 387] width 359 height 31
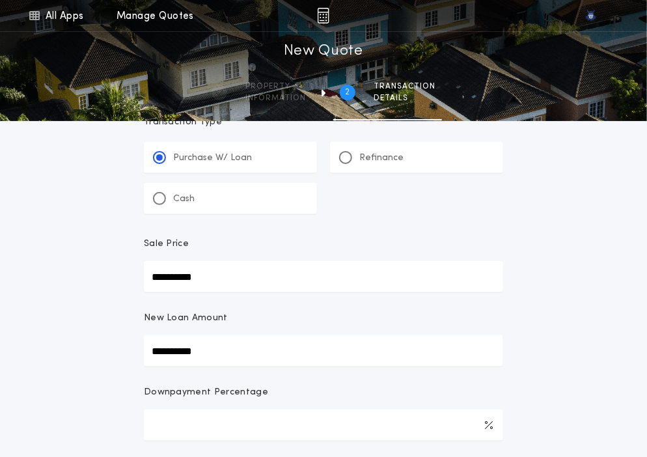
scroll to position [44, 0]
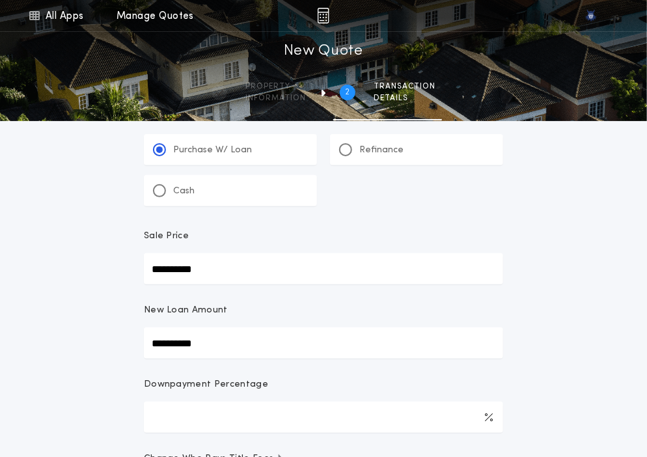
click at [294, 376] on form "**********" at bounding box center [323, 415] width 391 height 677
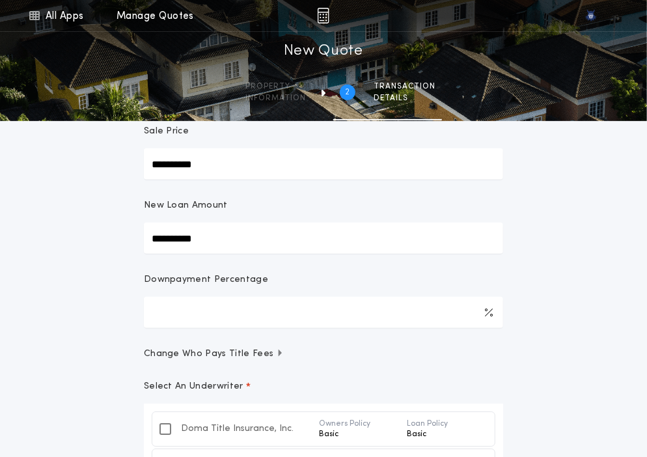
scroll to position [151, 0]
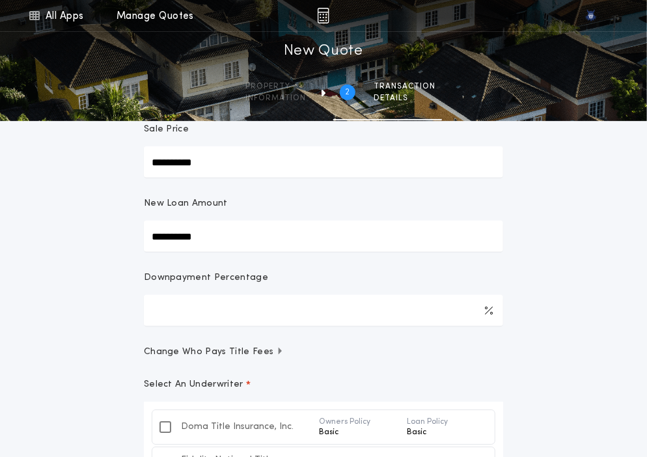
click at [294, 376] on form "**********" at bounding box center [323, 308] width 391 height 677
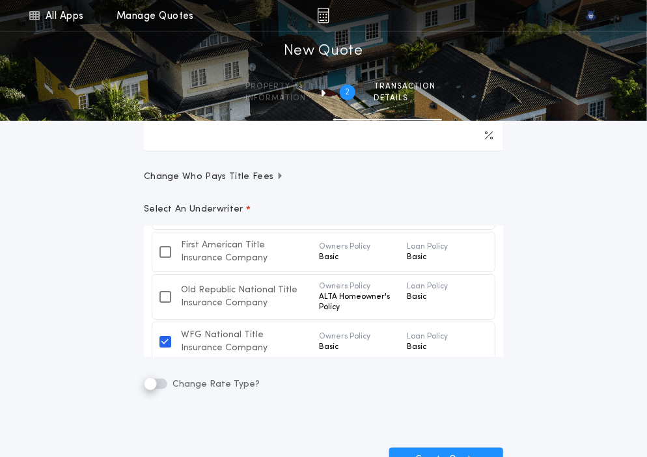
scroll to position [96, 0]
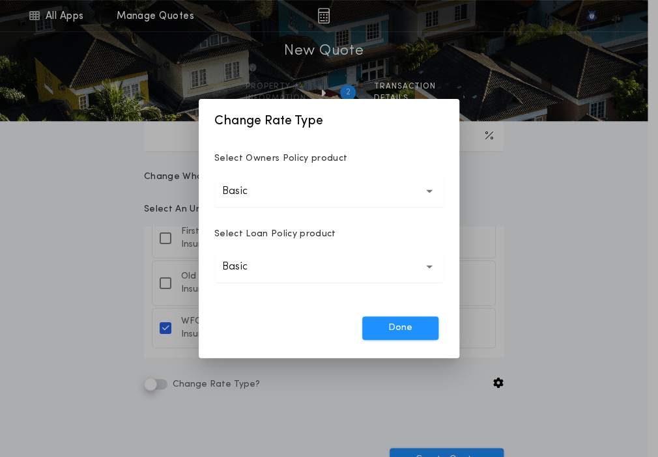
click at [288, 203] on button "Basic *****" at bounding box center [328, 191] width 229 height 31
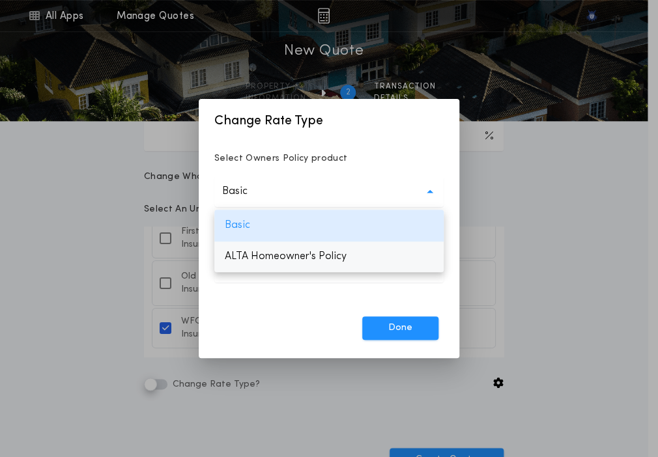
click at [288, 265] on p "ALTA Homeowner's Policy" at bounding box center [328, 256] width 229 height 31
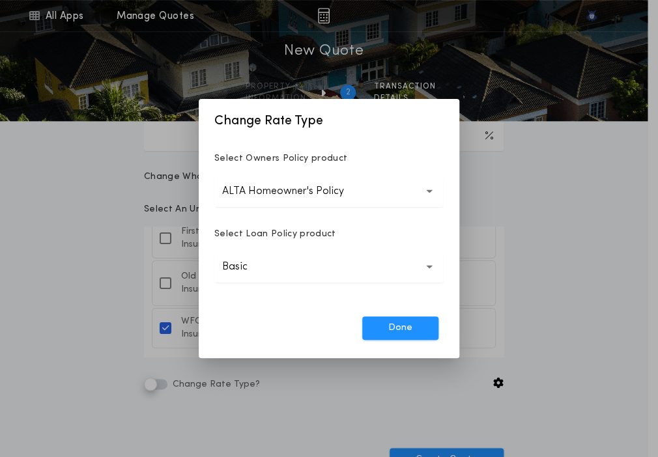
click at [281, 279] on button "Basic *****" at bounding box center [328, 266] width 229 height 31
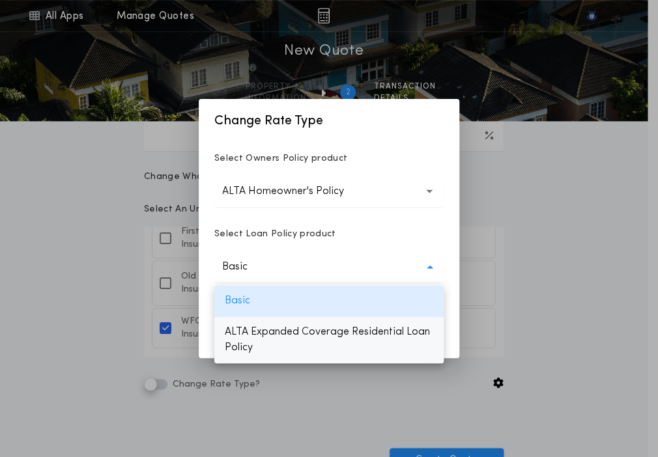
click at [281, 333] on p "ALTA Expanded Coverage Residential Loan Policy" at bounding box center [328, 339] width 229 height 47
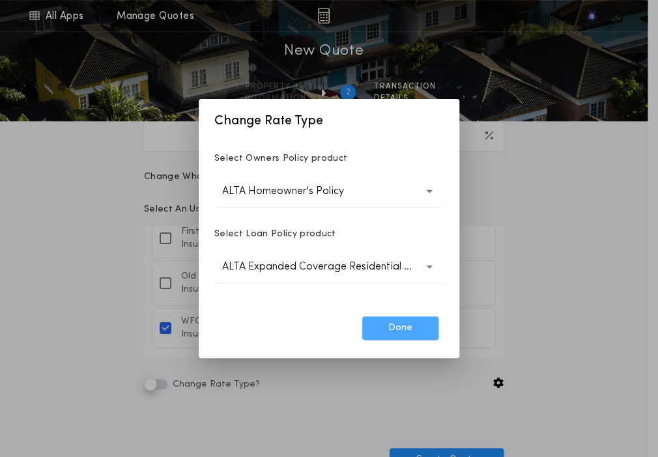
click at [390, 330] on button "Done" at bounding box center [400, 327] width 76 height 23
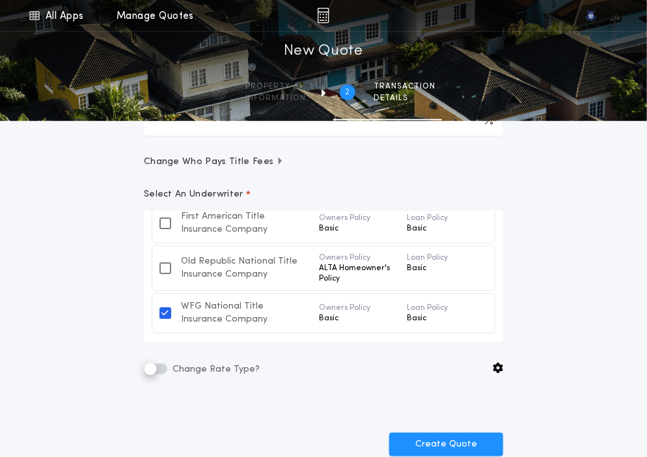
scroll to position [343, 0]
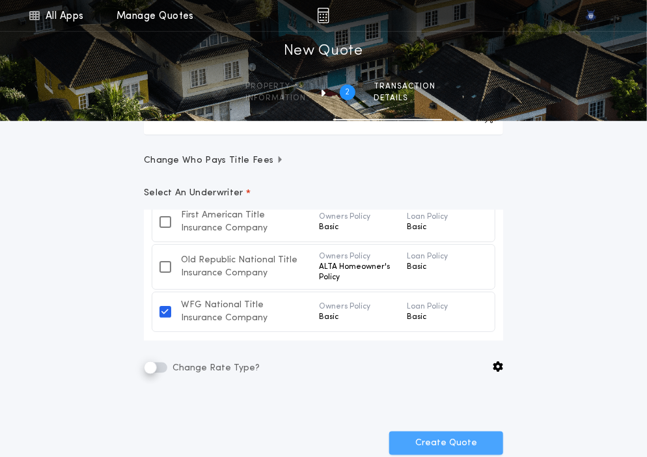
click at [430, 438] on button "Create Quote" at bounding box center [446, 443] width 114 height 23
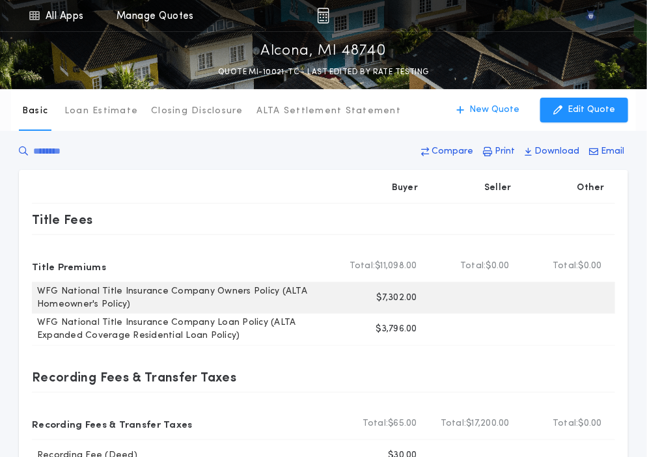
click at [397, 302] on p "$7,302.00" at bounding box center [397, 298] width 40 height 13
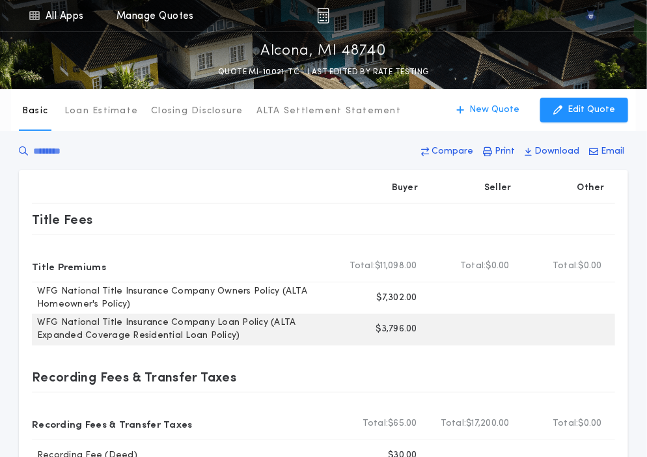
click at [396, 330] on p "$3,796.00" at bounding box center [396, 329] width 41 height 13
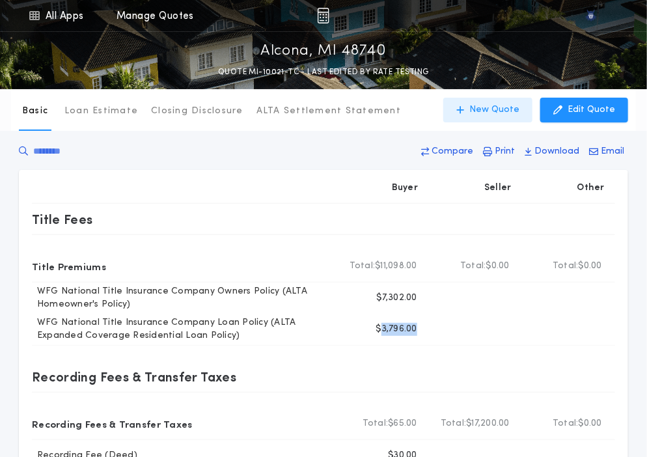
click at [468, 101] on button "New Quote" at bounding box center [487, 110] width 89 height 25
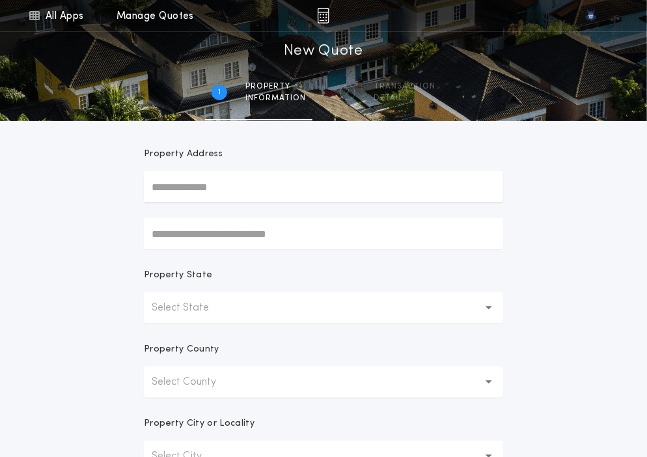
scroll to position [104, 0]
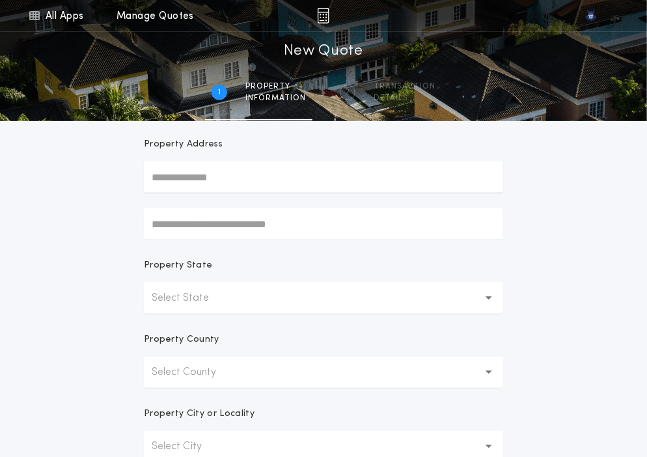
click at [231, 311] on button "Select State" at bounding box center [323, 298] width 359 height 31
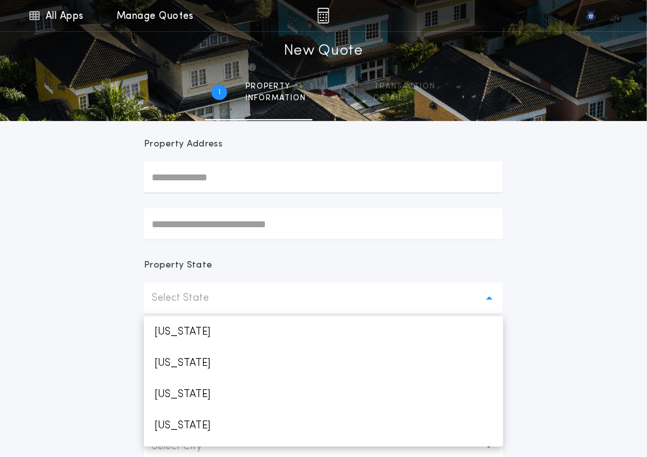
scroll to position [557, 0]
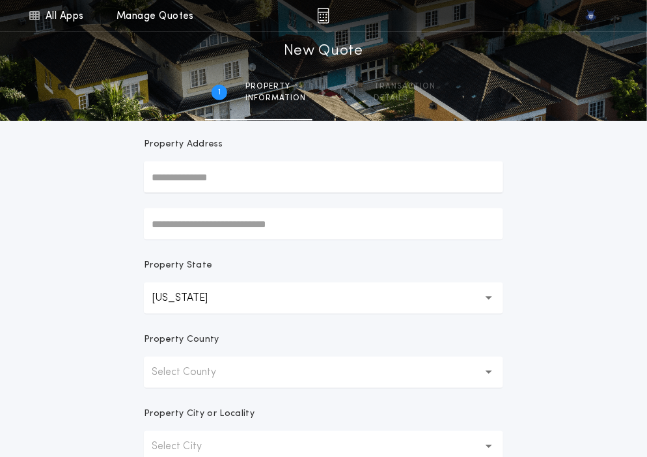
click at [221, 370] on p "Select County" at bounding box center [194, 373] width 85 height 16
click at [211, 404] on p "Alcona" at bounding box center [323, 406] width 359 height 31
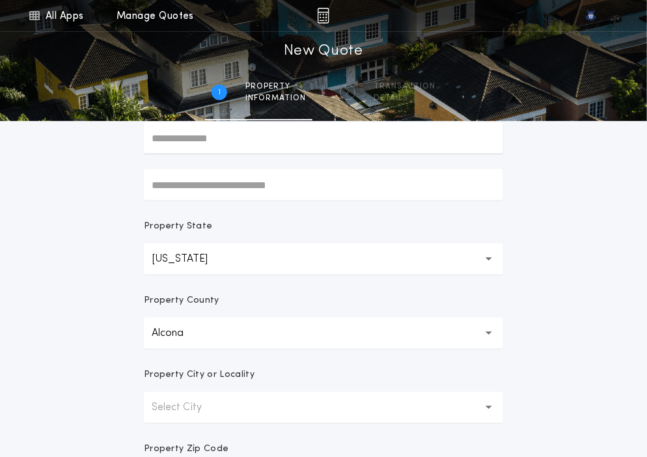
scroll to position [147, 0]
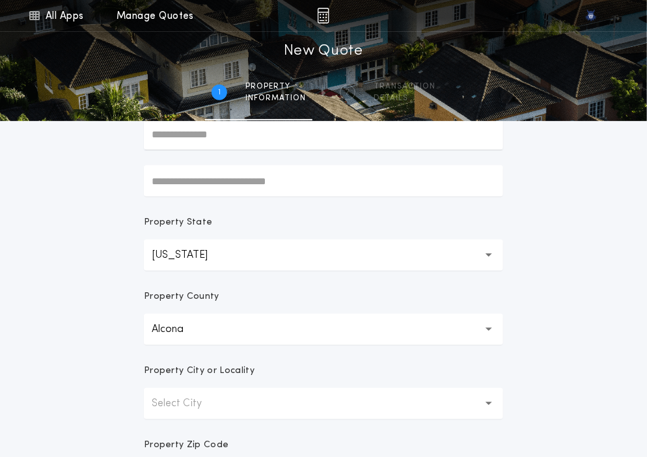
click at [211, 404] on p "Select City" at bounding box center [187, 404] width 71 height 16
click at [201, 437] on p "Alcona" at bounding box center [323, 437] width 359 height 31
click at [575, 372] on div "All Apps Quick Calc Quick Net Sheet Quick Estimate Title Calculator Seller Net …" at bounding box center [323, 225] width 647 height 744
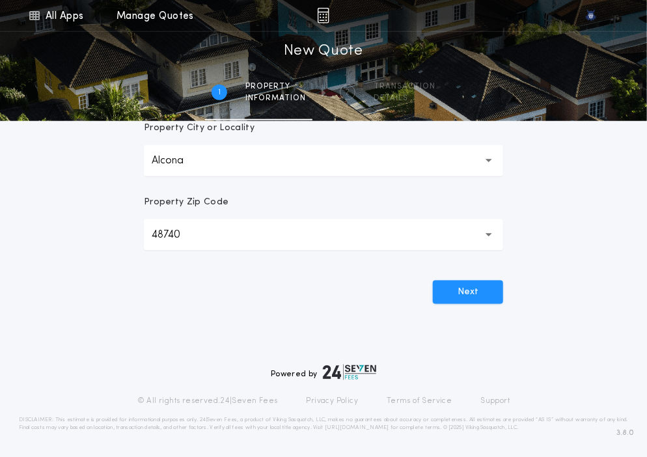
scroll to position [391, 0]
click at [486, 298] on button "Next" at bounding box center [468, 290] width 70 height 23
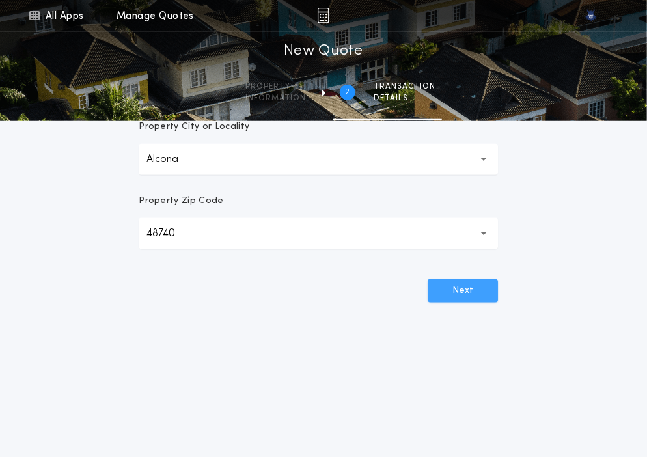
scroll to position [0, 0]
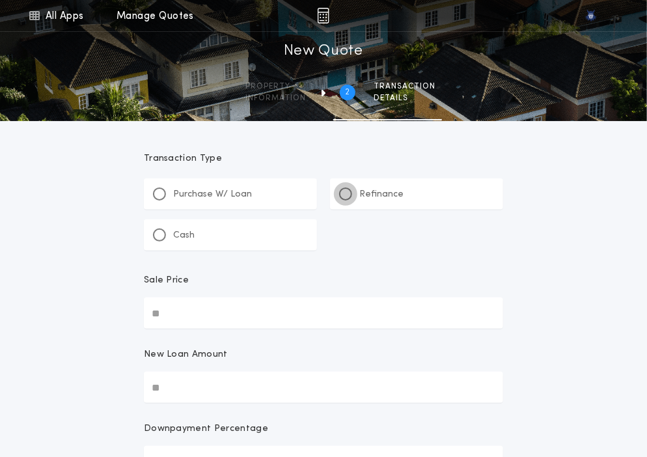
click at [344, 195] on div at bounding box center [346, 194] width 7 height 7
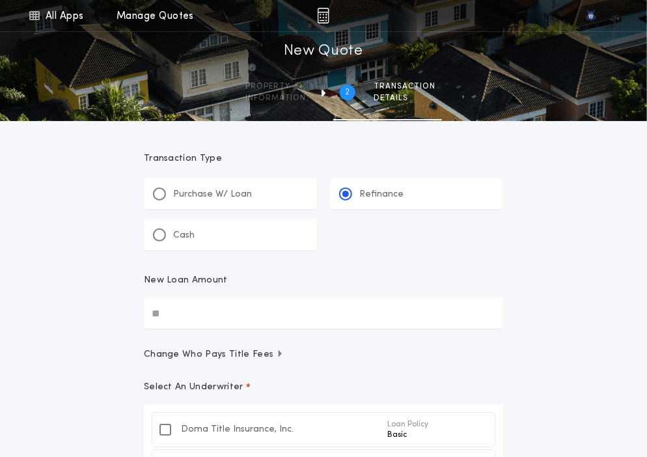
click at [260, 323] on input "New Loan Amount" at bounding box center [323, 313] width 359 height 31
paste input "text"
click at [352, 351] on button "Change Who Pays Title Fees" at bounding box center [323, 354] width 359 height 13
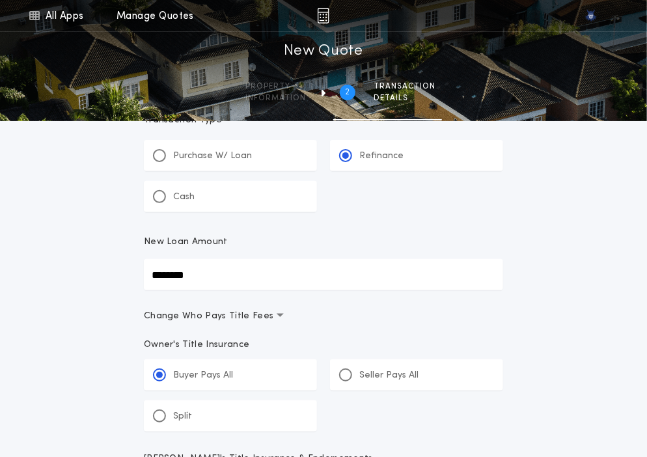
scroll to position [52, 0]
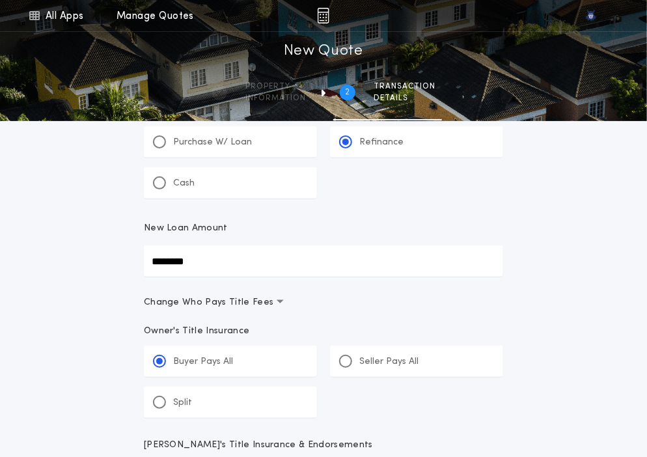
click at [329, 408] on div "Buyer Pays All Seller Pays All Split" at bounding box center [323, 382] width 359 height 72
click at [0, 0] on input "*****" at bounding box center [0, 0] width 0 height 0
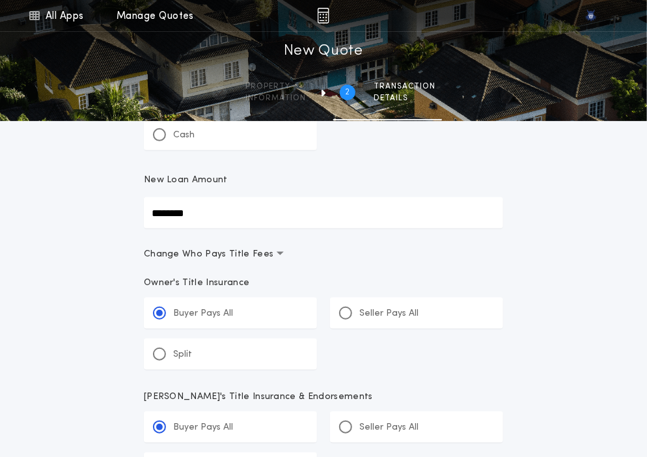
scroll to position [107, 0]
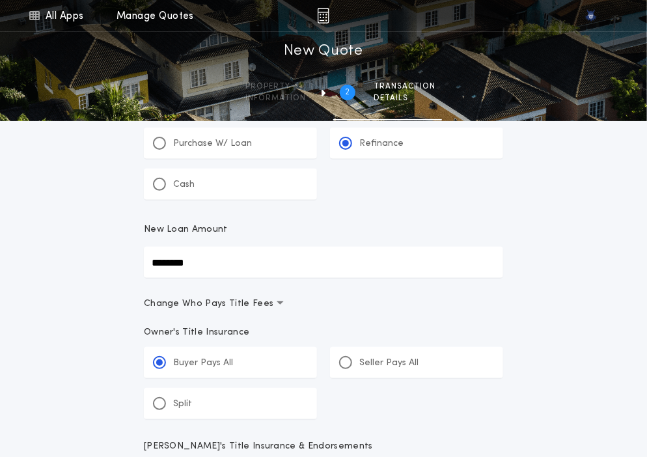
scroll to position [0, 0]
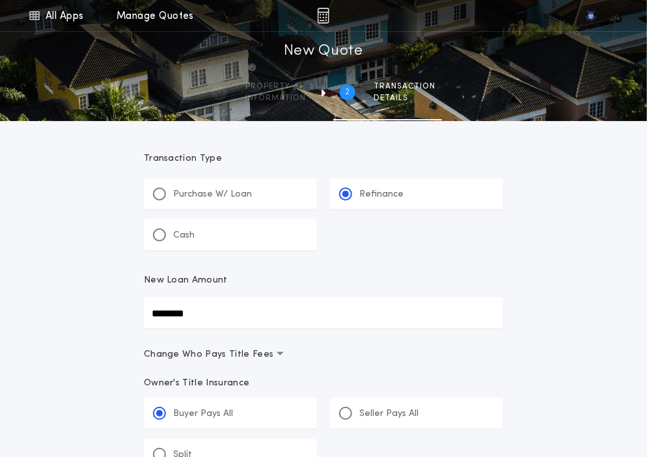
click at [357, 190] on div "Refinance" at bounding box center [371, 195] width 64 height 14
click at [277, 355] on icon "button" at bounding box center [280, 353] width 7 height 3
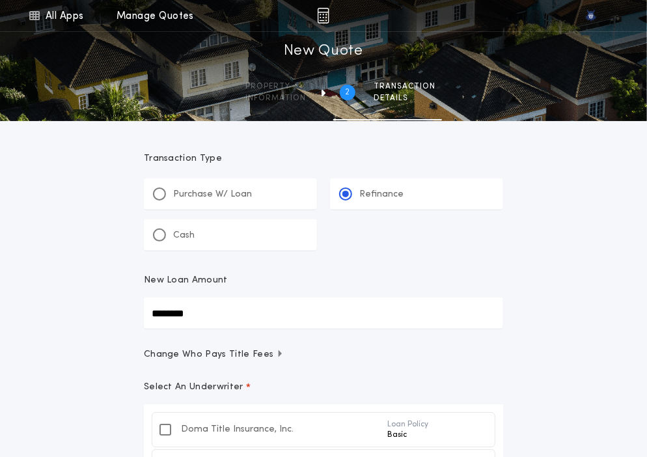
click at [543, 367] on div "All Apps Quick Calc Quick Net Sheet Quick Estimate Title Calculator Seller Net …" at bounding box center [323, 349] width 647 height 699
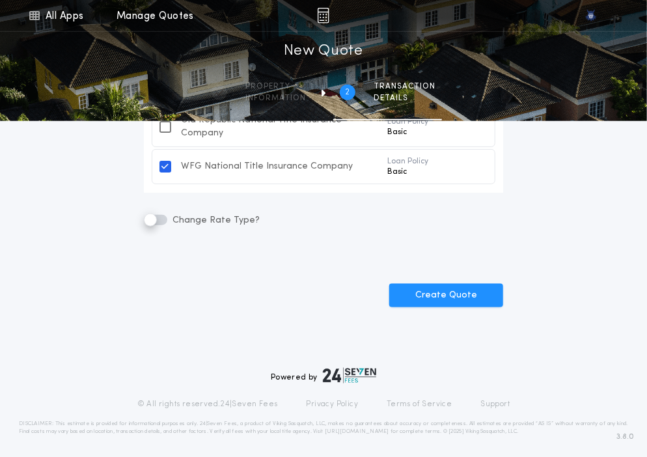
scroll to position [346, 0]
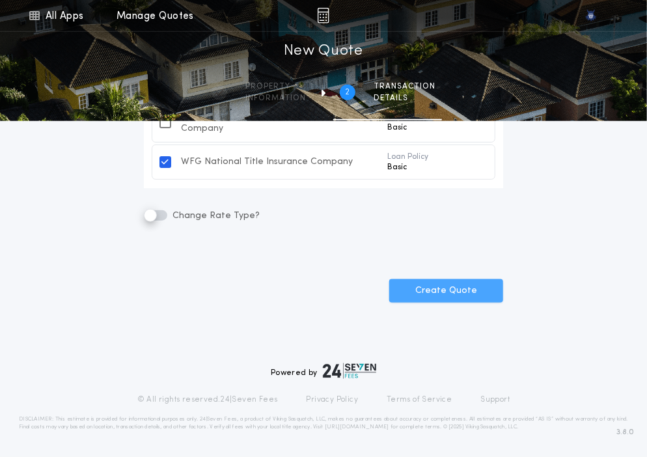
click at [428, 286] on button "Create Quote" at bounding box center [446, 290] width 114 height 23
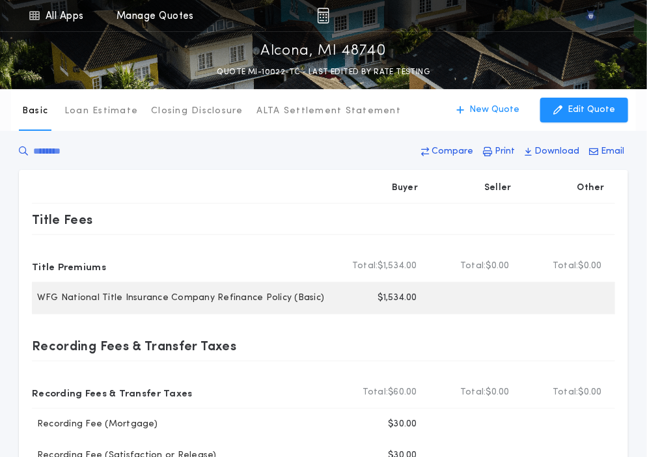
click at [393, 300] on p "$1,534.00" at bounding box center [397, 298] width 39 height 13
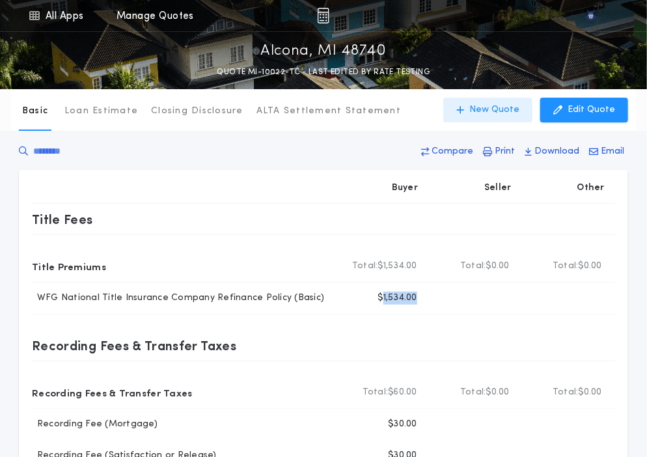
click at [501, 113] on p "New Quote" at bounding box center [495, 110] width 50 height 13
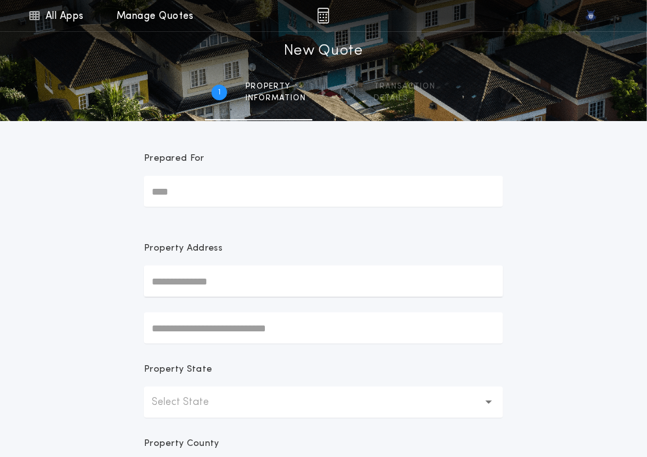
click at [174, 403] on p "Select State" at bounding box center [191, 403] width 78 height 16
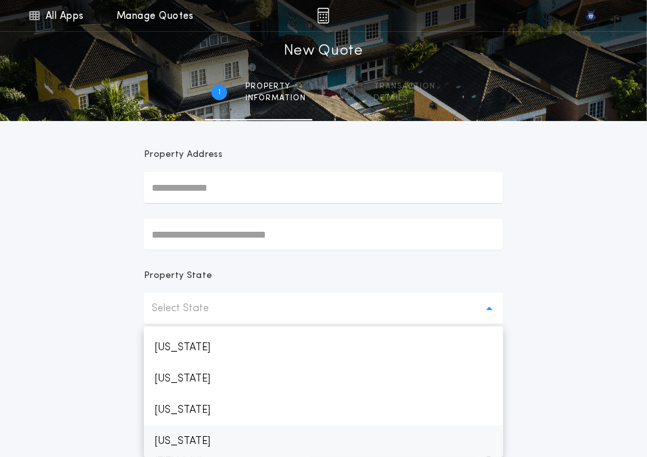
scroll to position [557, 0]
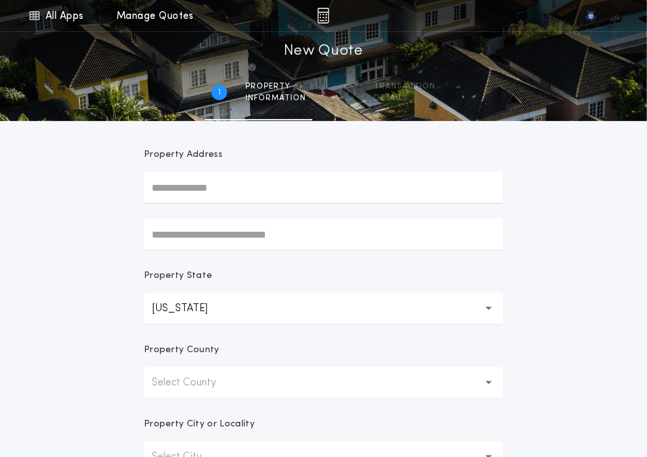
click at [185, 390] on p "Select County" at bounding box center [194, 383] width 85 height 16
click at [183, 411] on p "Alcona" at bounding box center [323, 416] width 359 height 31
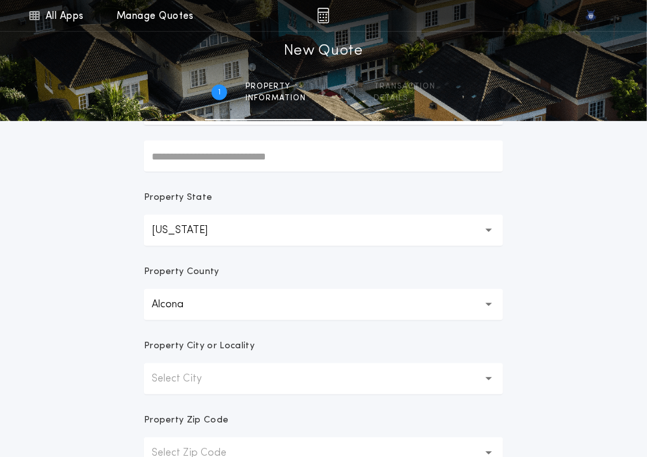
scroll to position [174, 0]
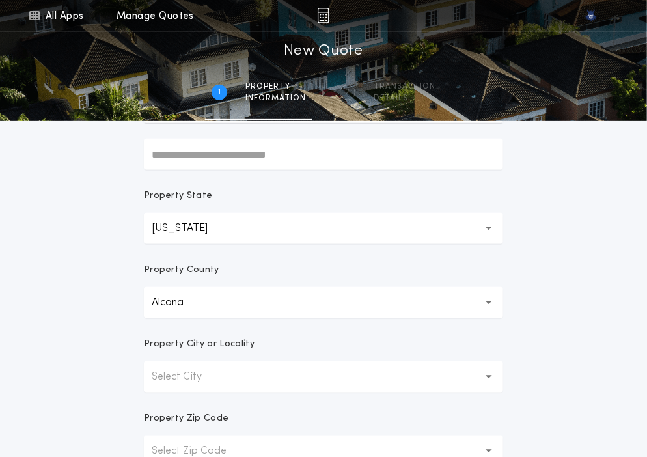
click at [183, 411] on form "Prepared For Property Address Property State Michigan ** Property County Alcona…" at bounding box center [323, 233] width 391 height 573
click at [191, 393] on form "Prepared For Property Address Property State Michigan ** Property County Alcona…" at bounding box center [323, 233] width 391 height 573
click at [193, 384] on p "Select City" at bounding box center [187, 377] width 71 height 16
click at [193, 408] on p "Alcona" at bounding box center [323, 410] width 359 height 31
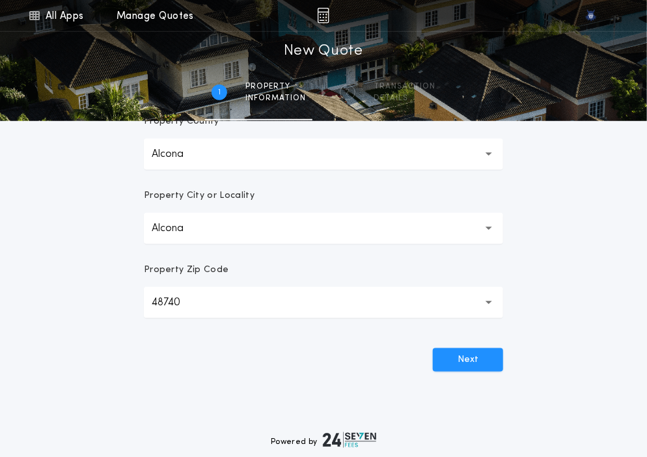
scroll to position [370, 0]
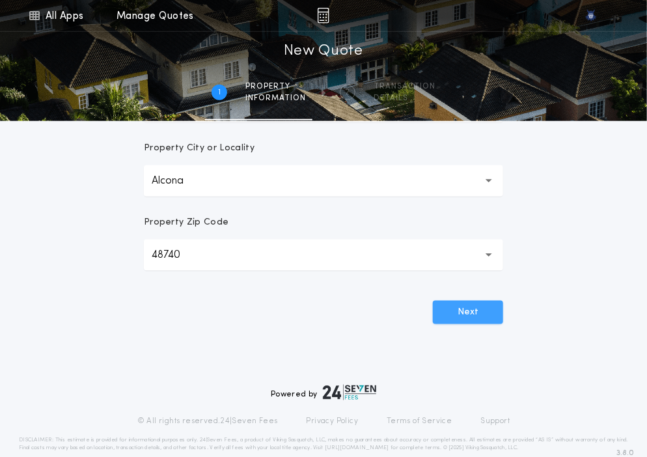
click at [448, 311] on button "Next" at bounding box center [468, 312] width 70 height 23
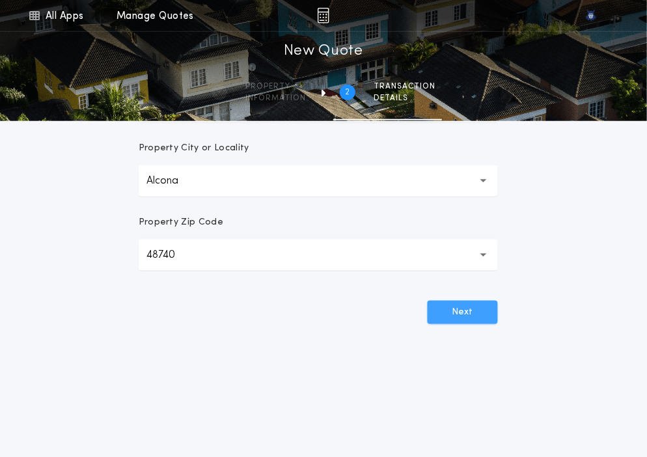
scroll to position [0, 0]
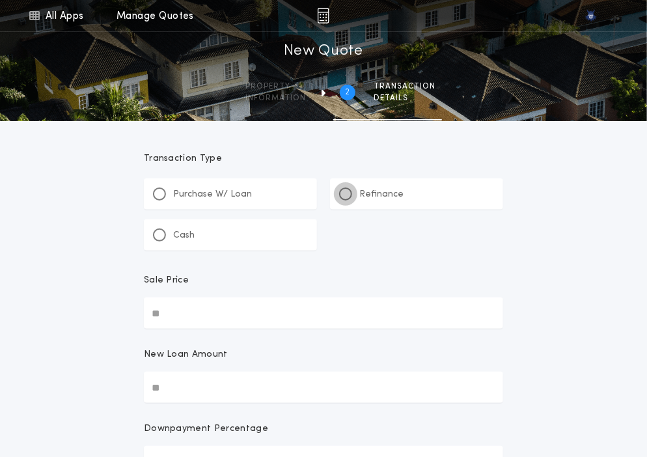
click at [349, 196] on div at bounding box center [345, 194] width 13 height 13
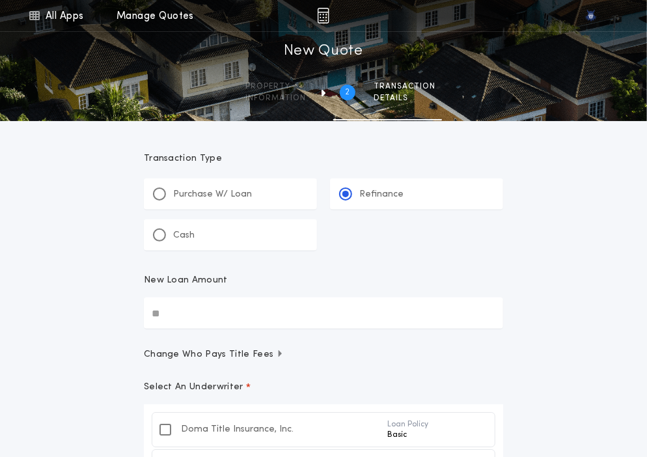
click at [268, 315] on input "New Loan Amount" at bounding box center [323, 313] width 359 height 31
paste input "text"
click at [433, 265] on form "Transaction Type ********* Purchase W/ Loan Refinance Cash New Loan Amount ****…" at bounding box center [323, 385] width 391 height 528
click at [541, 343] on div "All Apps Quick Calc Quick Net Sheet Quick Estimate Title Calculator Seller Net …" at bounding box center [323, 349] width 647 height 699
click at [522, 371] on div "All Apps Quick Calc Quick Net Sheet Quick Estimate Title Calculator Seller Net …" at bounding box center [323, 349] width 647 height 699
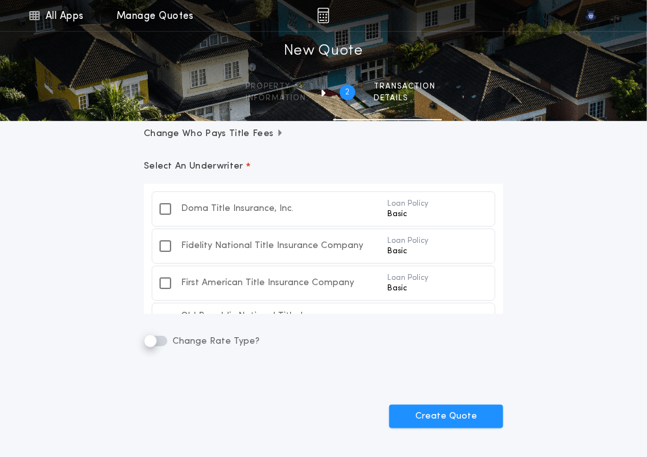
scroll to position [224, 0]
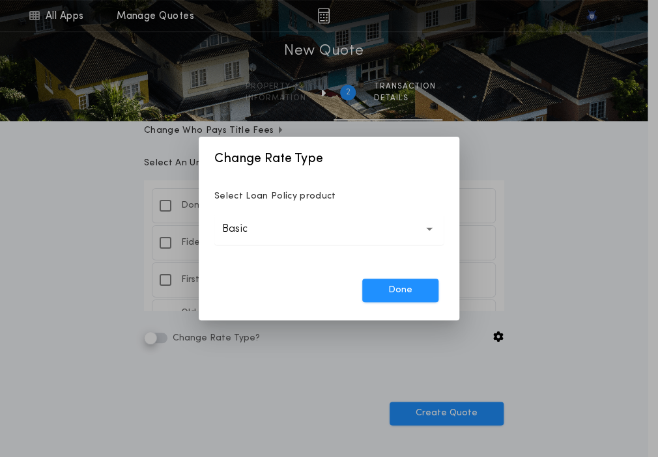
click at [259, 217] on button "Basic *****" at bounding box center [328, 229] width 229 height 31
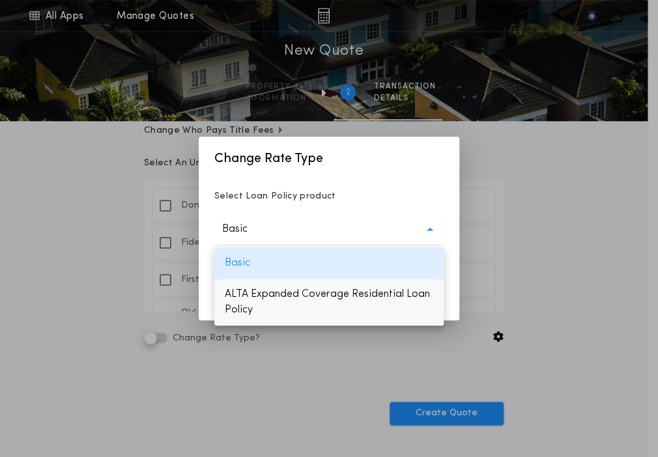
click at [263, 289] on p "ALTA Expanded Coverage Residential Loan Policy" at bounding box center [328, 302] width 229 height 47
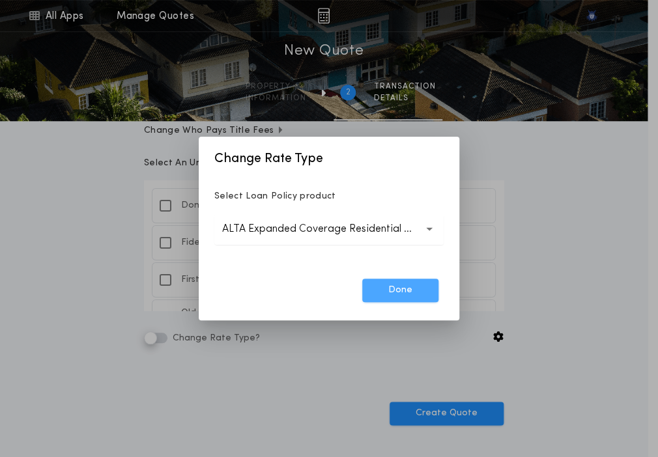
click at [395, 290] on button "Done" at bounding box center [400, 290] width 76 height 23
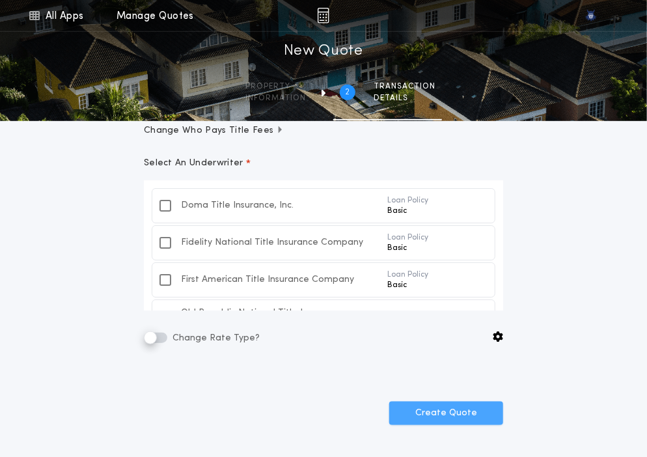
click at [424, 408] on button "Create Quote" at bounding box center [446, 413] width 114 height 23
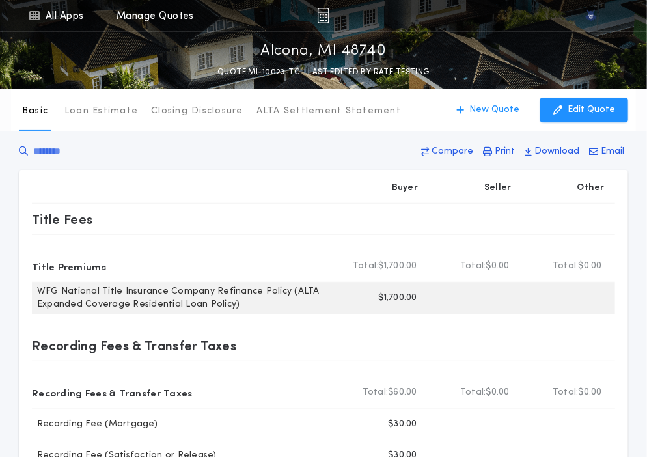
click at [393, 303] on p "$1,700.00" at bounding box center [398, 298] width 38 height 13
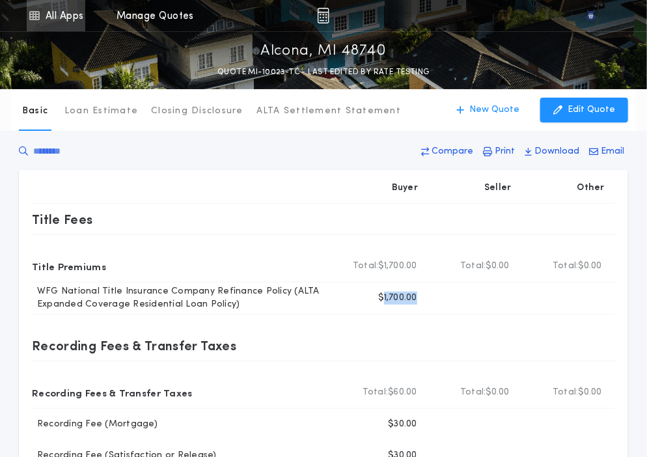
click at [53, 10] on link "All Apps" at bounding box center [56, 15] width 59 height 31
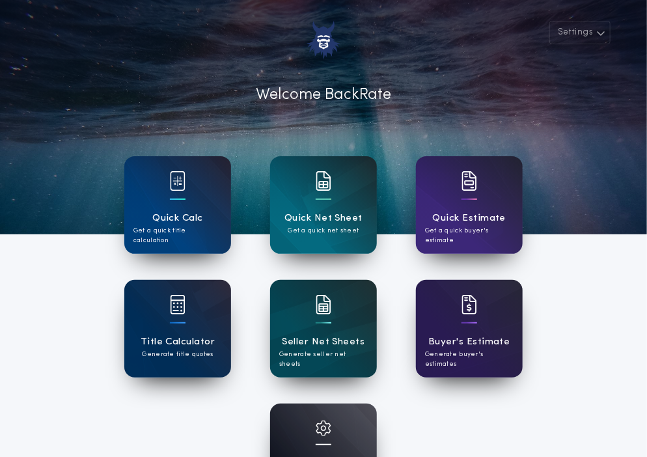
click at [343, 412] on div "Account Settings Manage your account" at bounding box center [323, 453] width 107 height 98
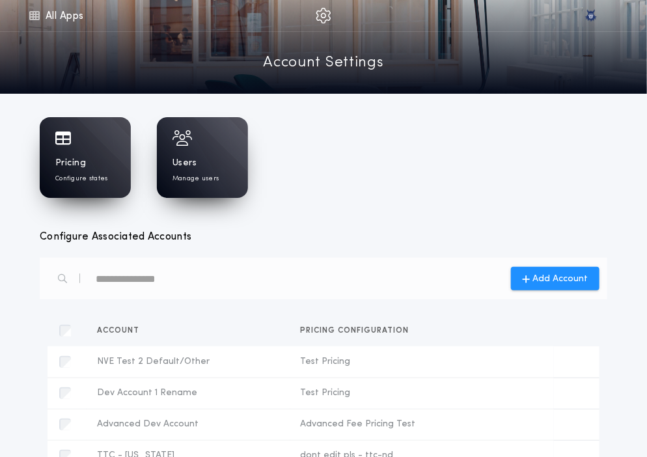
click at [81, 145] on div at bounding box center [85, 138] width 60 height 16
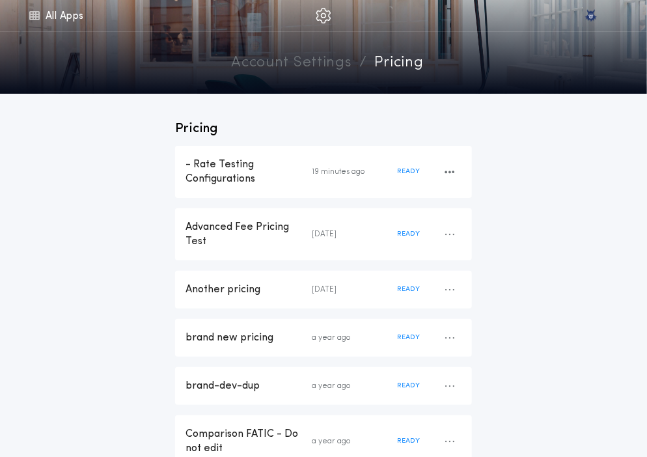
click at [233, 170] on div "- Rate Testing Configurations" at bounding box center [249, 172] width 126 height 29
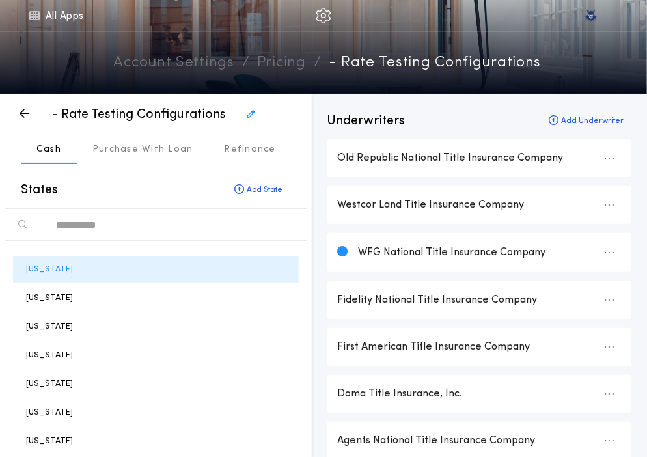
click at [159, 218] on div "text" at bounding box center [176, 224] width 240 height 21
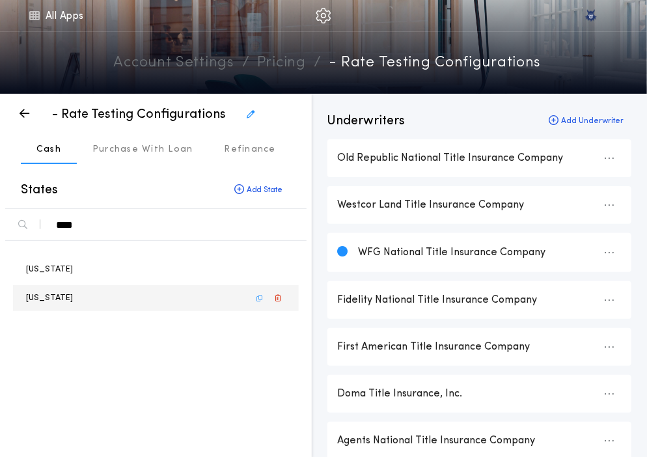
click at [53, 294] on p "Missouri" at bounding box center [49, 298] width 47 height 12
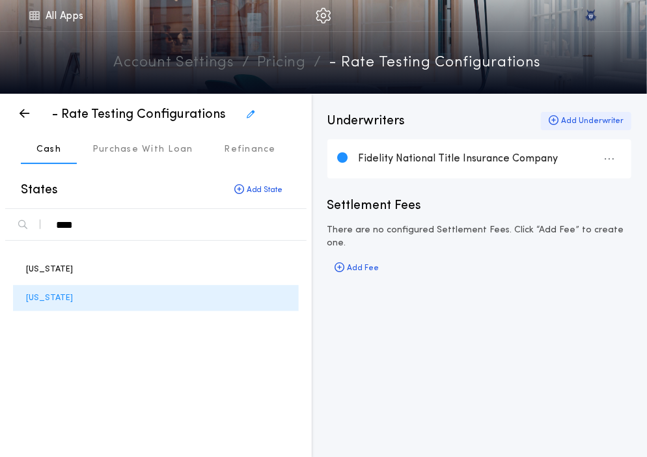
click at [552, 120] on icon "button" at bounding box center [554, 120] width 10 height 1
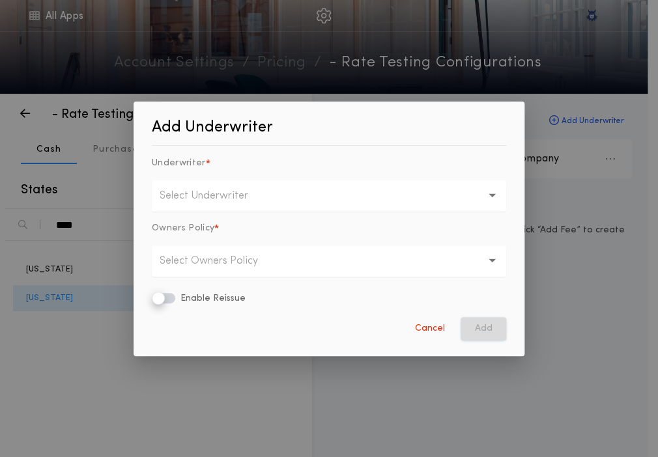
click at [247, 204] on button "Select Underwriter" at bounding box center [329, 195] width 354 height 31
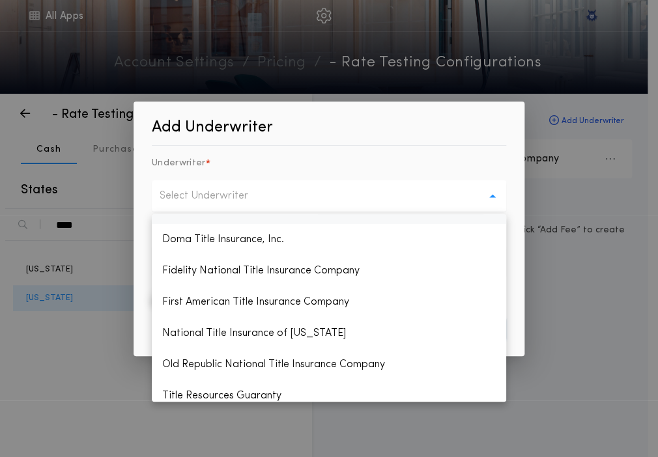
scroll to position [188, 0]
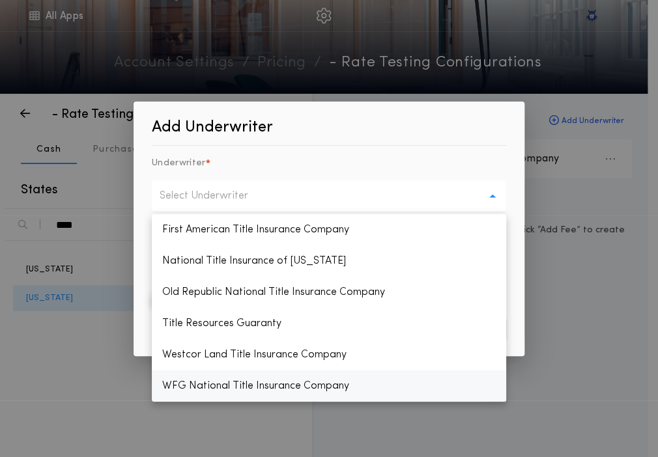
click at [204, 393] on p "WFG National Title Insurance Company" at bounding box center [329, 386] width 354 height 31
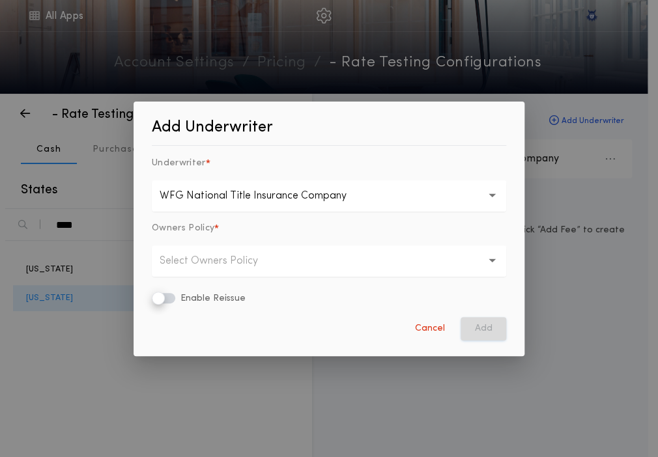
click at [274, 255] on p "Select Owners Policy" at bounding box center [219, 261] width 119 height 16
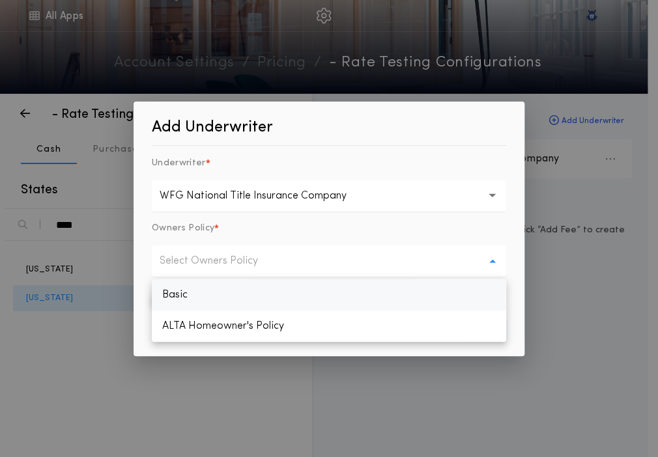
click at [246, 296] on p "Basic" at bounding box center [329, 294] width 354 height 31
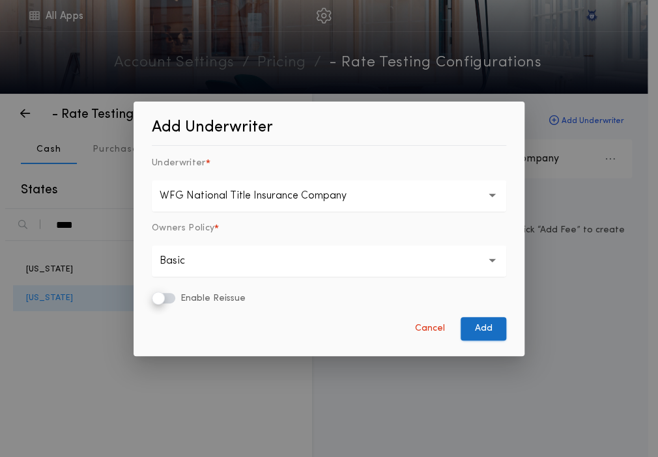
click at [474, 322] on button "Add" at bounding box center [483, 328] width 46 height 23
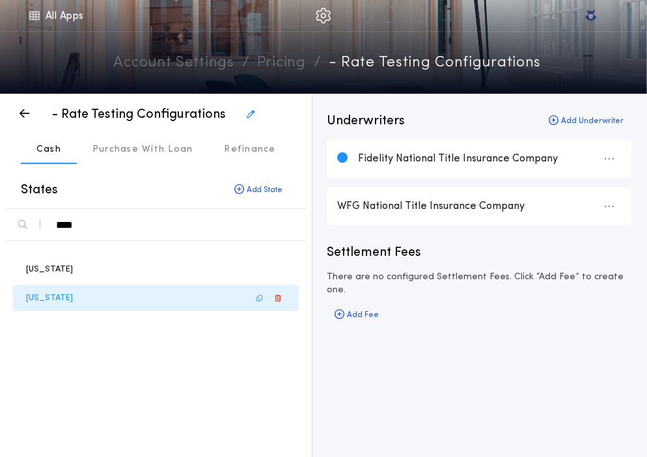
click at [164, 299] on div "Missouri" at bounding box center [156, 298] width 286 height 26
click at [606, 206] on icon "button" at bounding box center [610, 206] width 10 height 1
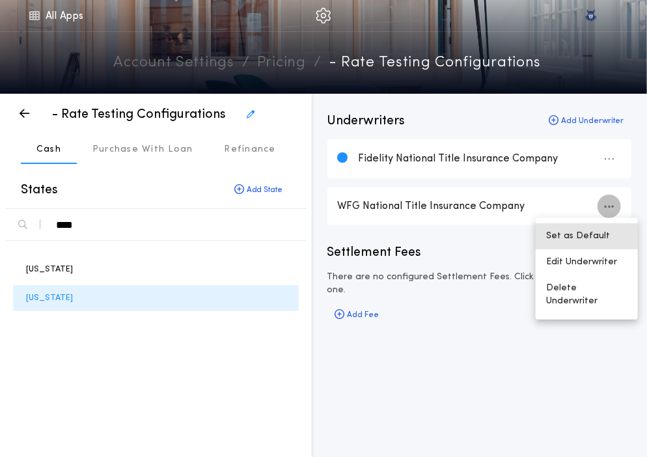
click at [587, 230] on button "Set as Default" at bounding box center [587, 236] width 102 height 26
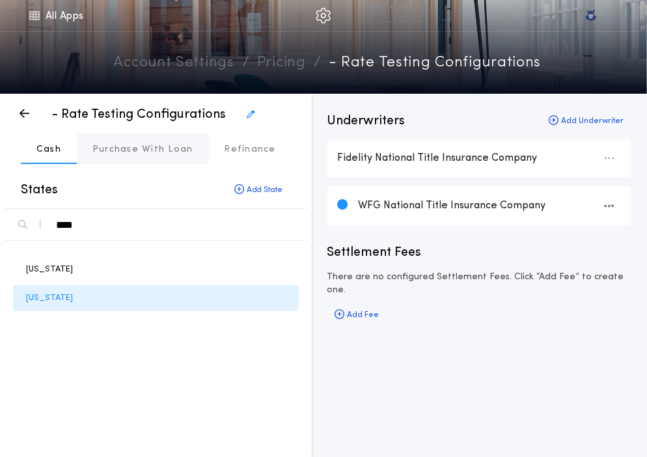
click at [137, 160] on button "Purchase With Loan" at bounding box center [143, 148] width 132 height 31
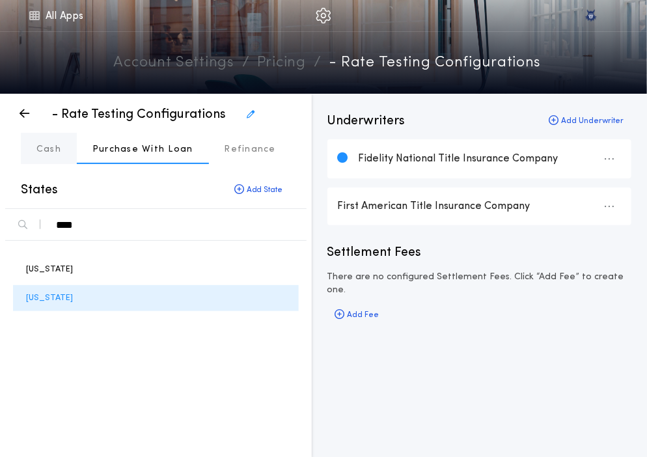
click at [63, 150] on button "Cash" at bounding box center [49, 148] width 56 height 31
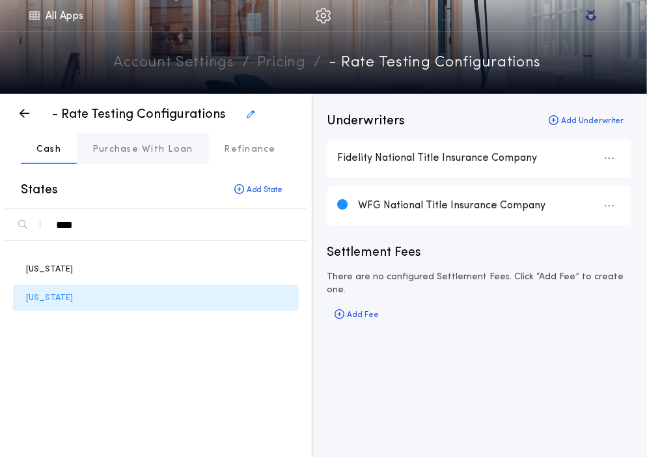
click at [120, 146] on p "Purchase With Loan" at bounding box center [142, 149] width 101 height 13
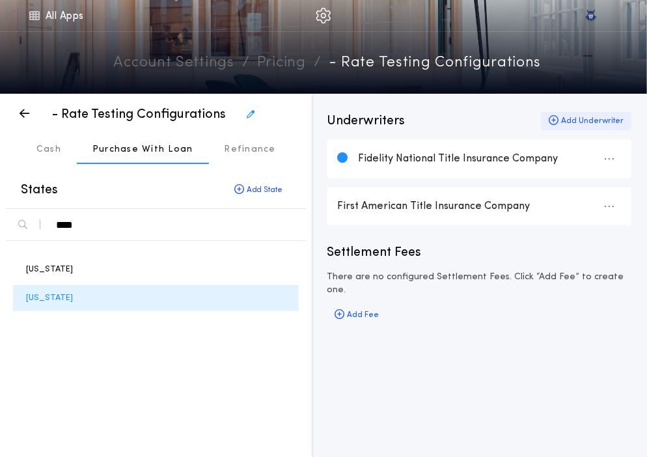
click at [555, 115] on div "Add Underwriter" at bounding box center [586, 121] width 91 height 18
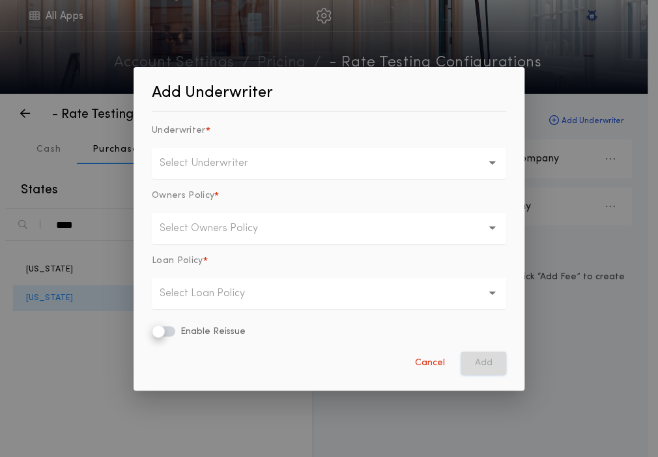
click at [278, 167] on button "Select Underwriter" at bounding box center [329, 163] width 354 height 31
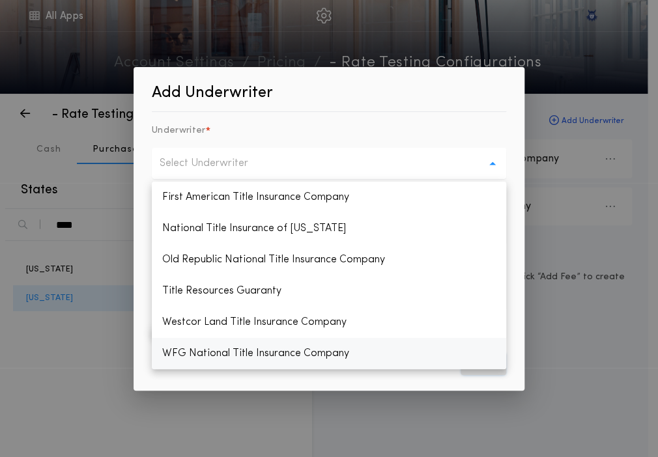
click at [232, 351] on p "WFG National Title Insurance Company" at bounding box center [329, 353] width 354 height 31
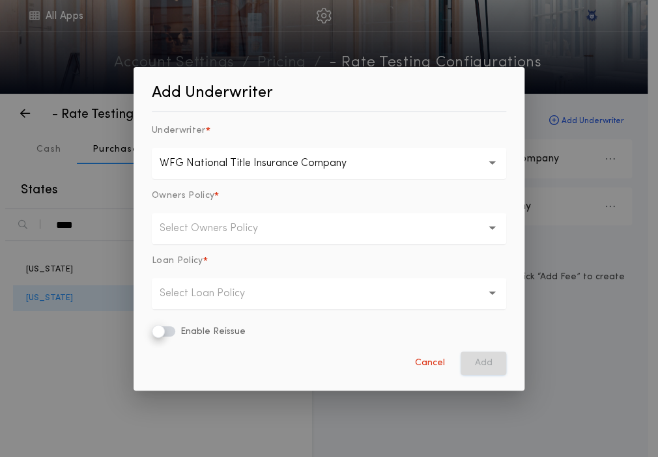
click at [274, 237] on button "Select Owners Policy" at bounding box center [329, 228] width 354 height 31
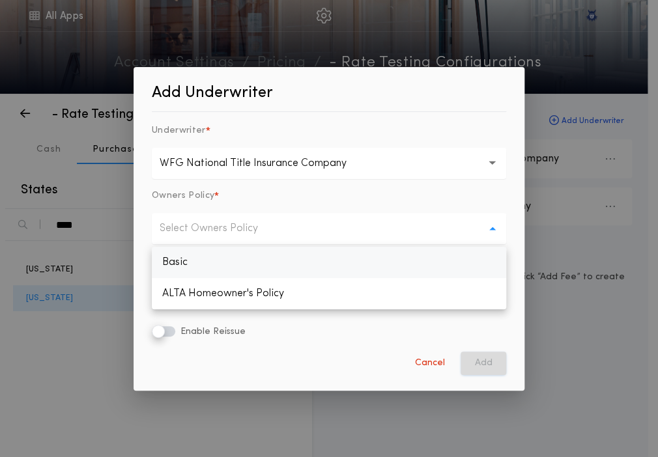
click at [231, 257] on p "Basic" at bounding box center [329, 262] width 354 height 31
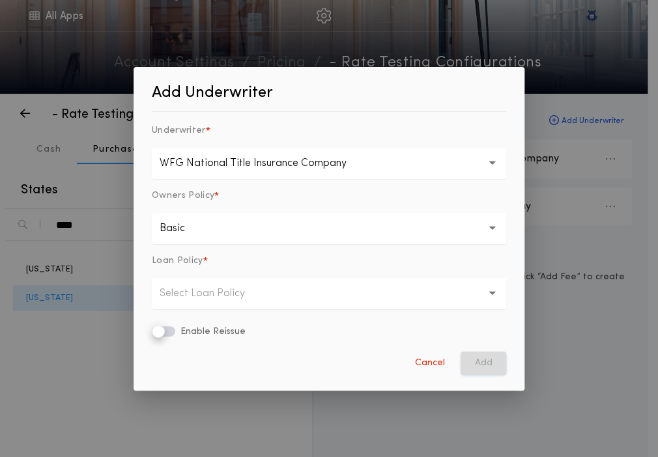
click at [205, 290] on p "Select Loan Policy" at bounding box center [213, 294] width 106 height 16
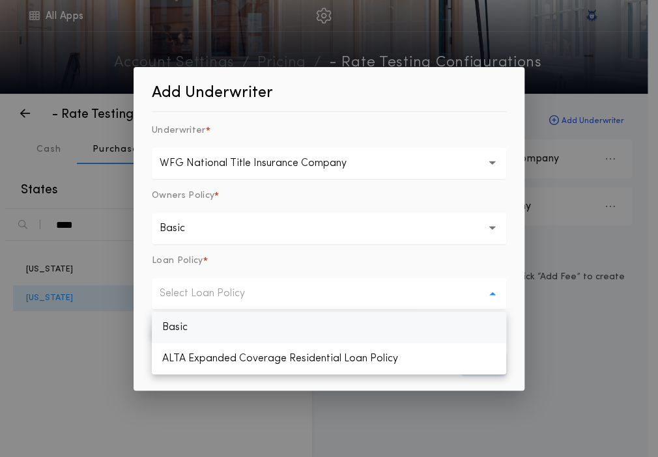
click at [197, 333] on p "Basic" at bounding box center [329, 327] width 354 height 31
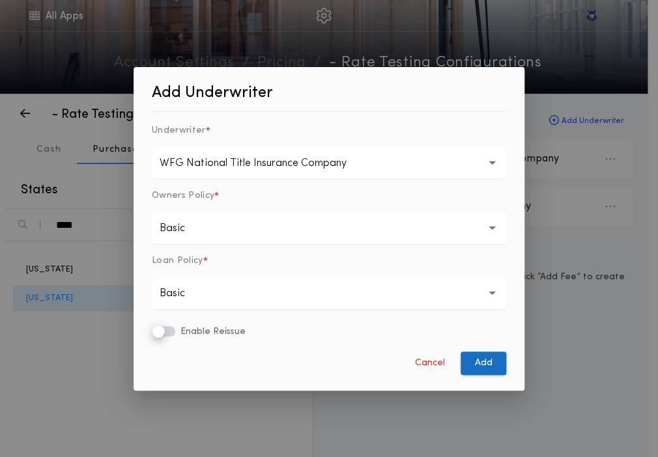
click at [492, 365] on button "Add" at bounding box center [483, 363] width 46 height 23
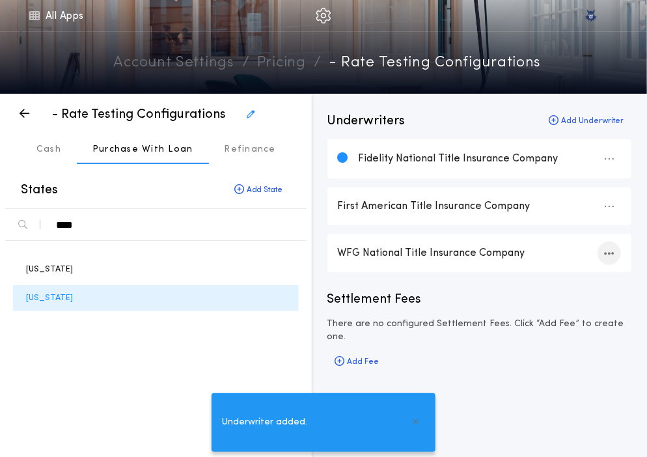
click at [608, 254] on icon "button" at bounding box center [610, 253] width 10 height 1
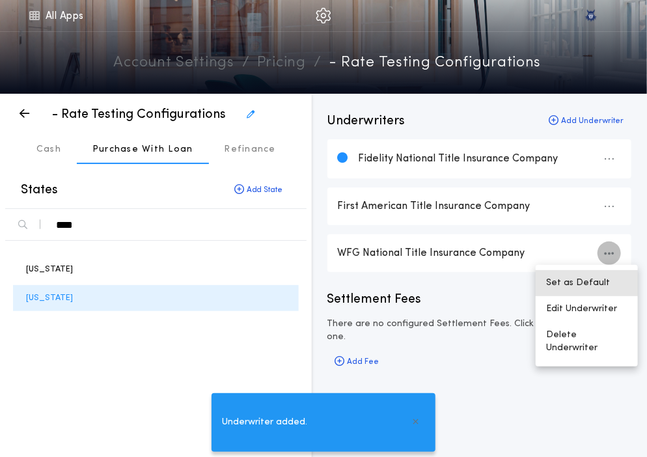
click at [580, 279] on button "Set as Default" at bounding box center [587, 283] width 102 height 26
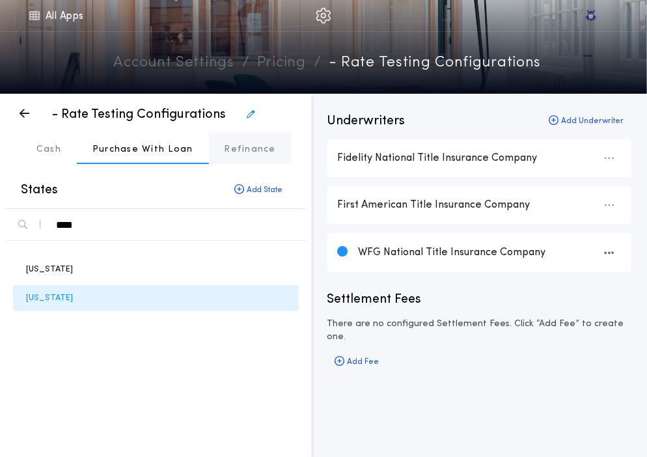
click at [244, 150] on p "Refinance" at bounding box center [250, 149] width 51 height 13
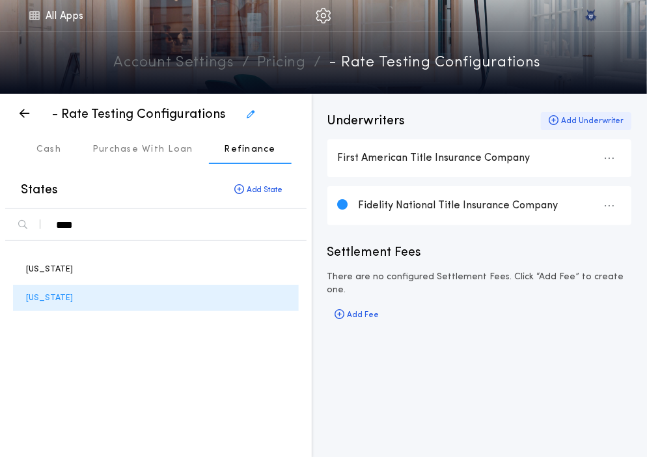
click at [563, 121] on div "Add Underwriter" at bounding box center [586, 121] width 91 height 18
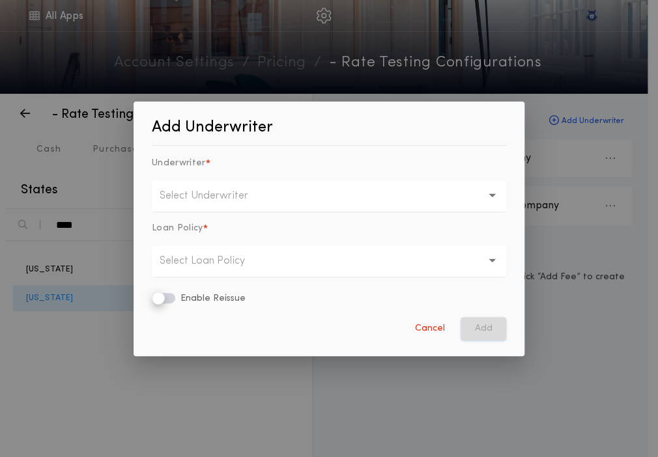
click at [275, 196] on button "Select Underwriter" at bounding box center [329, 195] width 354 height 31
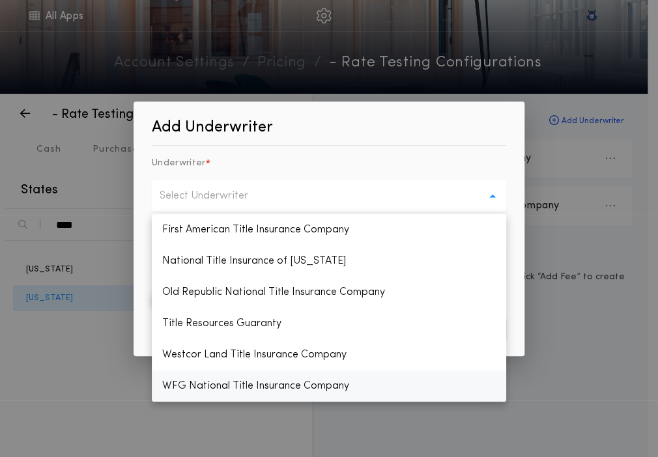
click at [195, 385] on p "WFG National Title Insurance Company" at bounding box center [329, 386] width 354 height 31
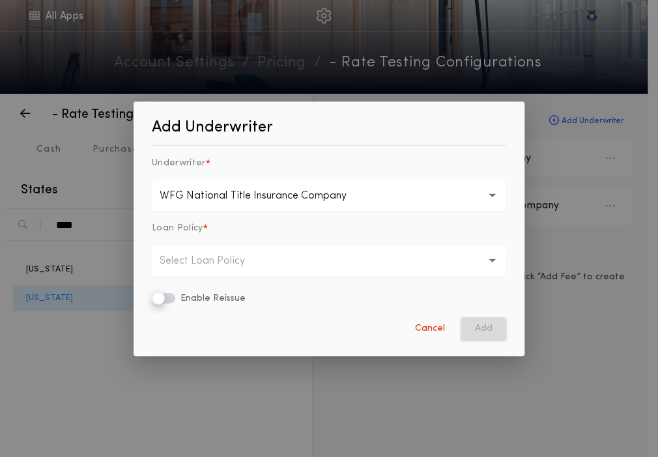
click at [272, 270] on button "Select Loan Policy" at bounding box center [329, 261] width 354 height 31
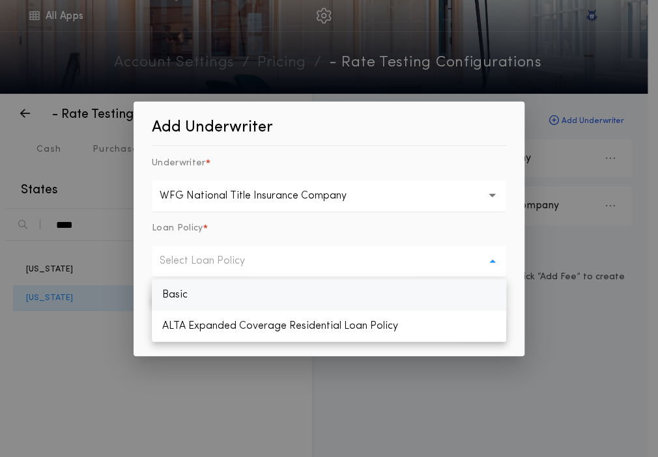
click at [252, 294] on p "Basic" at bounding box center [329, 294] width 354 height 31
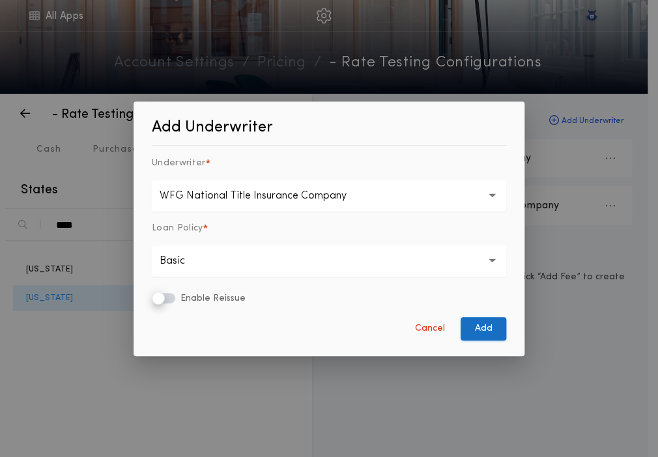
click at [470, 330] on button "Add" at bounding box center [483, 328] width 46 height 23
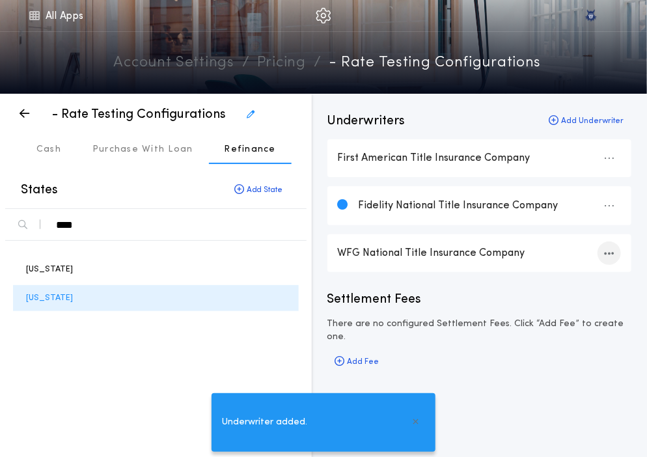
click at [615, 255] on div "button" at bounding box center [609, 253] width 23 height 23
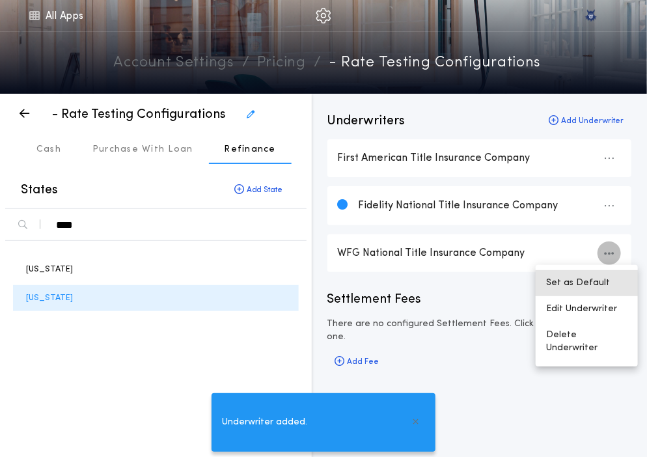
click at [589, 274] on button "Set as Default" at bounding box center [587, 283] width 102 height 26
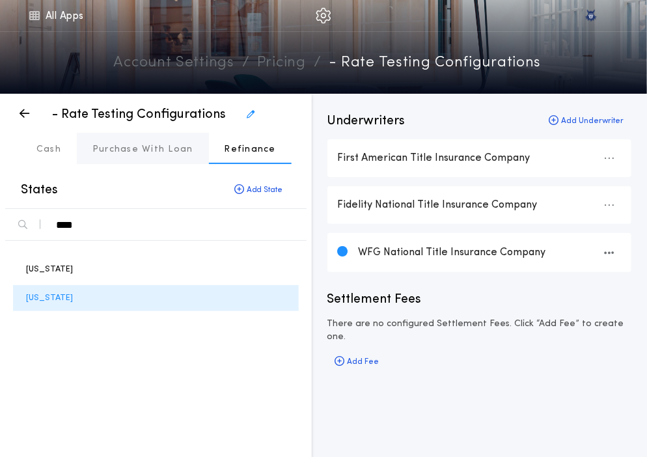
click at [182, 159] on button "Purchase With Loan" at bounding box center [143, 148] width 132 height 31
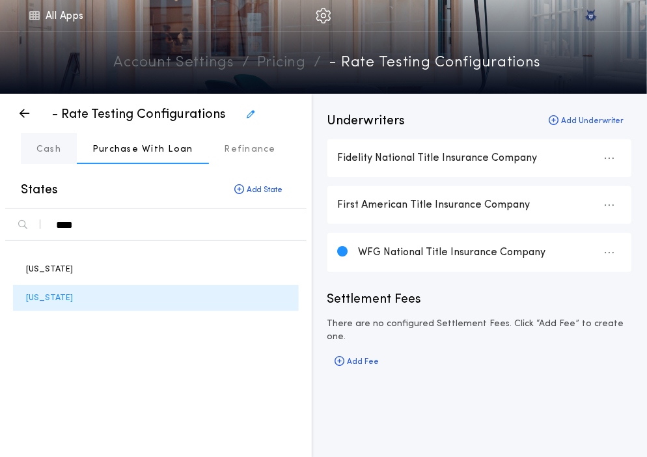
click at [56, 145] on p "Cash" at bounding box center [48, 149] width 25 height 13
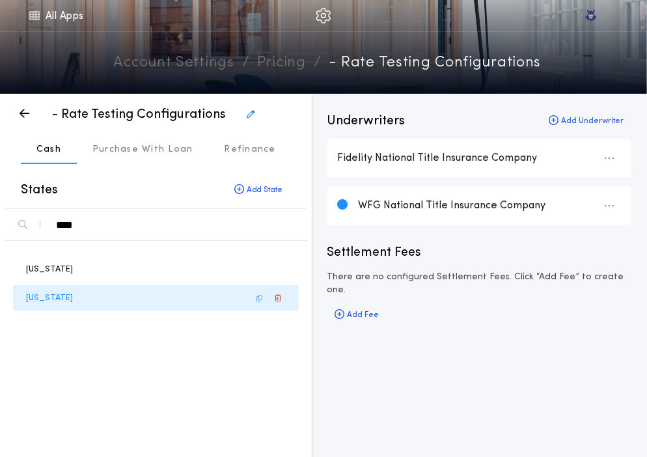
click at [85, 306] on div "Missouri" at bounding box center [156, 298] width 286 height 26
click at [31, 9] on icon at bounding box center [34, 16] width 12 height 16
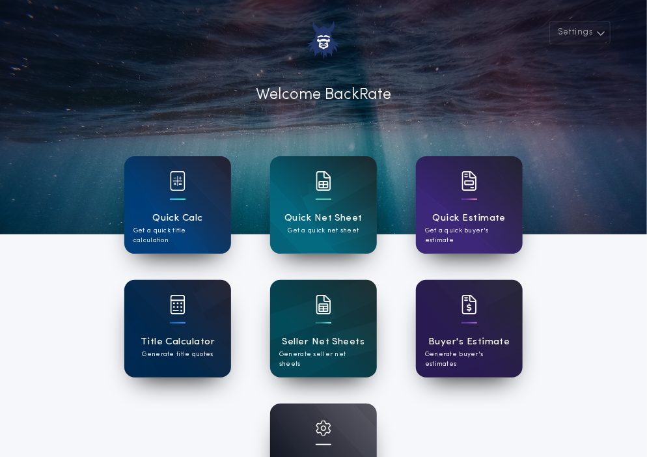
click at [214, 296] on div "Title Calculator Generate title quotes" at bounding box center [177, 329] width 107 height 98
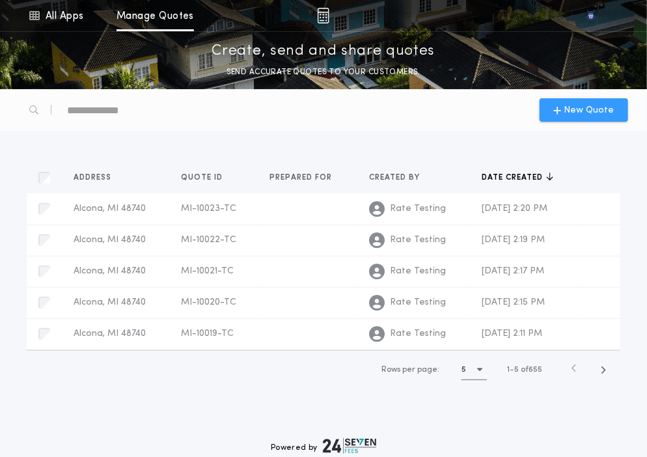
click at [569, 107] on span "New Quote" at bounding box center [590, 111] width 50 height 14
click at [63, 25] on link "All Apps" at bounding box center [56, 15] width 59 height 31
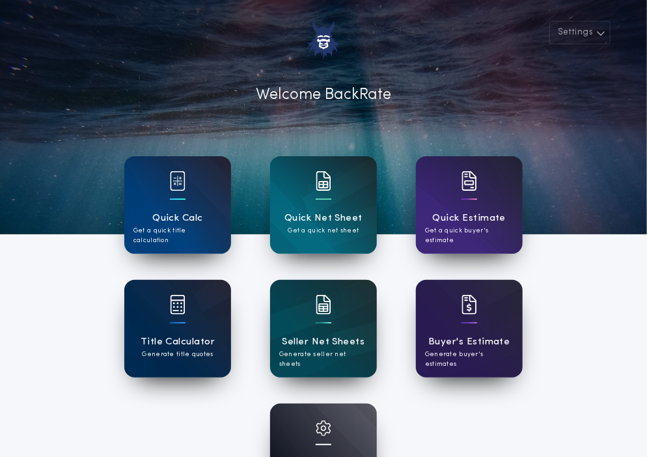
click at [185, 313] on img at bounding box center [178, 305] width 16 height 20
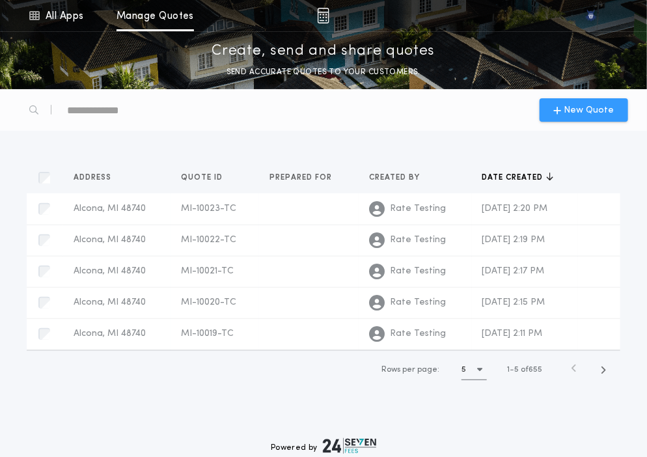
click at [591, 109] on span "New Quote" at bounding box center [590, 111] width 50 height 14
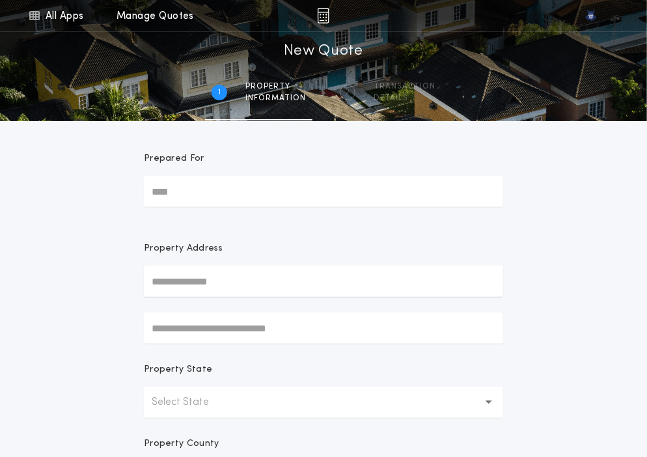
click at [236, 181] on input "Prepared For" at bounding box center [323, 191] width 359 height 31
click at [206, 397] on p "Select State" at bounding box center [191, 403] width 78 height 16
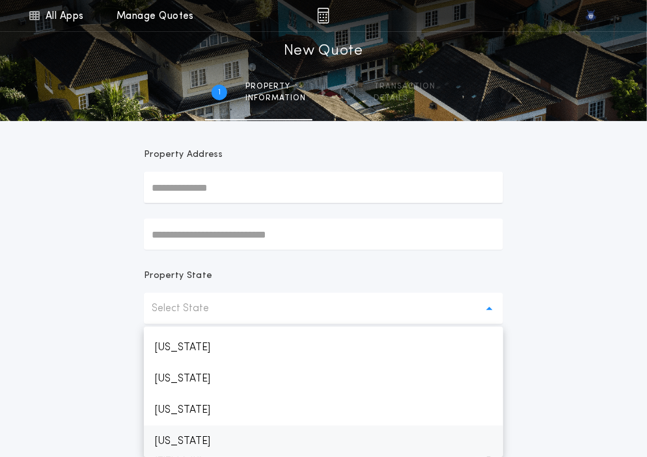
scroll to position [651, 0]
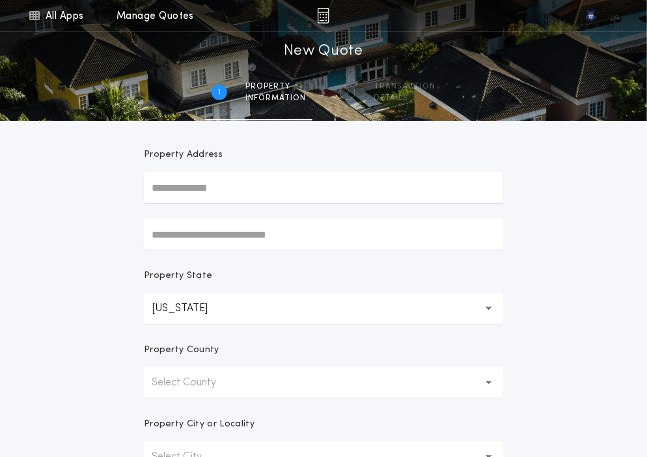
click at [206, 397] on button "Select County" at bounding box center [323, 382] width 359 height 31
click at [190, 413] on p "Adair" at bounding box center [323, 416] width 359 height 31
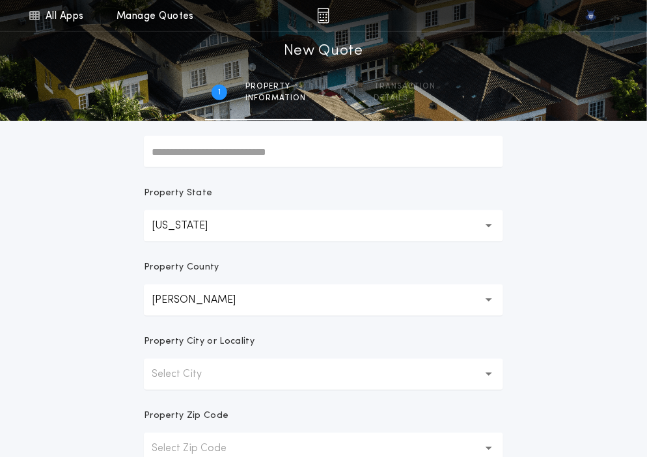
scroll to position [183, 0]
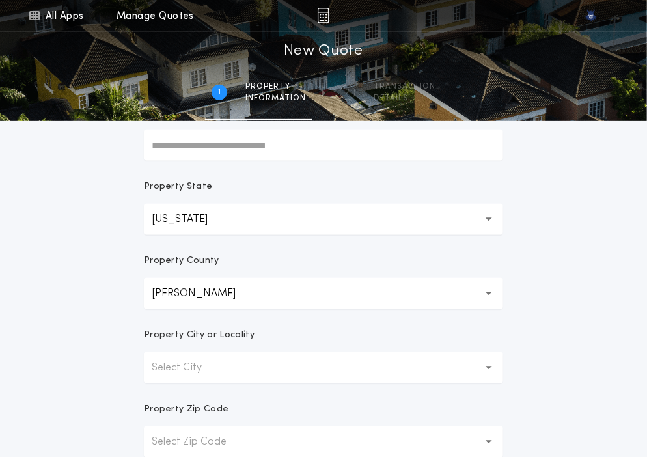
click at [187, 369] on p "Select City" at bounding box center [187, 368] width 71 height 16
click at [183, 393] on p "Adair" at bounding box center [323, 401] width 359 height 31
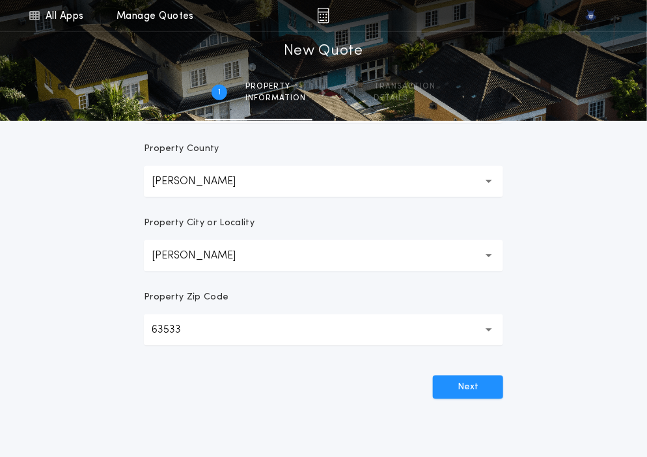
scroll to position [296, 0]
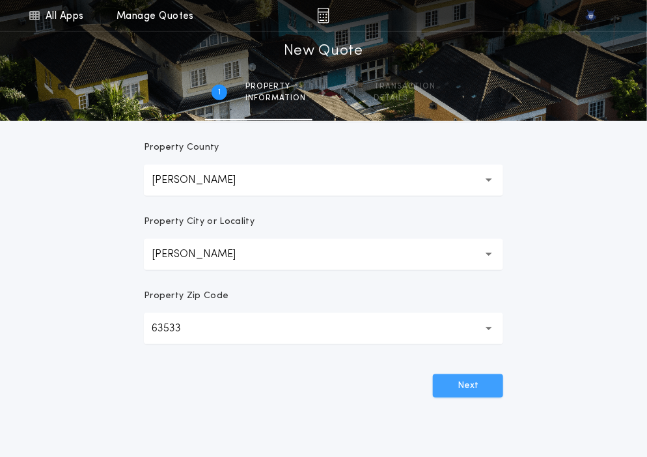
click at [449, 387] on button "Next" at bounding box center [468, 385] width 70 height 23
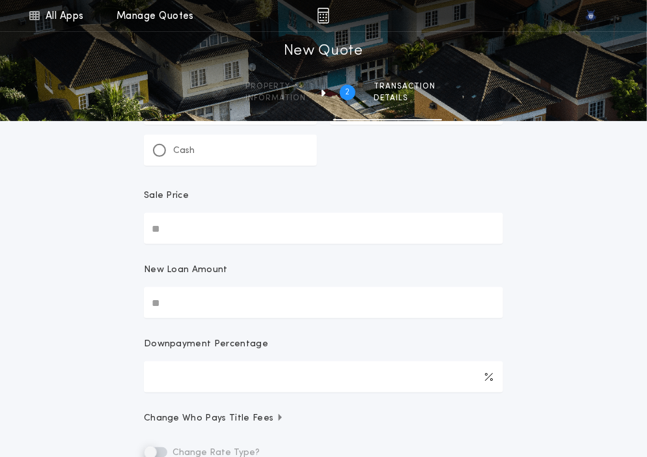
scroll to position [0, 0]
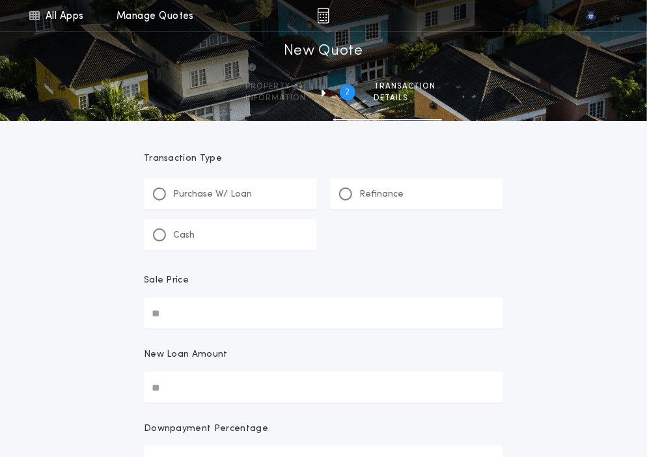
click at [168, 190] on div "Purchase W/ Loan" at bounding box center [202, 195] width 99 height 14
click at [193, 298] on input "Sale Price" at bounding box center [323, 313] width 359 height 31
paste input "text"
click at [296, 361] on div "New Loan Amount" at bounding box center [323, 359] width 359 height 23
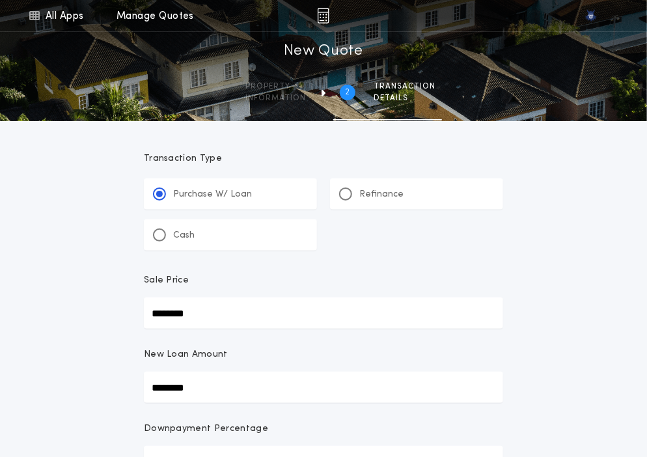
click at [296, 372] on input "********" at bounding box center [323, 387] width 359 height 31
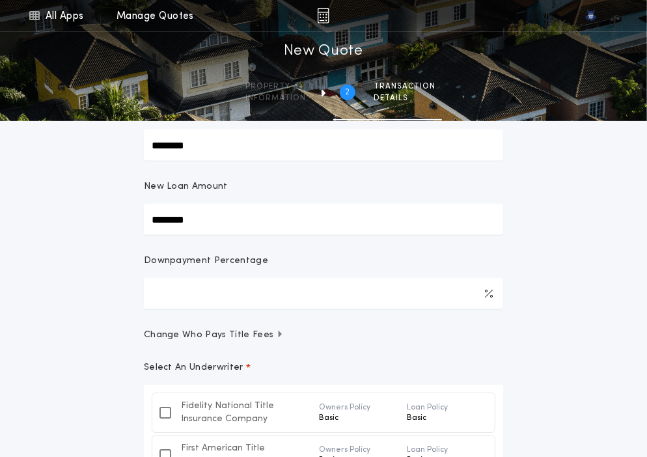
click at [97, 380] on div "**********" at bounding box center [323, 293] width 647 height 922
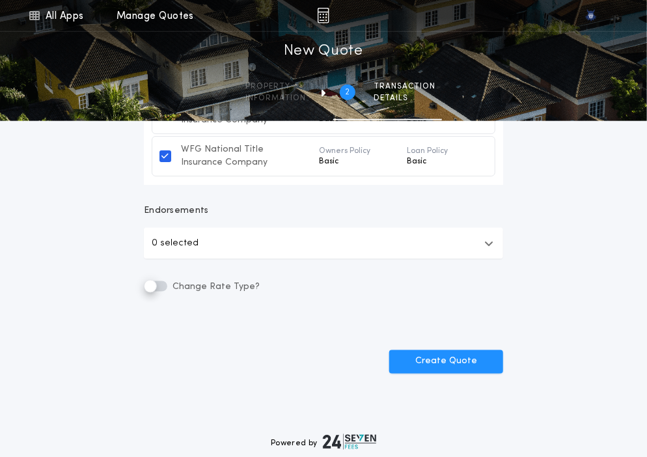
scroll to position [569, 0]
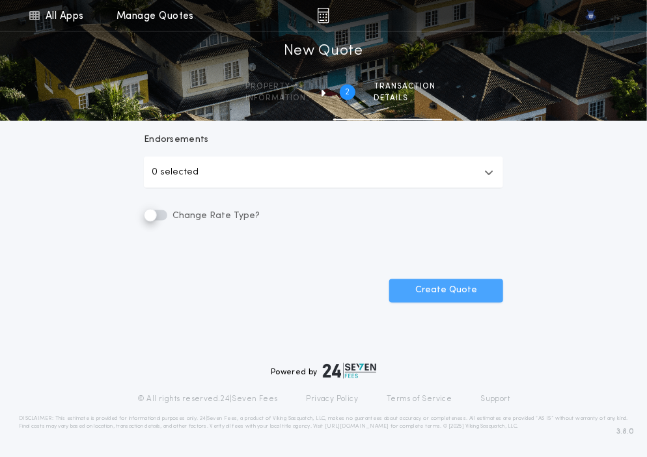
click at [451, 290] on button "Create Quote" at bounding box center [446, 290] width 114 height 23
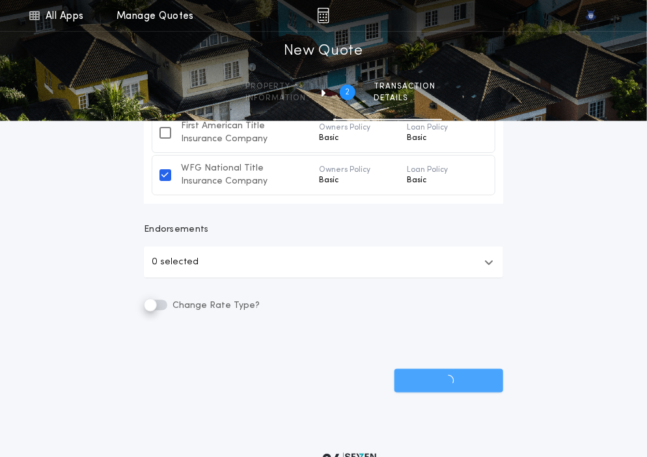
scroll to position [479, 0]
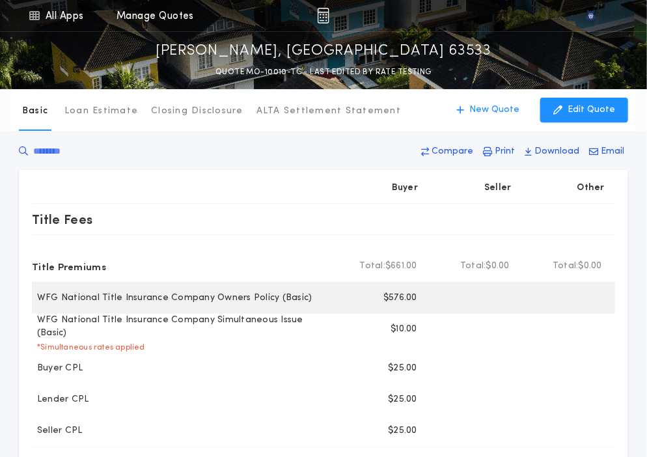
click at [396, 300] on p "$576.00" at bounding box center [401, 298] width 34 height 13
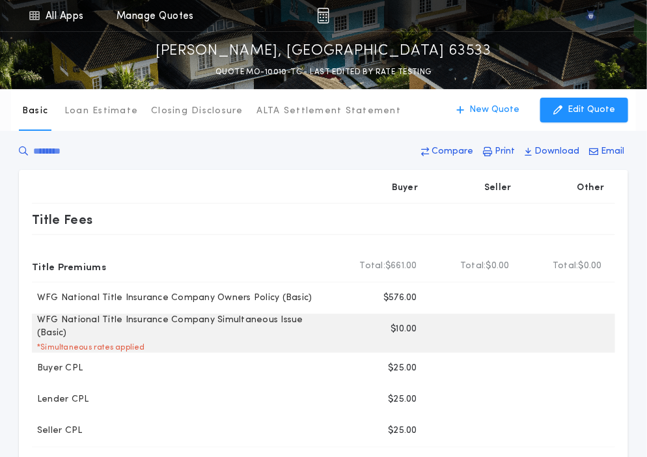
click at [393, 331] on p "$10.00" at bounding box center [404, 329] width 27 height 13
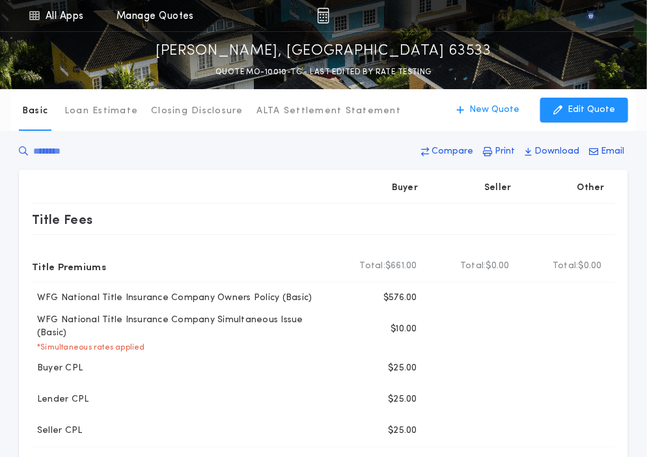
click at [263, 145] on div "Compare Print Download Email" at bounding box center [324, 154] width 610 height 31
click at [487, 108] on p "New Quote" at bounding box center [495, 110] width 50 height 13
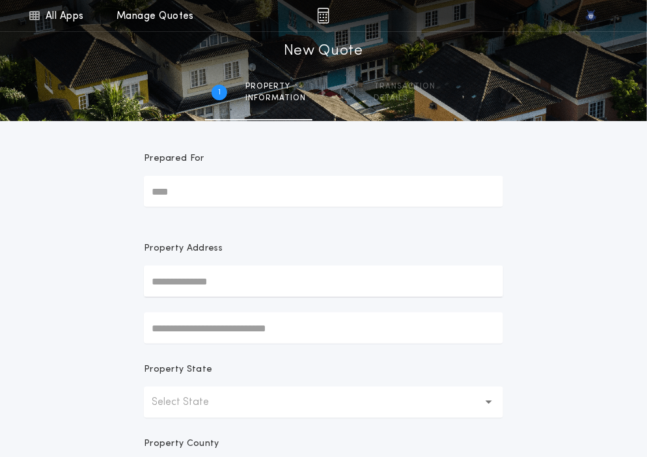
click at [201, 406] on p "Select State" at bounding box center [191, 403] width 78 height 16
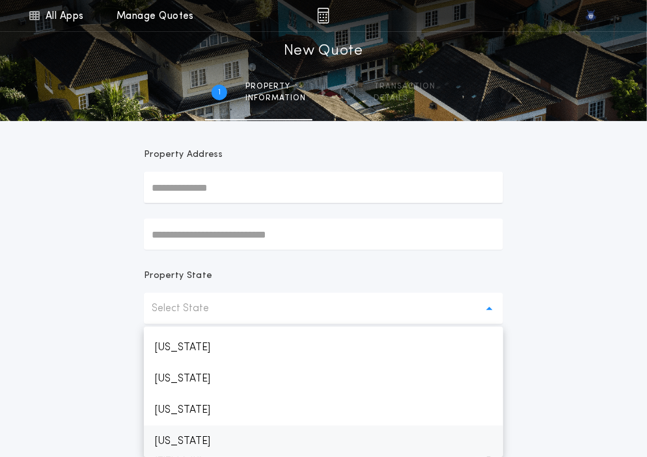
scroll to position [651, 0]
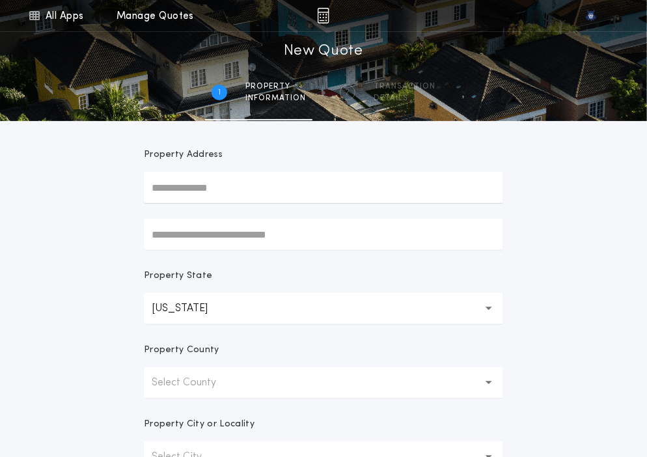
click at [214, 395] on button "Select County" at bounding box center [323, 382] width 359 height 31
click at [200, 415] on p "Adair" at bounding box center [323, 416] width 359 height 31
click at [183, 415] on form "Prepared For Property Address Property State Missouri ** Property County Adair …" at bounding box center [323, 313] width 391 height 573
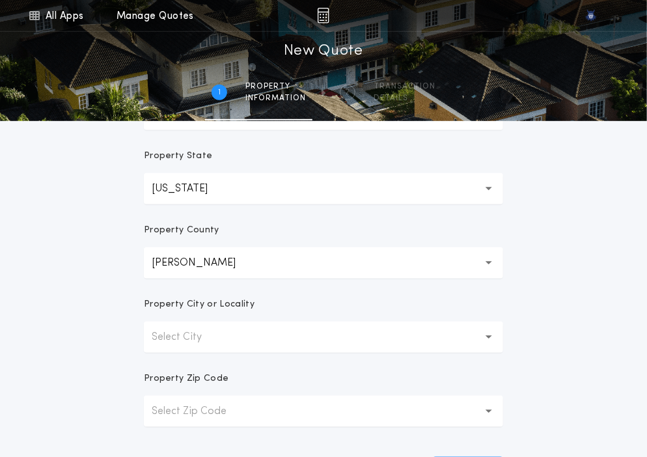
scroll to position [216, 0]
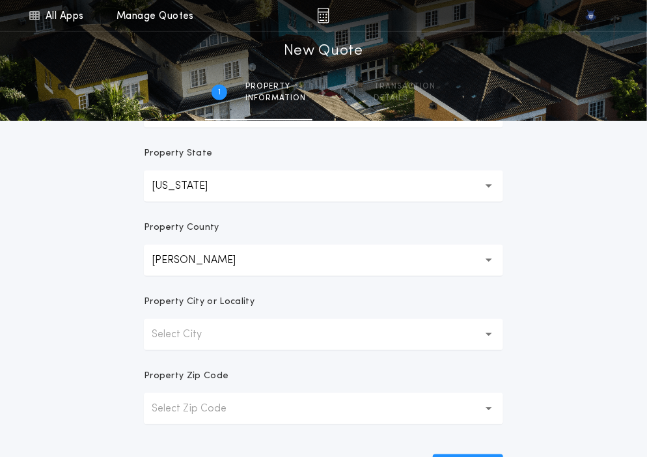
click at [190, 340] on p "Select City" at bounding box center [187, 335] width 71 height 16
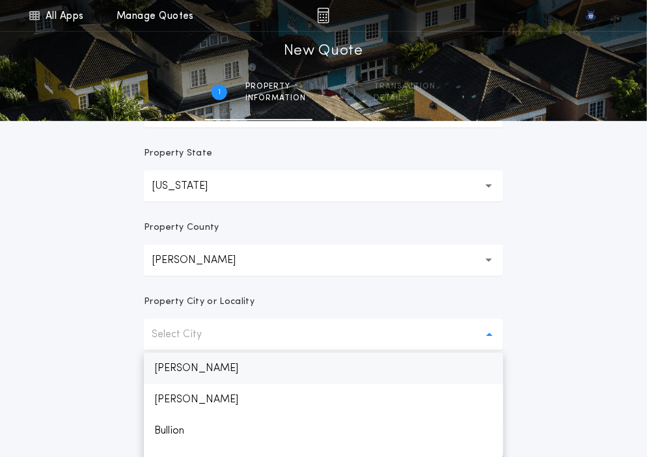
click at [188, 364] on p "Adair" at bounding box center [323, 368] width 359 height 31
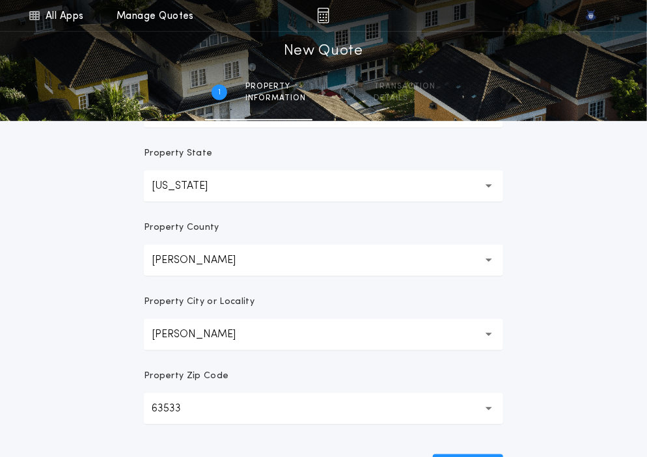
click at [196, 372] on p "Property Zip Code" at bounding box center [186, 376] width 85 height 13
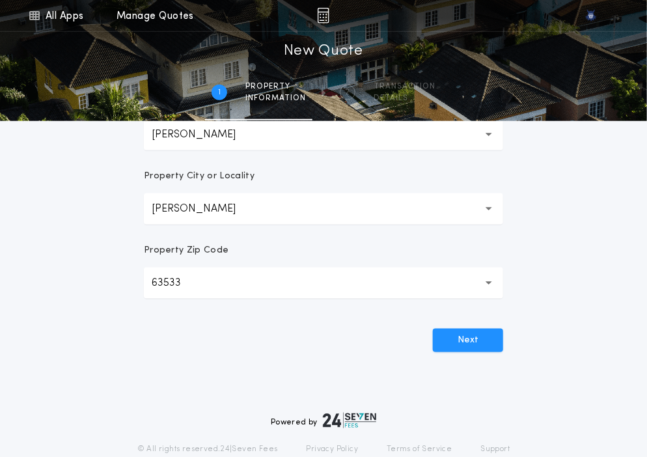
scroll to position [341, 0]
click at [404, 255] on div "Property Zip Code" at bounding box center [323, 256] width 359 height 23
click at [457, 333] on button "Next" at bounding box center [468, 341] width 70 height 23
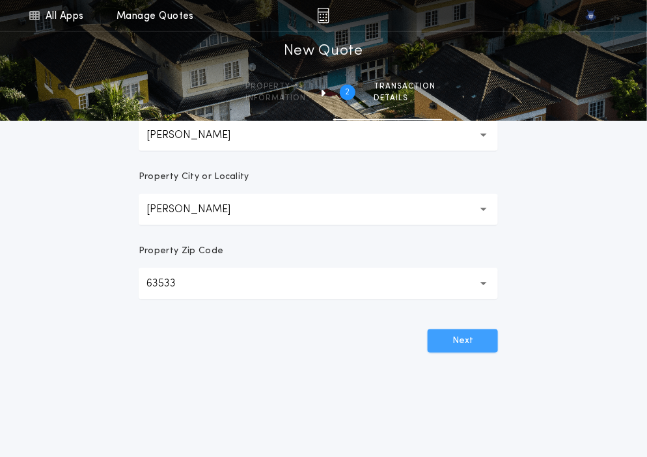
scroll to position [0, 0]
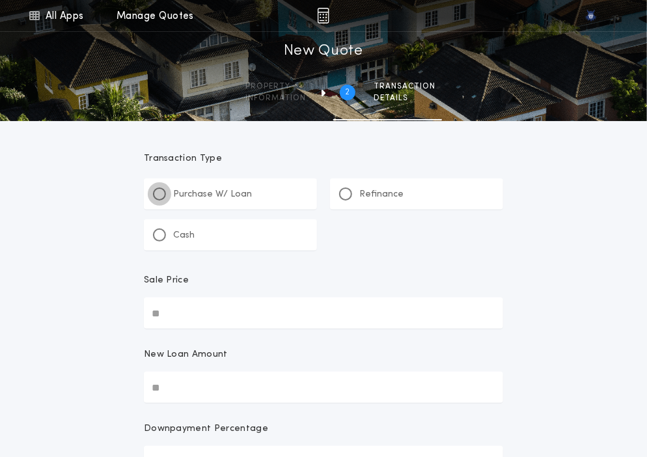
click at [156, 197] on div at bounding box center [159, 194] width 13 height 13
click at [204, 324] on input "Sale Price" at bounding box center [323, 313] width 359 height 31
paste input "text"
click at [186, 397] on input "New Loan Amount" at bounding box center [323, 387] width 359 height 31
paste input "text"
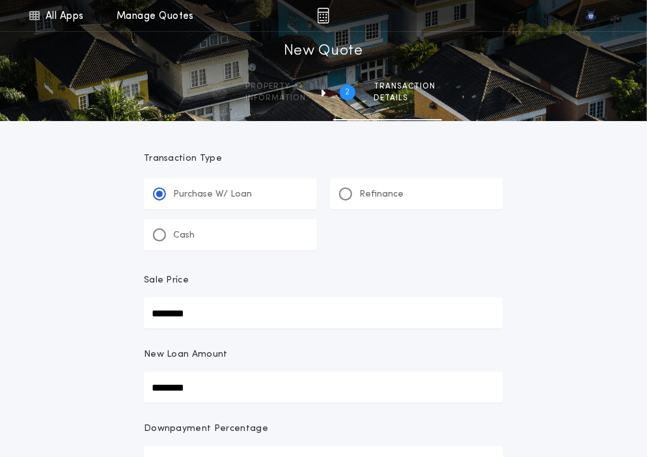
click at [224, 363] on div "New Loan Amount" at bounding box center [323, 359] width 359 height 23
click at [224, 372] on input "********" at bounding box center [323, 387] width 359 height 31
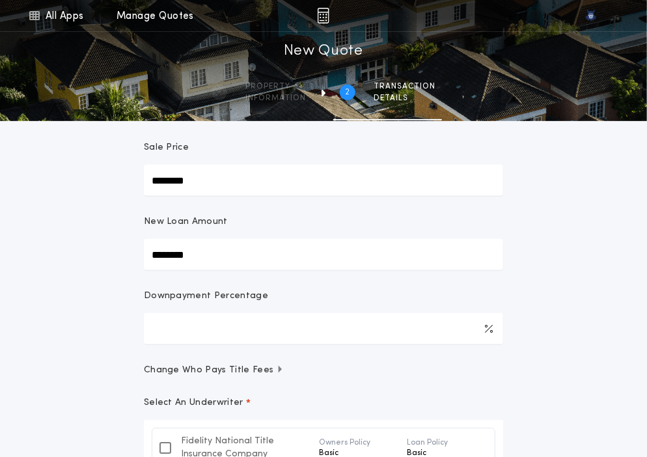
scroll to position [138, 0]
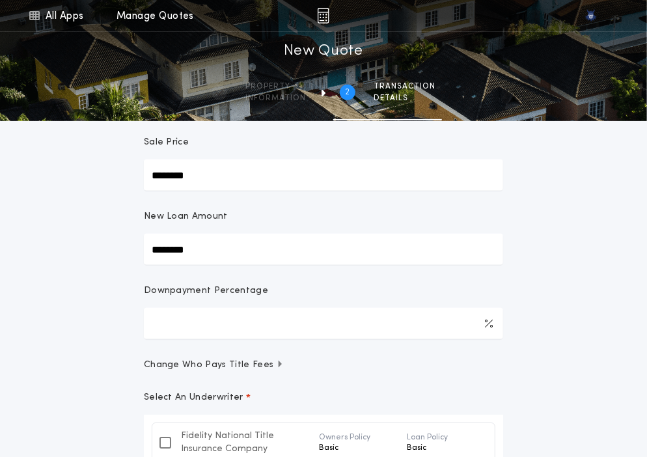
click at [117, 387] on div "**********" at bounding box center [323, 323] width 647 height 922
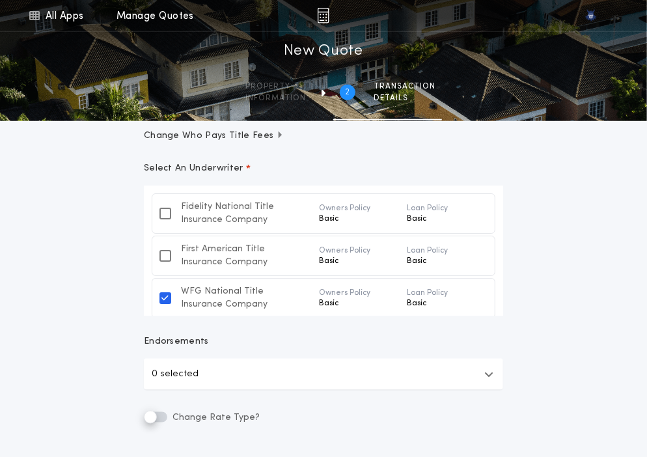
scroll to position [490, 0]
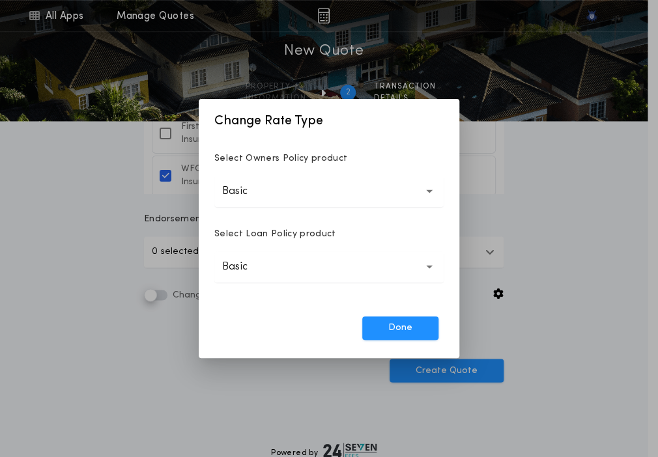
click at [264, 187] on p "Basic" at bounding box center [245, 192] width 46 height 16
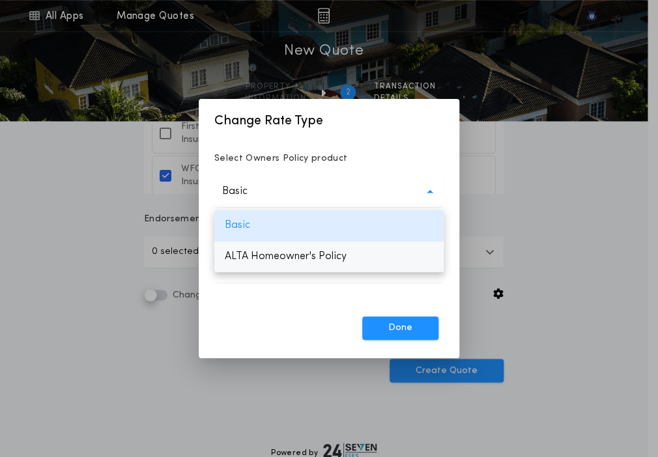
click at [253, 249] on p "ALTA Homeowner's Policy" at bounding box center [328, 256] width 229 height 31
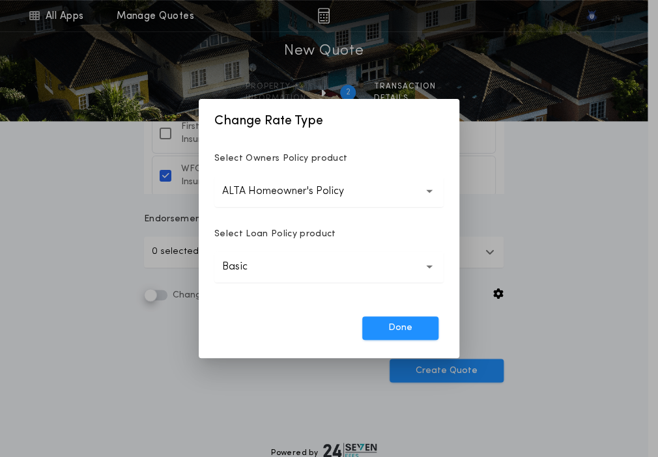
click at [246, 265] on p "Basic" at bounding box center [245, 267] width 46 height 16
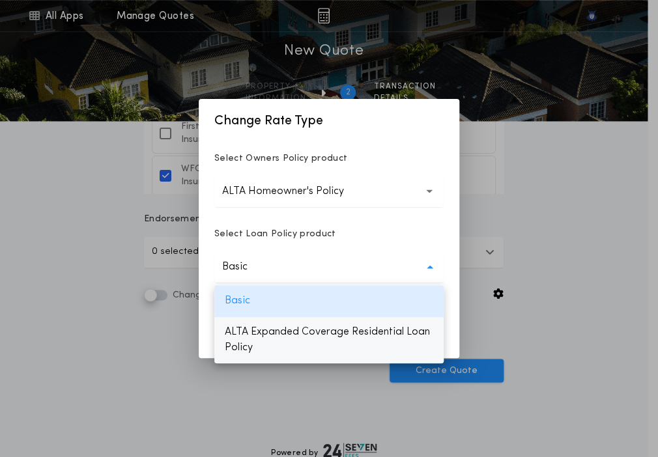
click at [244, 330] on p "ALTA Expanded Coverage Residential Loan Policy" at bounding box center [328, 339] width 229 height 47
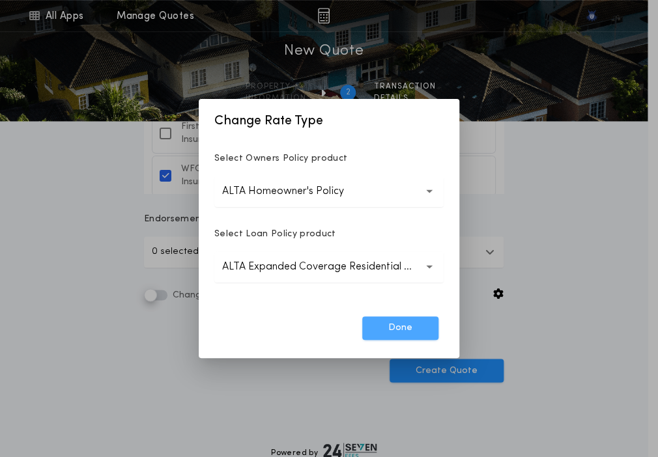
click at [408, 317] on button "Done" at bounding box center [400, 327] width 76 height 23
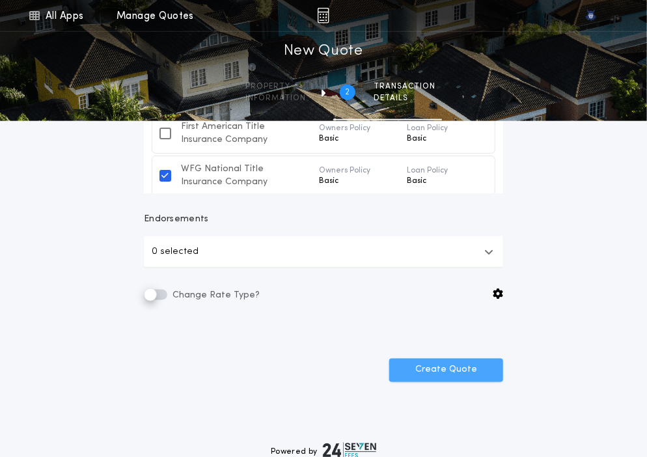
click at [420, 361] on button "Create Quote" at bounding box center [446, 370] width 114 height 23
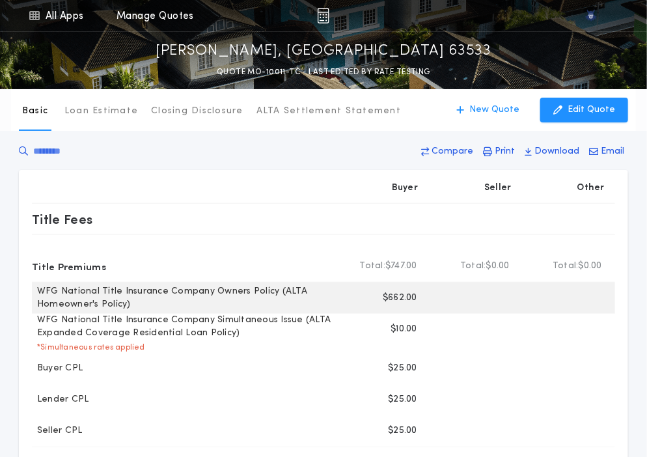
click at [396, 299] on p "$662.00" at bounding box center [400, 298] width 35 height 13
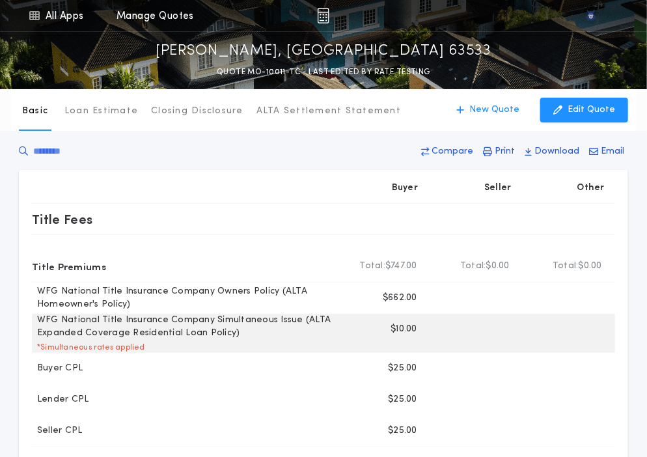
click at [401, 327] on p "$10.00" at bounding box center [404, 329] width 27 height 13
